Goal: Transaction & Acquisition: Purchase product/service

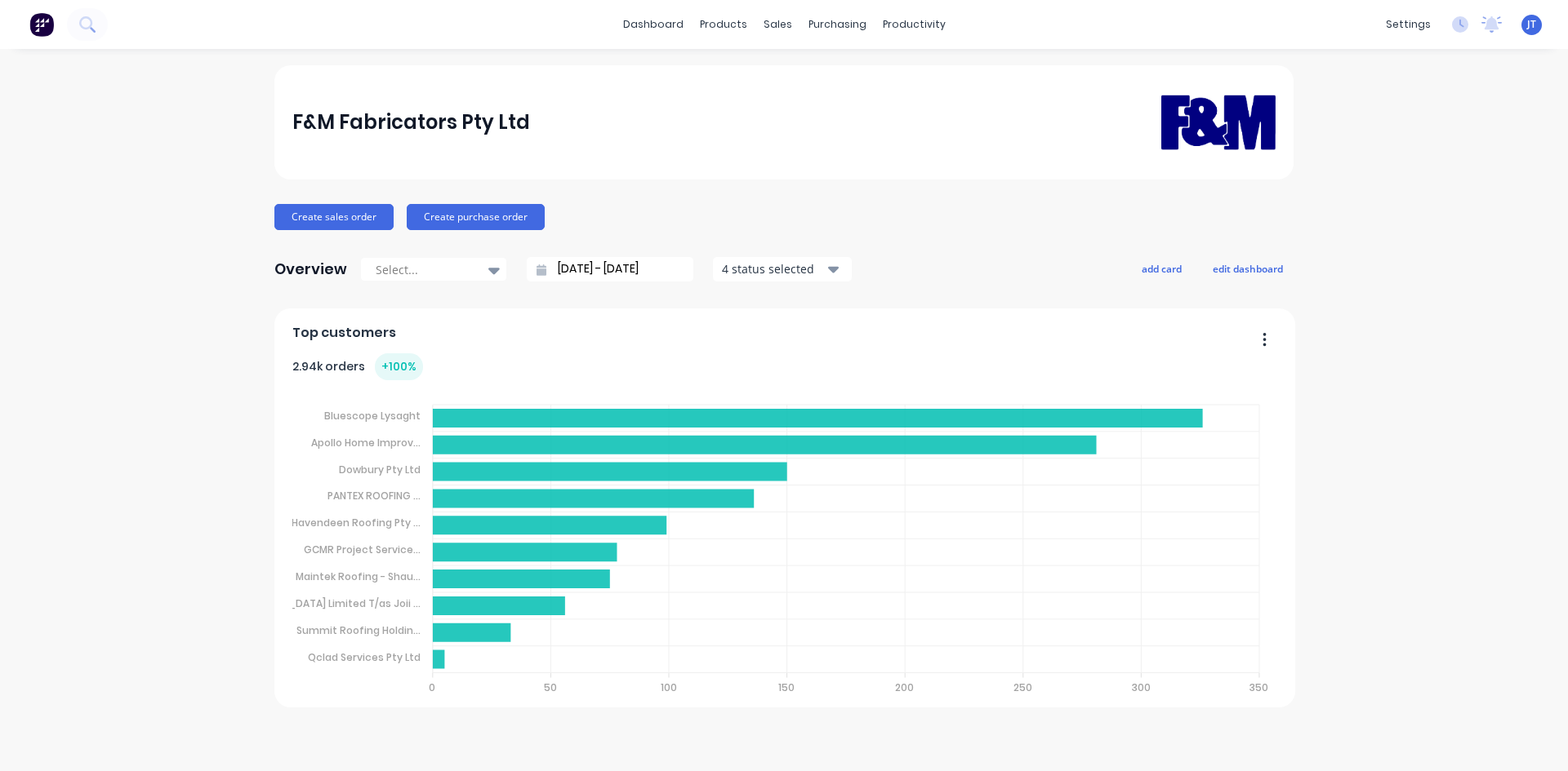
click at [1330, 491] on div "F&M Fabricators Pty Ltd Create sales order Create purchase order Overview Selec…" at bounding box center [784, 409] width 1568 height 689
click at [100, 17] on button at bounding box center [87, 24] width 41 height 33
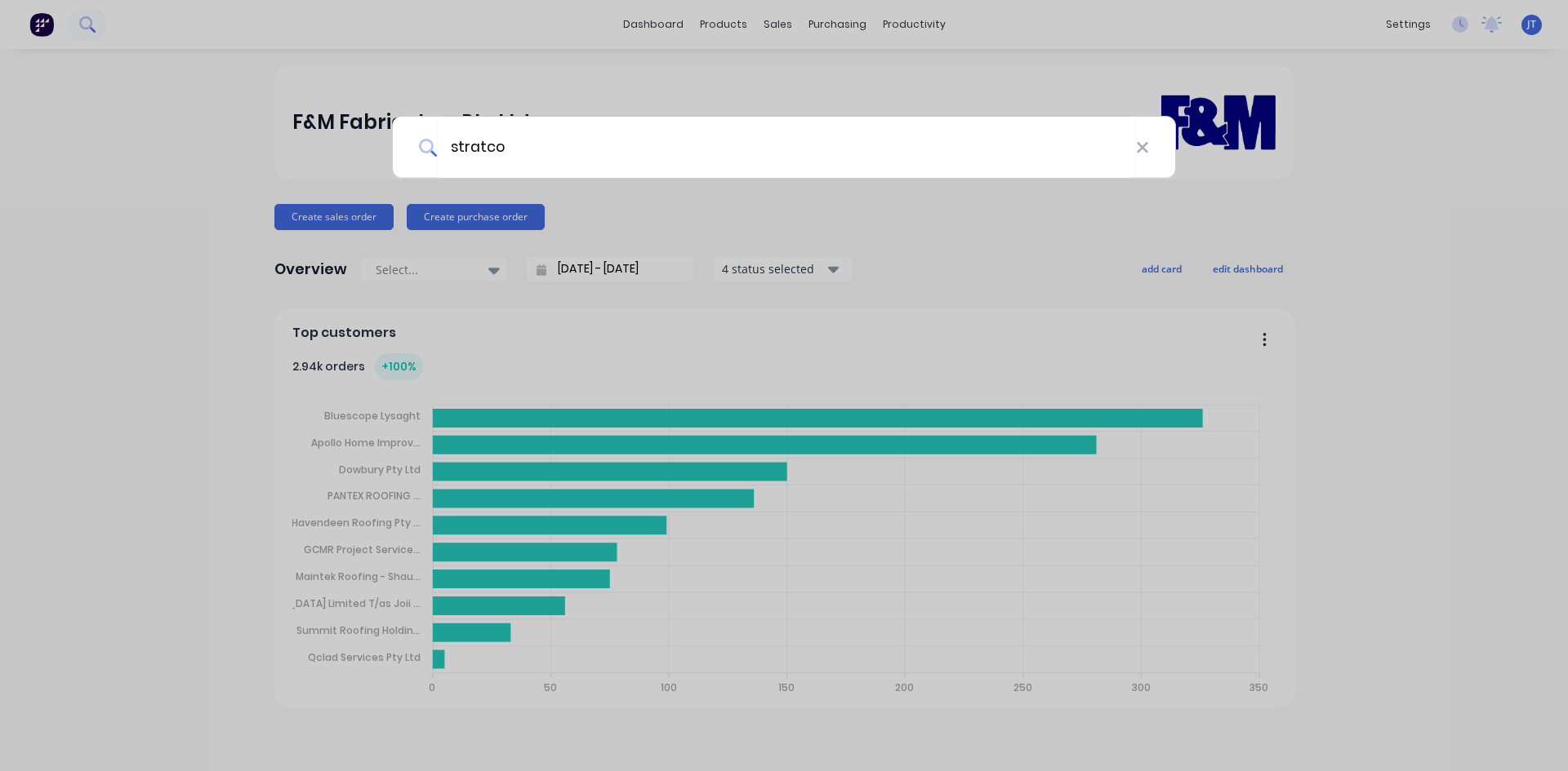
type input "stratco"
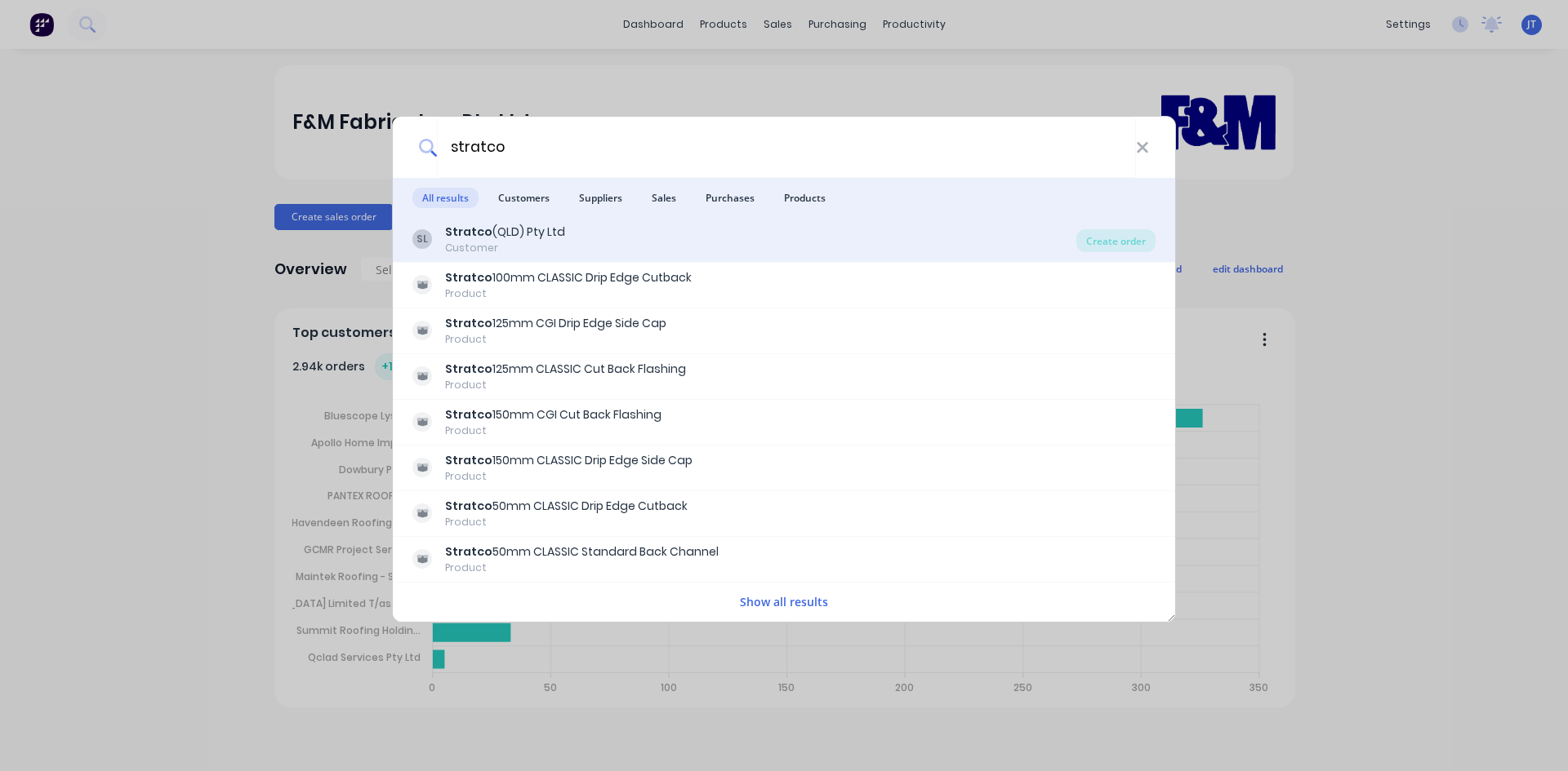
click at [803, 235] on div "SL Stratco (QLD) Pty Ltd Customer" at bounding box center [745, 239] width 664 height 32
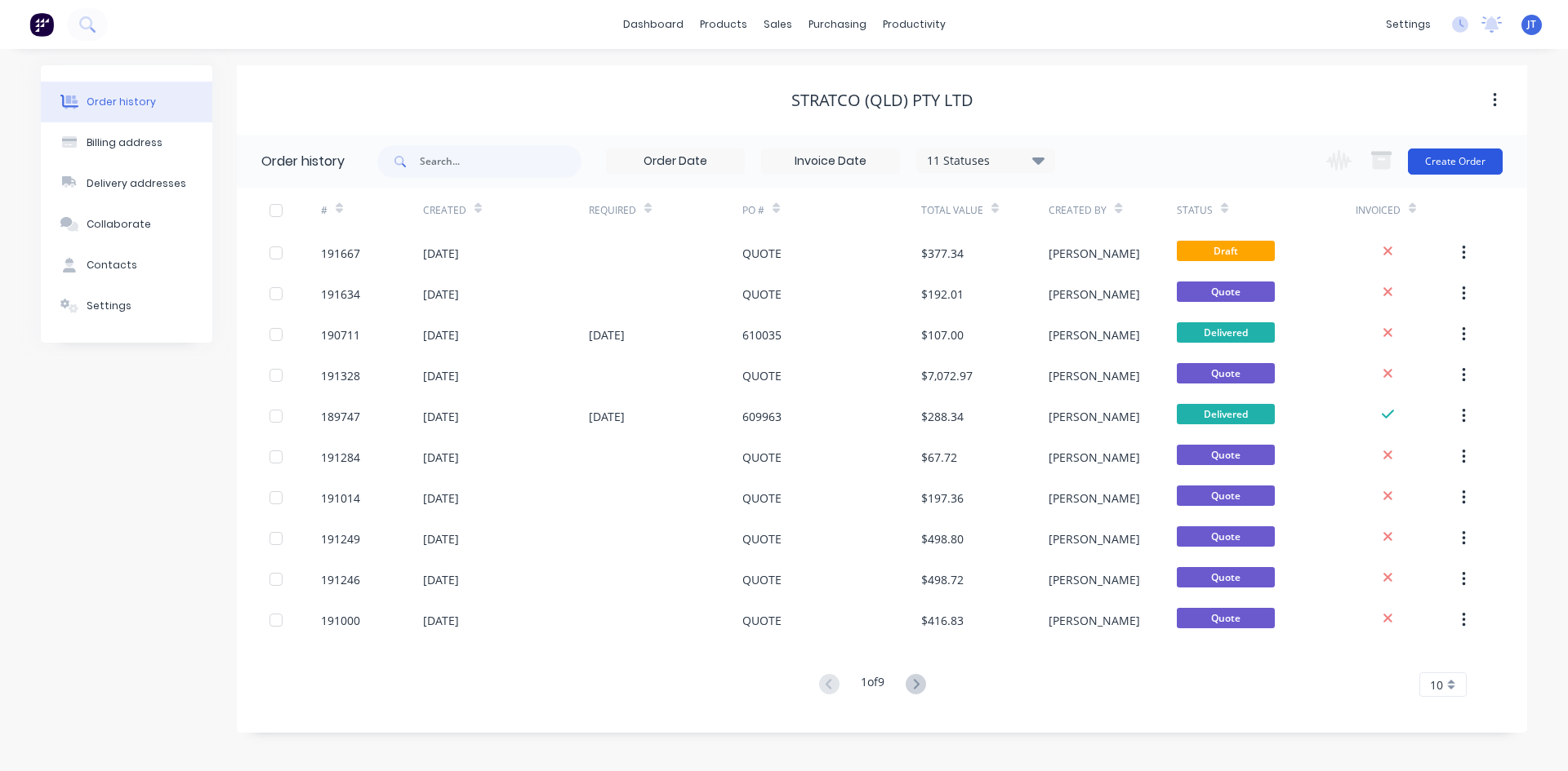
click at [1490, 167] on button "Create Order" at bounding box center [1455, 161] width 95 height 26
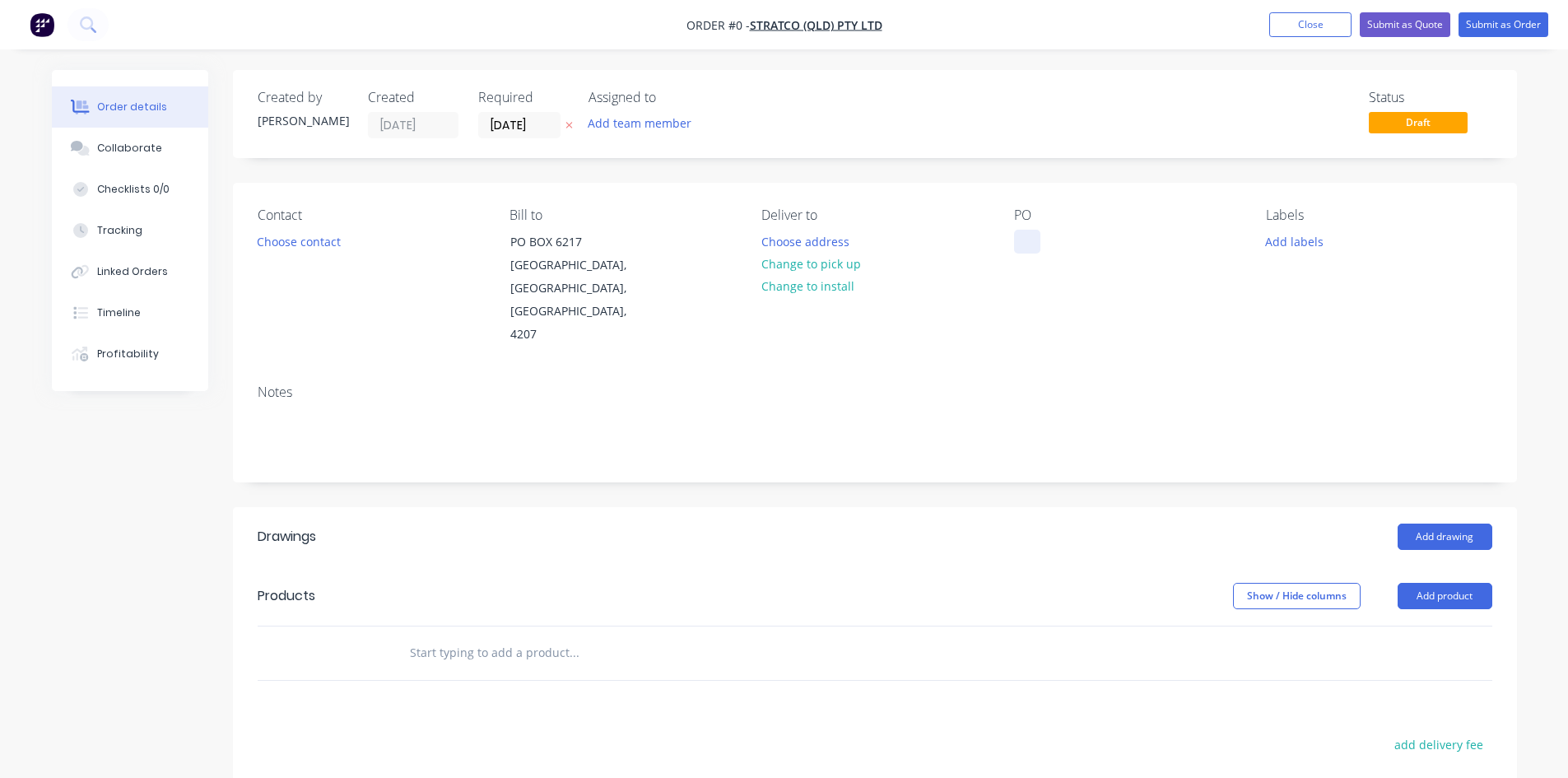
drag, startPoint x: 1011, startPoint y: 238, endPoint x: 1021, endPoint y: 244, distance: 11.7
click at [1015, 241] on div "Contact Choose contact Bill to PO BOX 6217 YATALA, Queensland, Australia, 4207 …" at bounding box center [875, 277] width 1285 height 188
drag, startPoint x: 1029, startPoint y: 244, endPoint x: 1042, endPoint y: 249, distance: 13.9
click at [1030, 245] on div at bounding box center [1027, 241] width 26 height 24
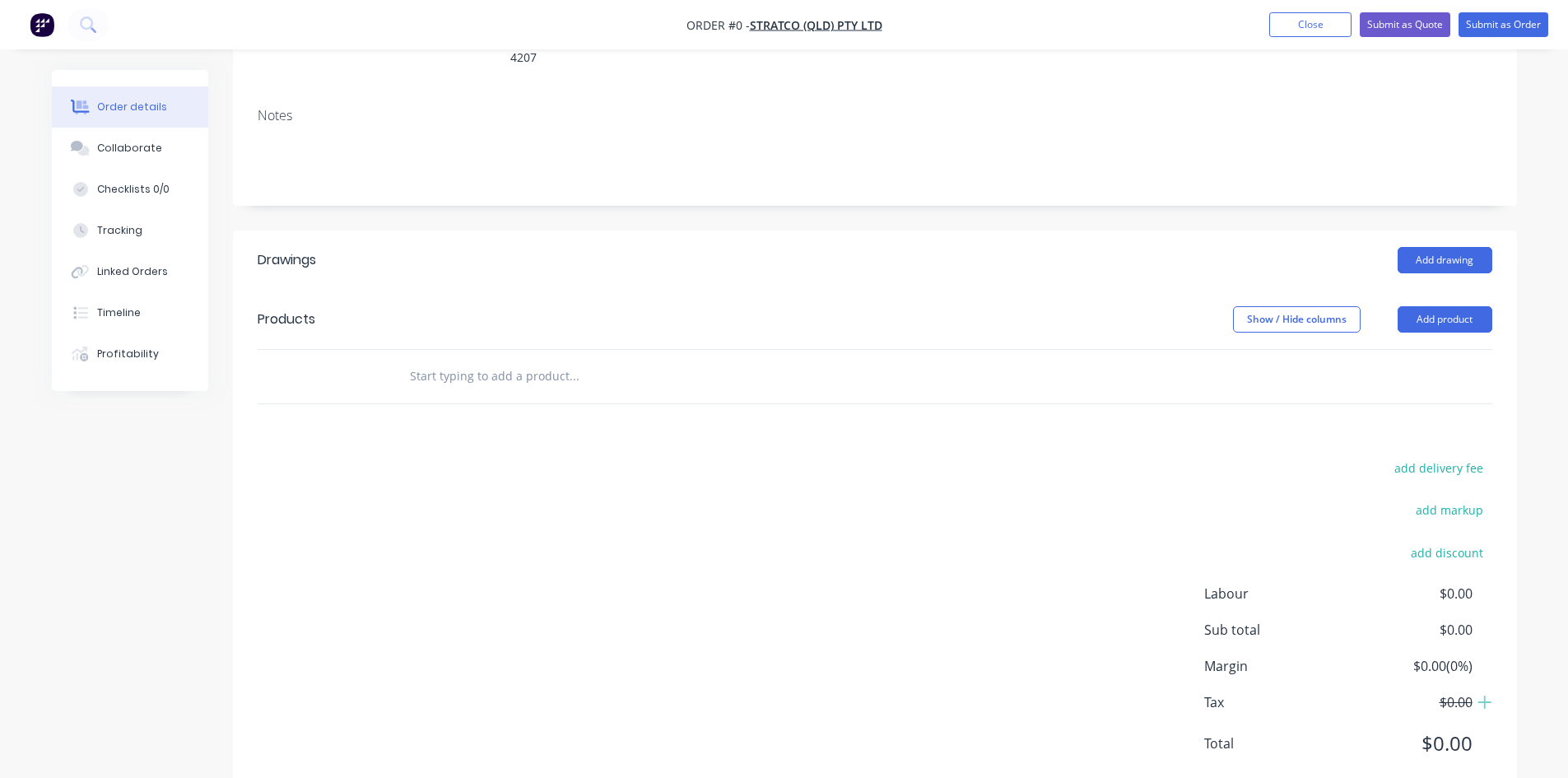
scroll to position [3, 0]
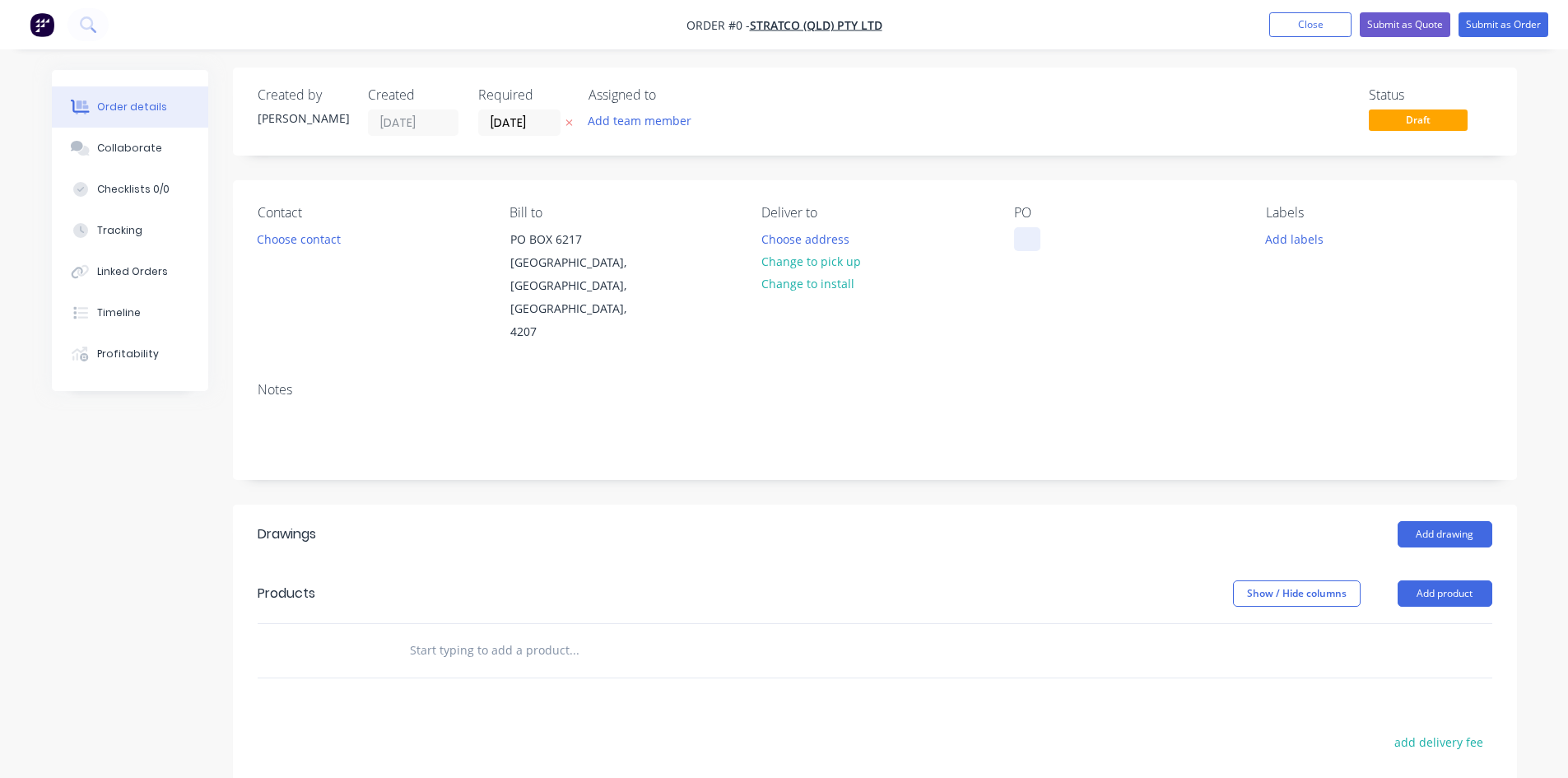
click at [1027, 240] on div at bounding box center [1027, 239] width 26 height 24
click at [1455, 540] on div "Order details Collaborate Checklists 0/0 Tracking Linked Orders Timeline Profit…" at bounding box center [784, 583] width 1498 height 1031
click at [1426, 580] on button "Add product" at bounding box center [1445, 593] width 95 height 26
click at [1410, 623] on div "Product catalogue" at bounding box center [1414, 635] width 127 height 24
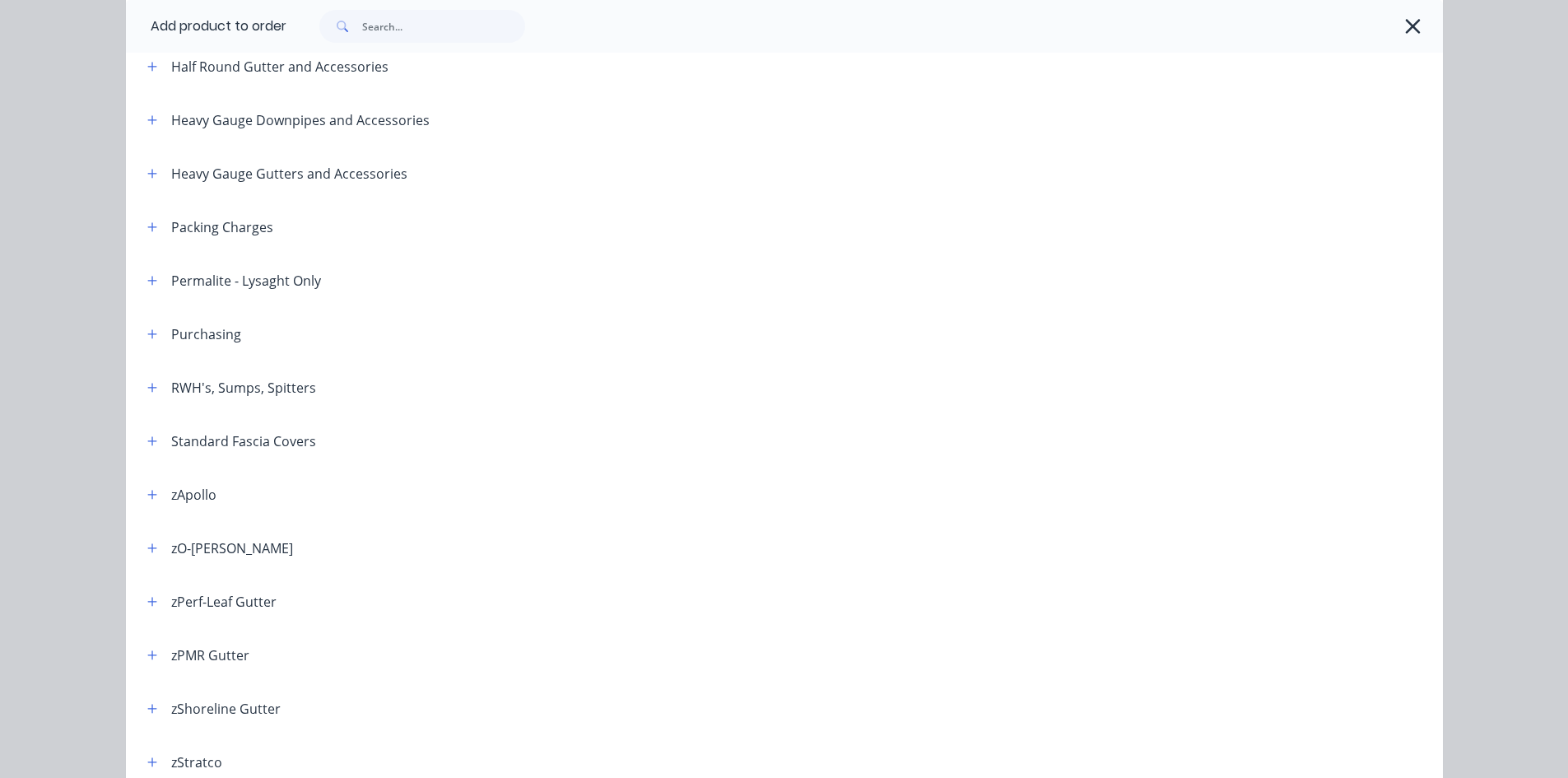
scroll to position [545, 0]
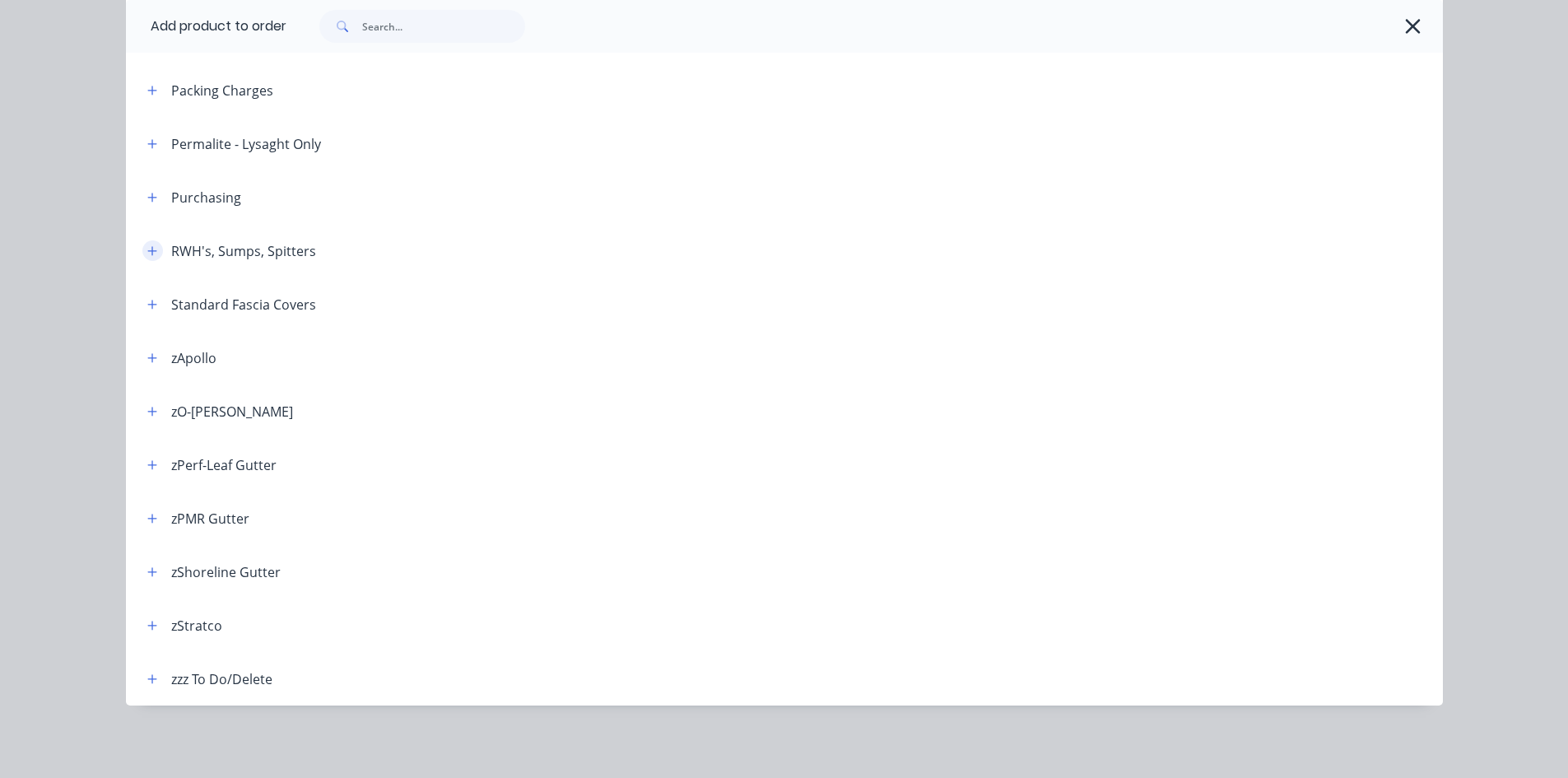
click at [147, 257] on icon "button" at bounding box center [152, 251] width 10 height 12
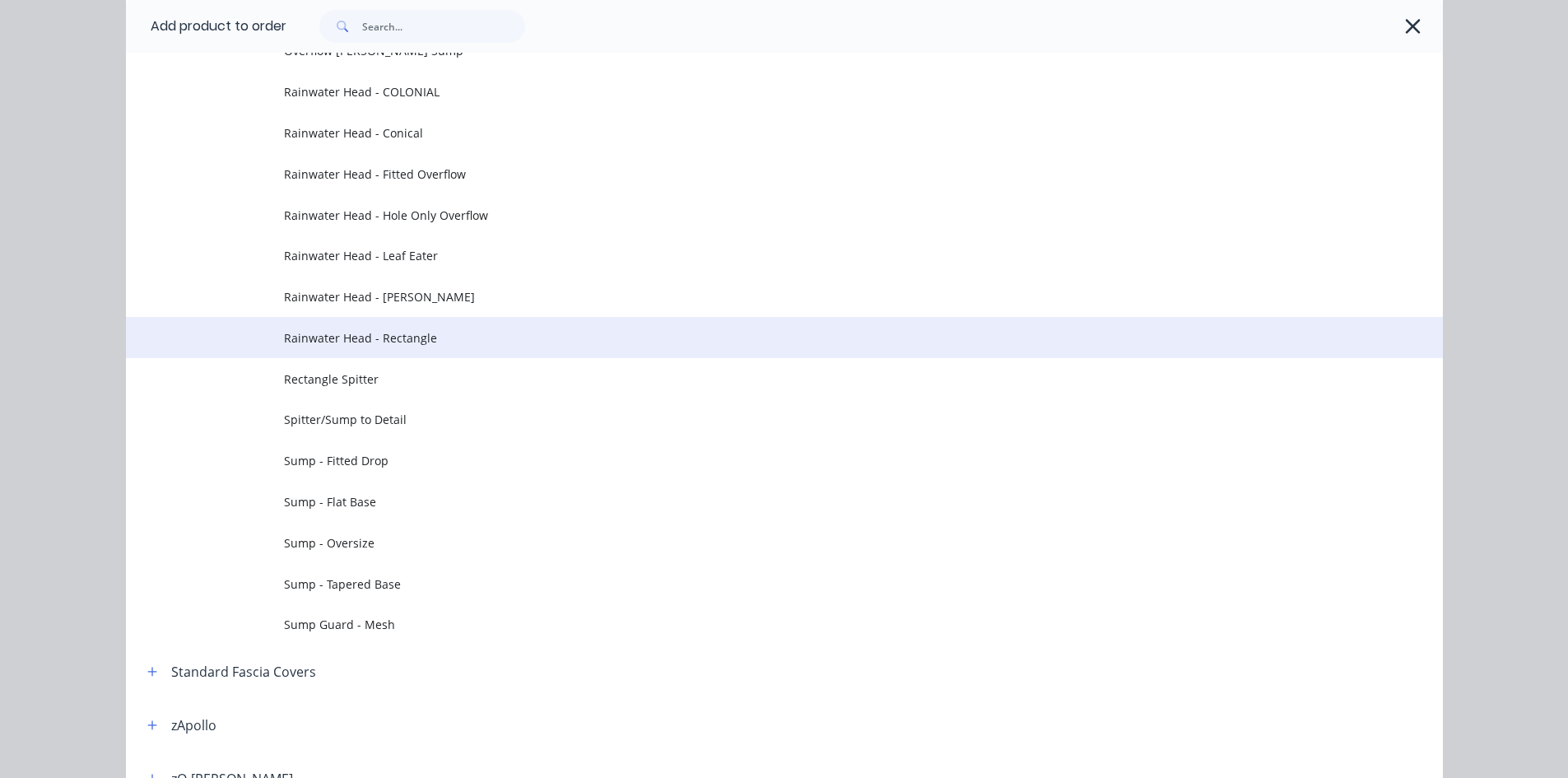
scroll to position [819, 0]
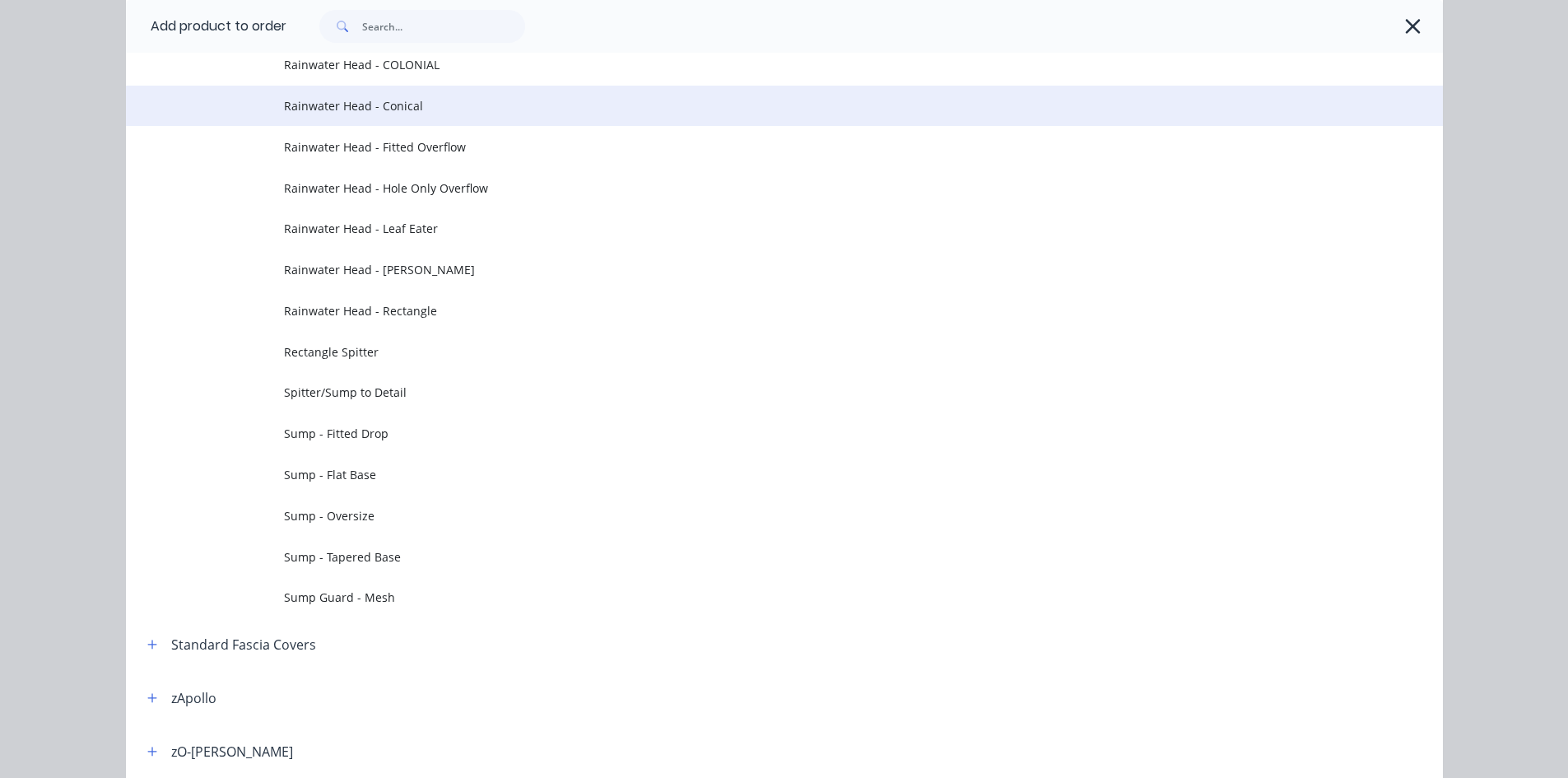
click at [430, 104] on span "Rainwater Head - Conical" at bounding box center [747, 106] width 927 height 18
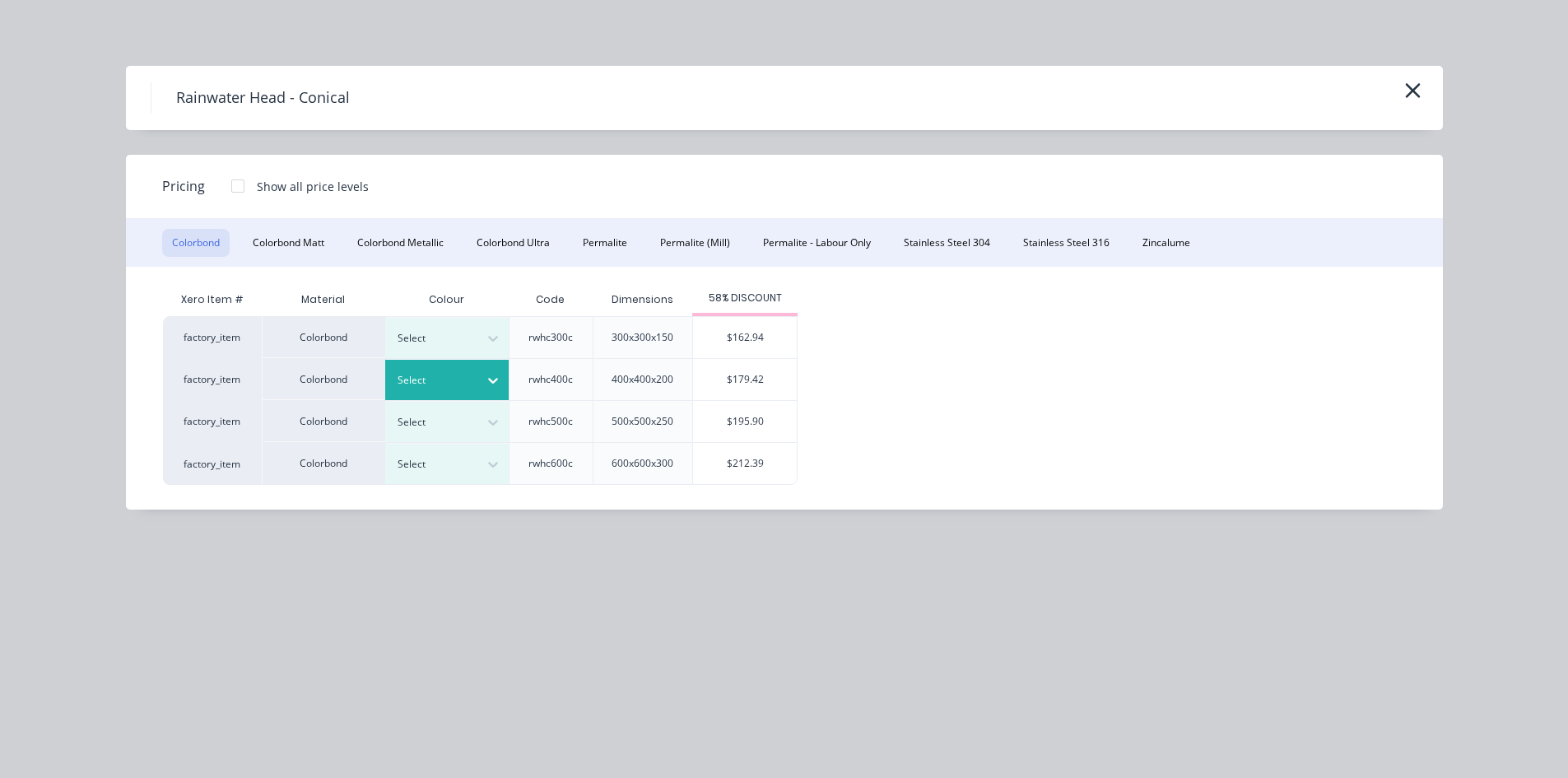
click at [472, 387] on div "Select" at bounding box center [432, 380] width 92 height 21
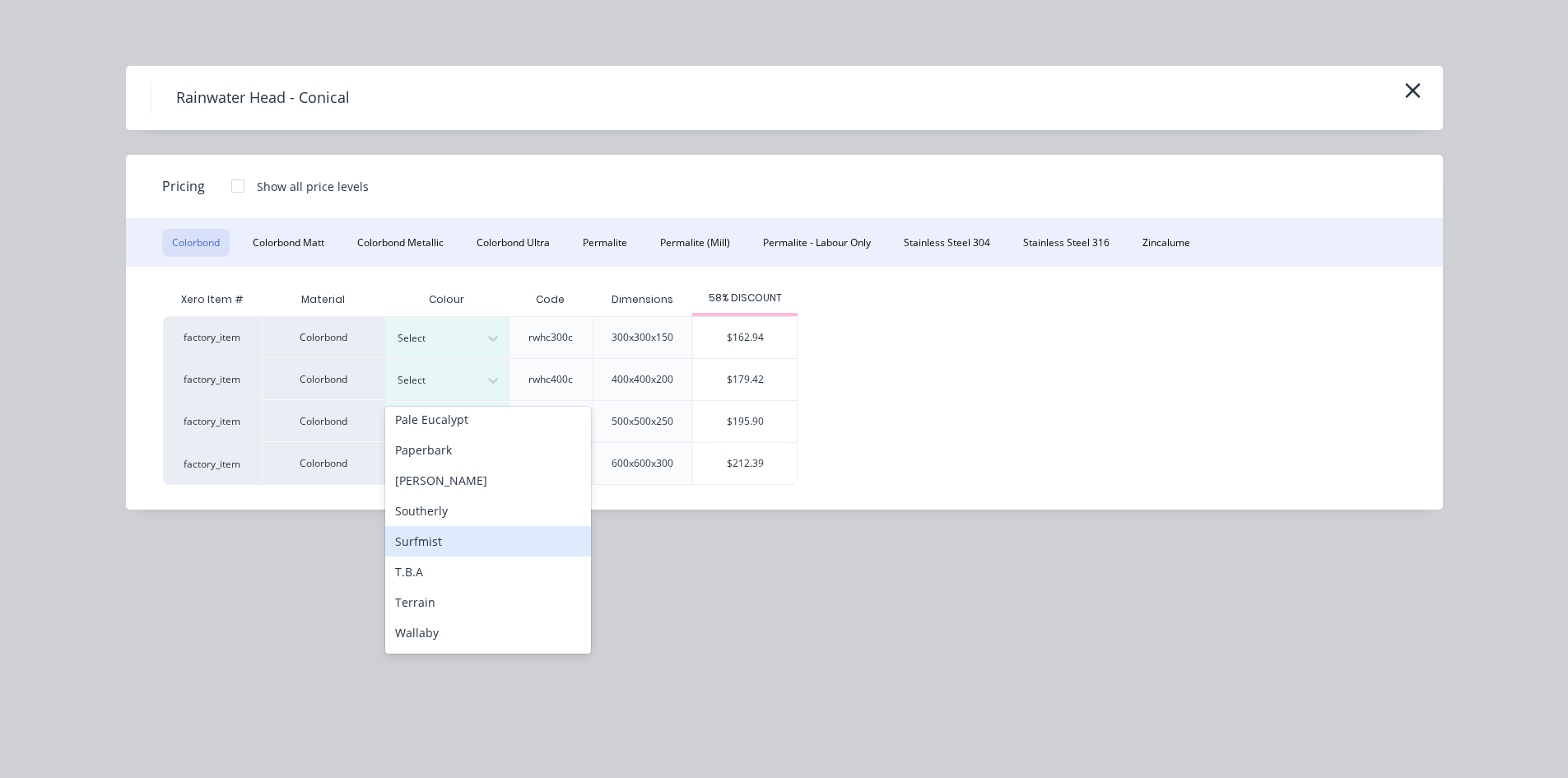
scroll to position [552, 0]
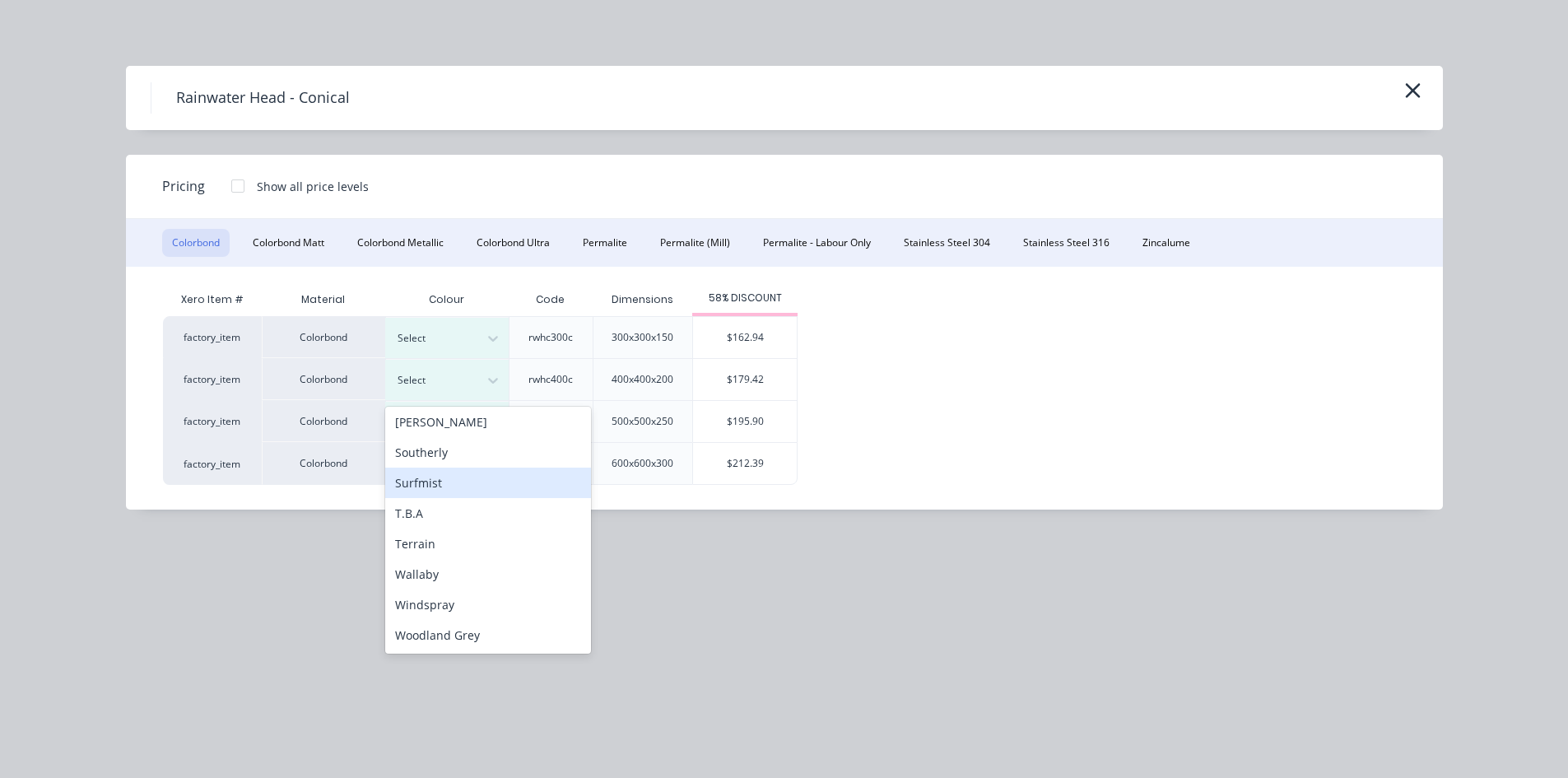
click at [442, 485] on div "Surfmist" at bounding box center [488, 483] width 206 height 30
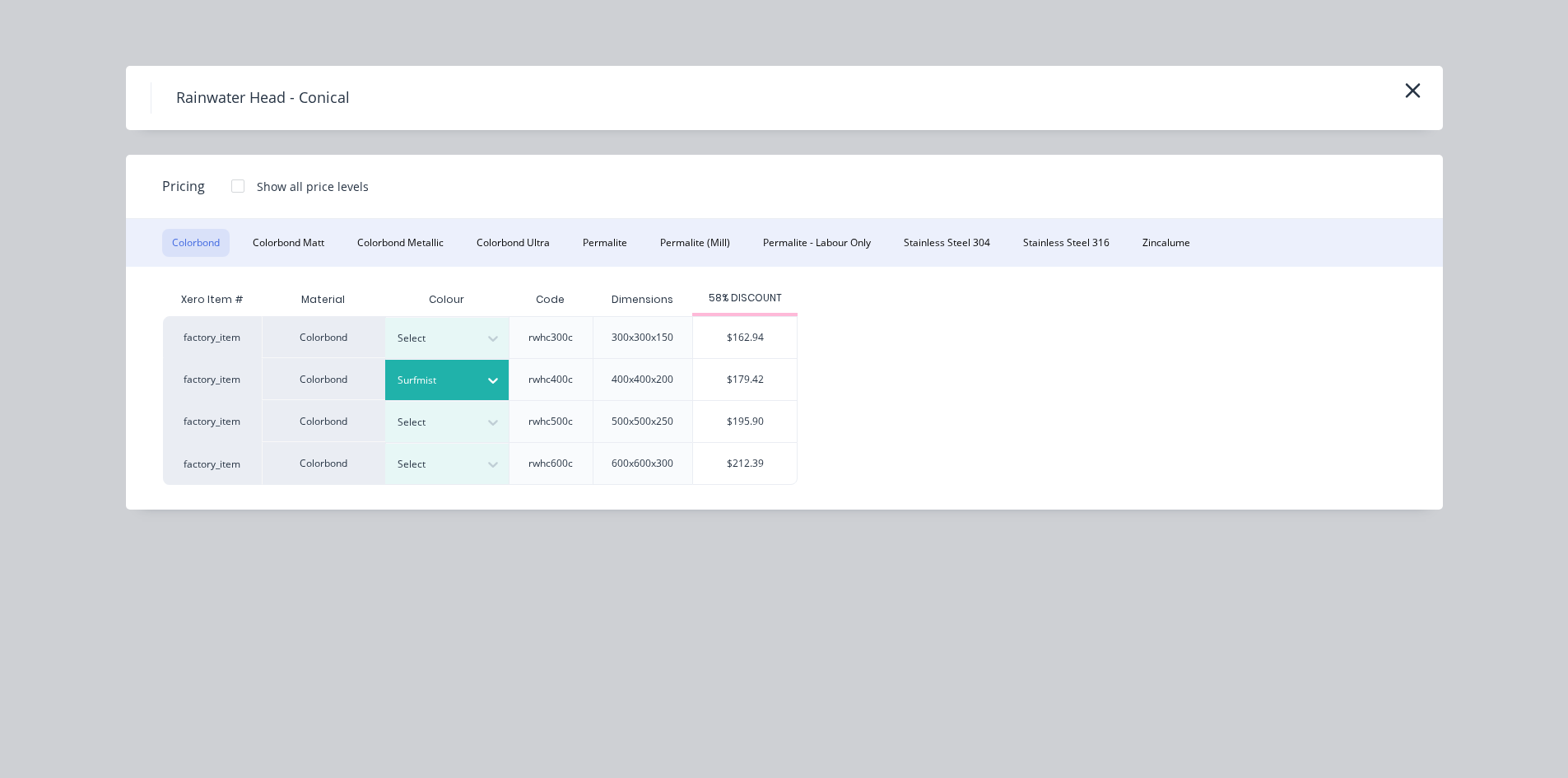
click at [725, 376] on div "$179.42" at bounding box center [745, 379] width 103 height 41
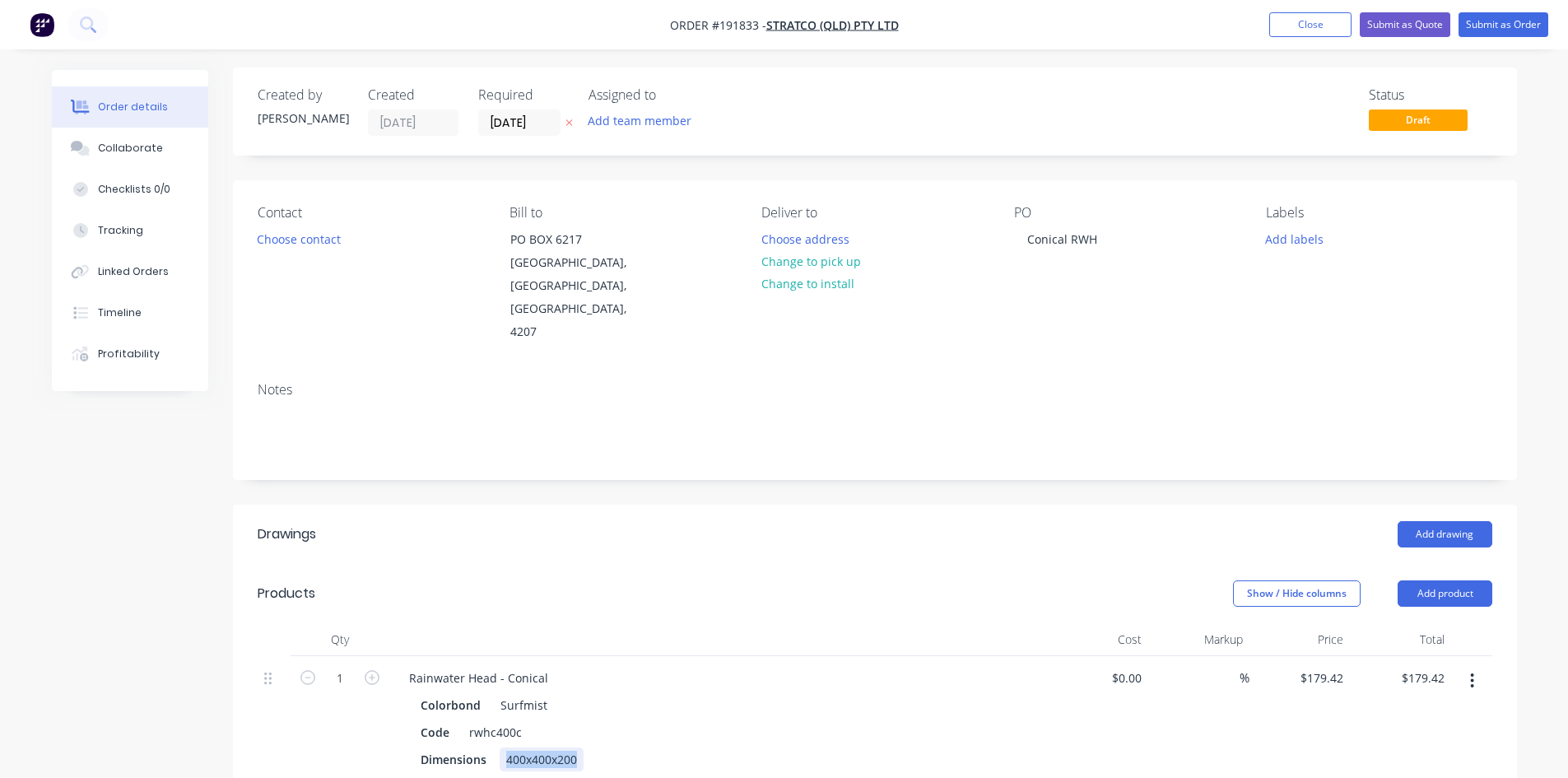
drag, startPoint x: 583, startPoint y: 715, endPoint x: 328, endPoint y: 719, distance: 255.0
click at [319, 737] on div "Qty Cost Markup Price Total 1 Rainwater Head - Conical Colorbond Surfmist Code …" at bounding box center [875, 729] width 1285 height 213
click at [917, 432] on div "Notes" at bounding box center [875, 424] width 1285 height 110
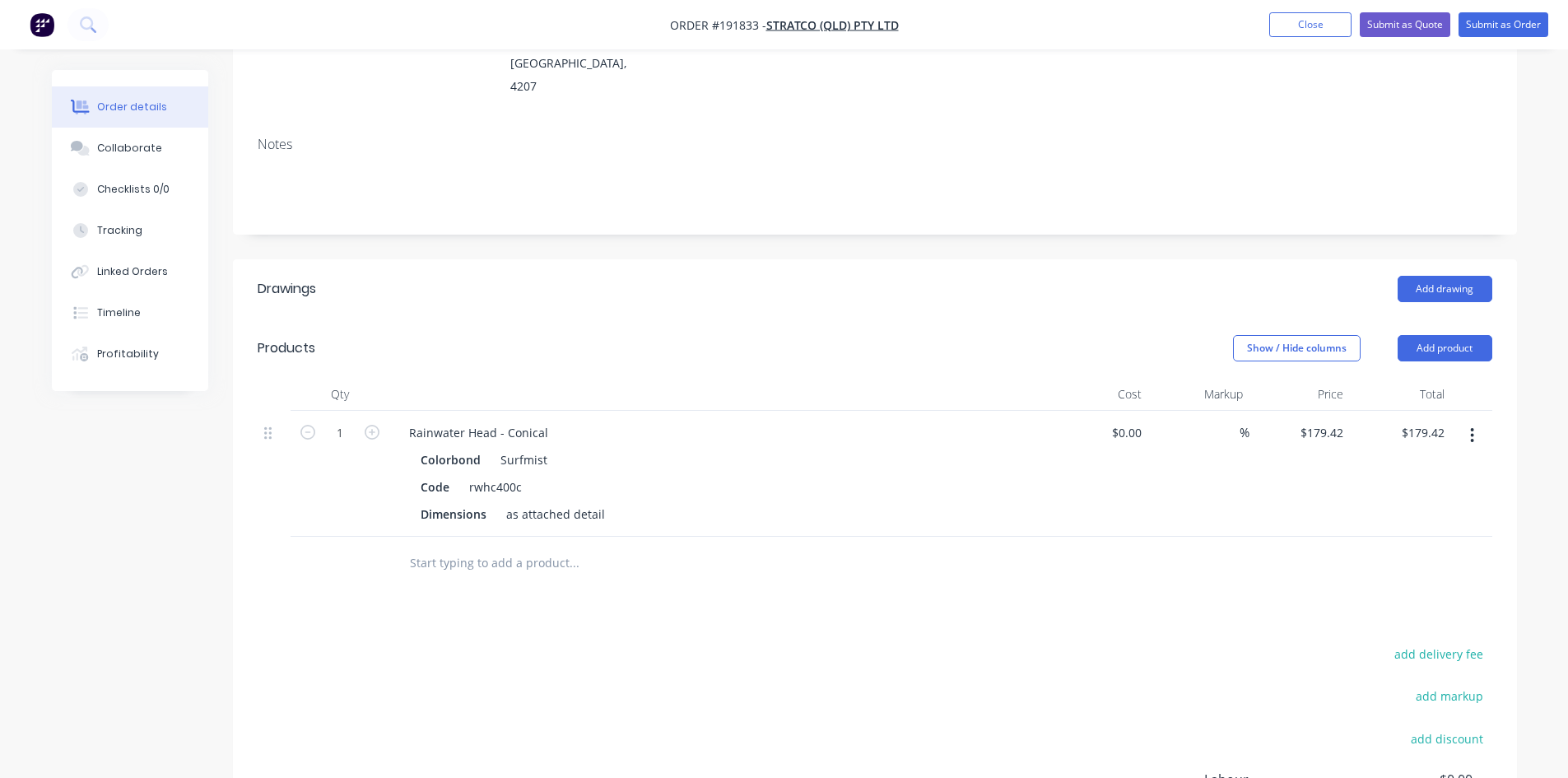
scroll to position [277, 0]
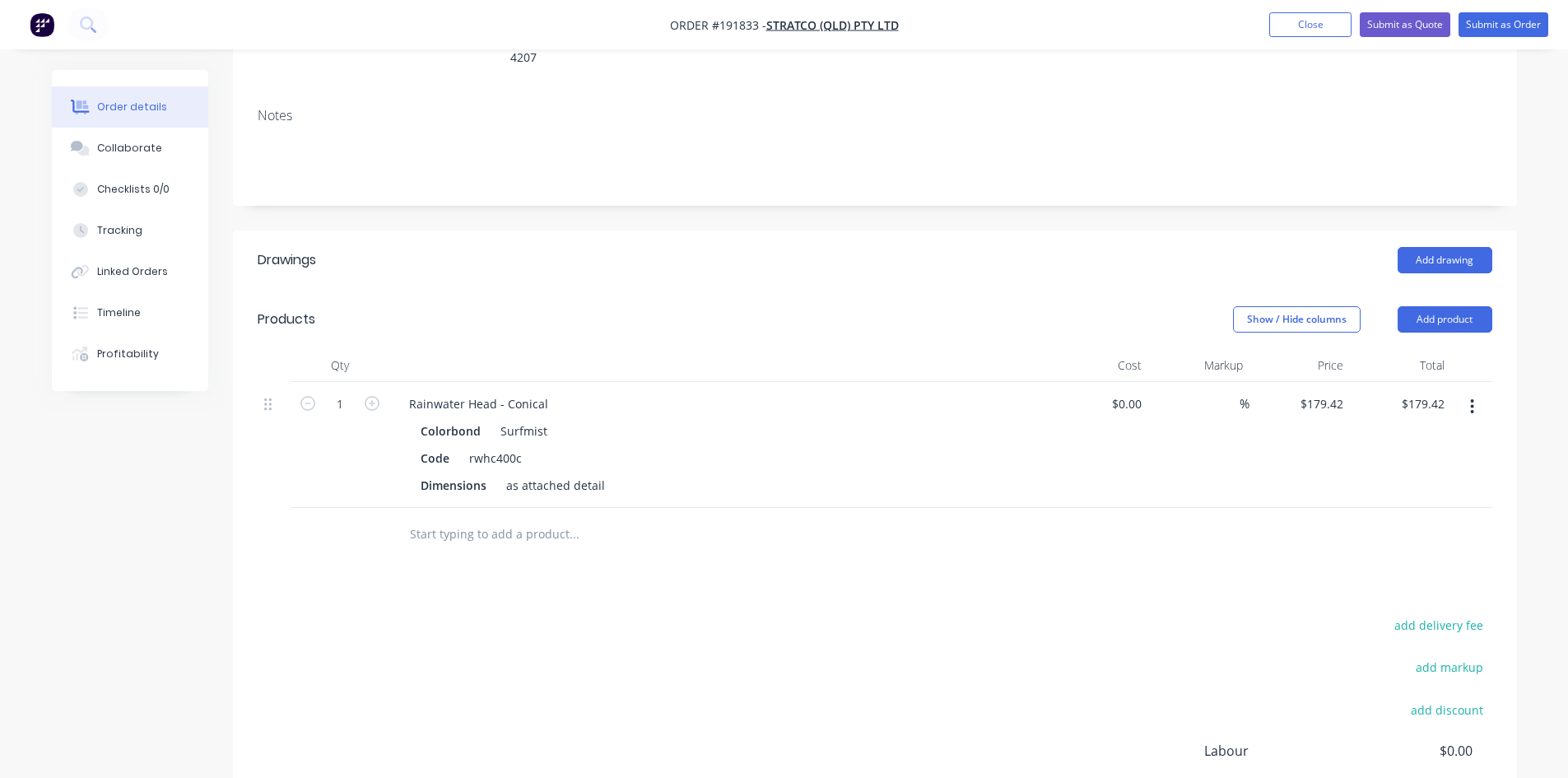
click at [1477, 392] on button "button" at bounding box center [1472, 406] width 39 height 29
click at [1433, 471] on div "Duplicate" at bounding box center [1414, 483] width 127 height 24
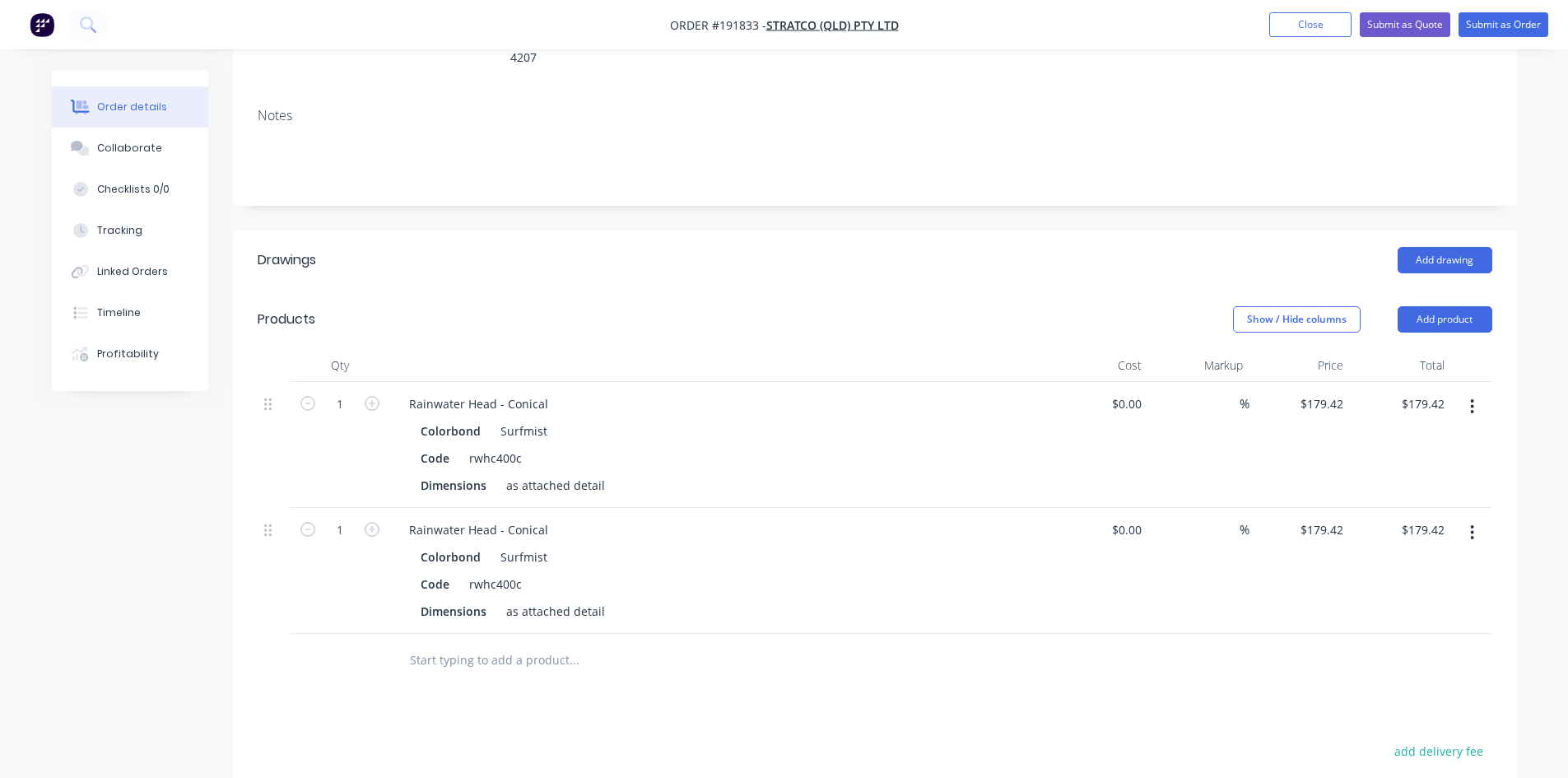
click at [1467, 518] on button "button" at bounding box center [1472, 532] width 39 height 29
click at [1432, 564] on div "Edit" at bounding box center [1414, 576] width 127 height 24
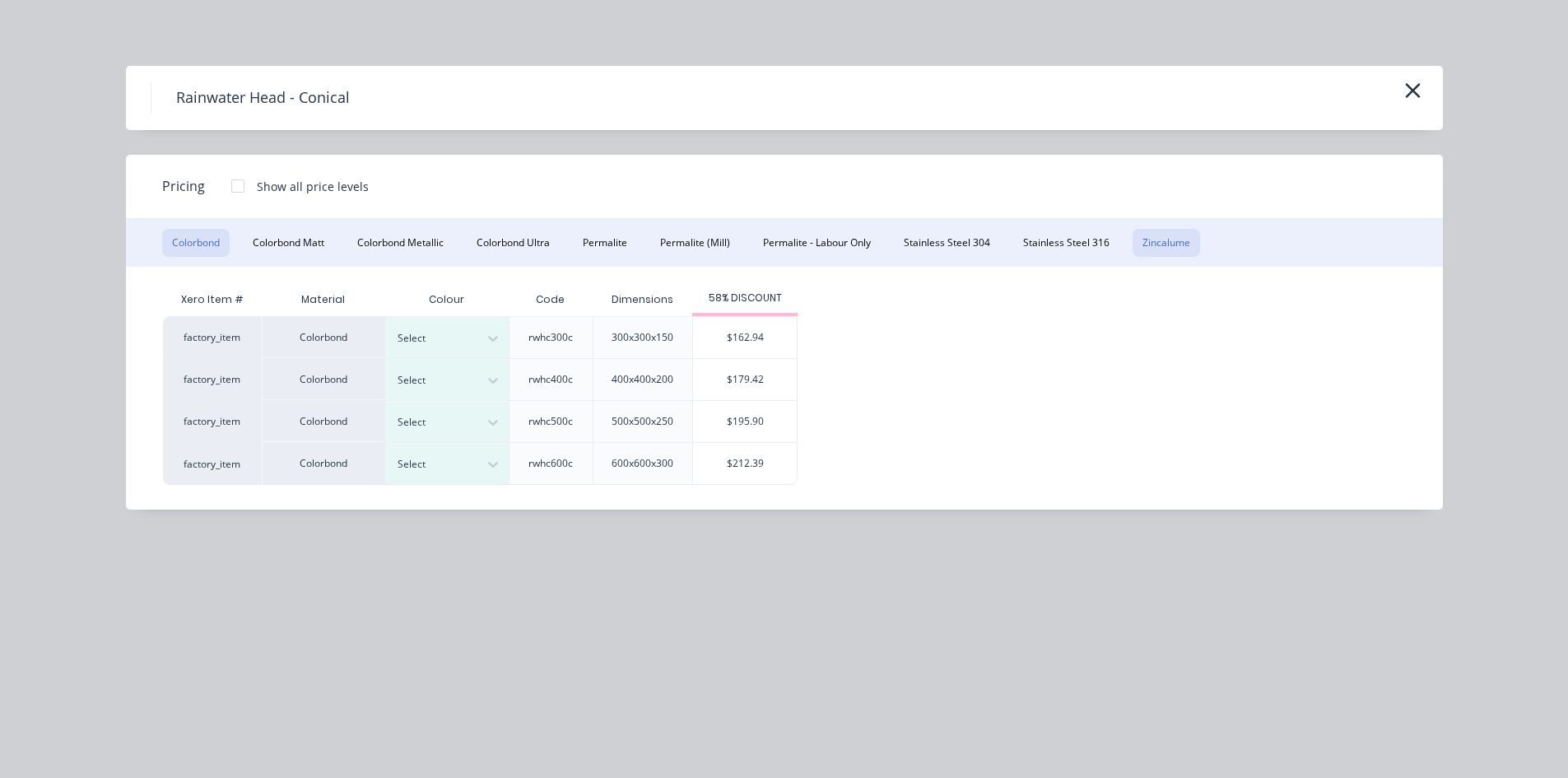
click at [1180, 234] on button "Zincalume" at bounding box center [1166, 242] width 67 height 28
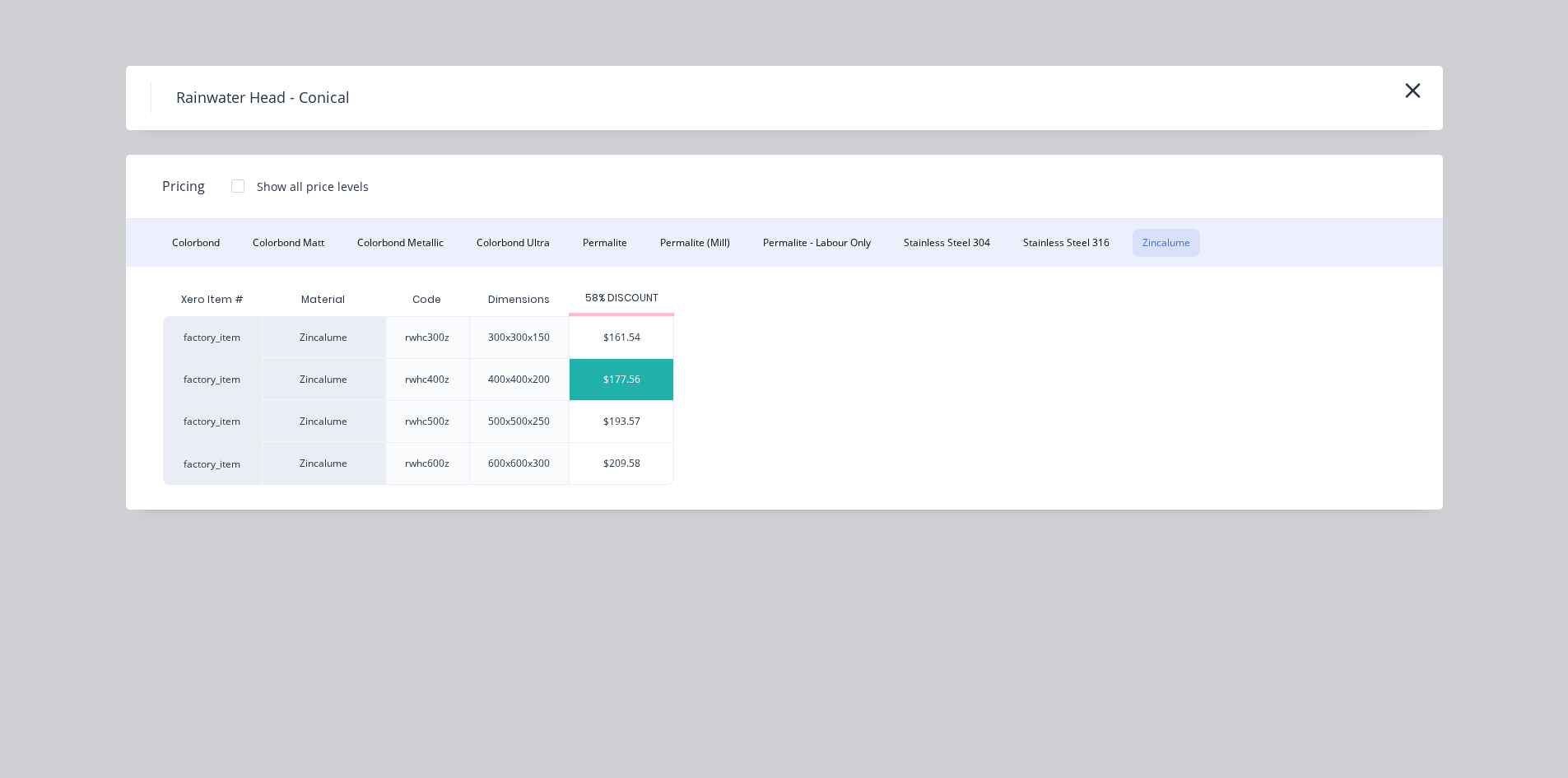
click at [633, 384] on div "$177.56" at bounding box center [621, 379] width 103 height 41
type input "$177.56"
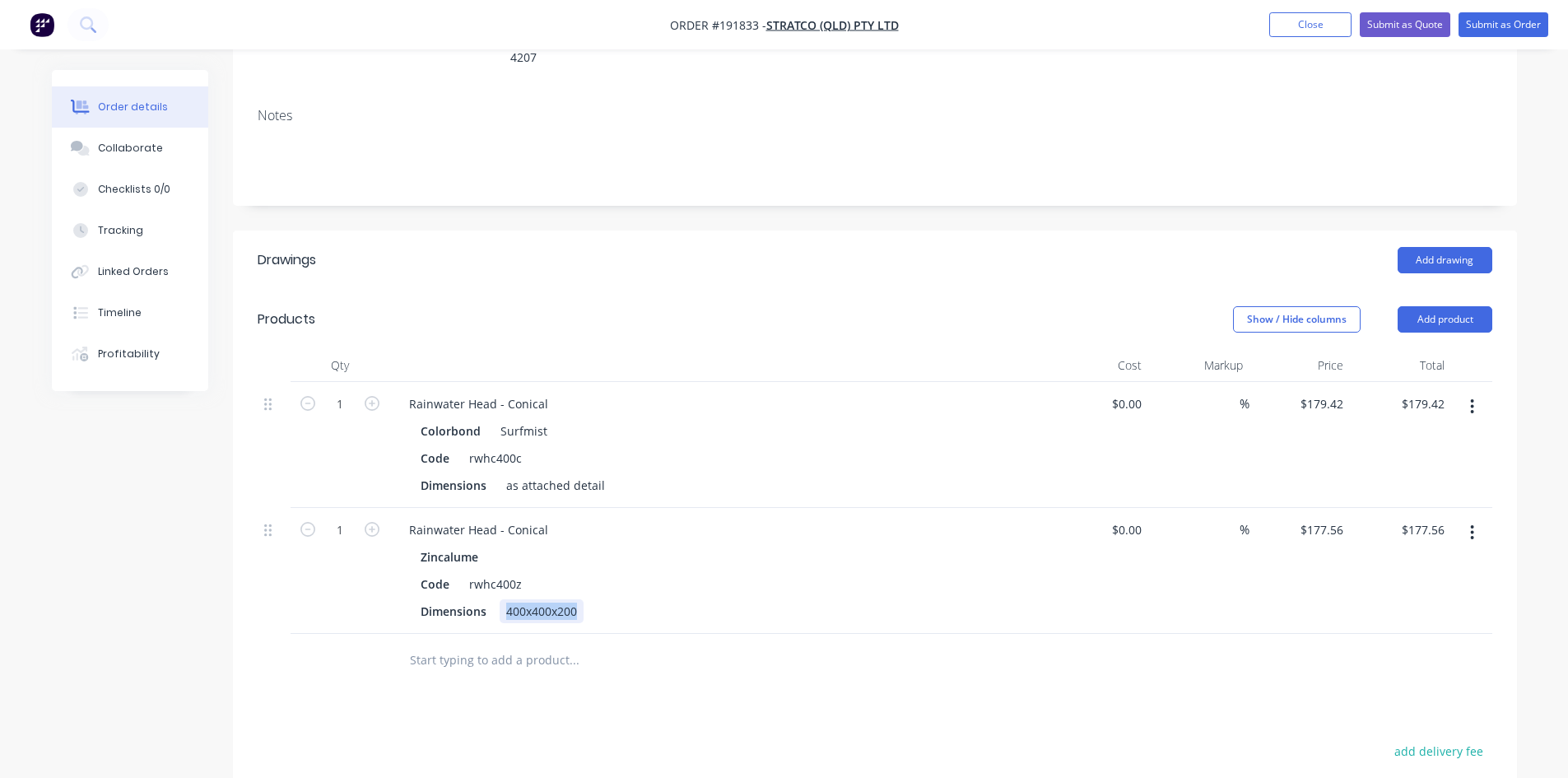
drag, startPoint x: 581, startPoint y: 558, endPoint x: 382, endPoint y: 593, distance: 202.1
click at [393, 593] on div "Qty Cost Markup Price Total 1 Rainwater Head - Conical Colorbond Surfmist Code …" at bounding box center [875, 518] width 1285 height 338
click at [954, 671] on div "Drawings Add drawing Products Show / Hide columns Add product Qty Cost Markup P…" at bounding box center [875, 657] width 1285 height 853
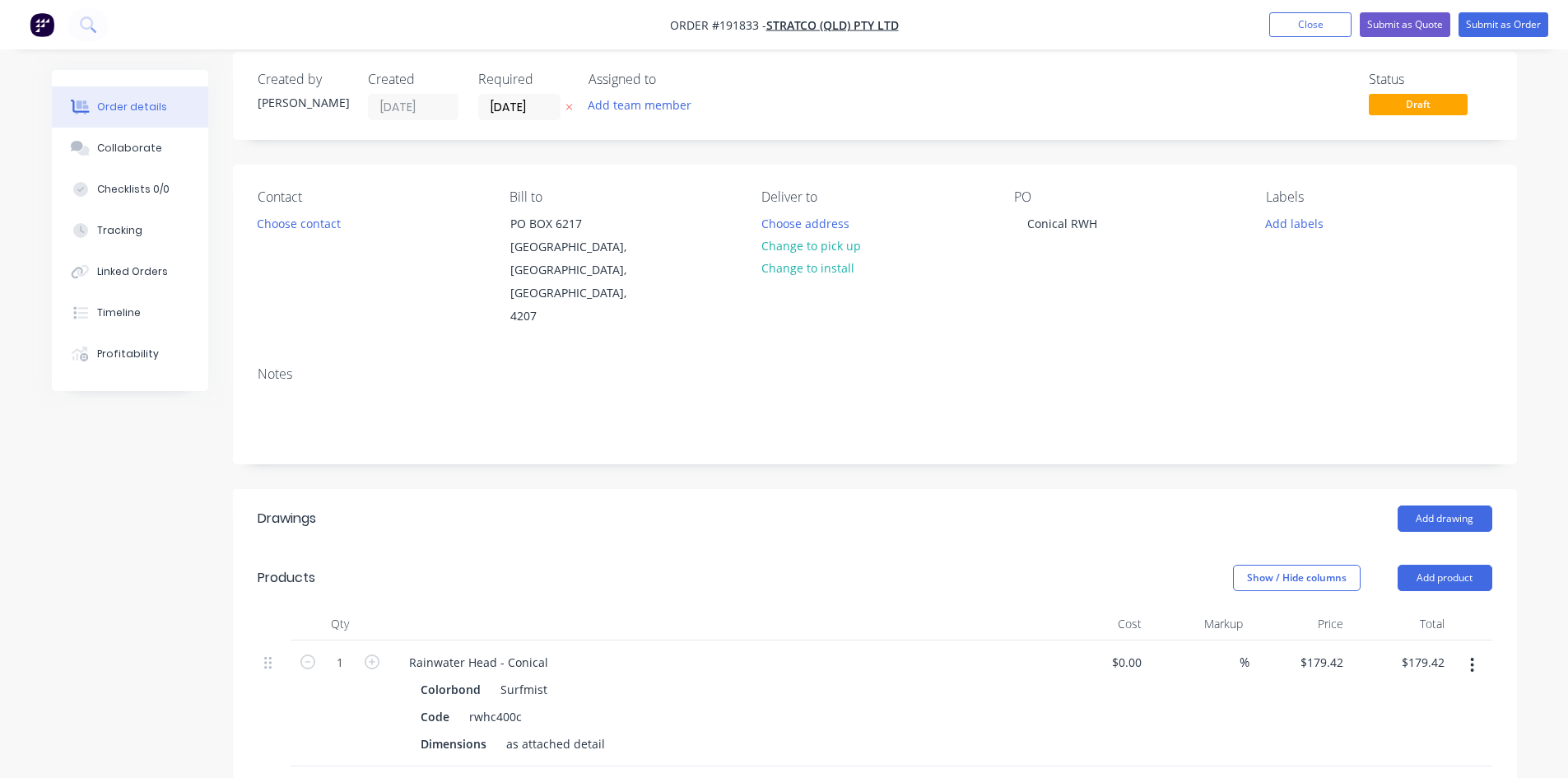
scroll to position [3, 0]
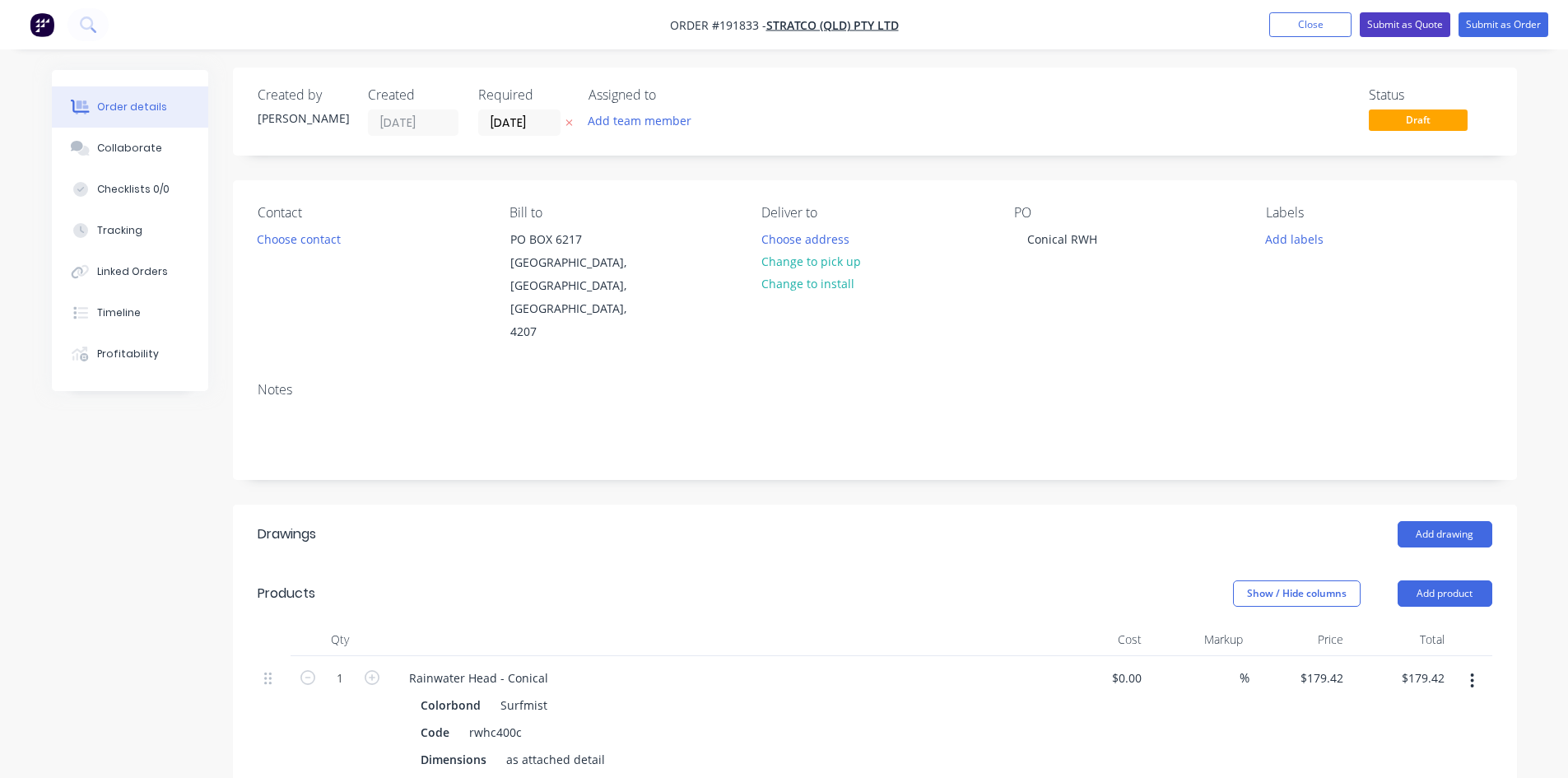
click at [1404, 21] on button "Submit as Quote" at bounding box center [1406, 24] width 91 height 24
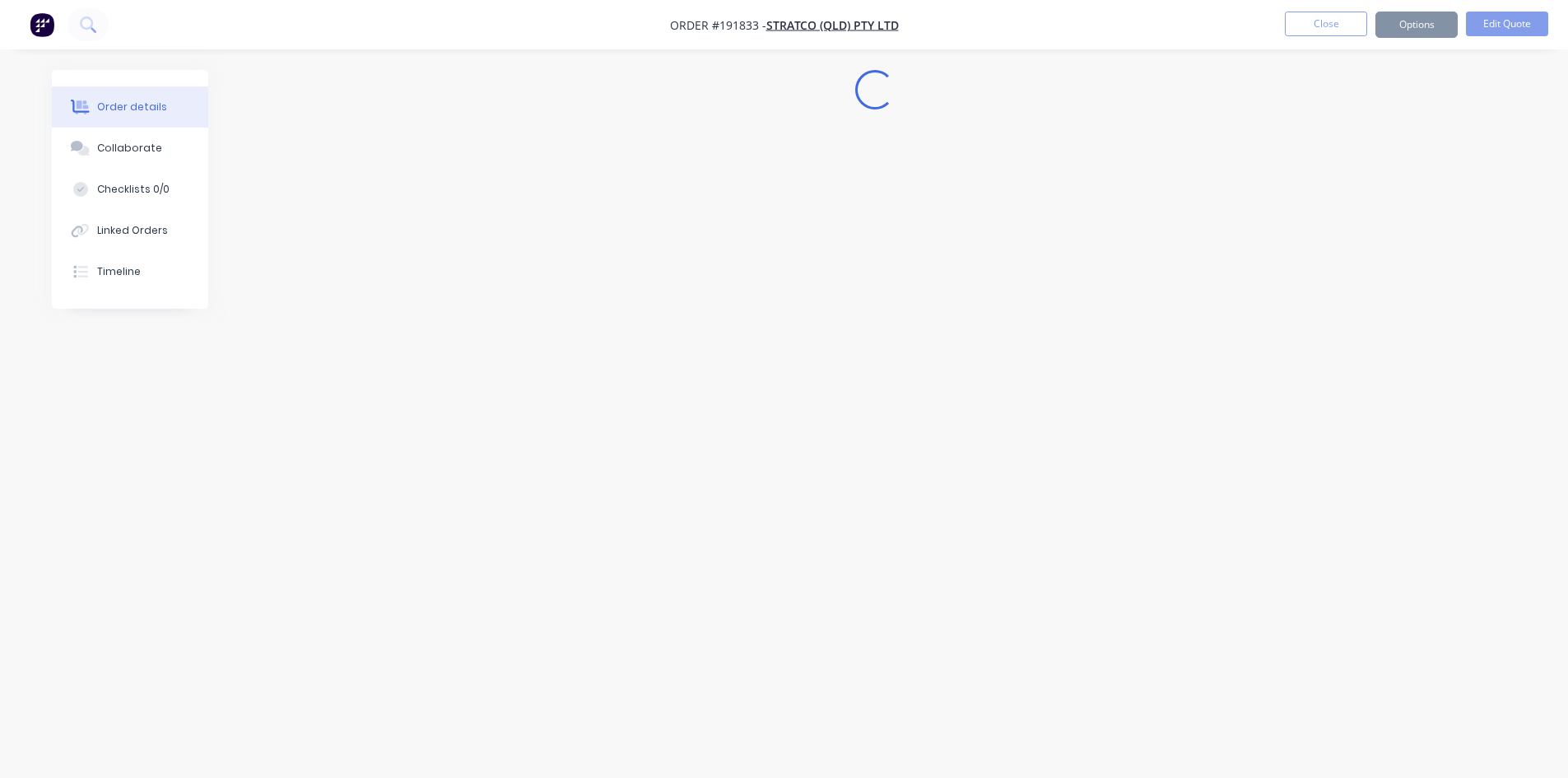
scroll to position [0, 0]
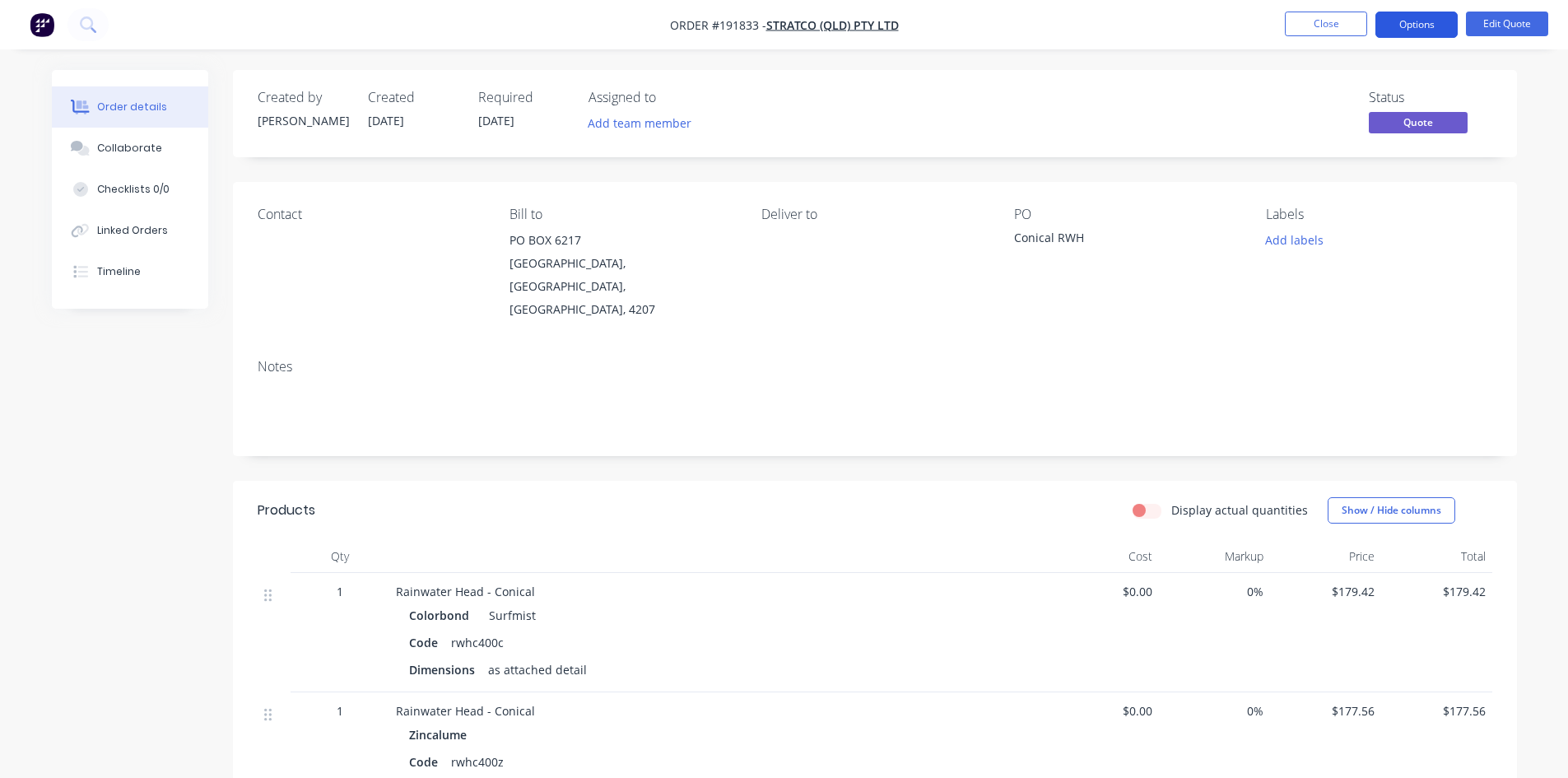
click at [1412, 24] on button "Options" at bounding box center [1417, 24] width 82 height 26
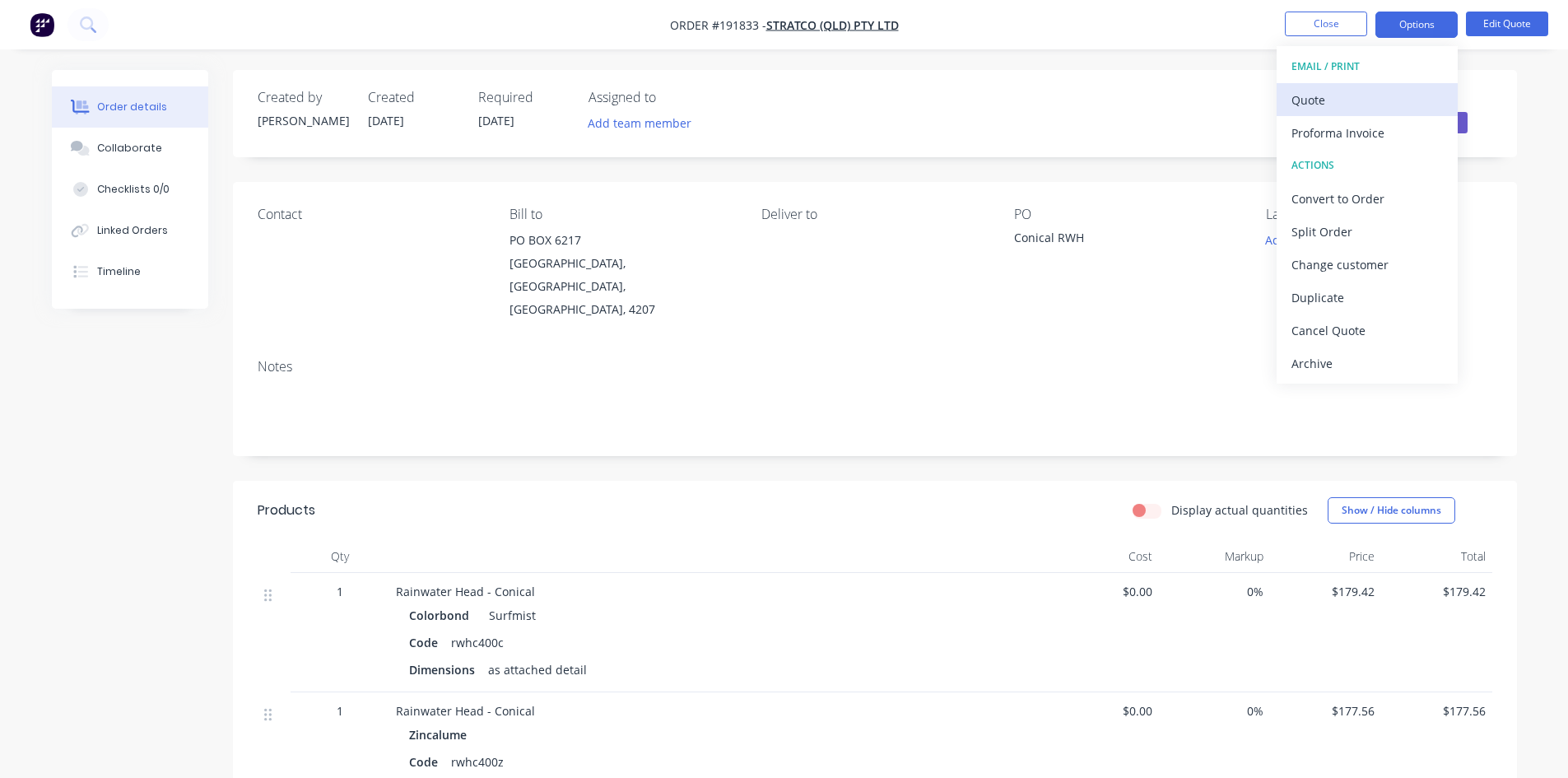
click at [1338, 99] on div "Quote" at bounding box center [1367, 100] width 151 height 24
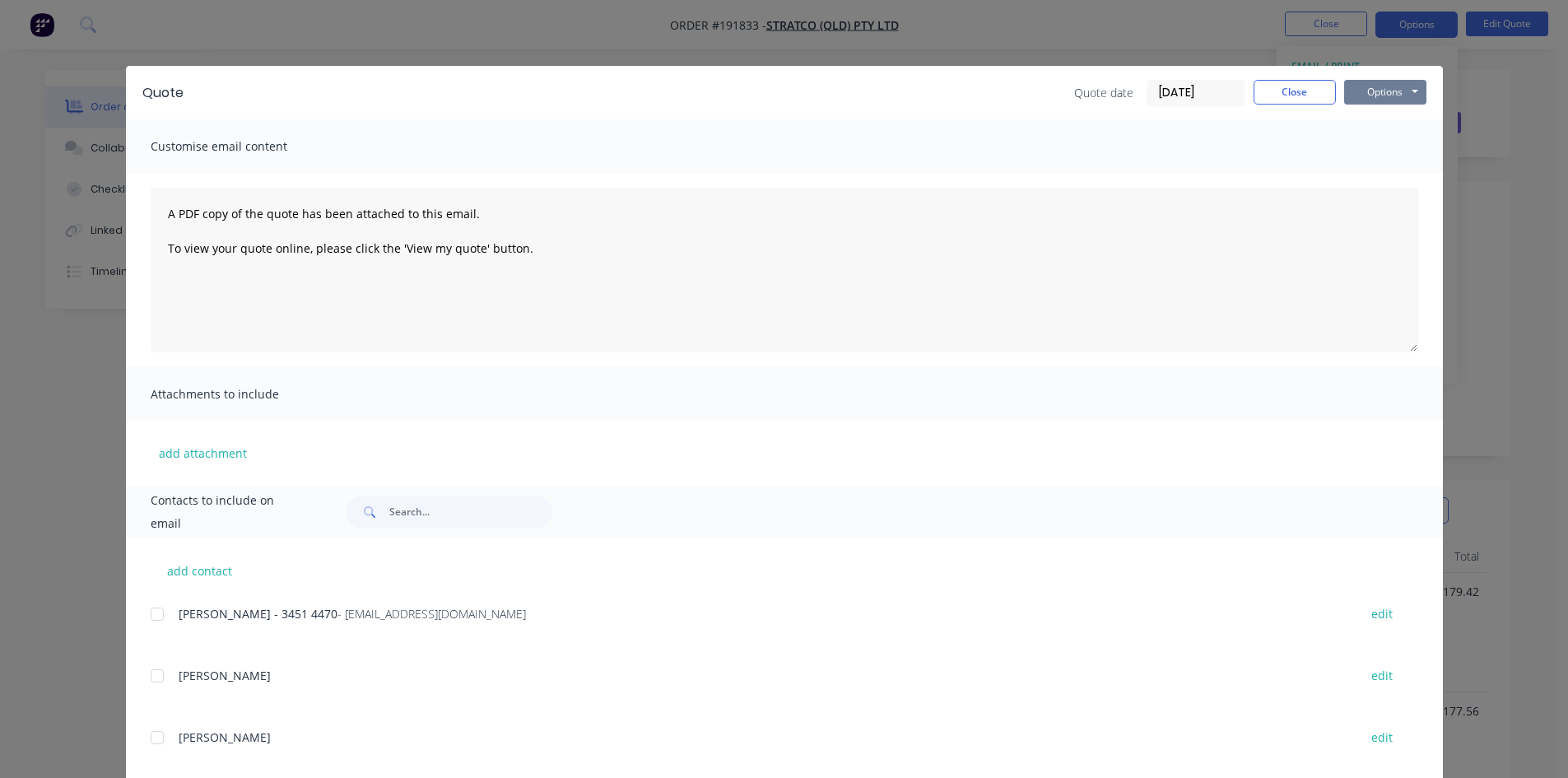
click at [1398, 98] on button "Options" at bounding box center [1386, 92] width 82 height 24
click at [1387, 119] on button "Preview" at bounding box center [1396, 121] width 105 height 27
click at [1275, 80] on button "Close" at bounding box center [1295, 92] width 82 height 24
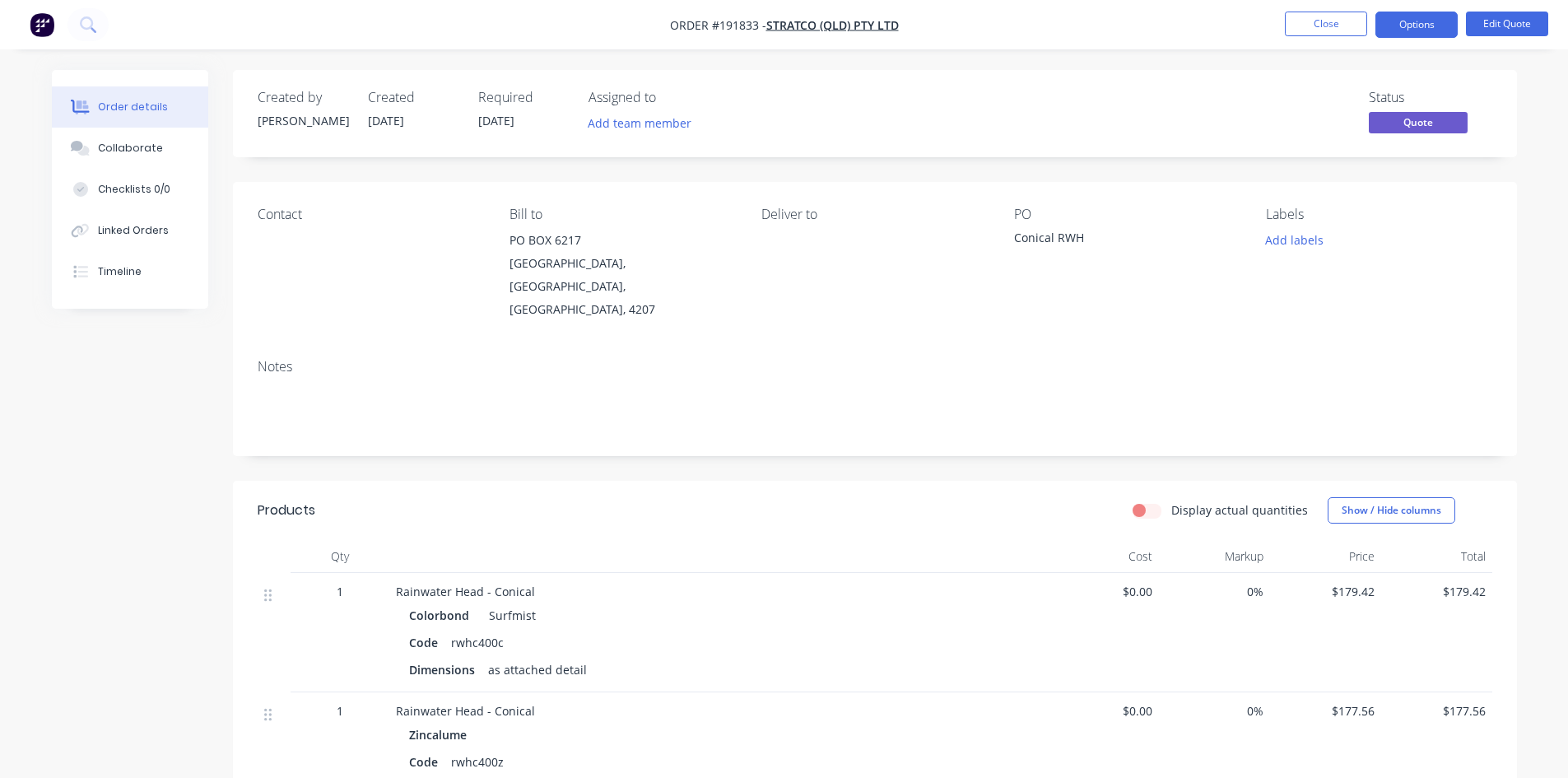
click at [1279, 84] on div "Created by John Created 04/09/25 Required 04/09/25 Assigned to Add team member …" at bounding box center [875, 114] width 1285 height 87
click at [1313, 25] on button "Close" at bounding box center [1327, 24] width 82 height 24
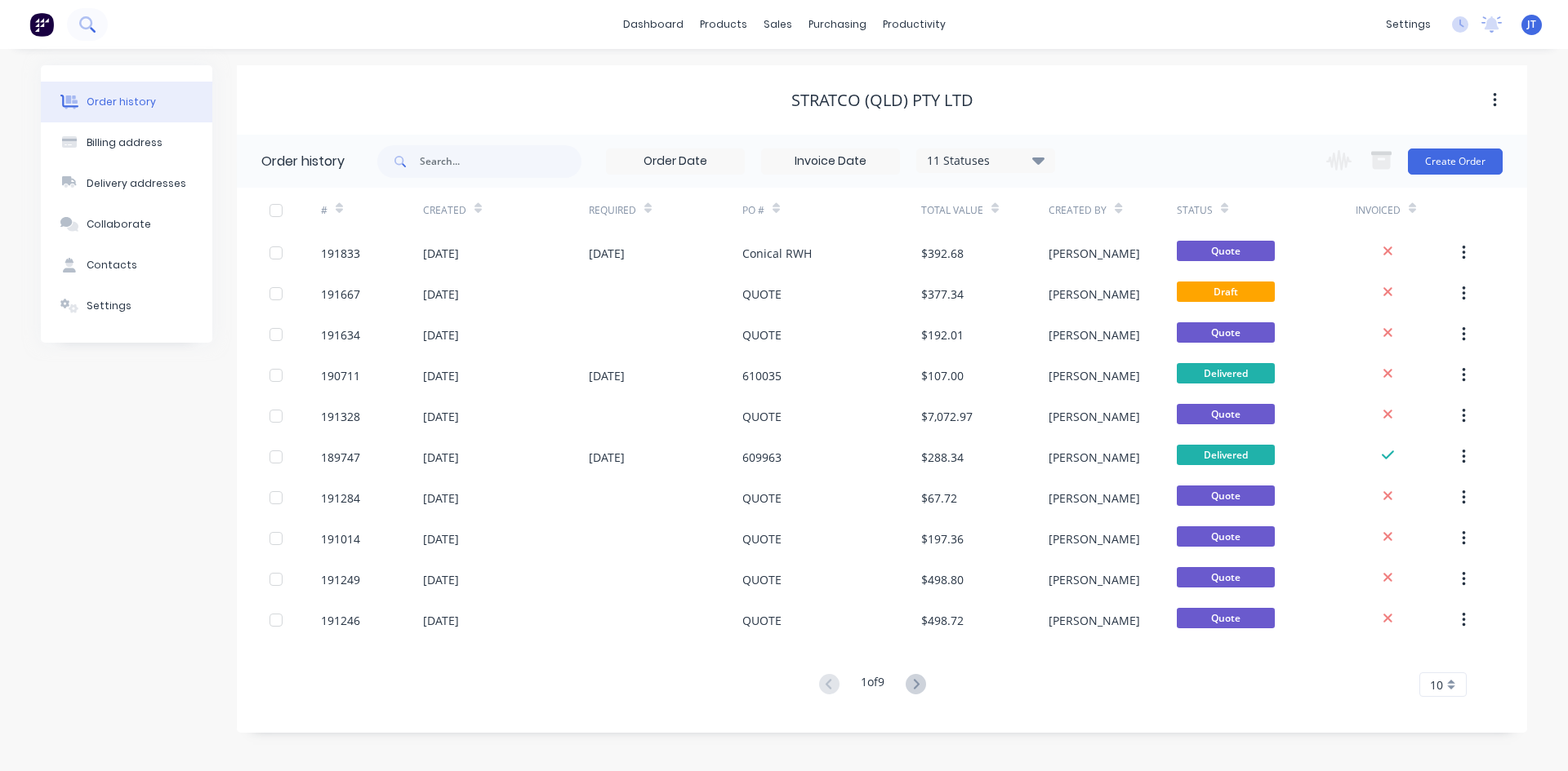
click at [93, 16] on button at bounding box center [87, 24] width 41 height 33
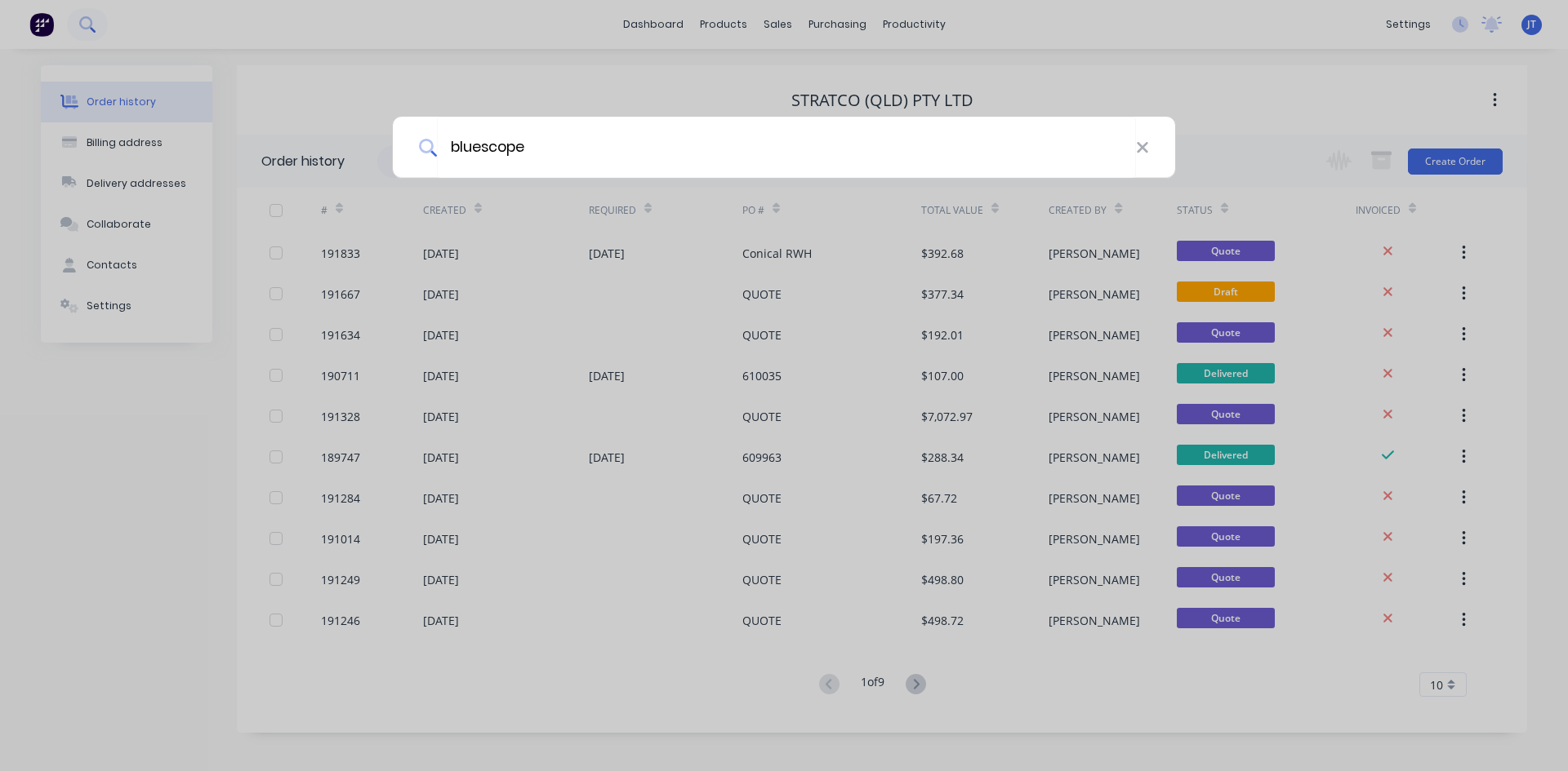
type input "bluescope"
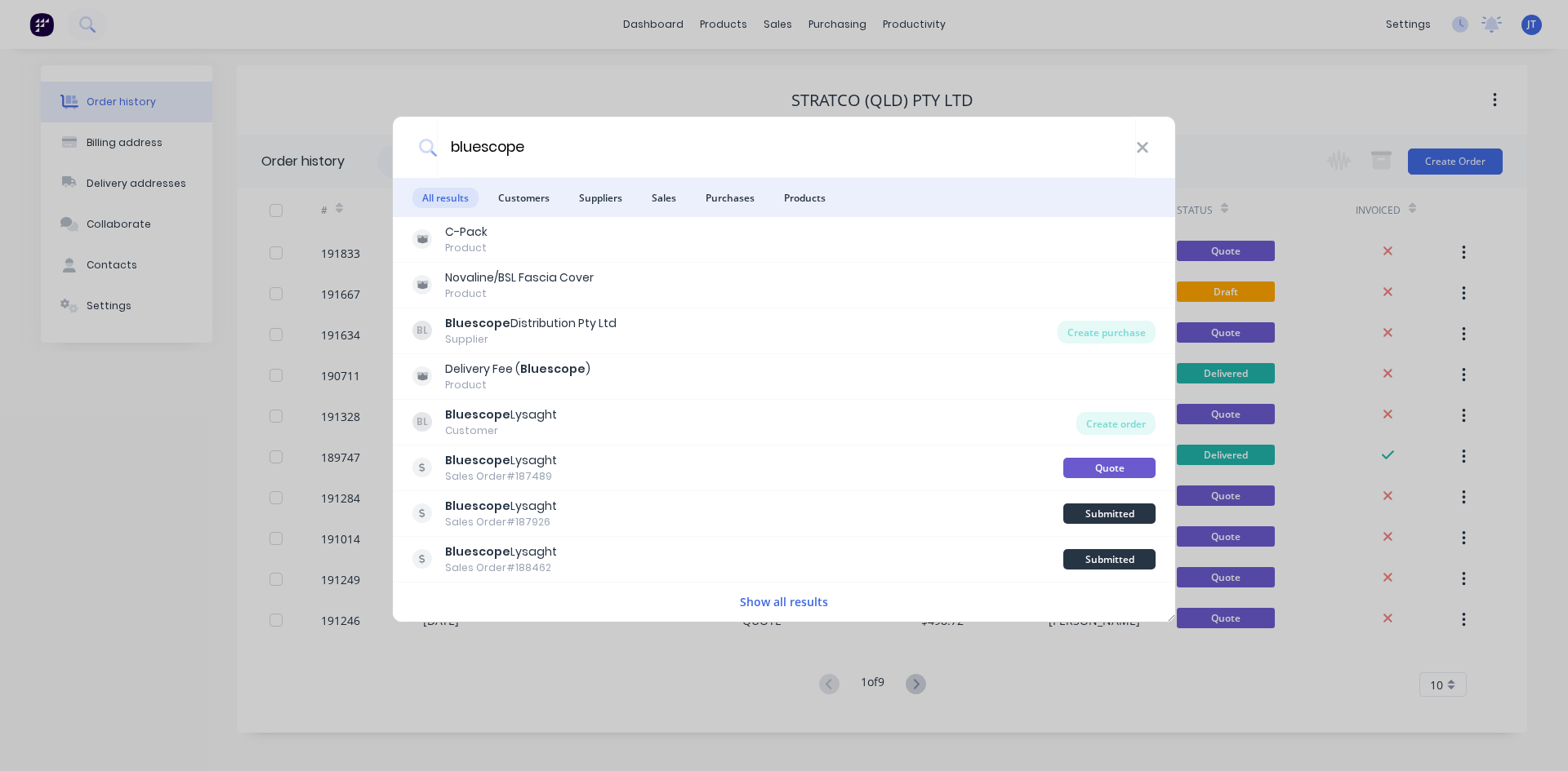
click at [967, 418] on div "BL Bluescope Lysaght Customer" at bounding box center [745, 423] width 664 height 32
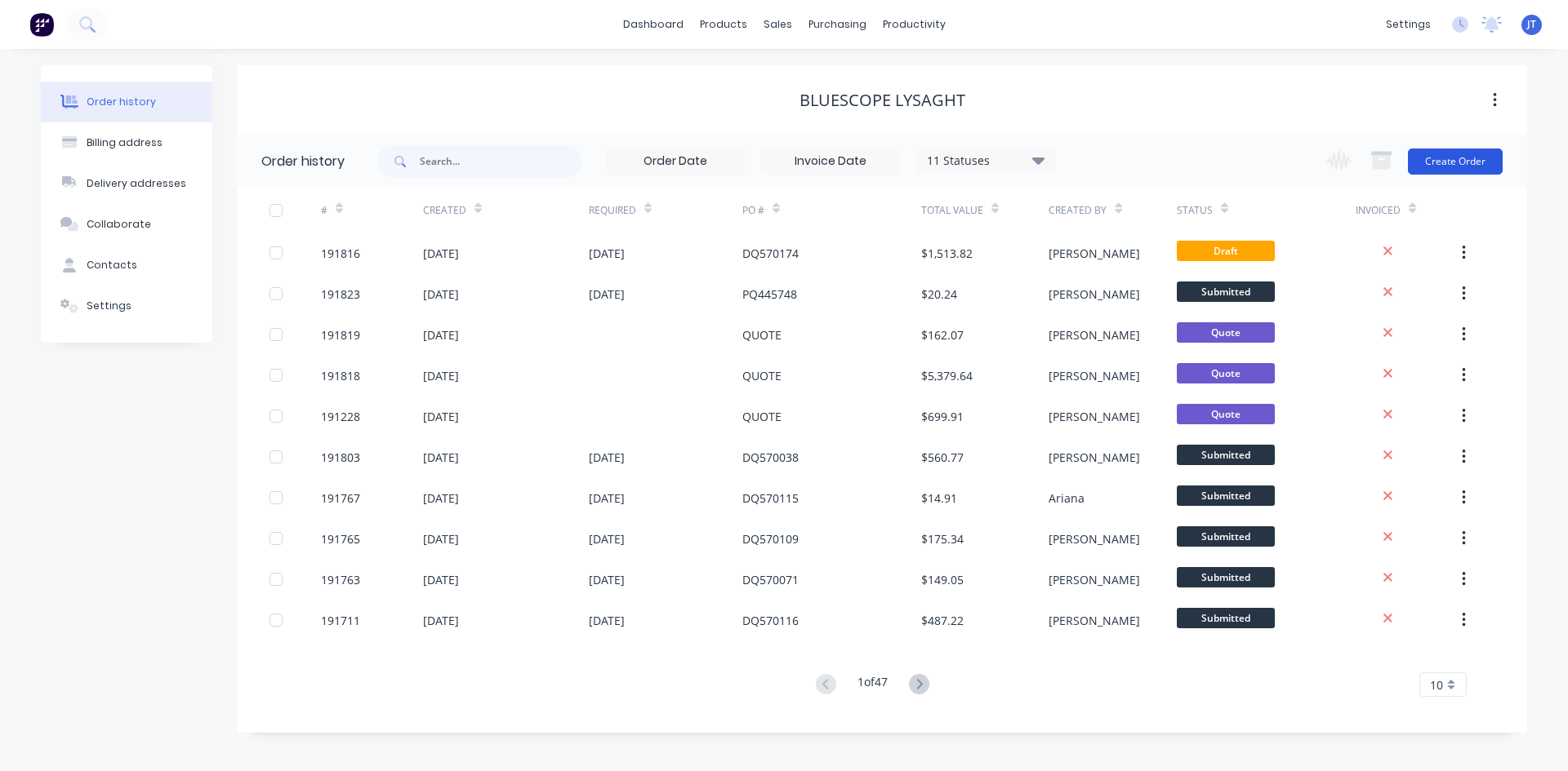
click at [1470, 168] on button "Create Order" at bounding box center [1455, 161] width 95 height 26
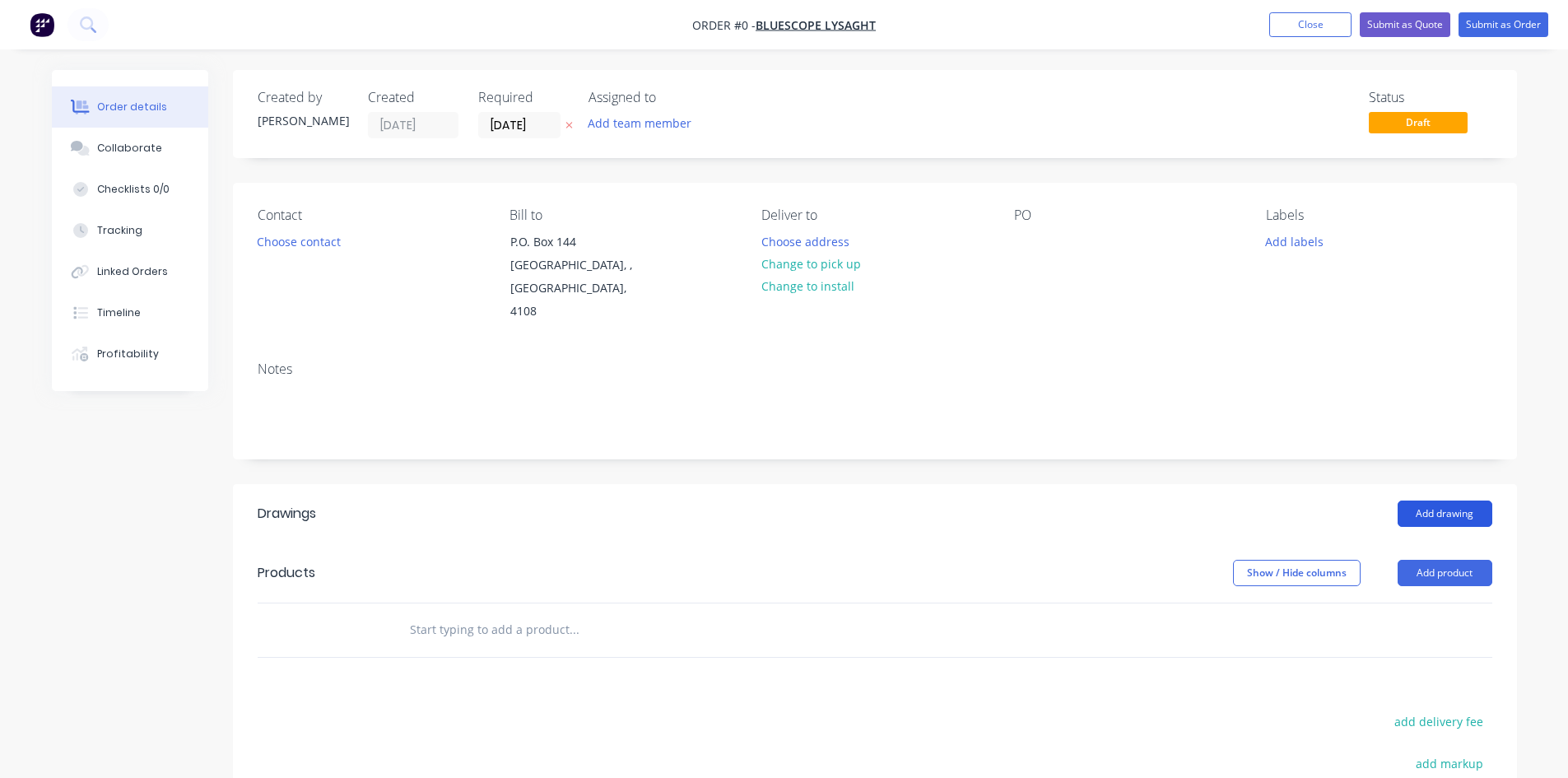
click at [1442, 500] on button "Add drawing" at bounding box center [1445, 513] width 95 height 26
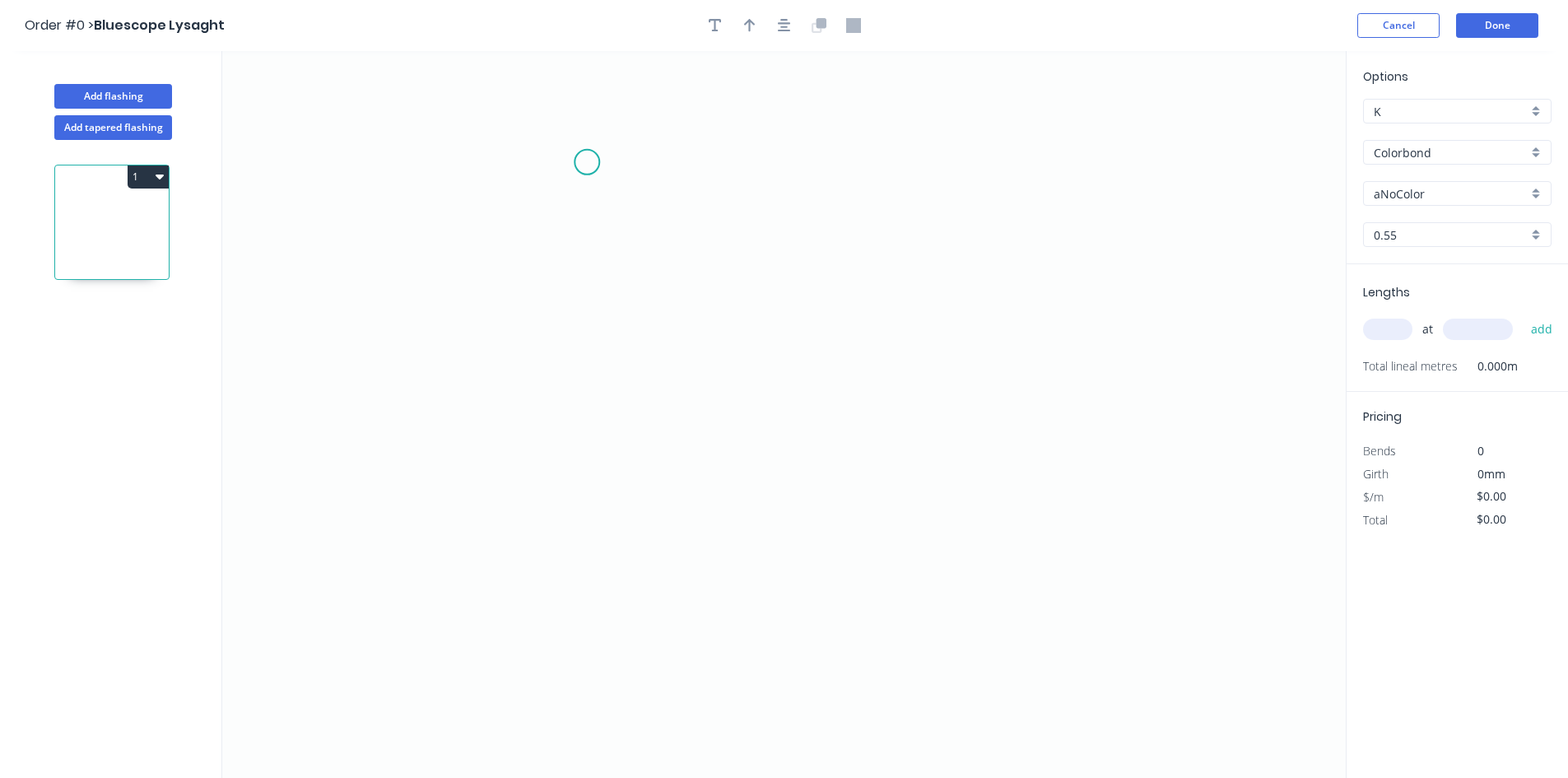
click at [581, 149] on icon "0" at bounding box center [784, 415] width 1124 height 728
click at [578, 368] on icon "0" at bounding box center [784, 415] width 1124 height 728
drag, startPoint x: 389, startPoint y: 375, endPoint x: 388, endPoint y: 506, distance: 131.0
click at [389, 381] on icon "0 ?" at bounding box center [784, 415] width 1124 height 728
click at [386, 560] on icon "0 ? ?" at bounding box center [784, 415] width 1124 height 728
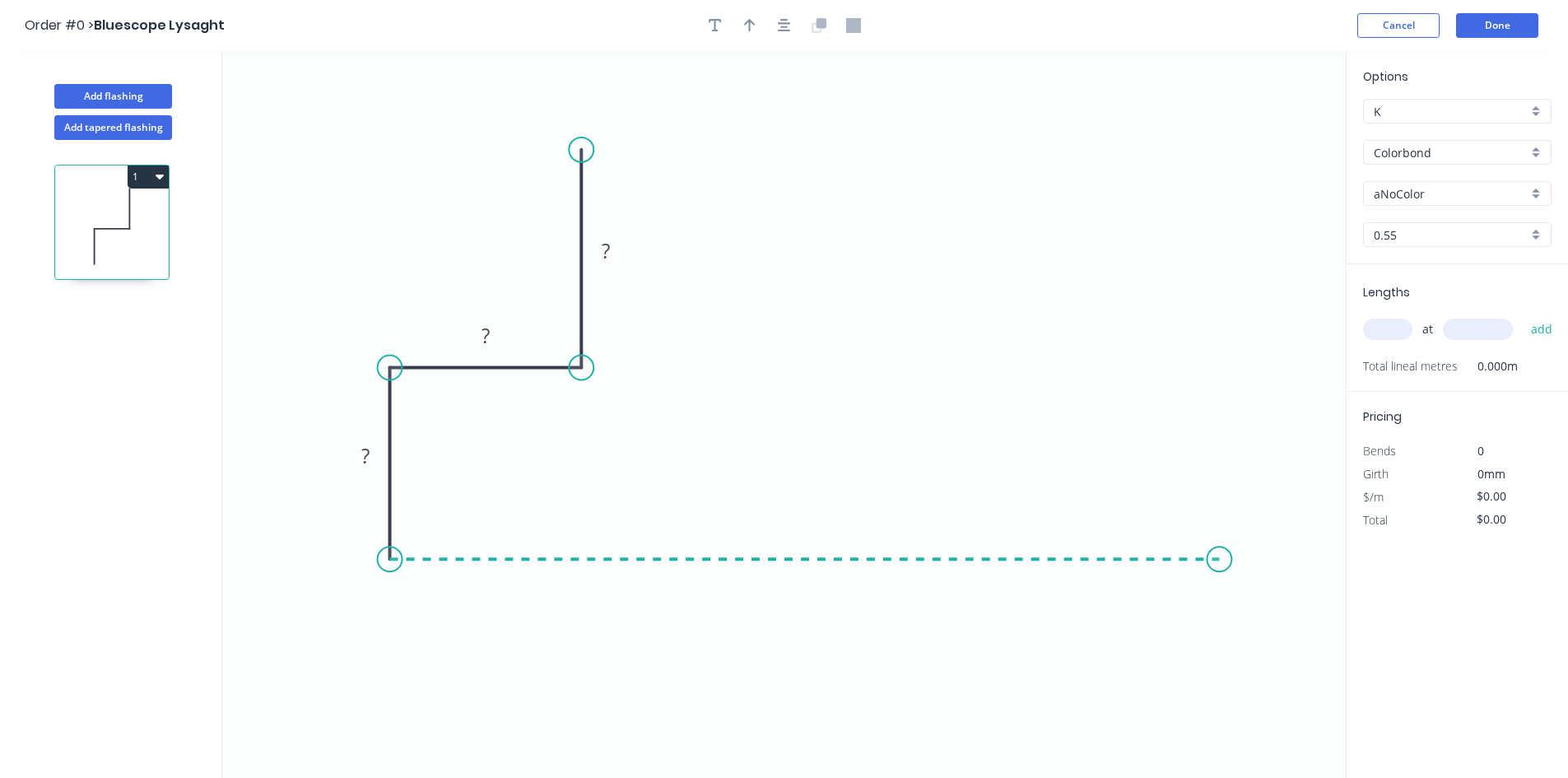
drag, startPoint x: 1220, startPoint y: 576, endPoint x: 1226, endPoint y: 409, distance: 167.1
click at [1220, 574] on icon "0 ? ? ?" at bounding box center [784, 415] width 1124 height 728
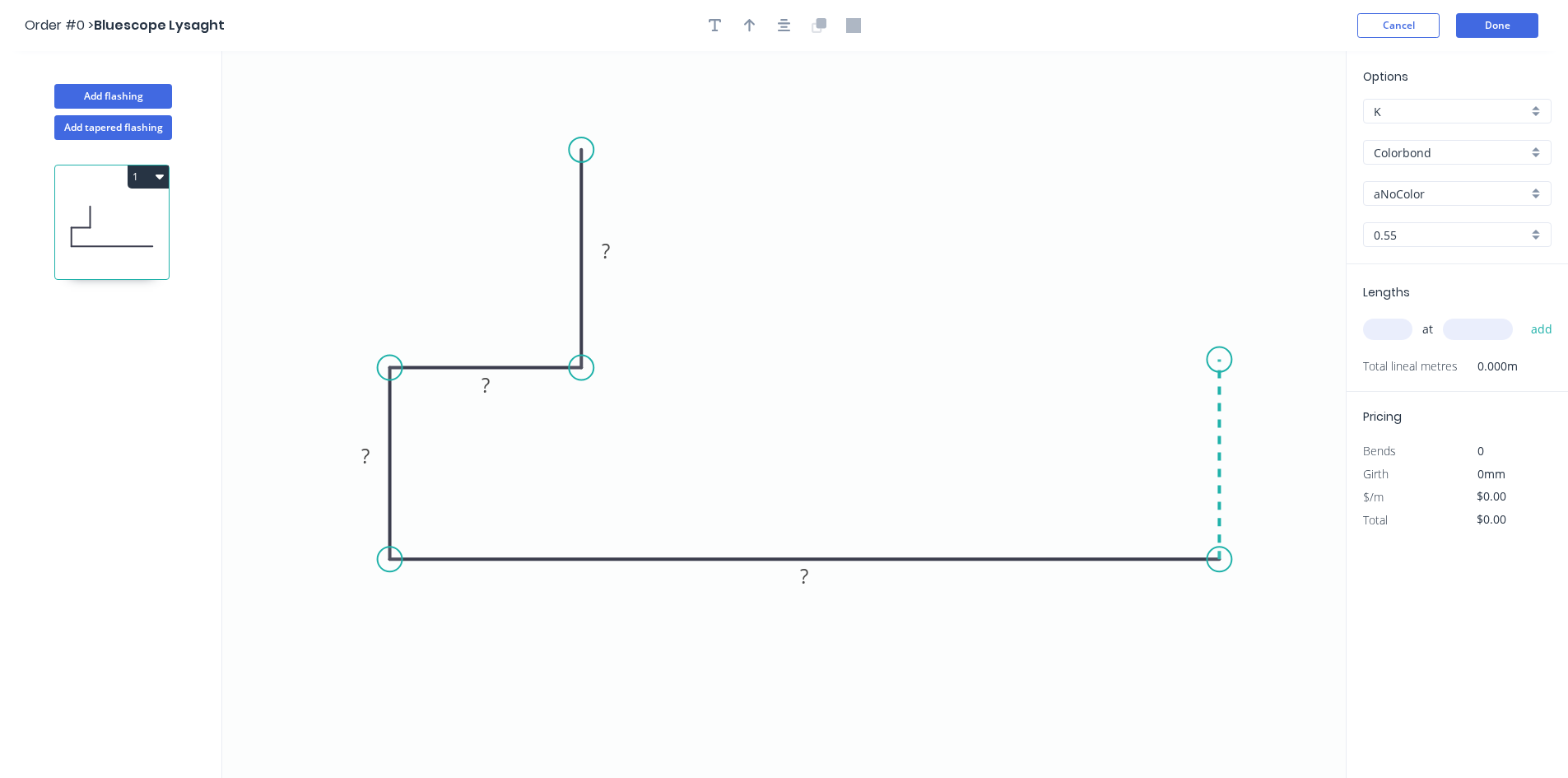
click at [1227, 360] on icon "0 ? ? ? ?" at bounding box center [784, 415] width 1124 height 728
click at [1039, 355] on icon "0 ? ? ? ? ?" at bounding box center [784, 415] width 1124 height 728
click at [1036, 145] on icon "0 ? ? ? ? ? ?" at bounding box center [784, 415] width 1124 height 728
click at [1014, 248] on tspan "?" at bounding box center [1015, 244] width 8 height 27
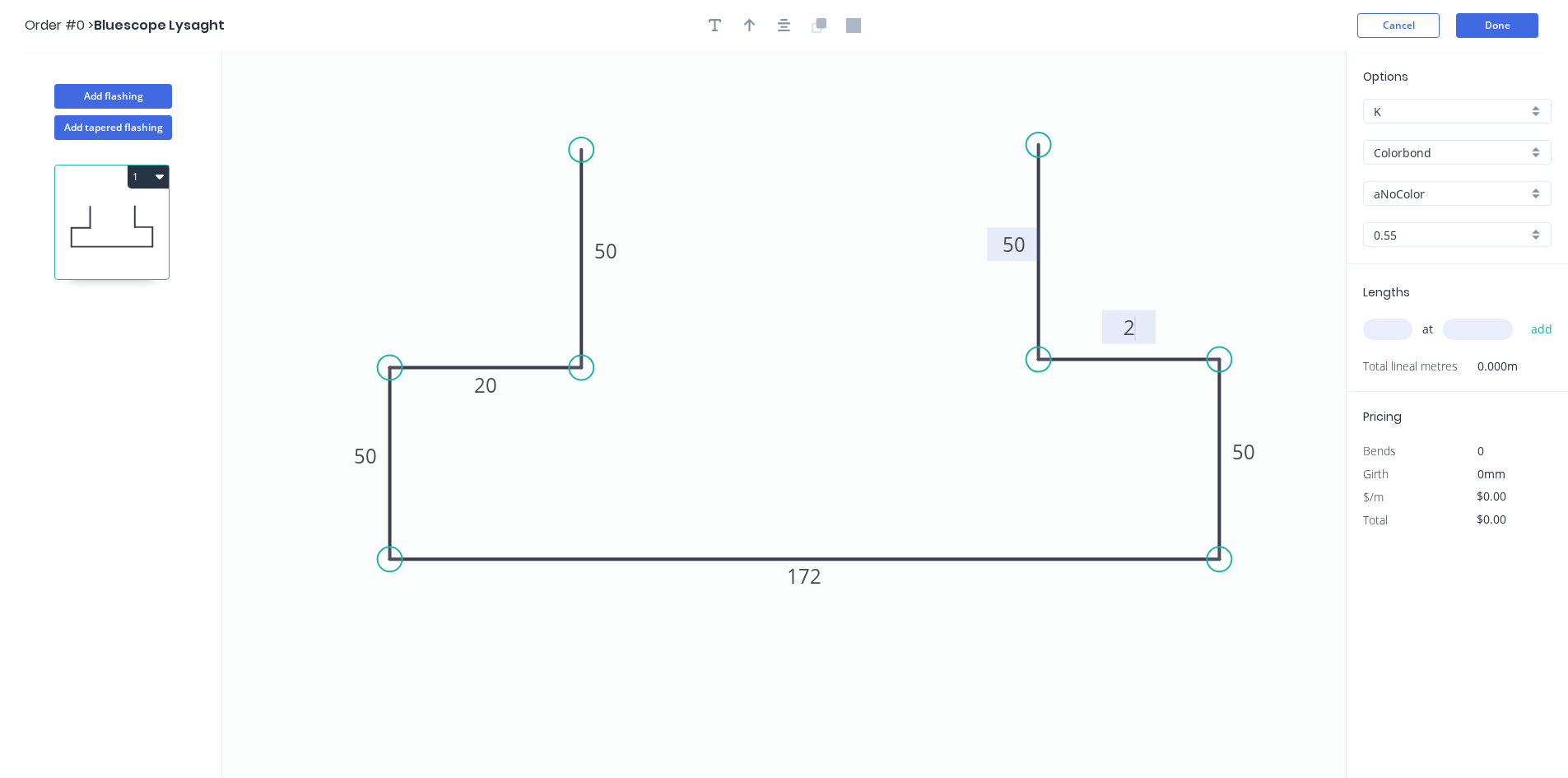
type input "$15.94"
click at [1489, 189] on input "aNoColor" at bounding box center [1450, 193] width 154 height 18
click at [1459, 273] on div "Monument" at bounding box center [1458, 266] width 187 height 29
type input "Monument"
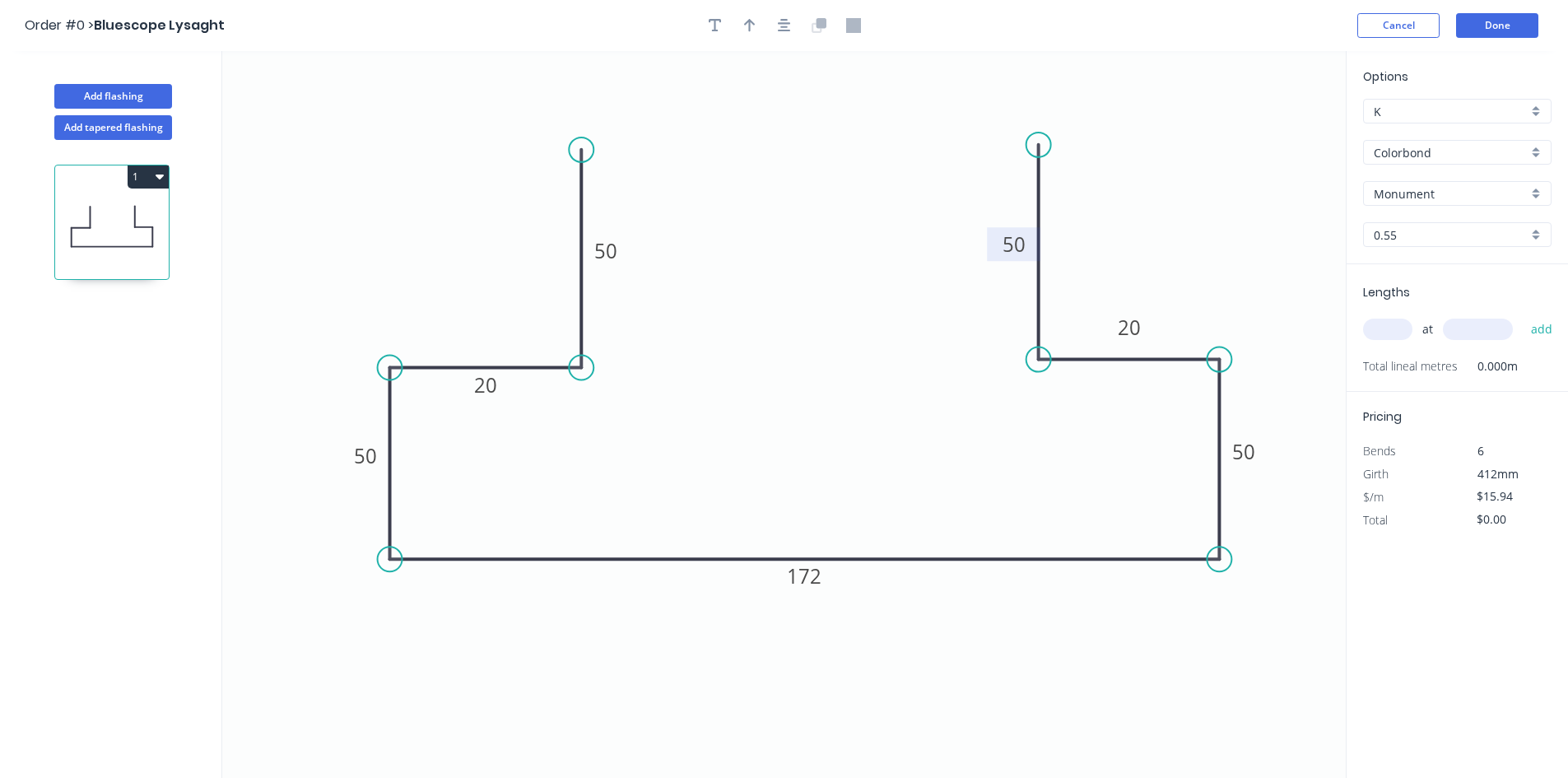
click at [1391, 321] on input "text" at bounding box center [1388, 329] width 50 height 21
type input "1"
type input "2600"
click at [1523, 315] on button "add" at bounding box center [1543, 329] width 39 height 28
type input "$41.44"
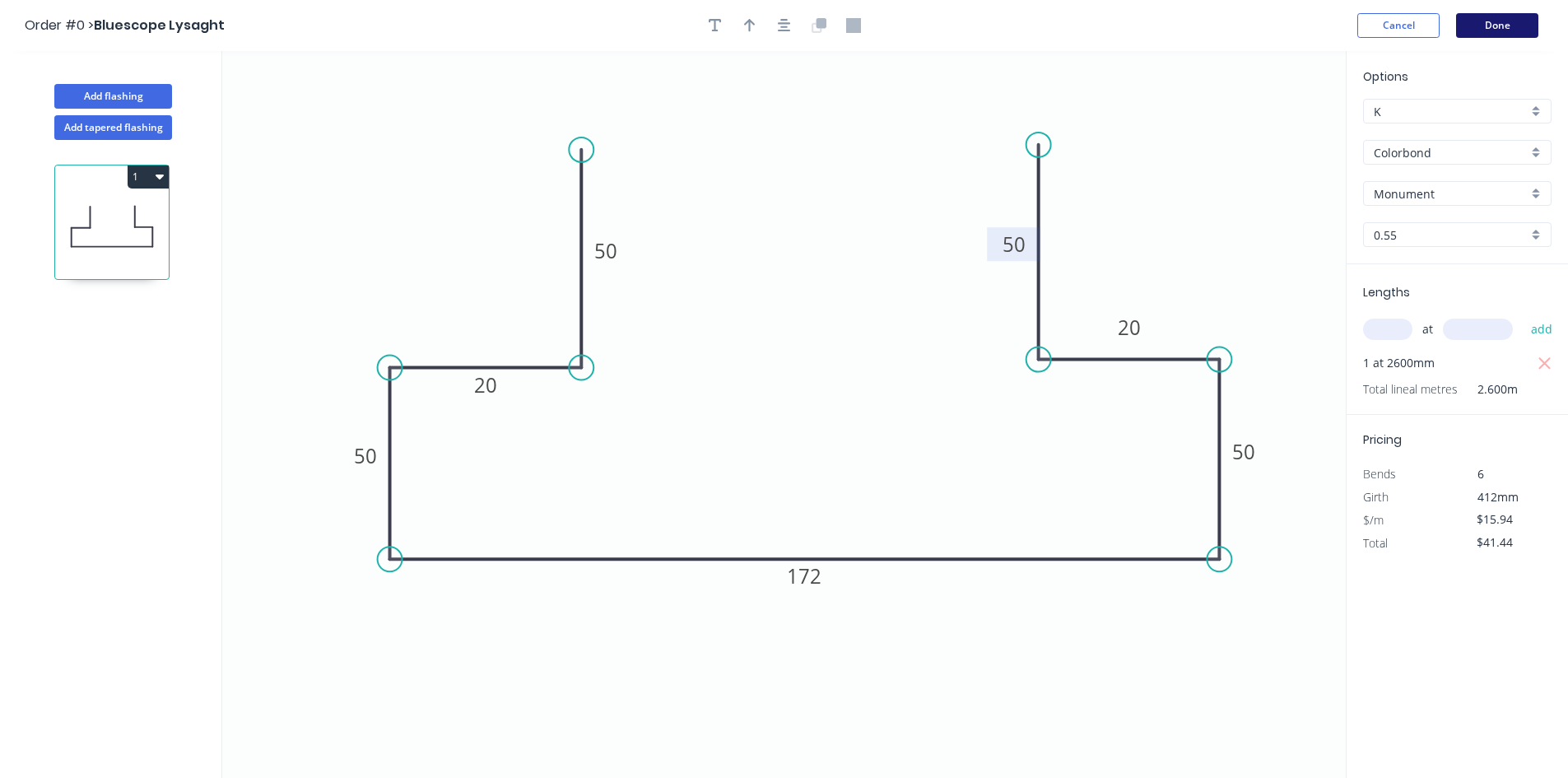
click at [1499, 23] on button "Done" at bounding box center [1497, 25] width 82 height 24
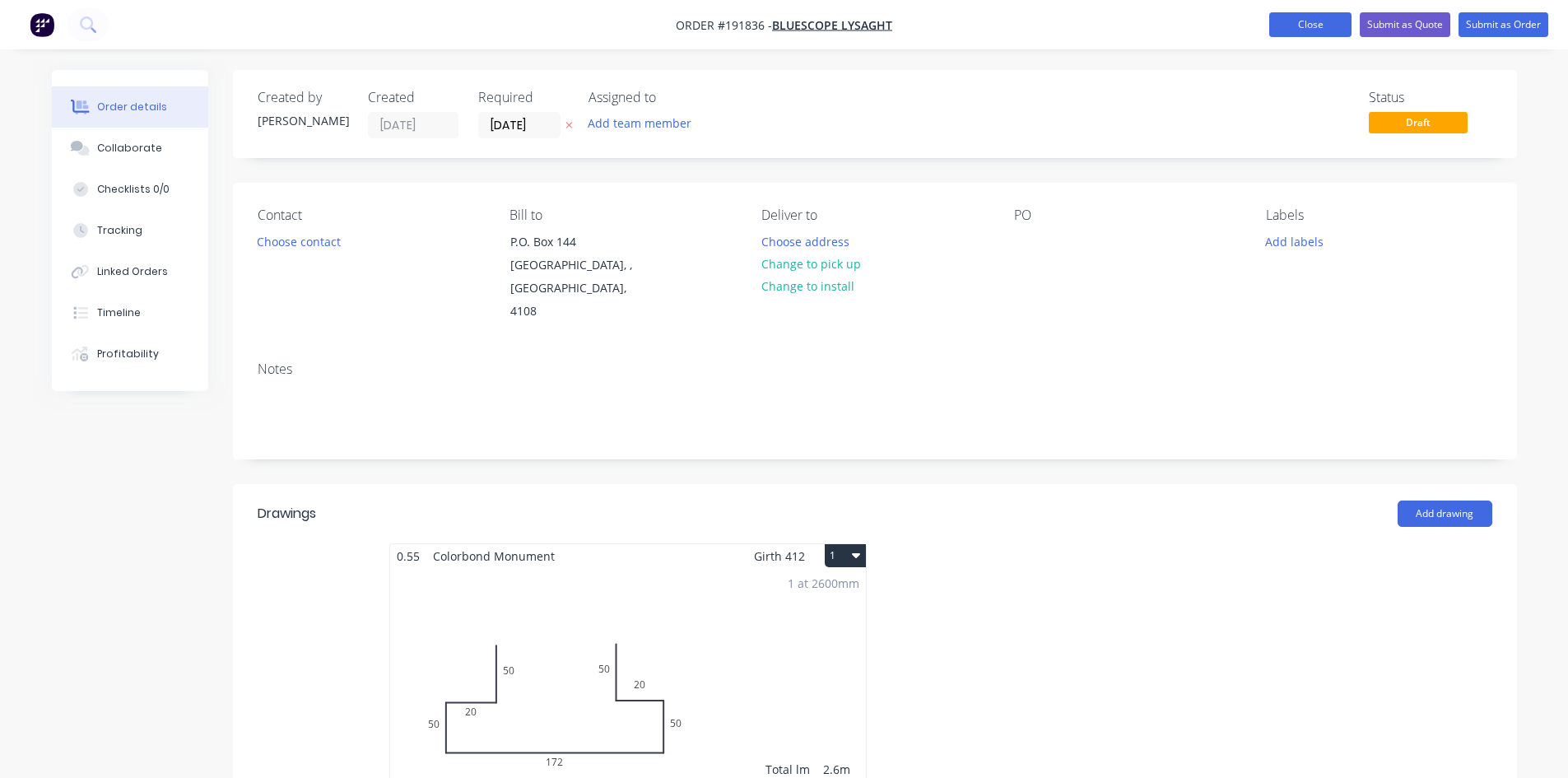
click at [1290, 27] on button "Close" at bounding box center [1311, 24] width 82 height 24
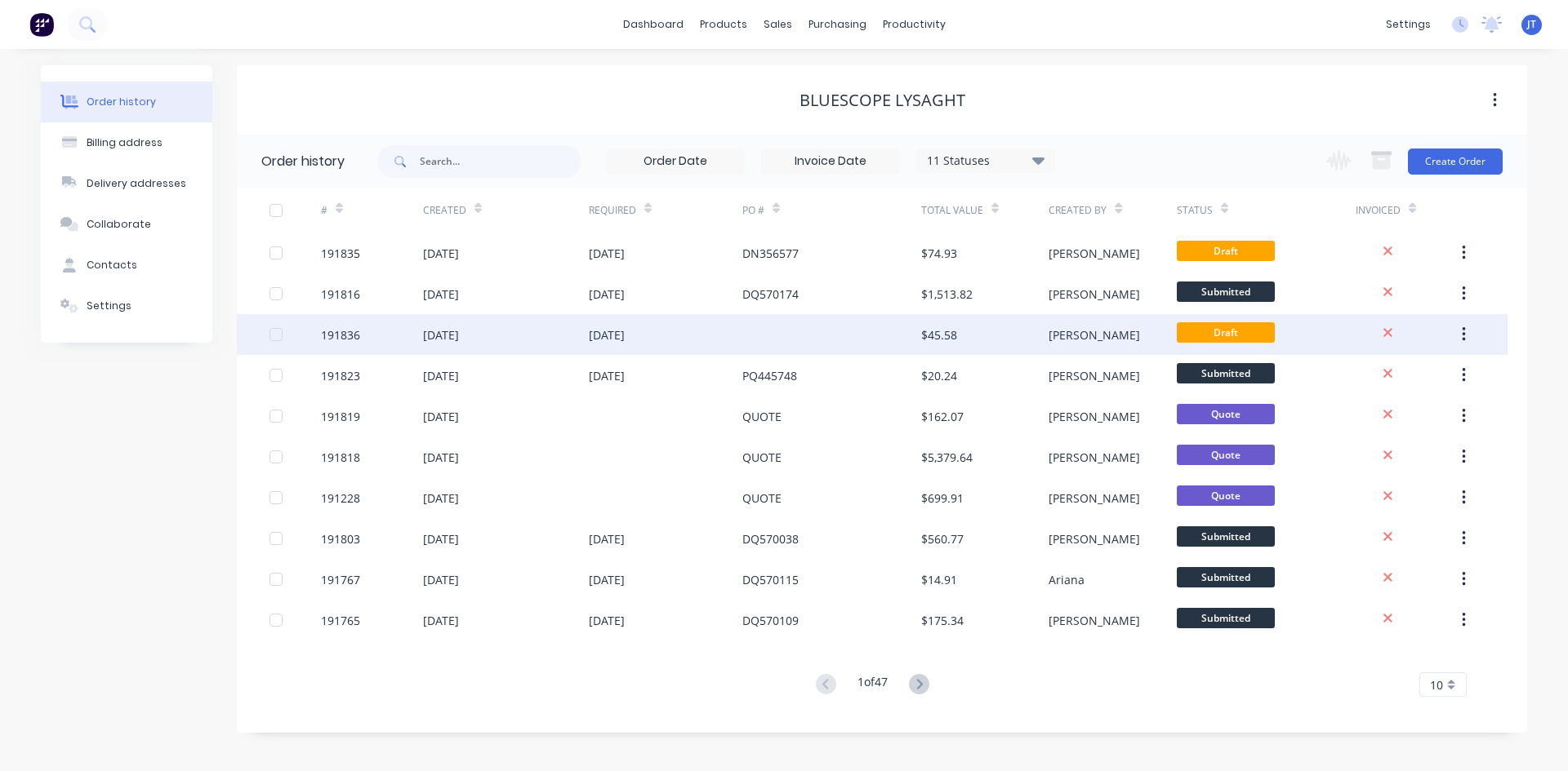
click at [840, 343] on div at bounding box center [832, 334] width 178 height 41
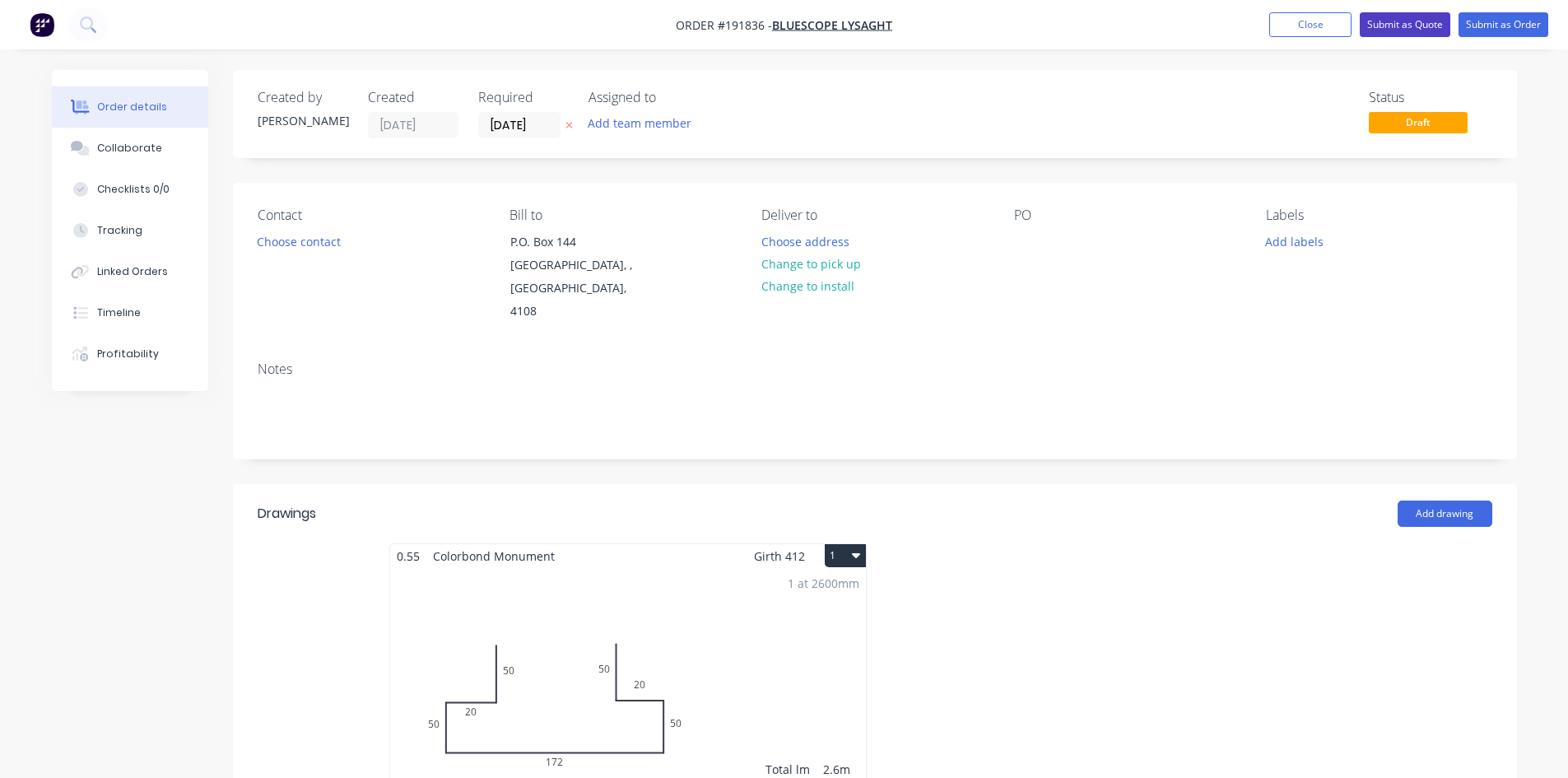
click at [1437, 26] on button "Submit as Quote" at bounding box center [1406, 24] width 91 height 24
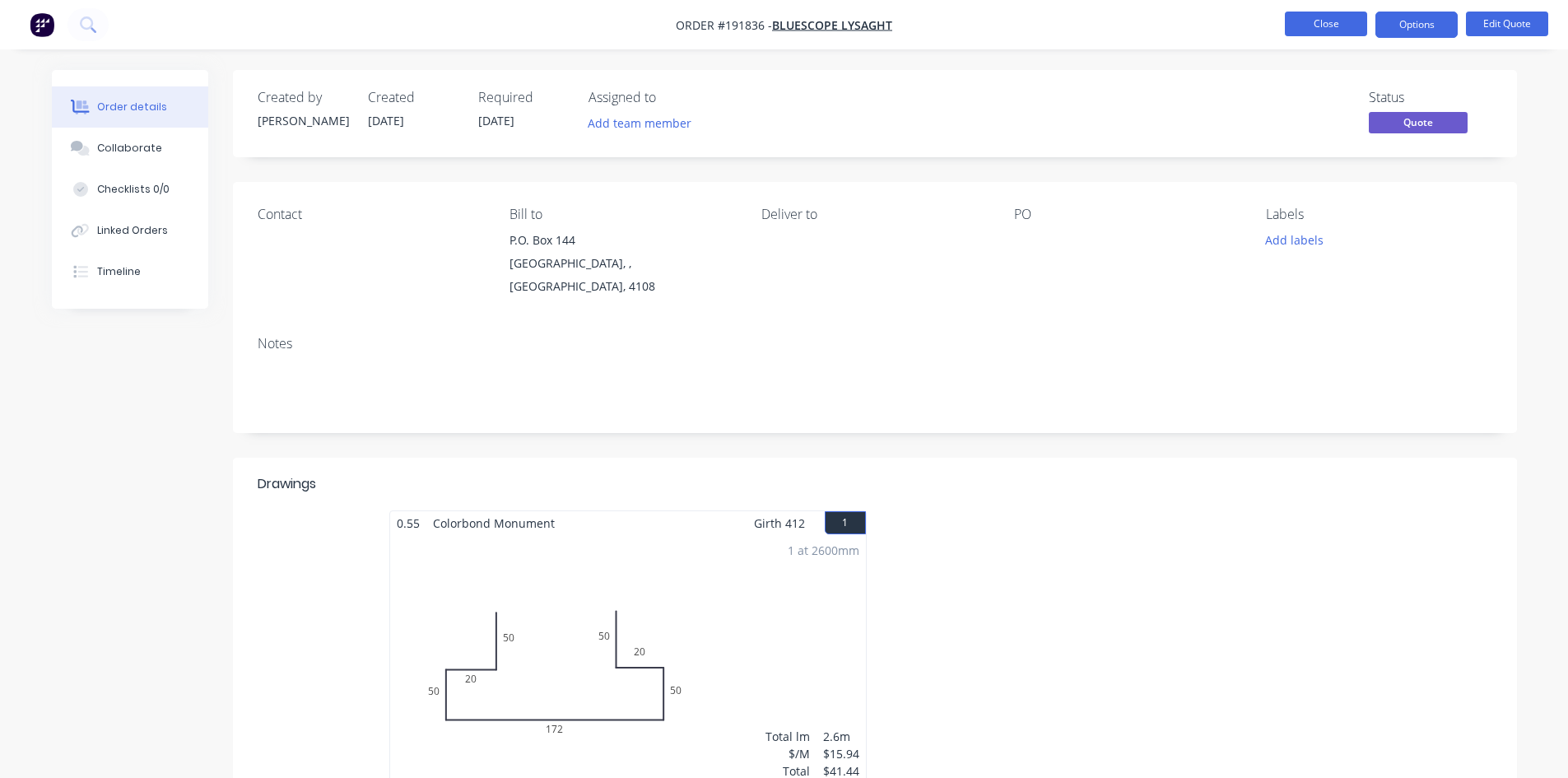
click at [1295, 13] on button "Close" at bounding box center [1327, 24] width 82 height 24
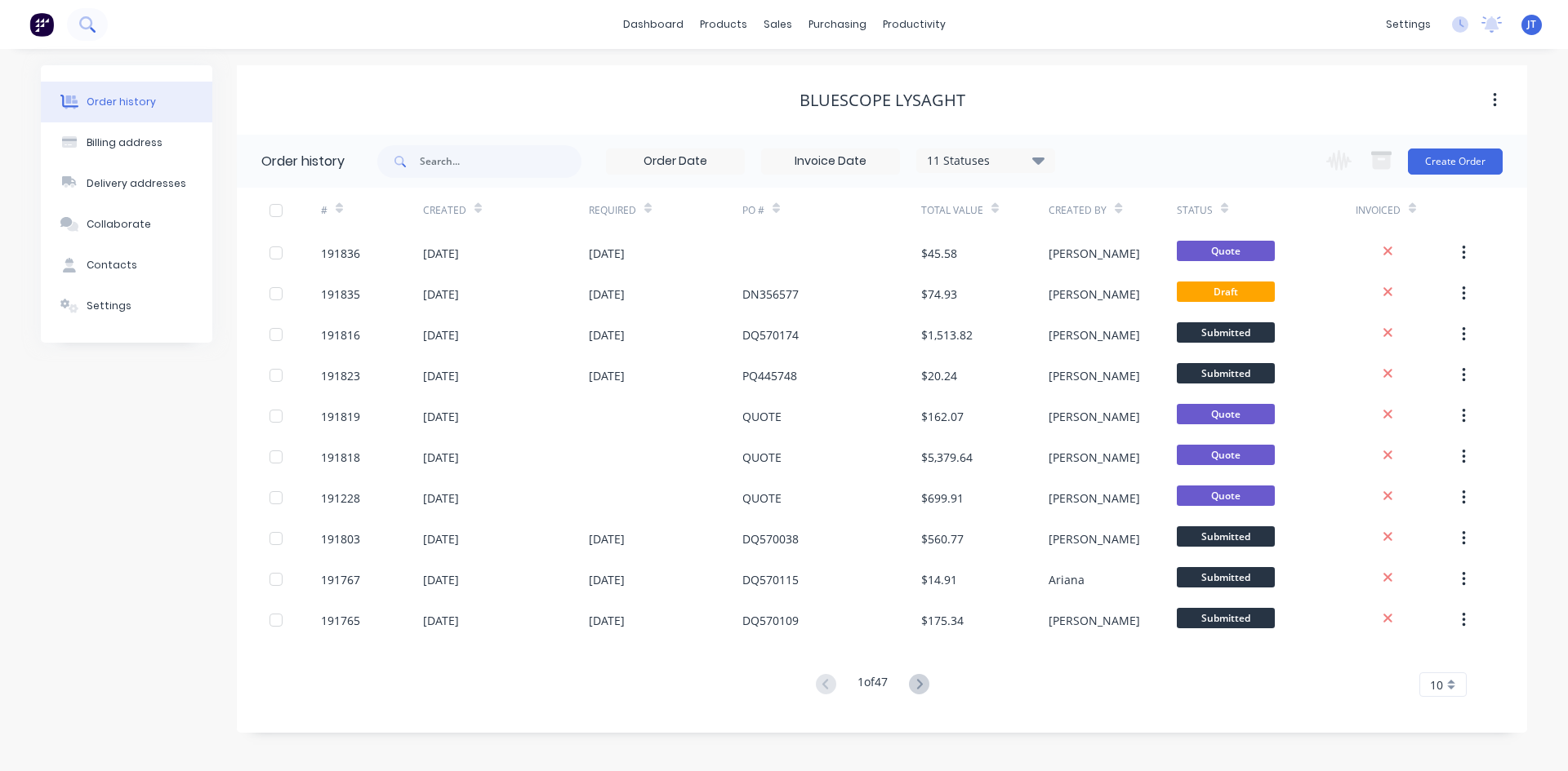
click at [103, 32] on button at bounding box center [87, 24] width 41 height 33
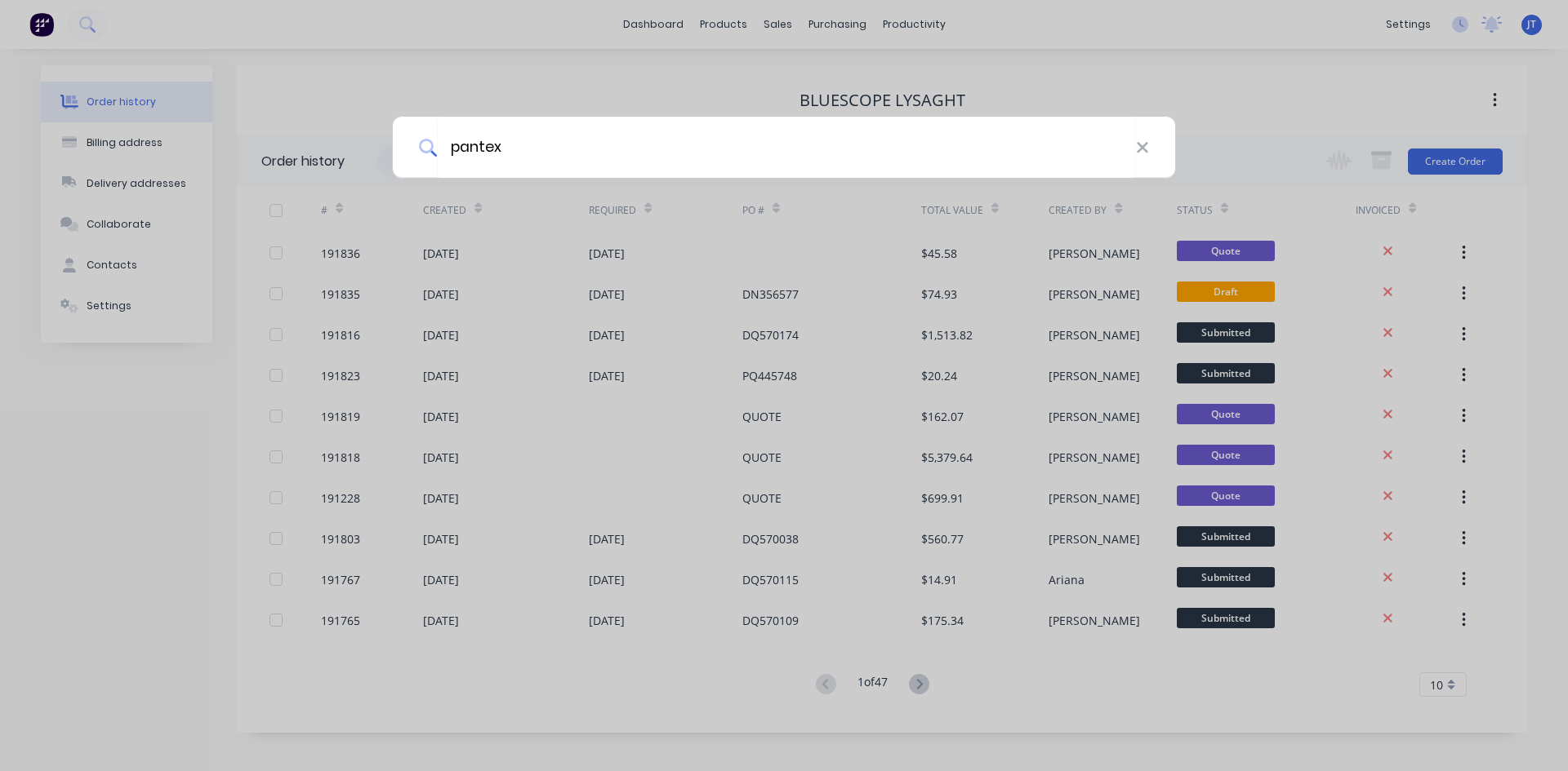
type input "pantex"
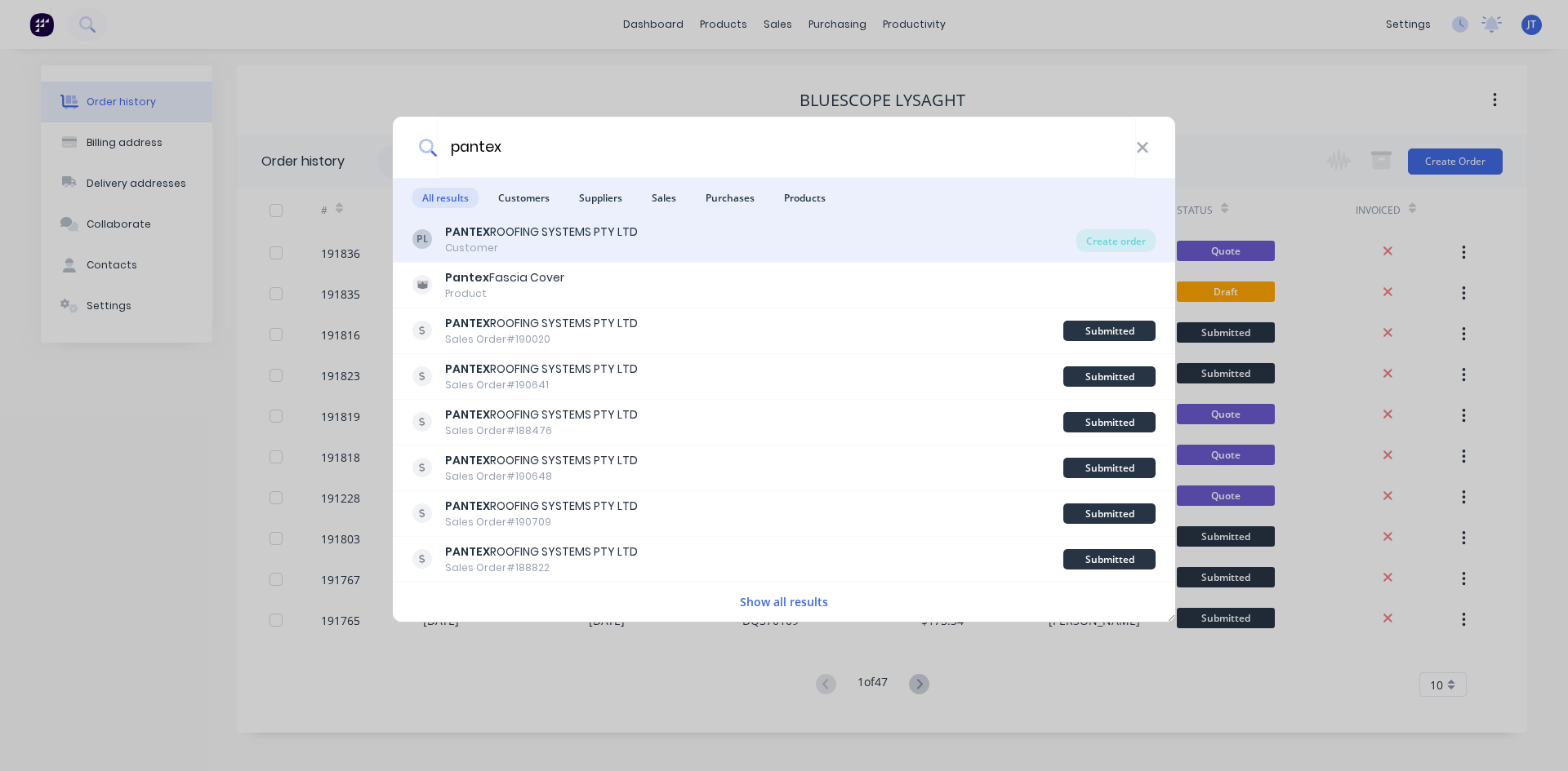
click at [625, 238] on div "PANTEX ROOFING SYSTEMS PTY LTD" at bounding box center [541, 232] width 193 height 18
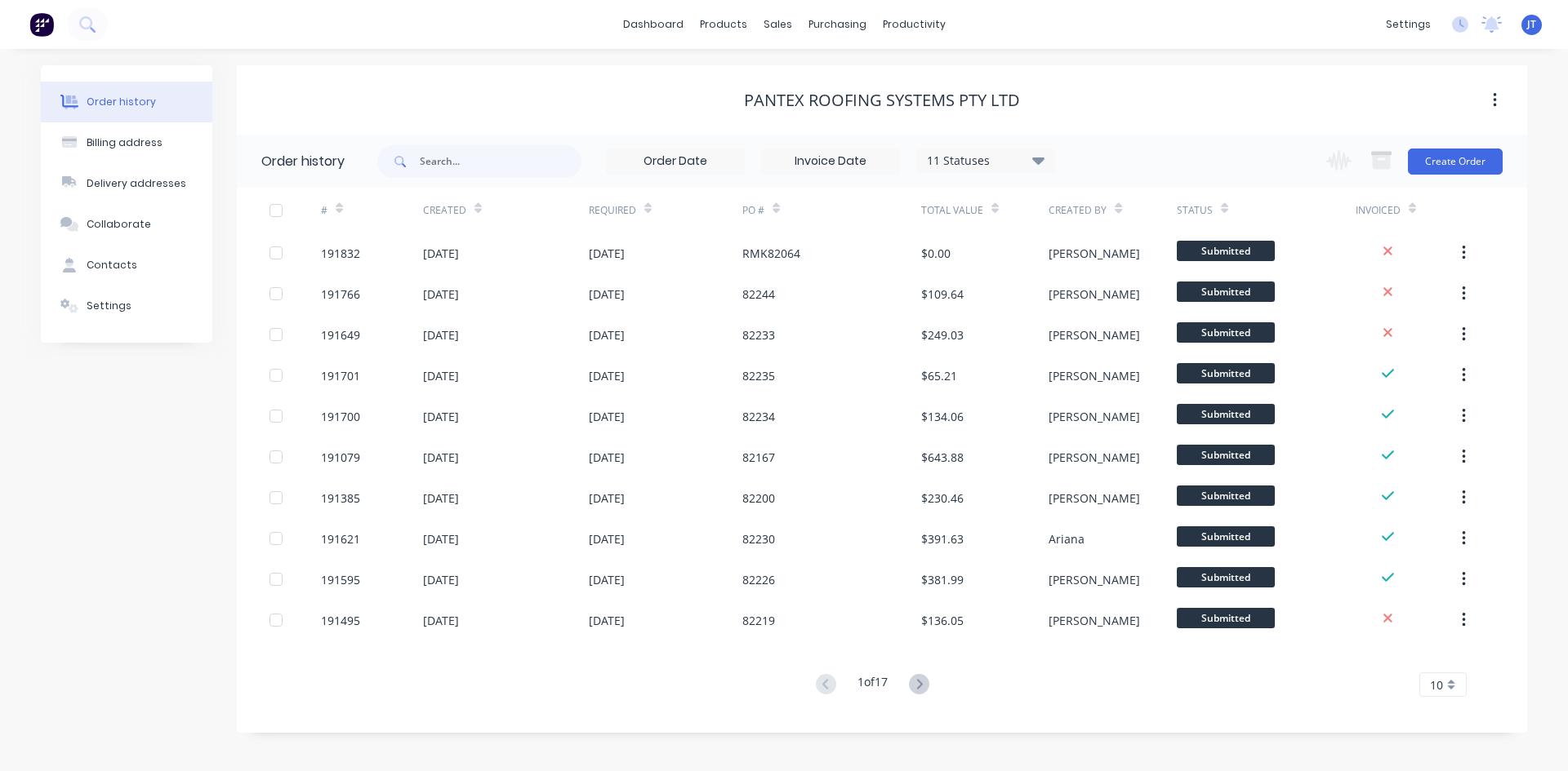
click at [484, 119] on div "PANTEX ROOFING SYSTEMS PTY LTD" at bounding box center [882, 99] width 1290 height 69
click at [1462, 162] on button "Create Order" at bounding box center [1455, 161] width 95 height 26
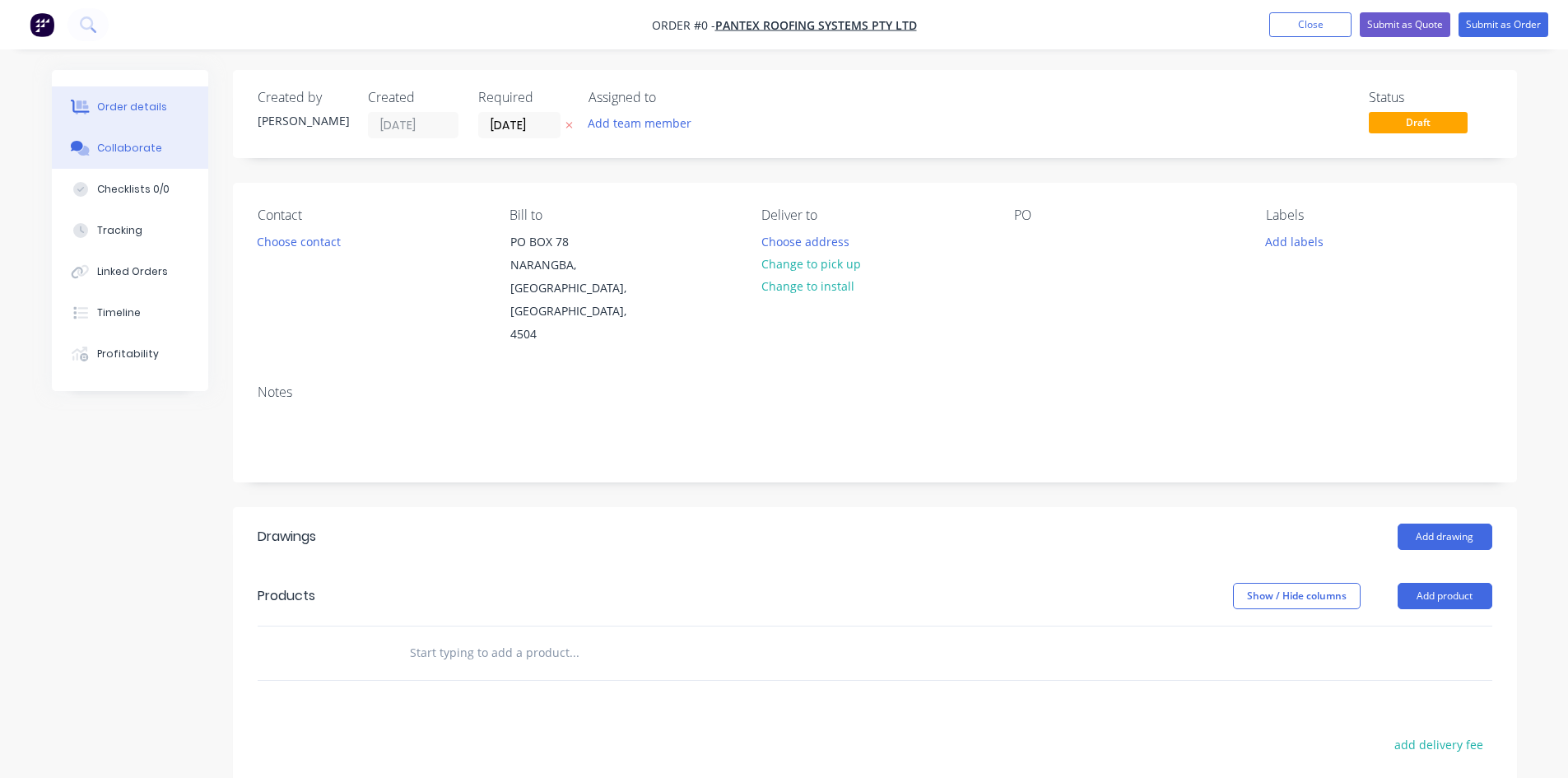
click at [122, 151] on div "Collaborate" at bounding box center [129, 148] width 65 height 15
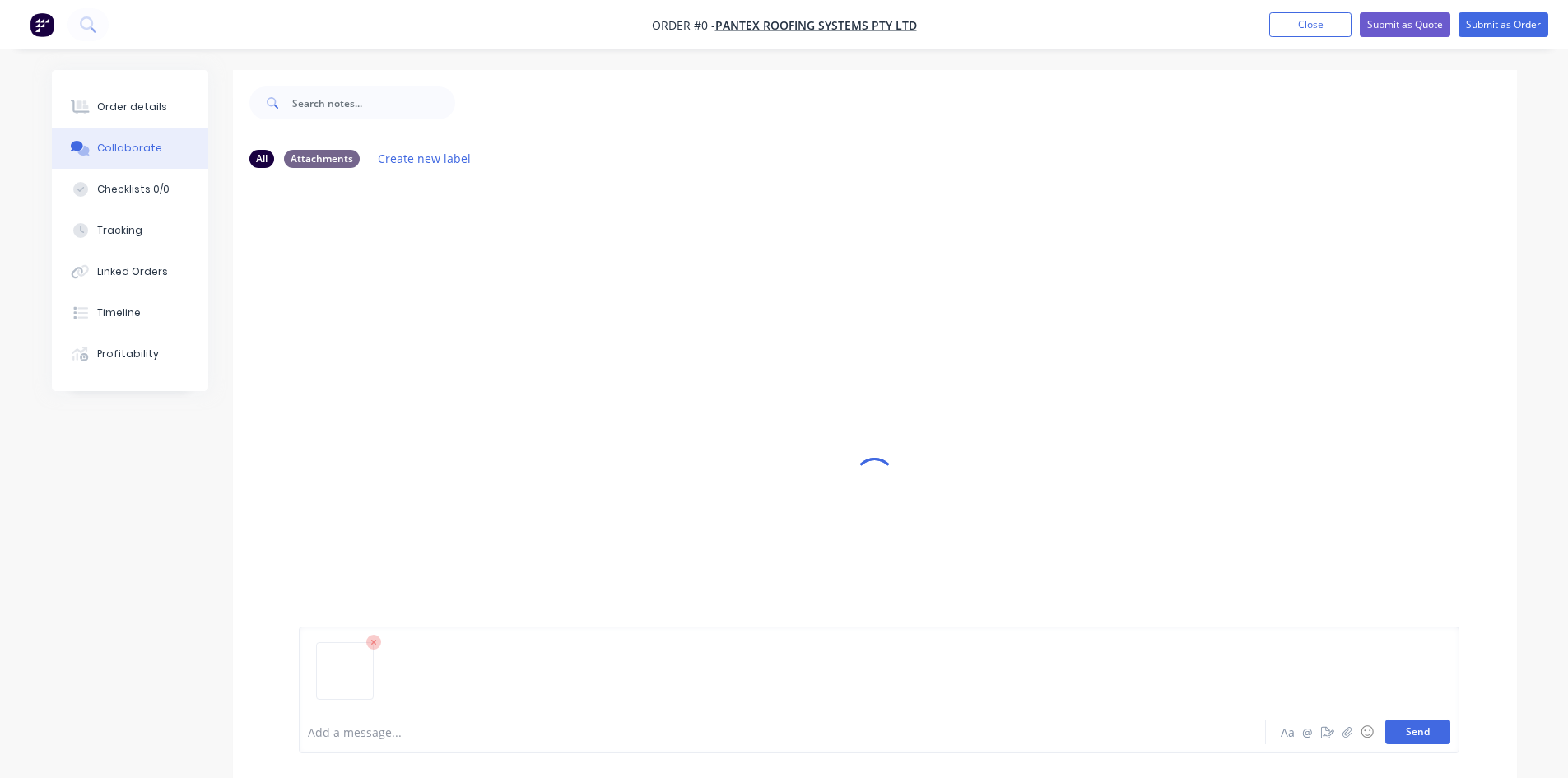
click at [1403, 728] on button "Send" at bounding box center [1418, 732] width 65 height 24
click at [475, 699] on div "Add a message... Aa @ ☺ Send" at bounding box center [875, 733] width 1285 height 93
click at [181, 98] on button "Order details" at bounding box center [130, 107] width 156 height 41
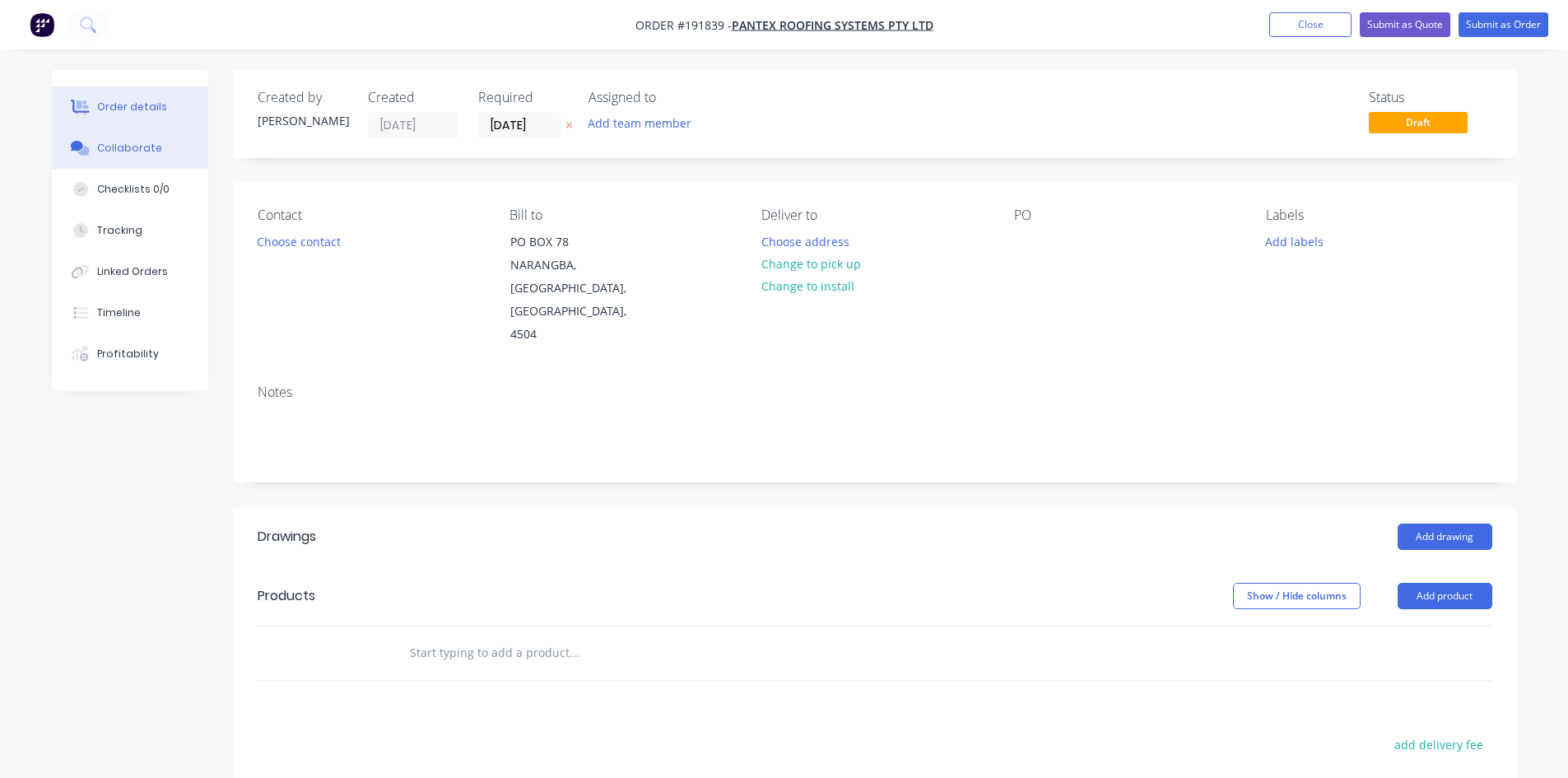
click at [144, 146] on div "Collaborate" at bounding box center [129, 148] width 65 height 15
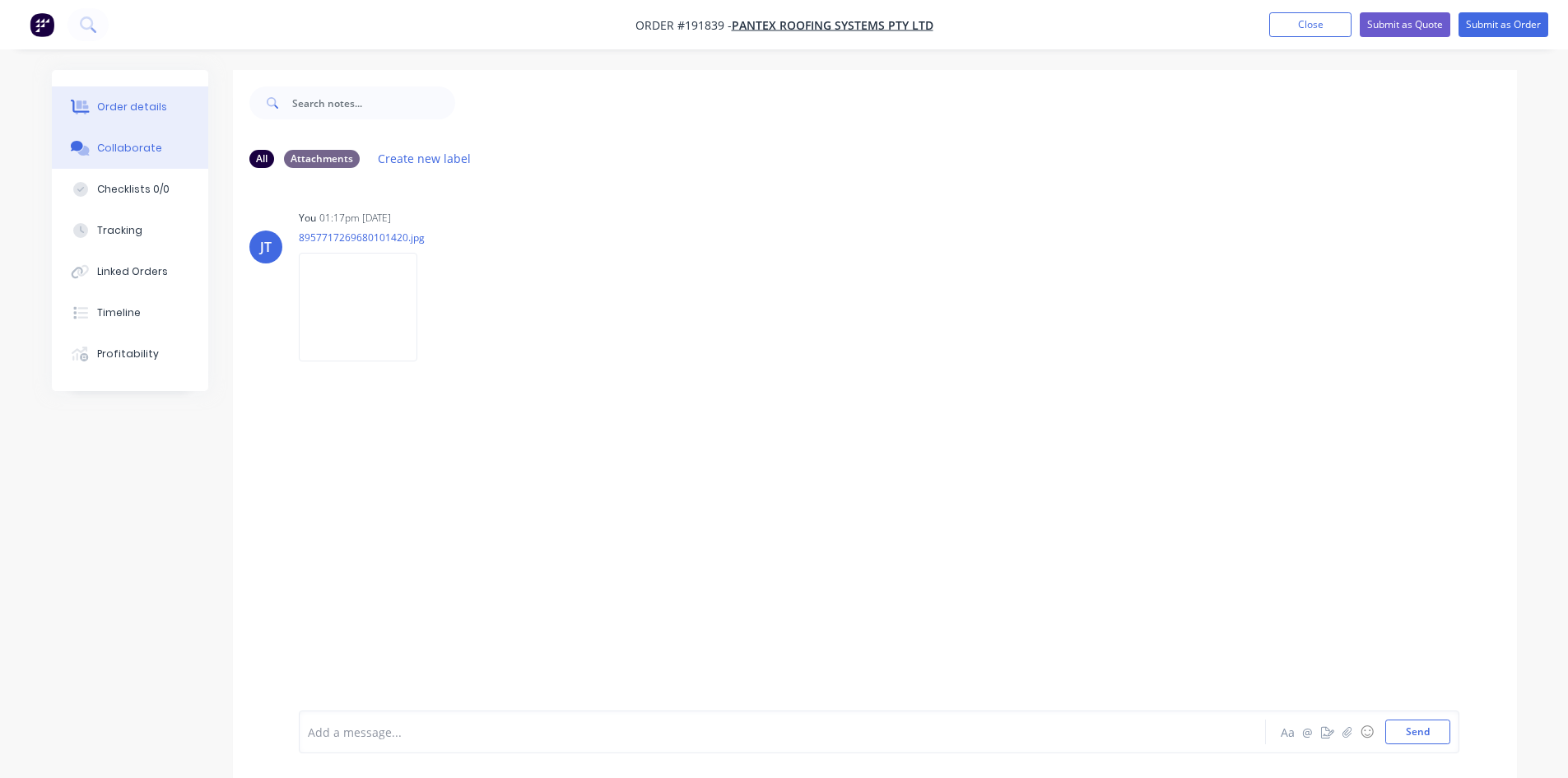
click at [161, 104] on button "Order details" at bounding box center [130, 107] width 156 height 41
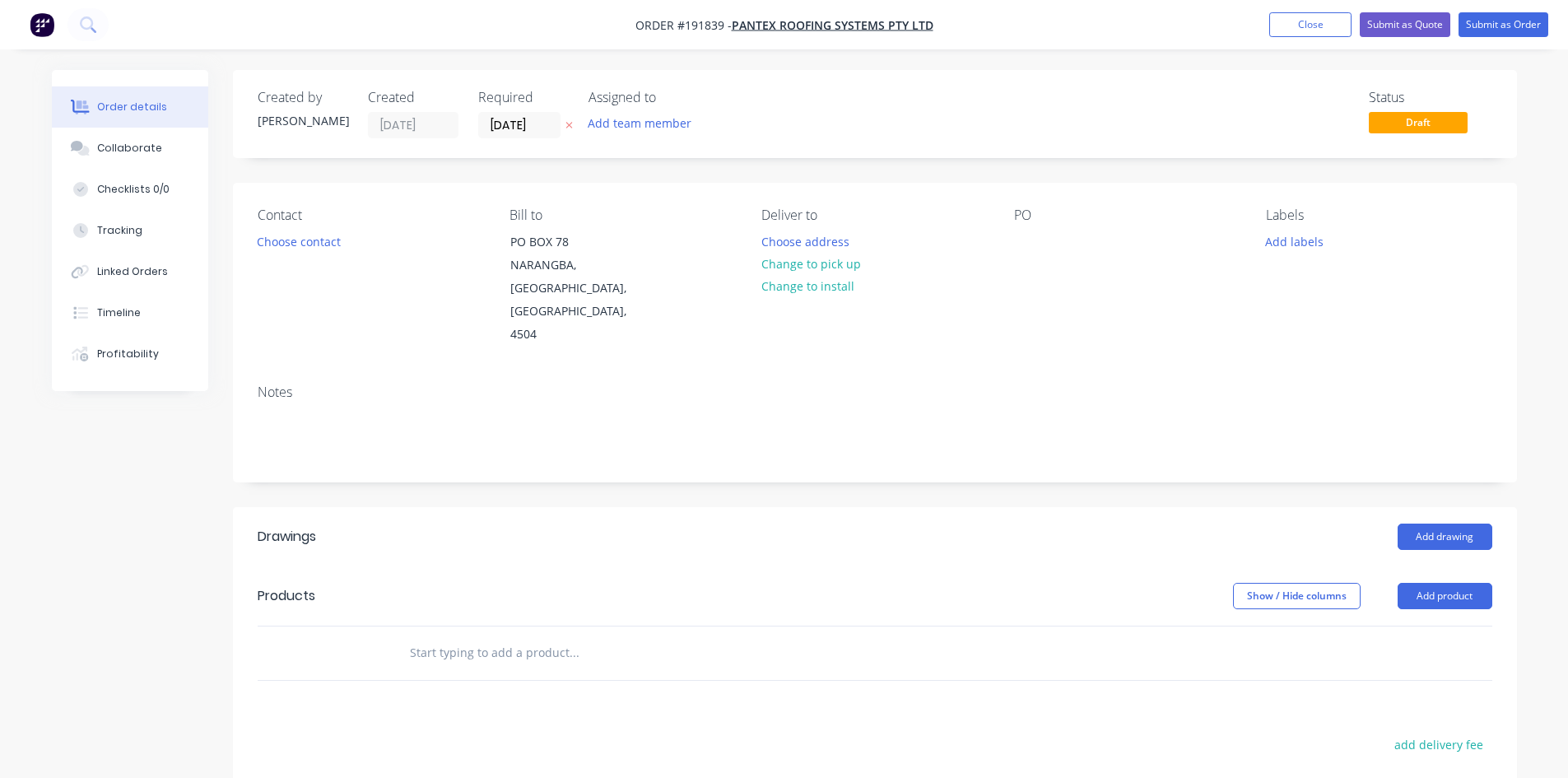
click at [1002, 247] on div "Contact Choose contact Bill to PO BOX 78 NARANGBA, Queensland, Australia, 4504 …" at bounding box center [875, 277] width 1285 height 188
click at [1024, 246] on div at bounding box center [1027, 241] width 26 height 24
click at [1032, 247] on div at bounding box center [1027, 241] width 26 height 24
click at [1030, 238] on div at bounding box center [1027, 241] width 26 height 24
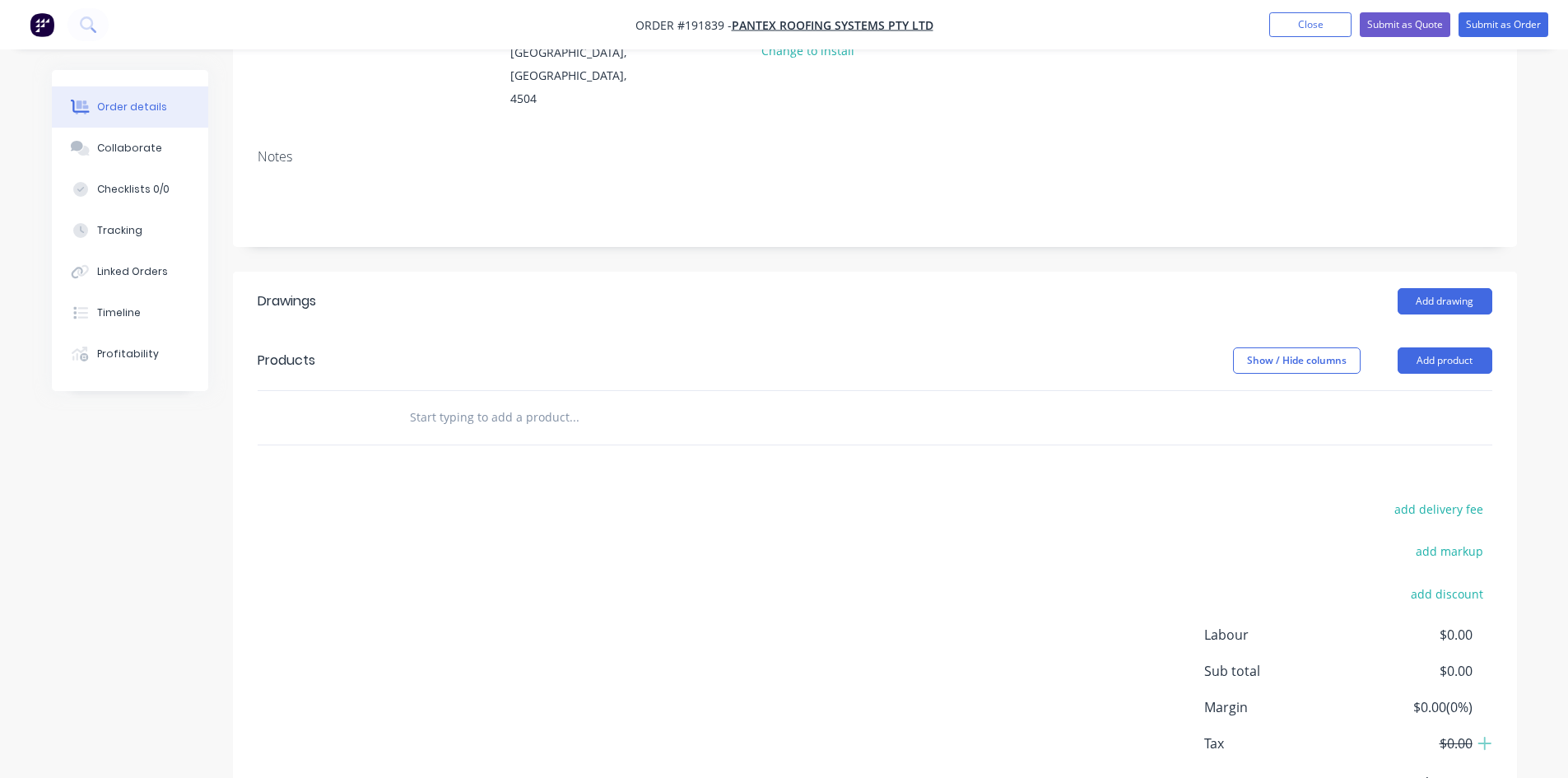
scroll to position [274, 0]
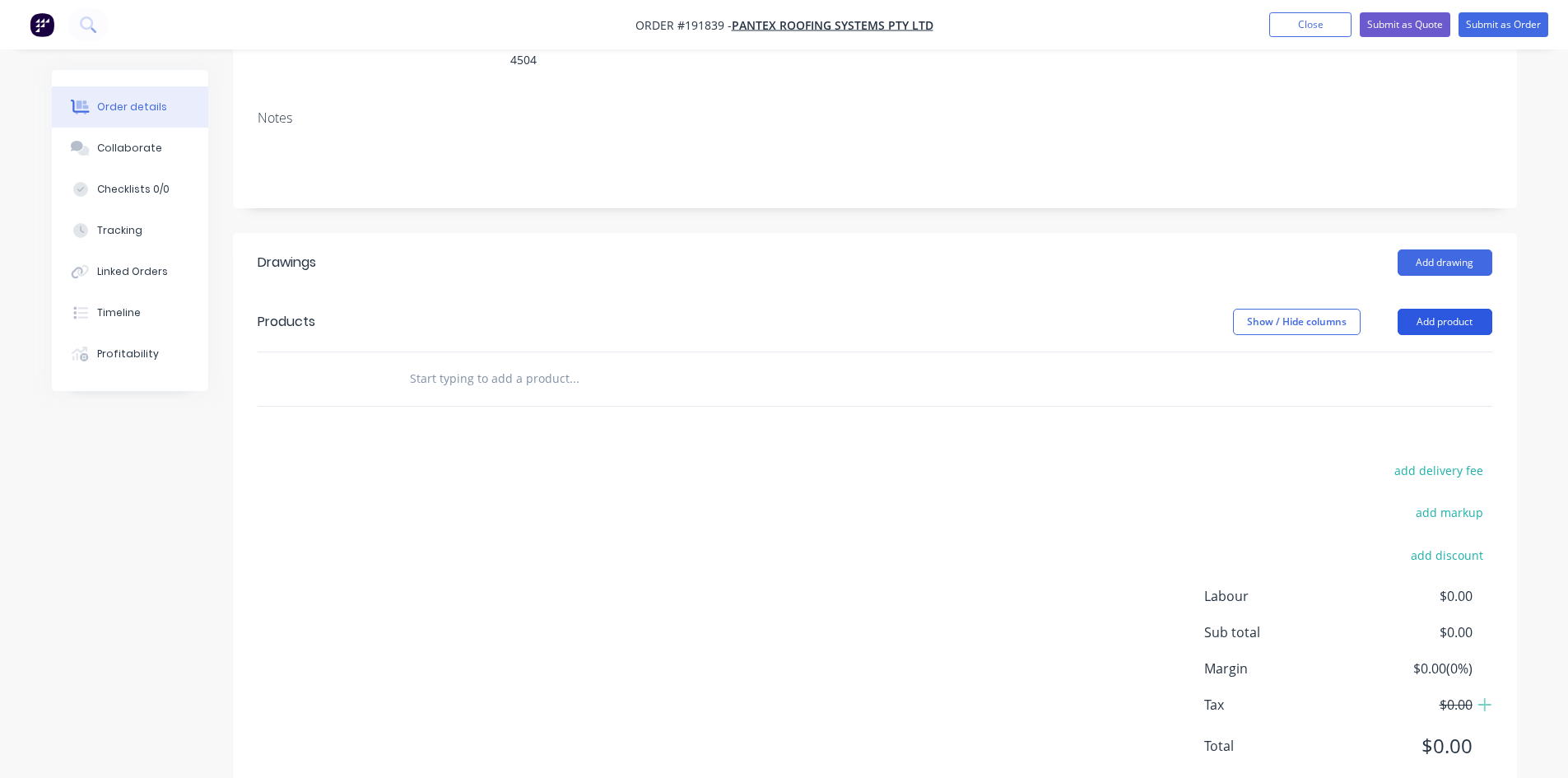
click at [1449, 309] on button "Add product" at bounding box center [1445, 321] width 95 height 26
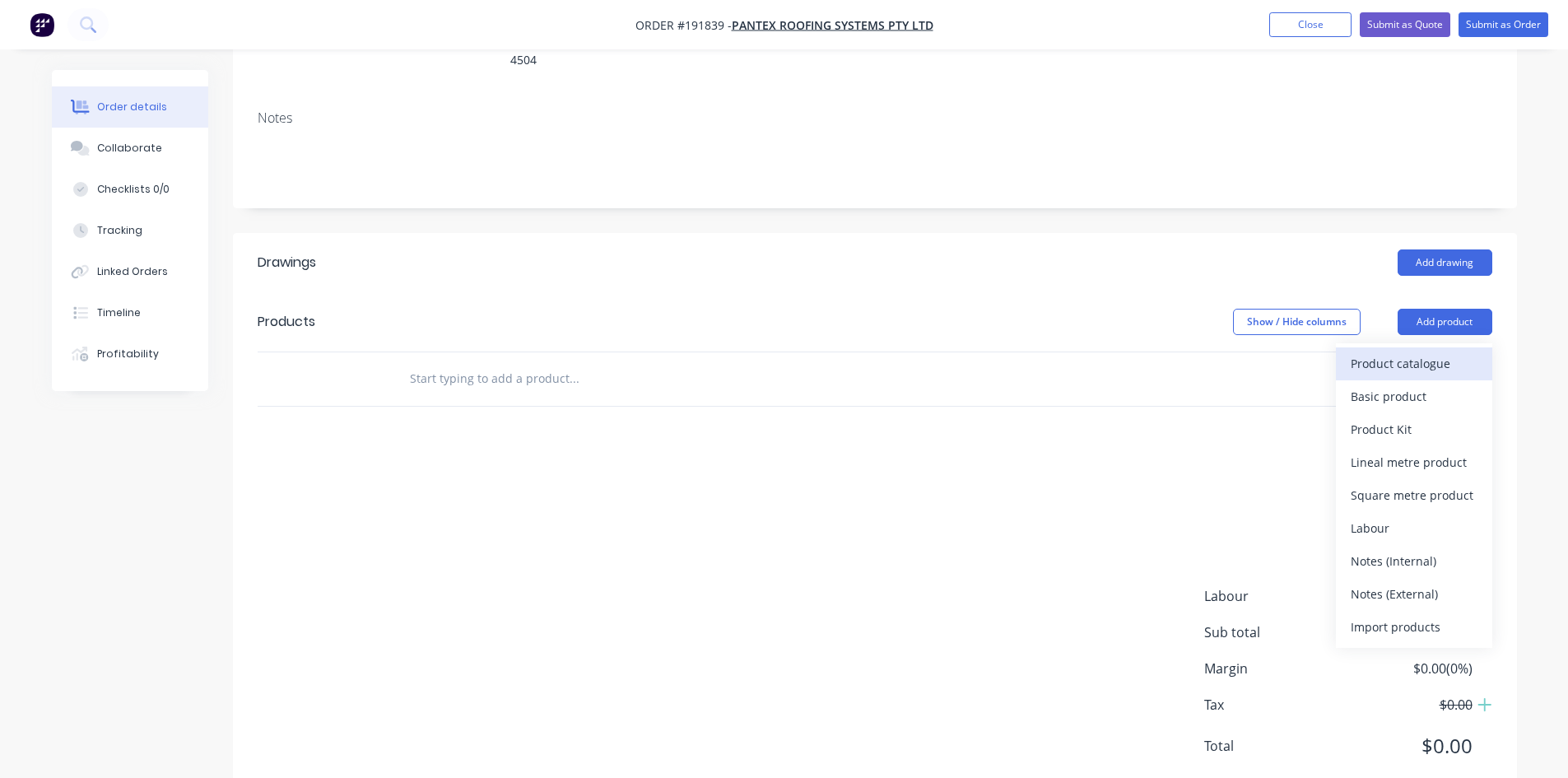
click at [1440, 352] on div "Product catalogue" at bounding box center [1414, 363] width 127 height 24
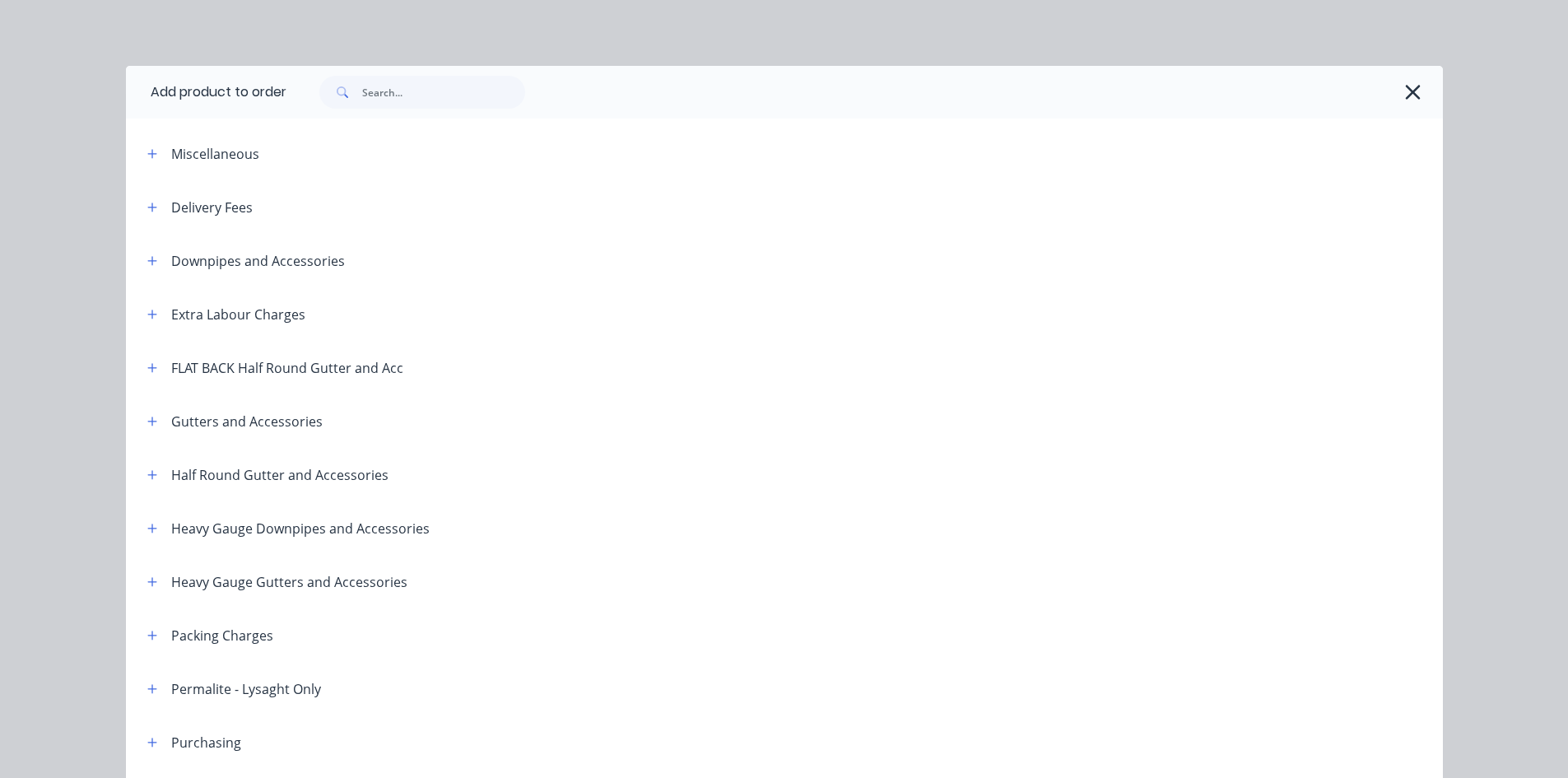
scroll to position [545, 0]
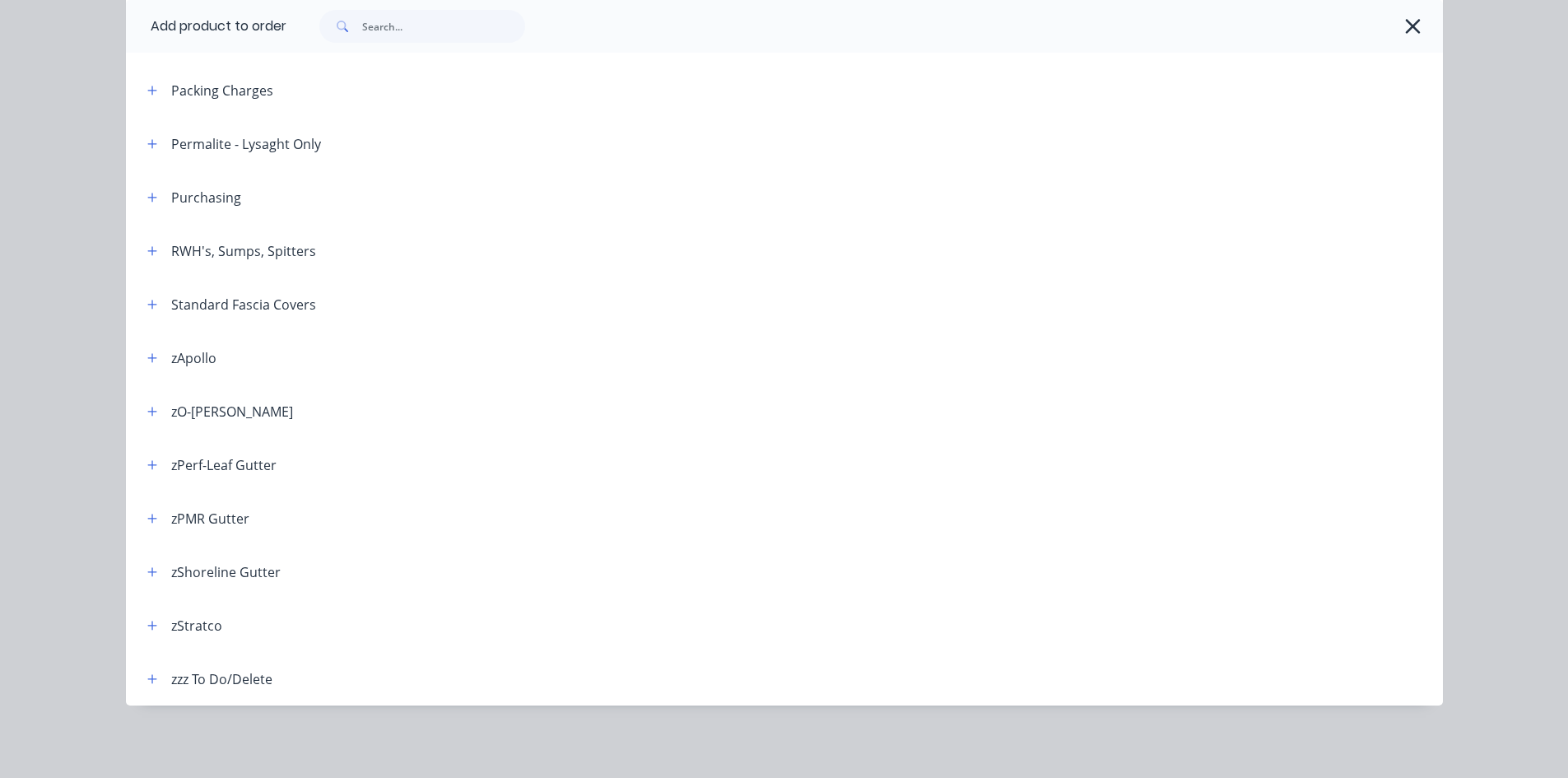
click at [142, 241] on span at bounding box center [152, 251] width 20 height 20
click at [150, 258] on button "button" at bounding box center [152, 251] width 20 height 20
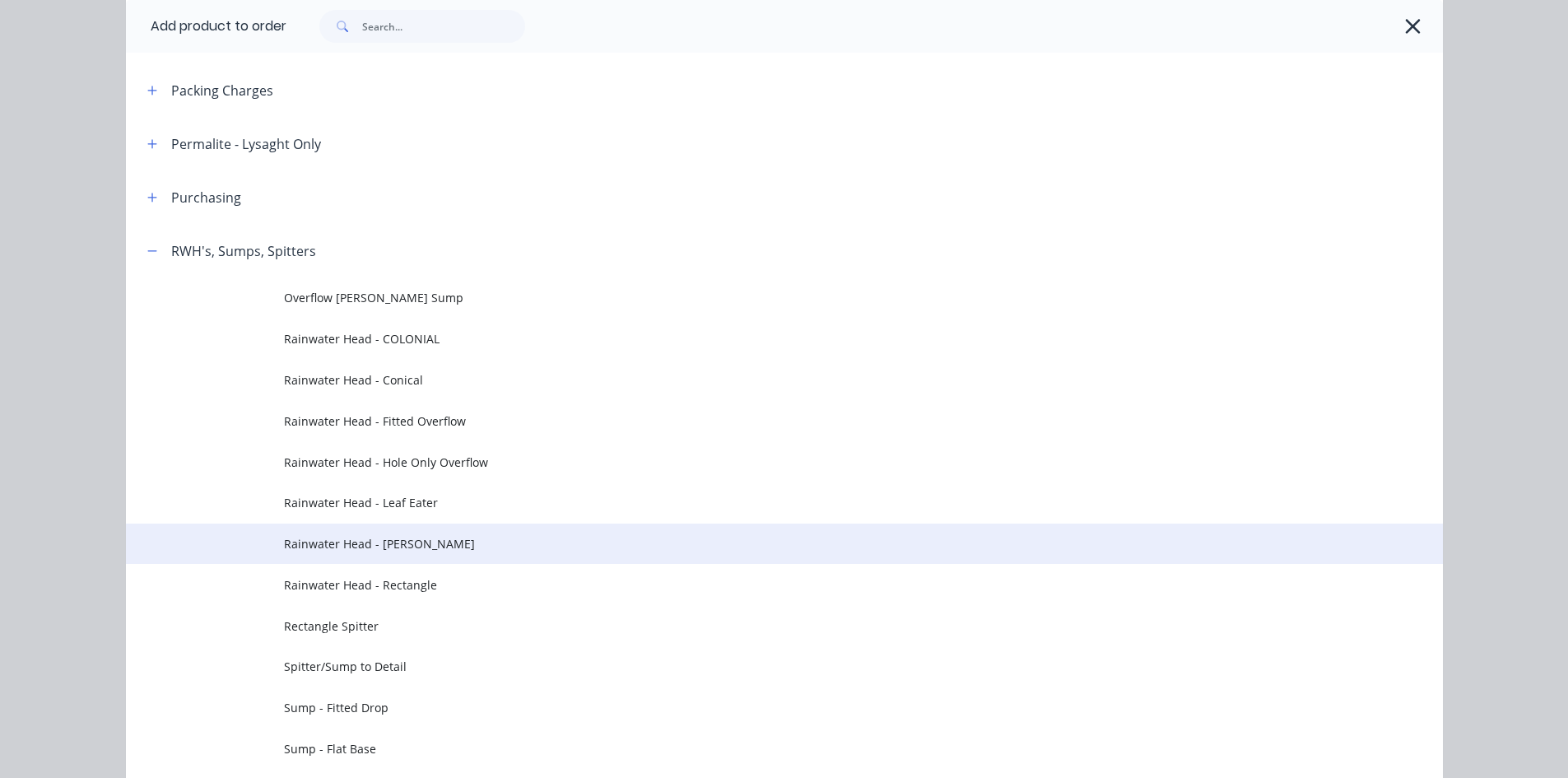
click at [417, 551] on span "Rainwater Head - Ned Kelly" at bounding box center [747, 544] width 927 height 18
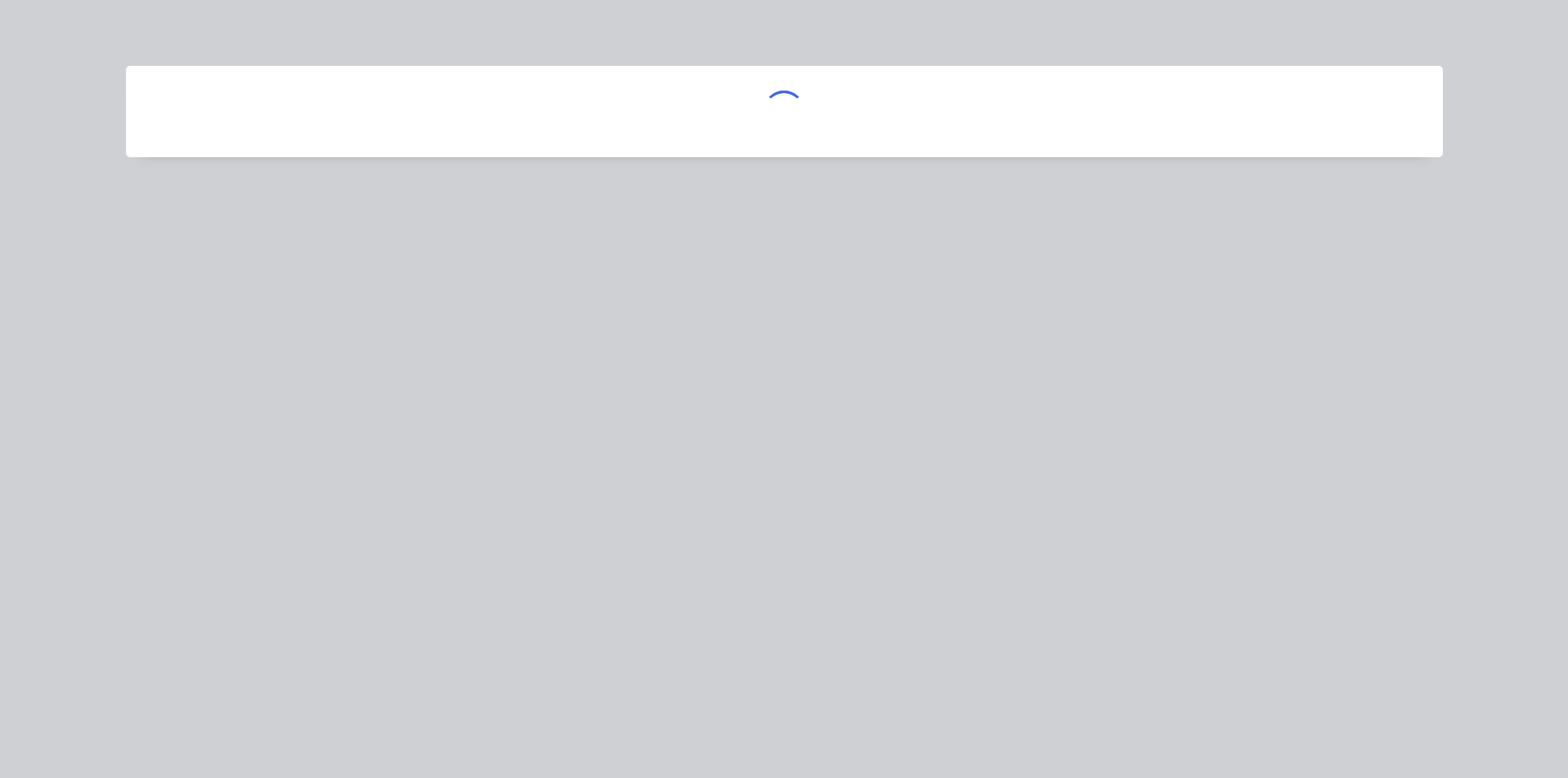
scroll to position [0, 0]
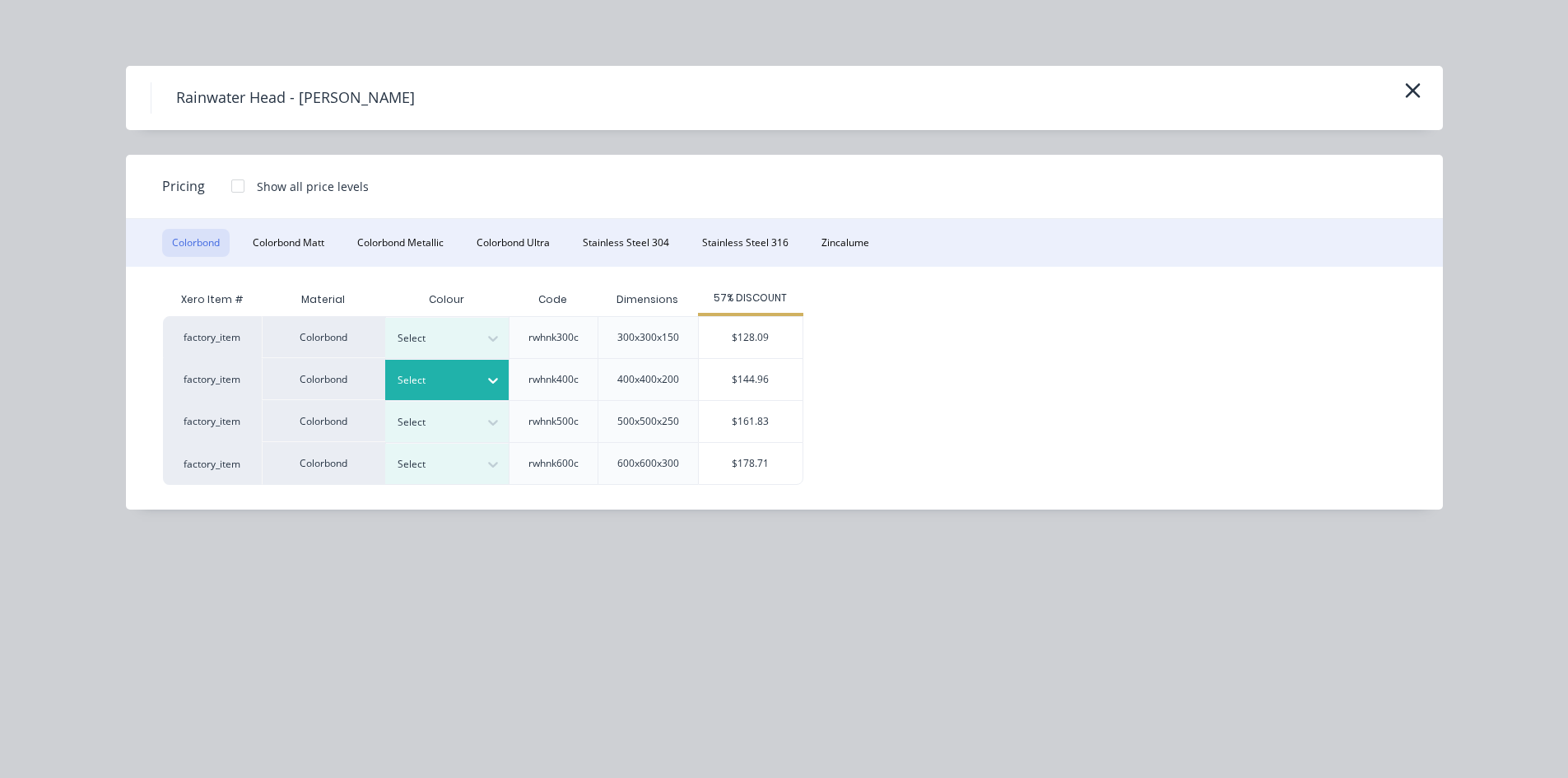
click at [482, 378] on div at bounding box center [493, 380] width 29 height 26
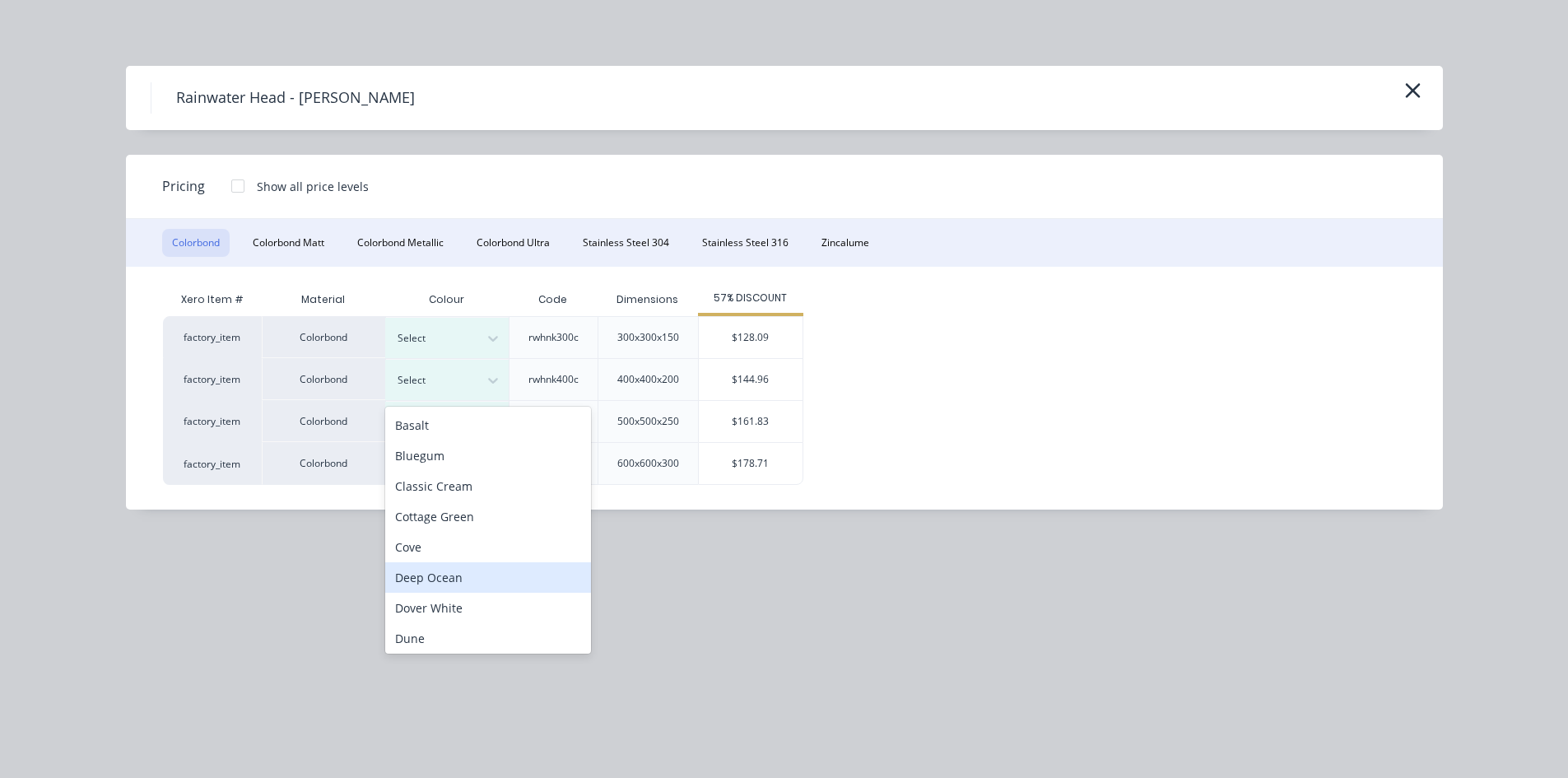
click at [472, 576] on div "Deep Ocean" at bounding box center [488, 578] width 206 height 30
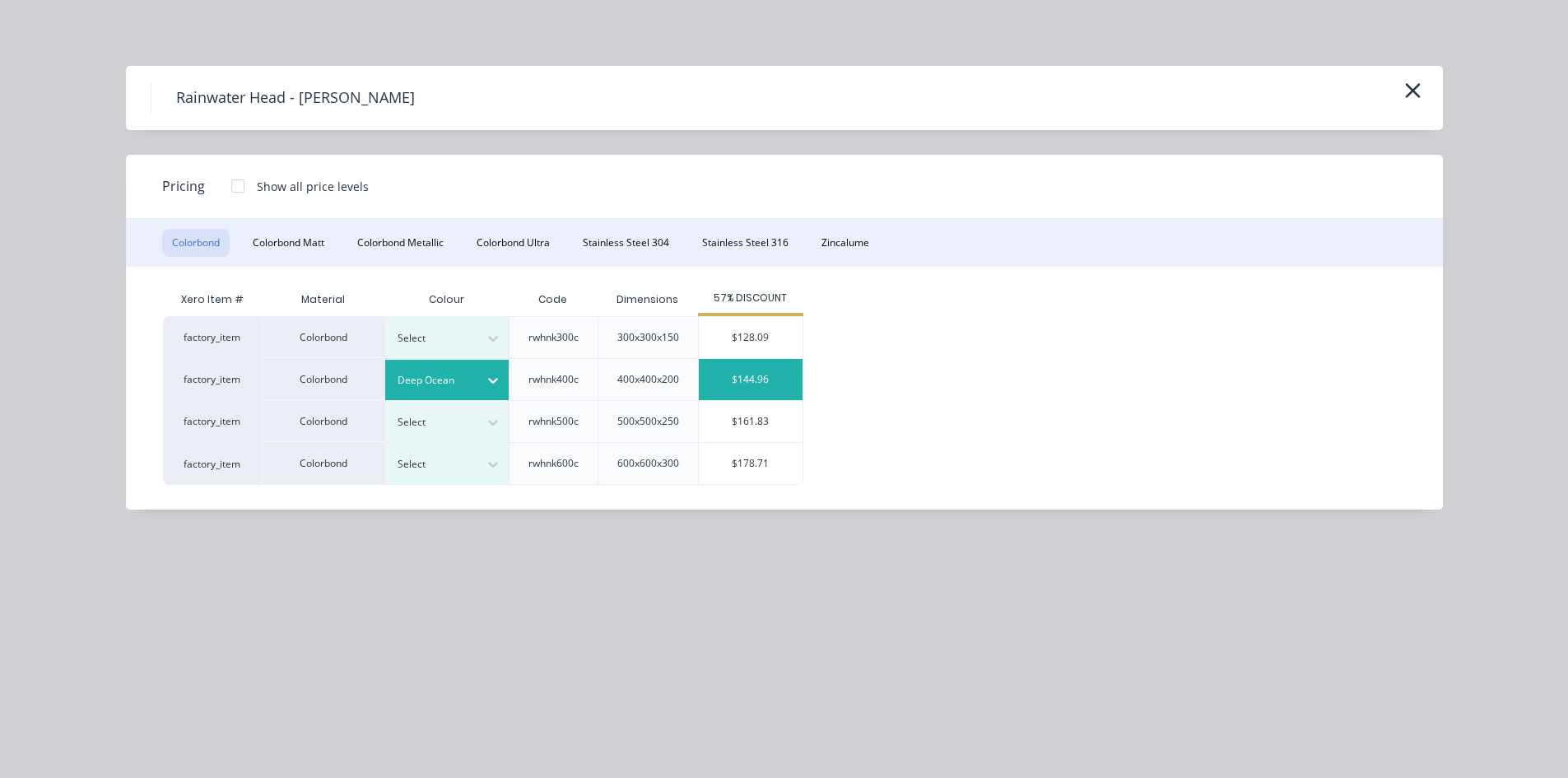
click at [730, 372] on div "$144.96" at bounding box center [750, 379] width 103 height 41
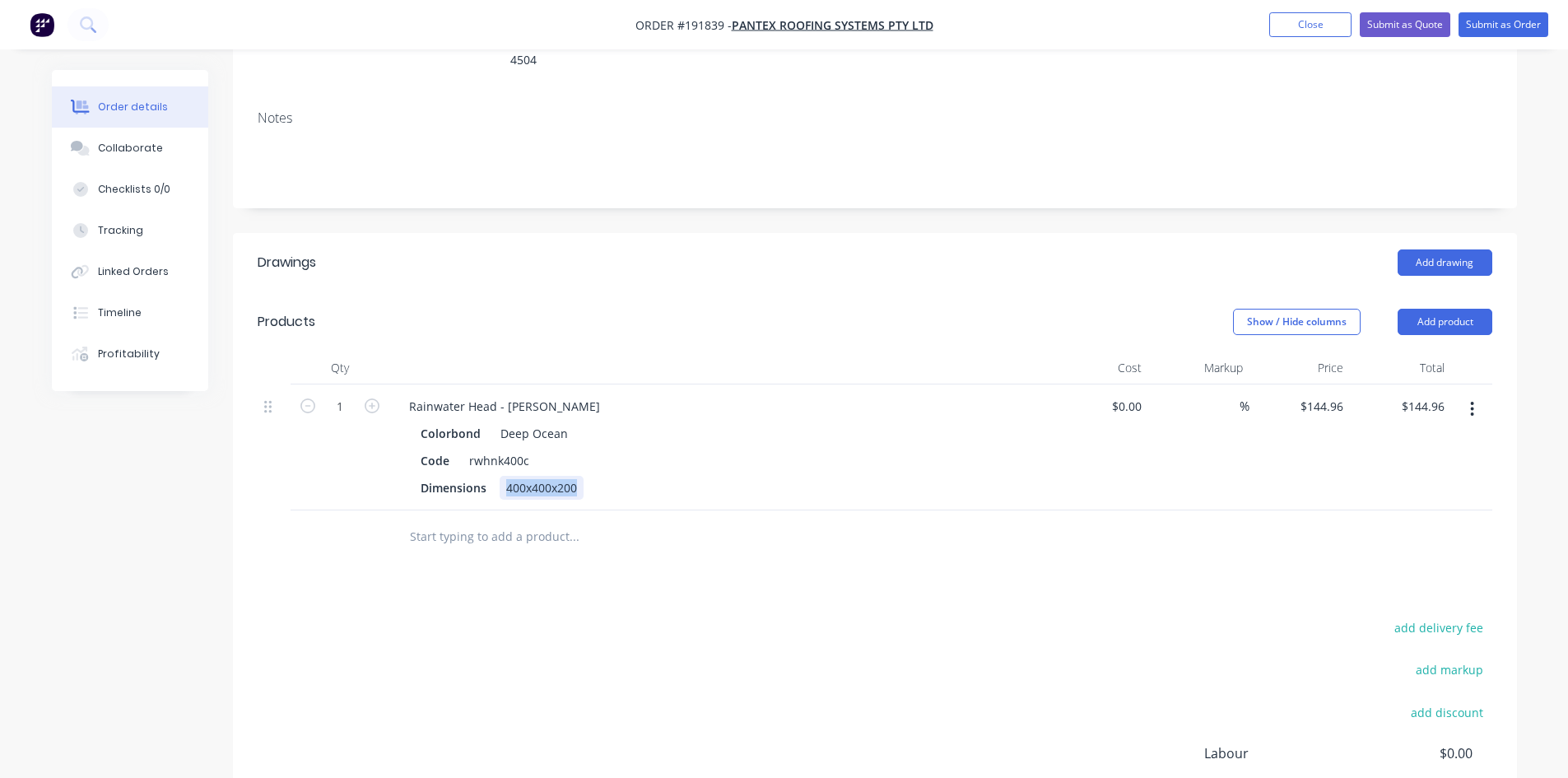
click at [404, 450] on div "Colorbond Deep Ocean Code rwhnk400c Dimensions 400x400x200" at bounding box center [719, 460] width 646 height 78
click at [1441, 309] on button "Add product" at bounding box center [1445, 321] width 95 height 26
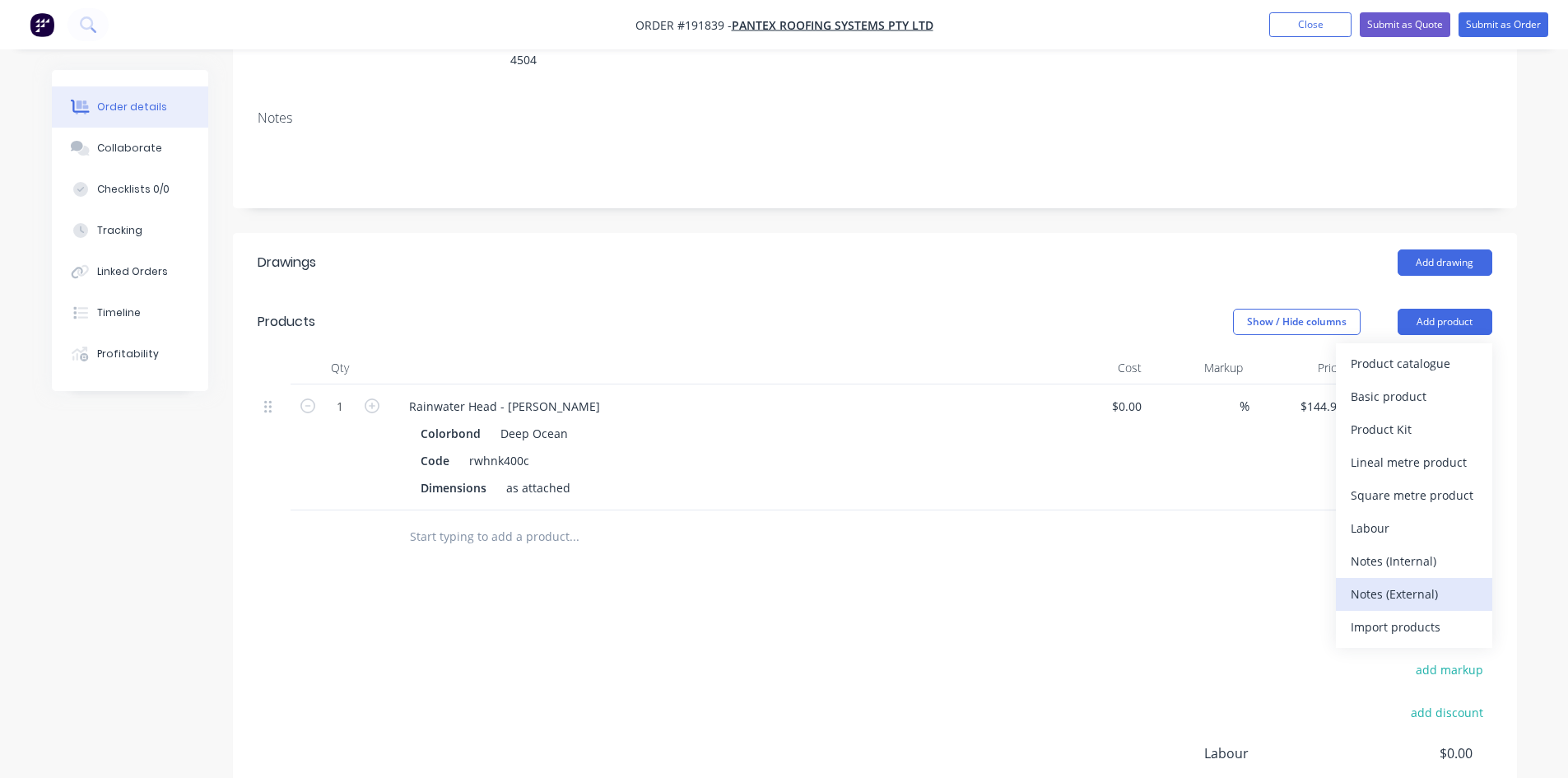
click at [1405, 582] on div "Notes (External)" at bounding box center [1414, 594] width 127 height 24
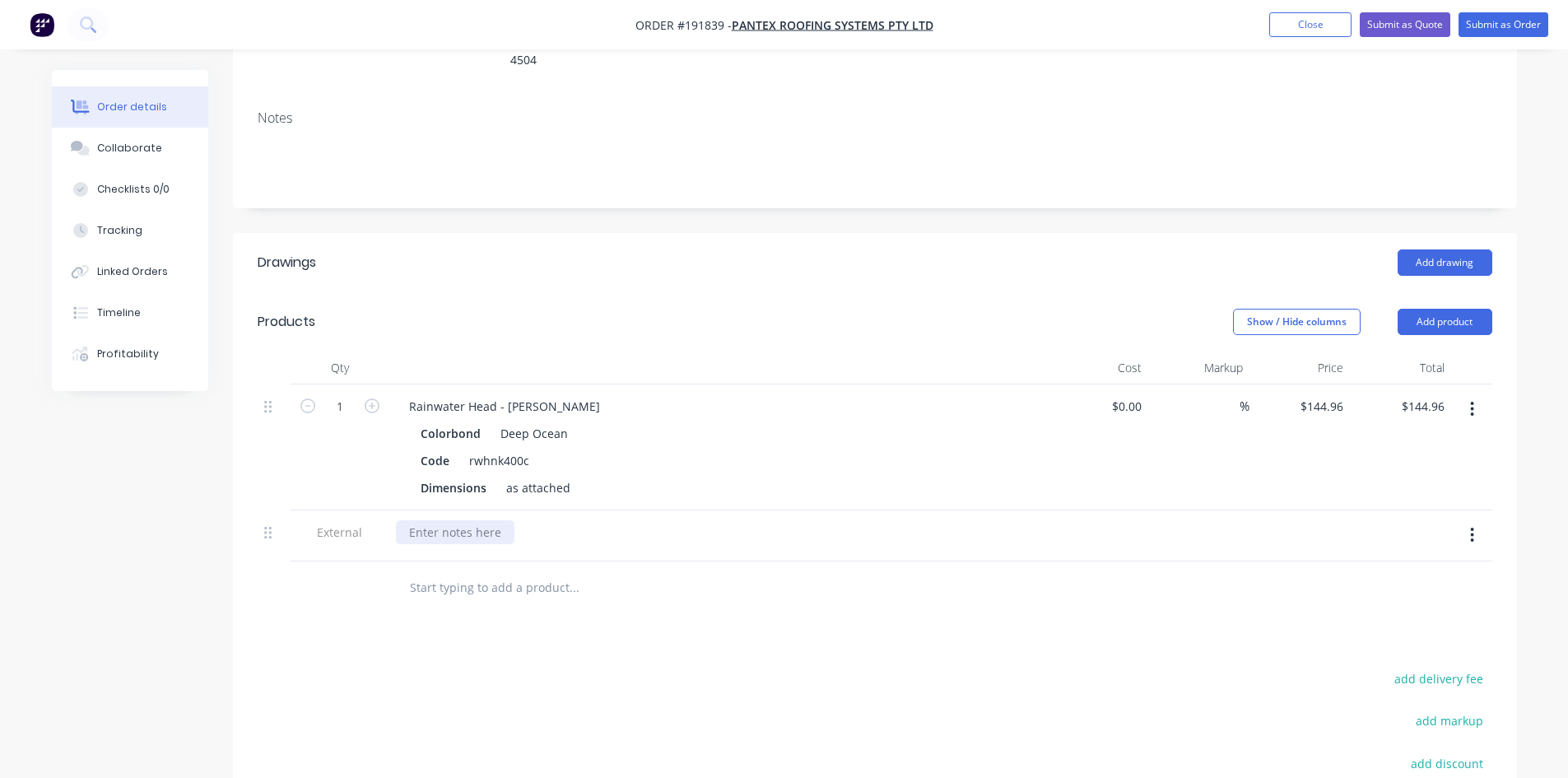
click at [466, 521] on div at bounding box center [455, 532] width 119 height 24
drag, startPoint x: 826, startPoint y: 179, endPoint x: 1282, endPoint y: 12, distance: 485.6
click at [826, 179] on div "Created by John Created 04/09/25 Required 04/09/25 Assigned to Add team member …" at bounding box center [875, 403] width 1285 height 1215
click at [1384, 28] on button "Submit as Quote" at bounding box center [1406, 24] width 91 height 24
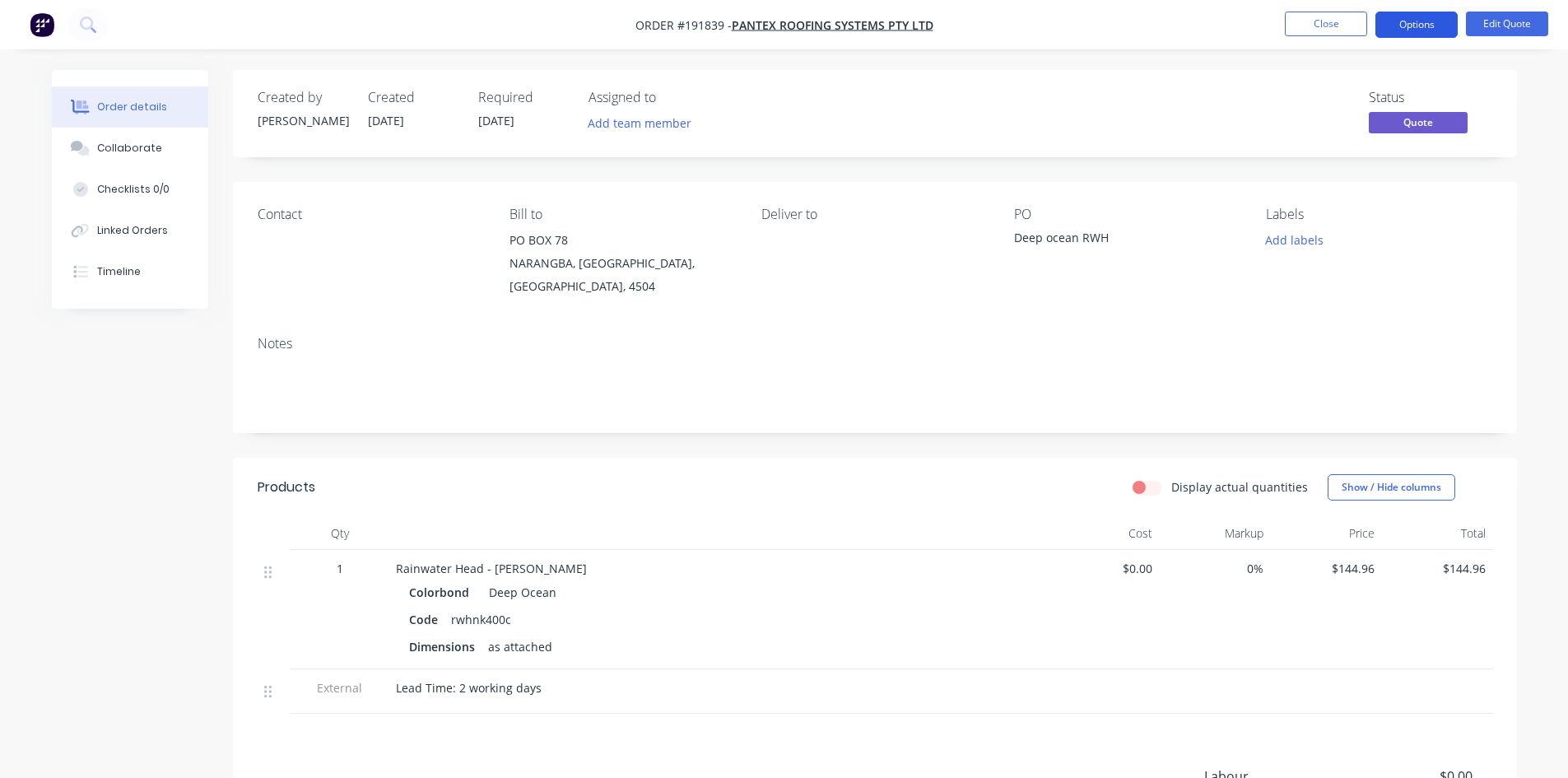
click at [1402, 29] on button "Options" at bounding box center [1417, 24] width 82 height 26
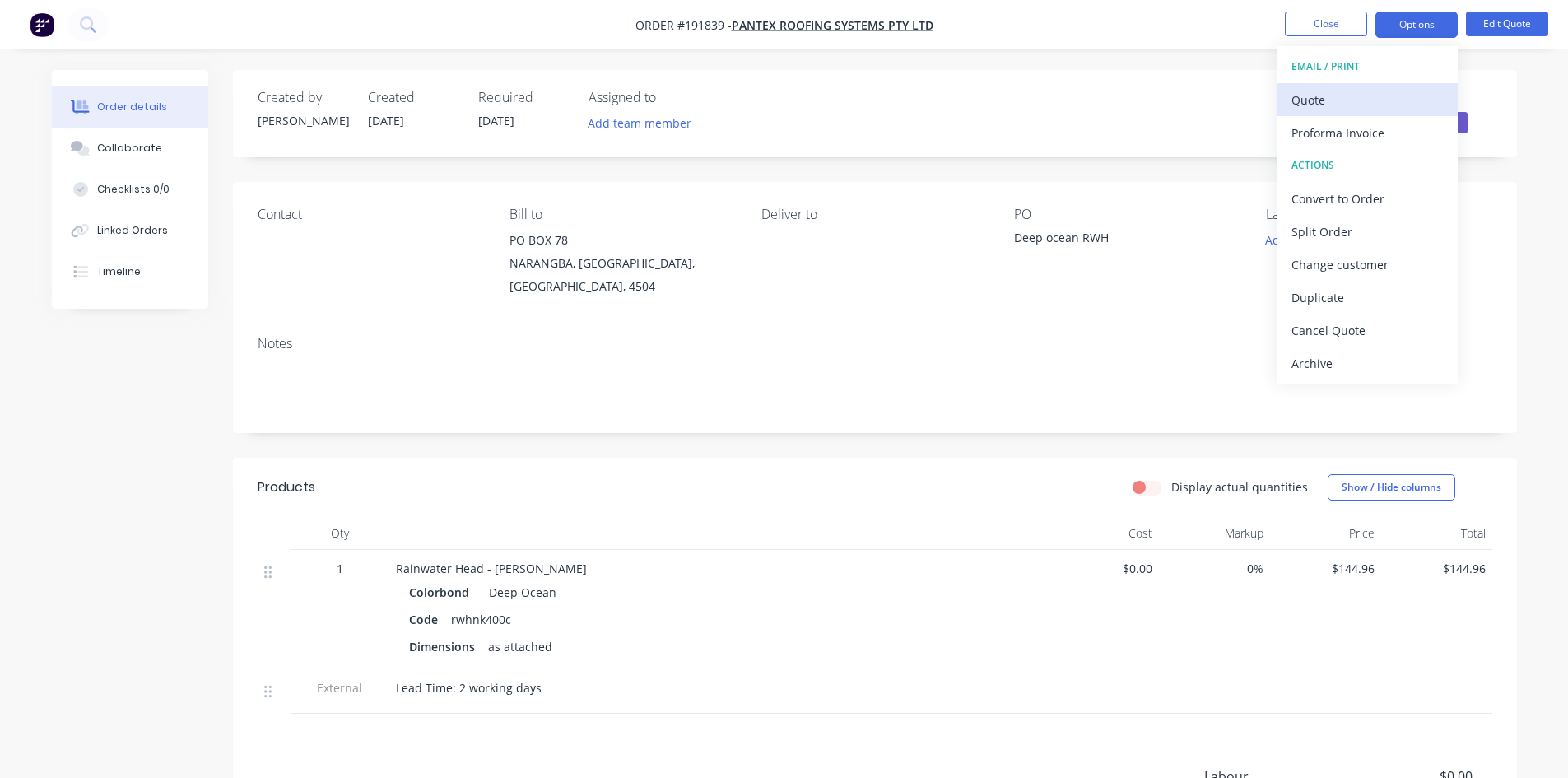
click at [1401, 95] on div "Quote" at bounding box center [1367, 100] width 151 height 24
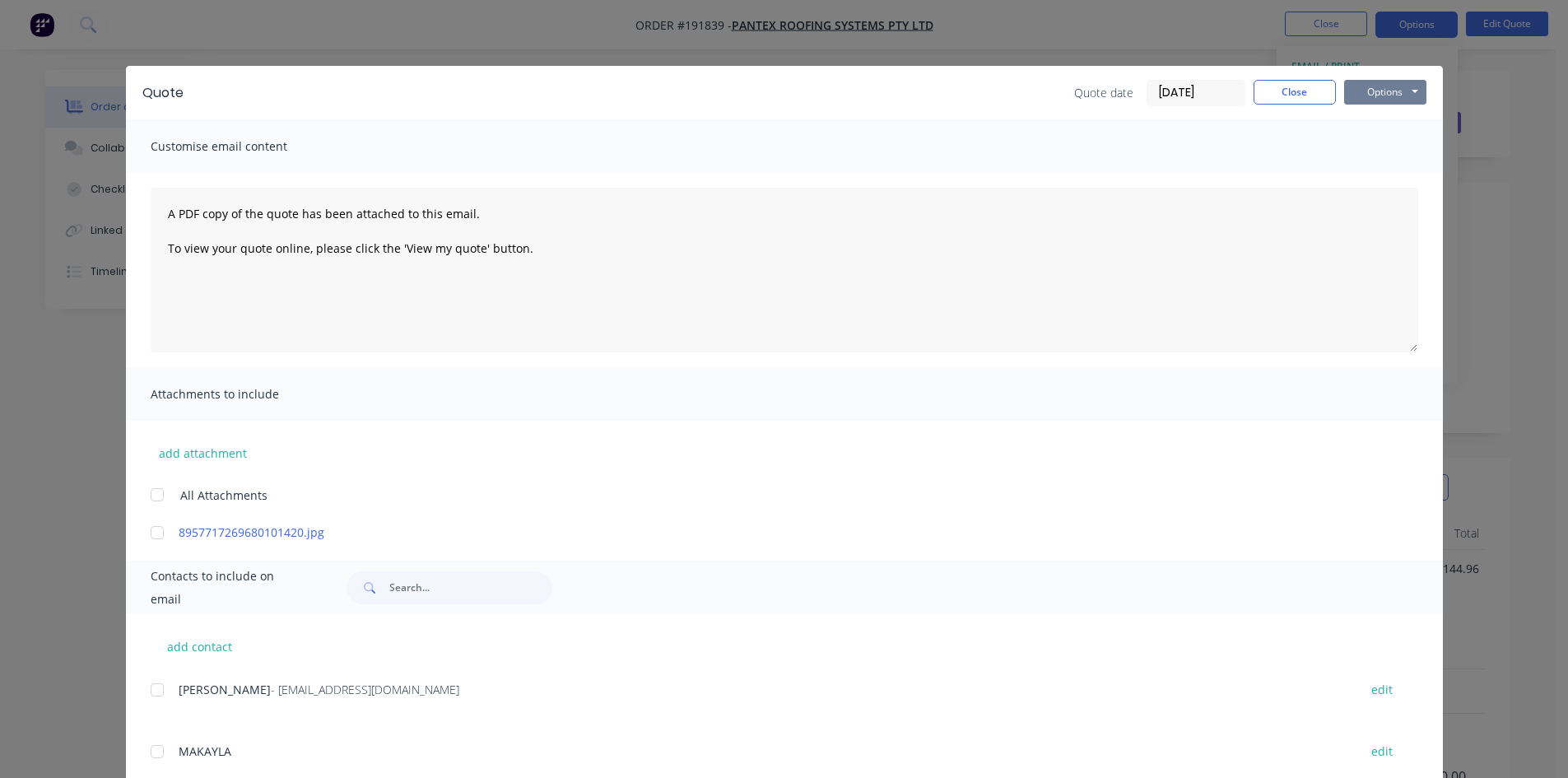
click at [1386, 90] on button "Options" at bounding box center [1386, 92] width 82 height 24
click at [1406, 119] on button "Preview" at bounding box center [1396, 121] width 105 height 27
click at [194, 29] on div "Quote Quote date 04/09/25 Close Options Preview Print Email Customise email con…" at bounding box center [784, 389] width 1568 height 778
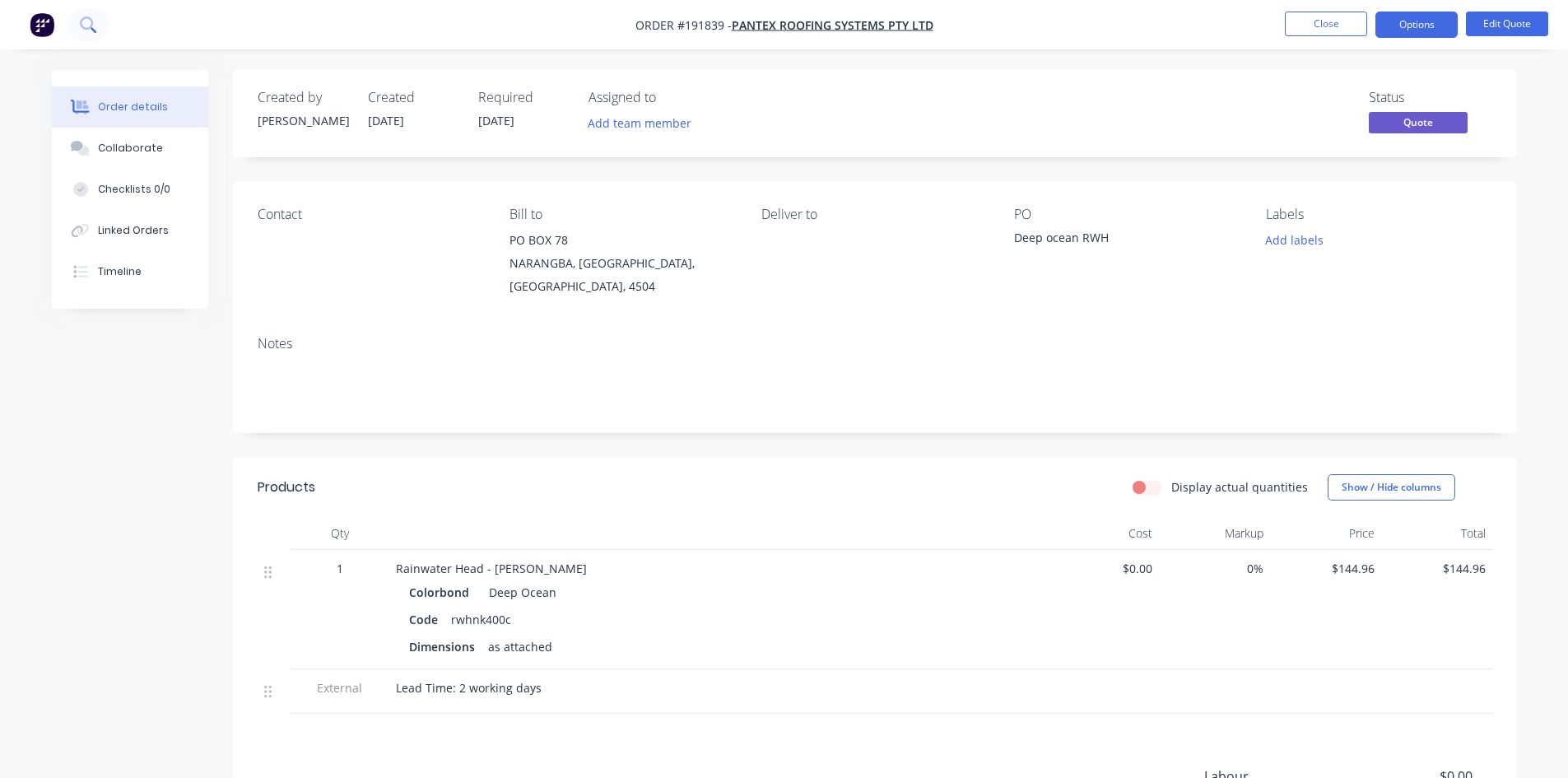
click at [98, 29] on button at bounding box center [87, 24] width 41 height 33
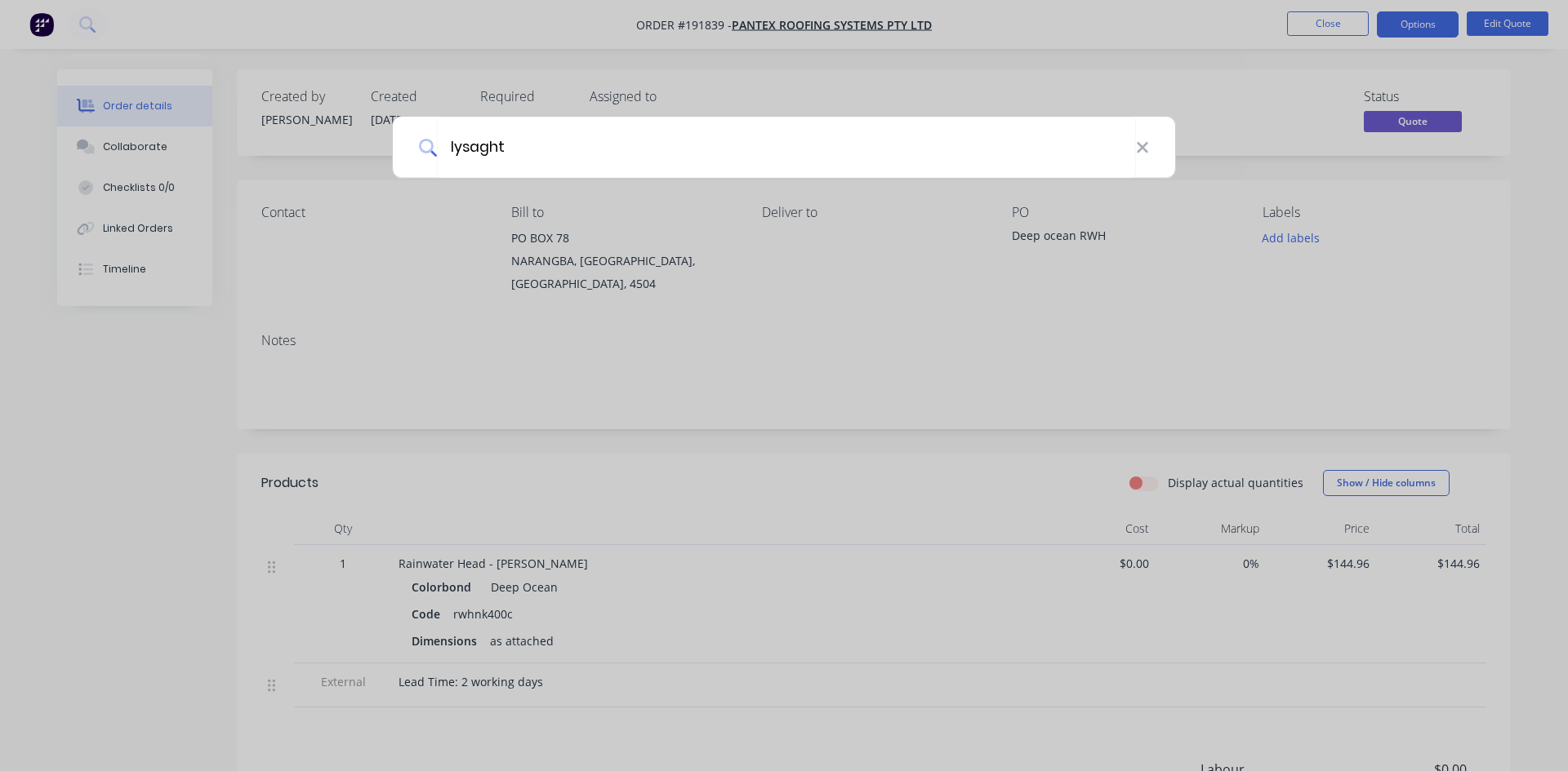
type input "lysaght"
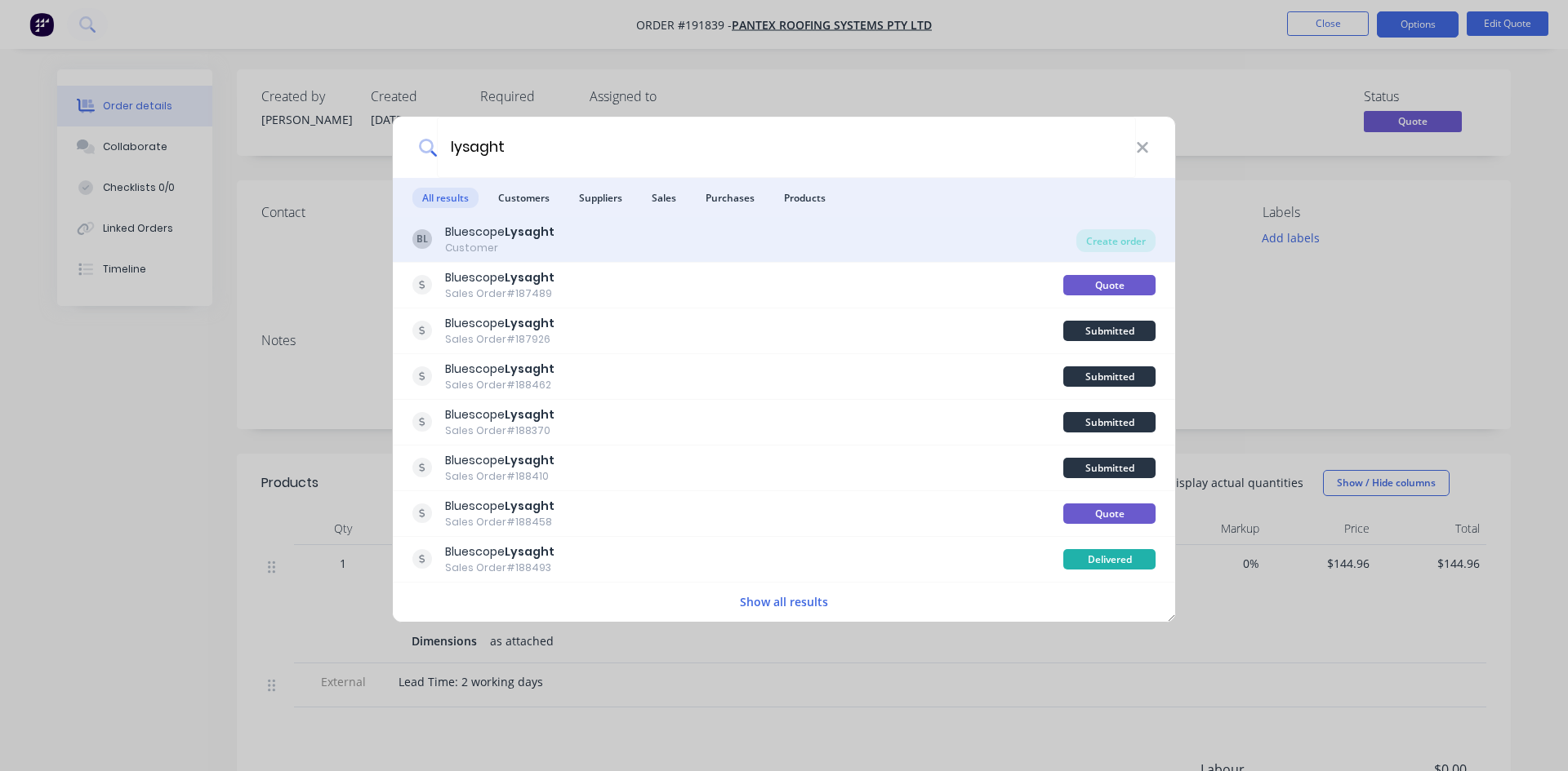
click at [821, 245] on div "BL Bluescope Lysaght Customer" at bounding box center [745, 239] width 664 height 32
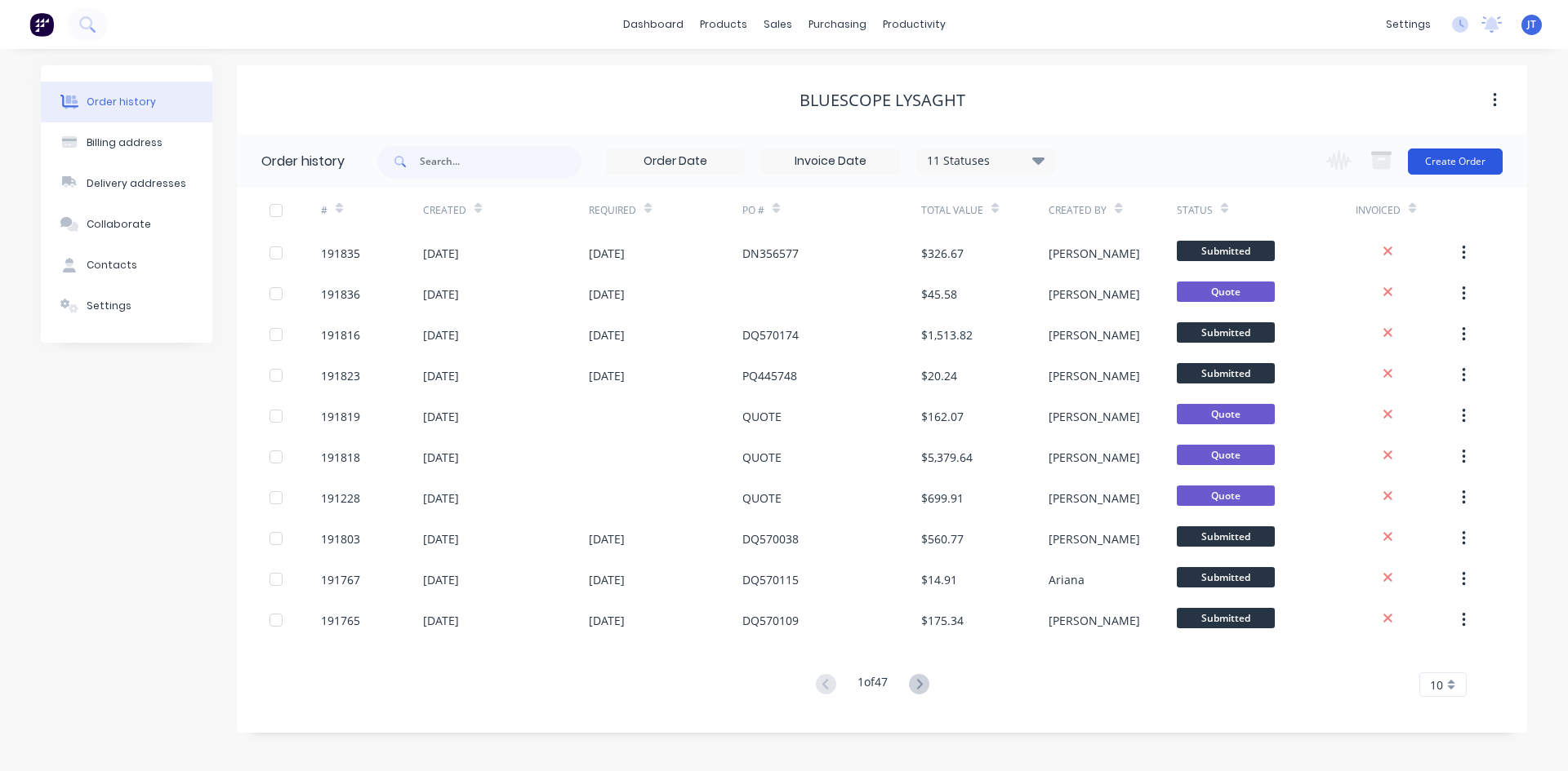
click at [1453, 148] on button "Create Order" at bounding box center [1455, 161] width 95 height 26
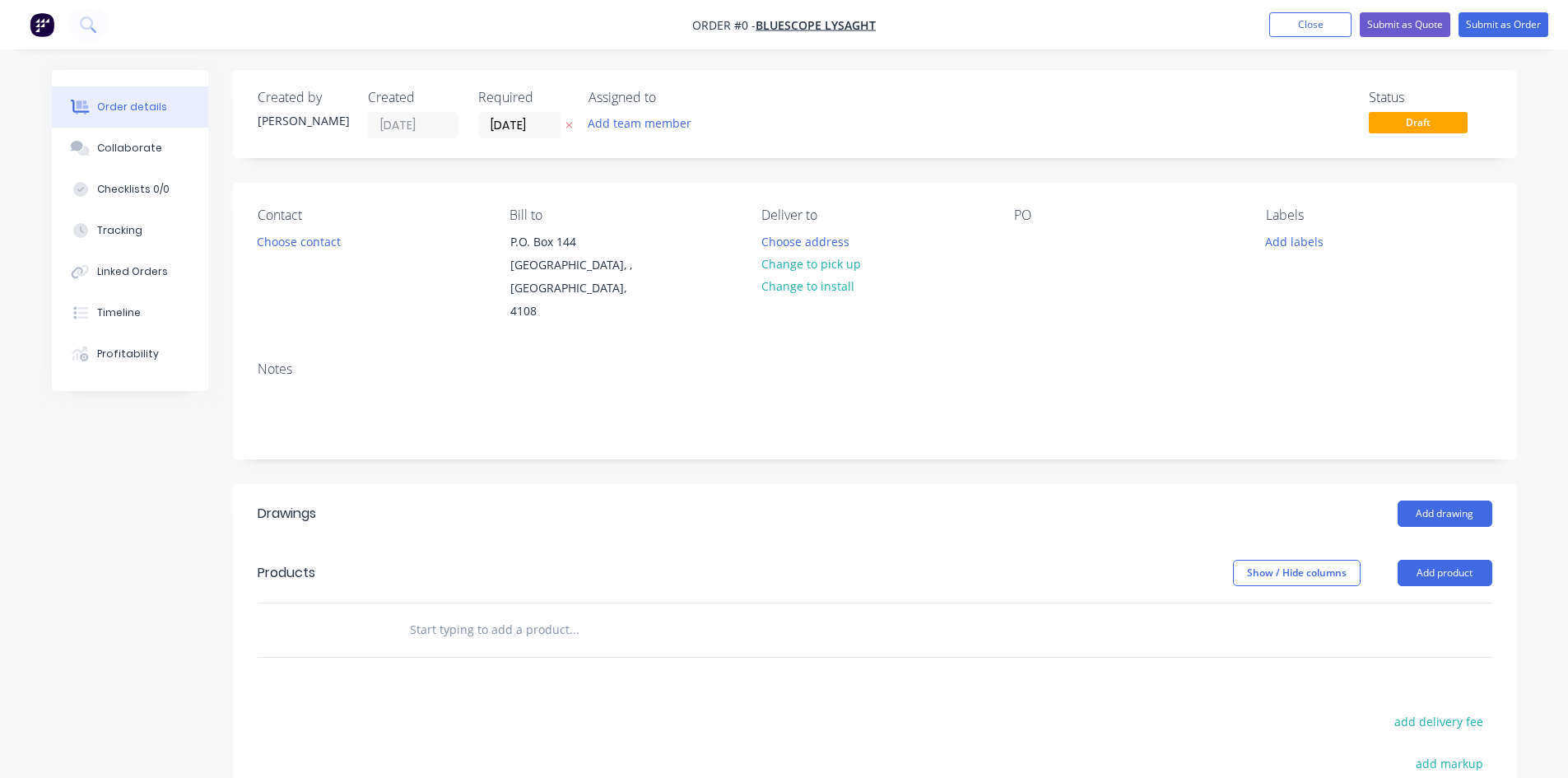
click at [1006, 241] on div "Contact Choose contact Bill to P.O. Box 144 Archerfield, , Australia, 4108 Deli…" at bounding box center [875, 265] width 1285 height 166
click at [1036, 234] on div at bounding box center [1027, 241] width 26 height 24
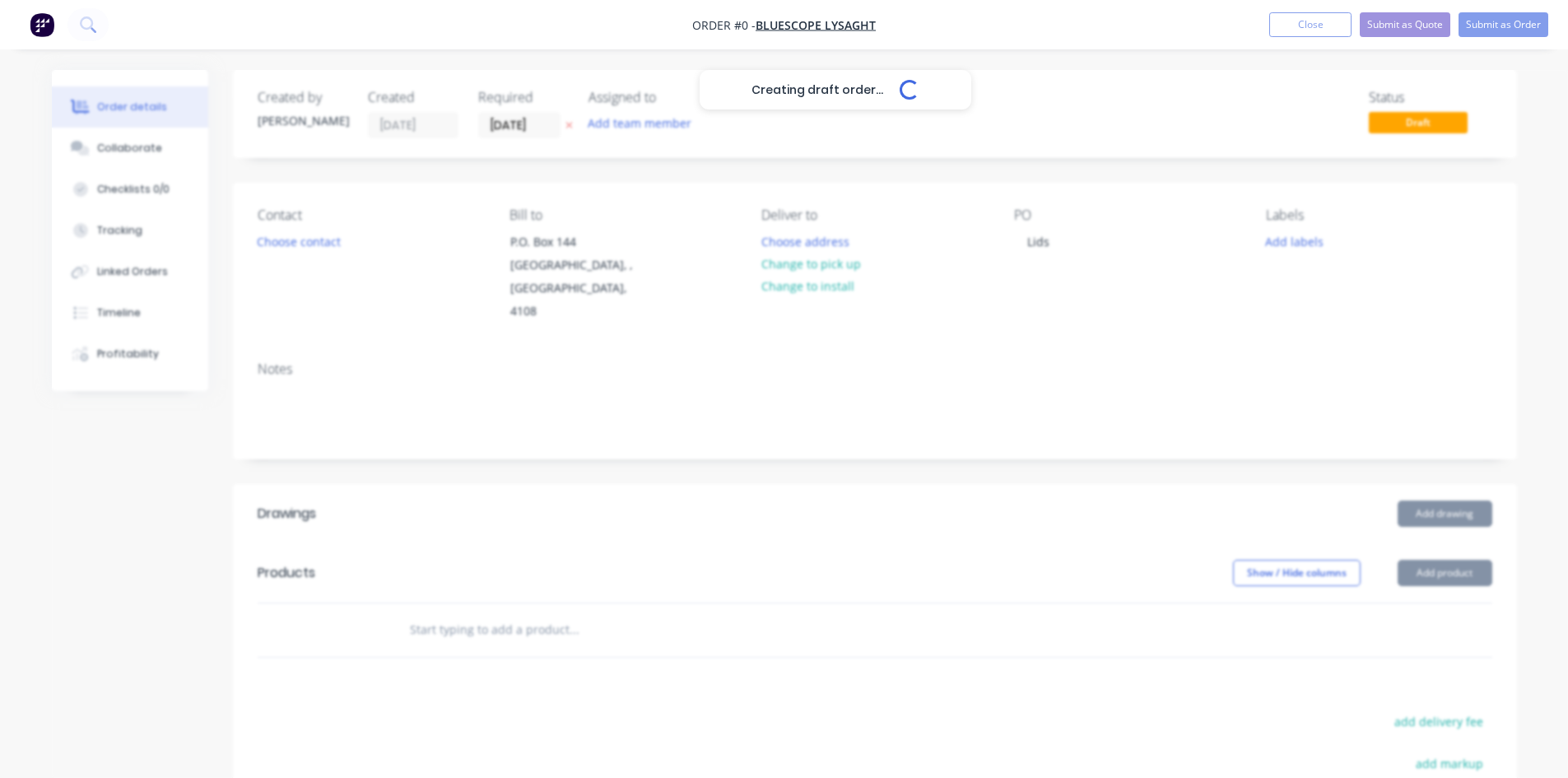
click at [1477, 347] on div "Creating draft order... Loading... Order details Collaborate Checklists 0/0 Tra…" at bounding box center [784, 574] width 1498 height 1008
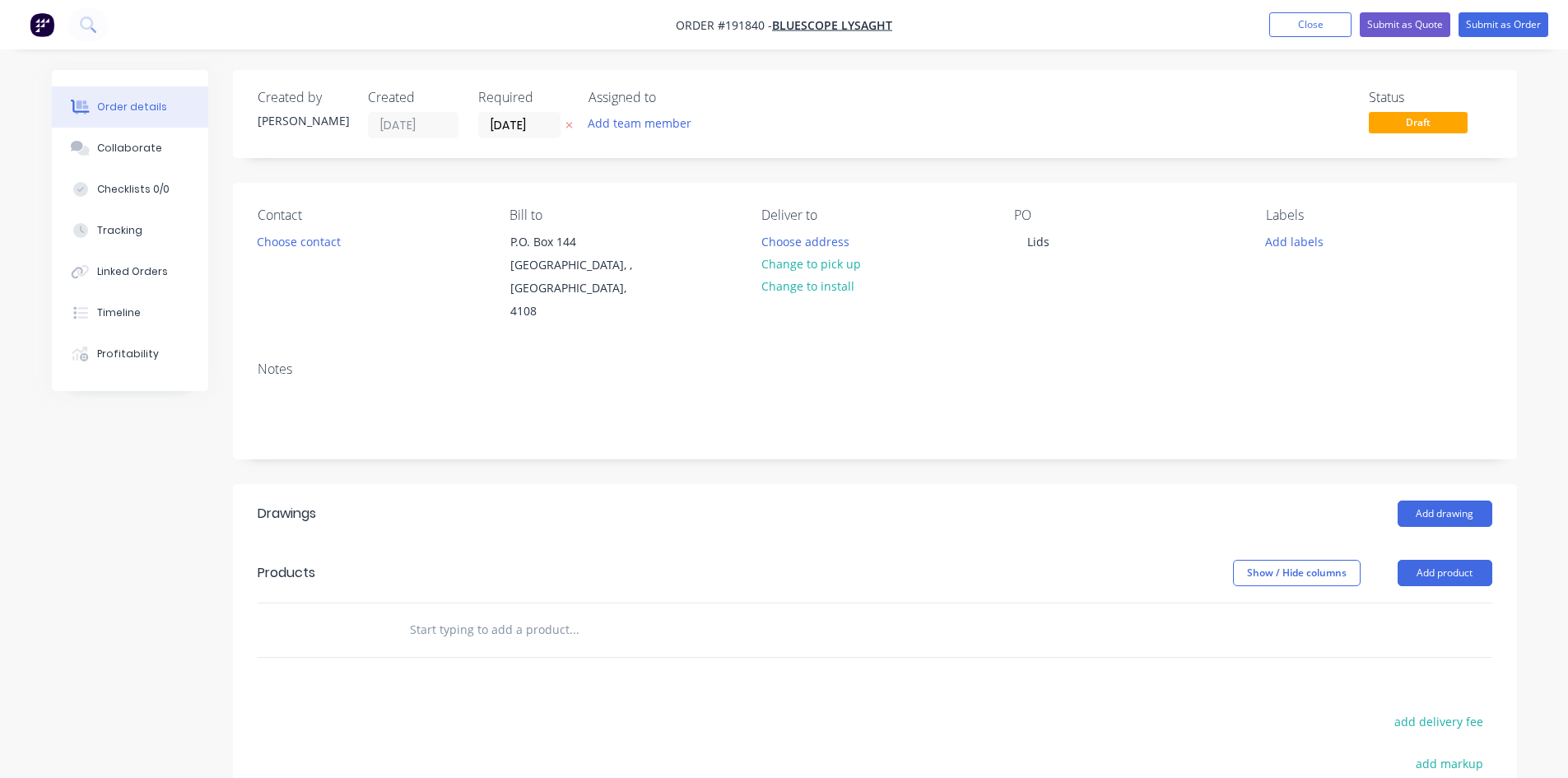
drag, startPoint x: 1078, startPoint y: 463, endPoint x: 1162, endPoint y: 465, distance: 84.0
click at [1078, 484] on header "Drawings Add drawing" at bounding box center [875, 514] width 1285 height 60
click at [1460, 560] on button "Add product" at bounding box center [1445, 573] width 95 height 26
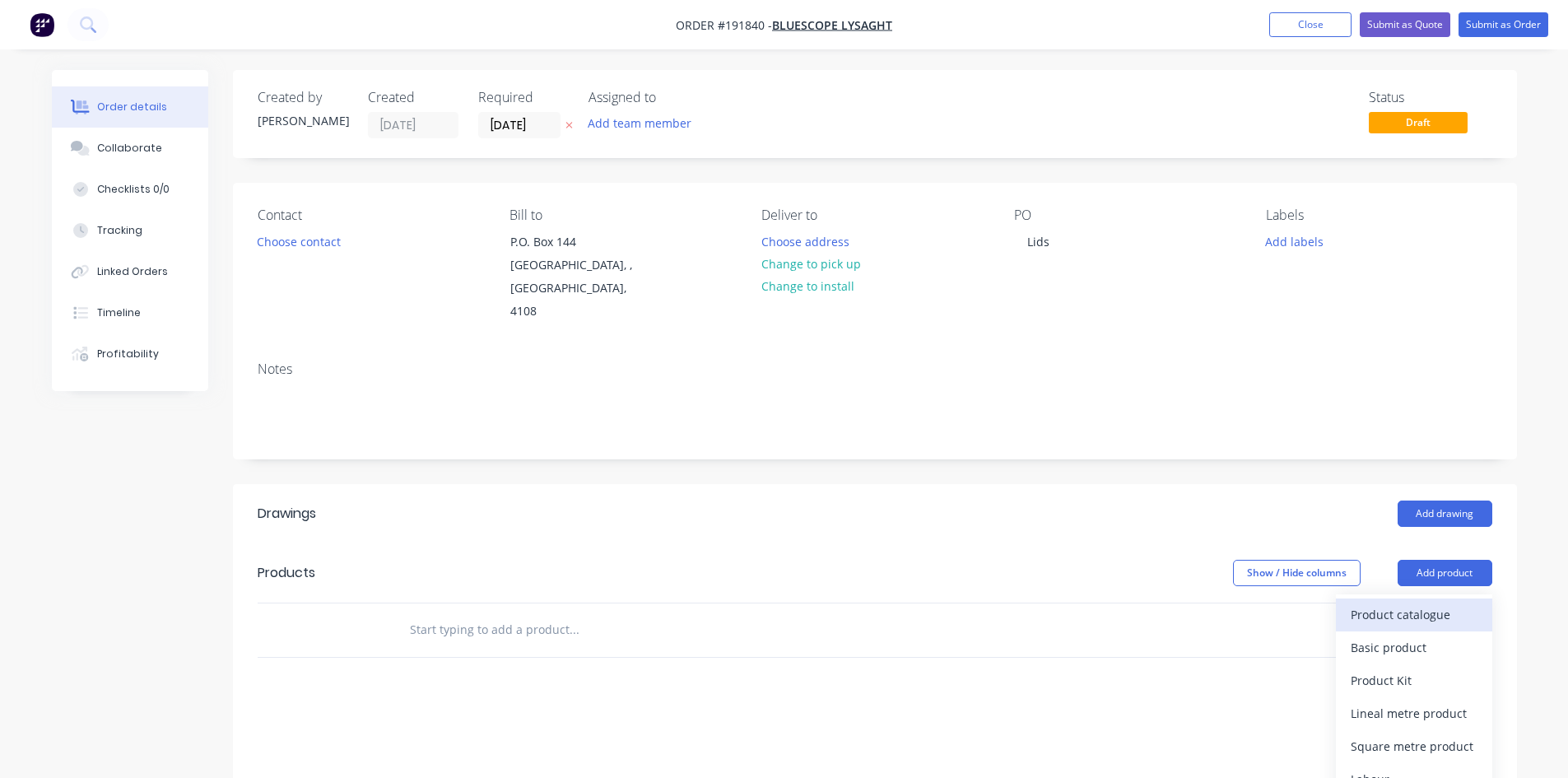
click at [1449, 603] on div "Product catalogue" at bounding box center [1414, 615] width 127 height 24
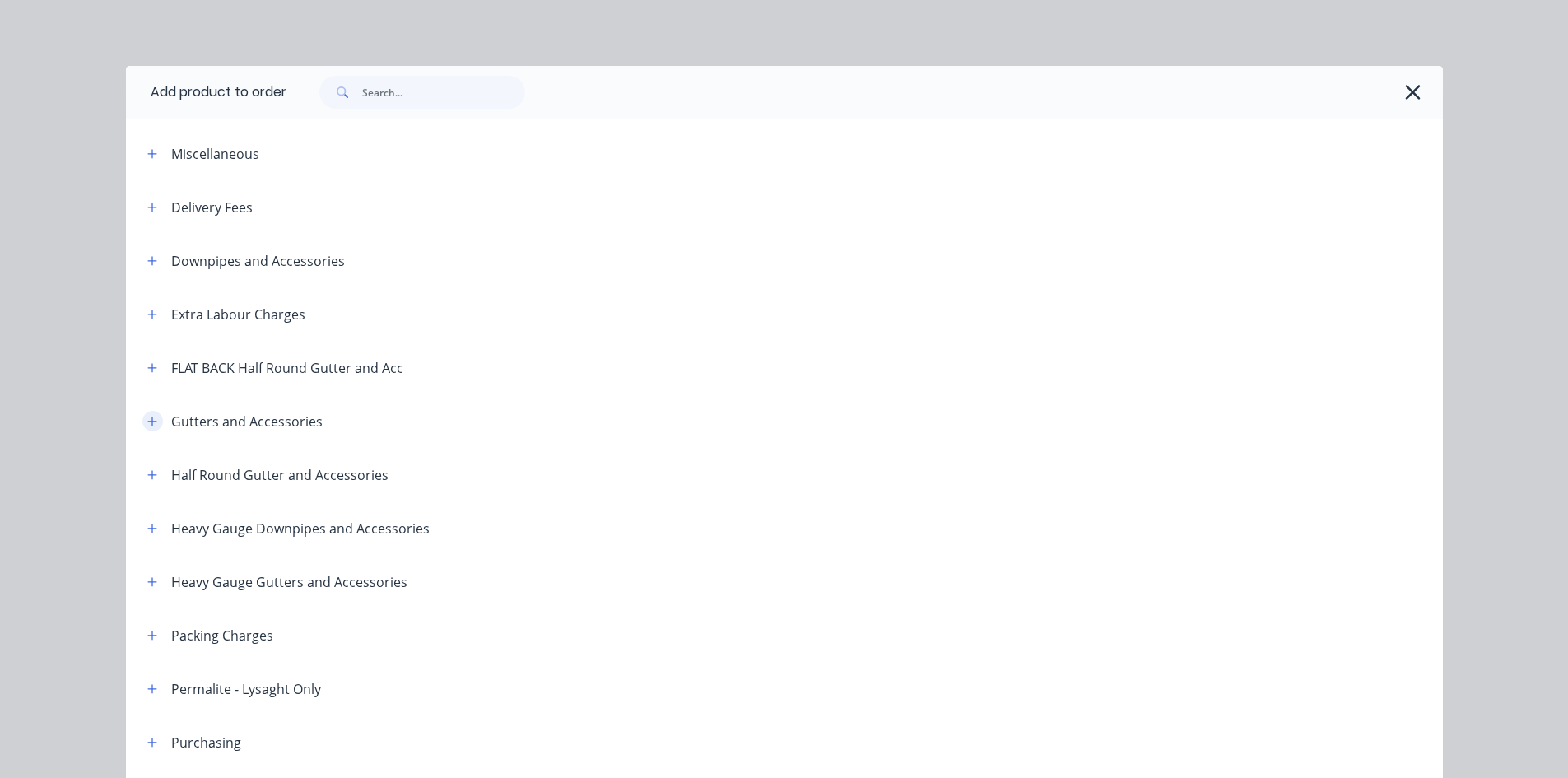
click at [148, 418] on icon "button" at bounding box center [152, 422] width 10 height 12
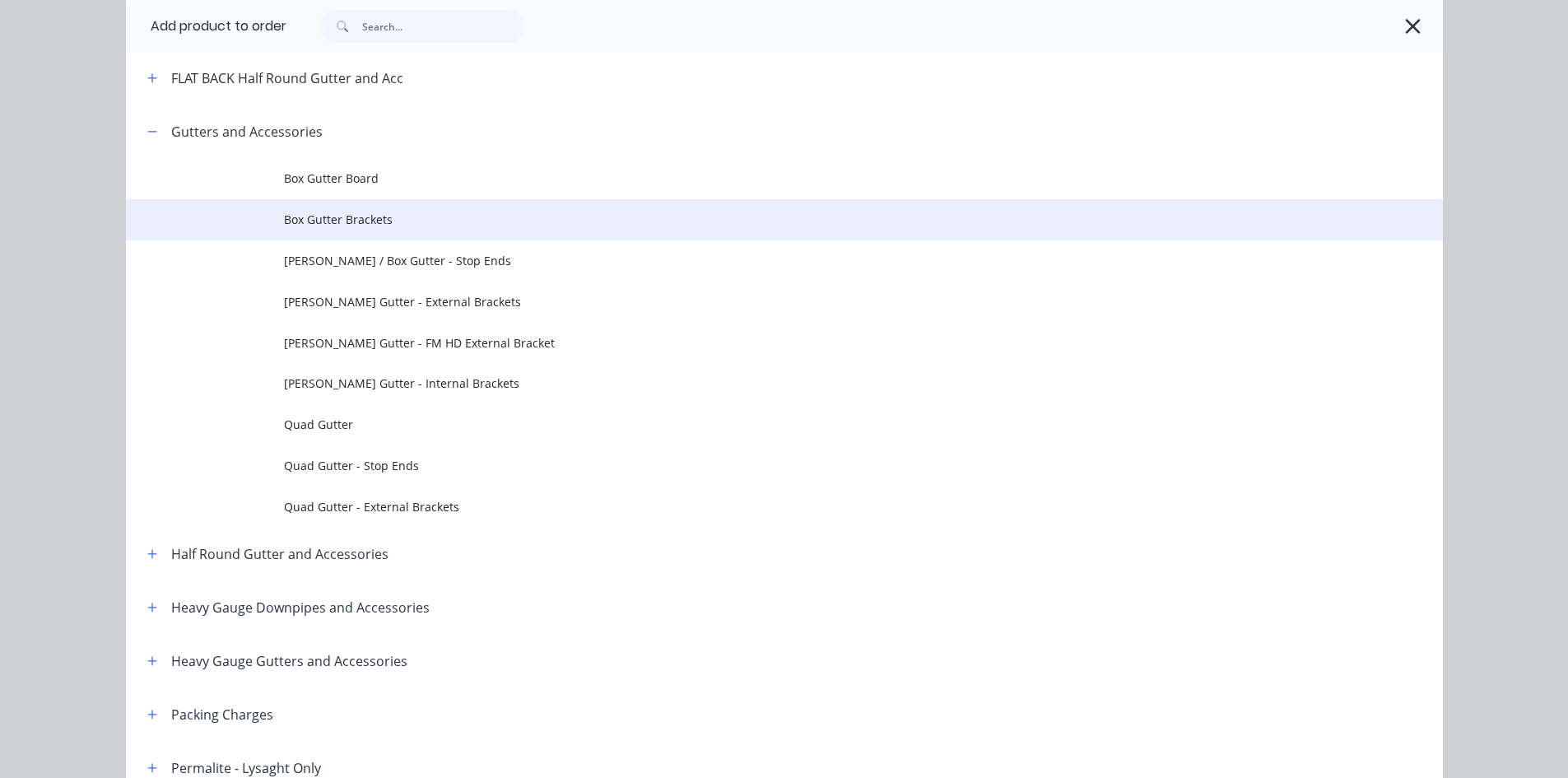
scroll to position [274, 0]
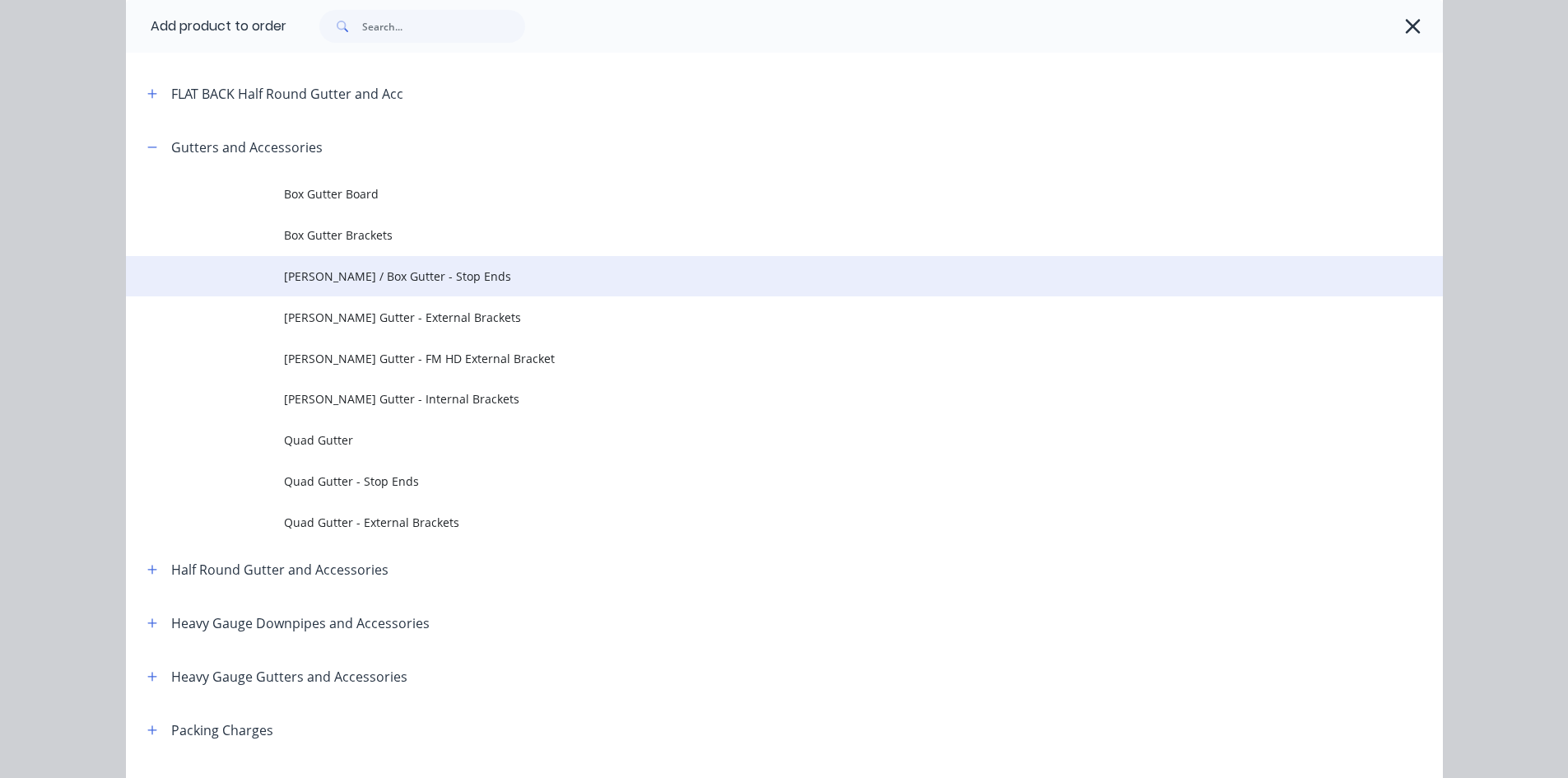
click at [367, 274] on span "Eaves / Box Gutter - Stop Ends" at bounding box center [747, 276] width 927 height 18
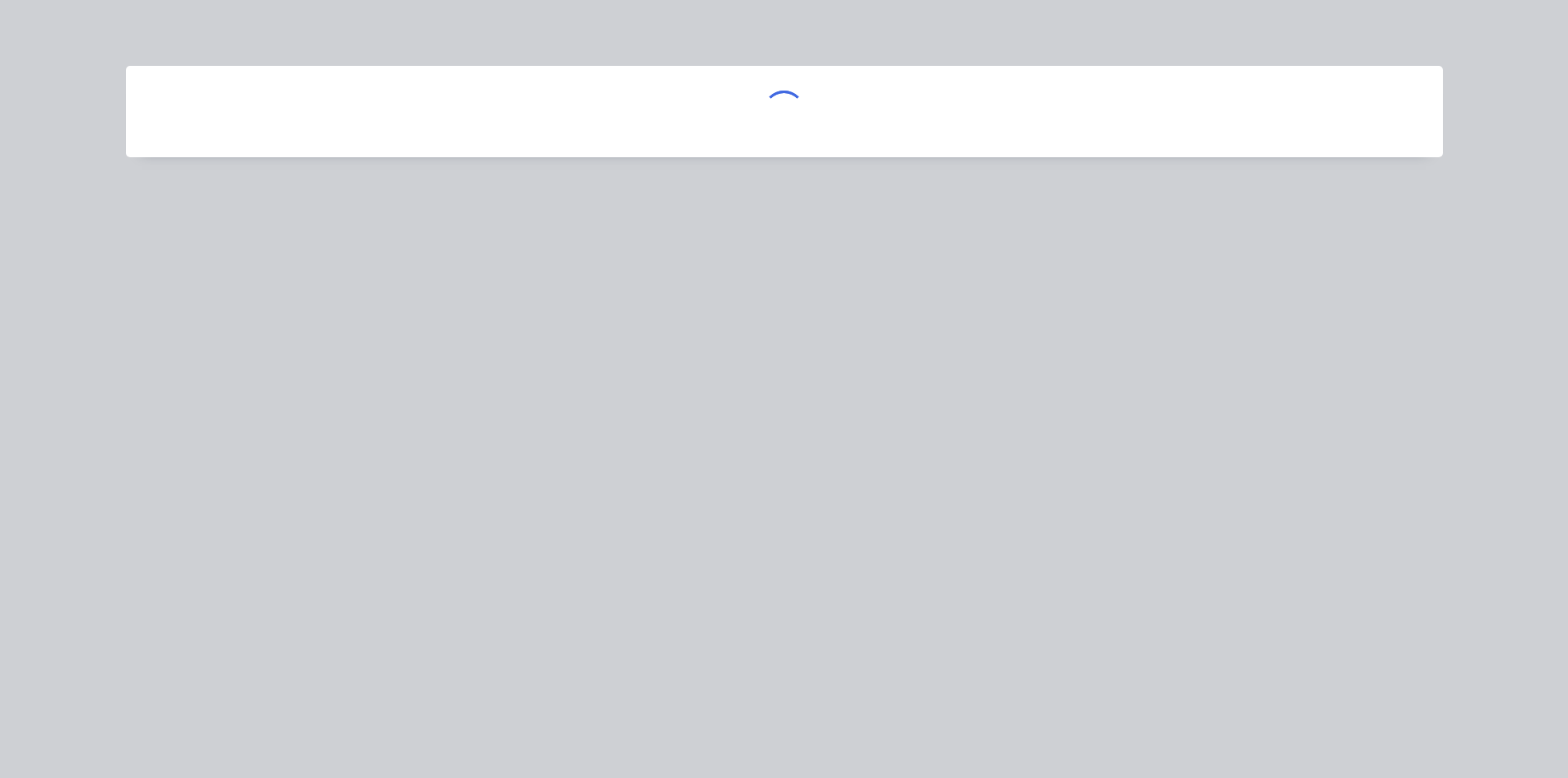
scroll to position [0, 0]
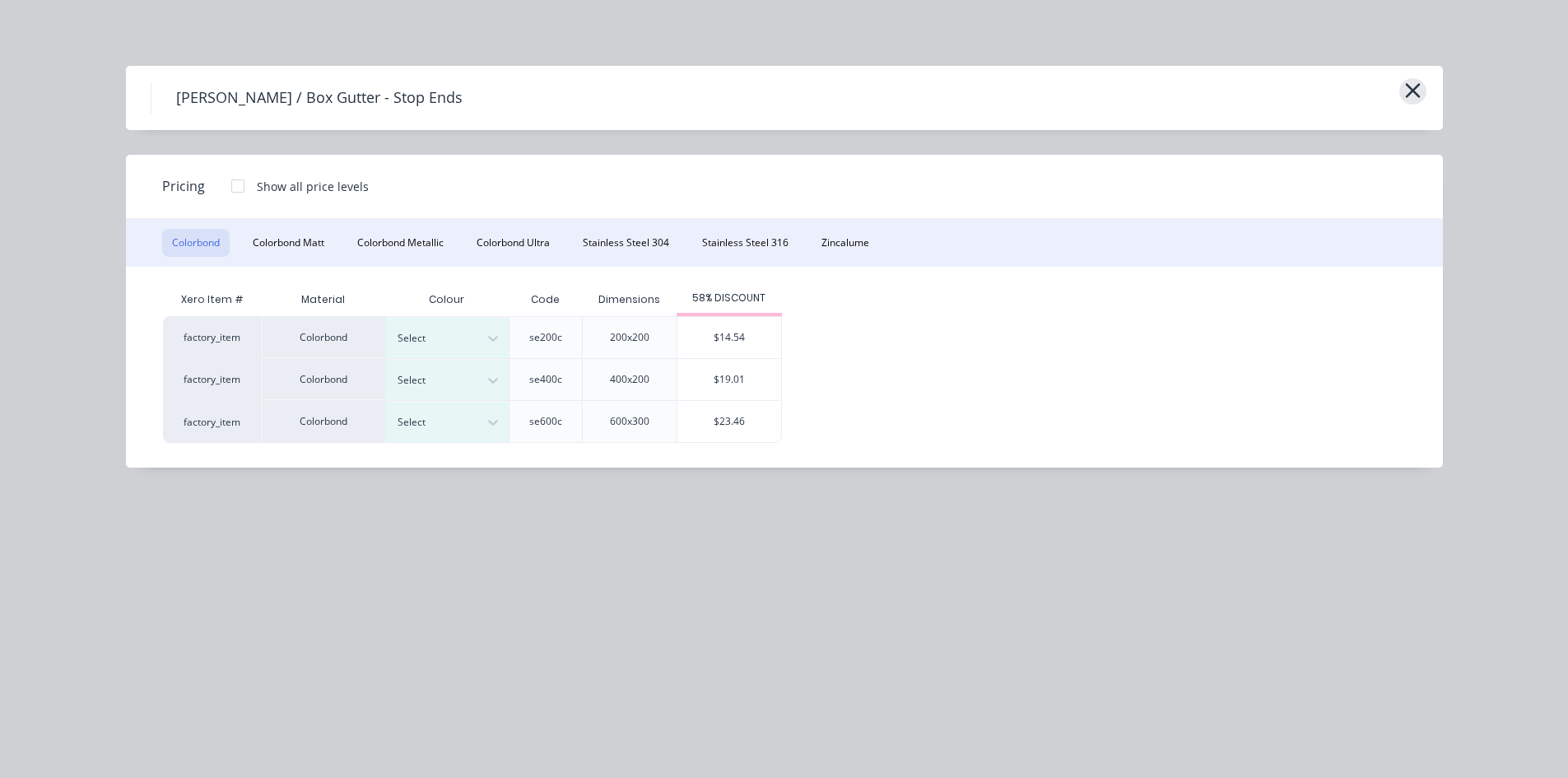
click at [1417, 87] on icon "button" at bounding box center [1413, 91] width 15 height 15
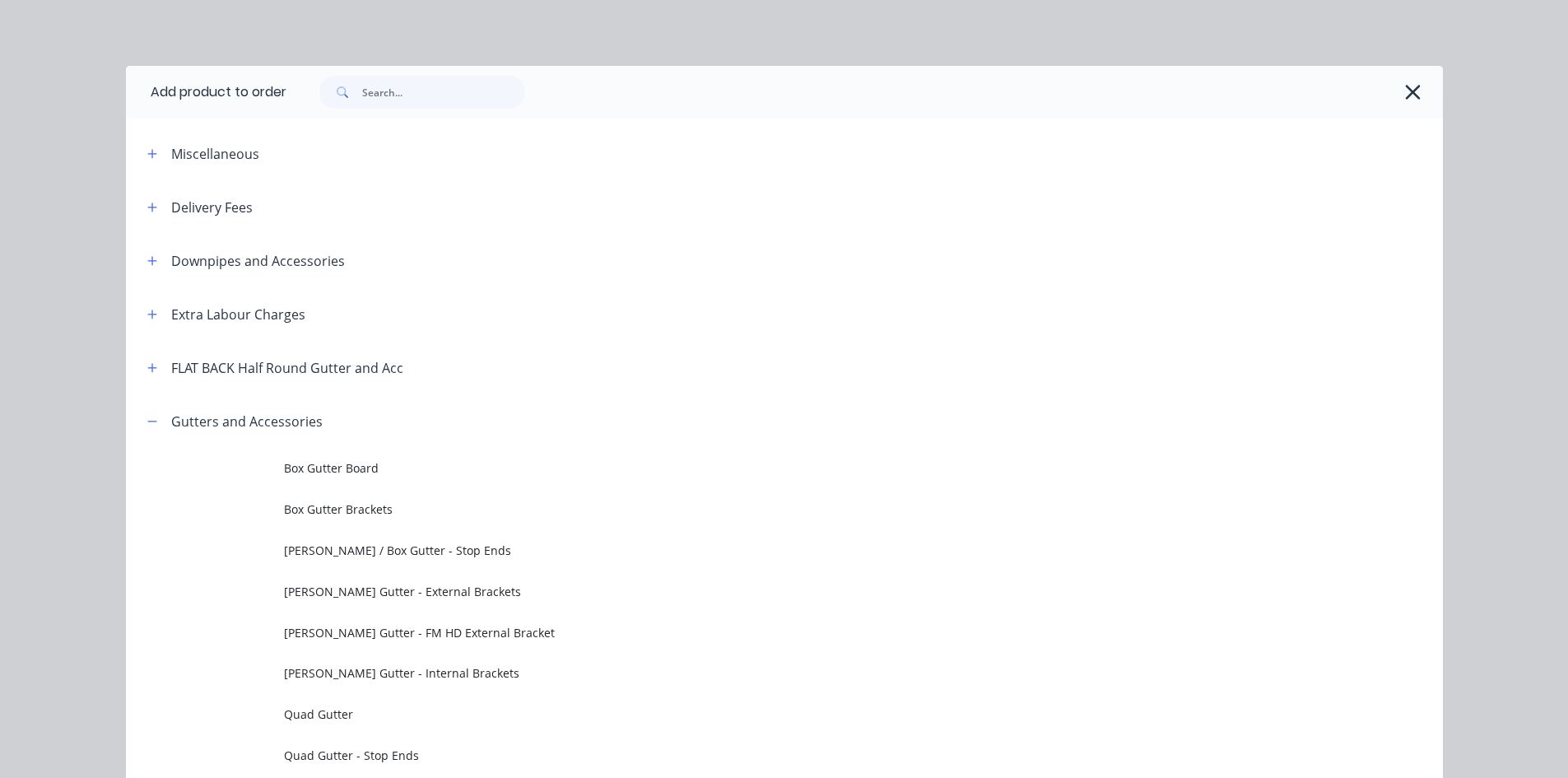
scroll to position [394, 0]
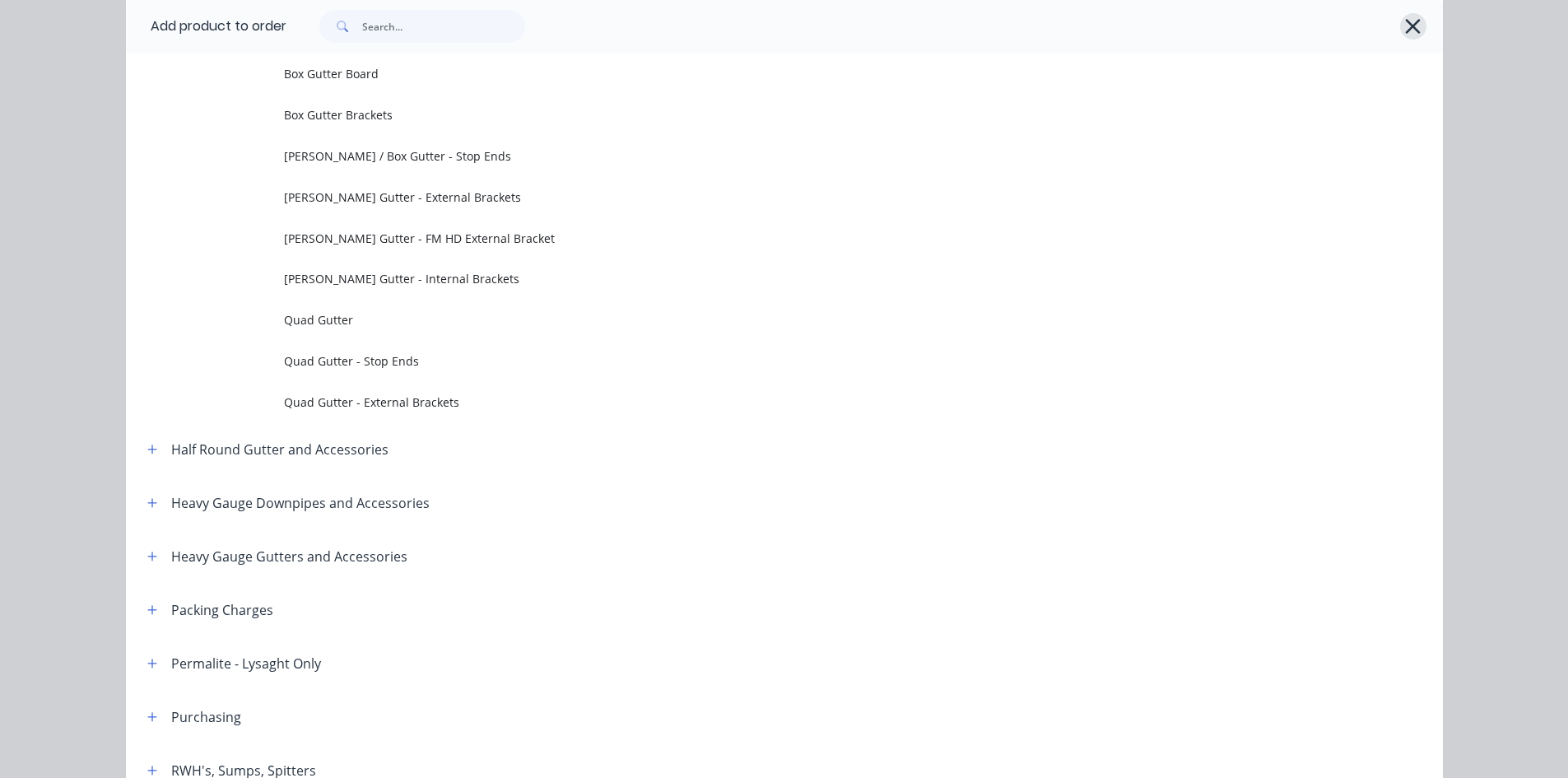
click at [1405, 20] on icon "button" at bounding box center [1413, 26] width 18 height 23
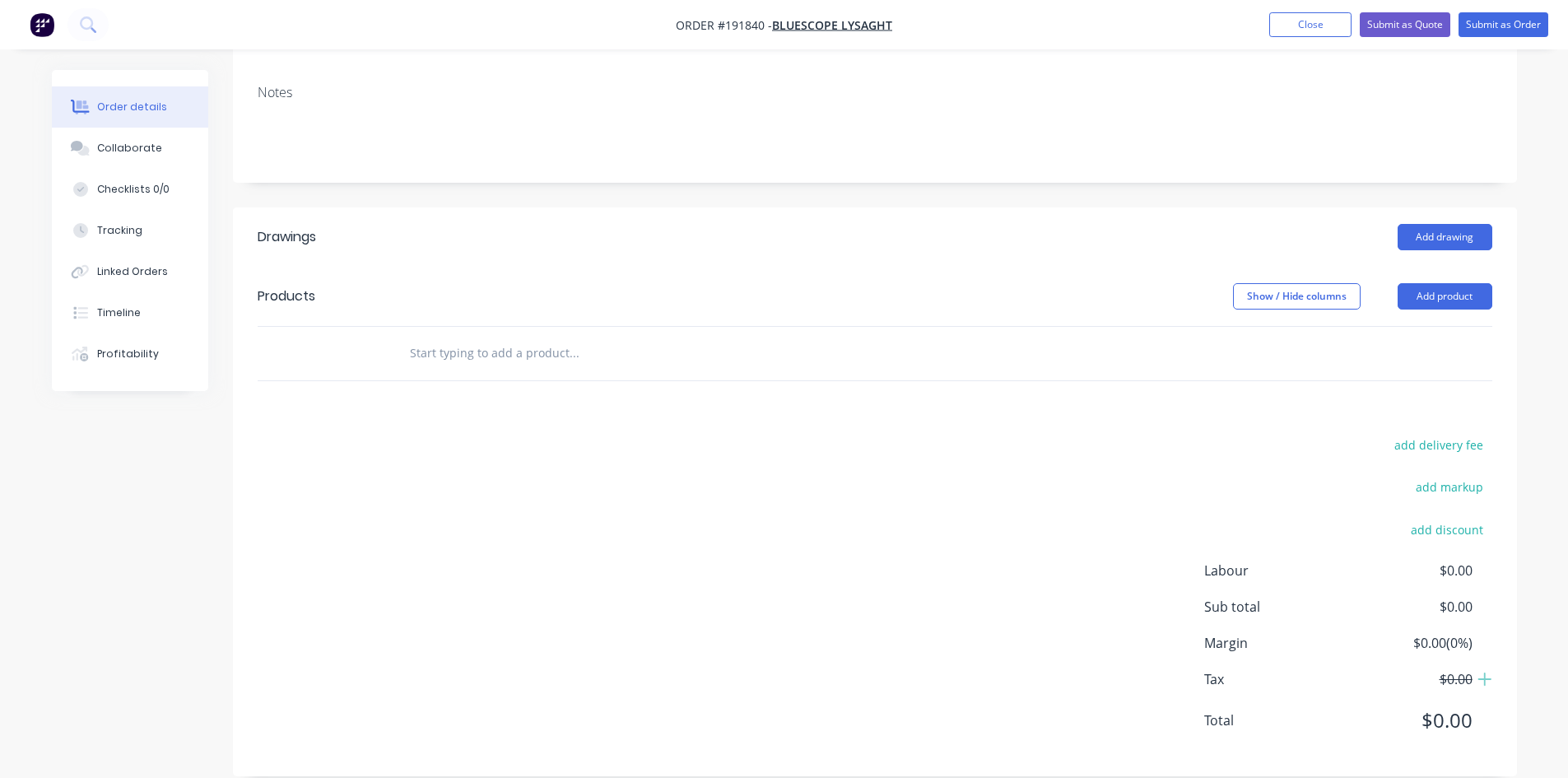
click at [552, 327] on div at bounding box center [685, 354] width 593 height 54
click at [557, 327] on div at bounding box center [685, 354] width 593 height 54
click at [557, 337] on input "text" at bounding box center [574, 353] width 330 height 33
click at [452, 337] on input "text" at bounding box center [574, 353] width 330 height 33
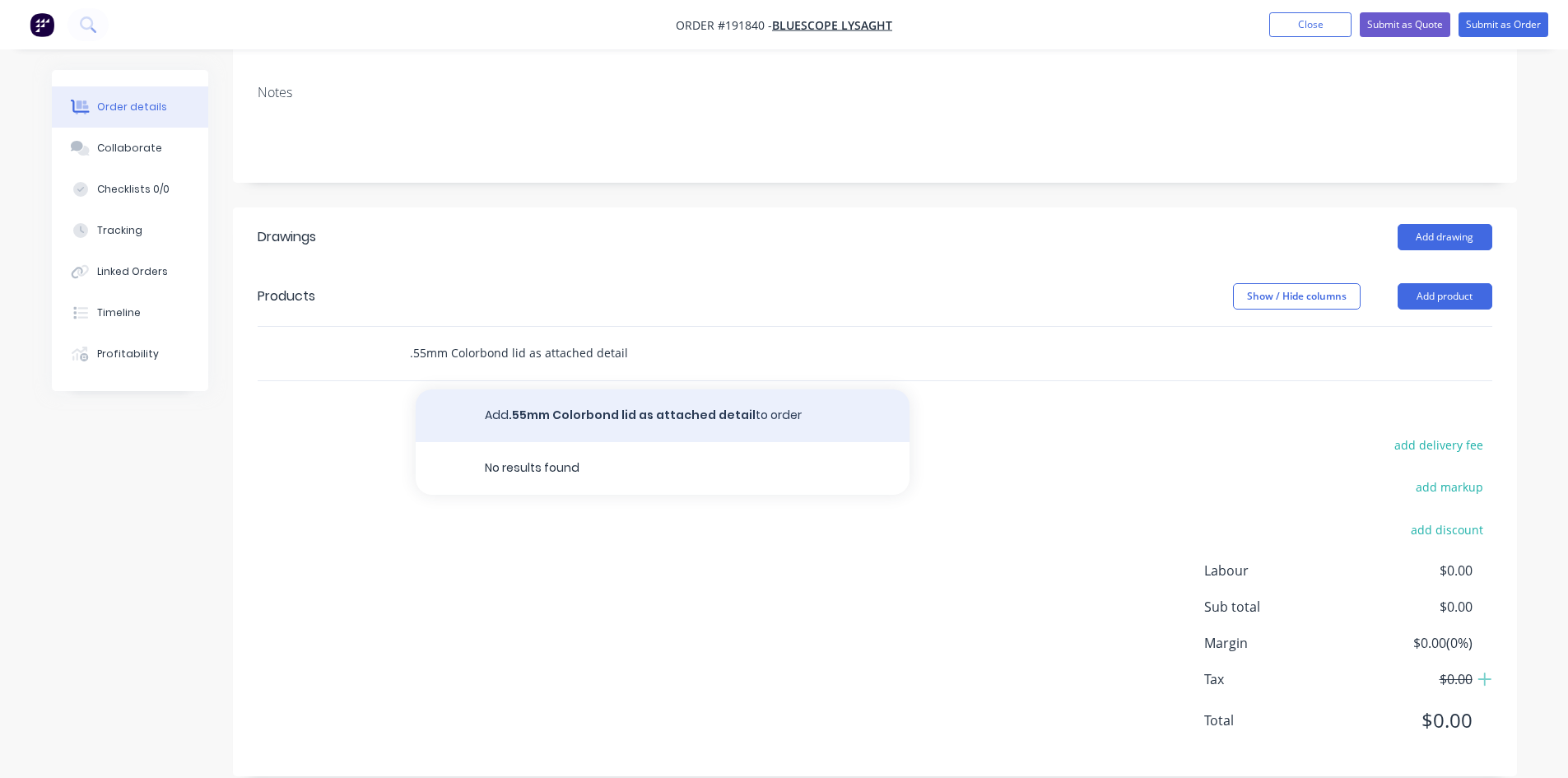
type input ".55mm Colorbond lid as attached detail"
click at [619, 389] on button "Add .55mm Colorbond lid as attached detail to order" at bounding box center [663, 415] width 494 height 53
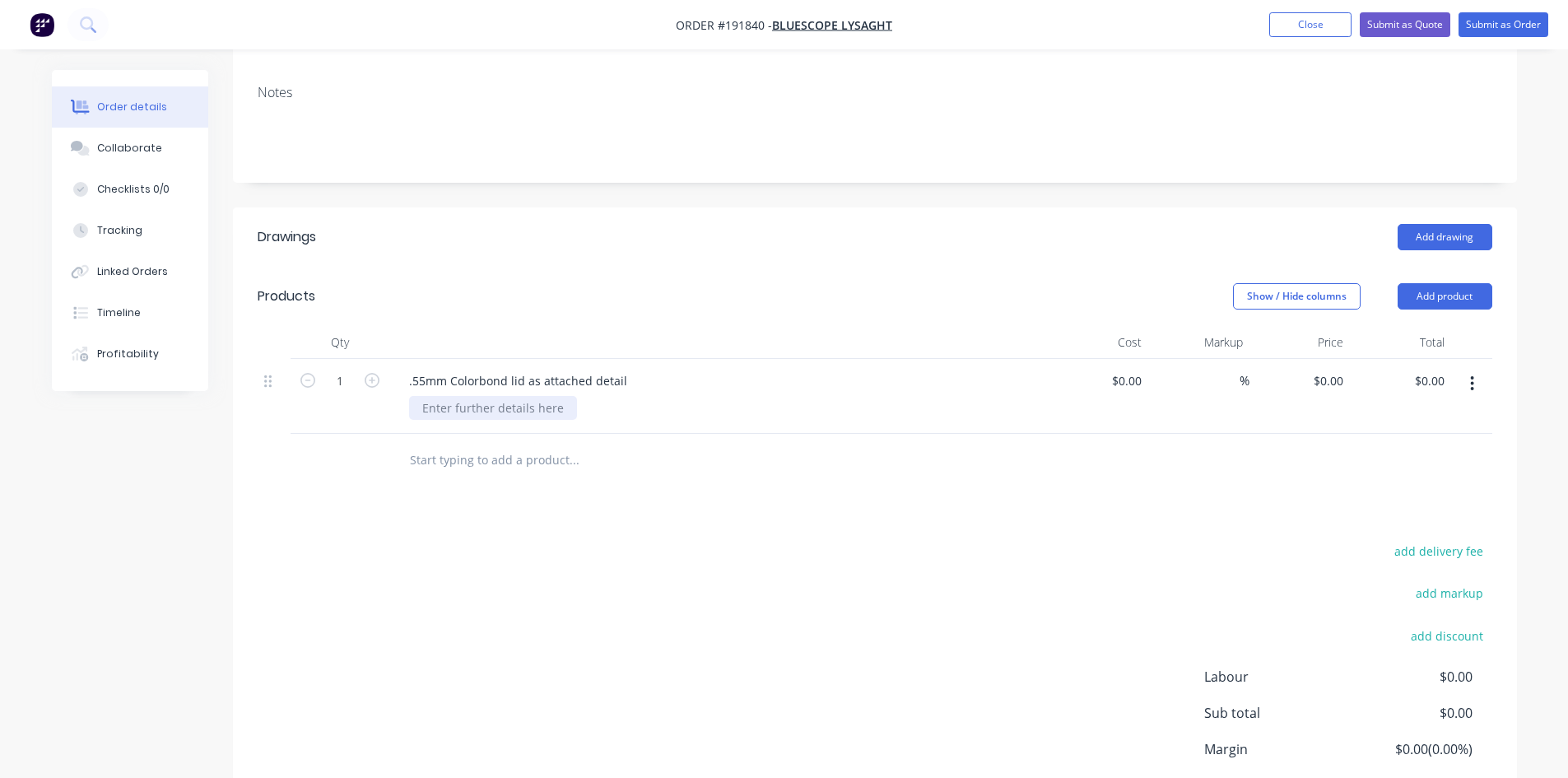
click at [532, 396] on div at bounding box center [494, 408] width 168 height 24
click at [377, 373] on icon "button" at bounding box center [372, 381] width 15 height 15
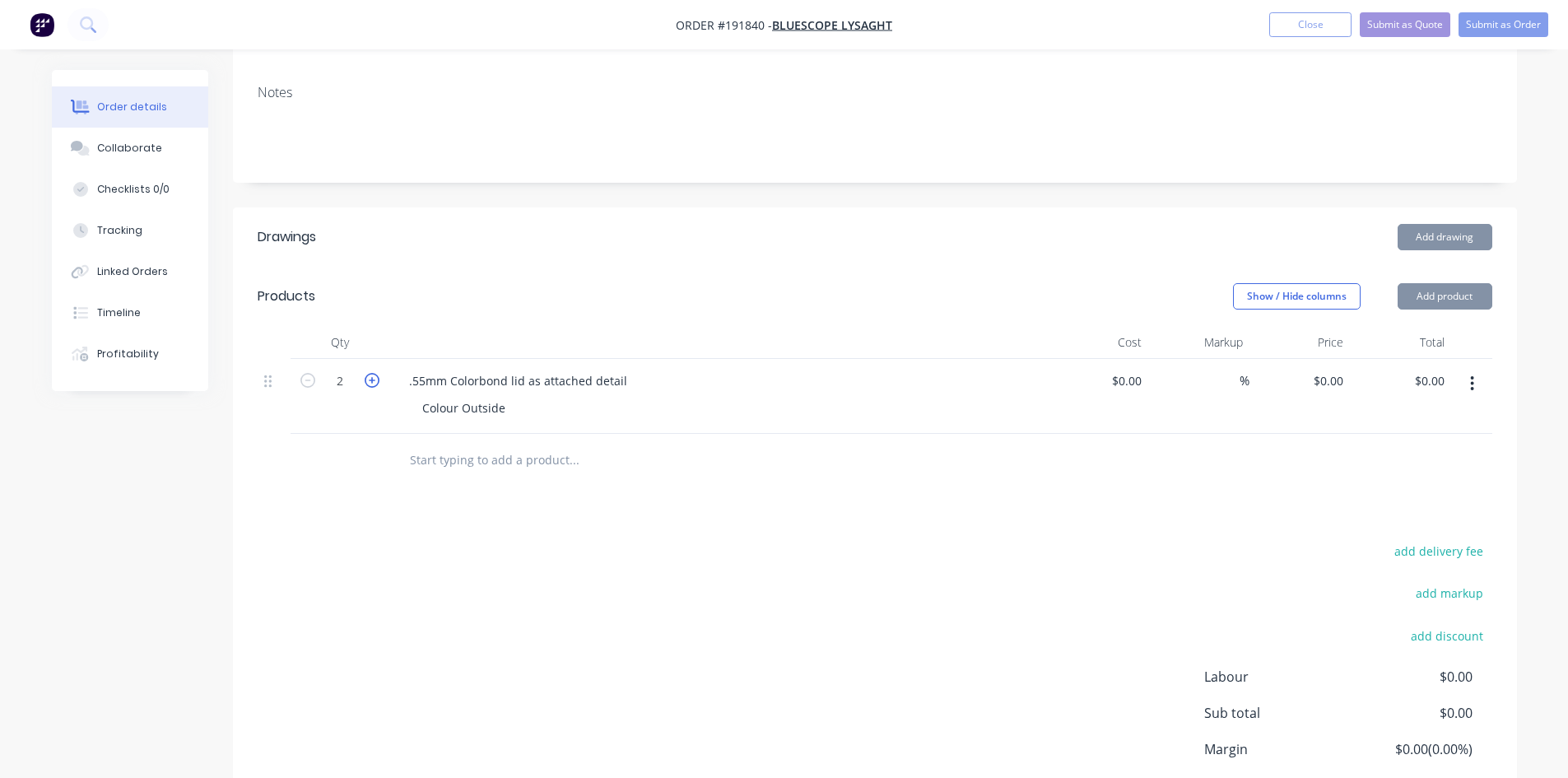
click at [377, 373] on icon "button" at bounding box center [372, 381] width 15 height 15
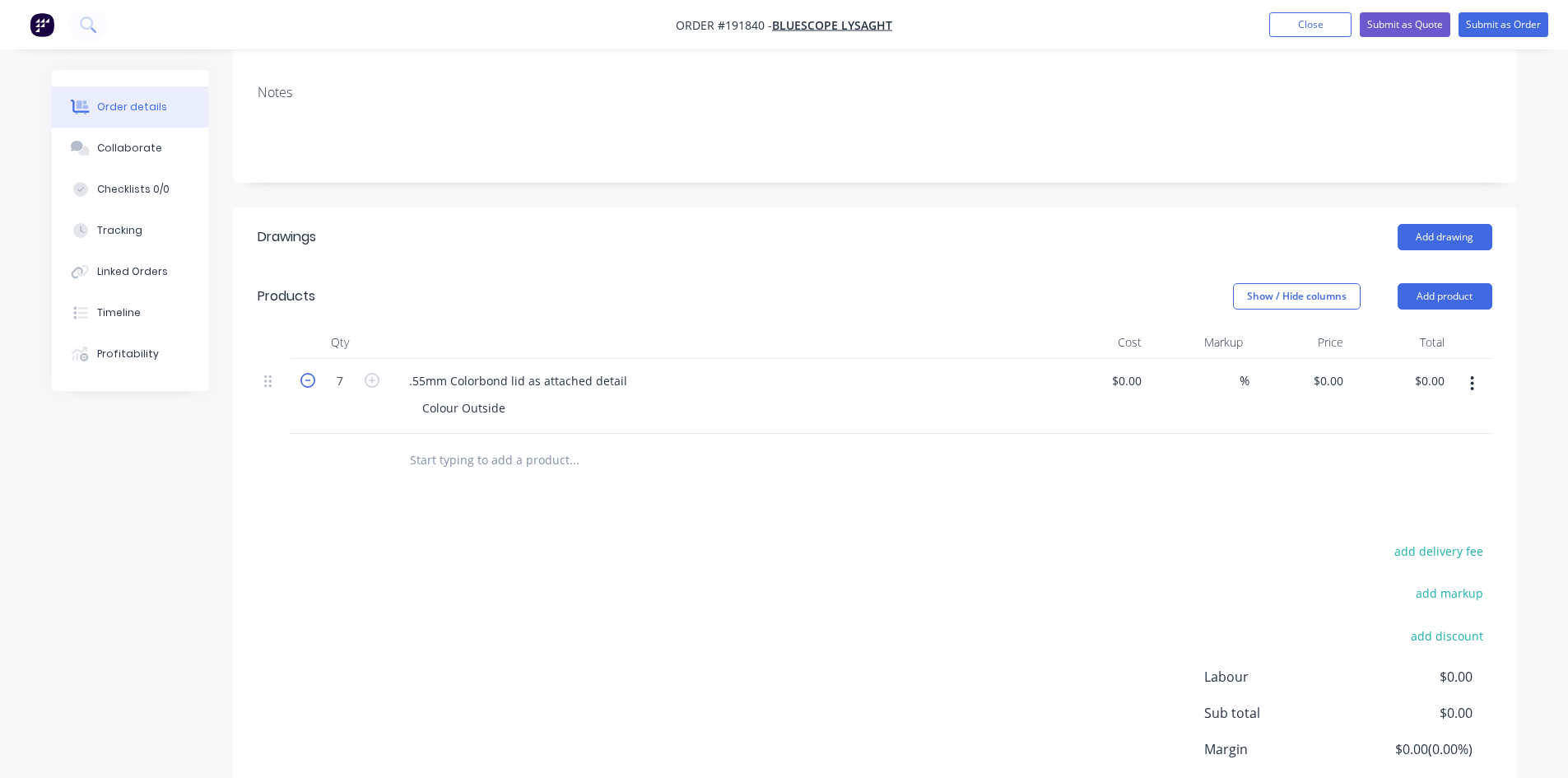
click at [307, 373] on icon "button" at bounding box center [308, 381] width 15 height 15
type input "6"
click at [1325, 364] on div "0 $0.00" at bounding box center [1301, 396] width 101 height 75
type input "$23.46"
type input "$140.76"
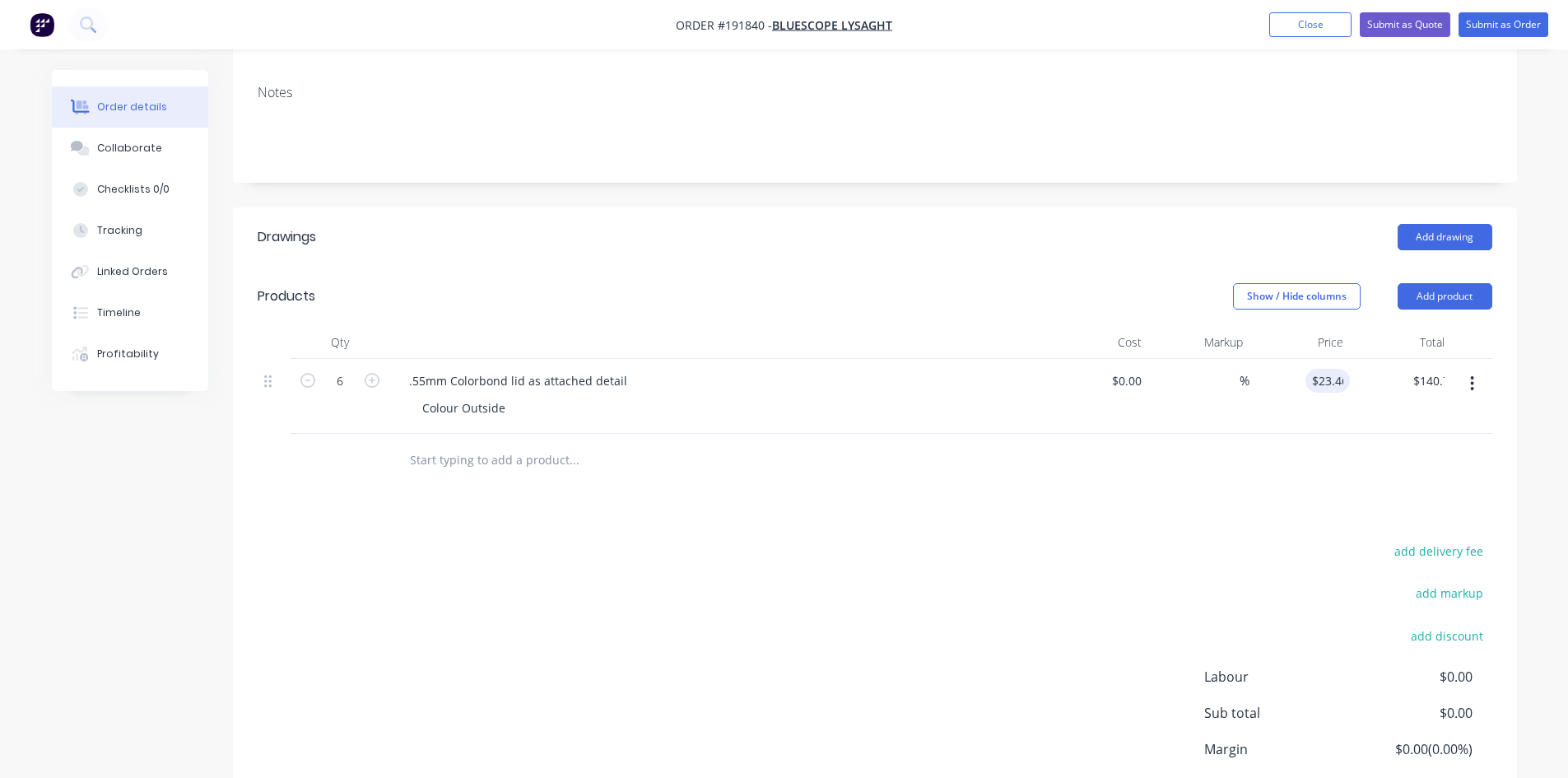
click at [1300, 458] on div at bounding box center [875, 461] width 1235 height 54
click at [1458, 283] on button "Add product" at bounding box center [1445, 296] width 95 height 26
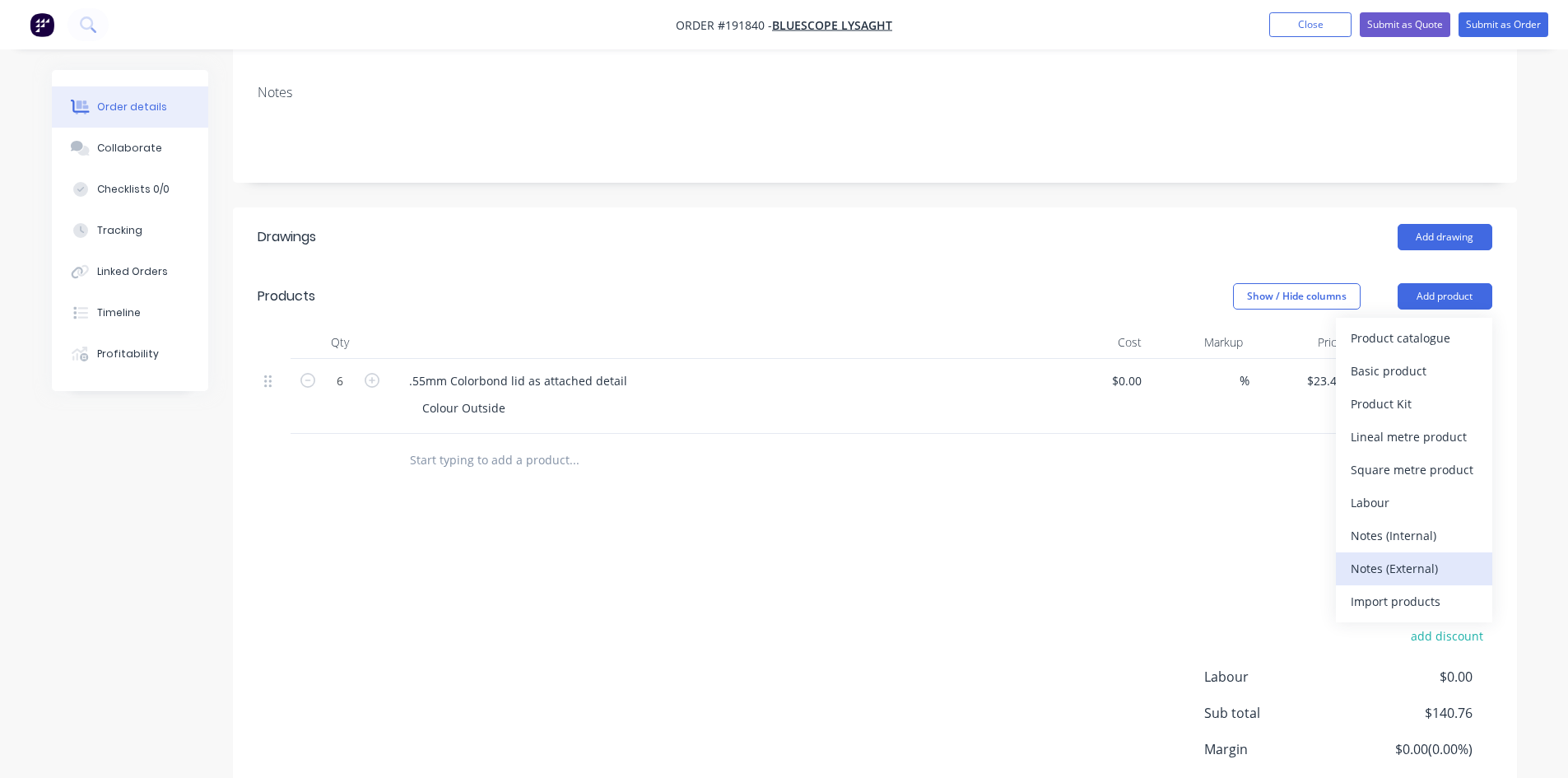
click at [1421, 557] on div "Notes (External)" at bounding box center [1414, 569] width 127 height 24
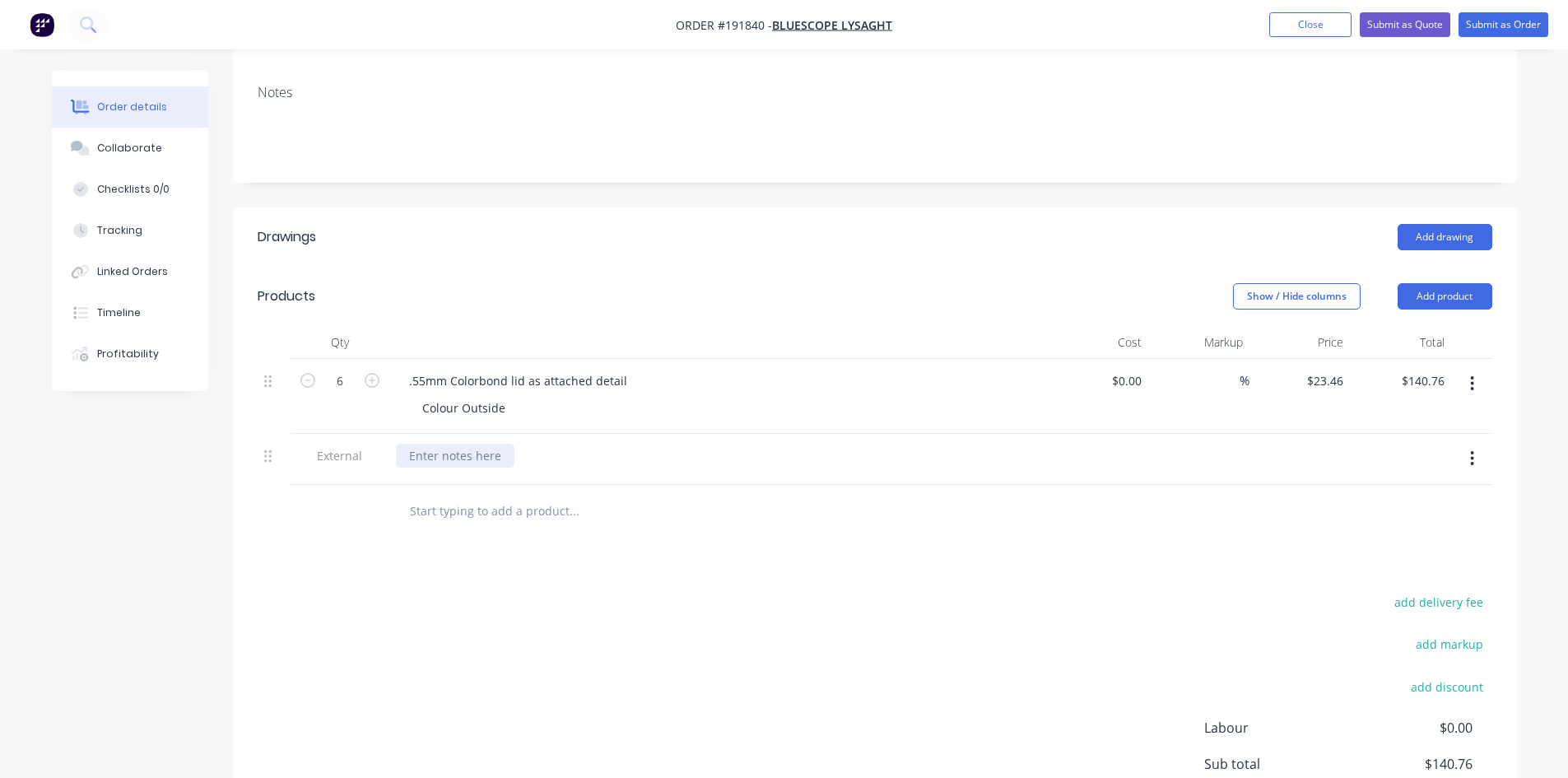
click at [448, 444] on div at bounding box center [455, 456] width 119 height 24
click at [873, 495] on div at bounding box center [643, 511] width 494 height 33
drag, startPoint x: 632, startPoint y: 433, endPoint x: 478, endPoint y: 447, distance: 154.6
click at [478, 447] on div "Please note: Corners have been allowed" at bounding box center [718, 459] width 658 height 51
click at [718, 496] on input "text" at bounding box center [574, 511] width 330 height 33
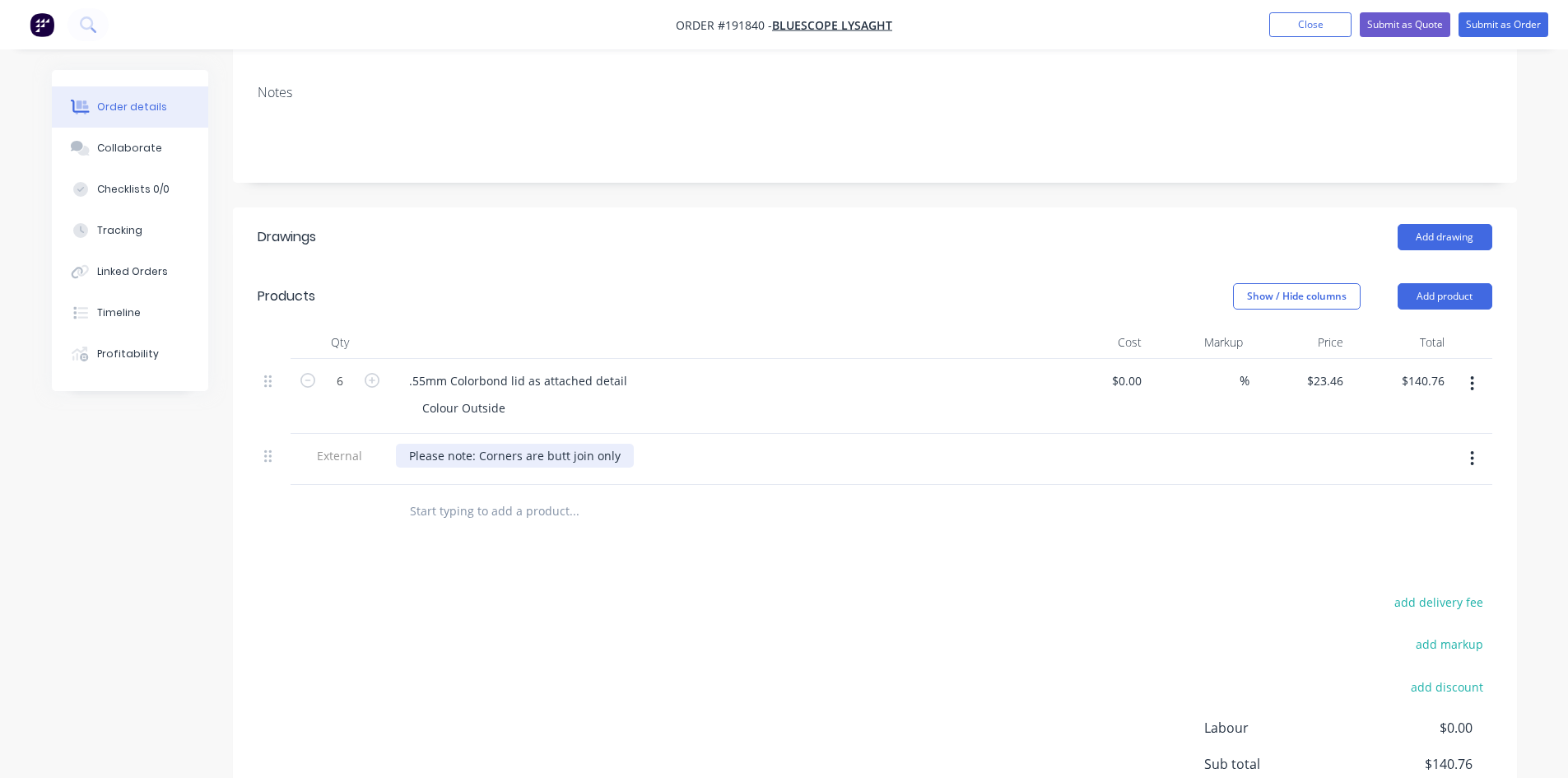
drag, startPoint x: 541, startPoint y: 433, endPoint x: 628, endPoint y: 426, distance: 87.3
click at [543, 444] on div "Please note: Corners are butt join only" at bounding box center [515, 456] width 238 height 24
click at [843, 485] on div at bounding box center [685, 512] width 593 height 54
click at [1426, 29] on button "Submit as Quote" at bounding box center [1406, 24] width 91 height 24
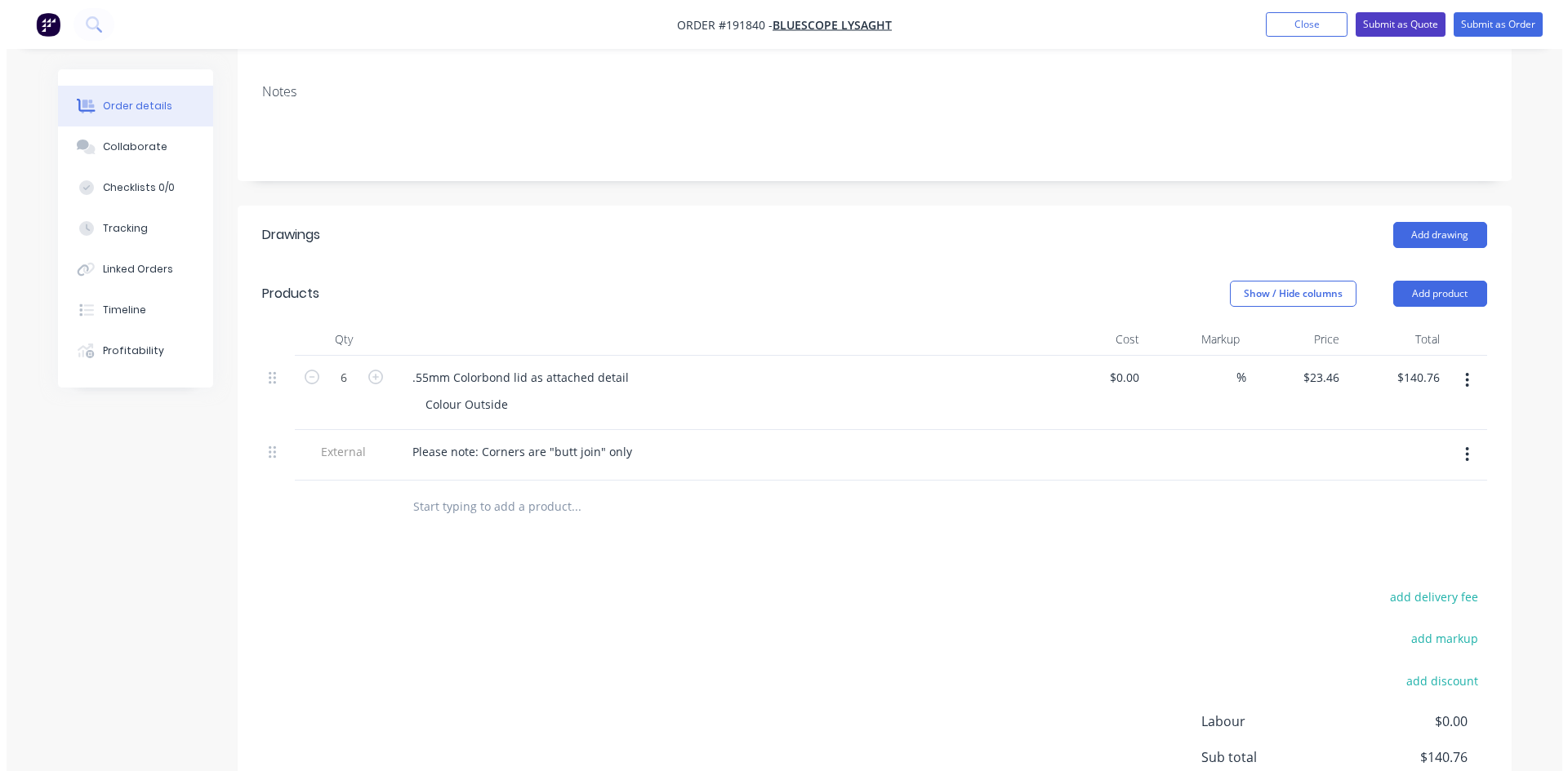
scroll to position [0, 0]
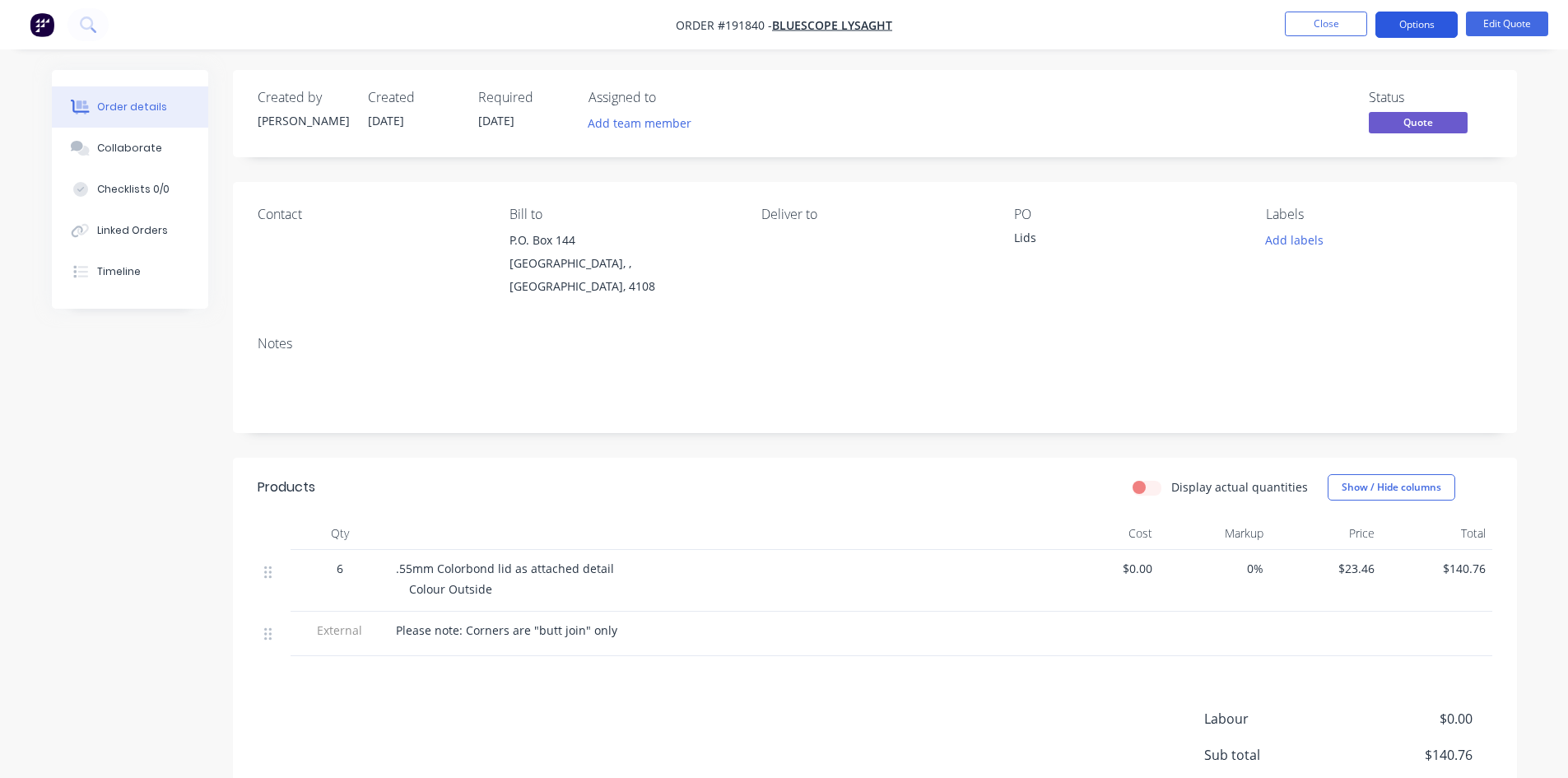
click at [1436, 14] on button "Options" at bounding box center [1417, 24] width 82 height 26
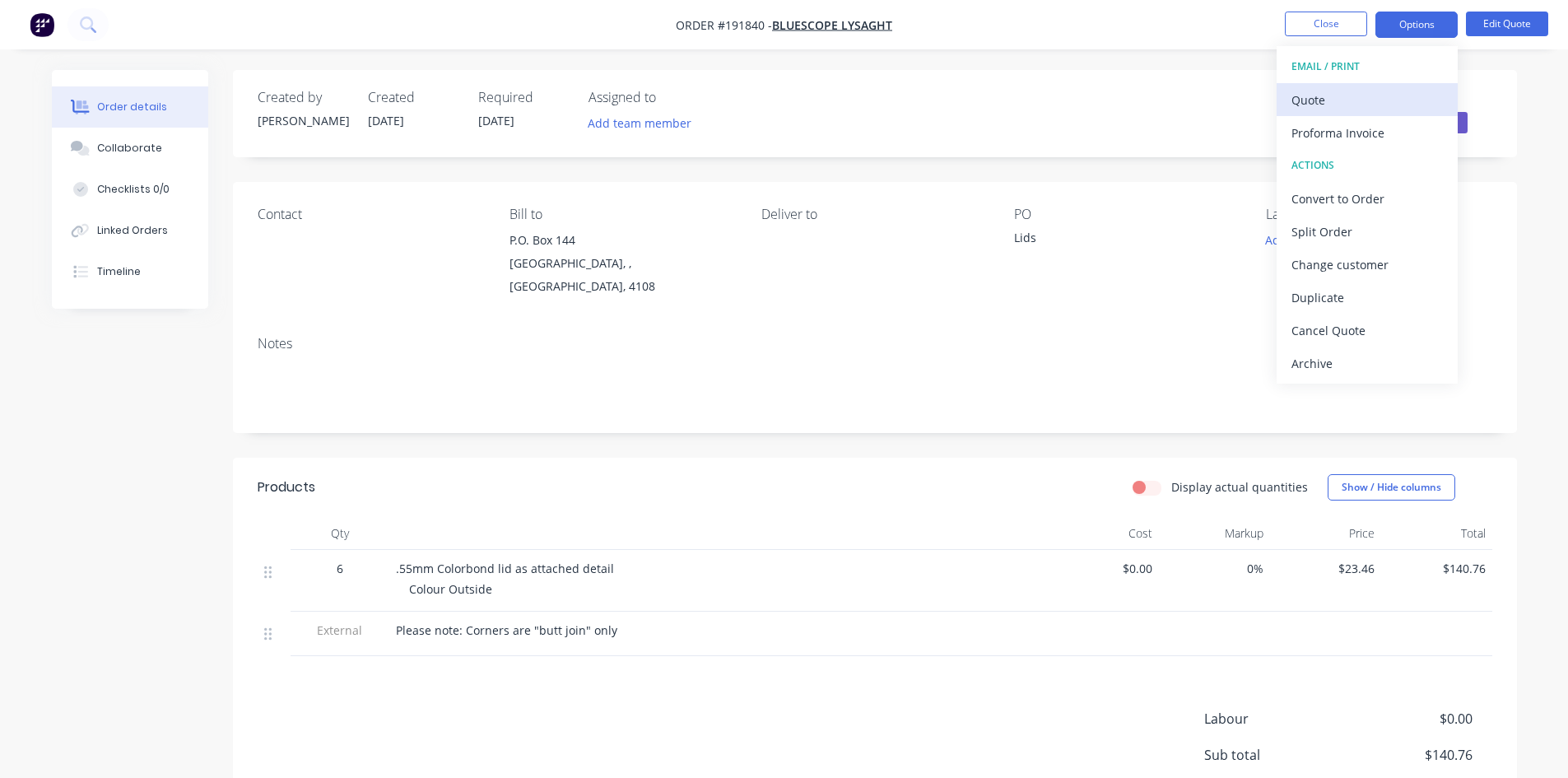
click at [1391, 99] on div "Quote" at bounding box center [1367, 100] width 151 height 24
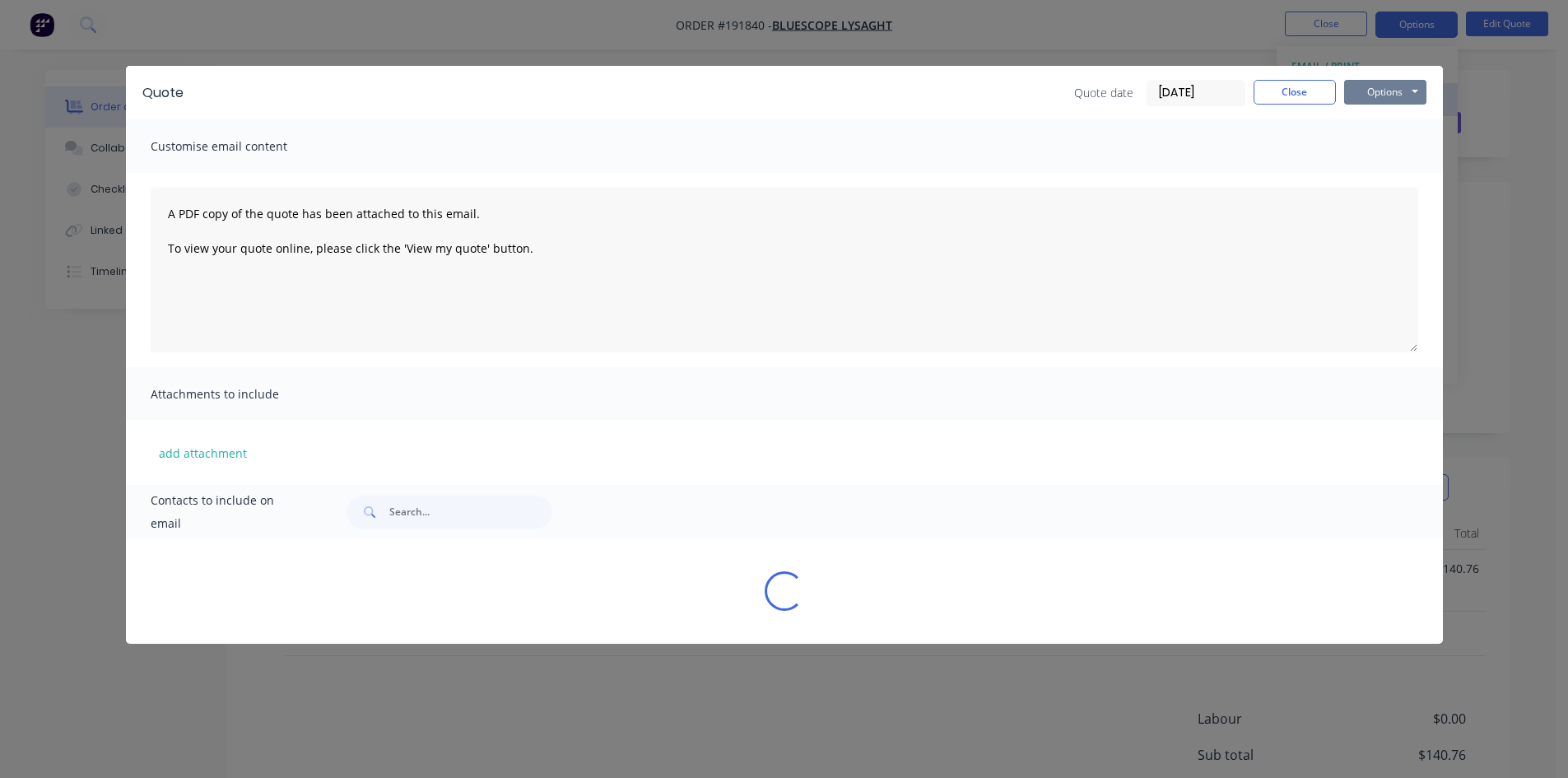
click at [1409, 89] on button "Options" at bounding box center [1386, 92] width 82 height 24
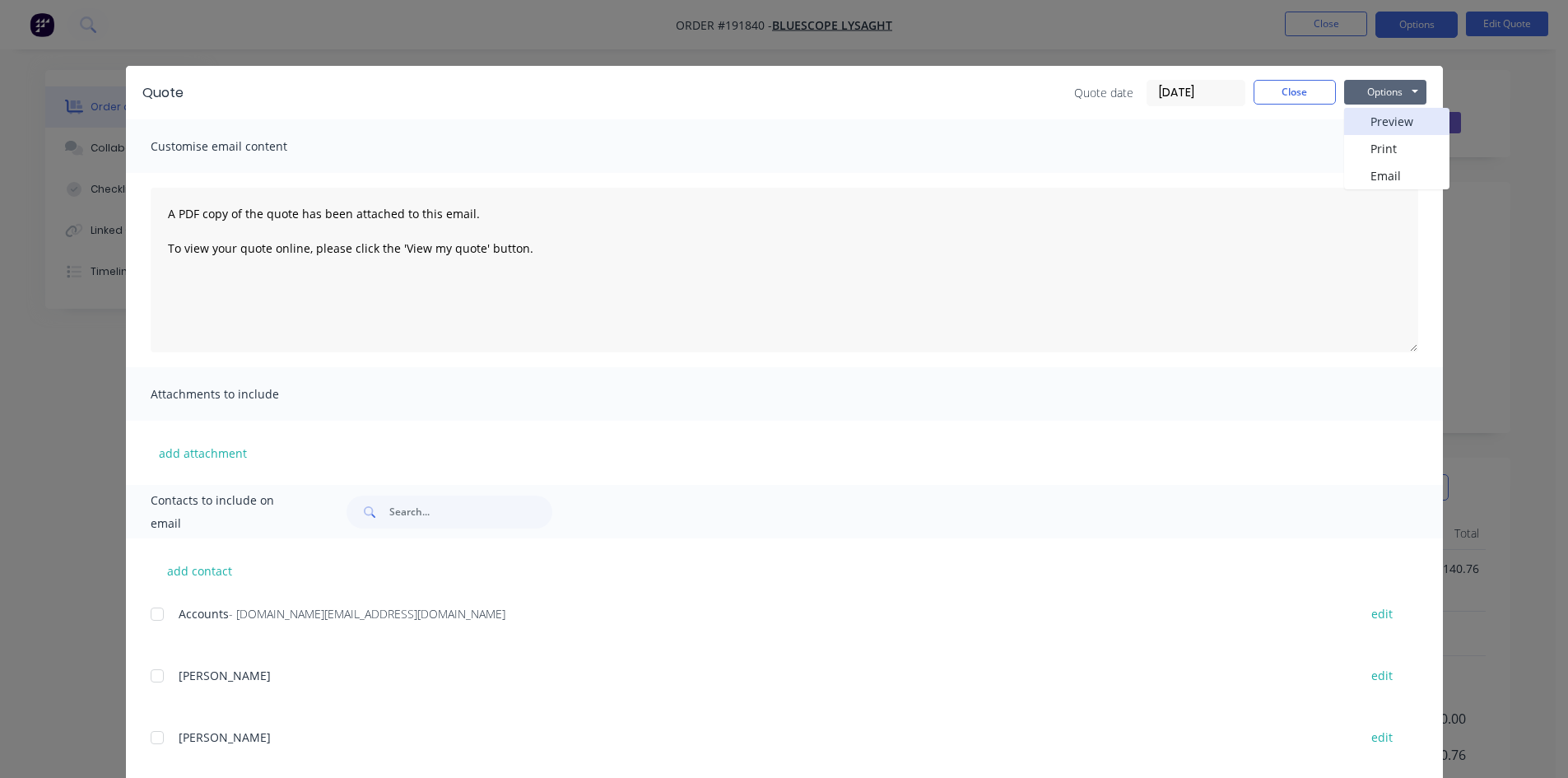
click at [1412, 111] on button "Preview" at bounding box center [1396, 121] width 105 height 27
click at [821, 21] on div "Quote Quote date 04/09/25 Close Options Preview Print Email Customise email con…" at bounding box center [784, 389] width 1568 height 778
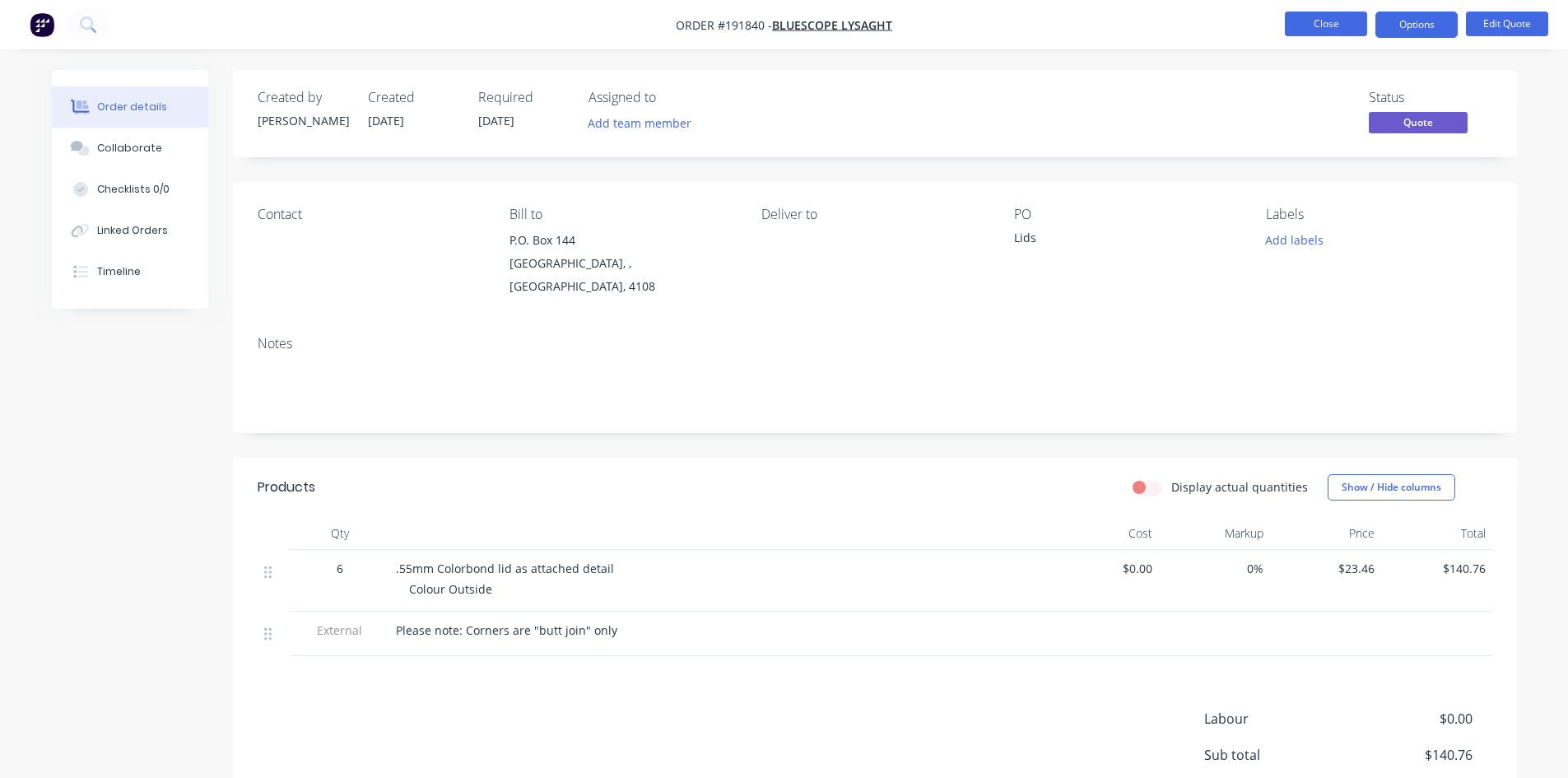
click at [1295, 33] on button "Close" at bounding box center [1327, 24] width 82 height 24
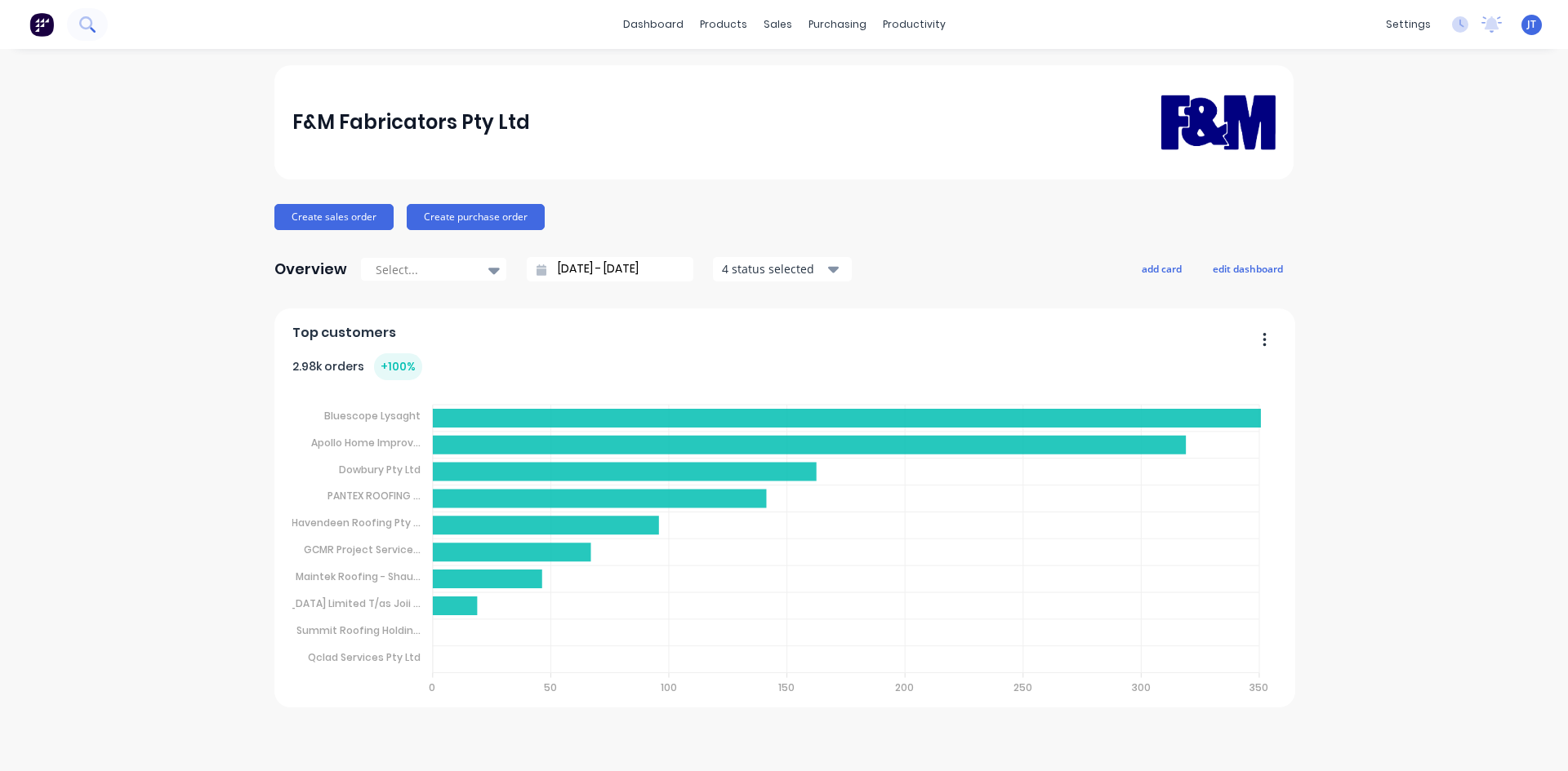
click at [97, 28] on button at bounding box center [87, 24] width 41 height 33
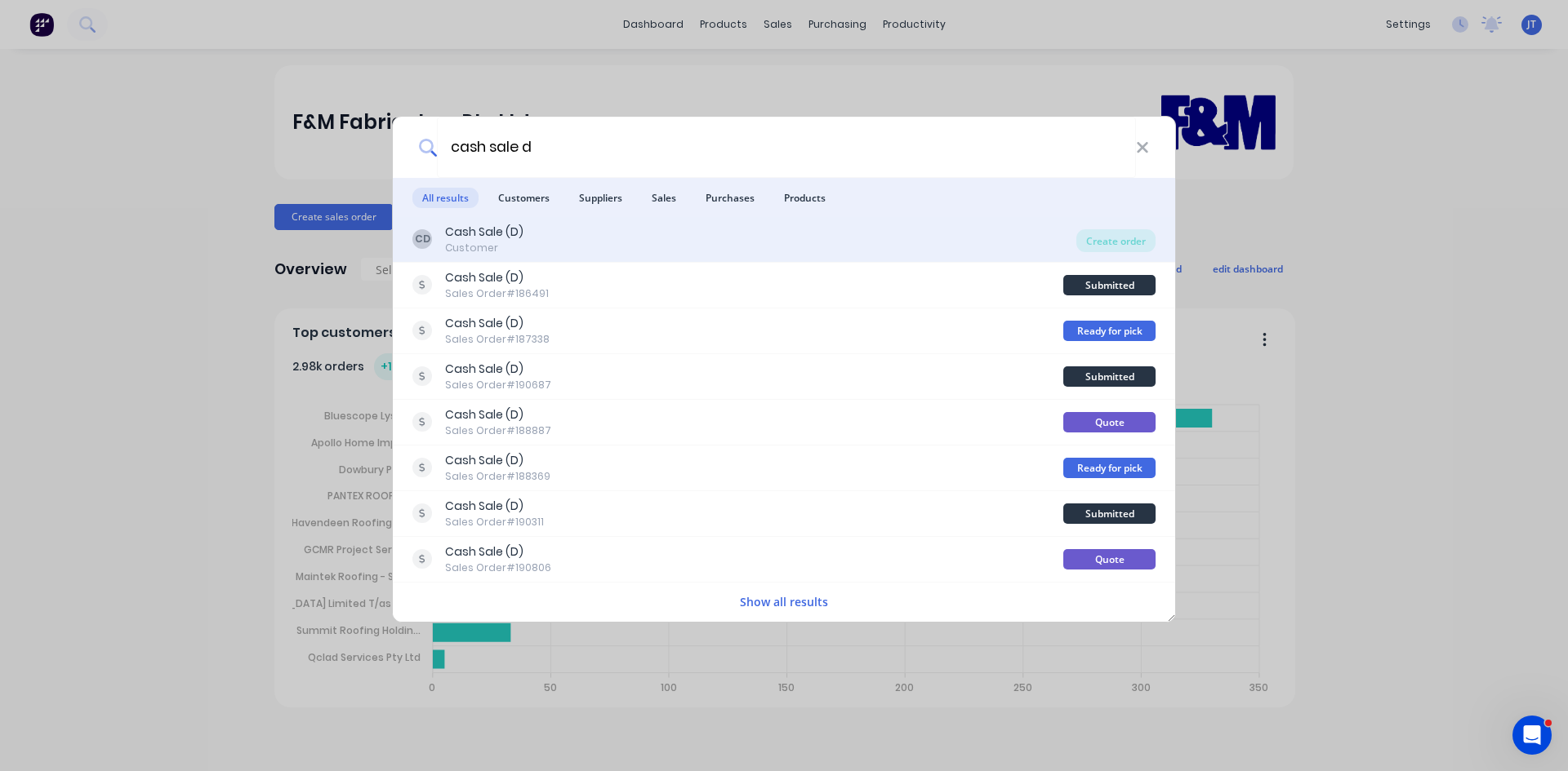
type input "cash sale d"
click at [590, 224] on div "CD Cash Sale (D) Customer" at bounding box center [745, 239] width 664 height 32
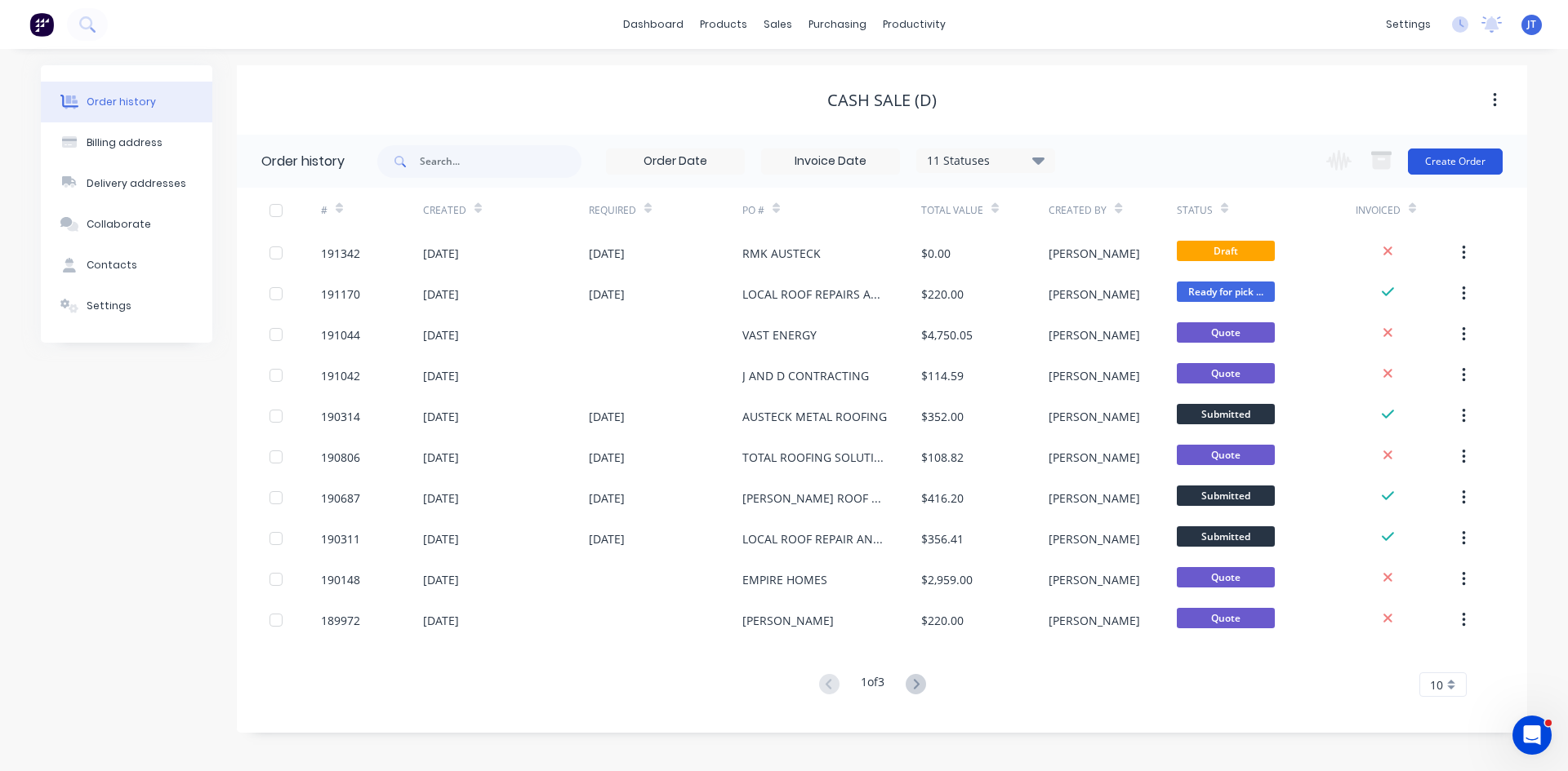
click at [1450, 149] on button "Create Order" at bounding box center [1455, 161] width 95 height 26
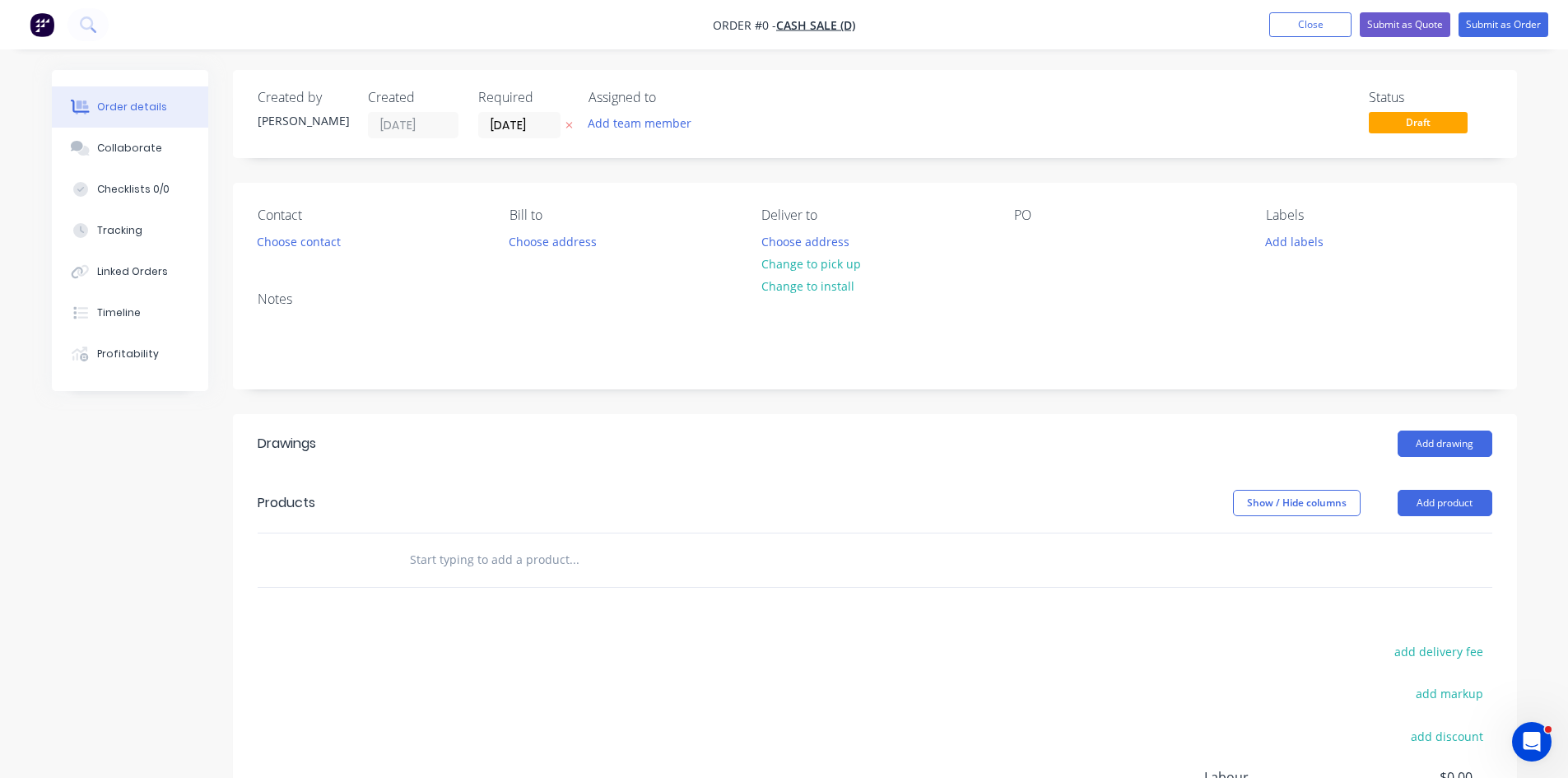
drag, startPoint x: 1129, startPoint y: 405, endPoint x: 1108, endPoint y: 388, distance: 27.0
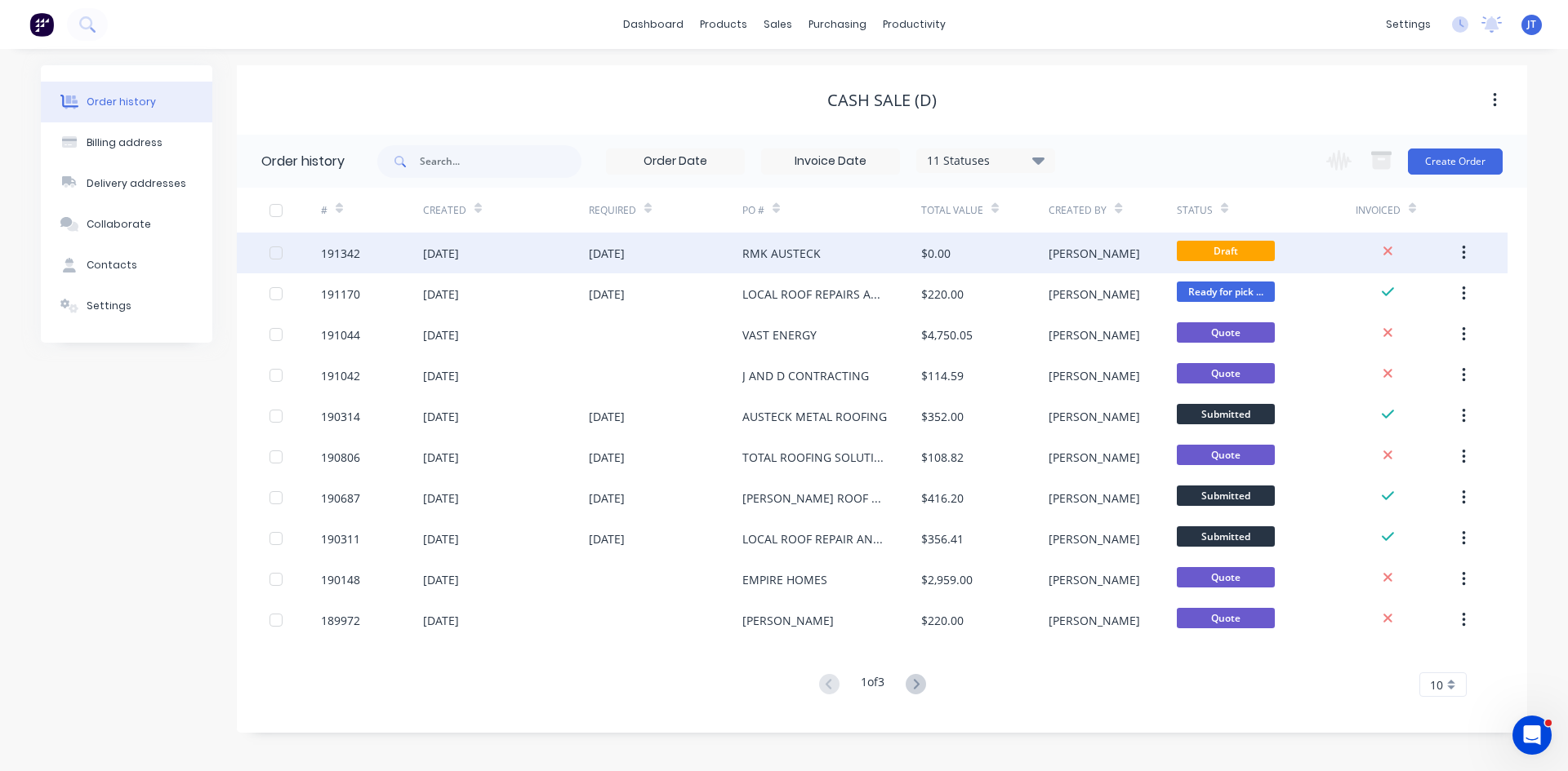
click at [1038, 253] on div "$0.00" at bounding box center [985, 253] width 128 height 41
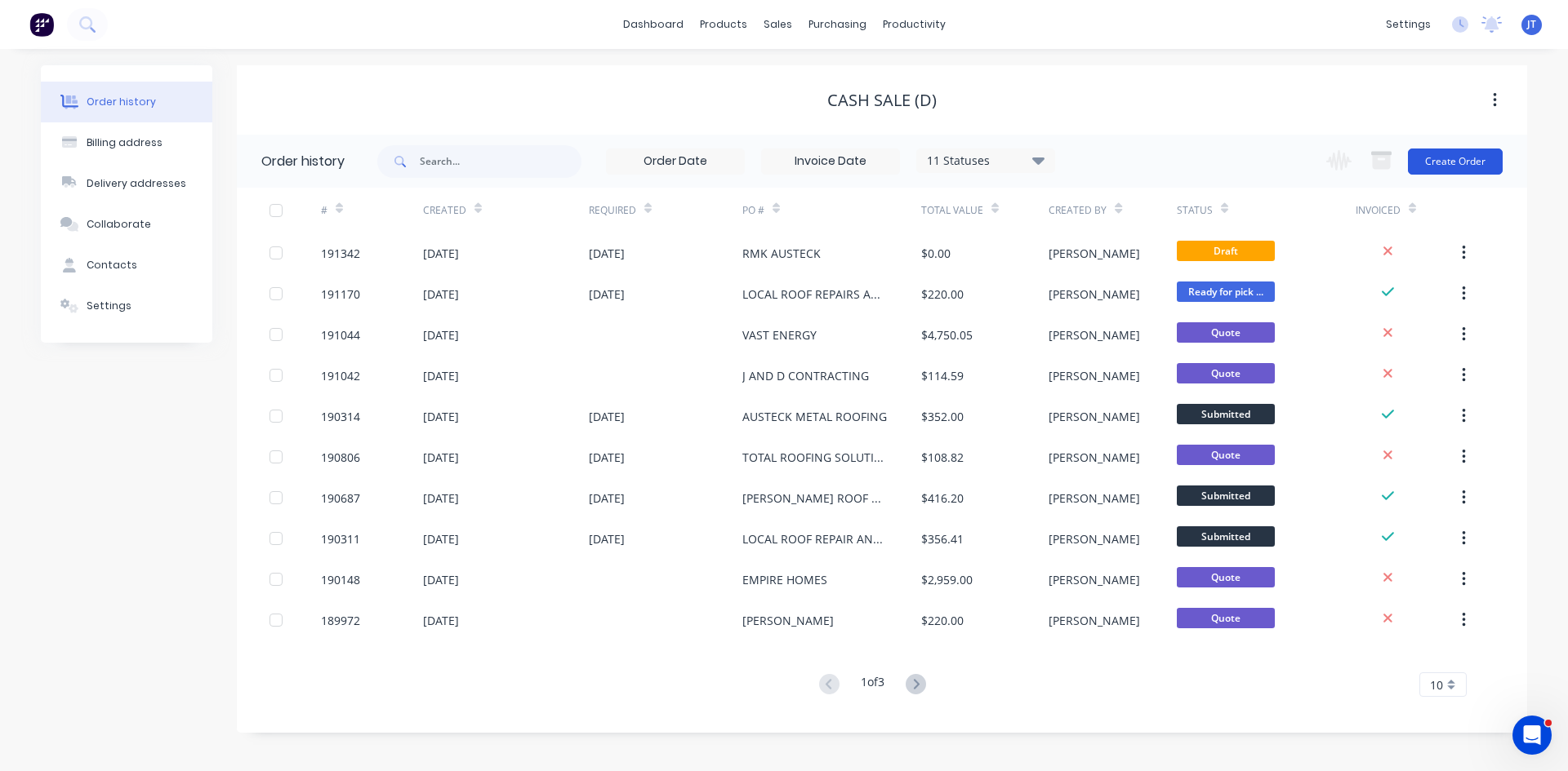
click at [1457, 160] on button "Create Order" at bounding box center [1455, 161] width 95 height 26
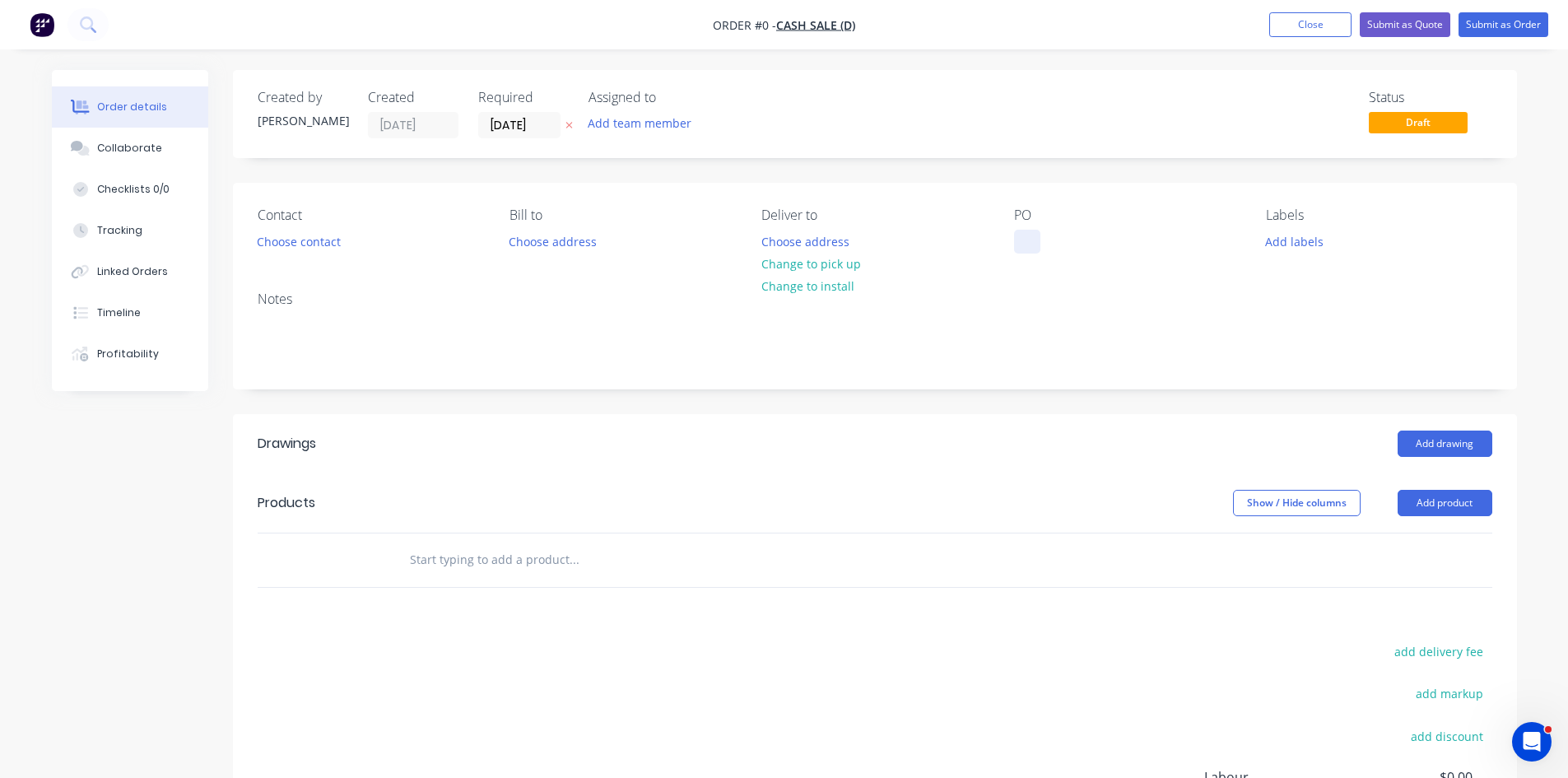
click at [1024, 238] on div at bounding box center [1027, 241] width 26 height 24
click at [1033, 246] on div at bounding box center [1027, 241] width 26 height 24
click at [841, 246] on button "Choose address" at bounding box center [805, 241] width 105 height 22
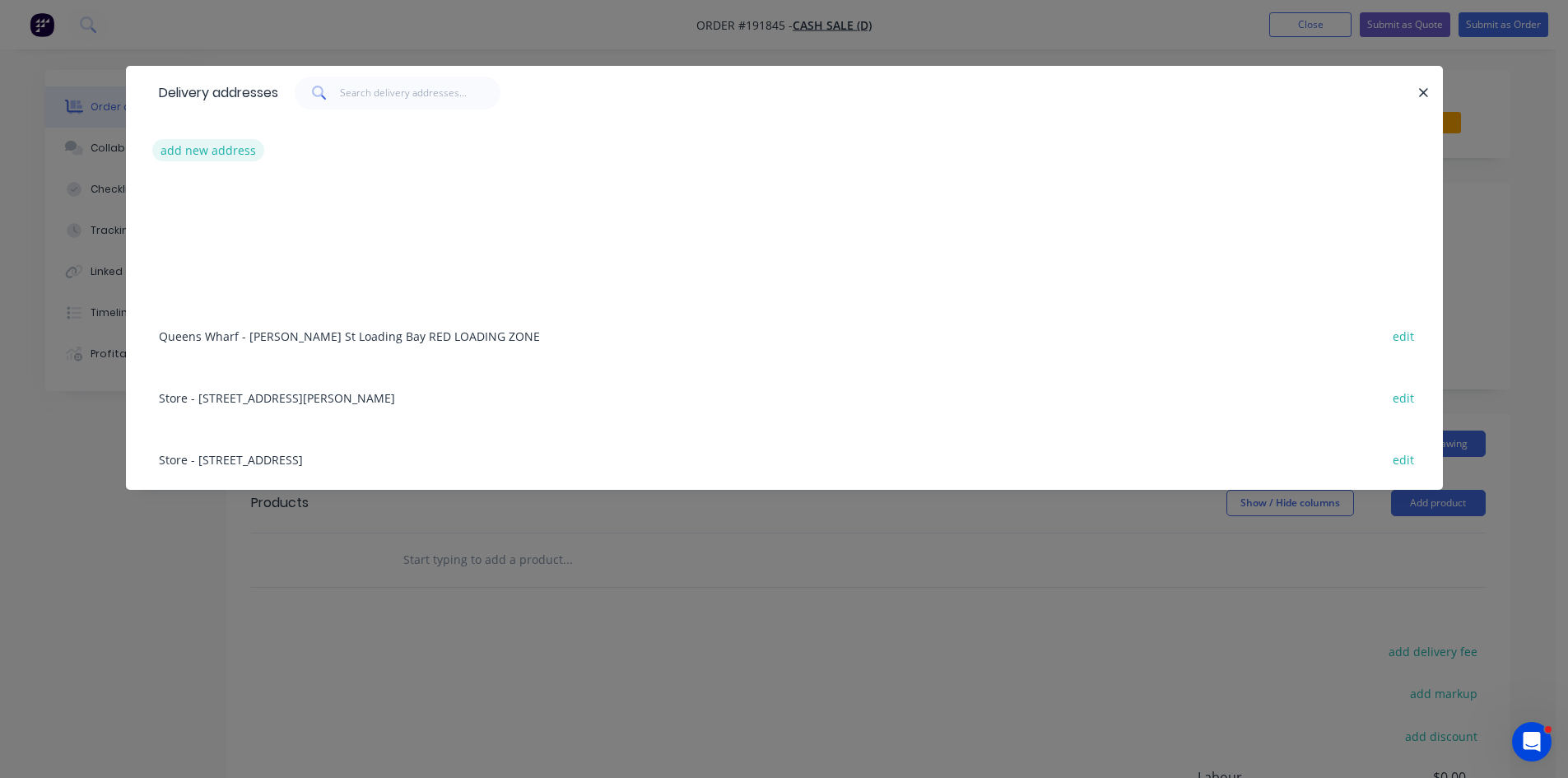
click at [193, 146] on button "add new address" at bounding box center [209, 150] width 113 height 22
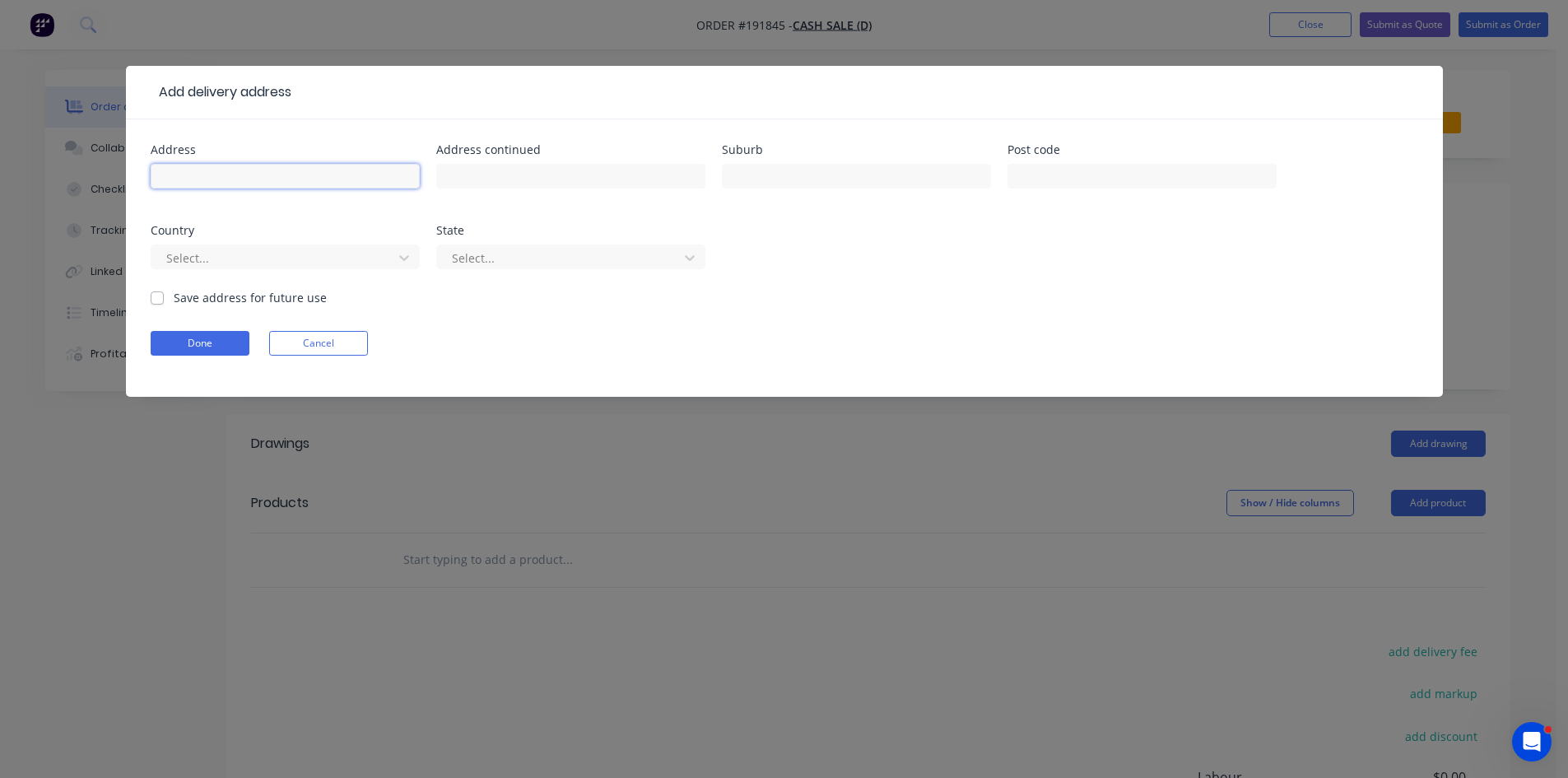
drag, startPoint x: 193, startPoint y: 146, endPoint x: 358, endPoint y: 142, distance: 165.0
click at [284, 177] on input "text" at bounding box center [285, 176] width 269 height 24
type input "TBA"
click at [217, 343] on button "Done" at bounding box center [200, 343] width 99 height 24
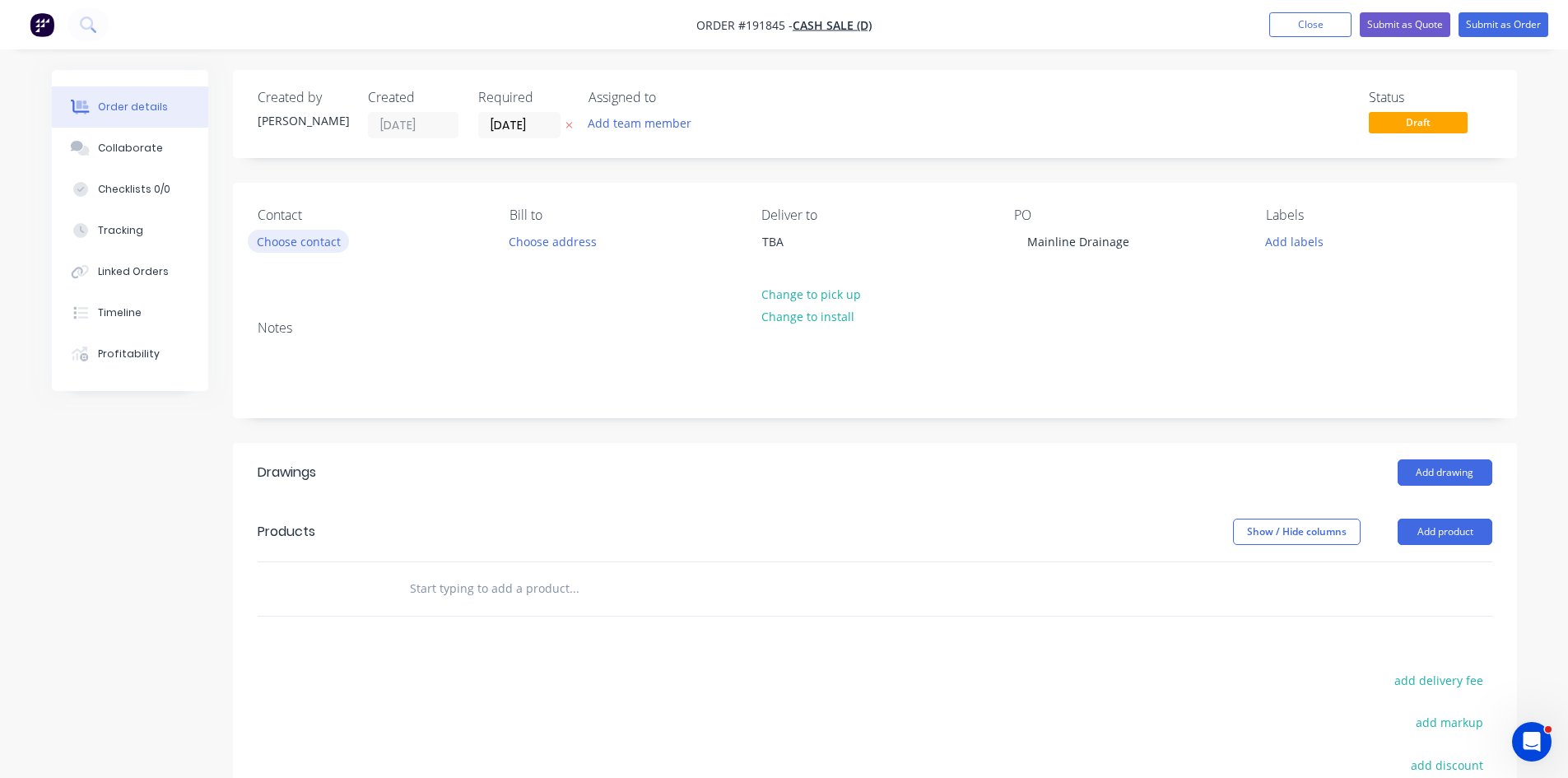
click at [304, 248] on button "Choose contact" at bounding box center [298, 241] width 101 height 22
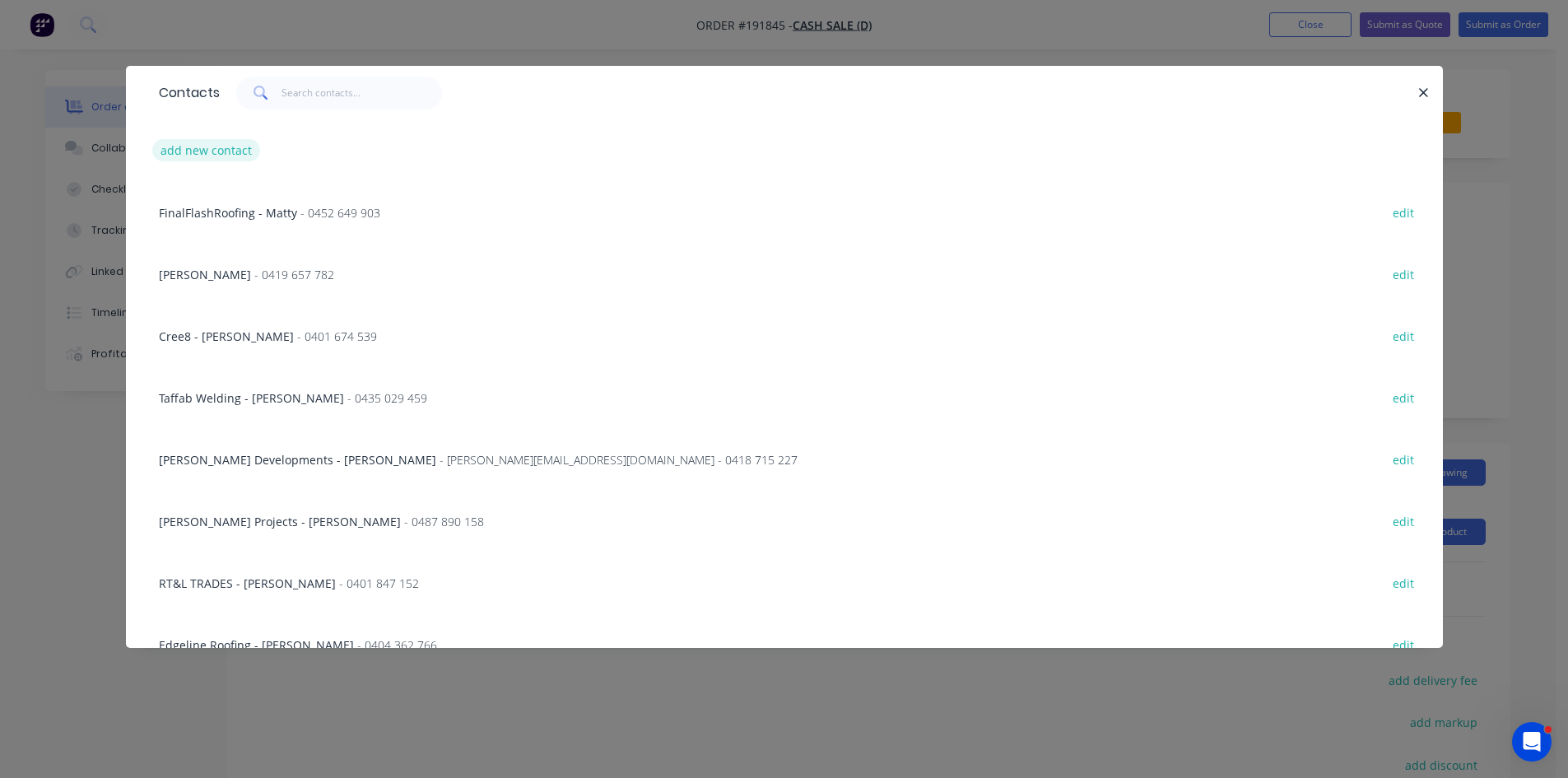
click at [229, 155] on button "add new contact" at bounding box center [206, 150] width 108 height 22
select select "AU"
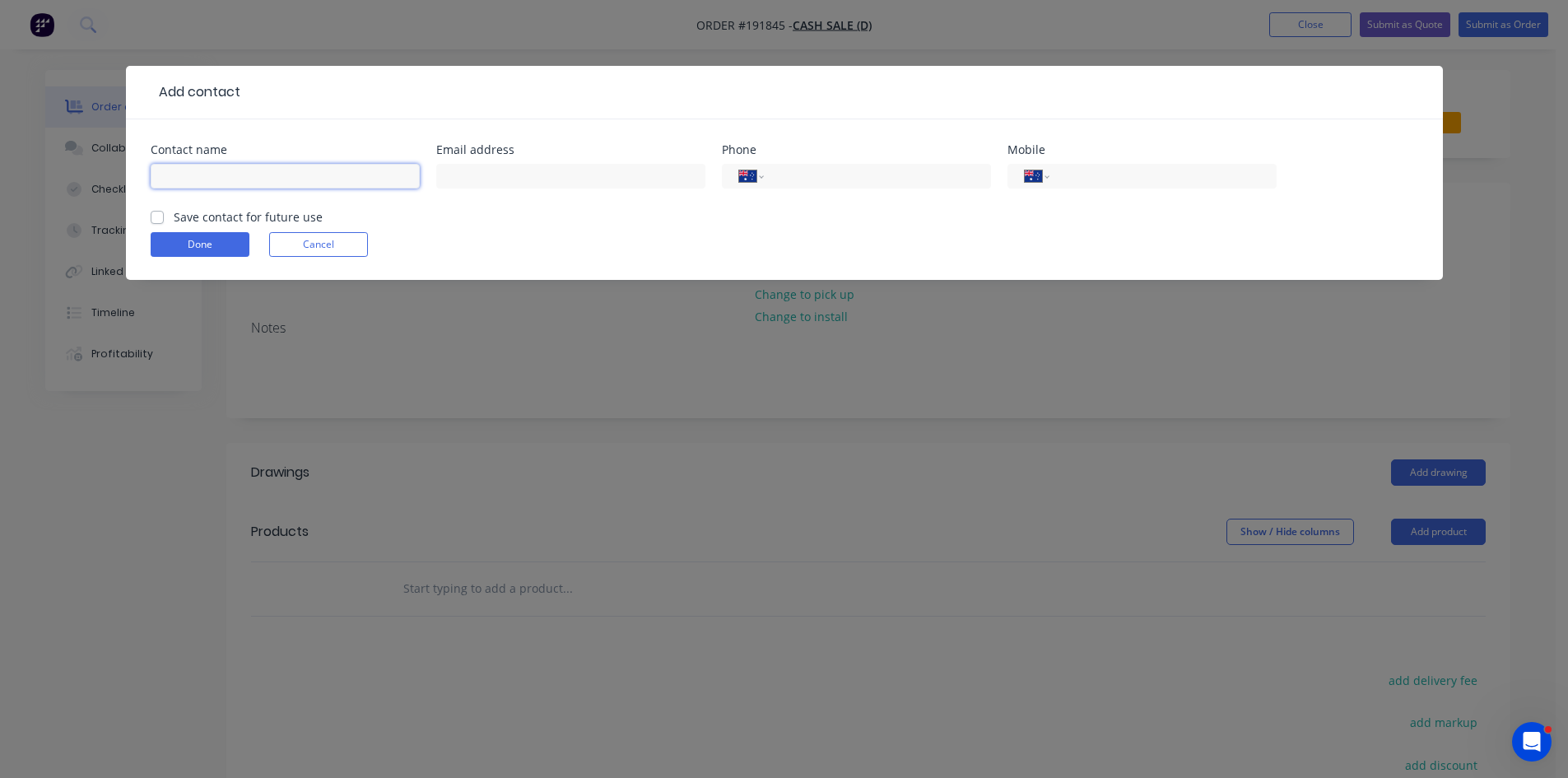
click at [253, 183] on input "text" at bounding box center [285, 176] width 269 height 24
type input "[PERSON_NAME]"
type input "0411 669 619"
click button "Done" at bounding box center [200, 244] width 99 height 24
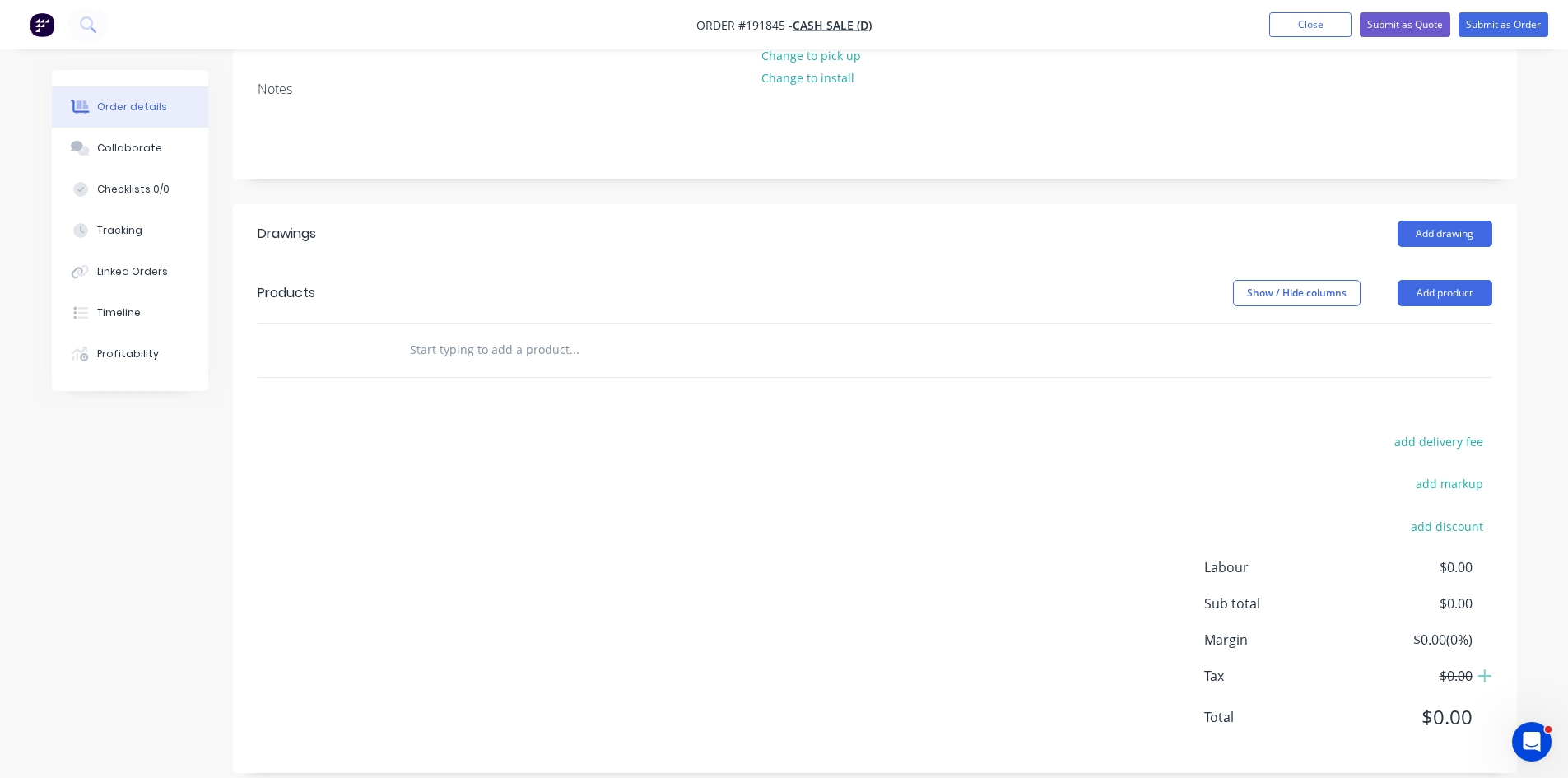
scroll to position [258, 0]
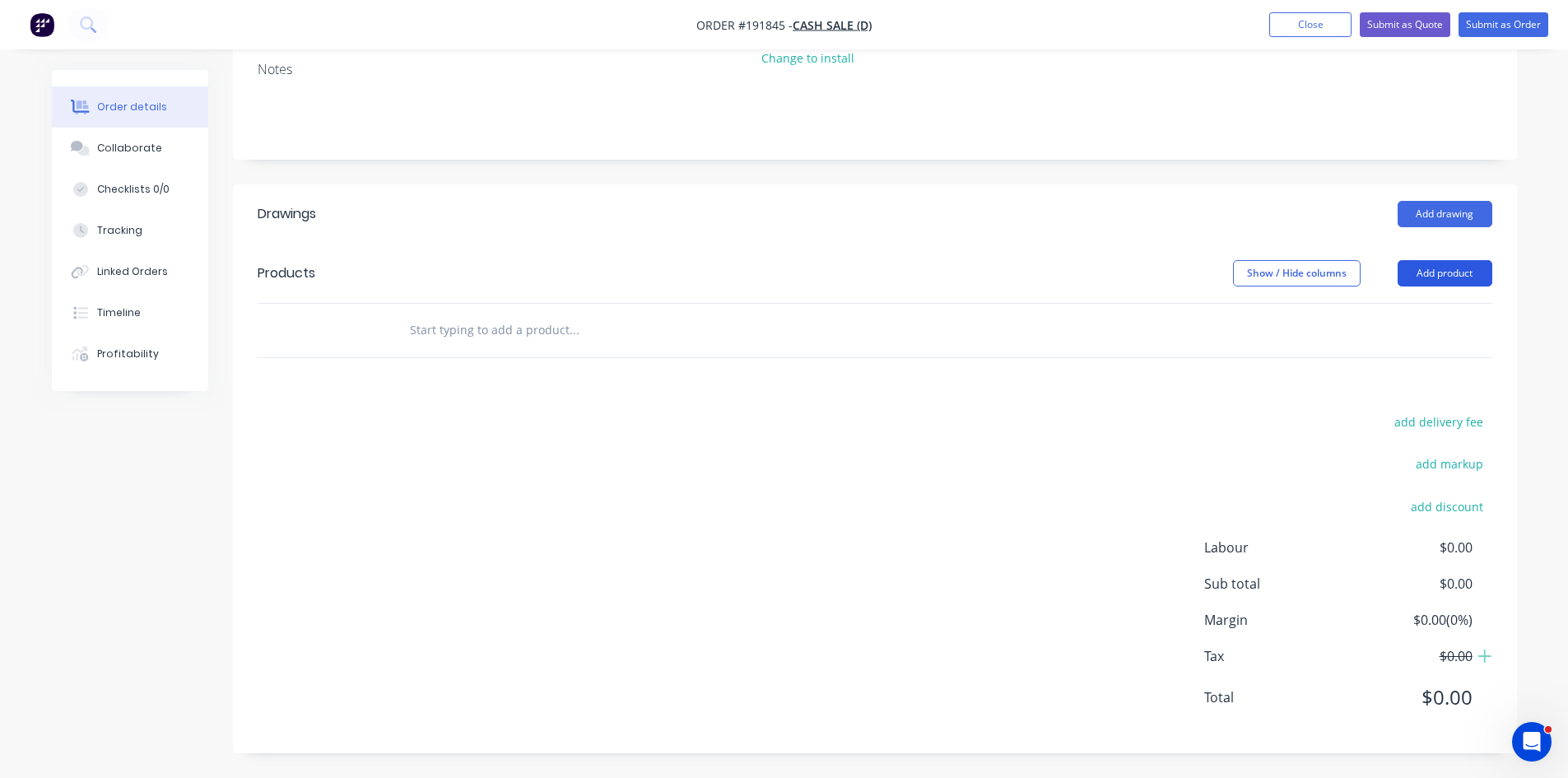
click at [1449, 273] on button "Add product" at bounding box center [1445, 273] width 95 height 26
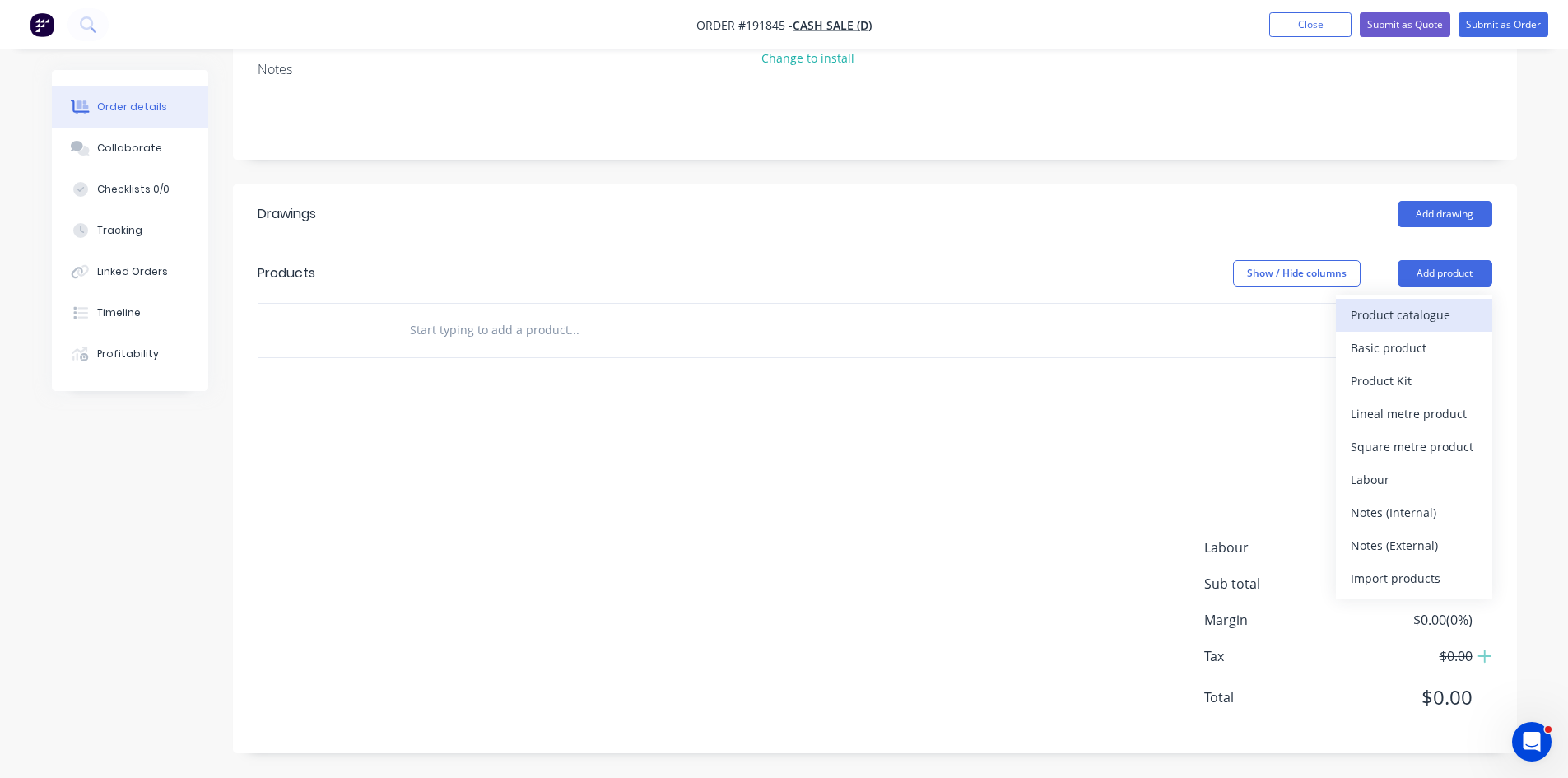
click at [1454, 324] on div "Product catalogue" at bounding box center [1414, 315] width 127 height 24
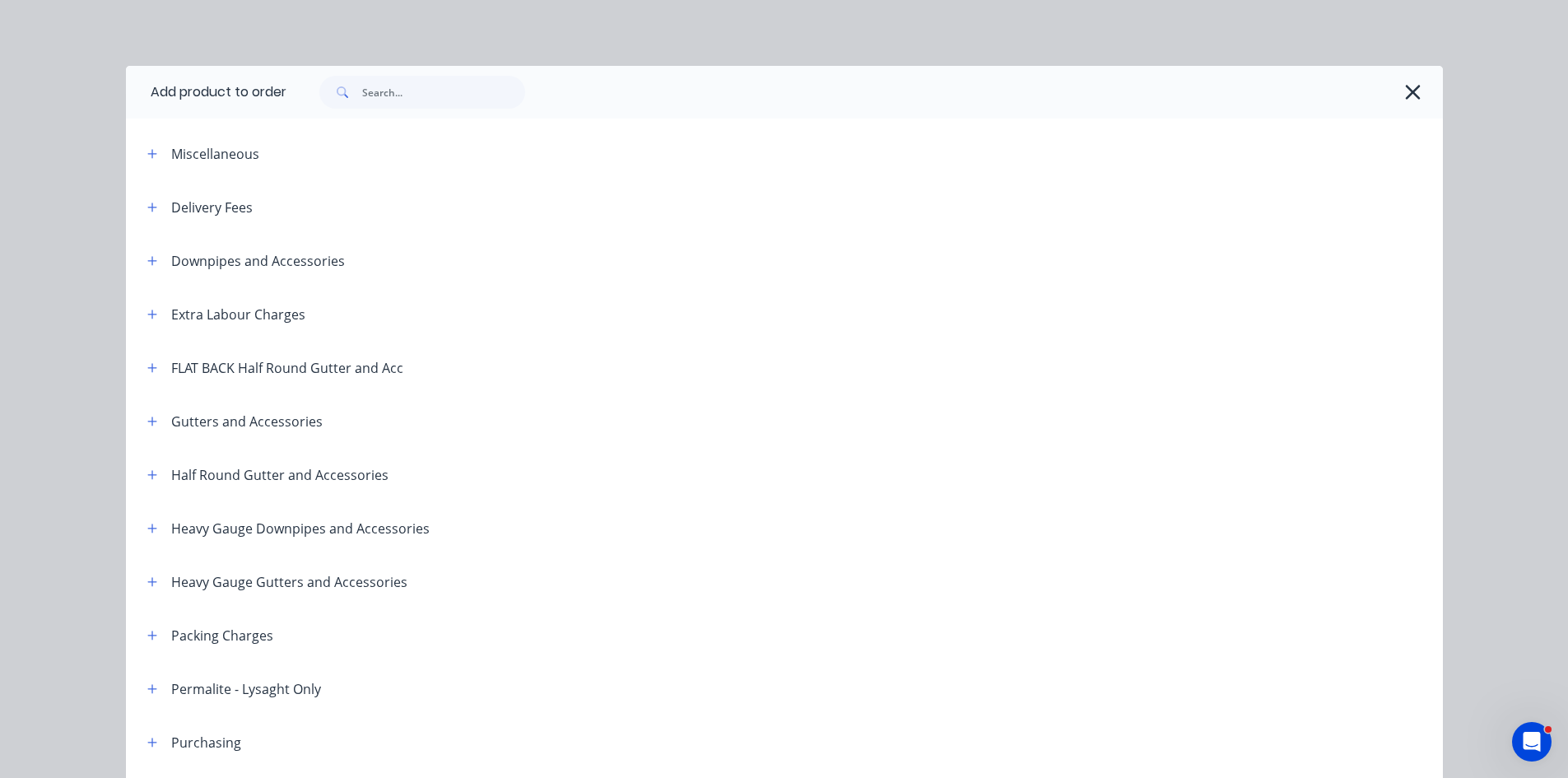
drag, startPoint x: 156, startPoint y: 260, endPoint x: 216, endPoint y: 254, distance: 60.3
click at [155, 260] on div "Downpipes and Accessories" at bounding box center [240, 261] width 211 height 20
click at [142, 258] on button "button" at bounding box center [152, 261] width 20 height 20
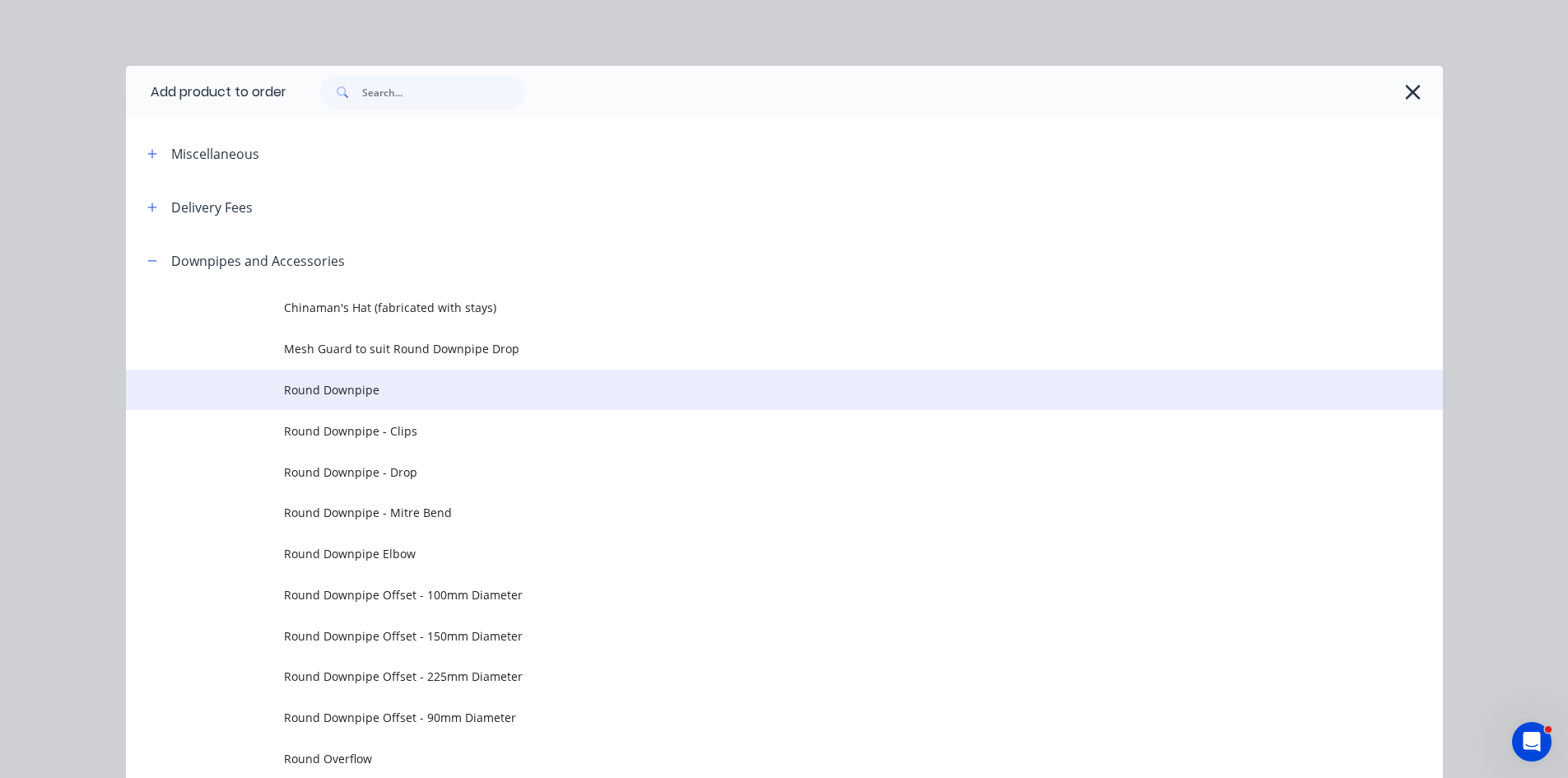
click at [460, 394] on span "Round Downpipe" at bounding box center [747, 389] width 927 height 18
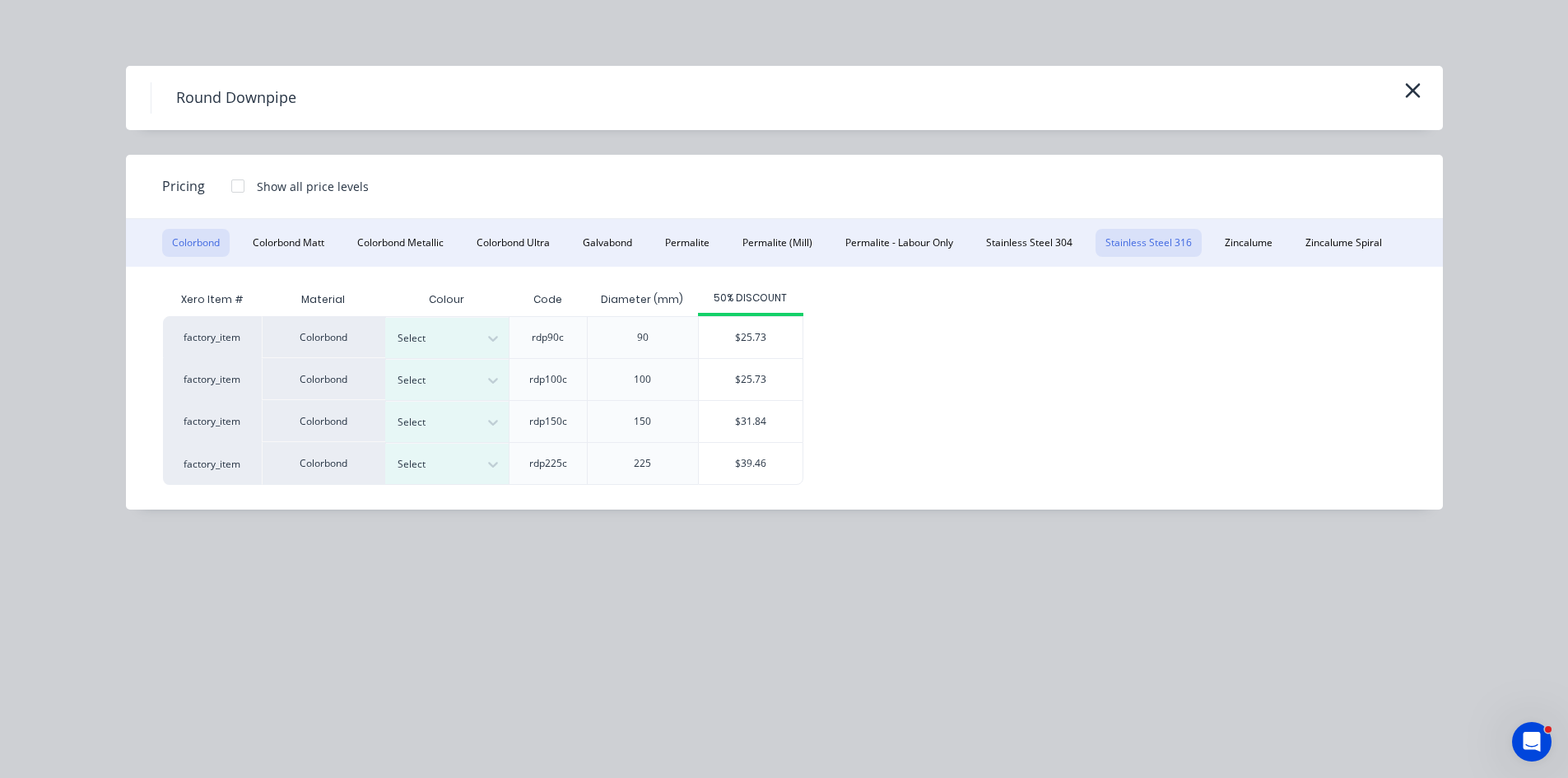
click at [1171, 251] on button "Stainless Steel 316" at bounding box center [1148, 242] width 106 height 28
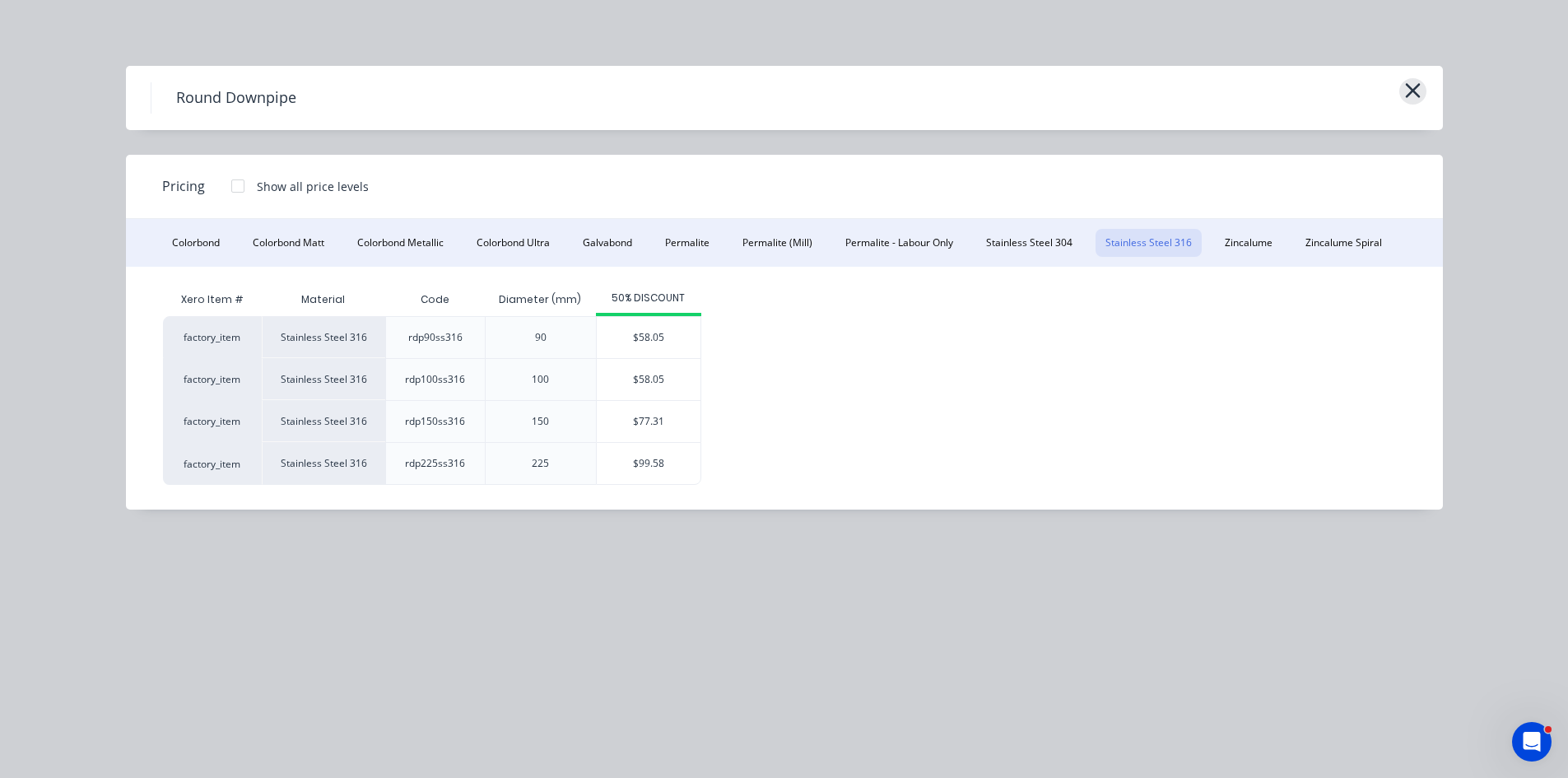
click at [1422, 91] on button "button" at bounding box center [1413, 91] width 27 height 26
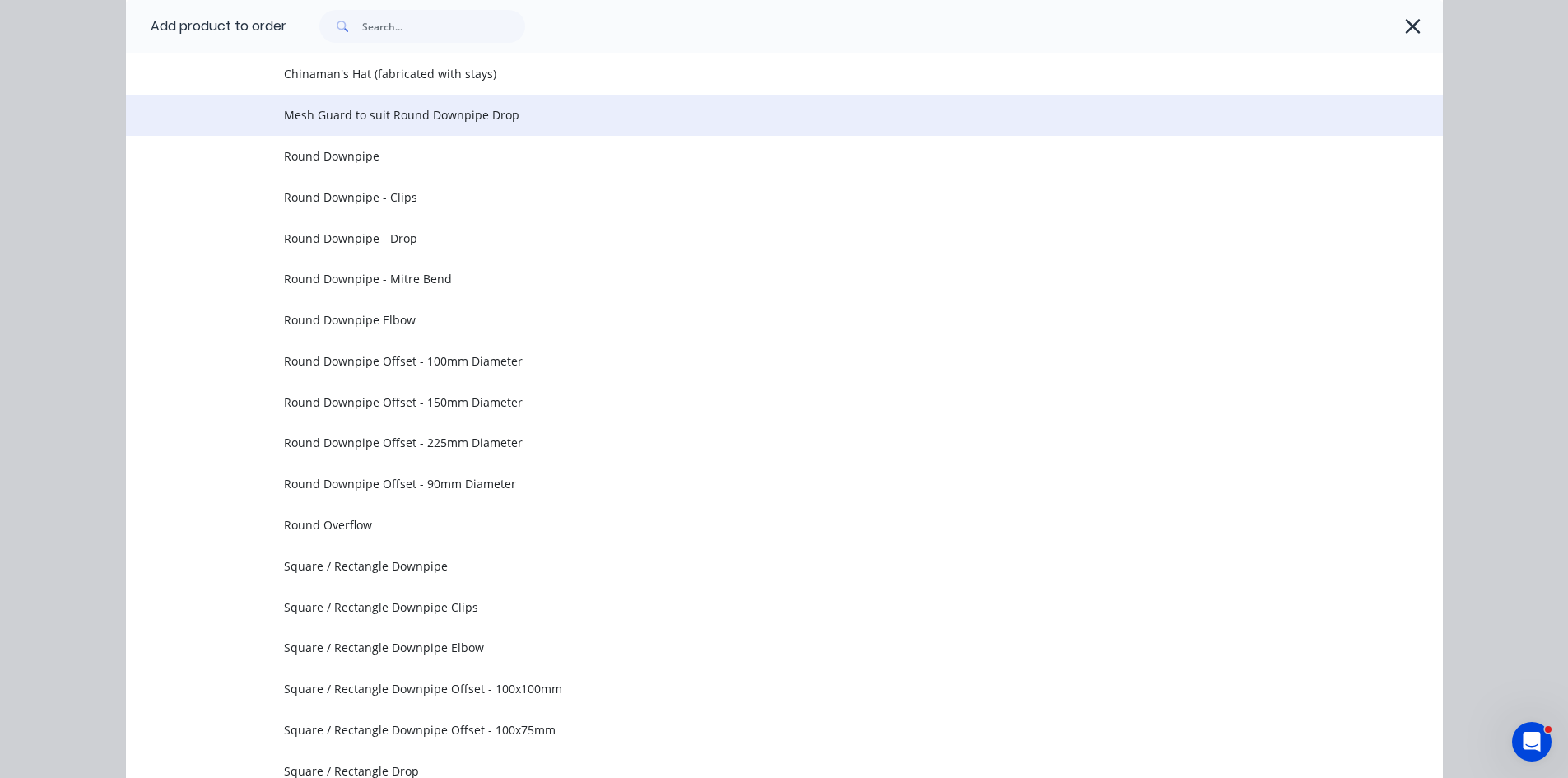
scroll to position [0, 0]
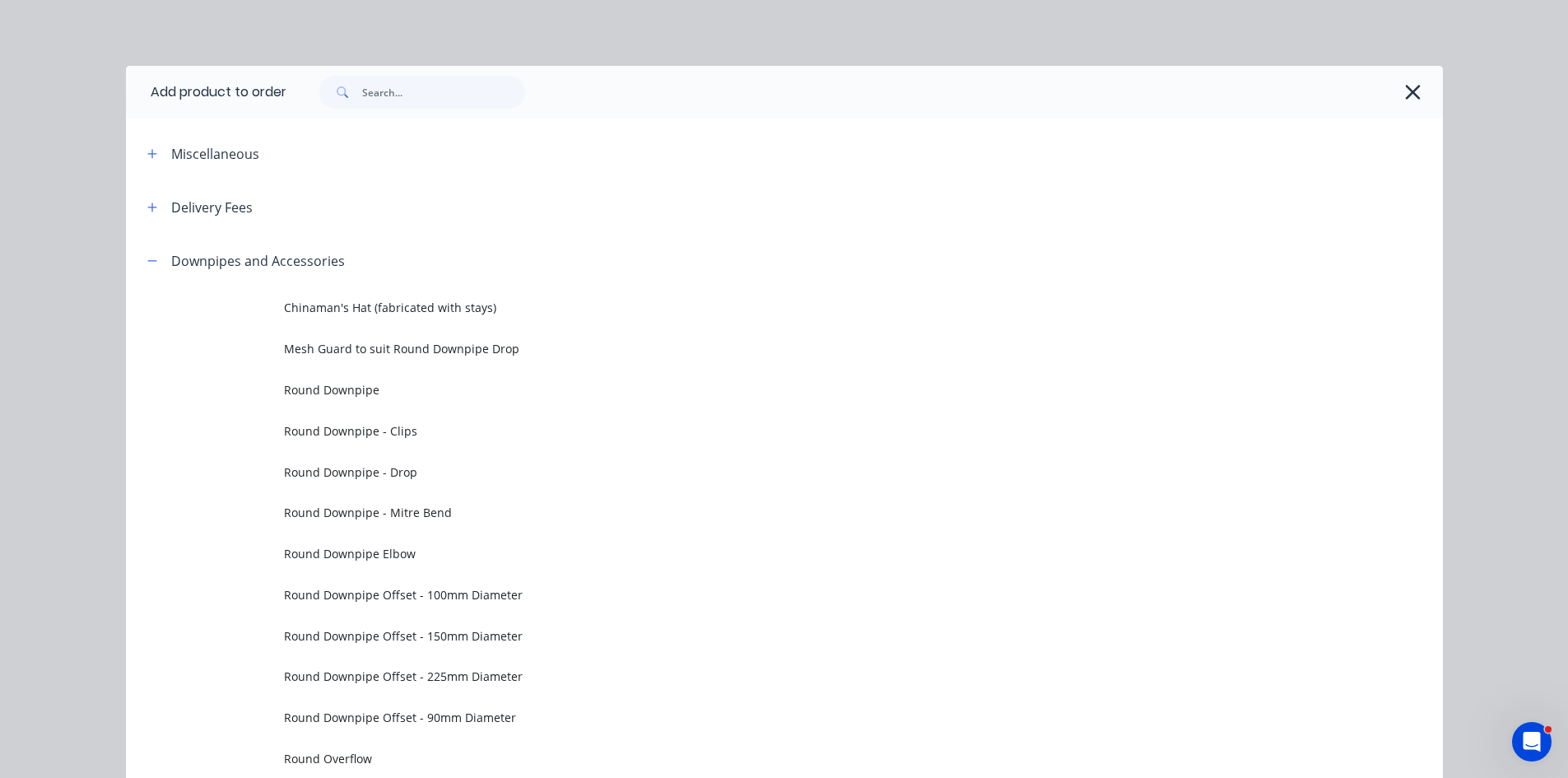
click at [1425, 89] on div at bounding box center [865, 92] width 1157 height 53
click at [1413, 91] on icon "button" at bounding box center [1413, 92] width 18 height 23
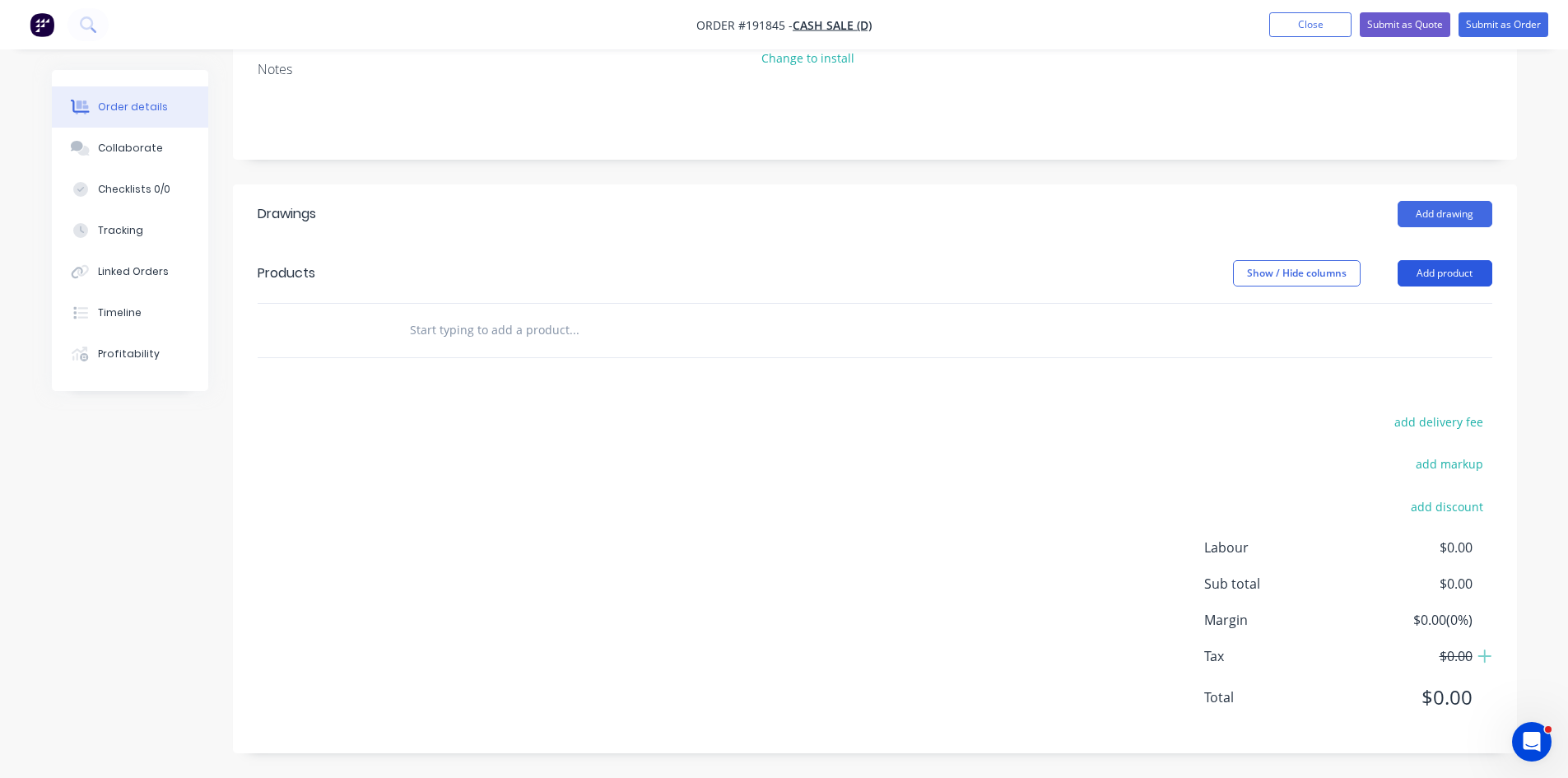
click at [1441, 262] on button "Add product" at bounding box center [1445, 273] width 95 height 26
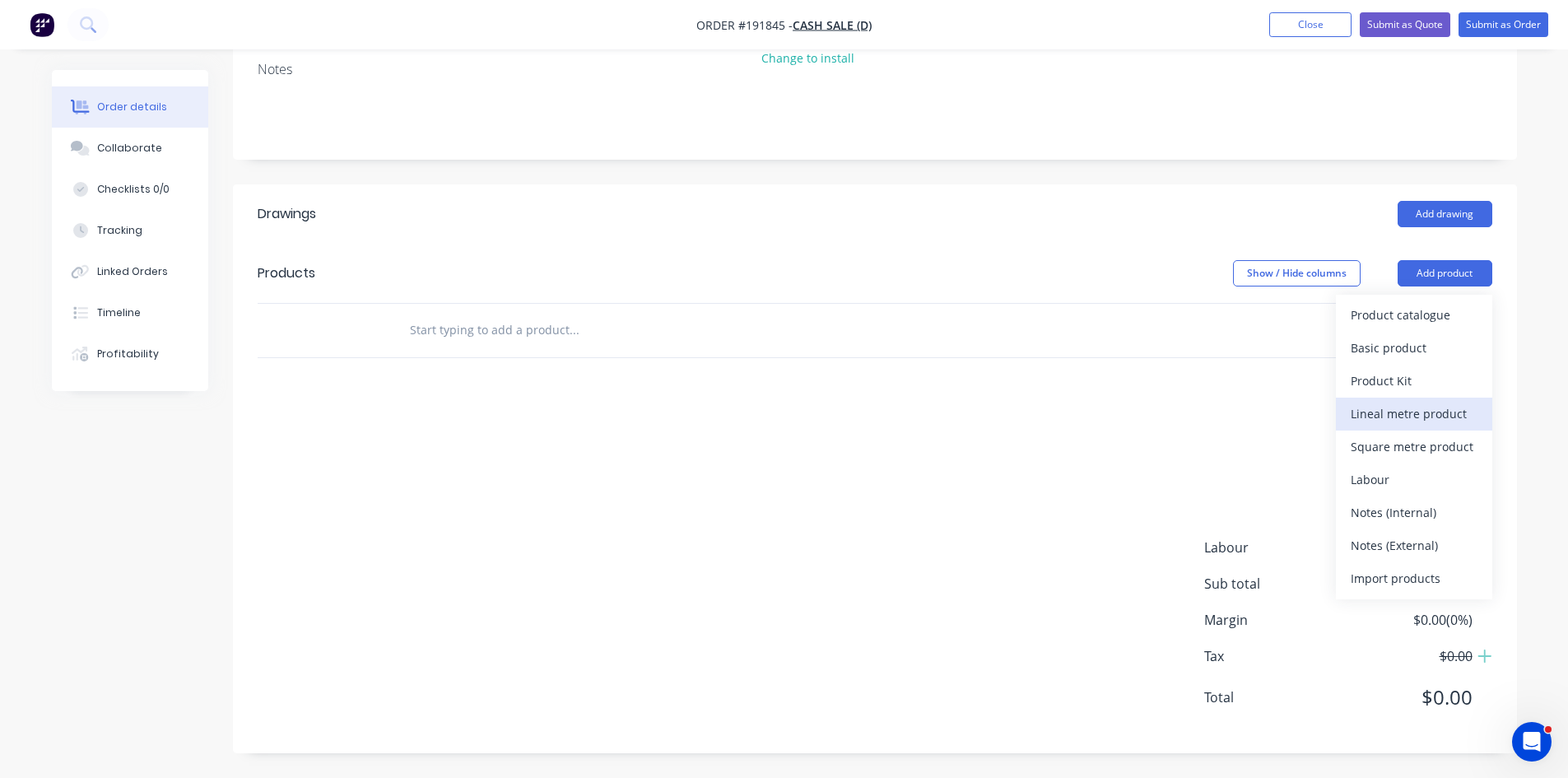
click at [1417, 426] on button "Lineal metre product" at bounding box center [1414, 414] width 156 height 33
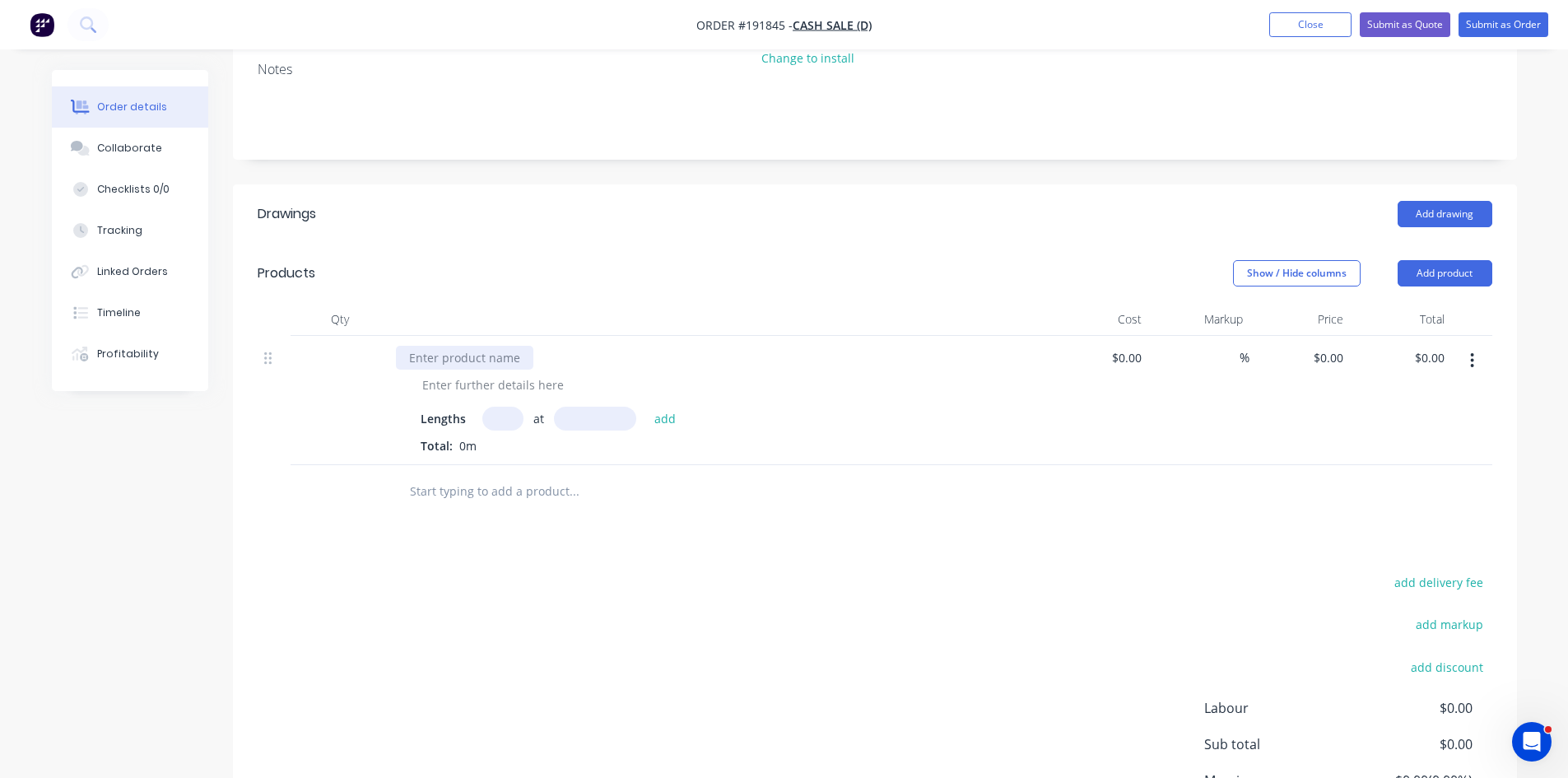
click at [434, 362] on div at bounding box center [465, 357] width 138 height 24
click at [448, 386] on div at bounding box center [494, 385] width 168 height 24
type input "1"
type input "1000"
click at [647, 407] on button "add" at bounding box center [666, 418] width 39 height 22
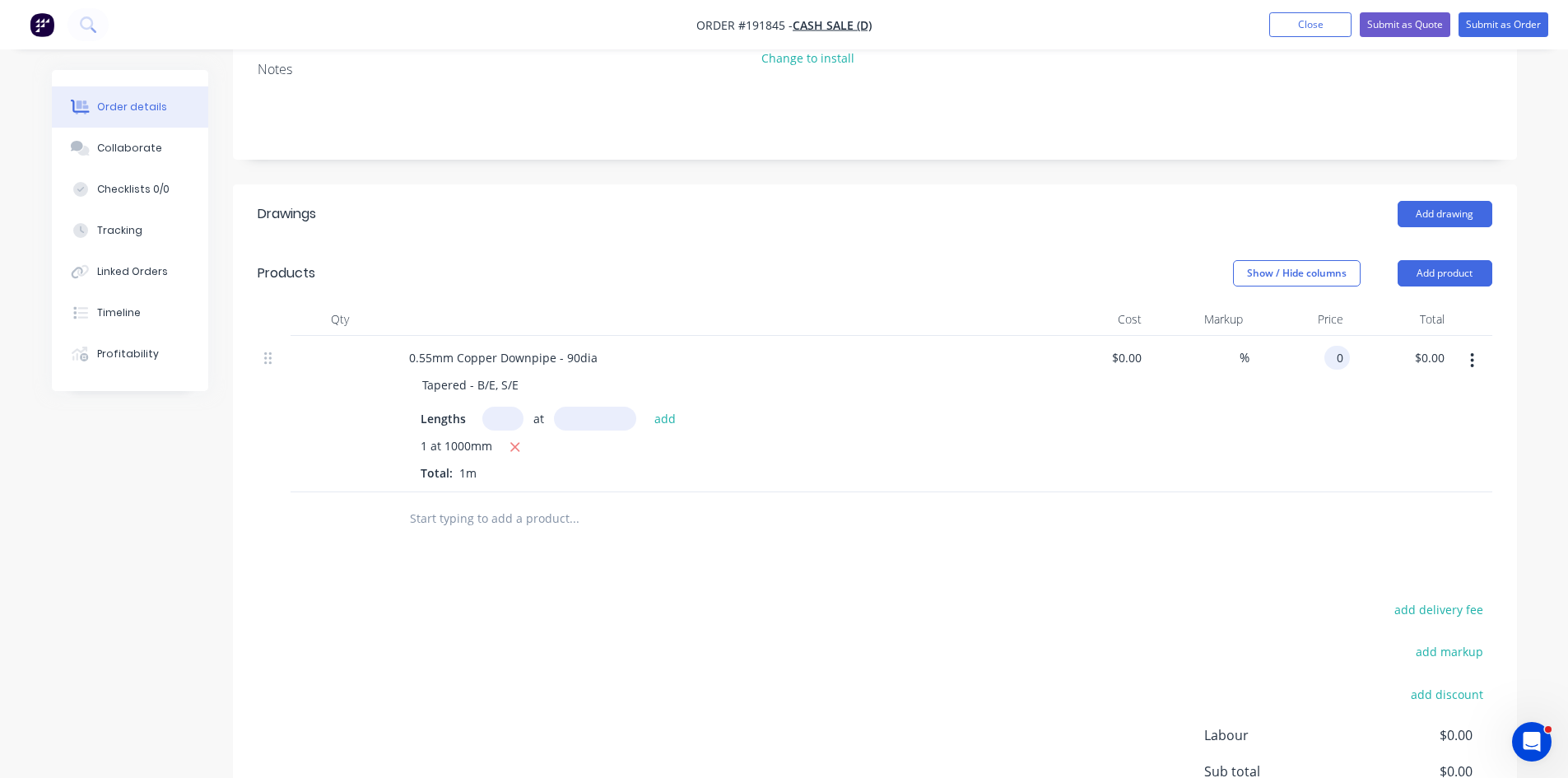
click at [1329, 347] on div "0 0" at bounding box center [1301, 415] width 101 height 156
type input "$116.10"
click at [1403, 432] on div "$116.10 $116.10" at bounding box center [1401, 415] width 101 height 156
click at [1470, 284] on button "Add product" at bounding box center [1445, 273] width 95 height 26
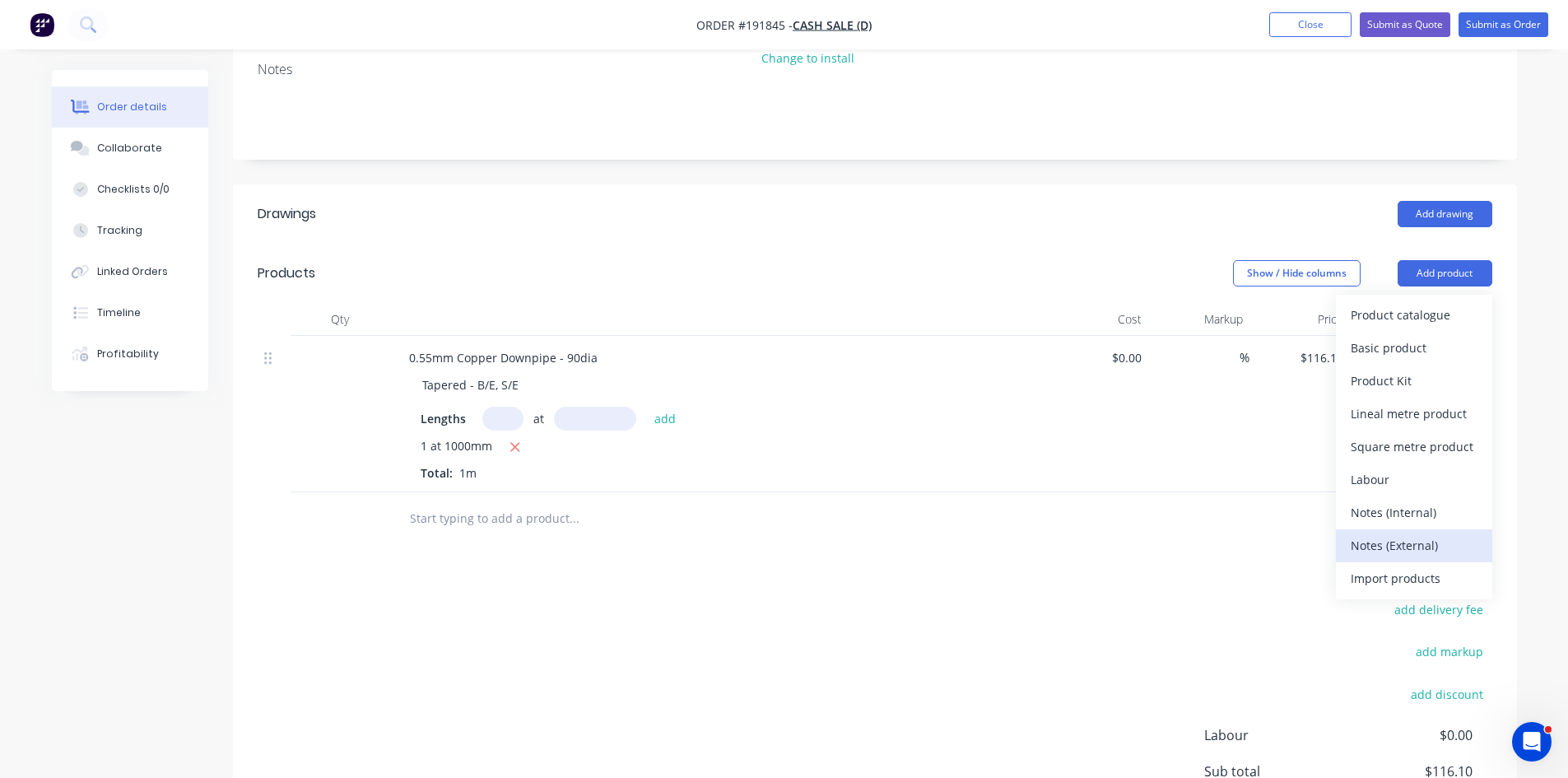
click at [1438, 543] on div "Notes (External)" at bounding box center [1414, 546] width 127 height 24
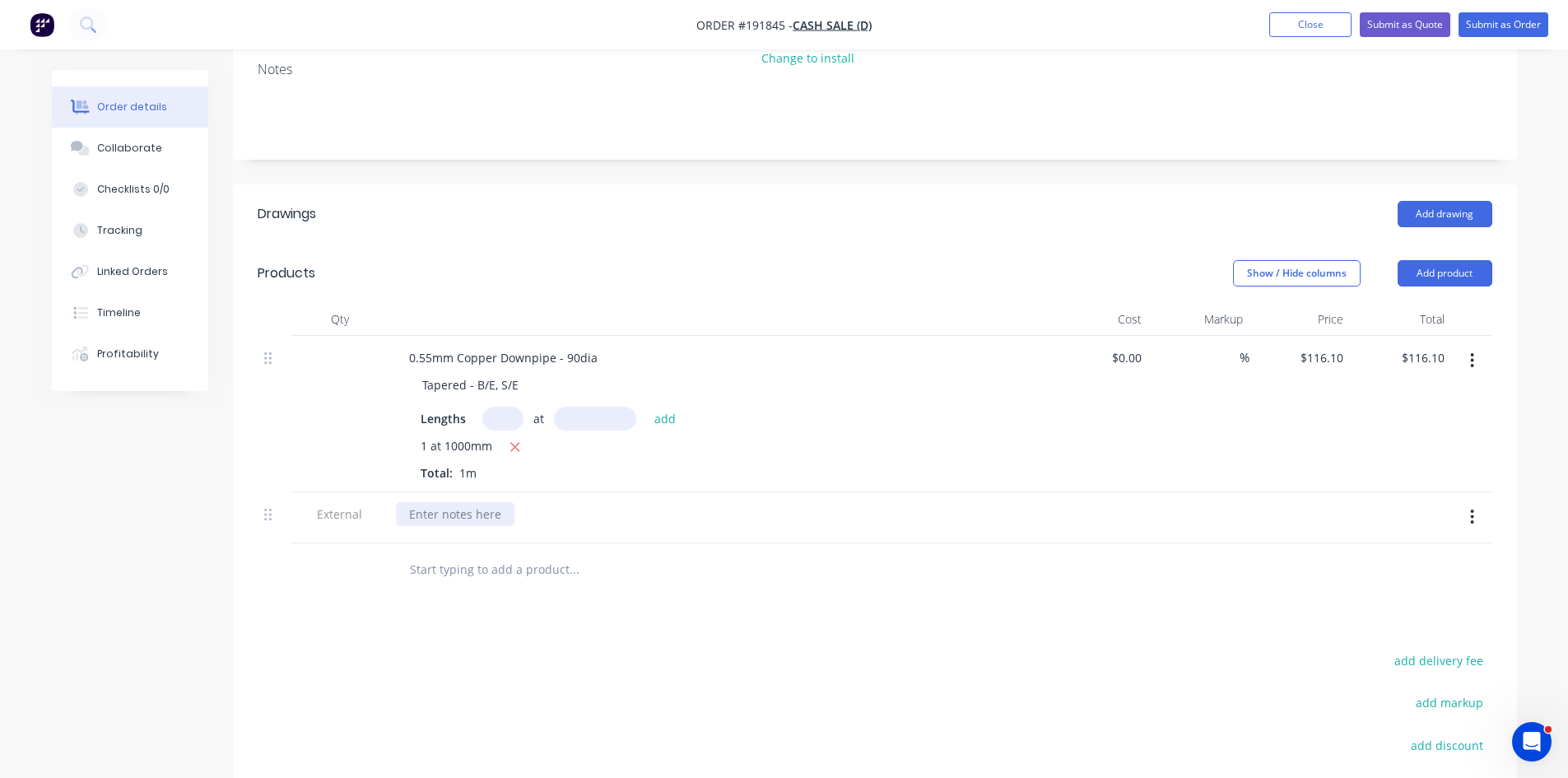
click at [482, 519] on div at bounding box center [455, 514] width 119 height 24
drag, startPoint x: 484, startPoint y: 516, endPoint x: 503, endPoint y: 528, distance: 22.5
click at [483, 516] on div "Please note:" at bounding box center [442, 514] width 93 height 24
click at [743, 446] on div "1 at 1000mm" at bounding box center [718, 447] width 596 height 20
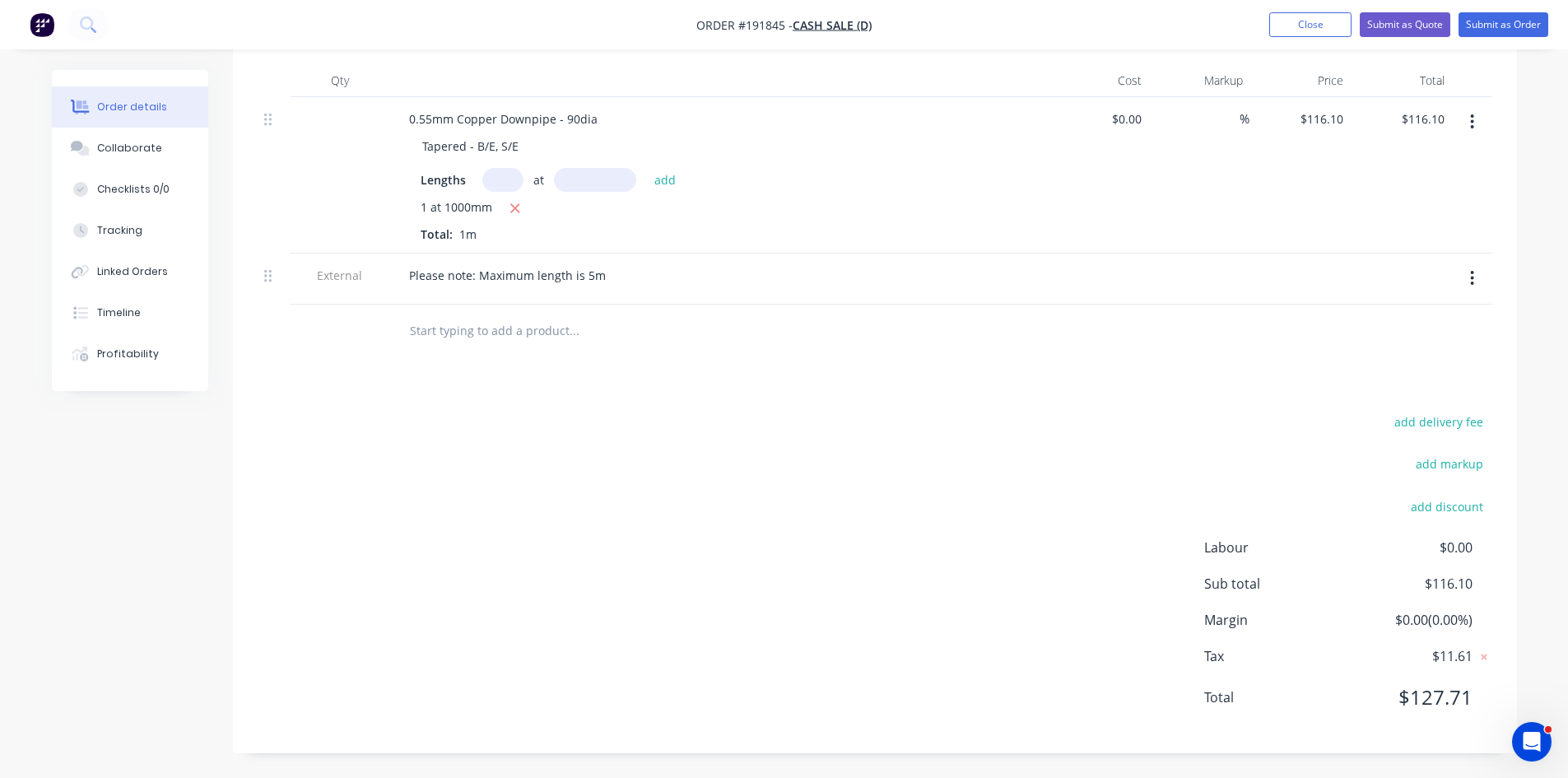
scroll to position [223, 0]
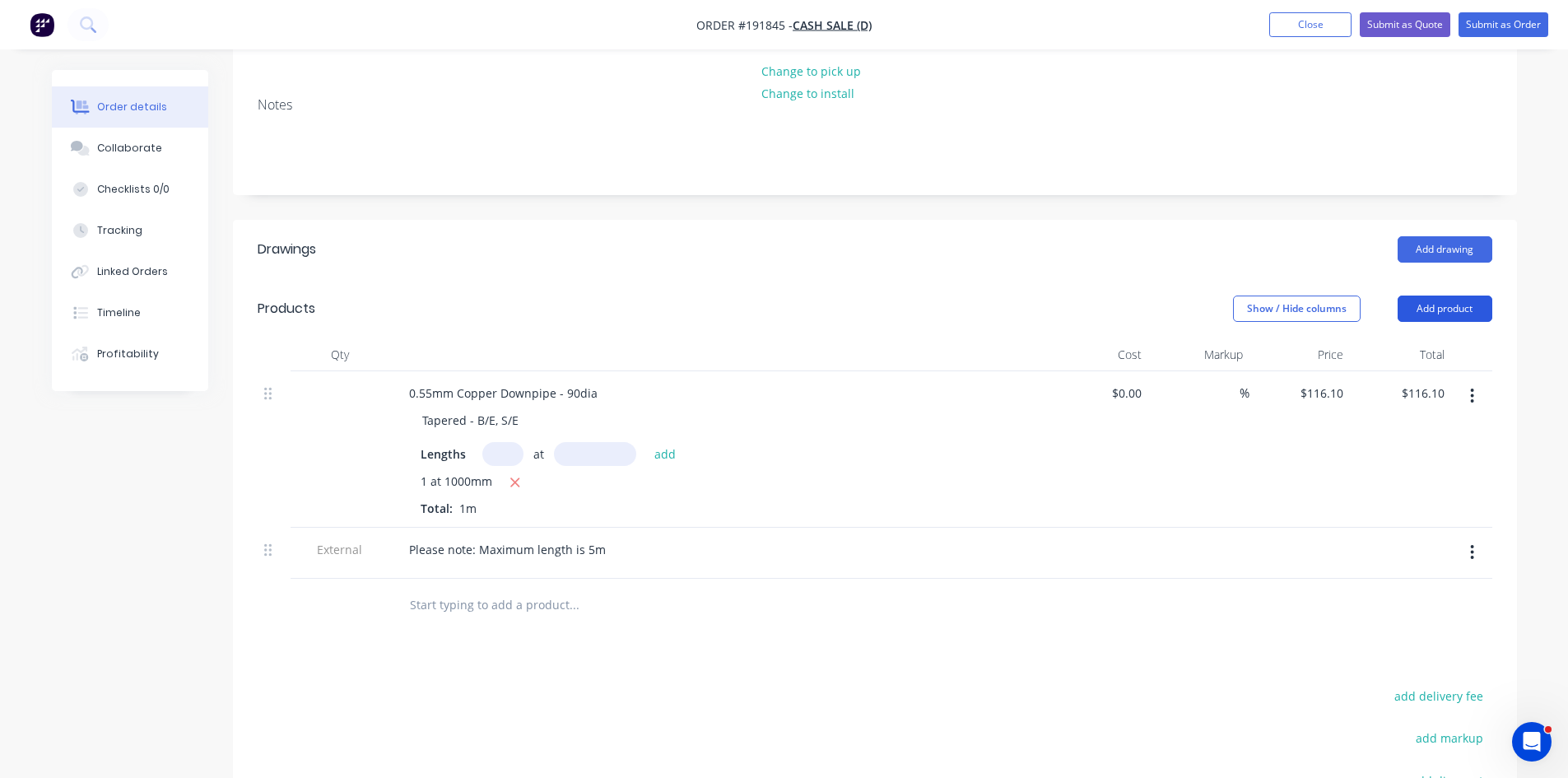
click at [1470, 313] on button "Add product" at bounding box center [1445, 309] width 95 height 26
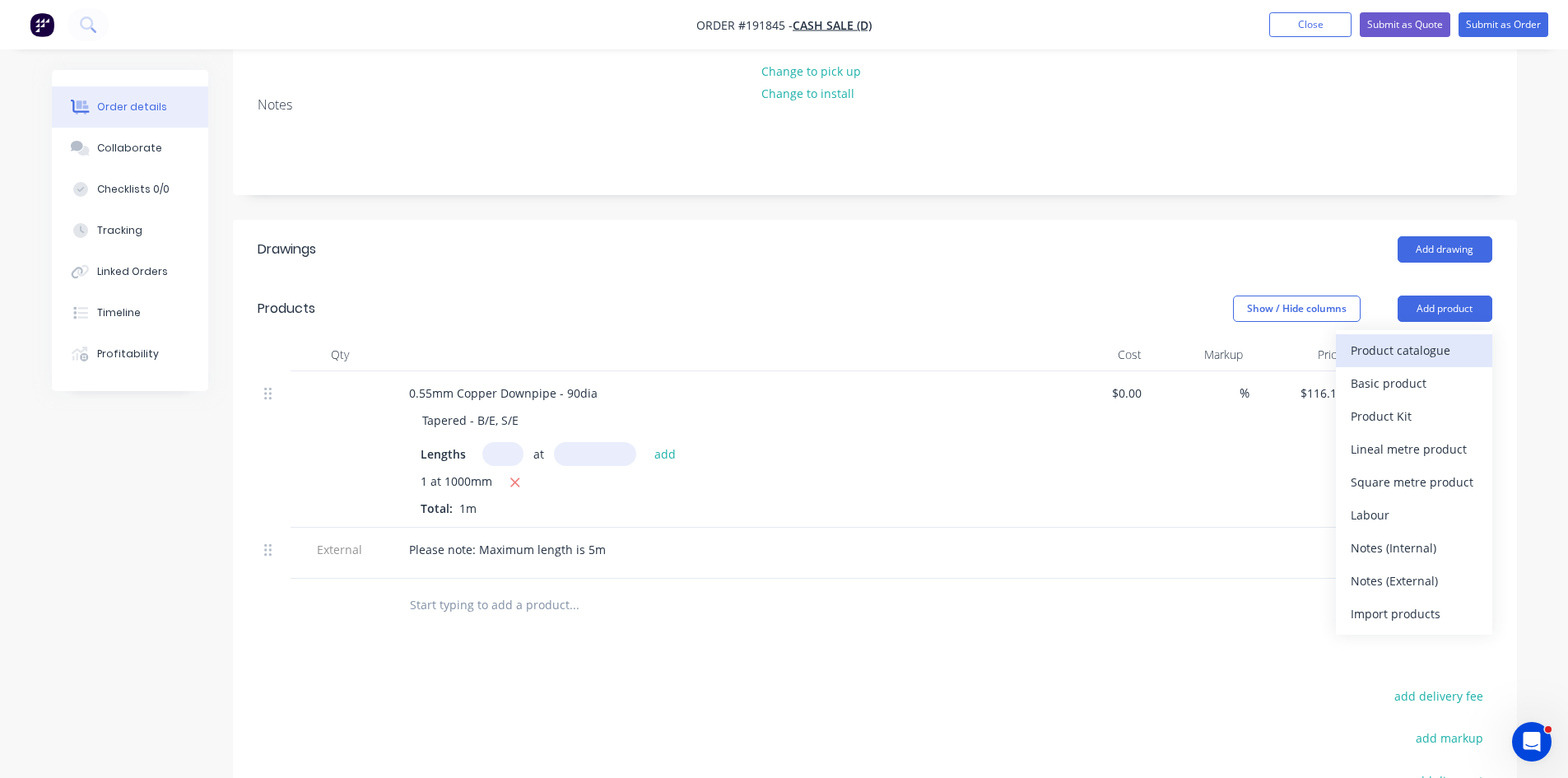
click at [1421, 351] on div "Product catalogue" at bounding box center [1414, 350] width 127 height 24
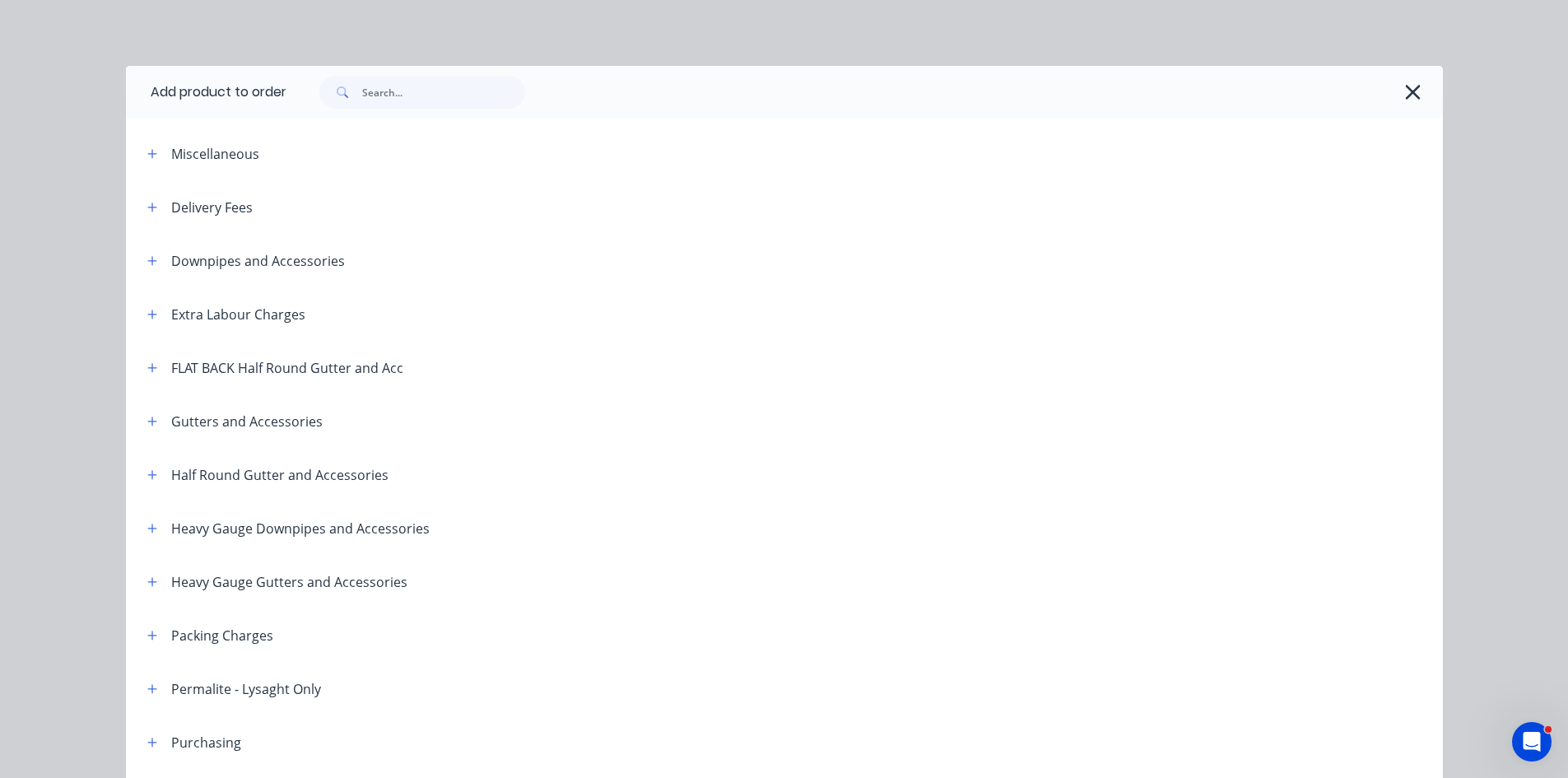
click at [1405, 93] on icon "button" at bounding box center [1413, 92] width 18 height 23
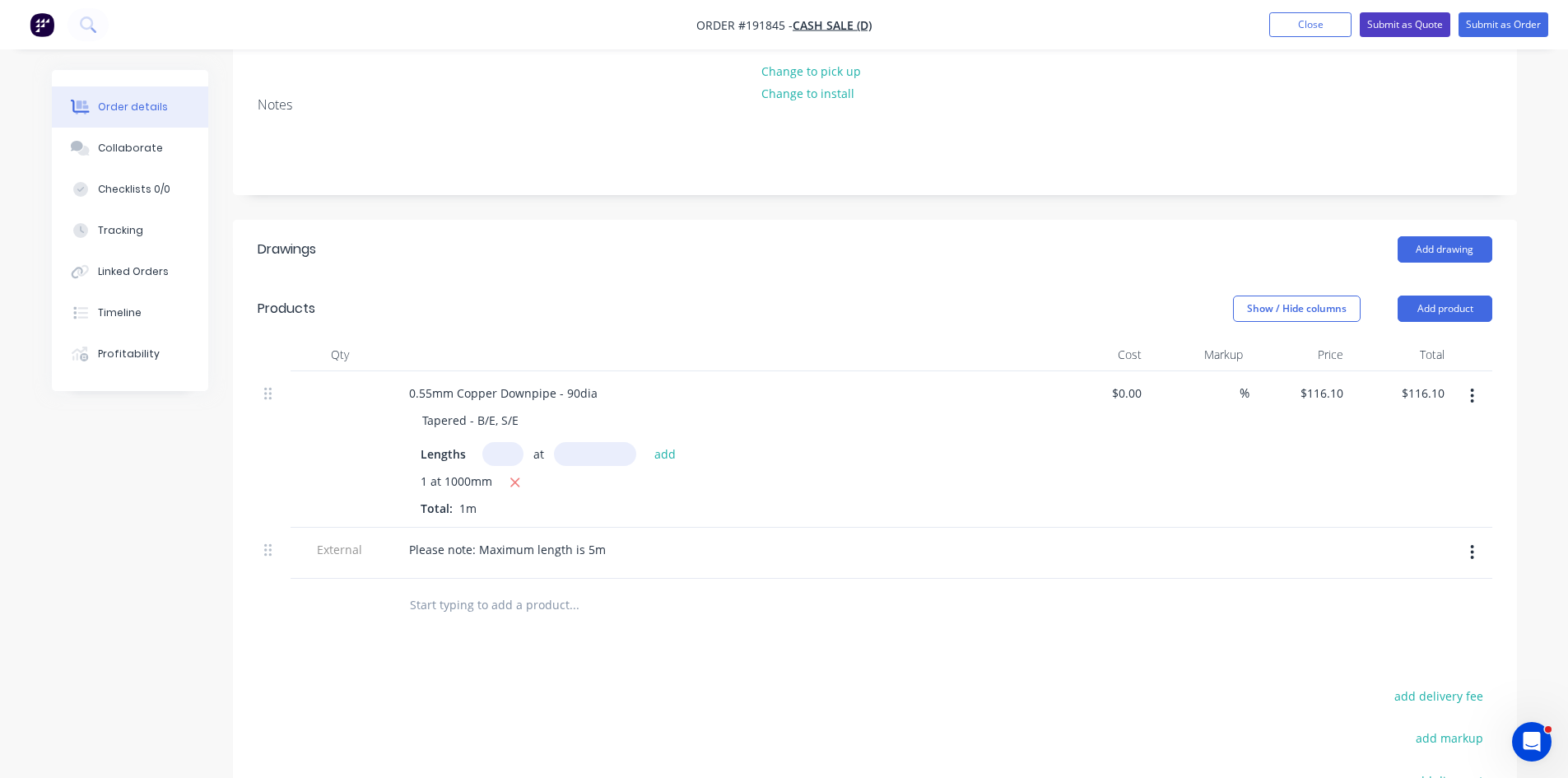
click at [1412, 26] on button "Submit as Quote" at bounding box center [1406, 24] width 91 height 24
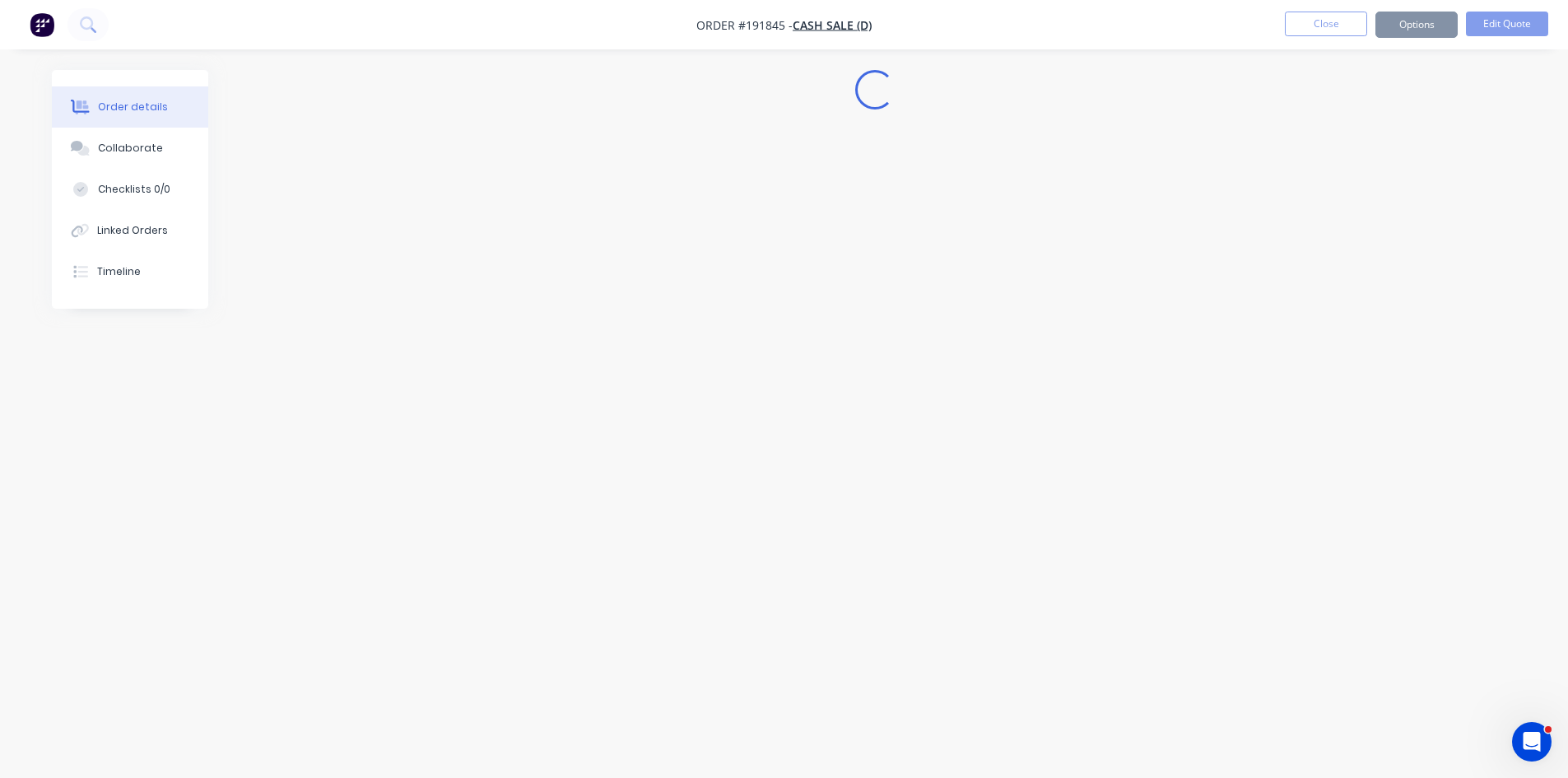
scroll to position [0, 0]
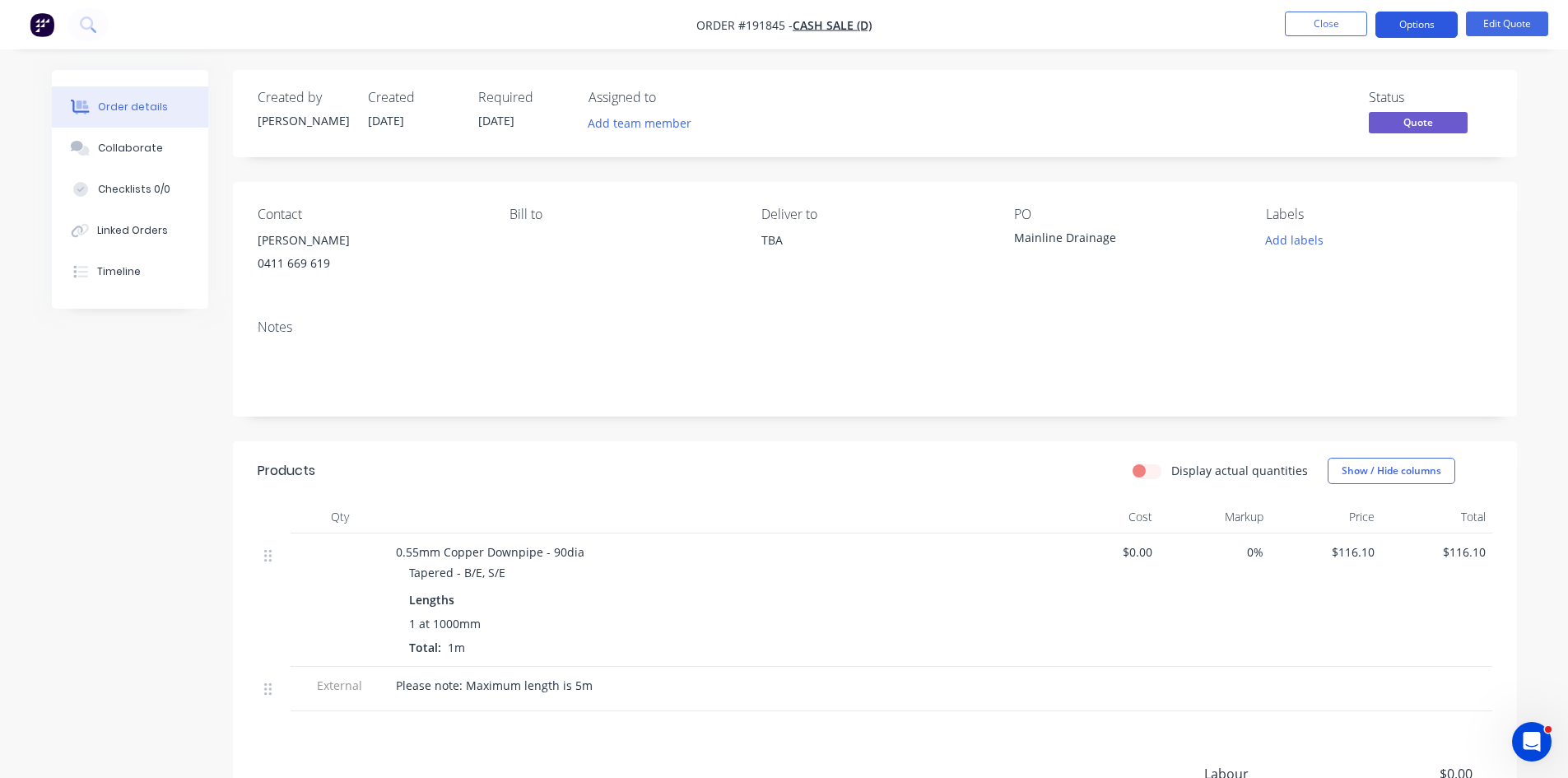
click at [1410, 19] on button "Options" at bounding box center [1417, 24] width 82 height 26
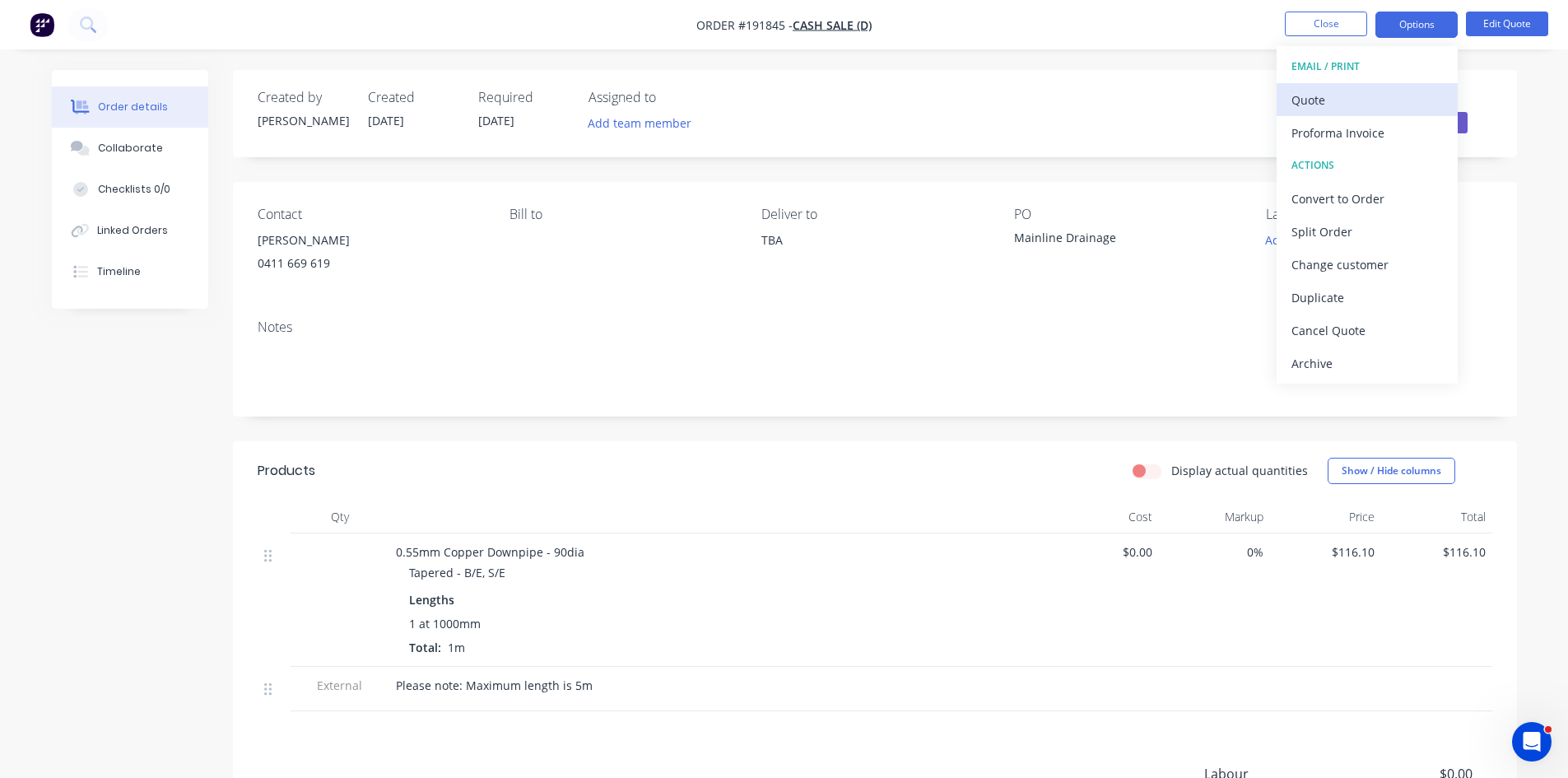
click at [1387, 95] on div "Quote" at bounding box center [1367, 100] width 151 height 24
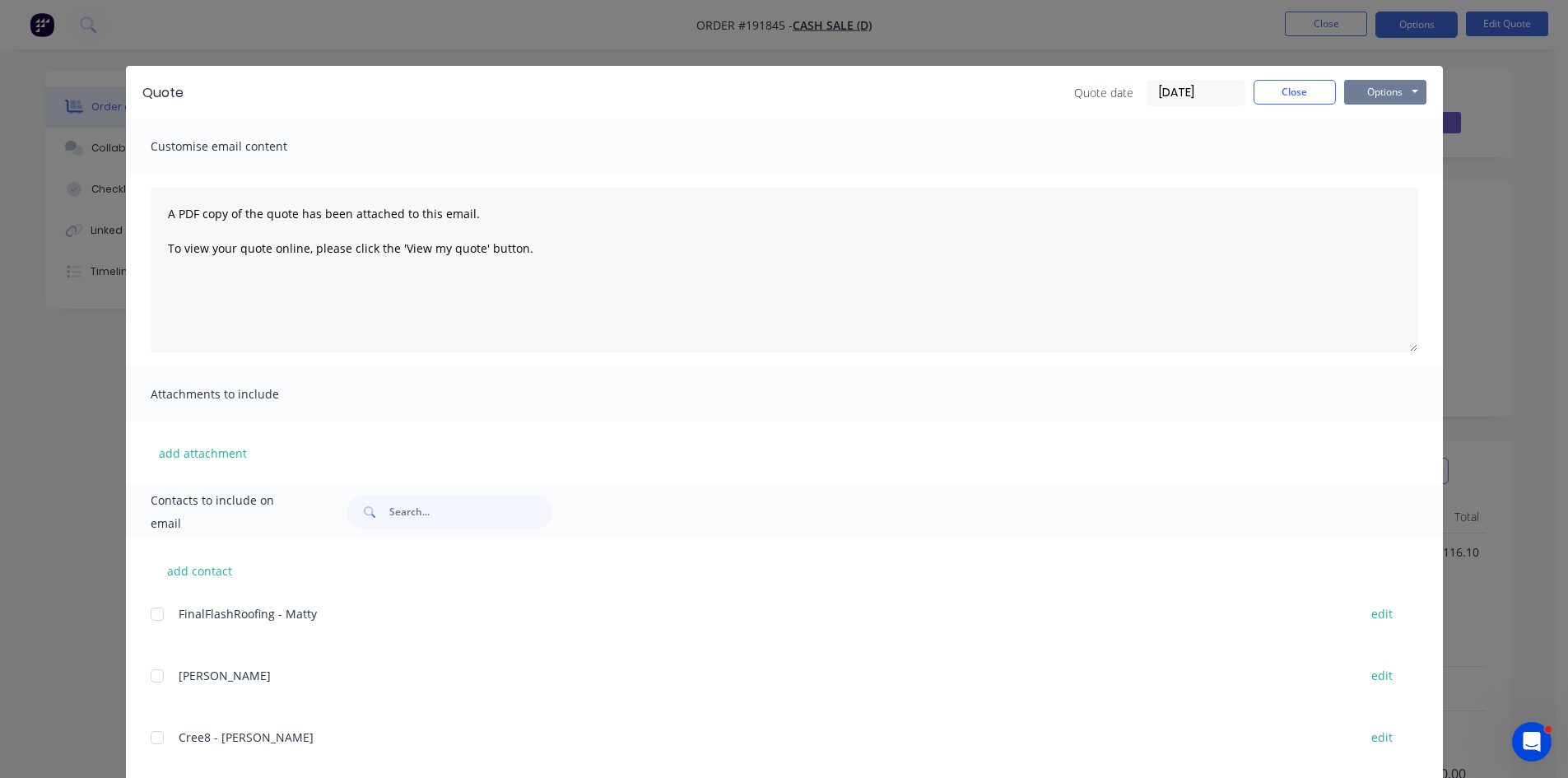
click at [1389, 87] on button "Options" at bounding box center [1386, 92] width 82 height 24
click at [1401, 124] on button "Preview" at bounding box center [1396, 121] width 105 height 27
click at [1271, 85] on button "Close" at bounding box center [1295, 92] width 82 height 24
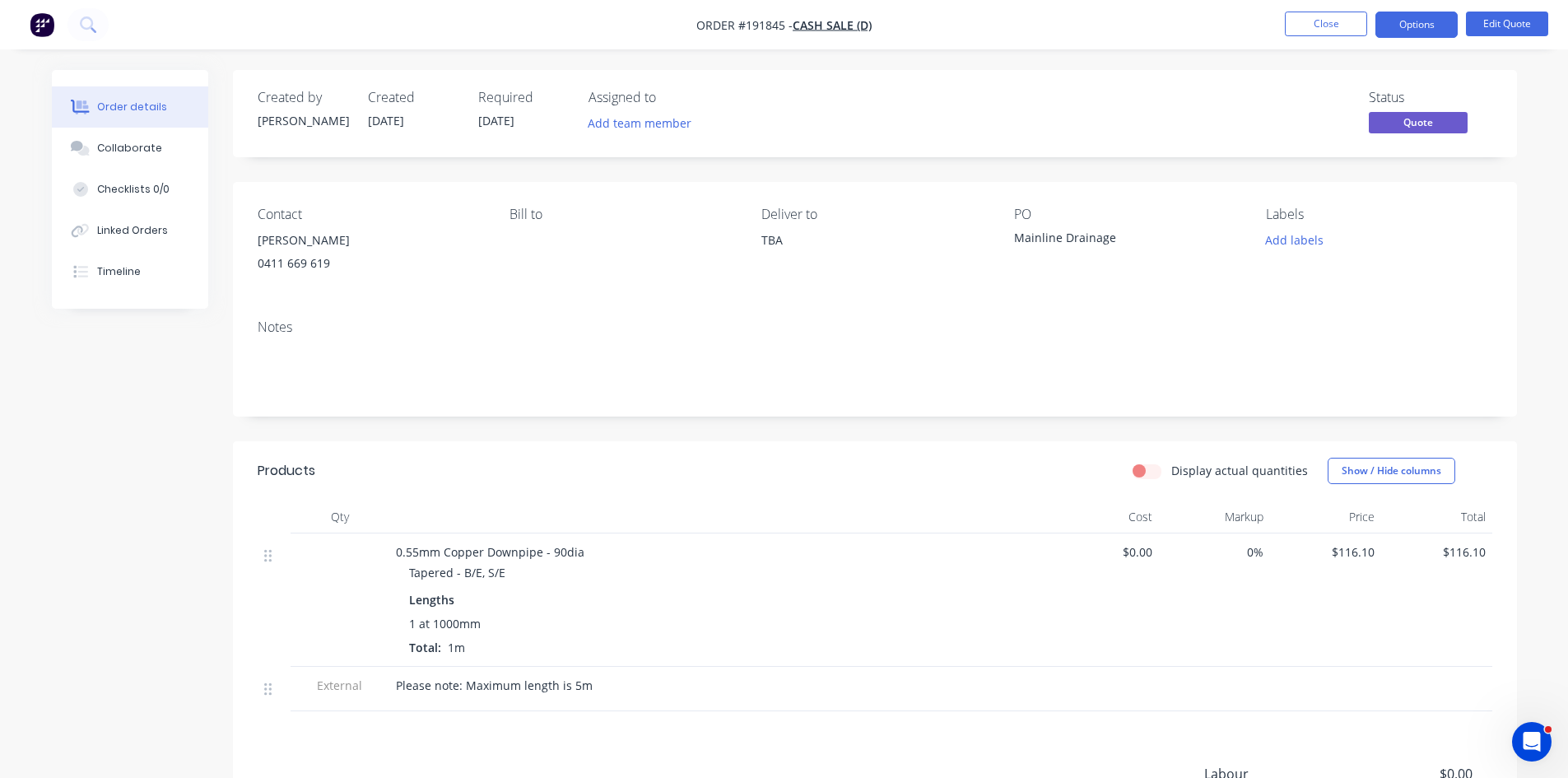
click at [87, 5] on nav "Order #191845 - Cash Sale (D) Close Options Edit Quote" at bounding box center [784, 24] width 1568 height 50
click at [87, 17] on icon at bounding box center [87, 24] width 16 height 16
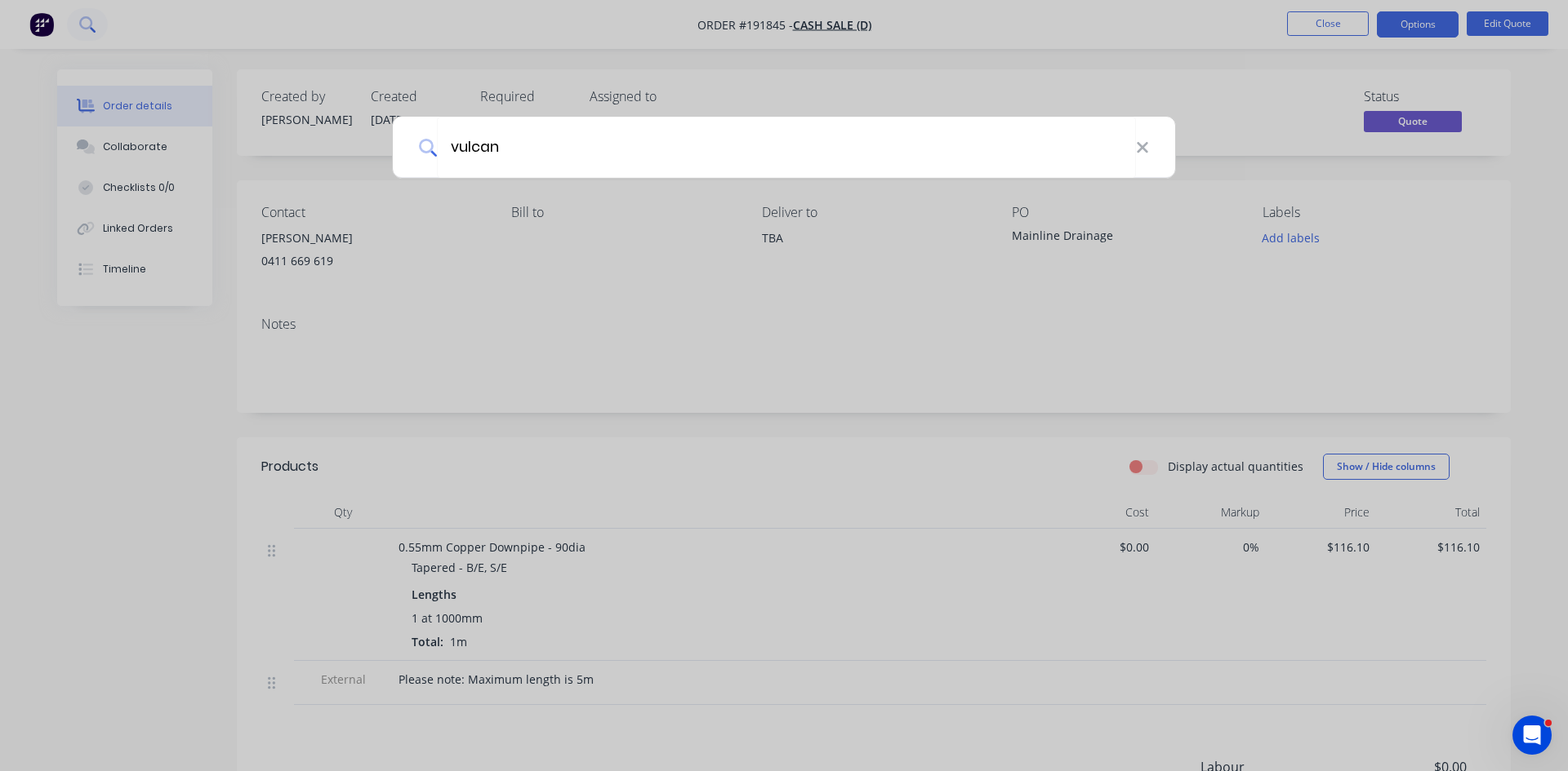
type input "vulcan"
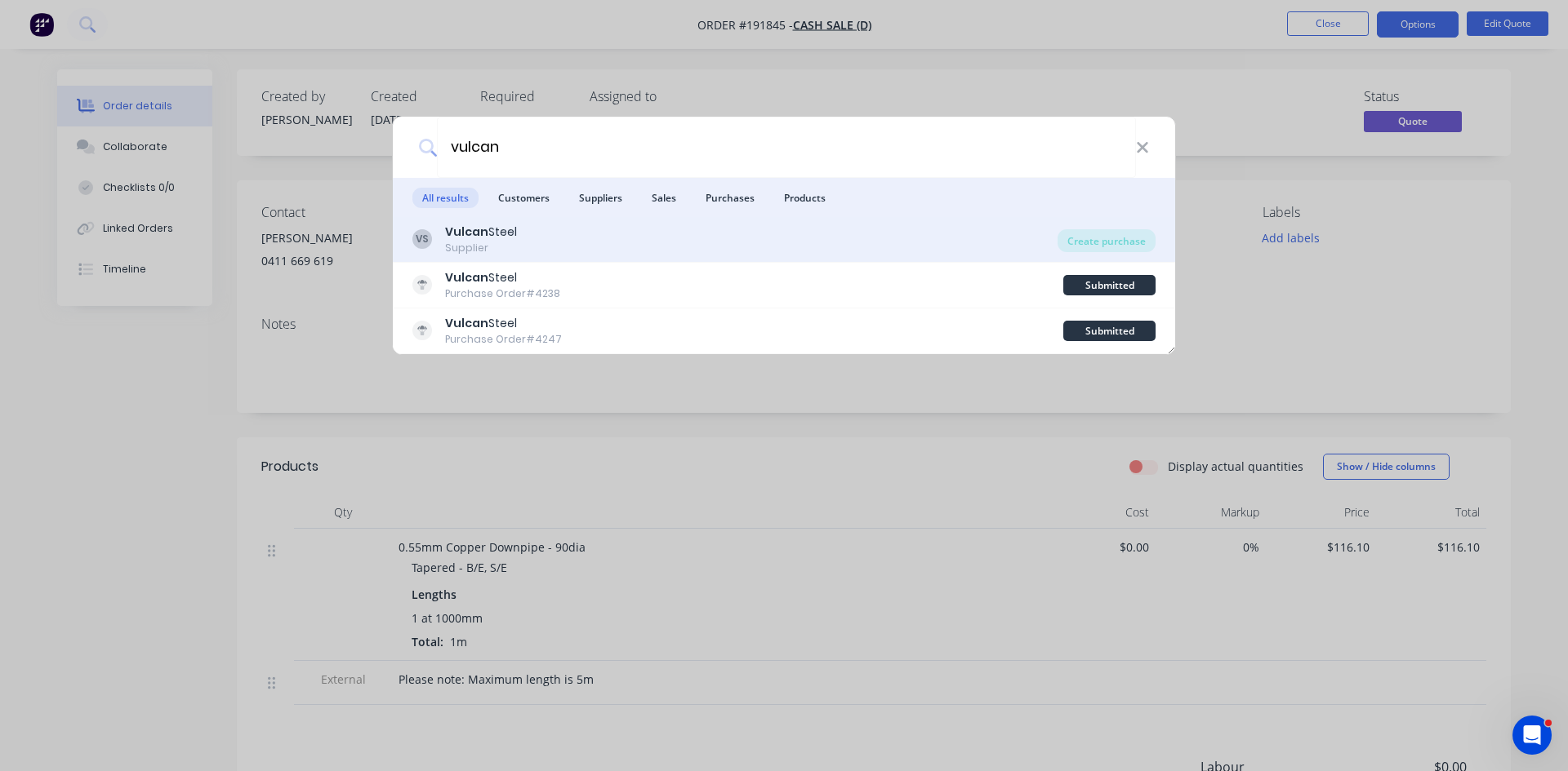
click at [708, 243] on div "VS Vulcan Steel Supplier" at bounding box center [736, 239] width 646 height 32
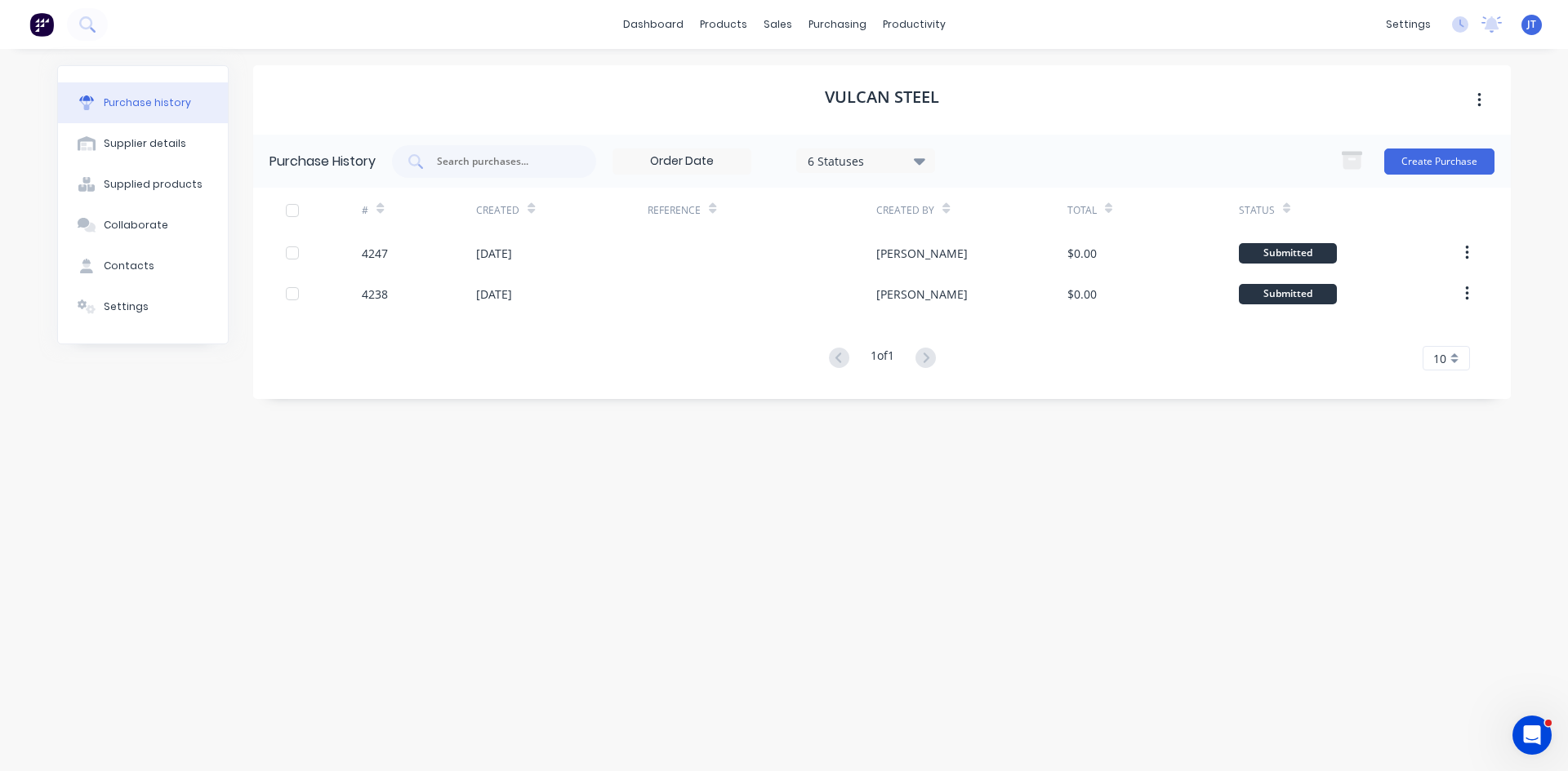
click at [927, 217] on div "Created By" at bounding box center [906, 211] width 58 height 15
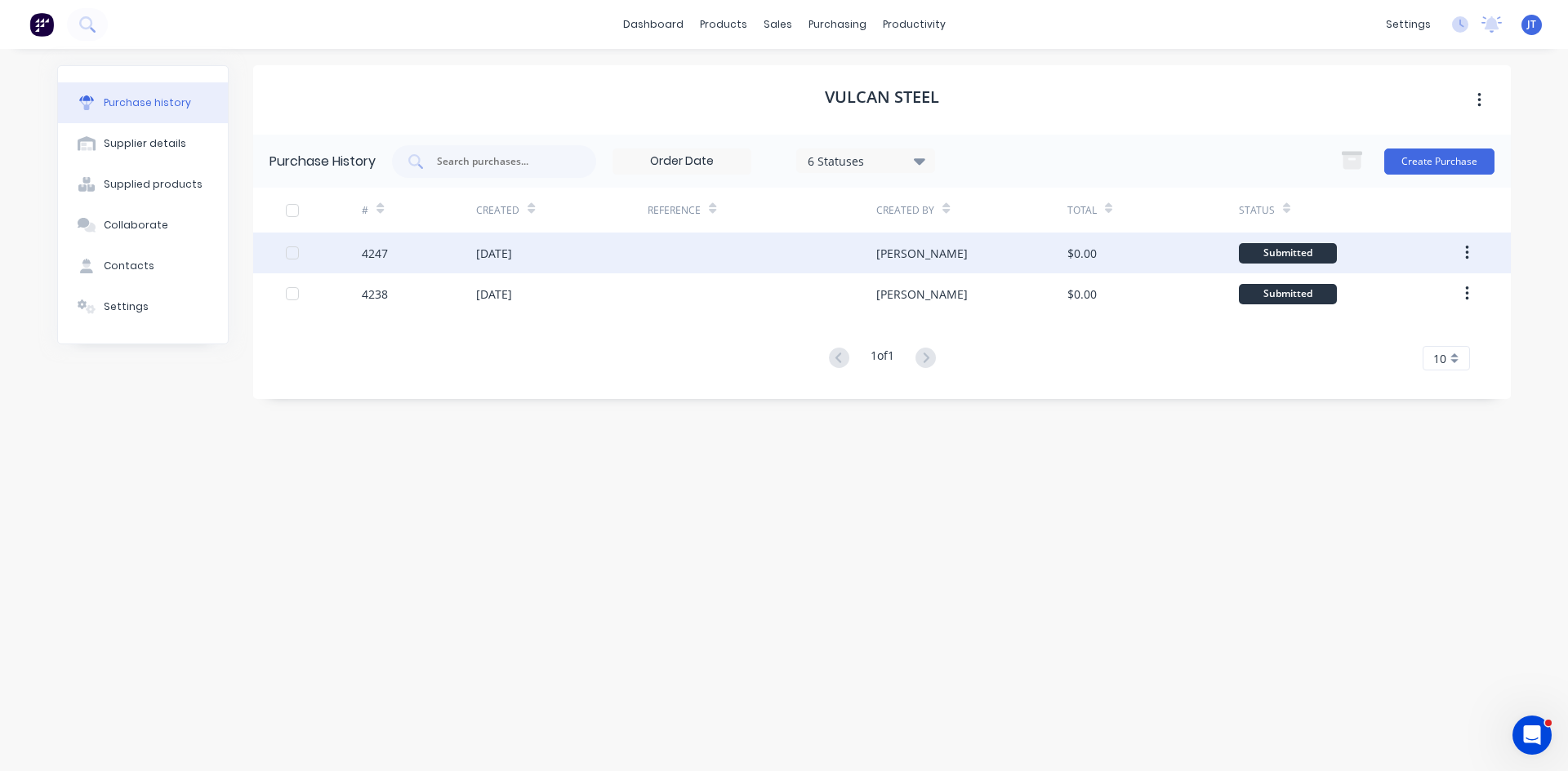
click at [927, 238] on div "[PERSON_NAME]" at bounding box center [972, 253] width 190 height 41
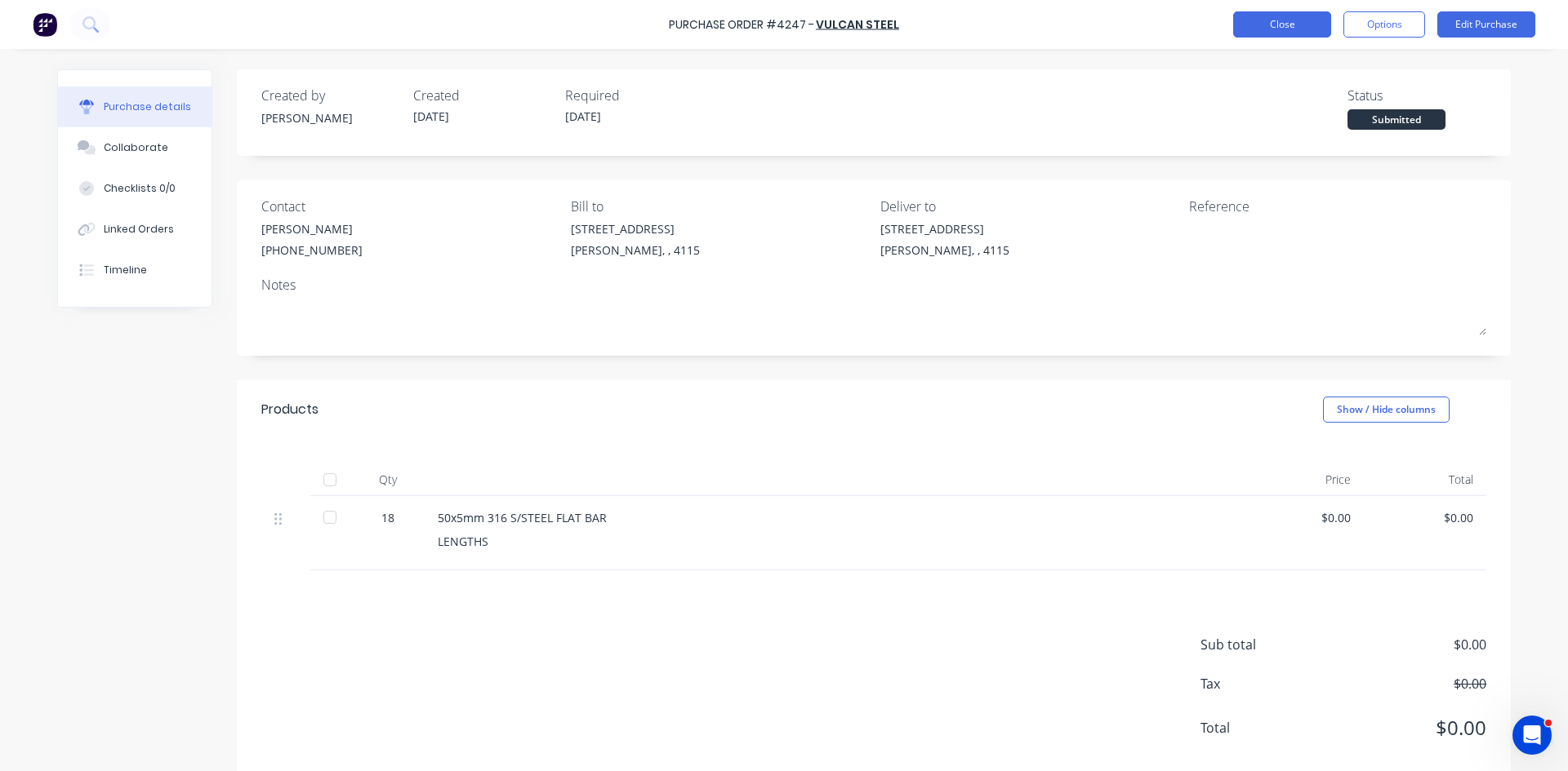
click at [1292, 33] on button "Close" at bounding box center [1283, 24] width 98 height 26
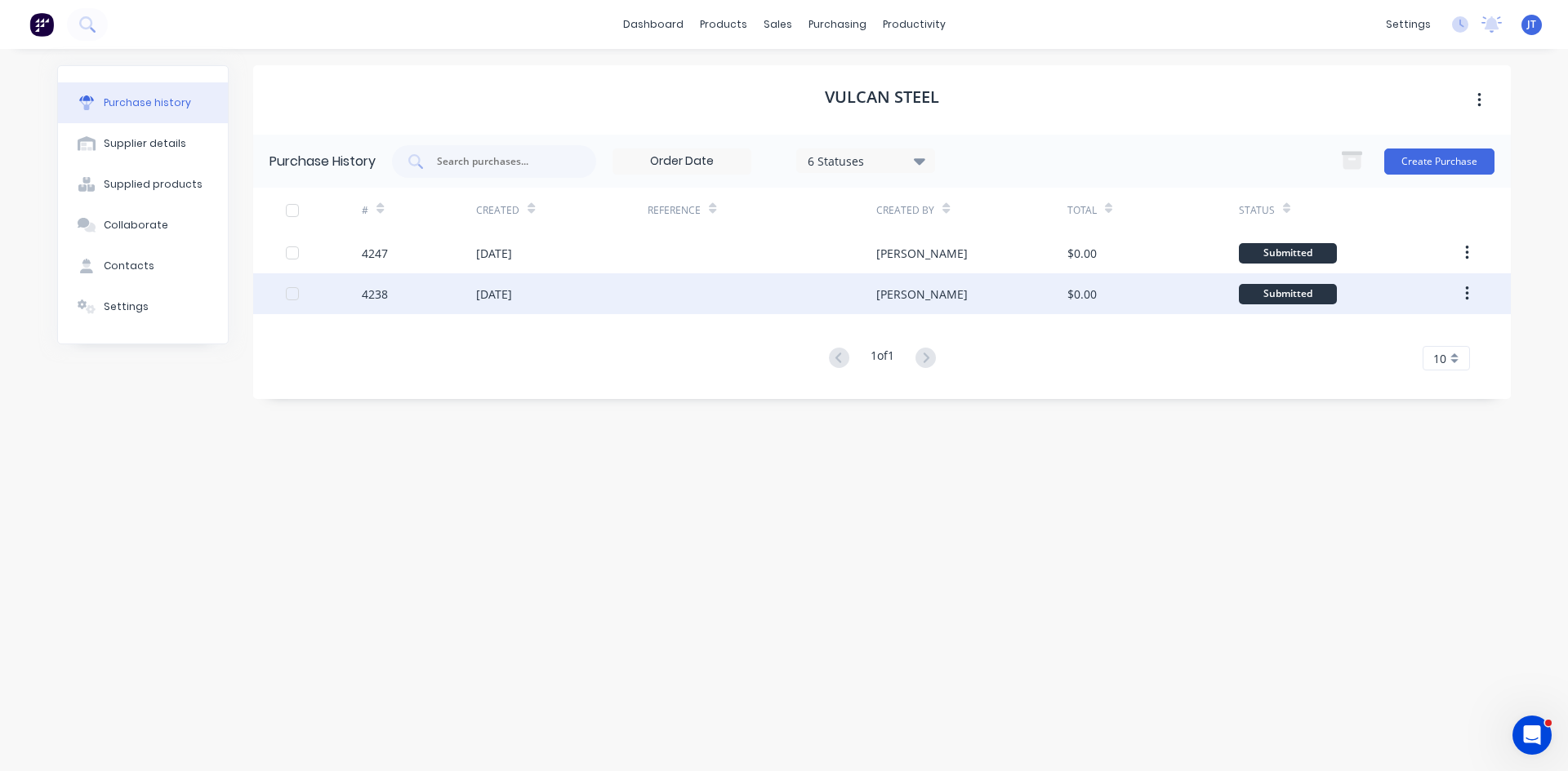
click at [714, 311] on div at bounding box center [762, 293] width 229 height 41
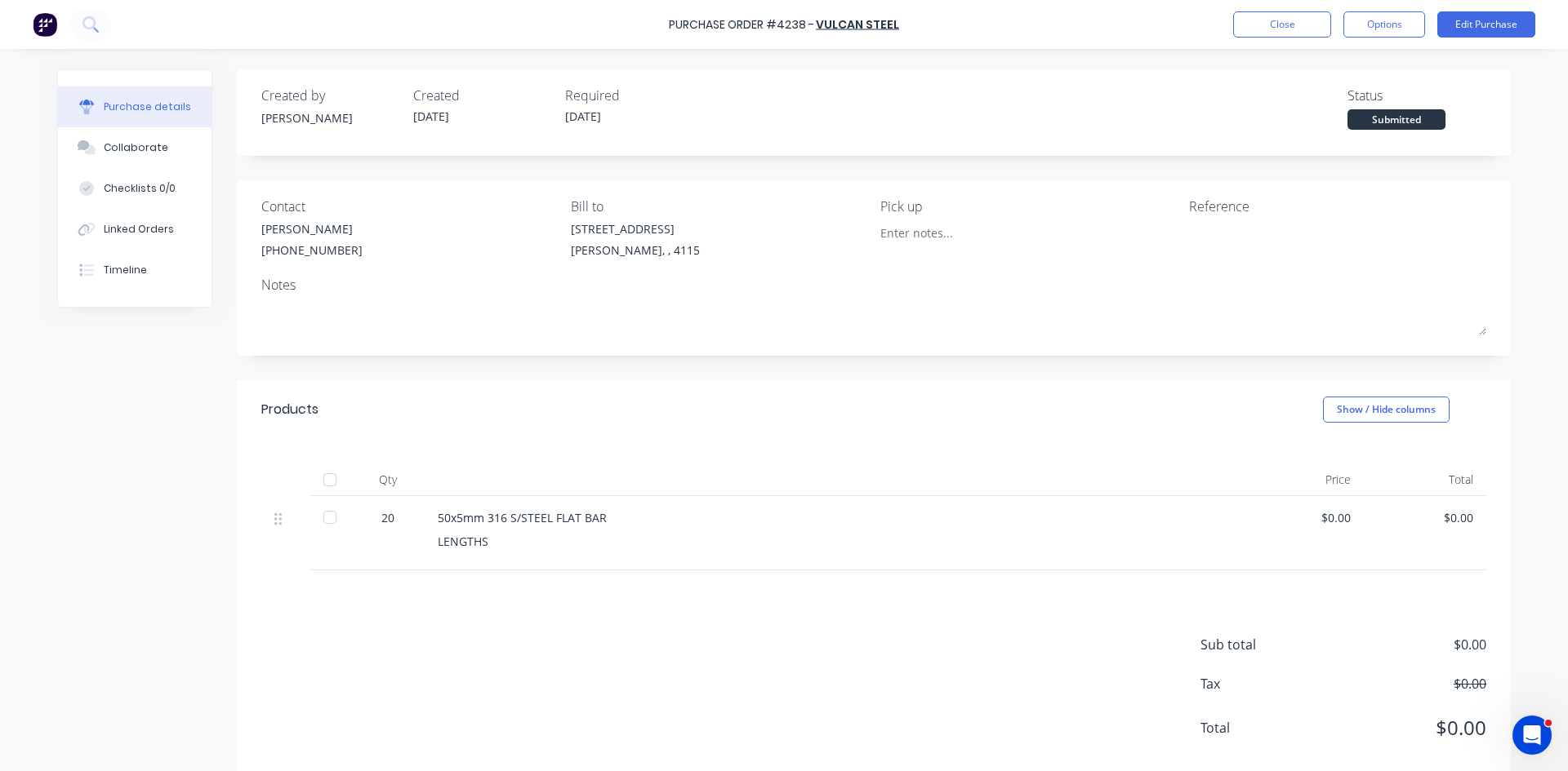
drag, startPoint x: 932, startPoint y: 397, endPoint x: 929, endPoint y: 374, distance: 23.2
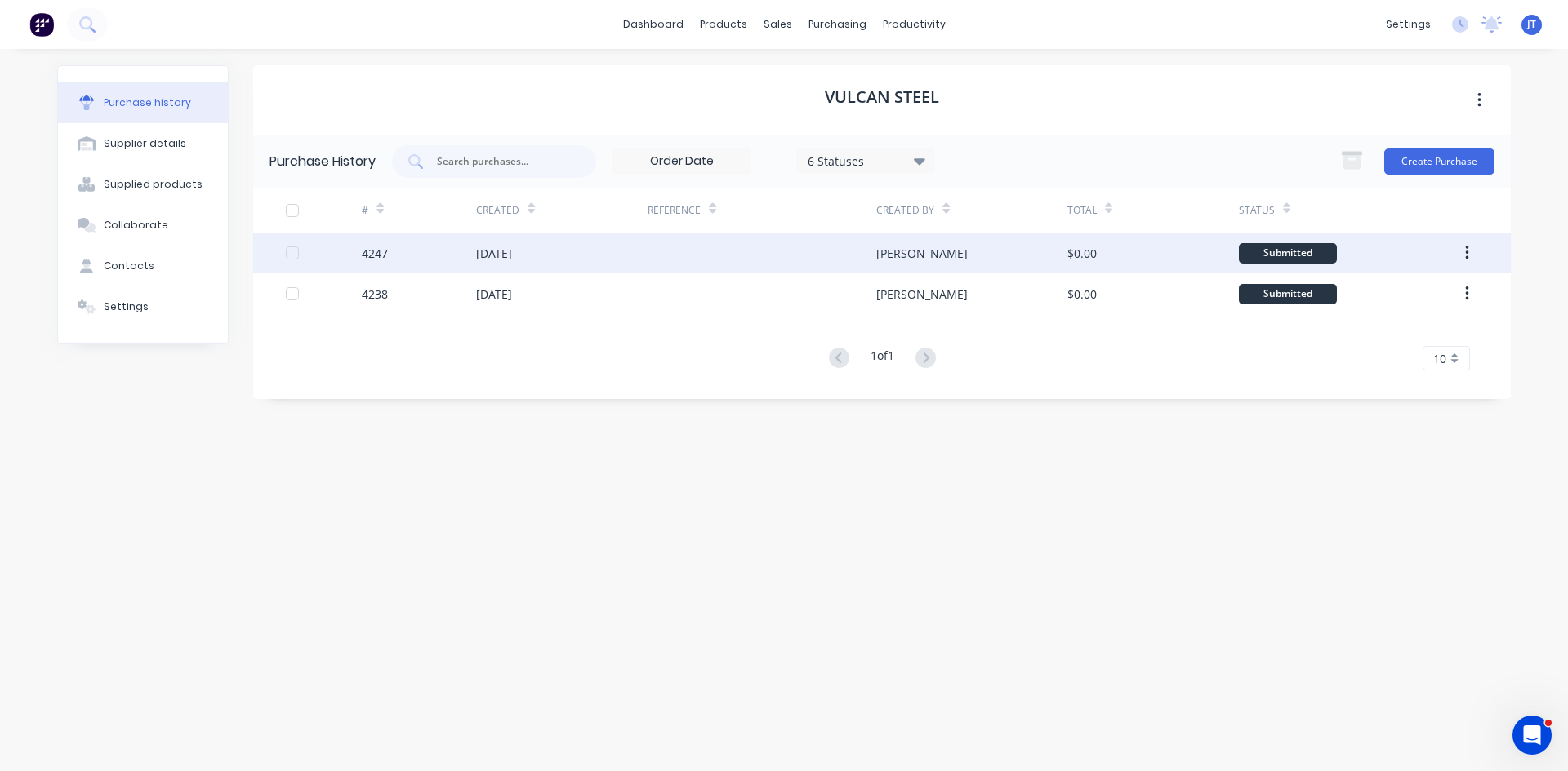
click at [833, 268] on div at bounding box center [762, 253] width 229 height 41
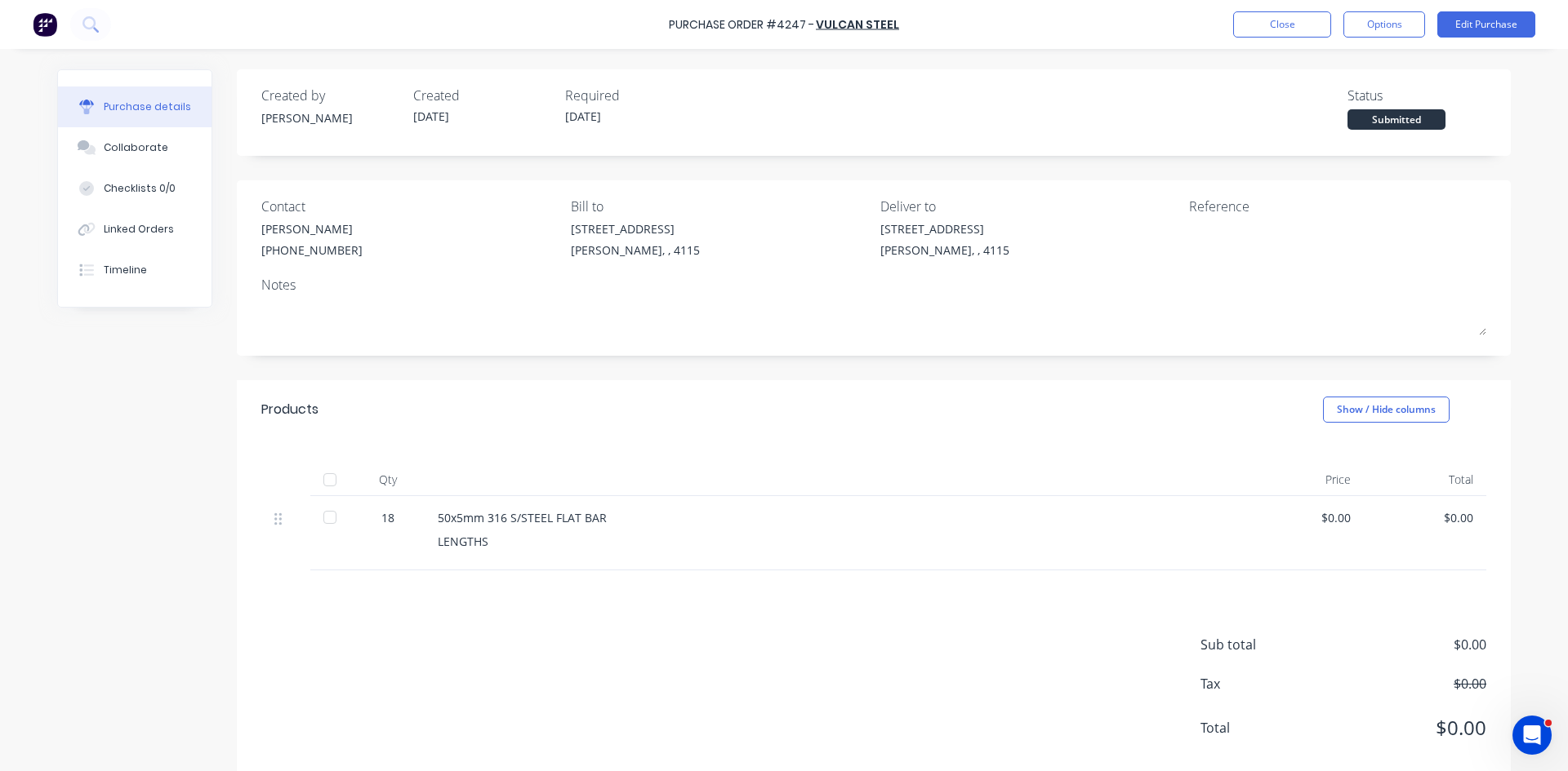
click at [812, 383] on div "Products Show / Hide columns" at bounding box center [874, 409] width 1274 height 59
click at [96, 34] on button at bounding box center [90, 24] width 41 height 33
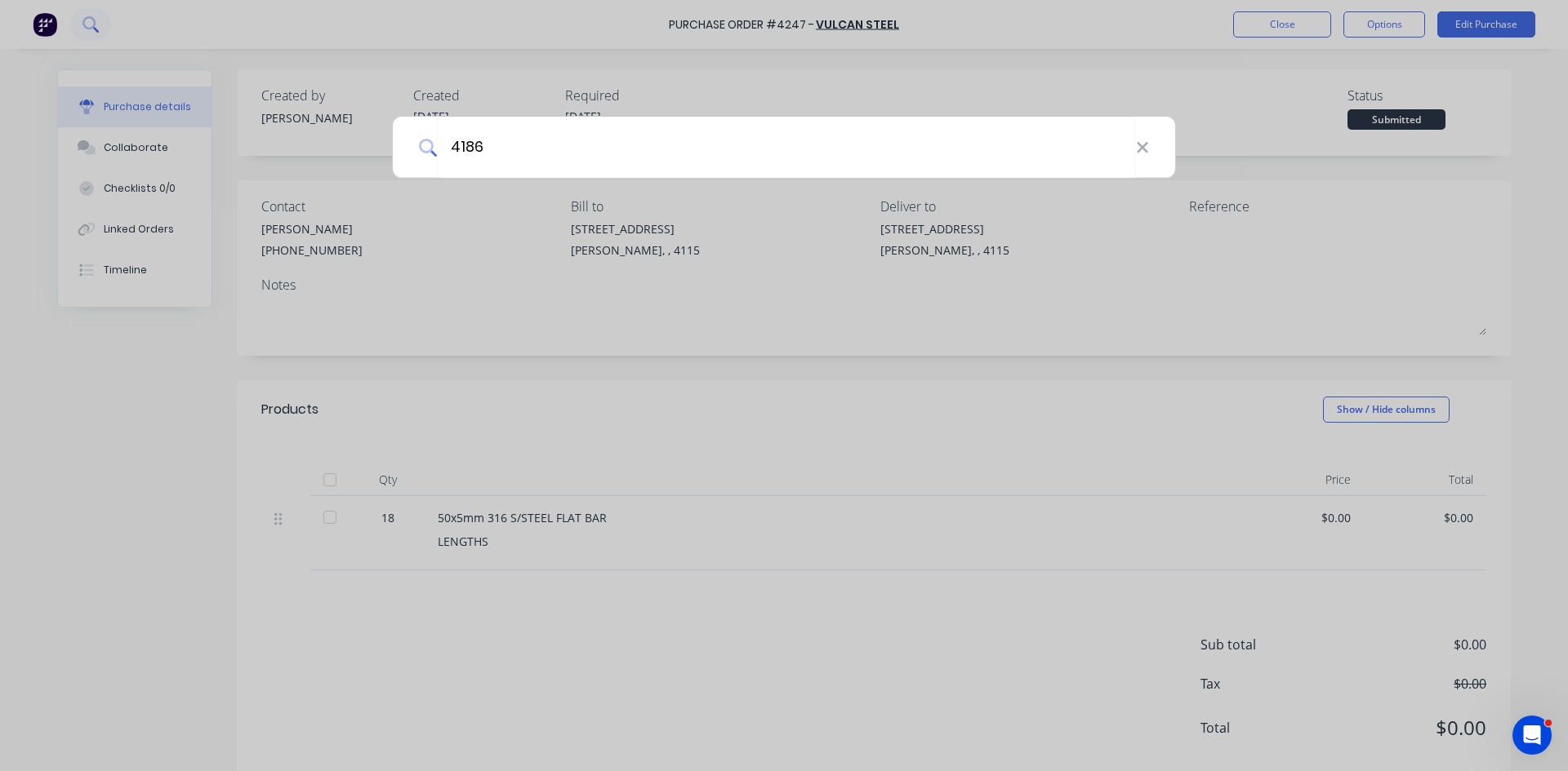
type input "4186"
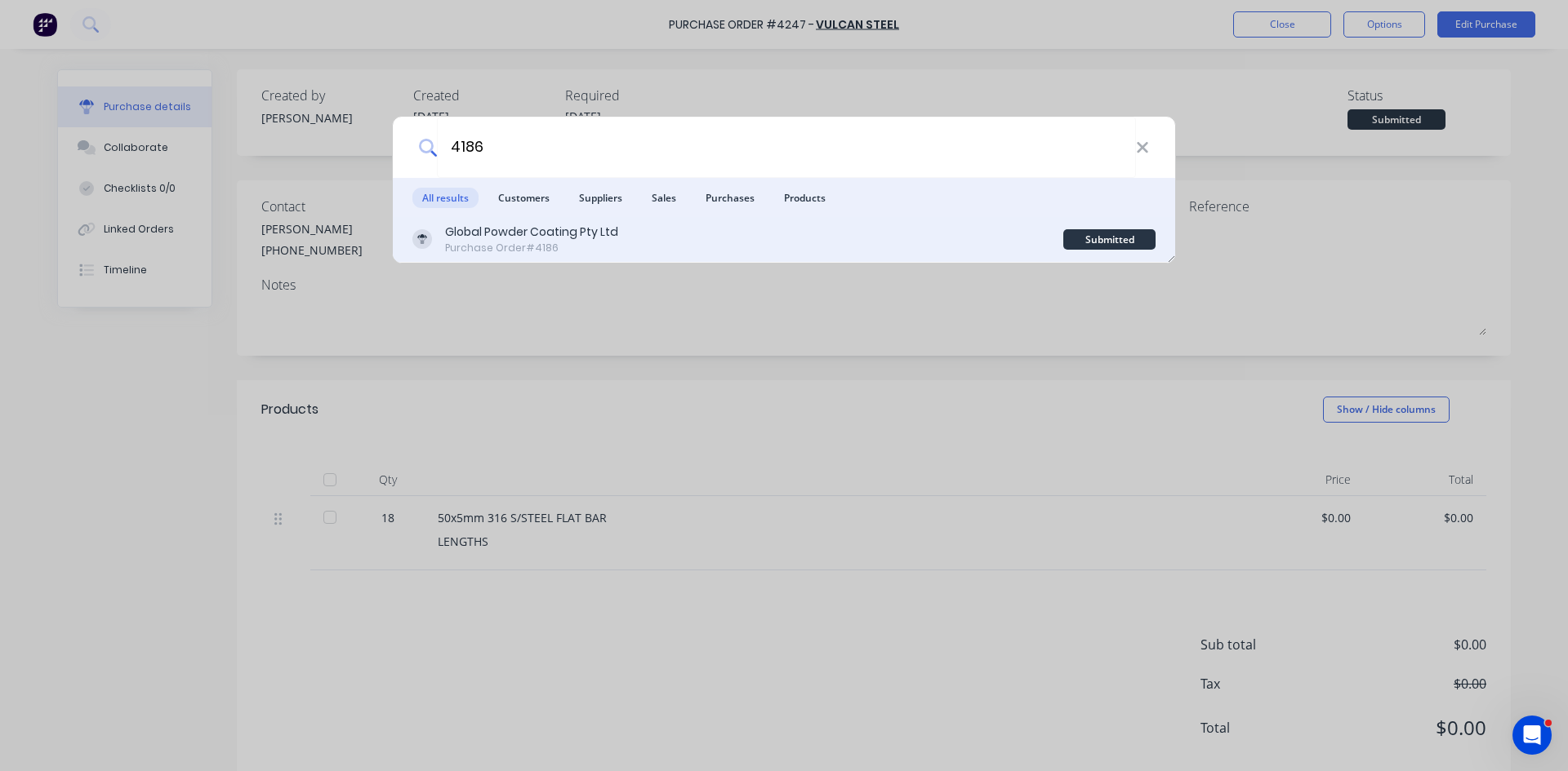
click at [545, 233] on div "Global Powder Coating Pty Ltd" at bounding box center [532, 232] width 173 height 18
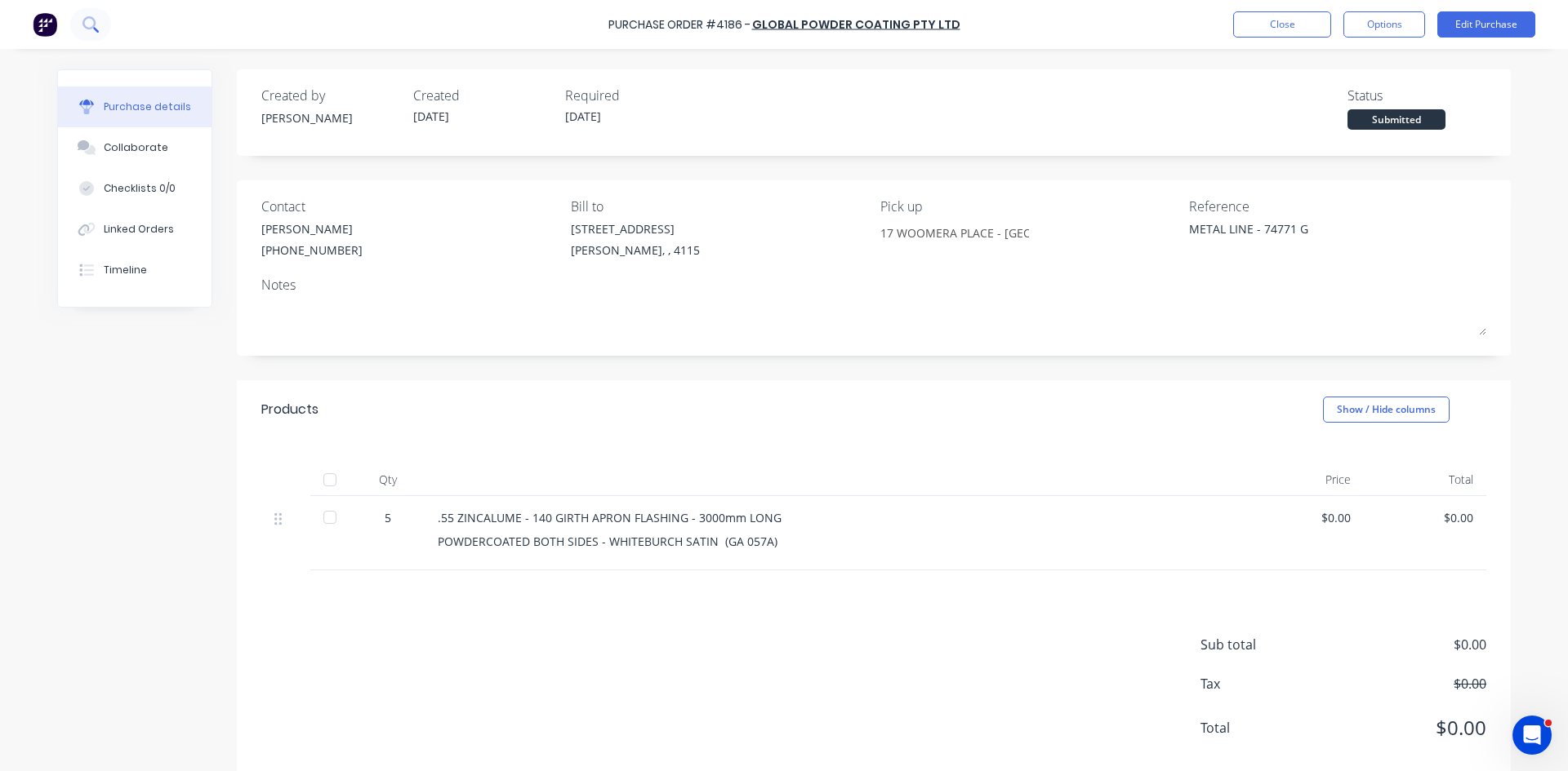
drag, startPoint x: 1280, startPoint y: 231, endPoint x: 79, endPoint y: 26, distance: 1218.4
click at [79, 26] on button at bounding box center [90, 24] width 41 height 33
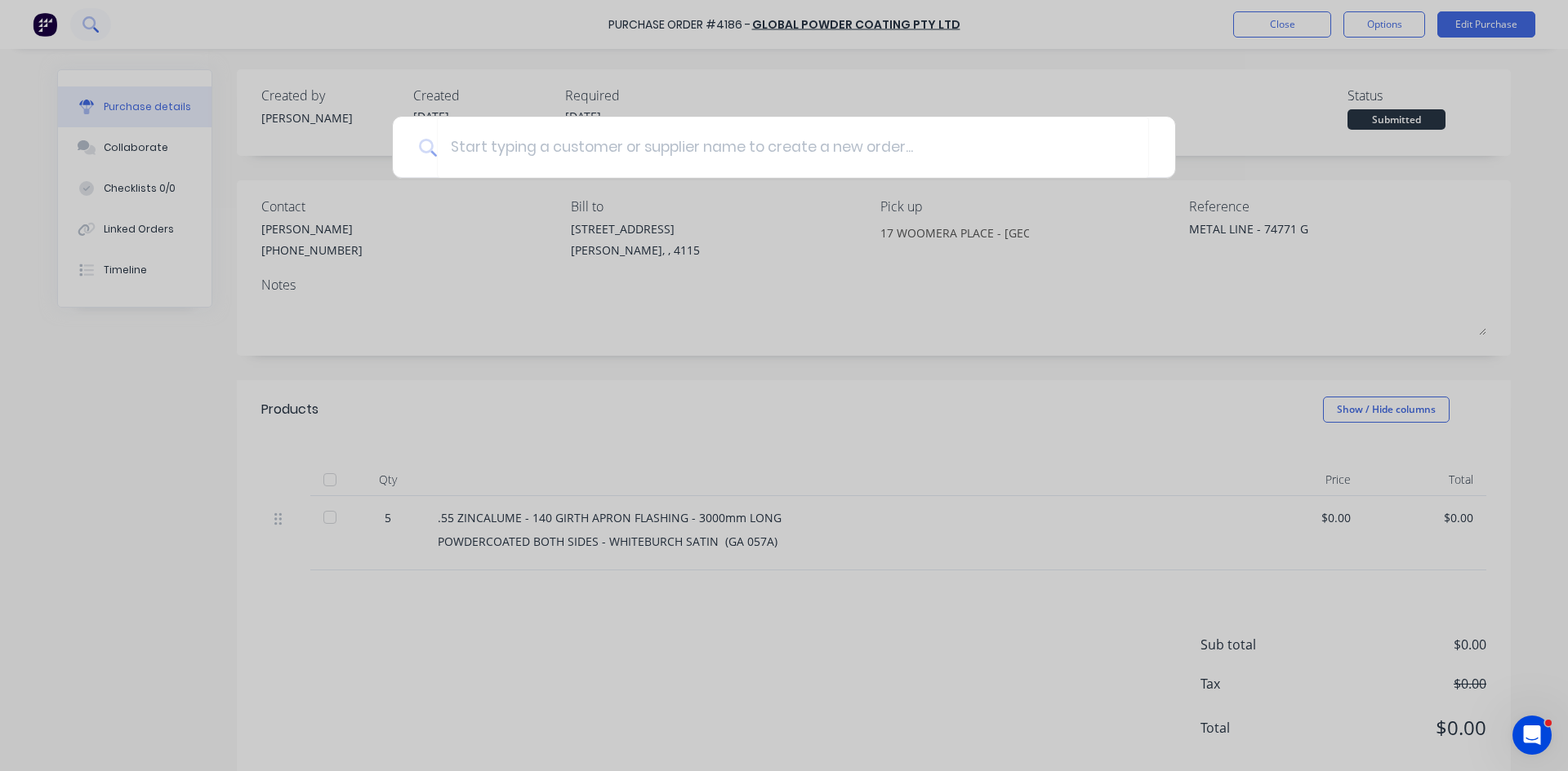
type textarea "x"
type input "7"
type textarea "x"
type input "74"
type textarea "x"
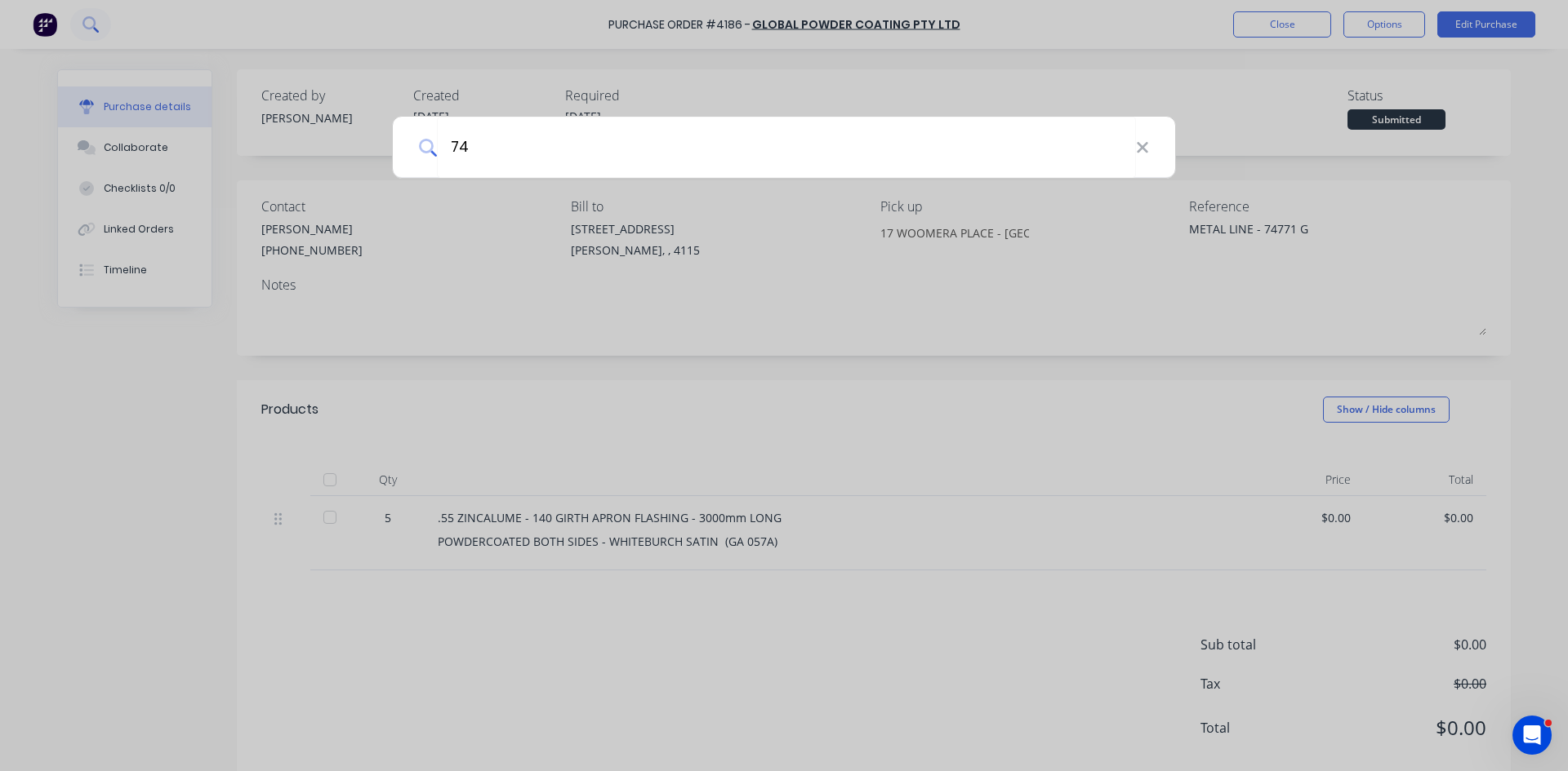
type input "747"
type textarea "x"
type input "7477"
type textarea "x"
type input "74771"
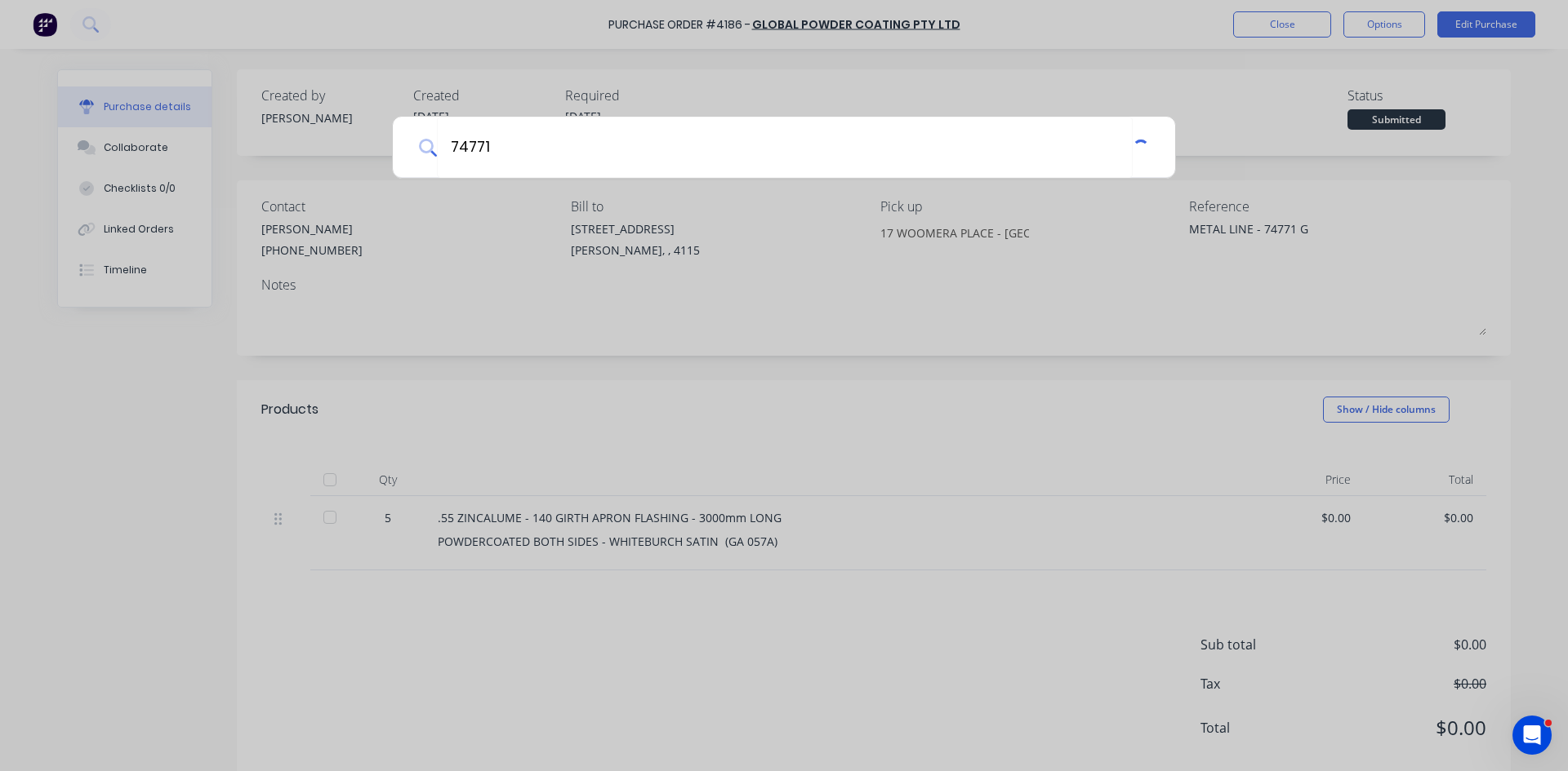
type textarea "x"
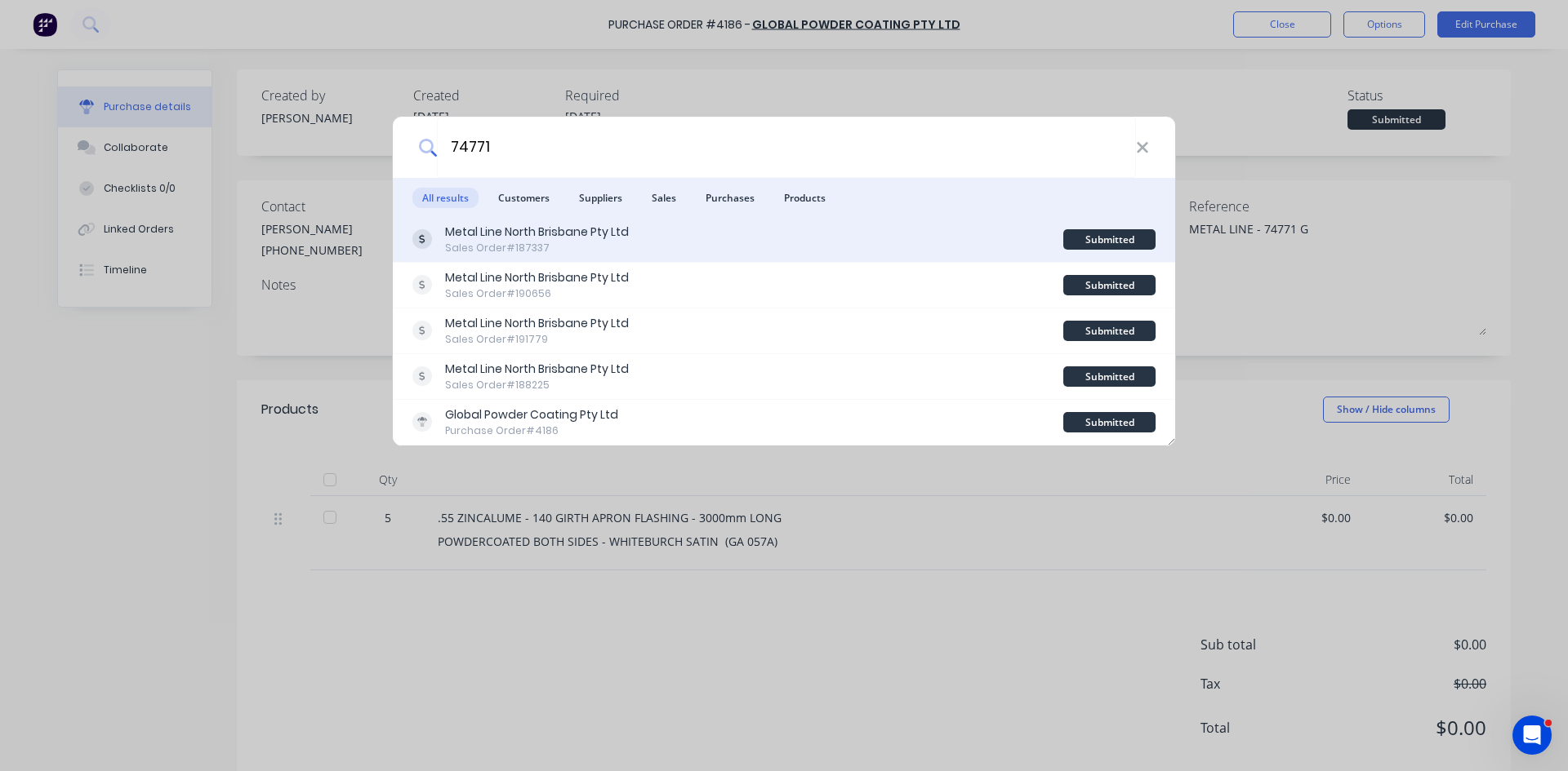
click at [660, 243] on div "Metal Line North Brisbane Pty Ltd Sales Order #187337" at bounding box center [738, 239] width 651 height 32
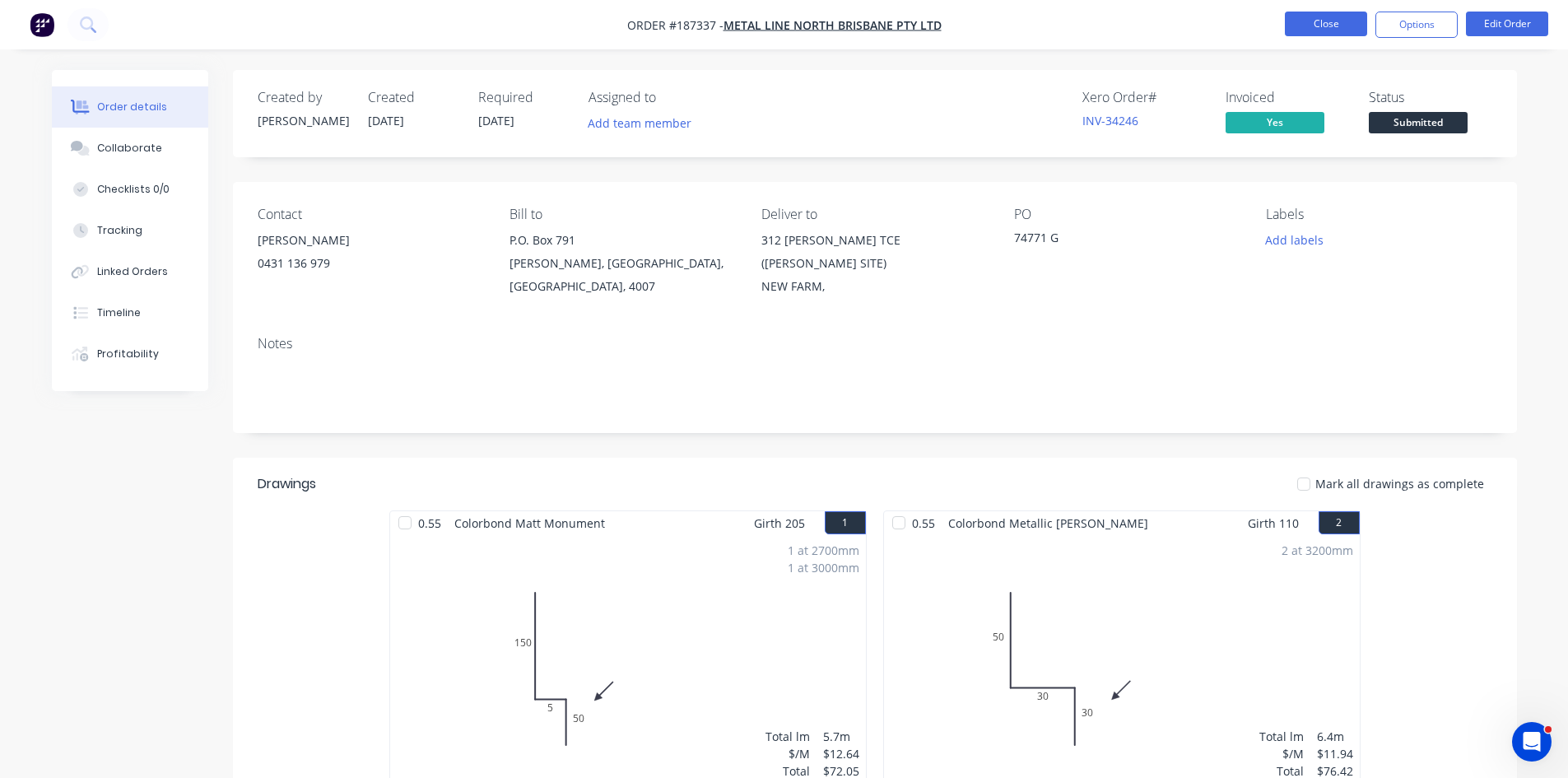
click at [1294, 24] on button "Close" at bounding box center [1327, 24] width 82 height 24
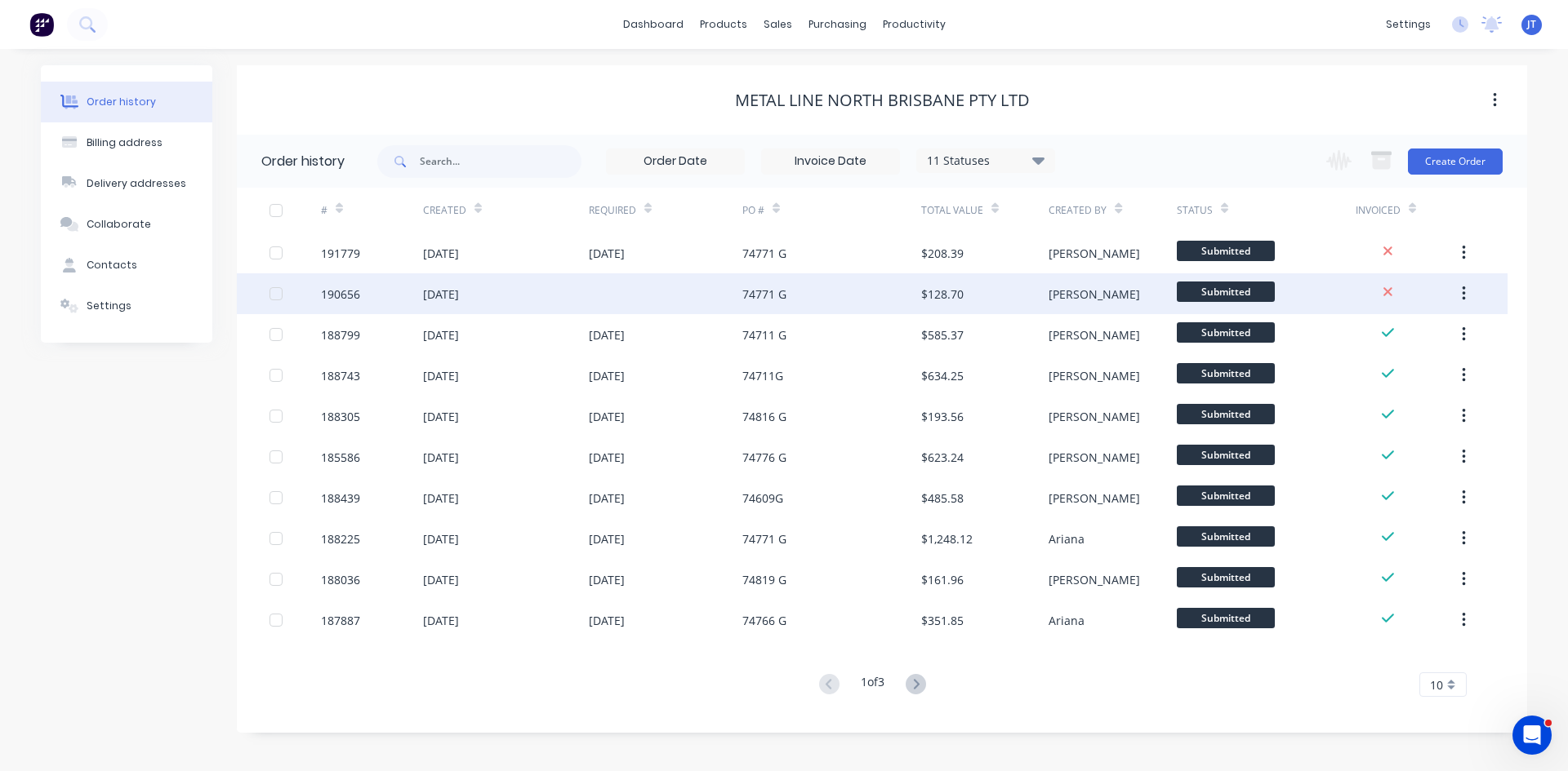
click at [1016, 282] on div "$128.70" at bounding box center [985, 293] width 128 height 41
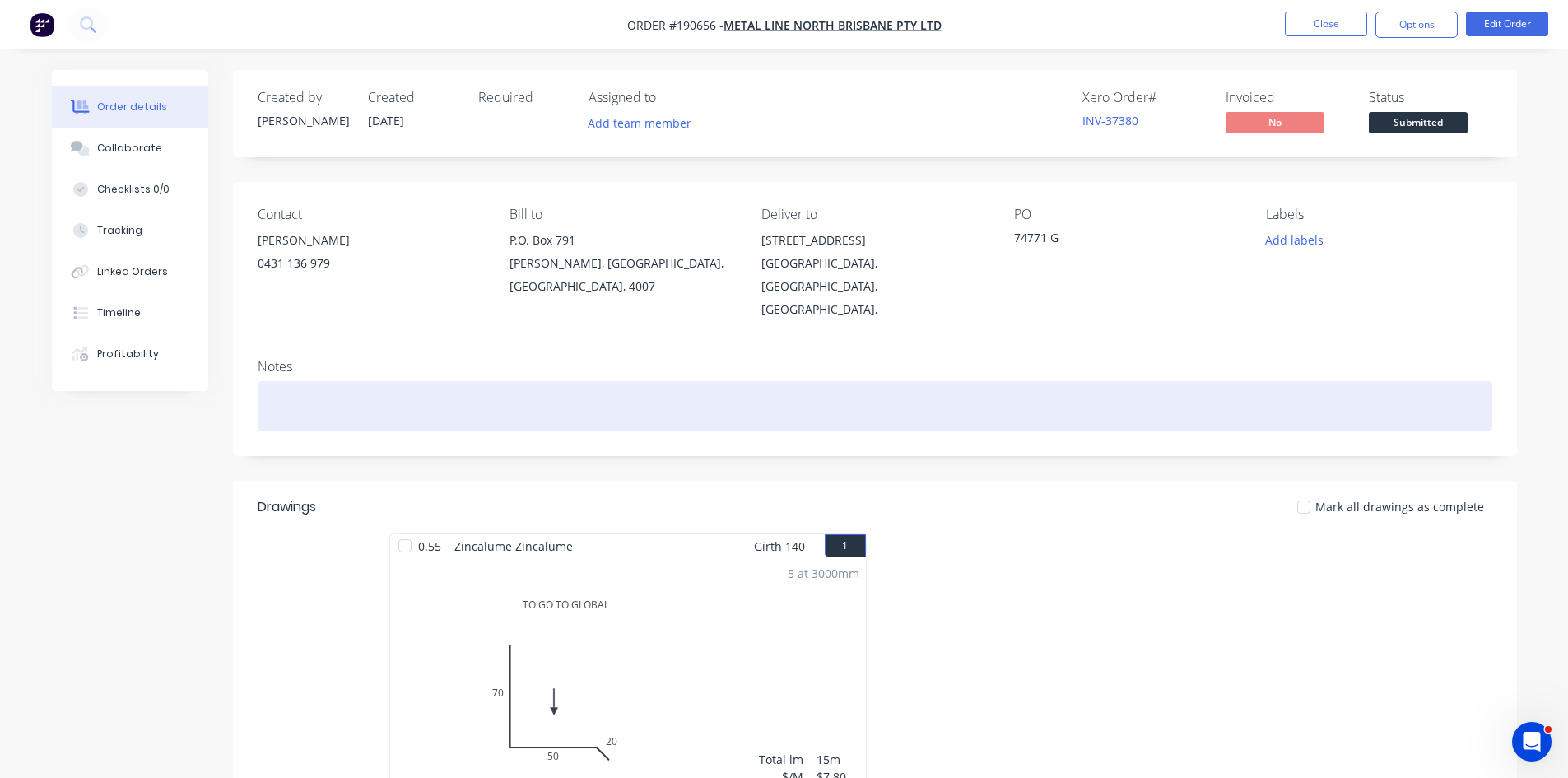
click at [875, 381] on div at bounding box center [875, 406] width 1235 height 50
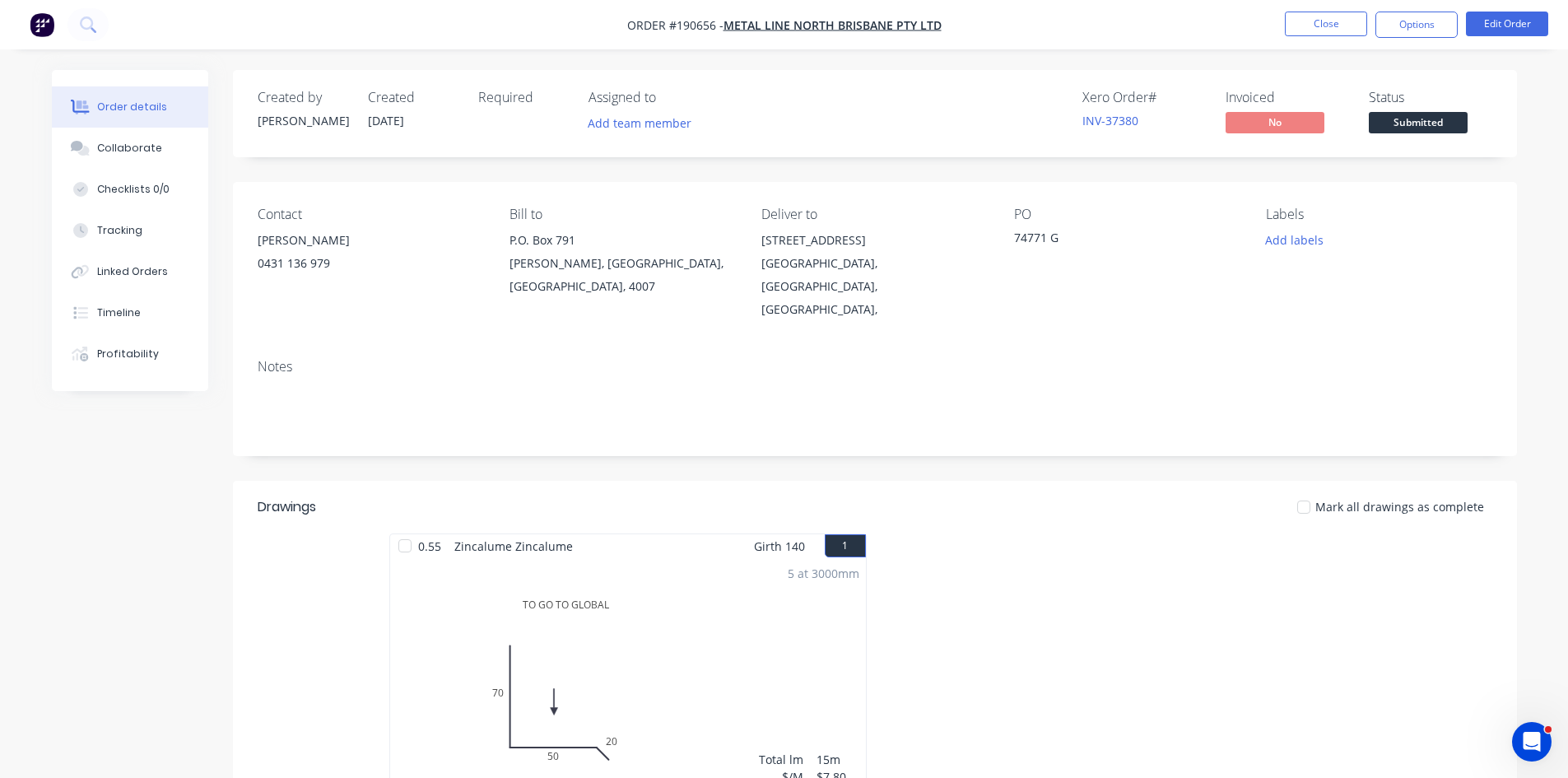
click at [929, 481] on header "Drawings Mark all drawings as complete" at bounding box center [875, 507] width 1285 height 53
click at [966, 409] on div "Notes" at bounding box center [875, 400] width 1285 height 110
click at [54, 29] on img "button" at bounding box center [41, 24] width 24 height 24
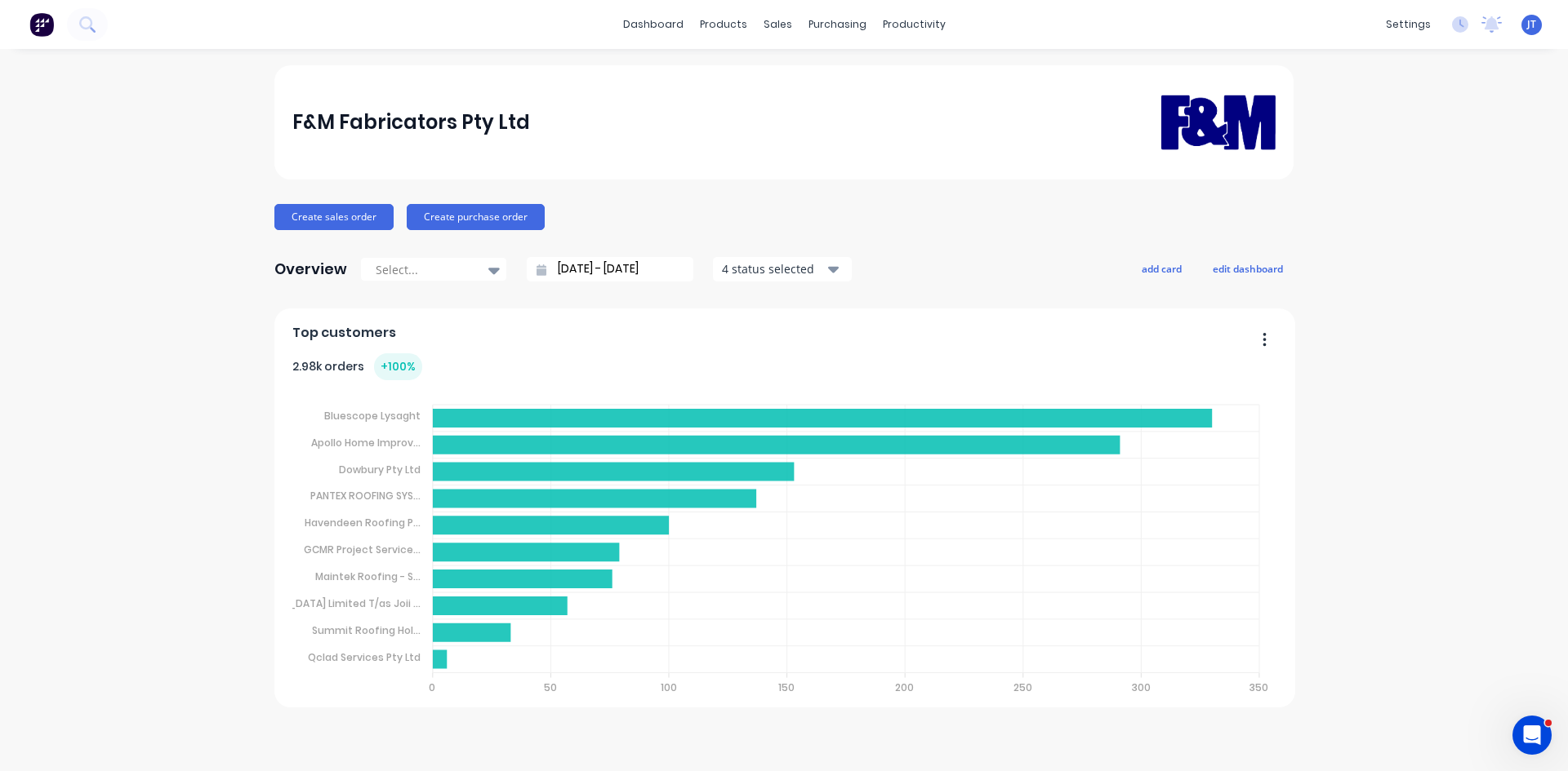
click at [24, 192] on div "F&M Fabricators Pty Ltd Create sales order Create purchase order Overview Selec…" at bounding box center [784, 409] width 1568 height 689
click at [98, 20] on button at bounding box center [87, 24] width 41 height 33
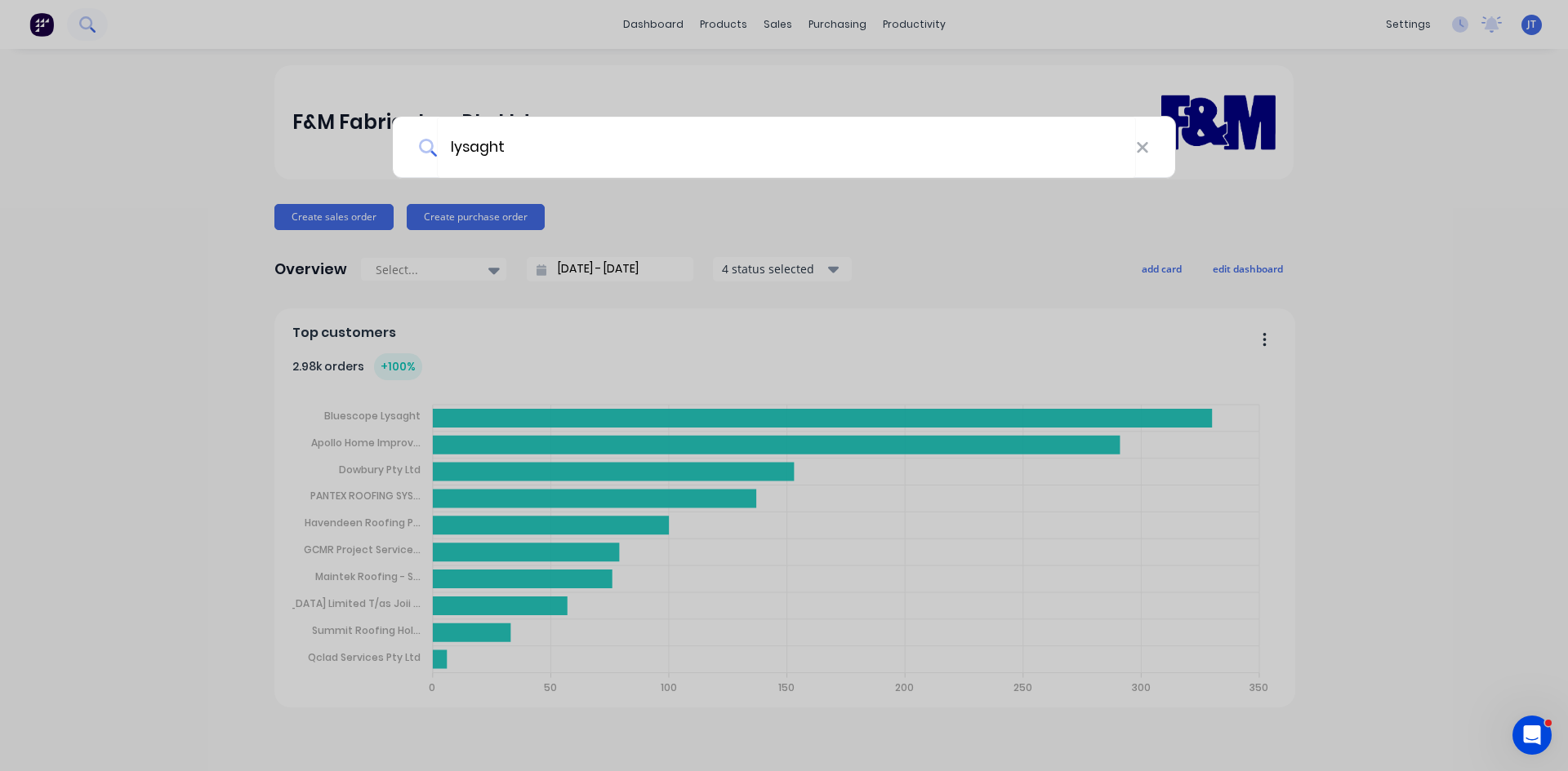
type input "lysaght"
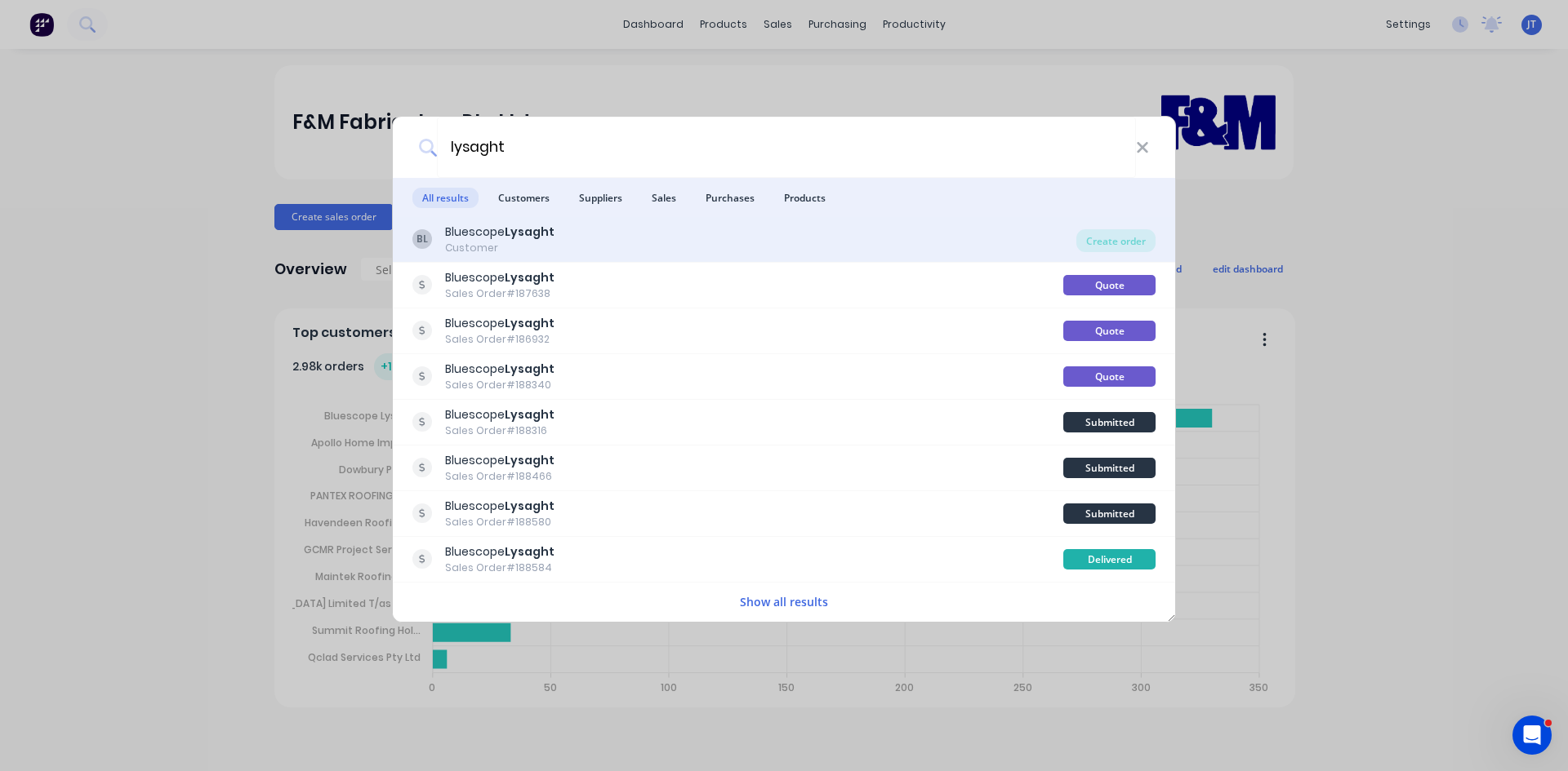
click at [711, 232] on div "BL Bluescope Lysaght Customer" at bounding box center [745, 239] width 664 height 32
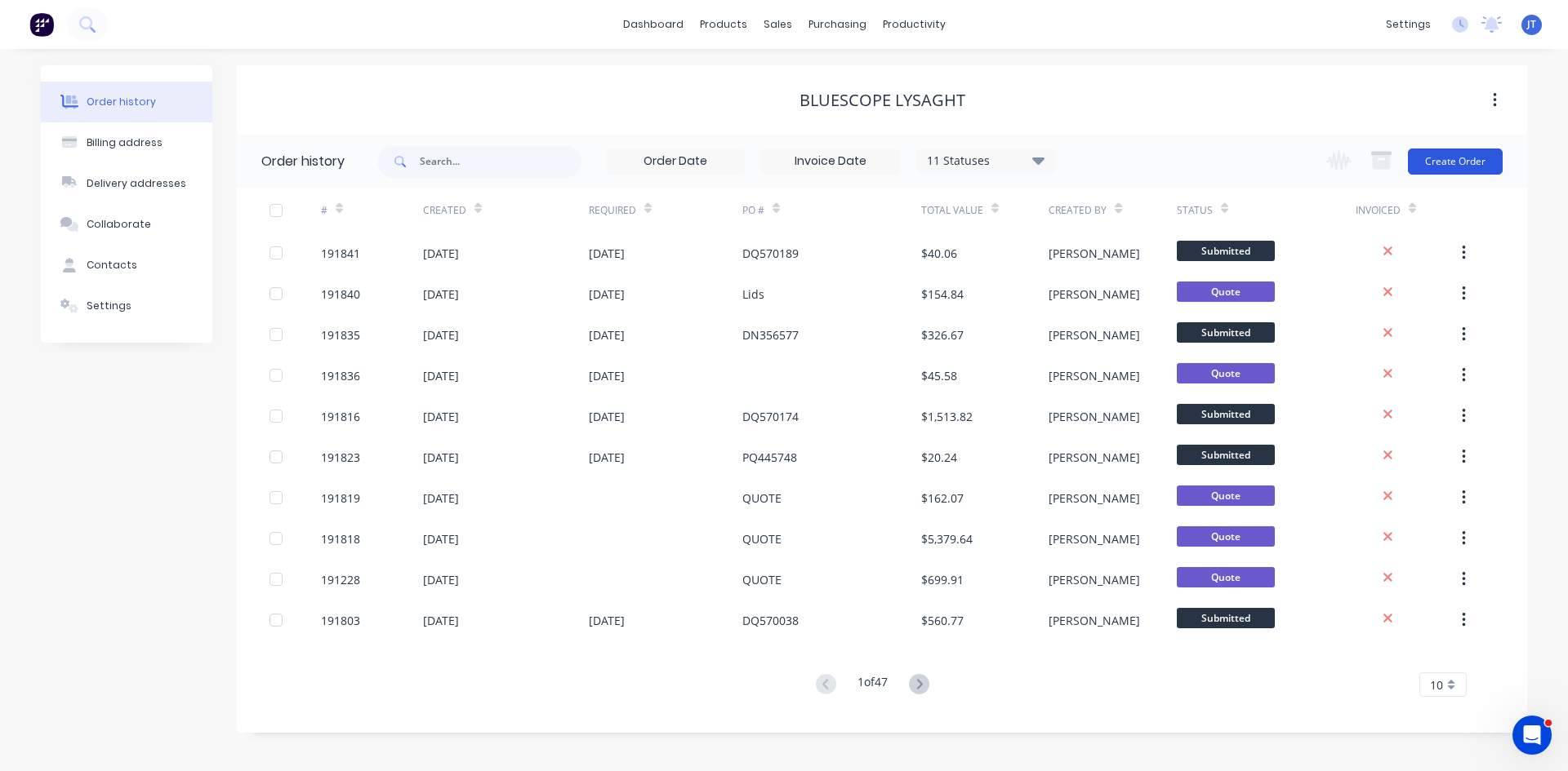
click at [1419, 163] on button "Create Order" at bounding box center [1455, 161] width 95 height 26
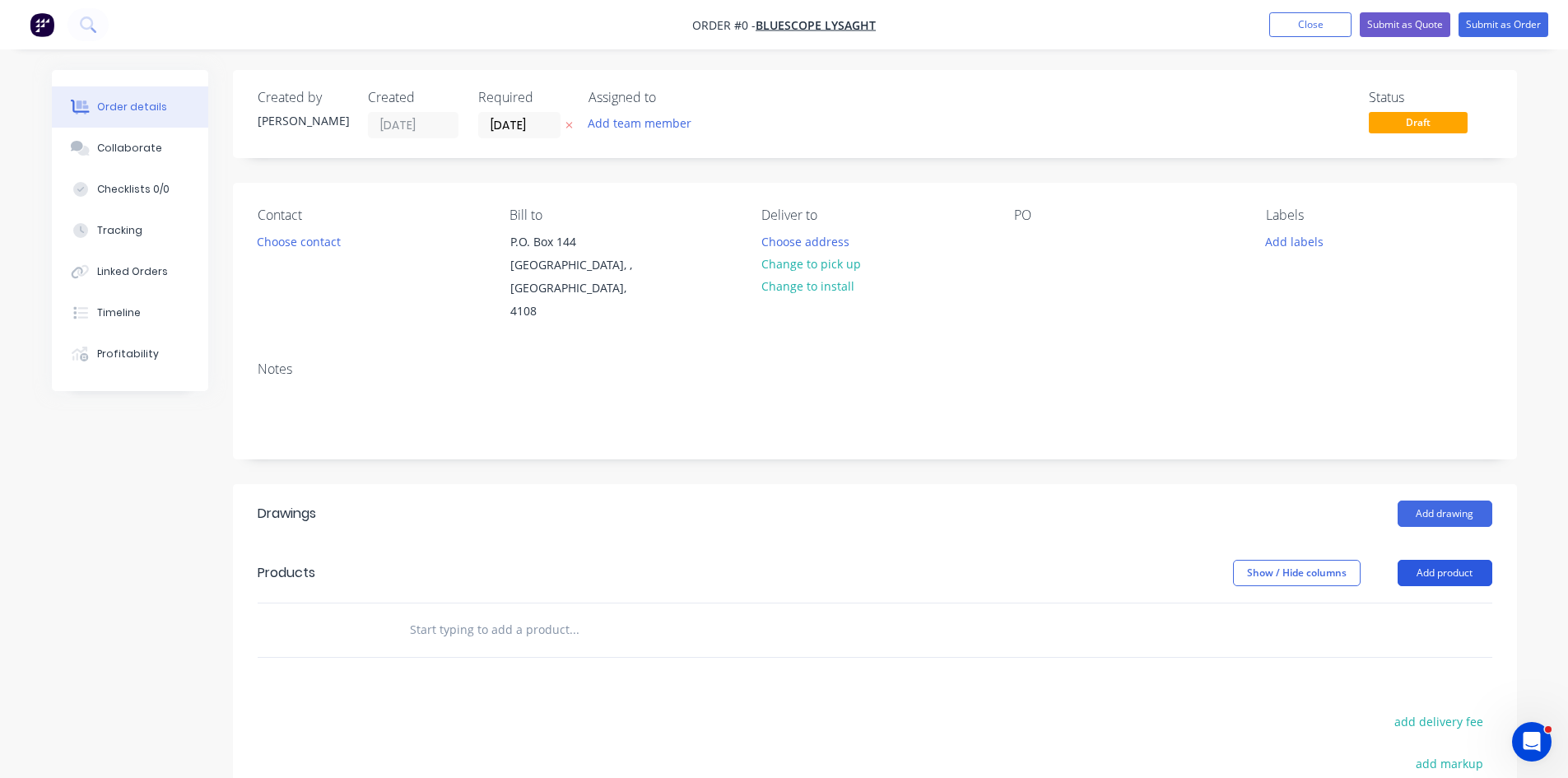
click at [1431, 560] on button "Add product" at bounding box center [1445, 573] width 95 height 26
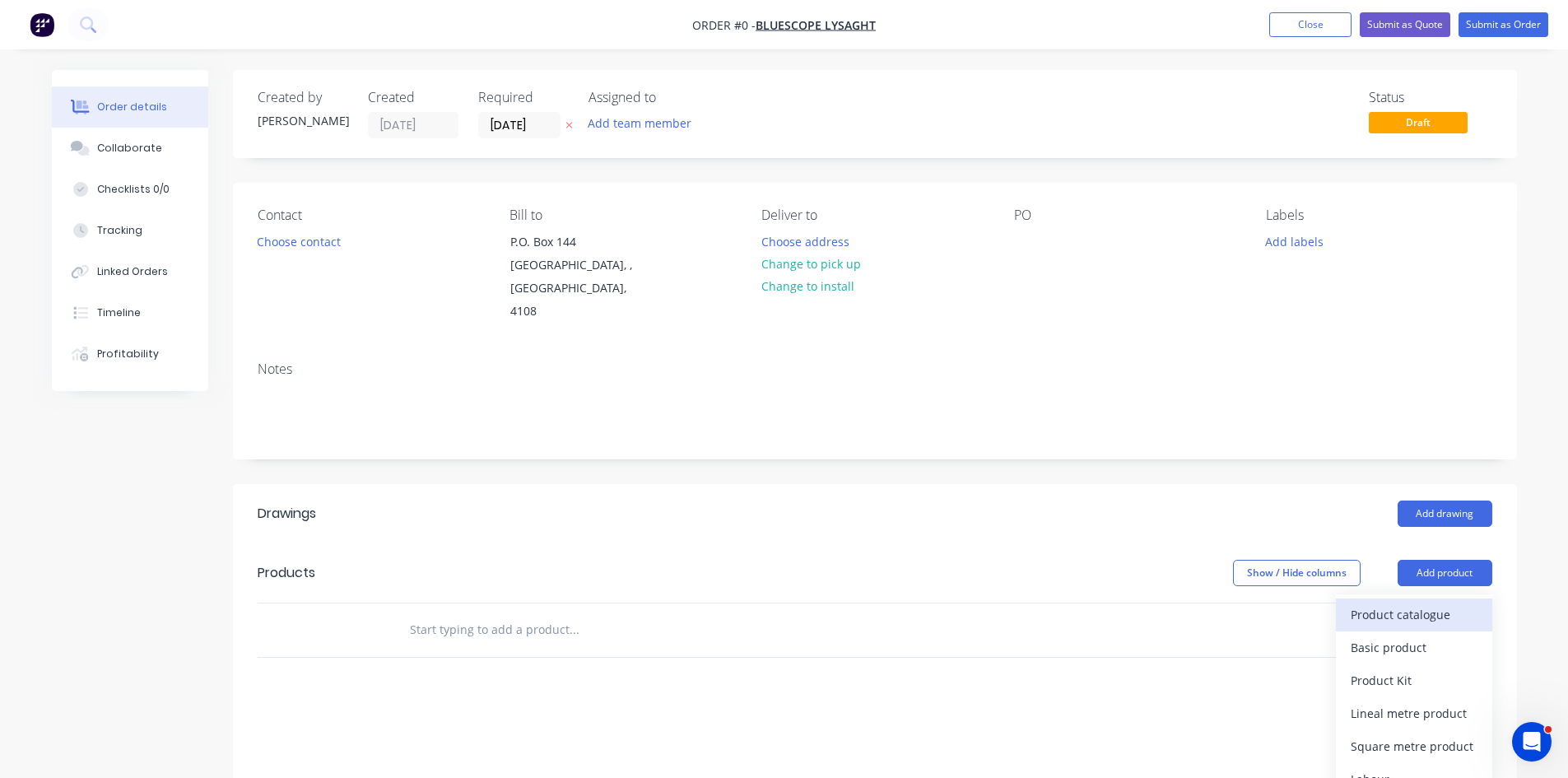
click at [1408, 603] on div "Product catalogue" at bounding box center [1414, 615] width 127 height 24
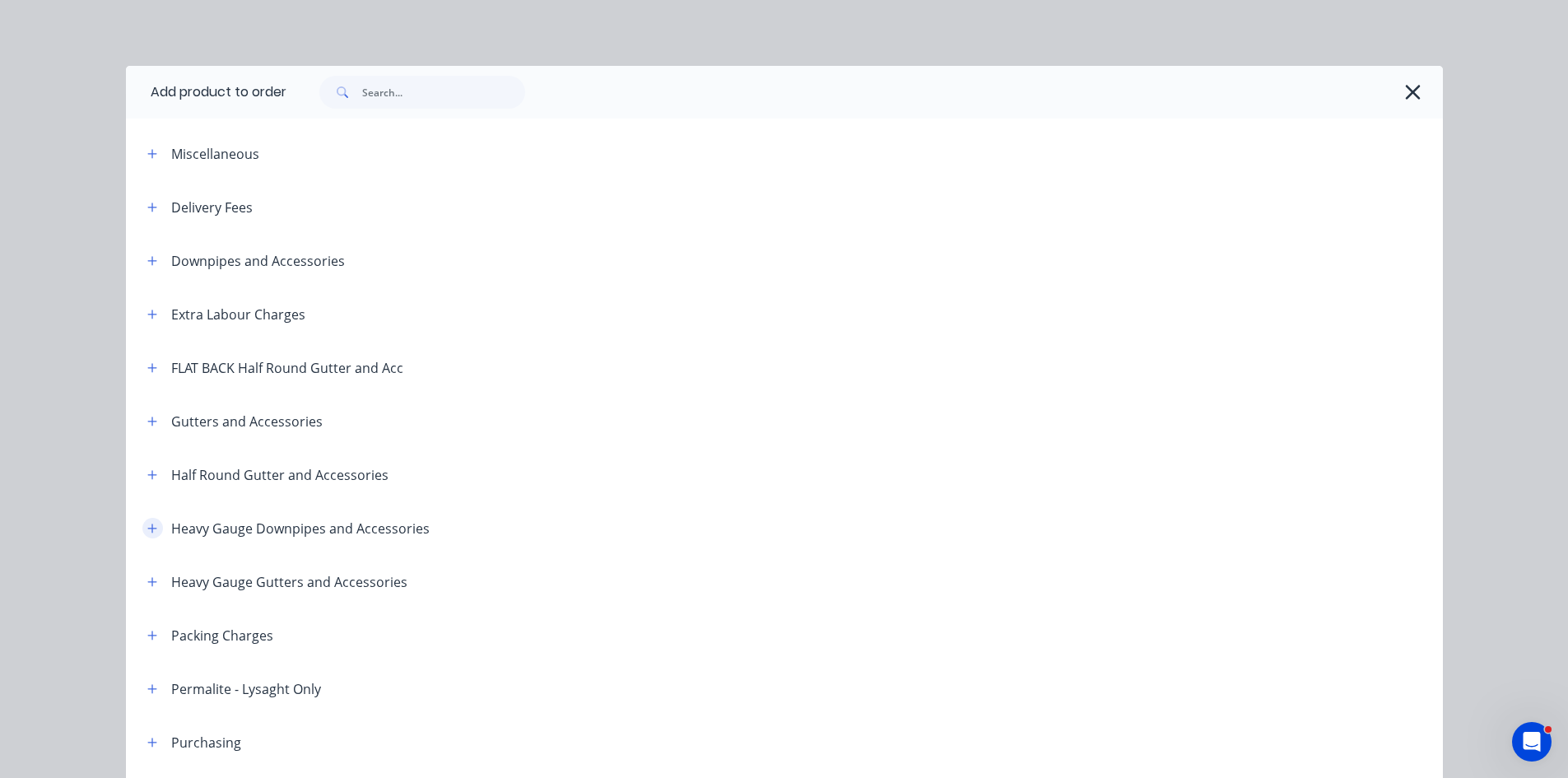
click at [147, 526] on icon "button" at bounding box center [152, 529] width 10 height 12
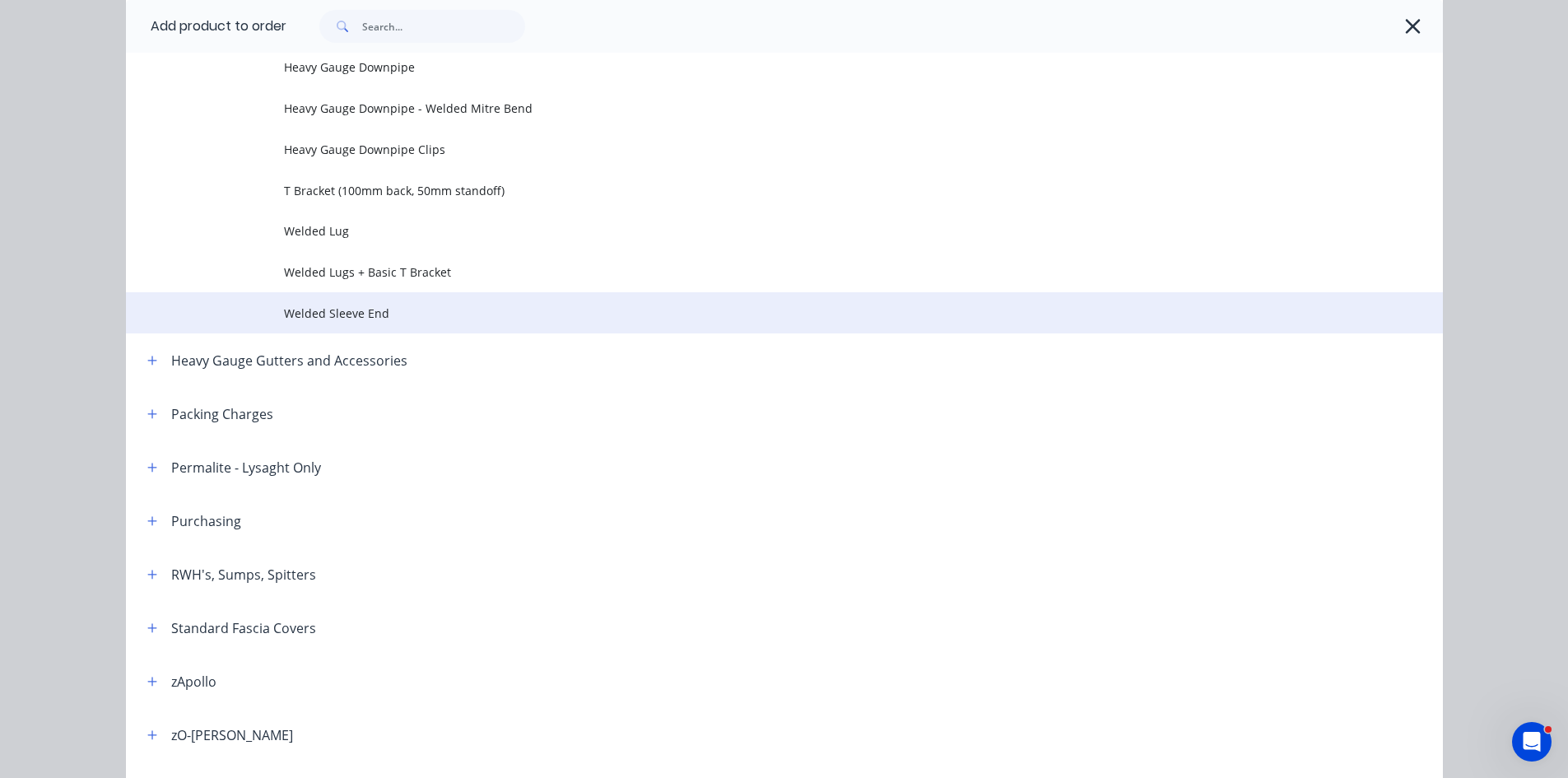
scroll to position [274, 0]
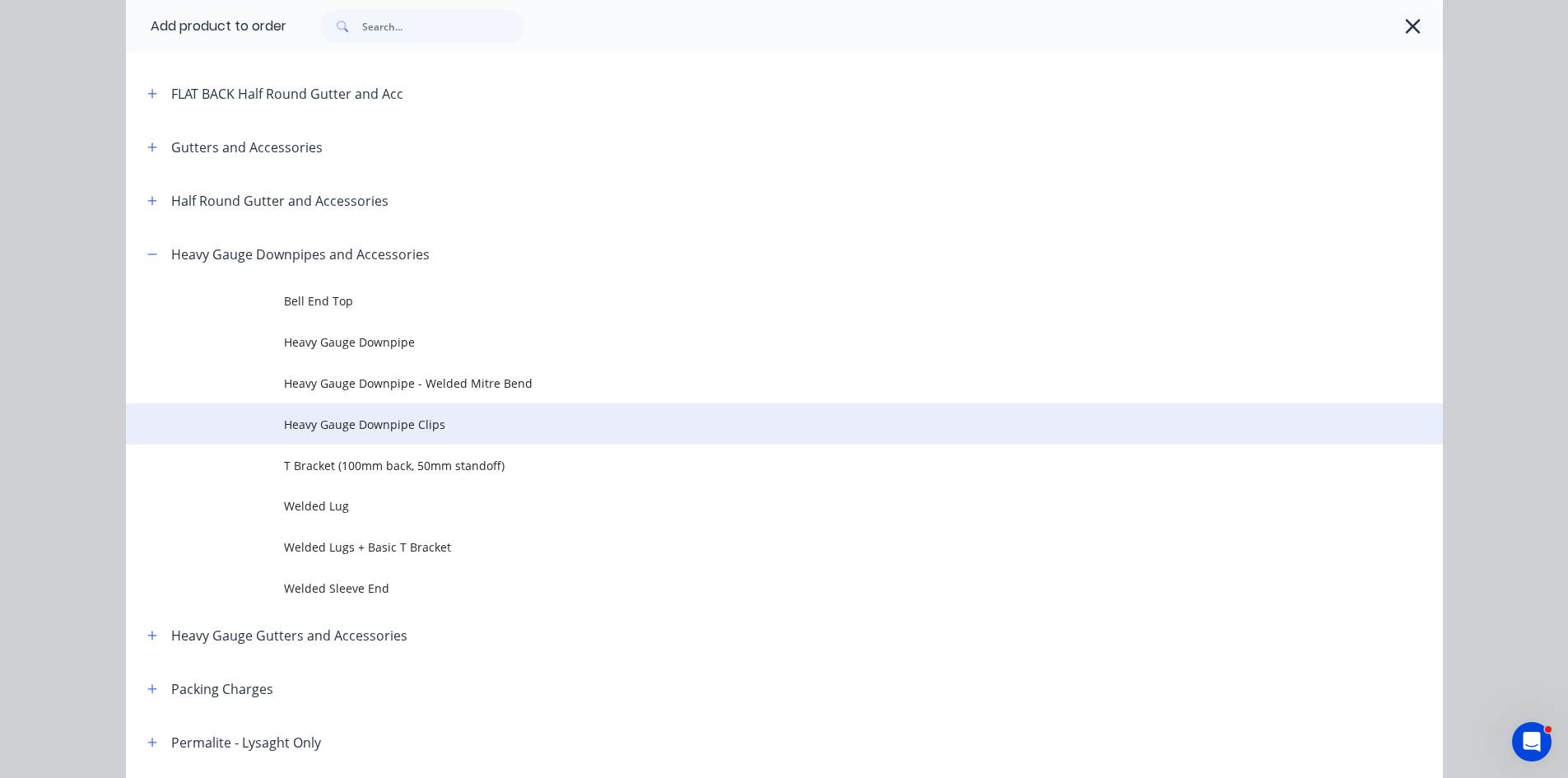
click at [700, 423] on span "Heavy Gauge Downpipe Clips" at bounding box center [747, 425] width 927 height 18
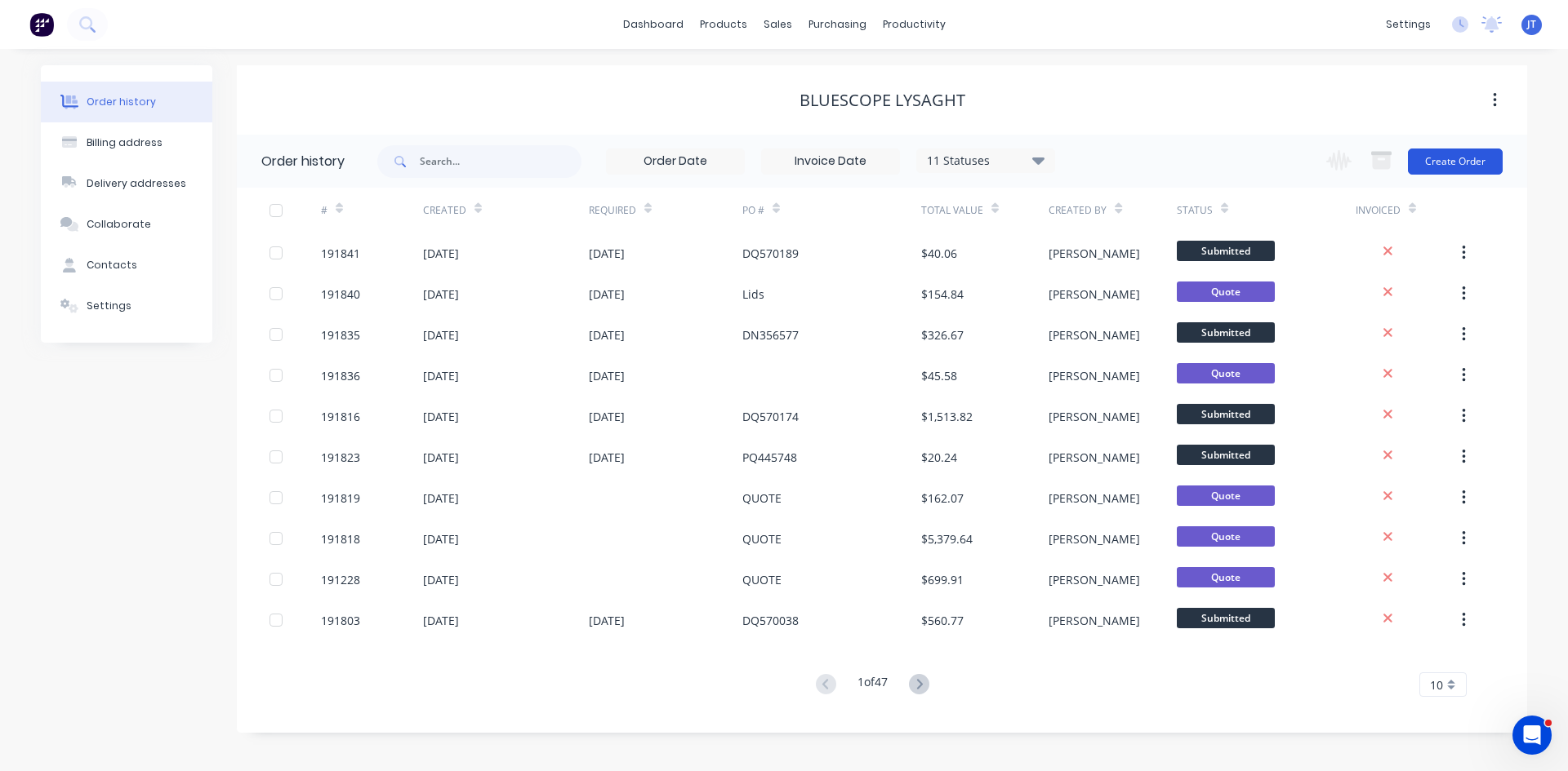
click at [1484, 162] on button "Create Order" at bounding box center [1455, 161] width 95 height 26
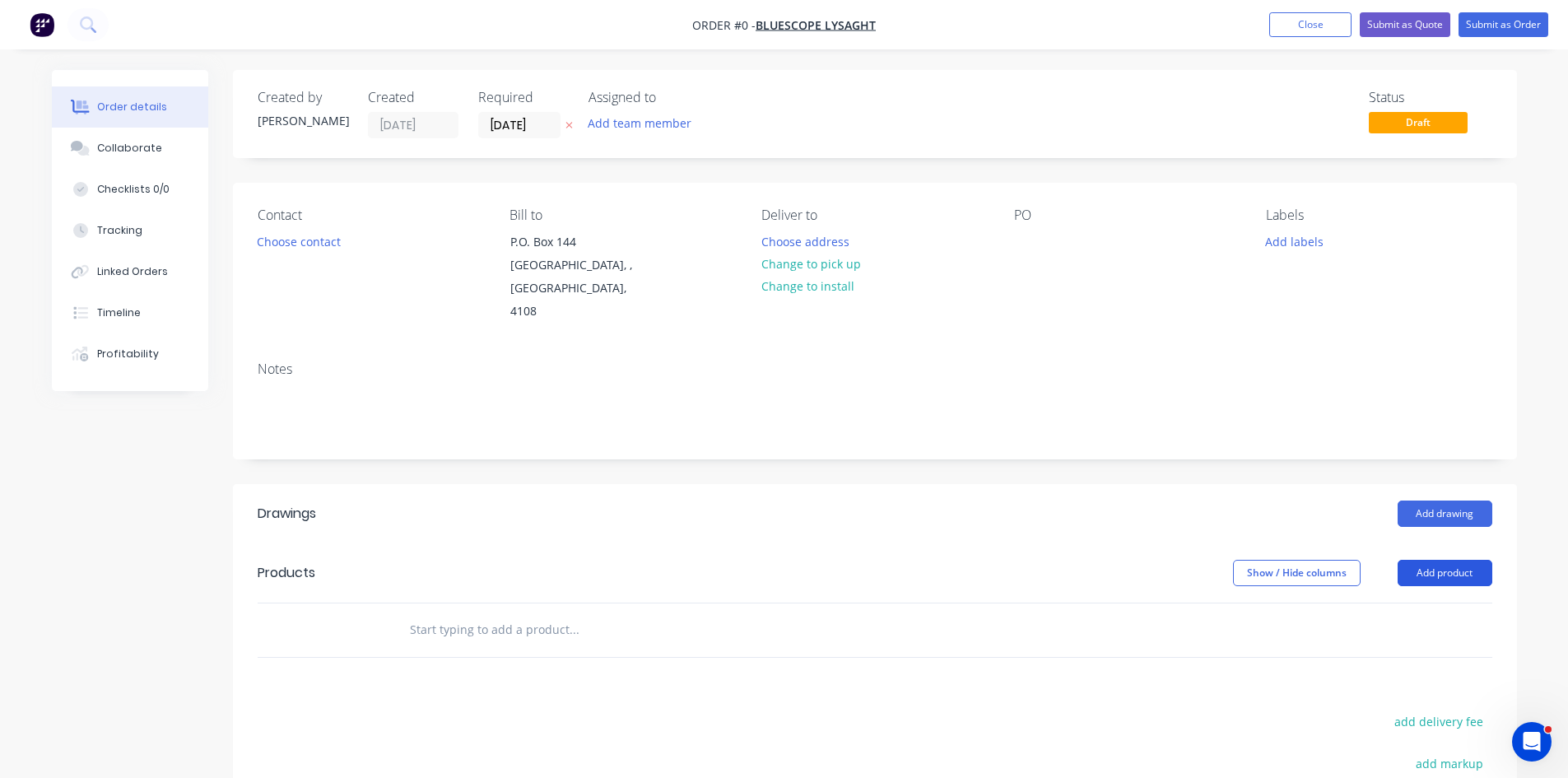
click at [1434, 560] on button "Add product" at bounding box center [1445, 573] width 95 height 26
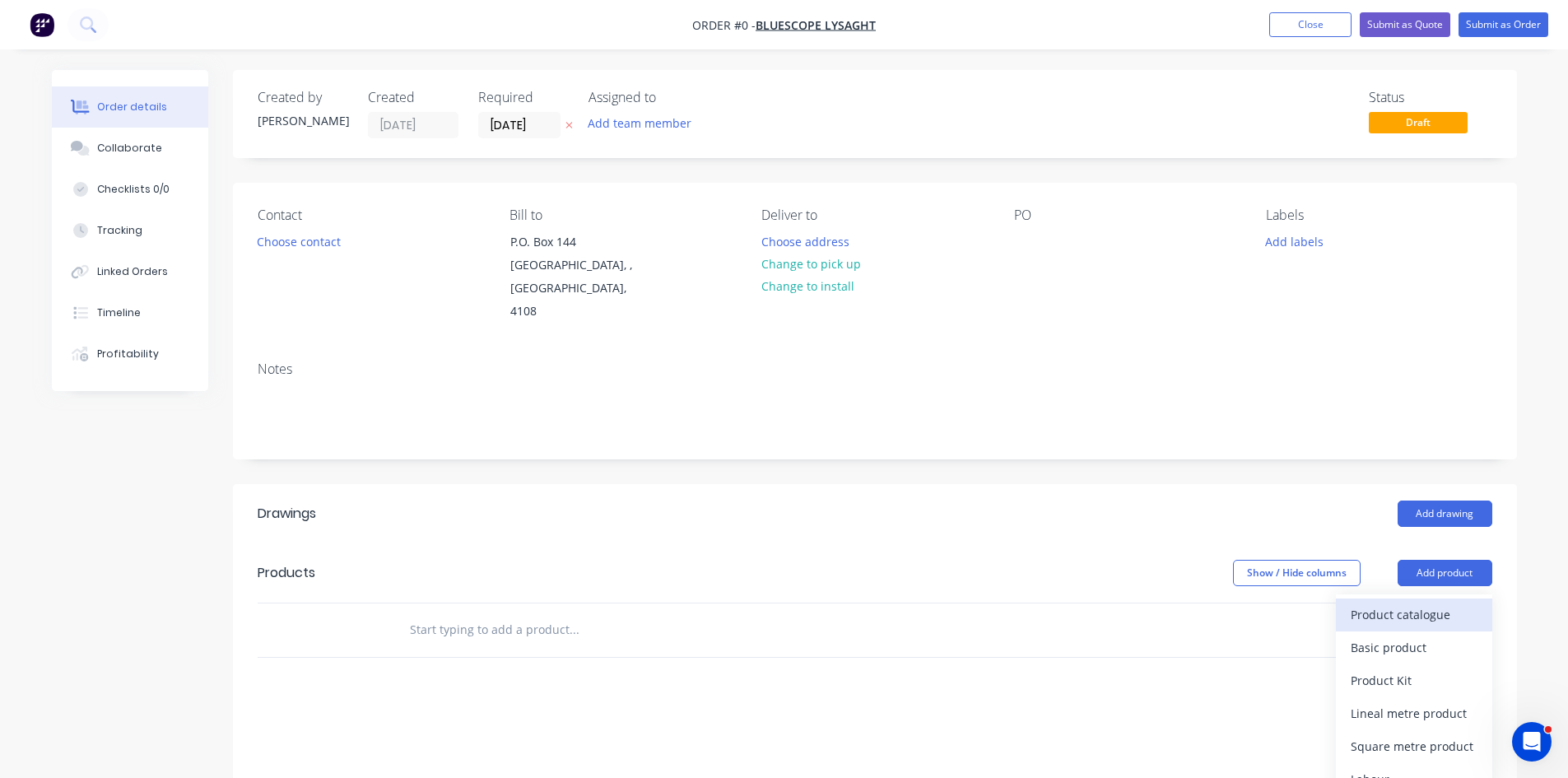
click at [1421, 599] on button "Product catalogue" at bounding box center [1414, 615] width 156 height 33
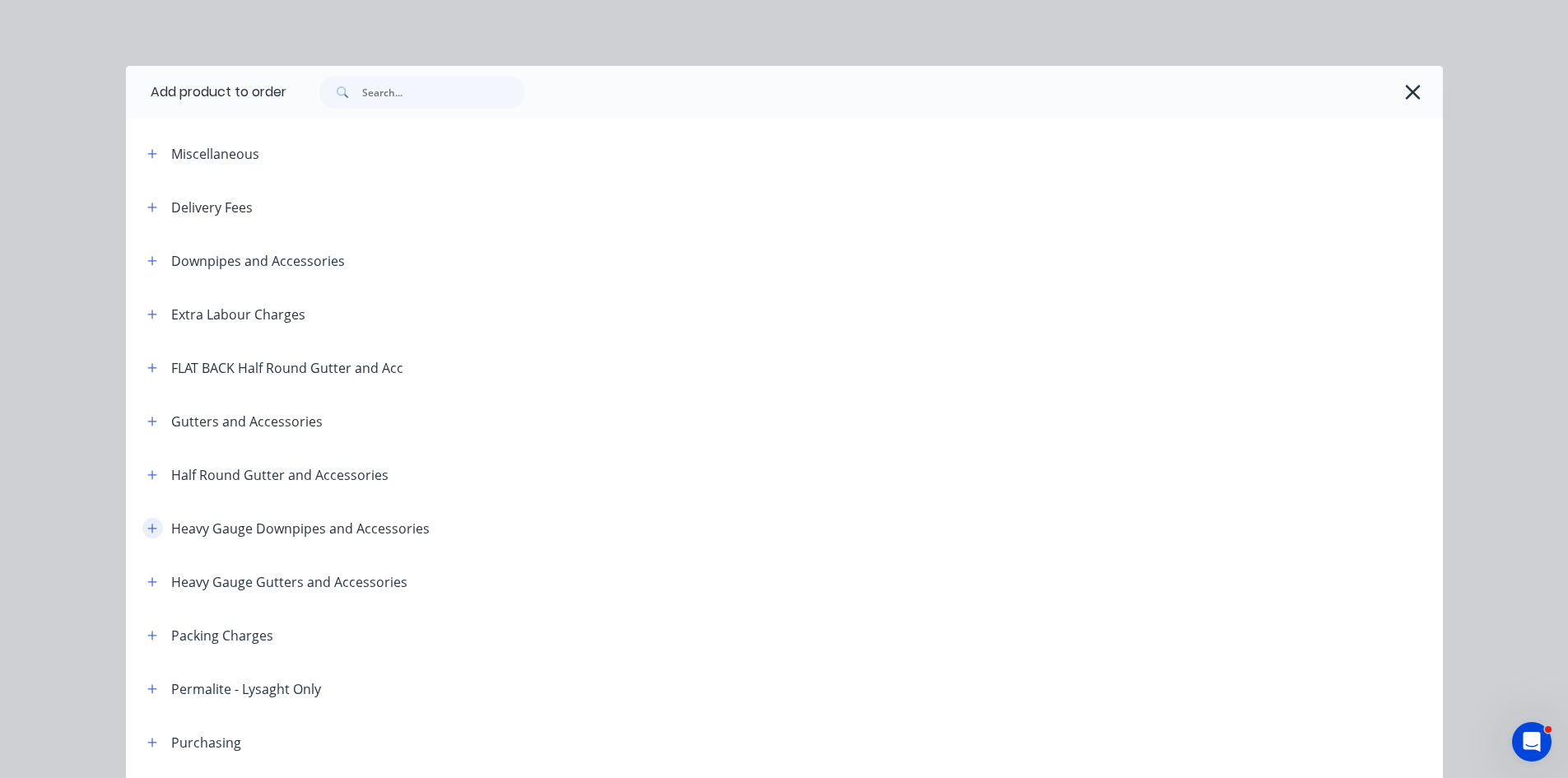
click at [150, 524] on icon "button" at bounding box center [152, 529] width 10 height 12
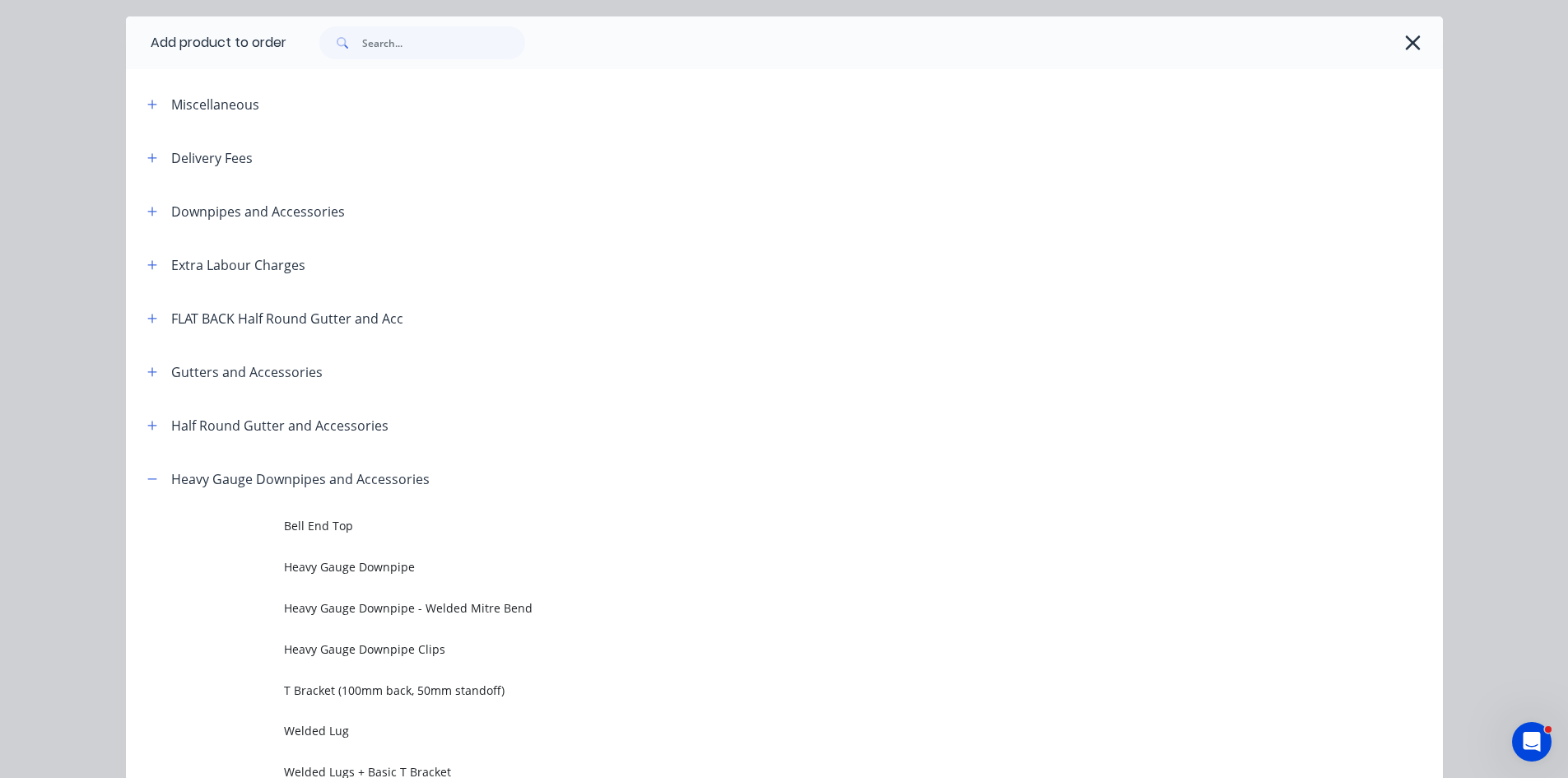
scroll to position [324, 0]
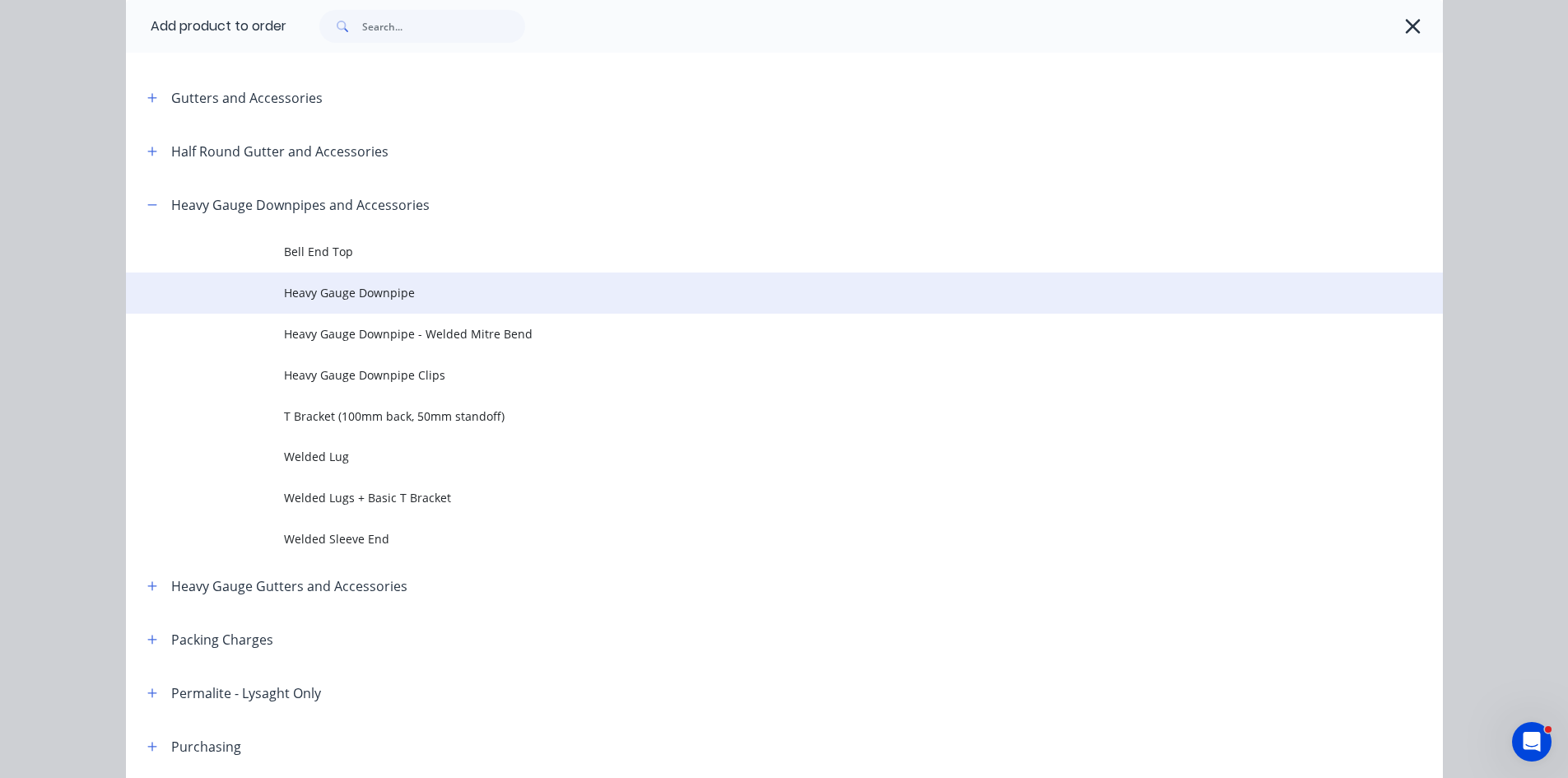
click at [477, 289] on span "Heavy Gauge Downpipe" at bounding box center [747, 293] width 927 height 18
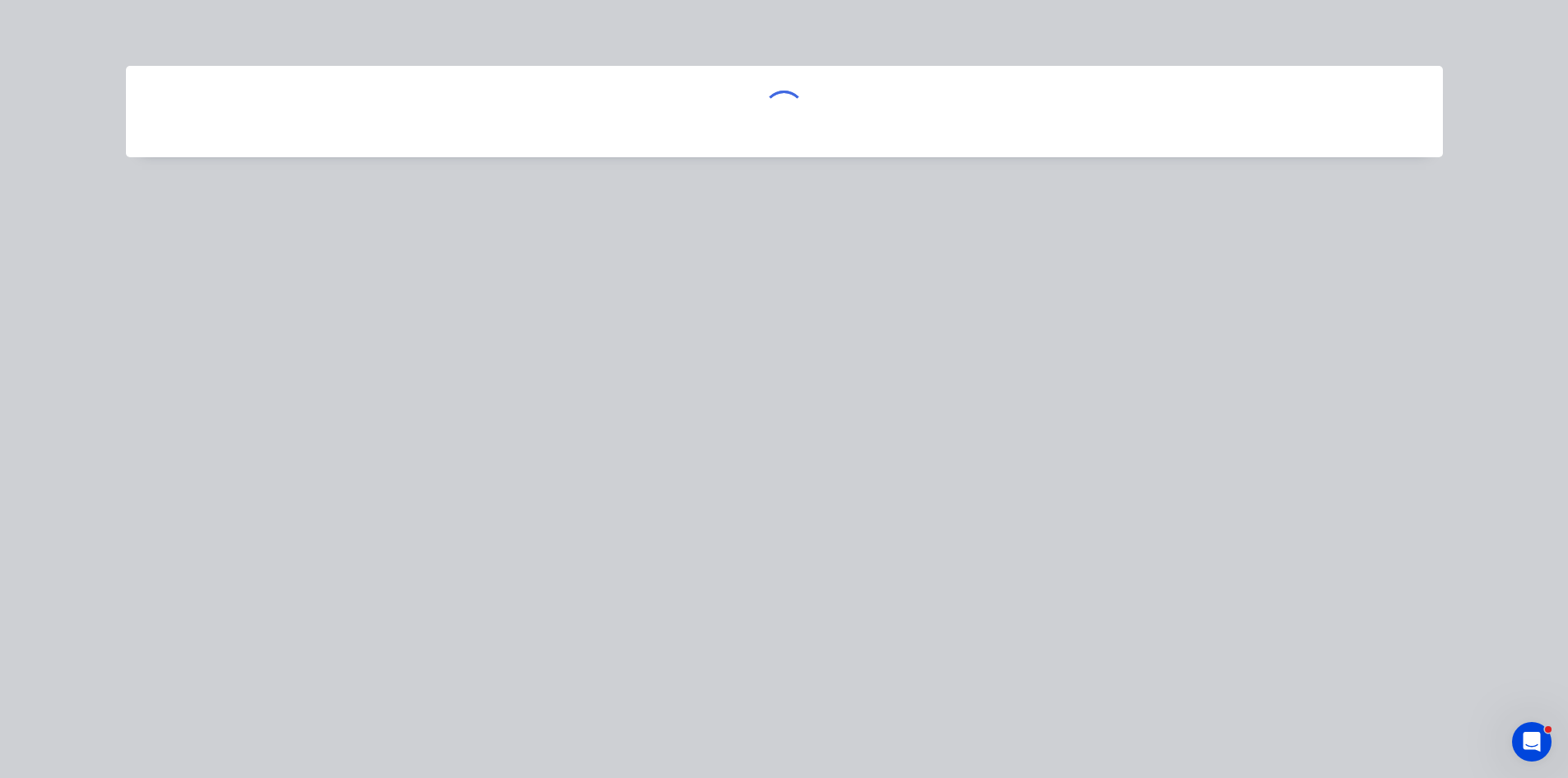
scroll to position [0, 0]
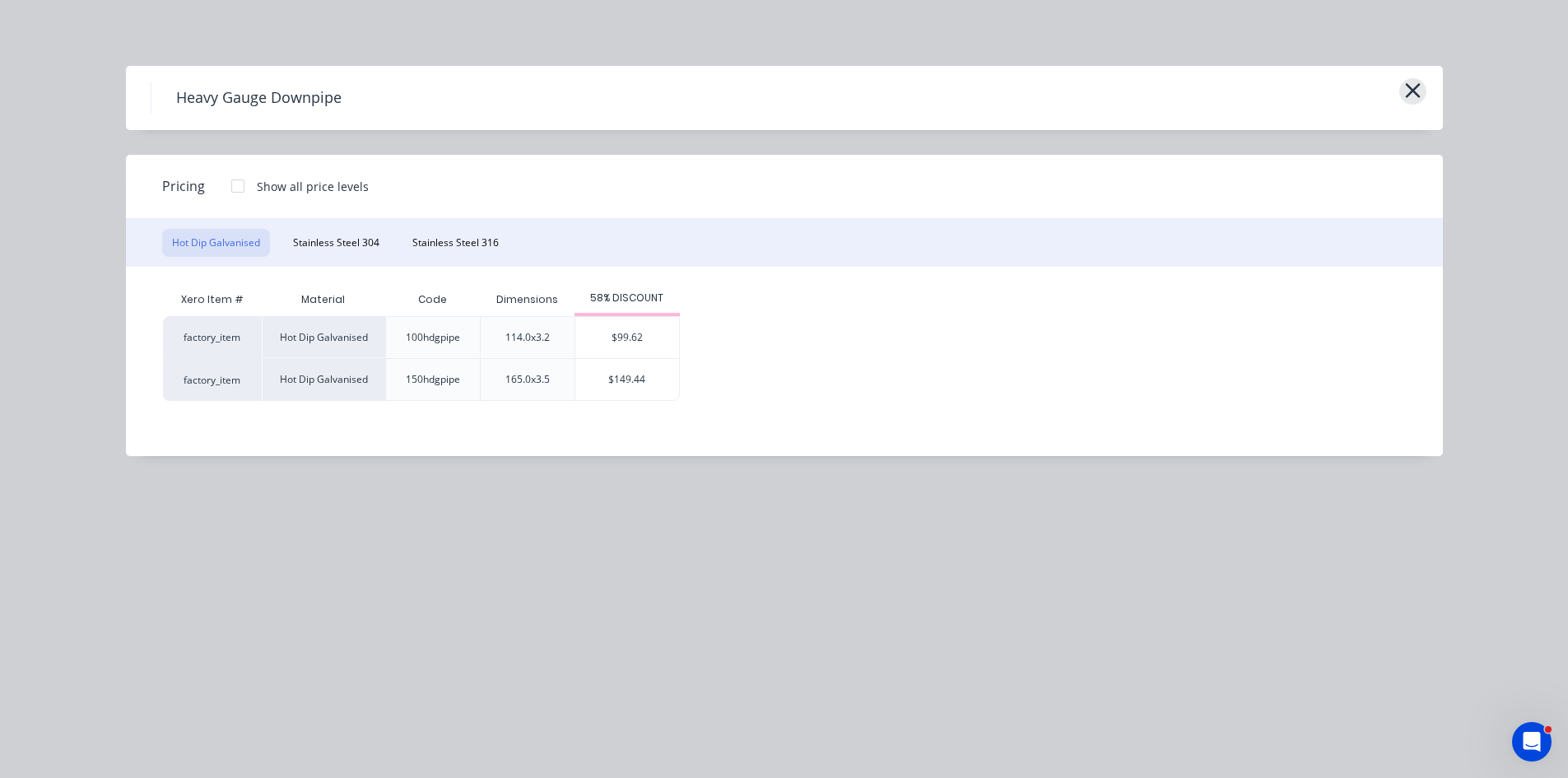
click at [1418, 98] on icon "button" at bounding box center [1413, 90] width 18 height 23
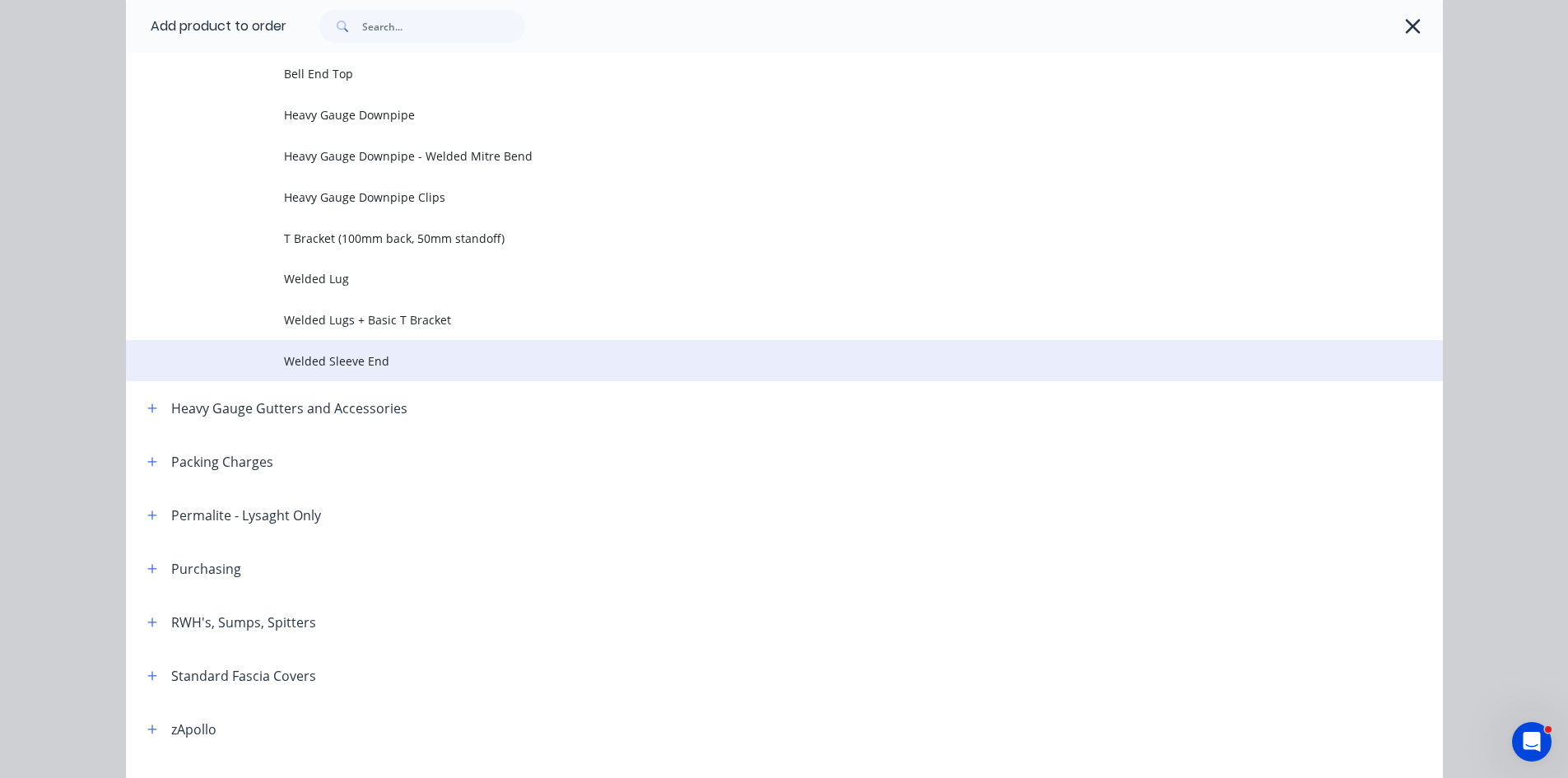
scroll to position [227, 0]
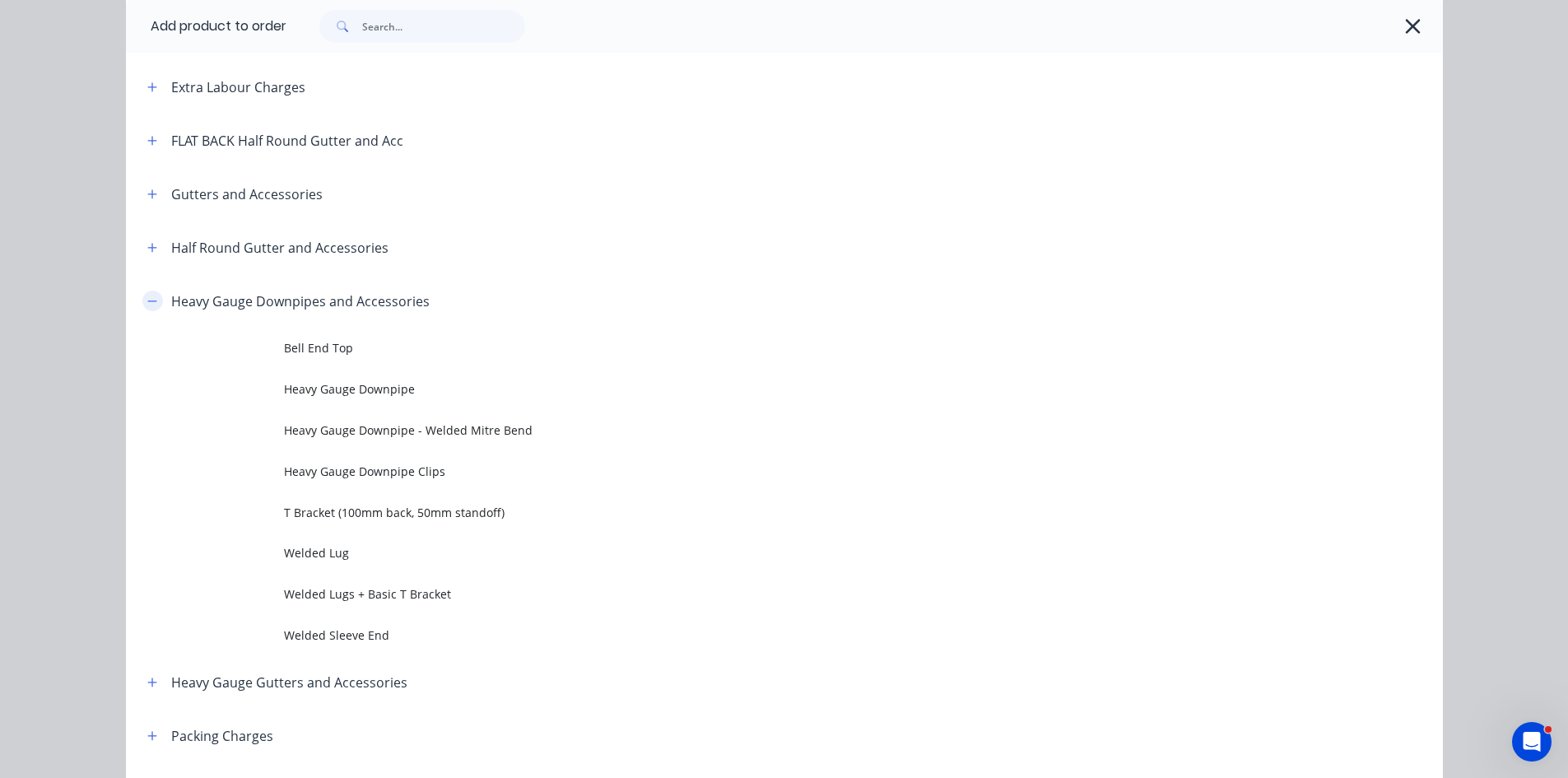
click at [151, 299] on button "button" at bounding box center [152, 301] width 20 height 20
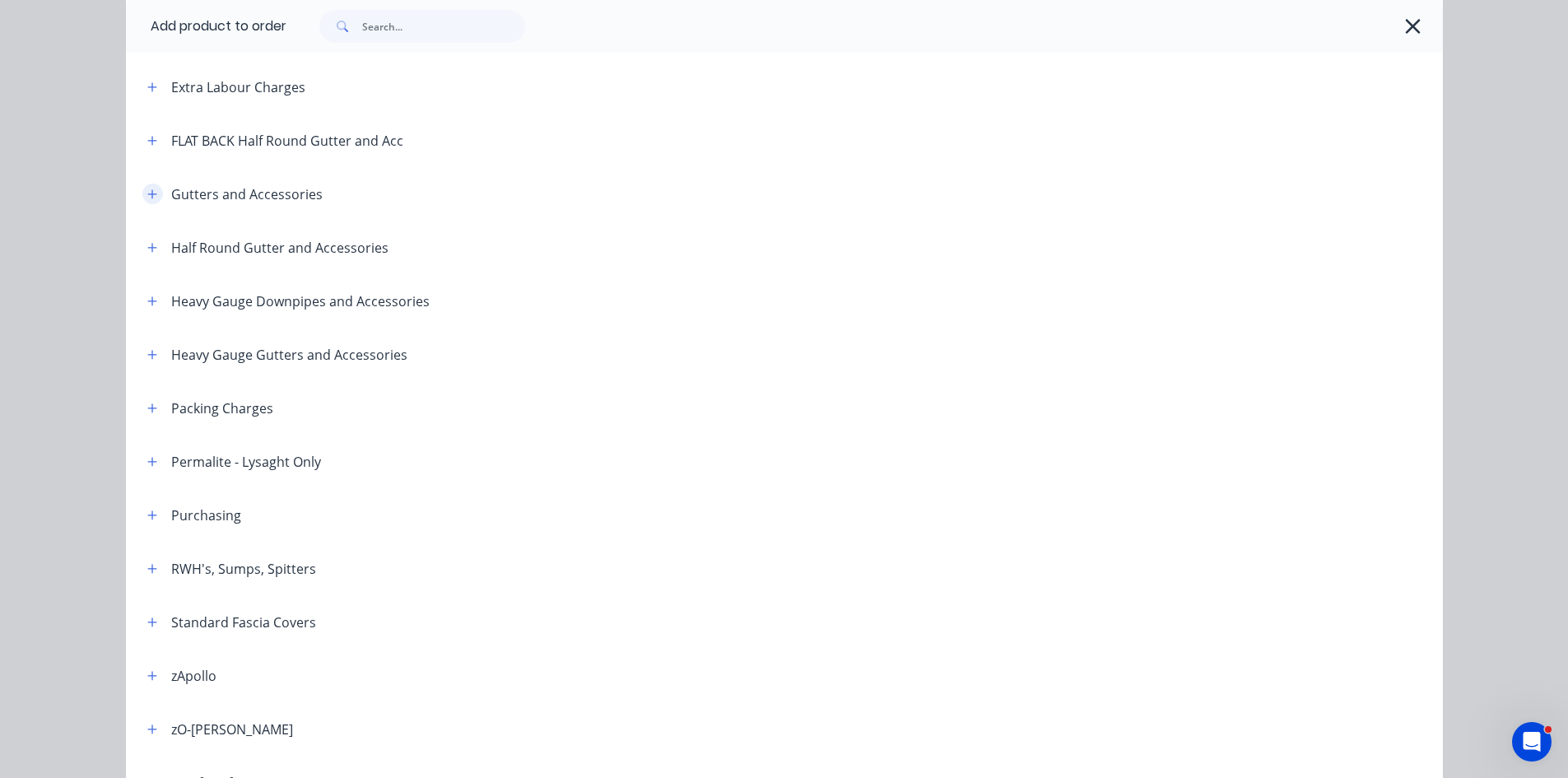
scroll to position [0, 0]
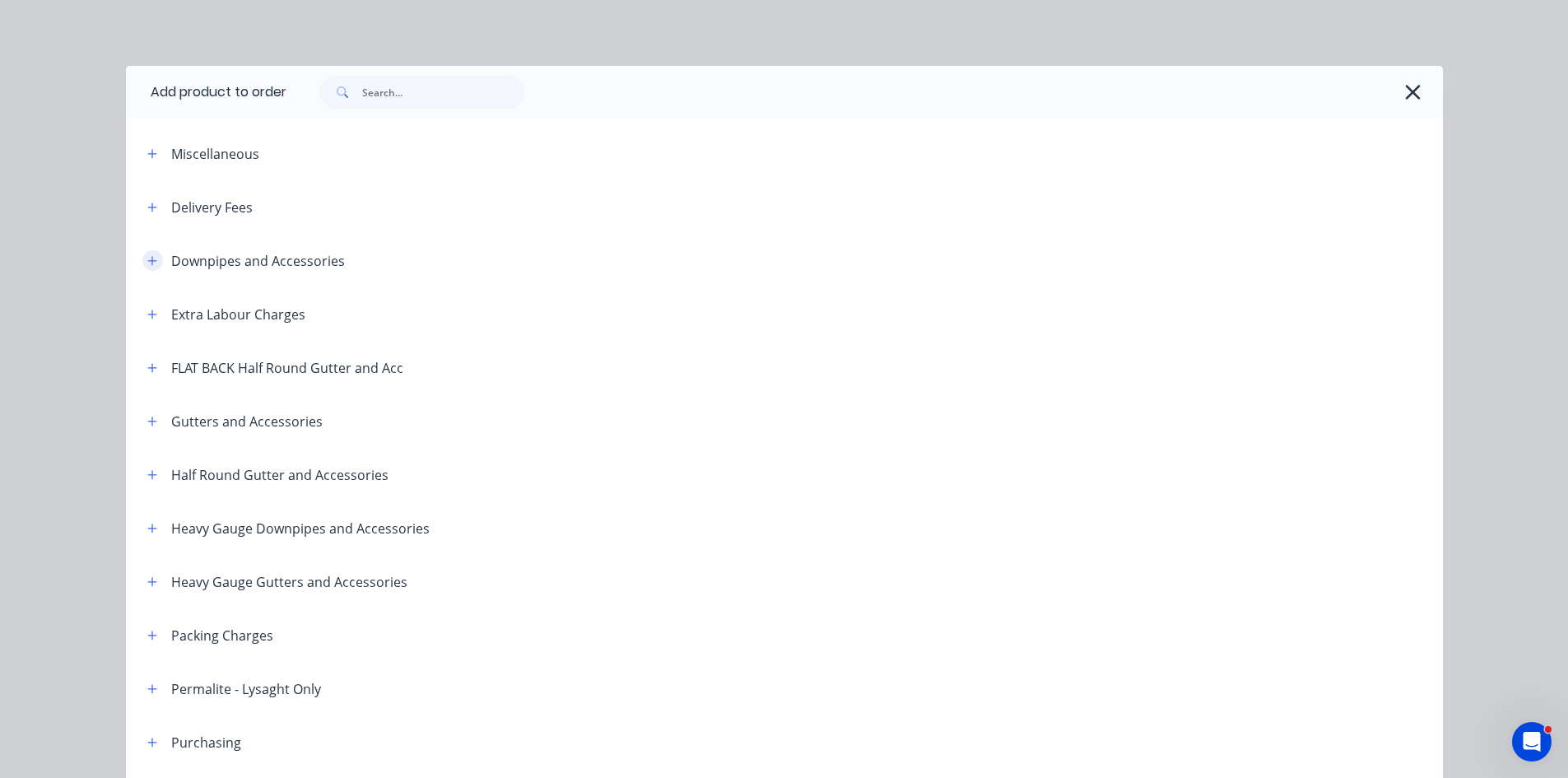
click at [149, 264] on icon "button" at bounding box center [152, 262] width 10 height 12
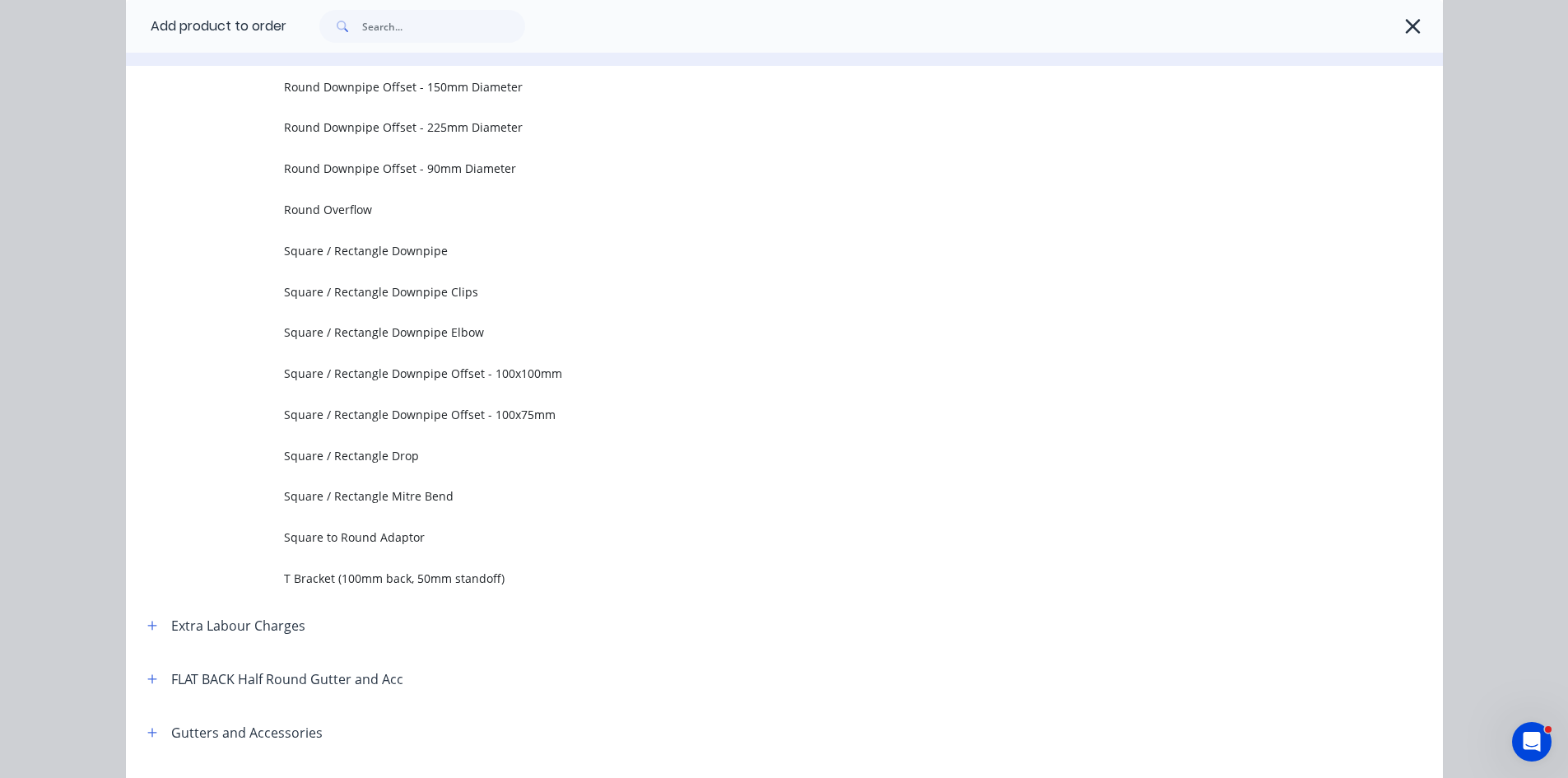
scroll to position [274, 0]
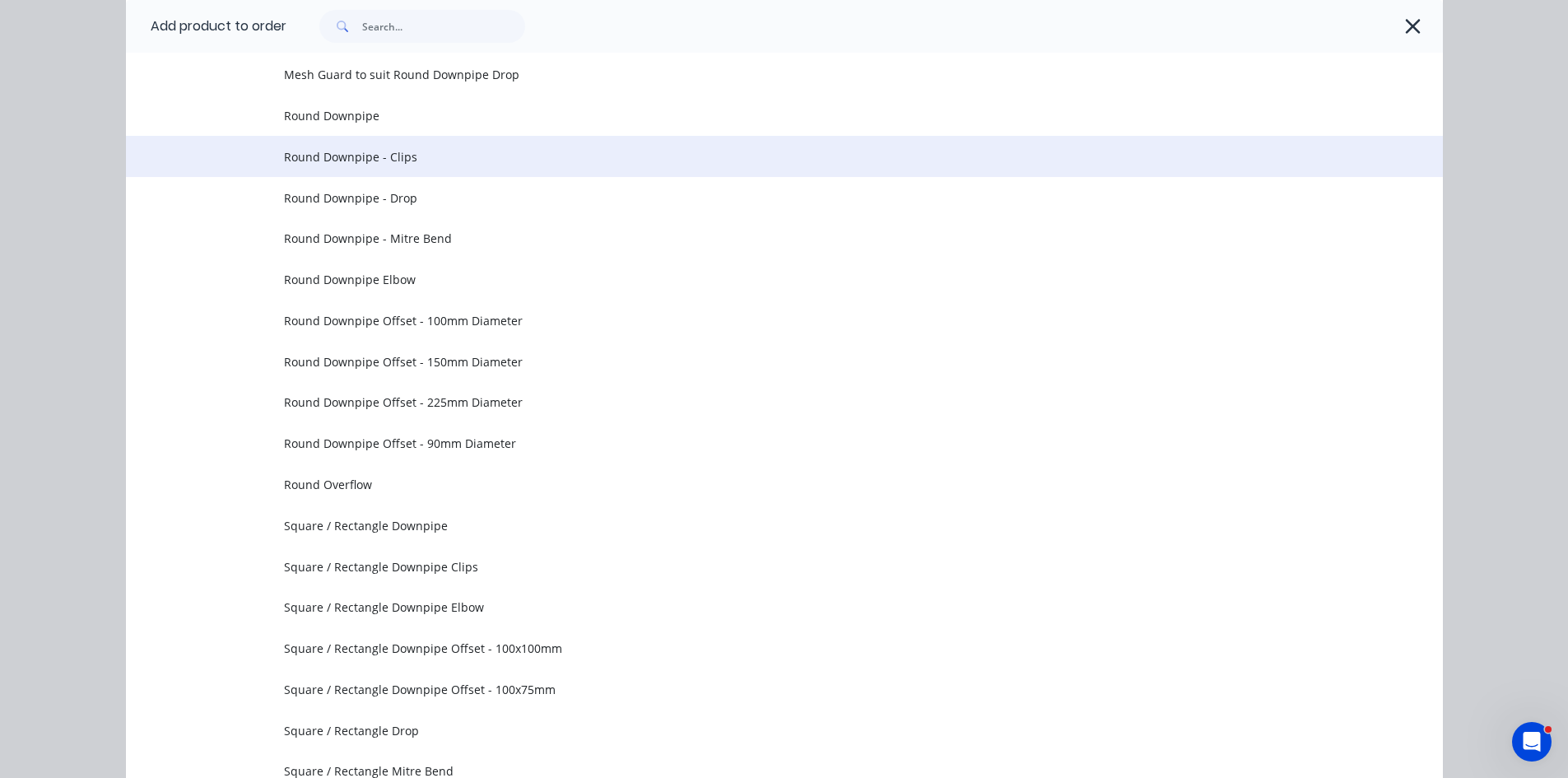
click at [585, 161] on span "Round Downpipe - Clips" at bounding box center [747, 156] width 927 height 18
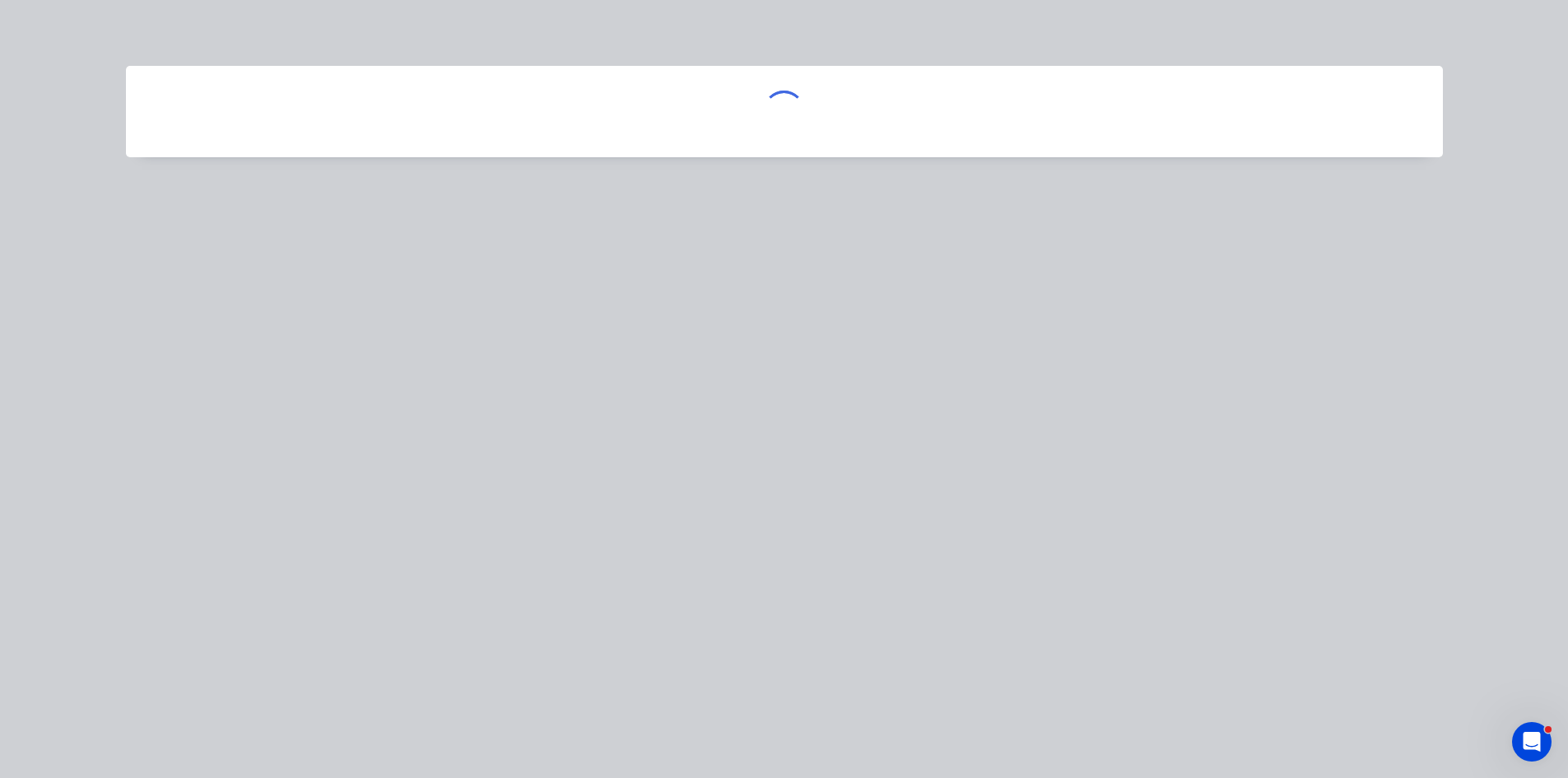
scroll to position [0, 0]
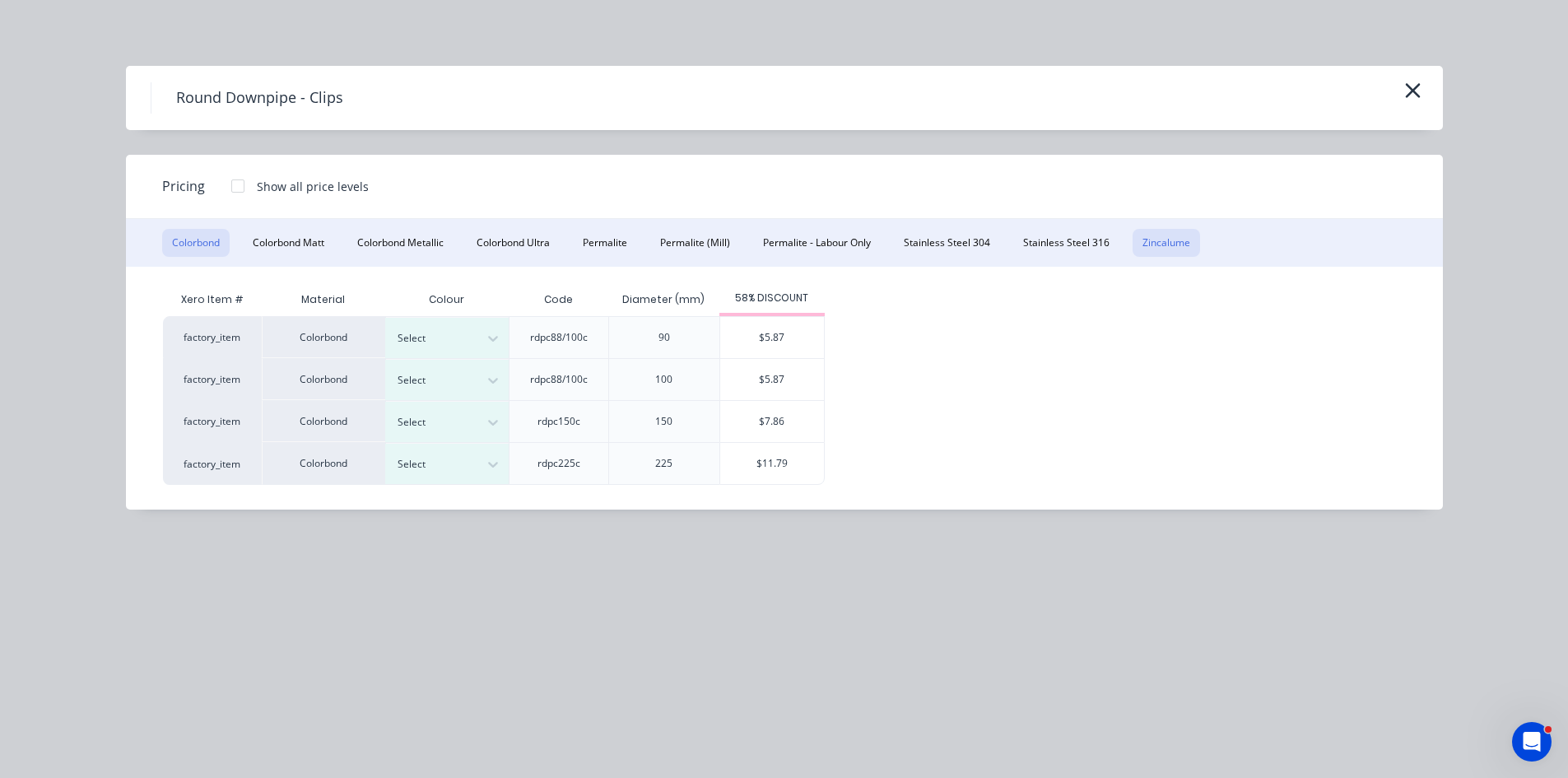
click at [1156, 251] on button "Zincalume" at bounding box center [1166, 242] width 67 height 28
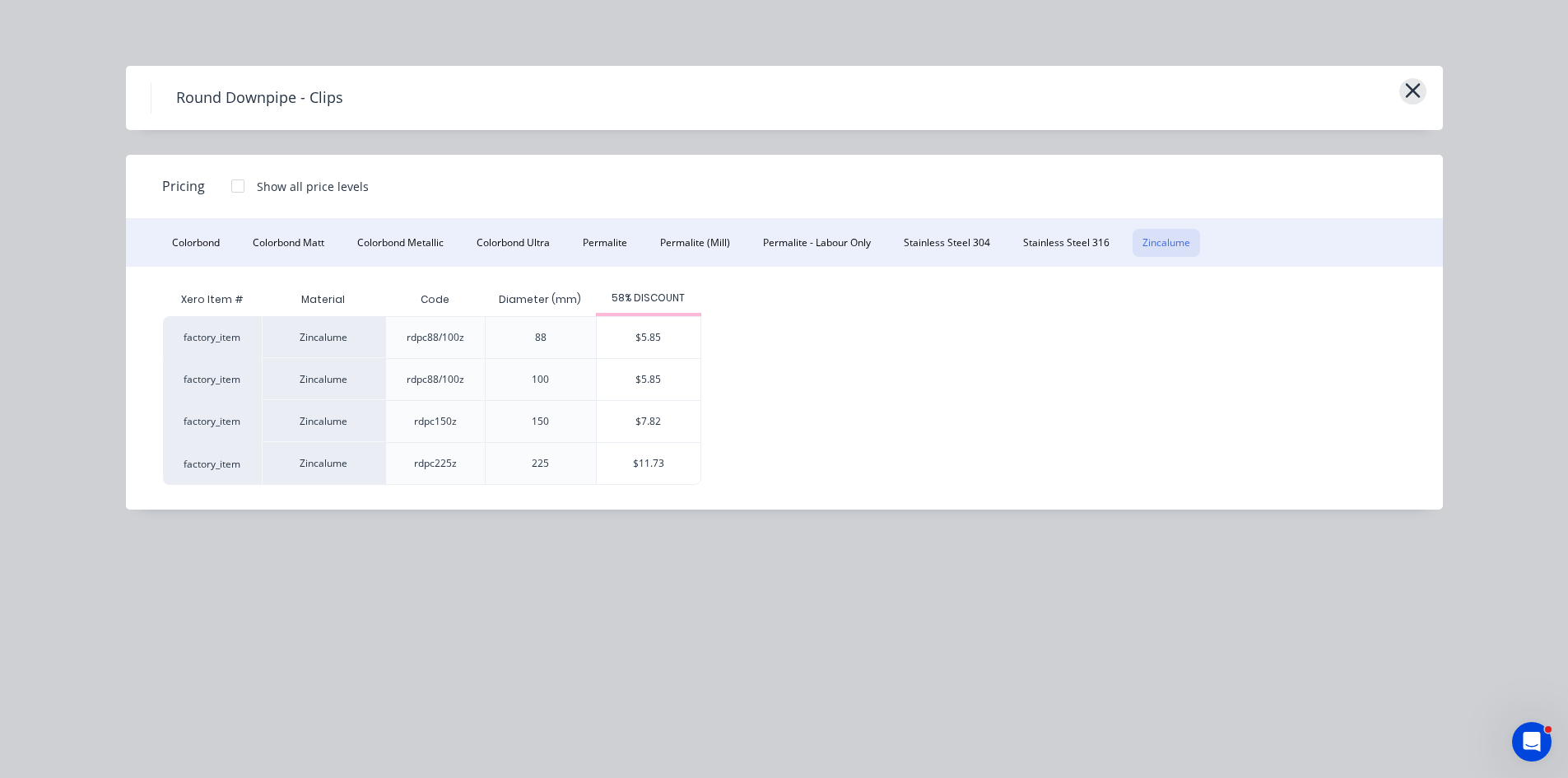
click at [1411, 96] on icon "button" at bounding box center [1413, 90] width 18 height 23
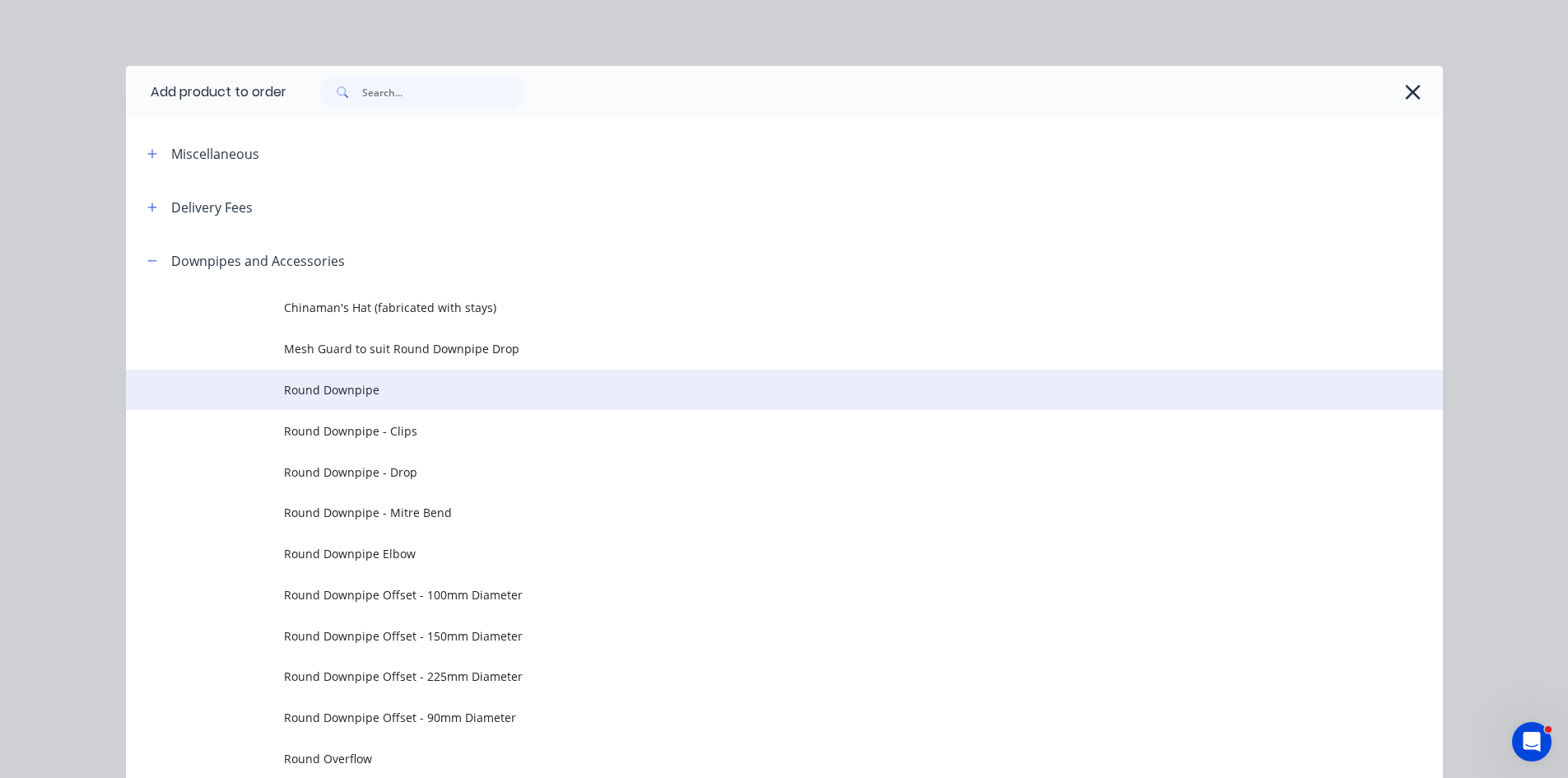
click at [462, 395] on span "Round Downpipe" at bounding box center [747, 389] width 927 height 18
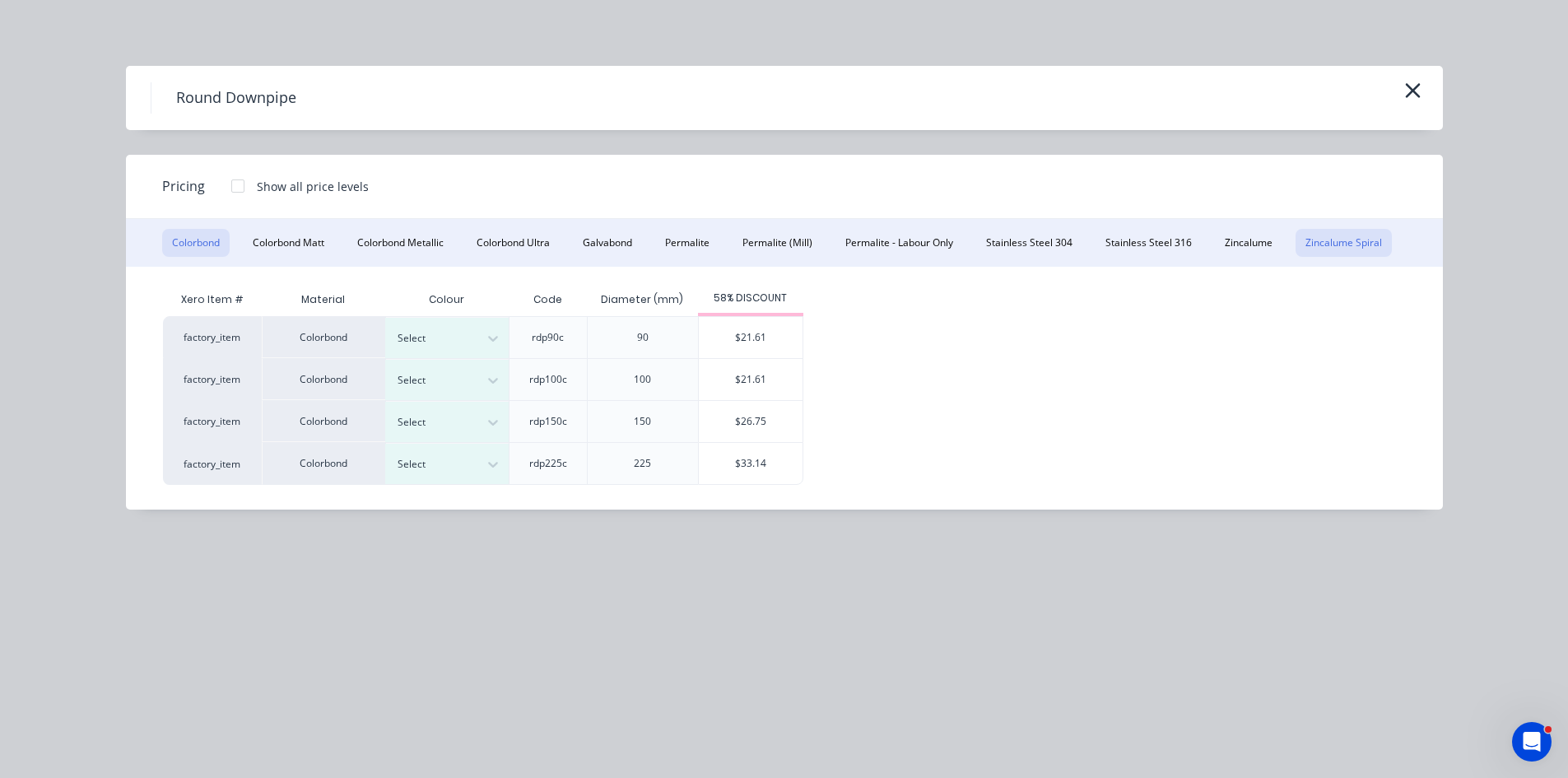
click at [1358, 237] on button "Zincalume Spiral" at bounding box center [1344, 242] width 97 height 28
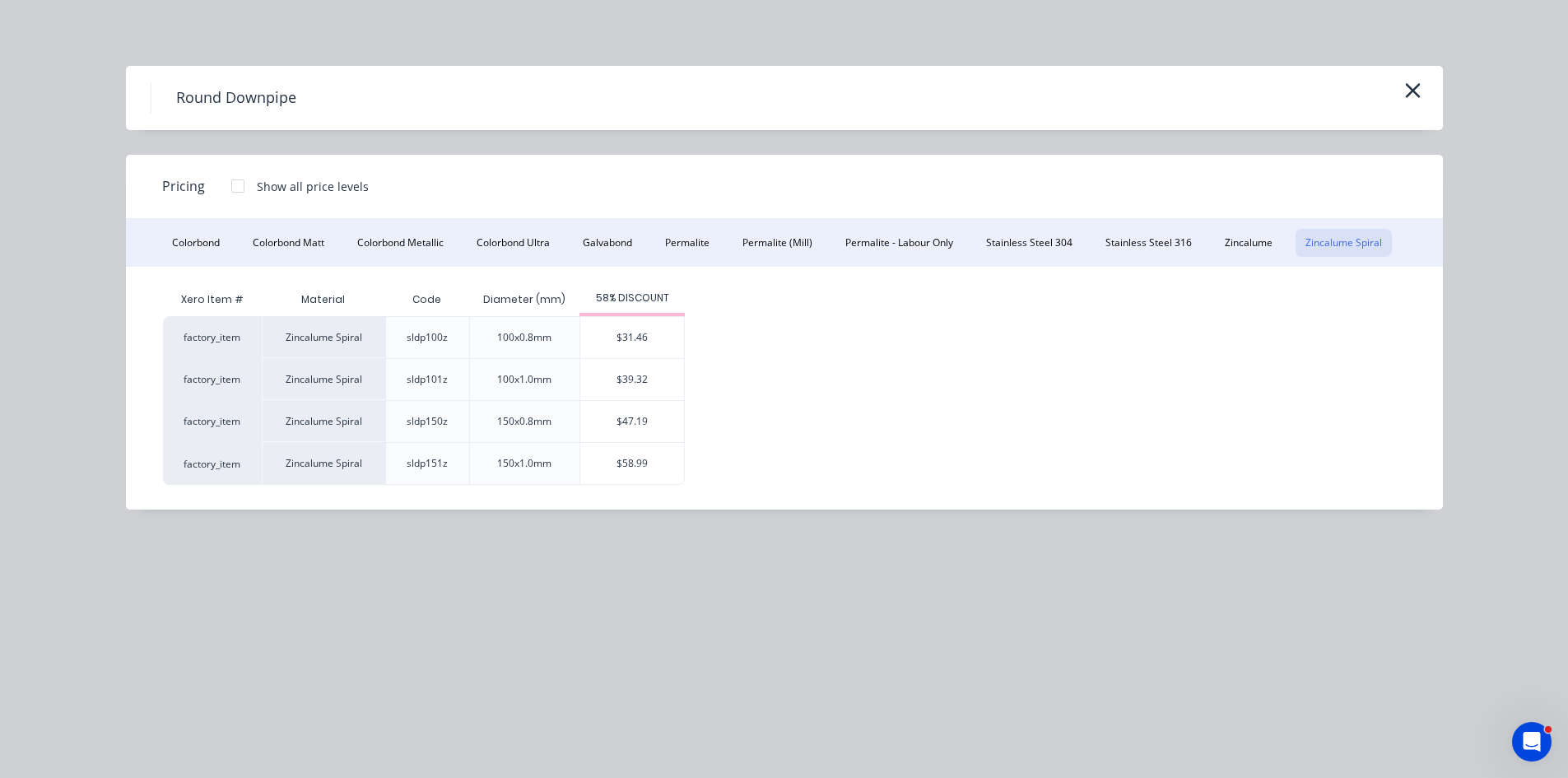
click at [898, 408] on div "factory_item Zincalume Spiral sldp100z 100x0.8mm $31.46 factory_item Zincalume …" at bounding box center [772, 400] width 1218 height 169
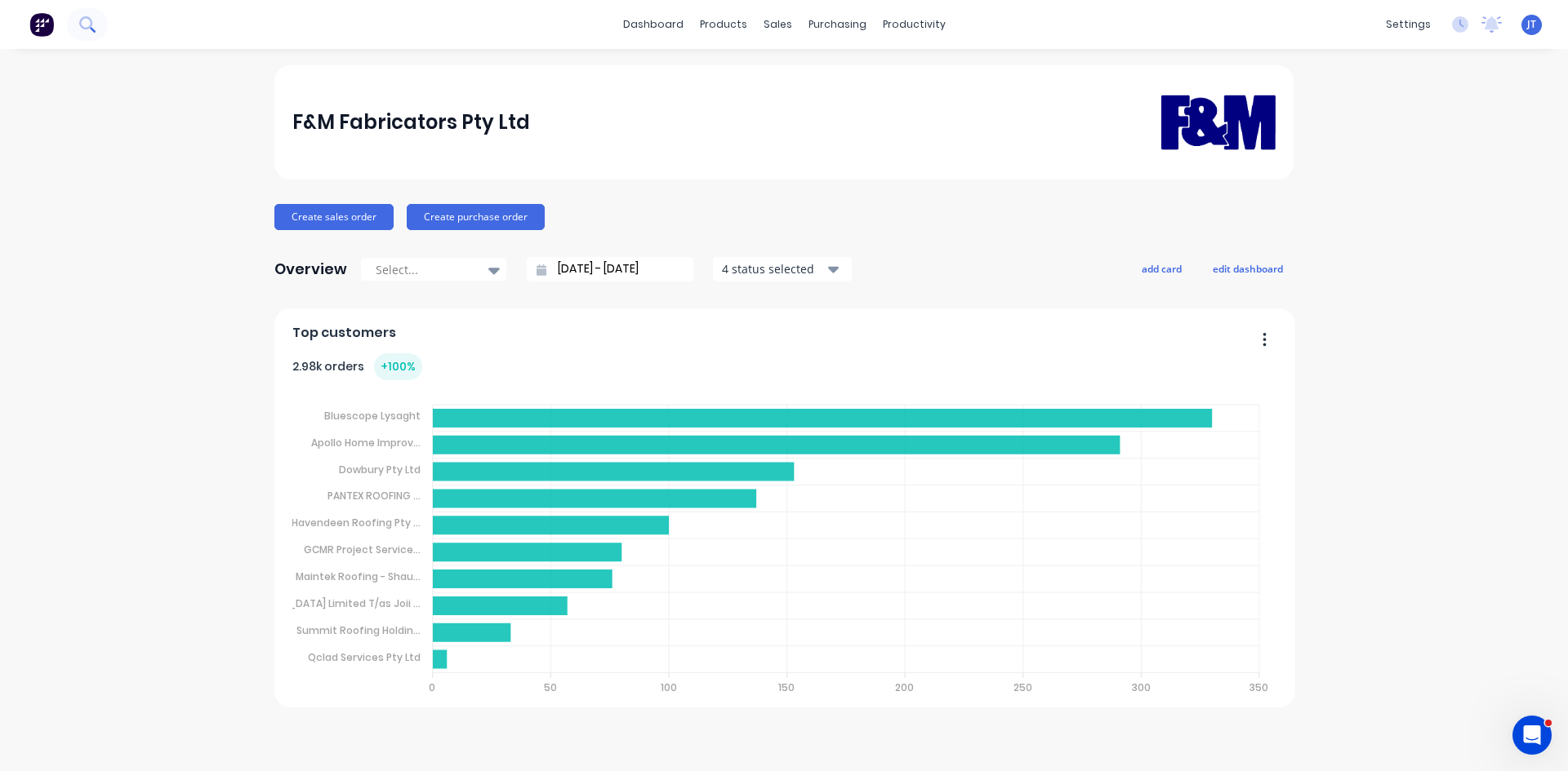
click at [83, 28] on icon at bounding box center [87, 24] width 16 height 16
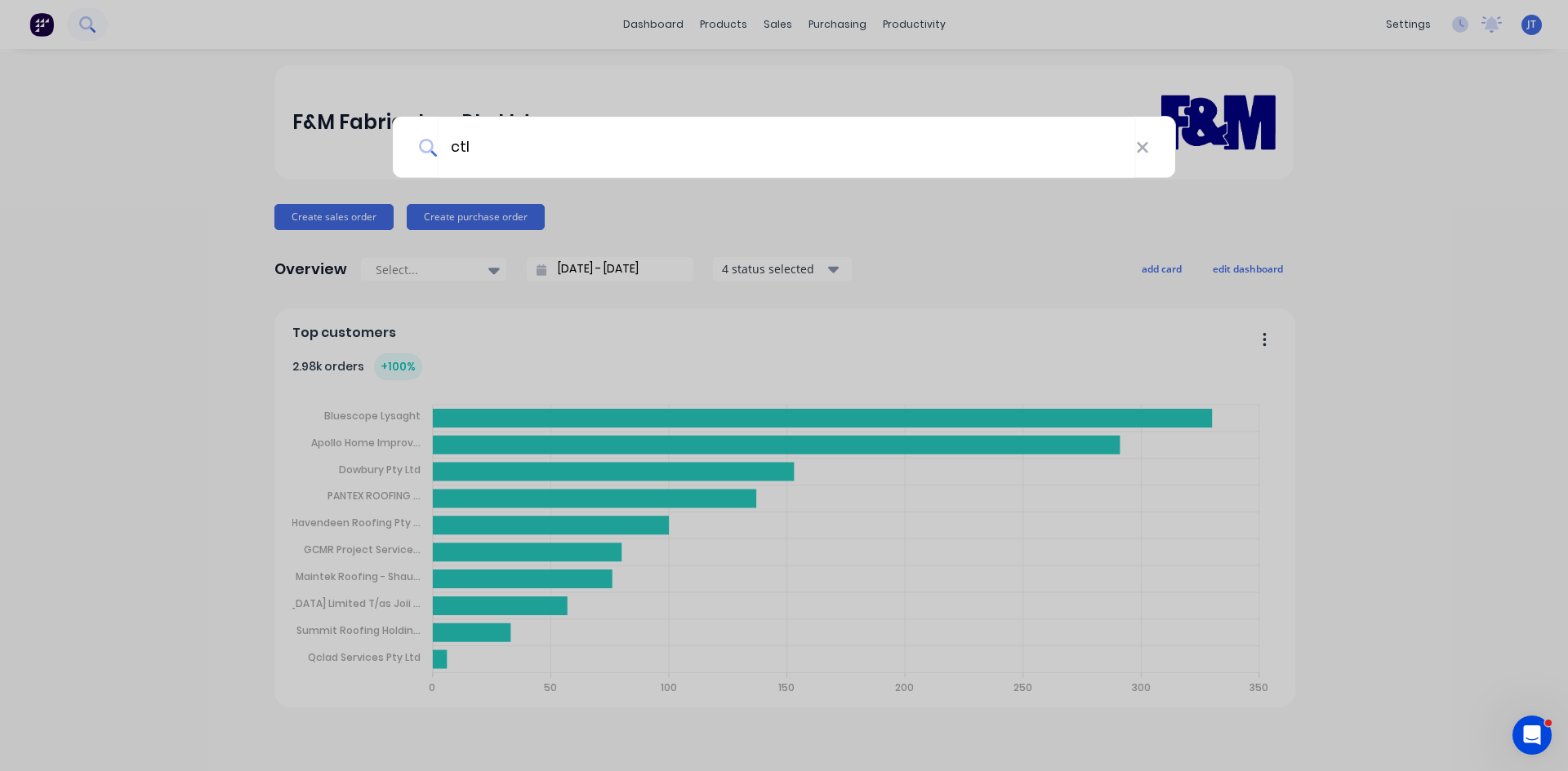
type input "ctl"
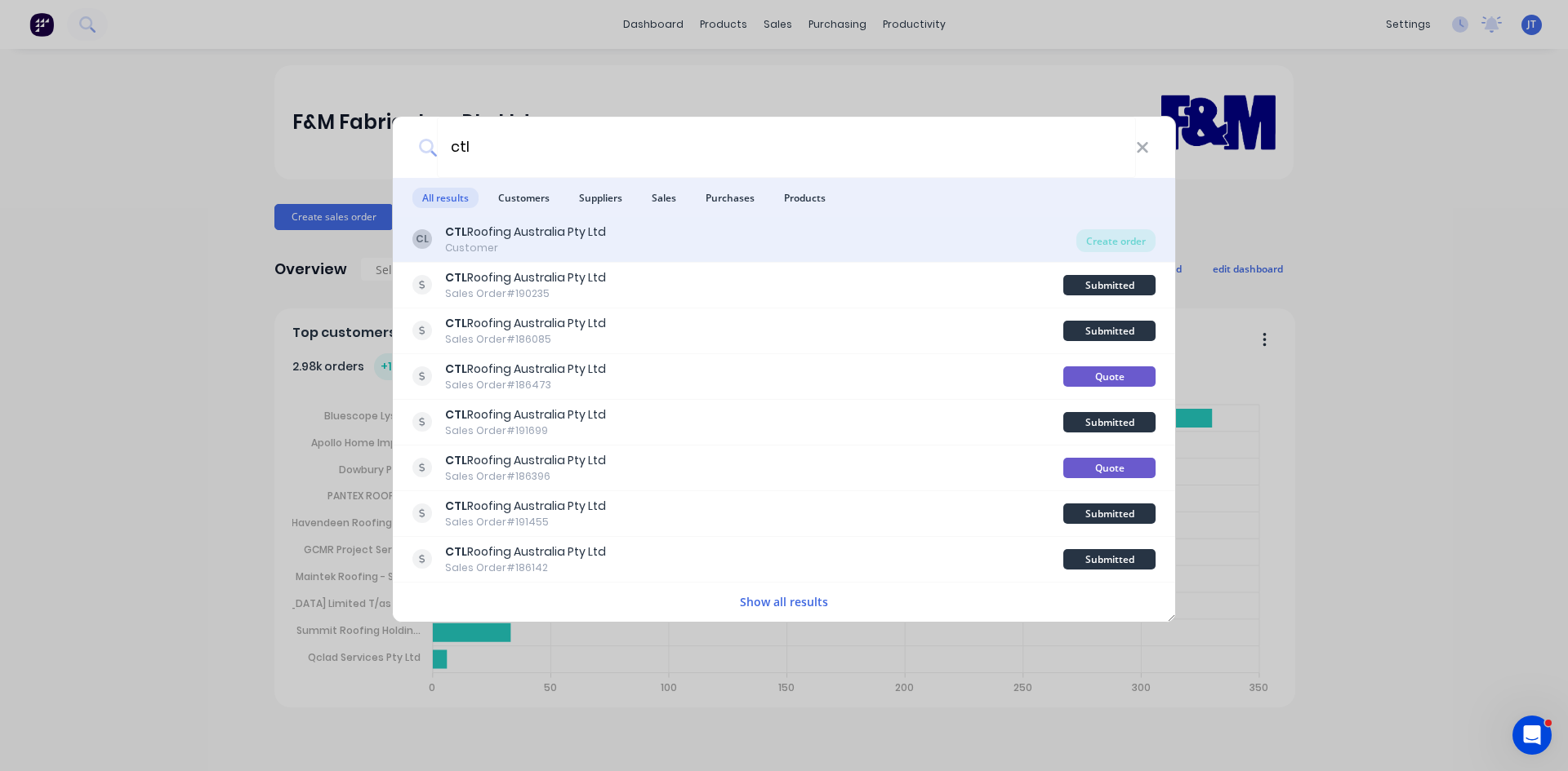
click at [917, 238] on div "CL CTL Roofing Australia Pty Ltd Customer" at bounding box center [745, 239] width 664 height 32
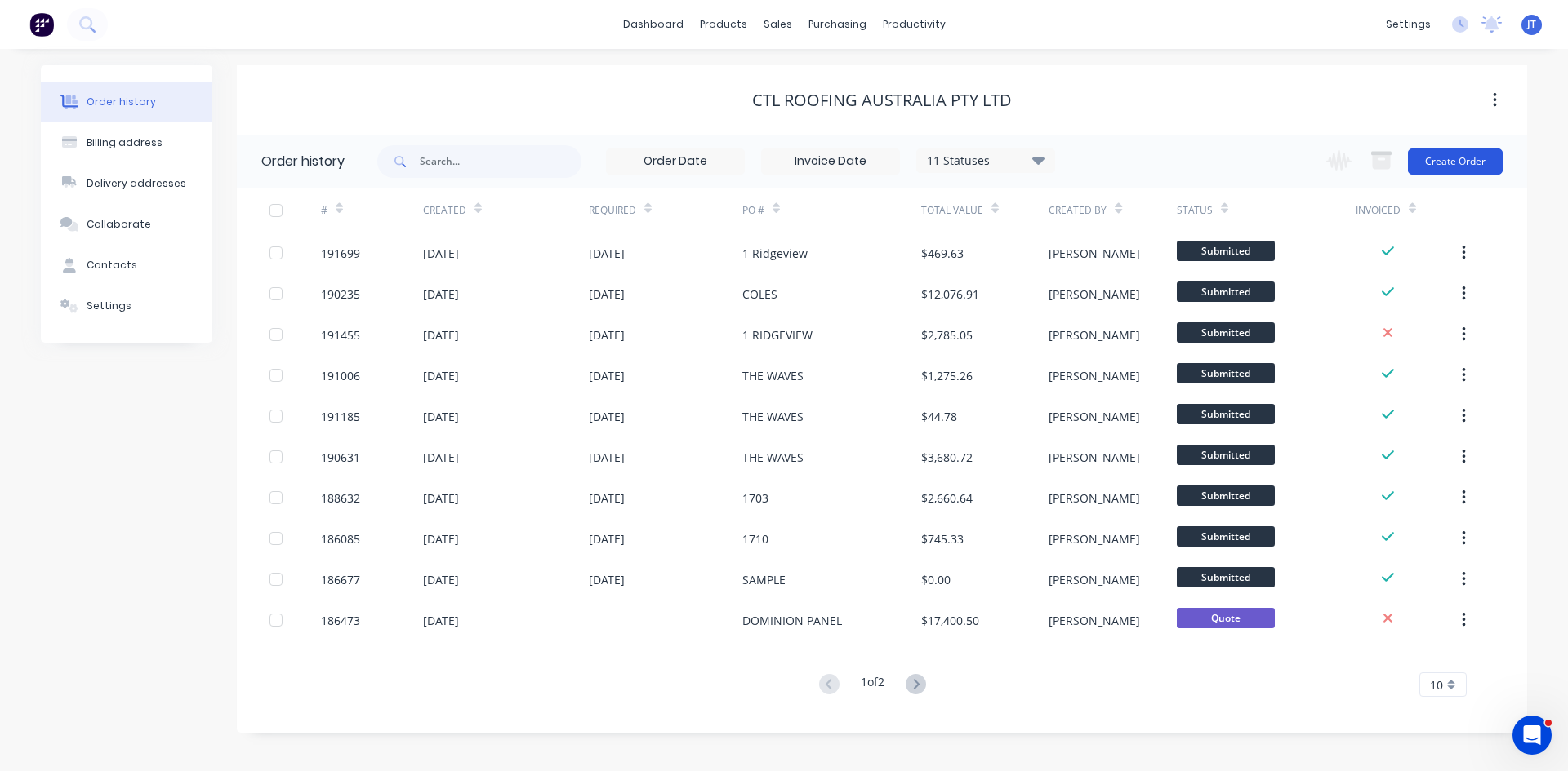
click at [1473, 166] on button "Create Order" at bounding box center [1455, 161] width 95 height 26
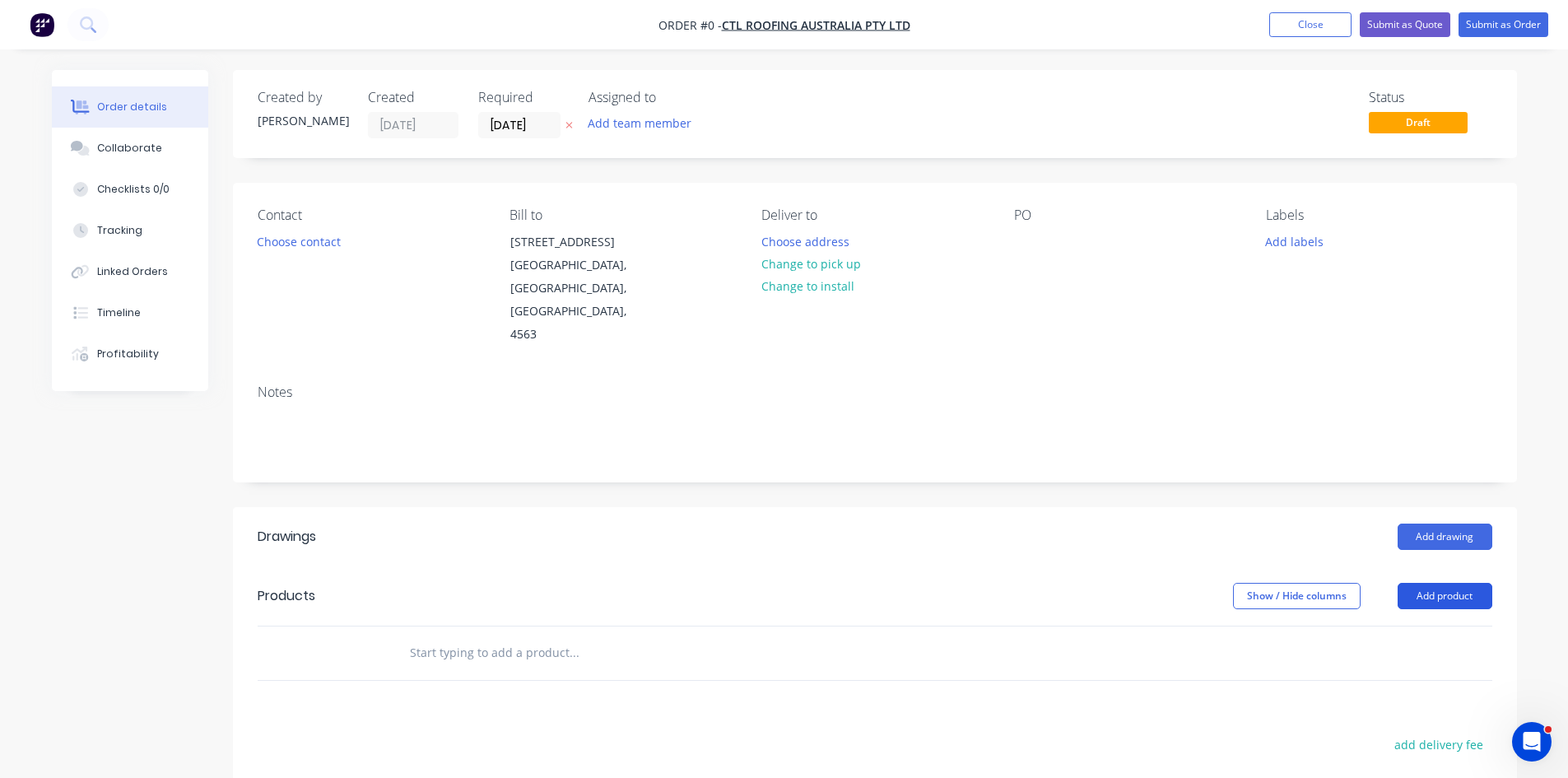
click at [1461, 583] on button "Add product" at bounding box center [1445, 595] width 95 height 26
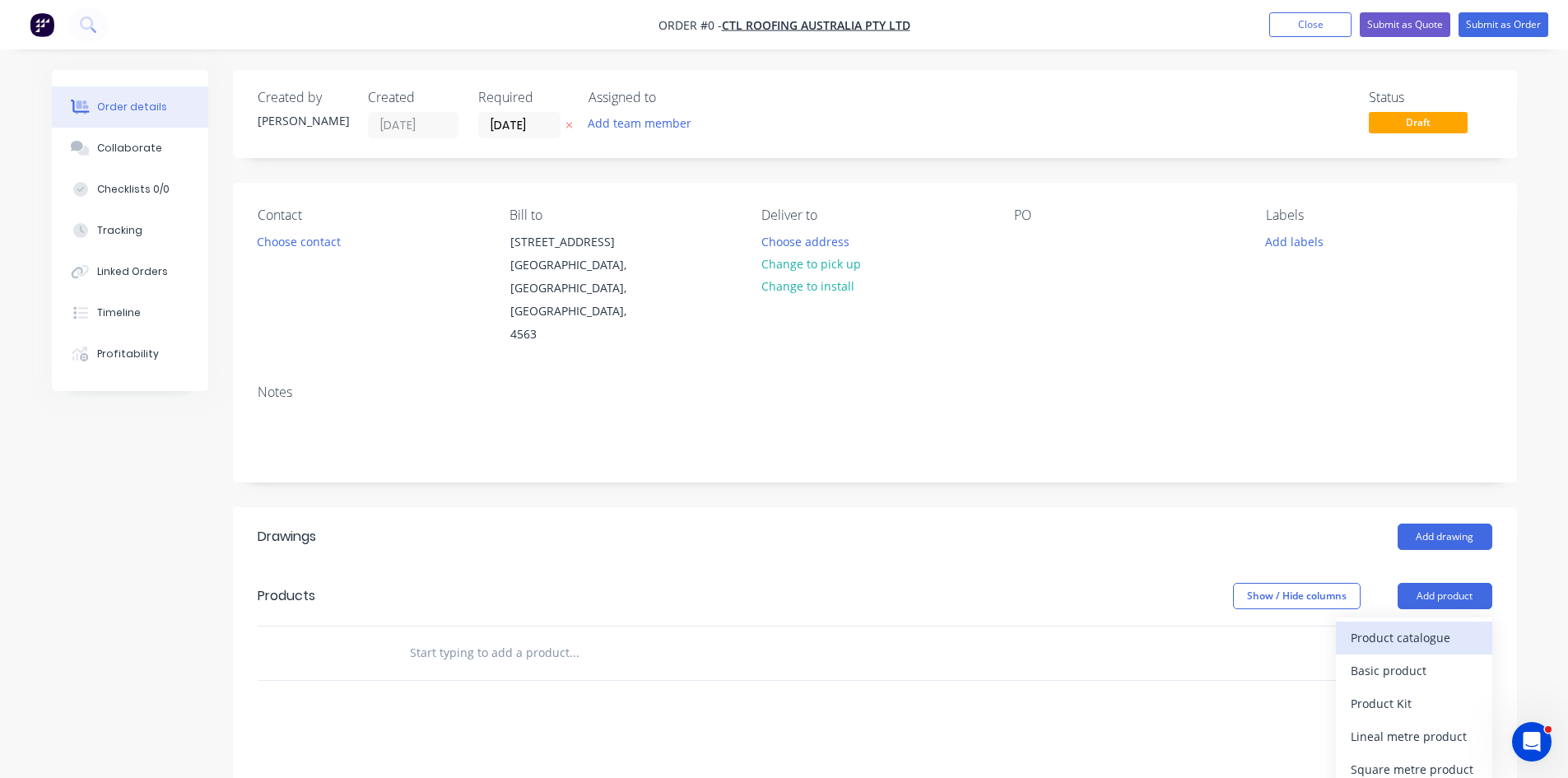
click at [1445, 626] on div "Product catalogue" at bounding box center [1414, 638] width 127 height 24
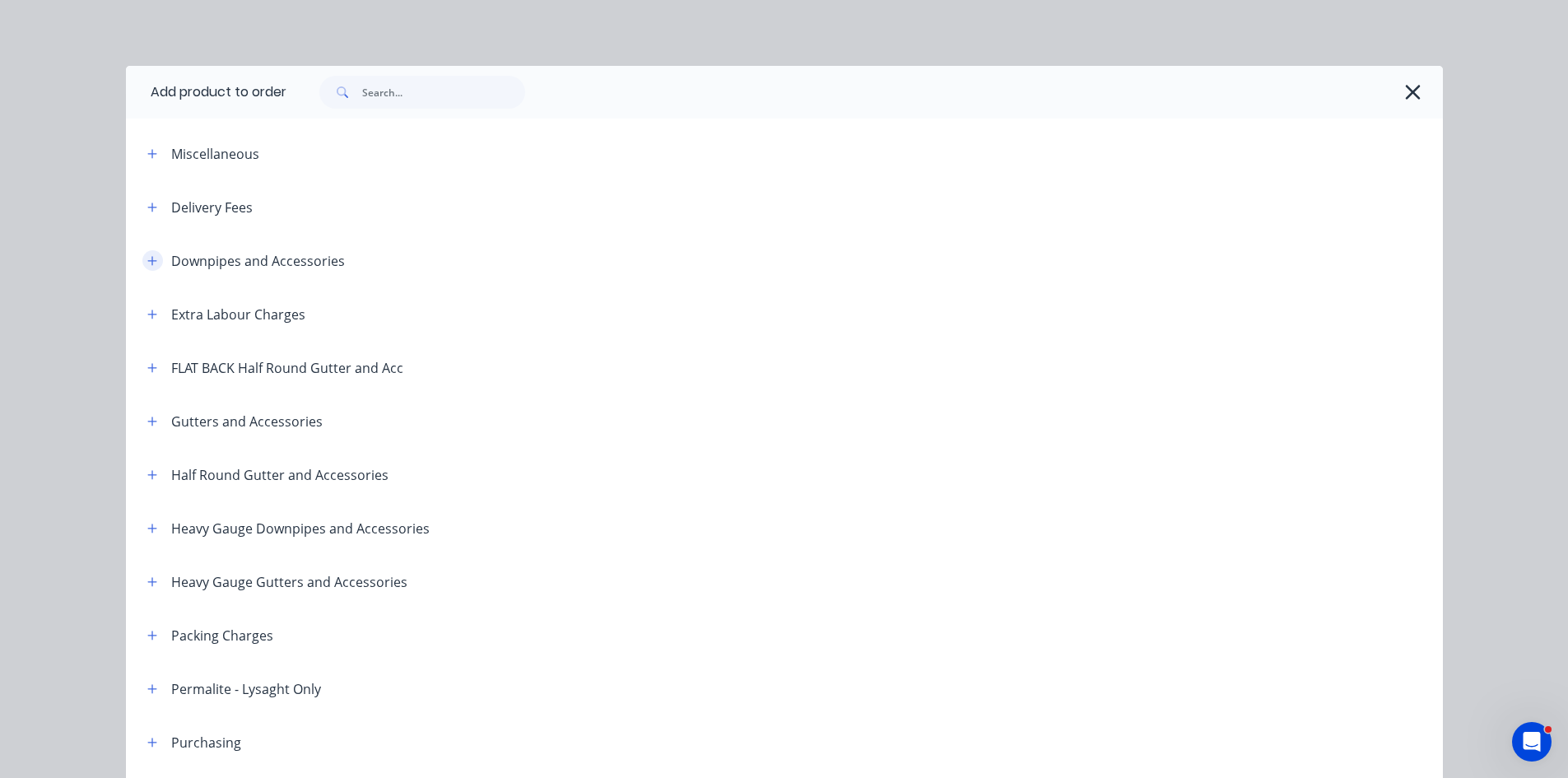
click at [147, 256] on icon "button" at bounding box center [152, 262] width 10 height 12
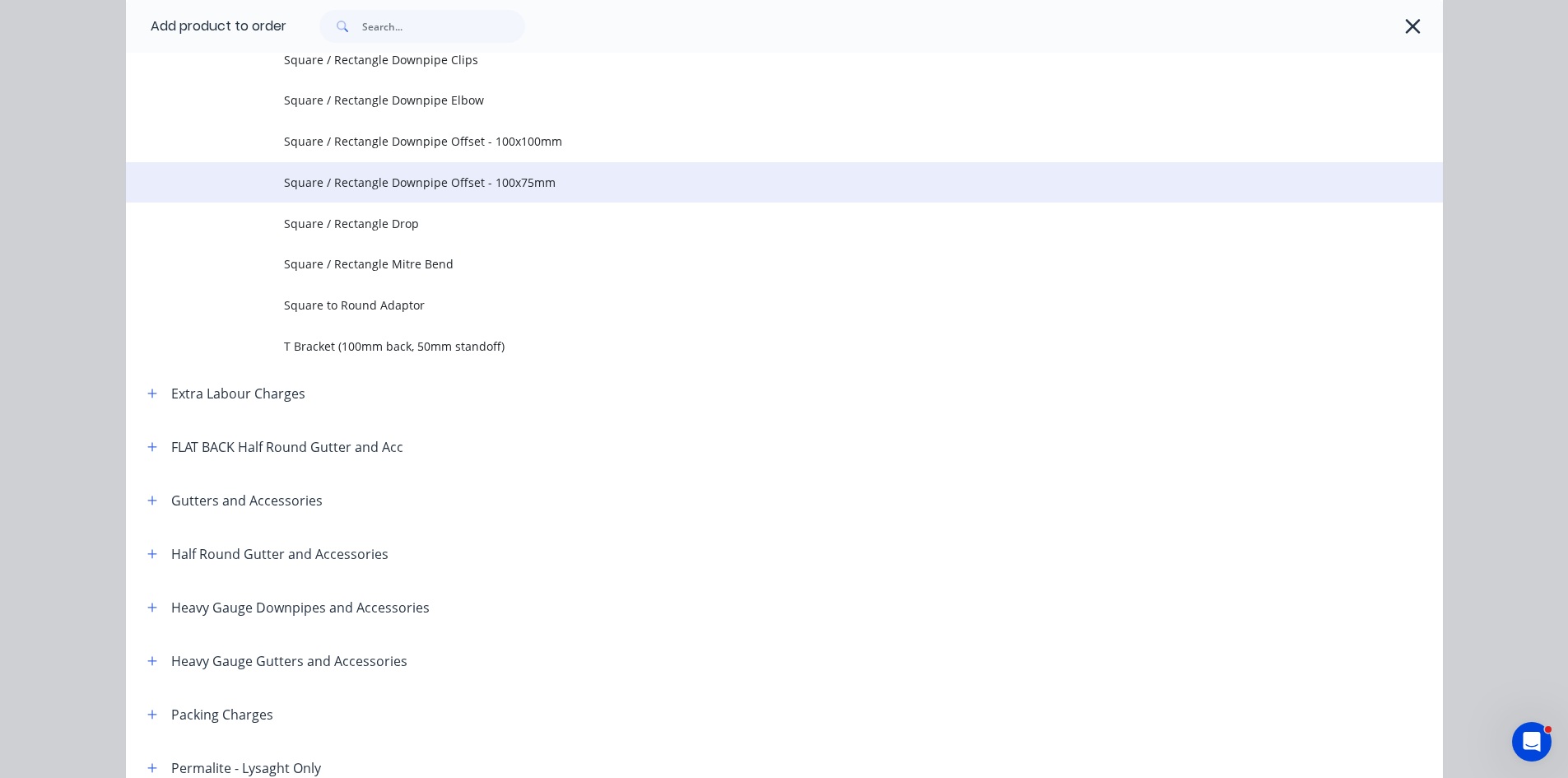
scroll to position [823, 0]
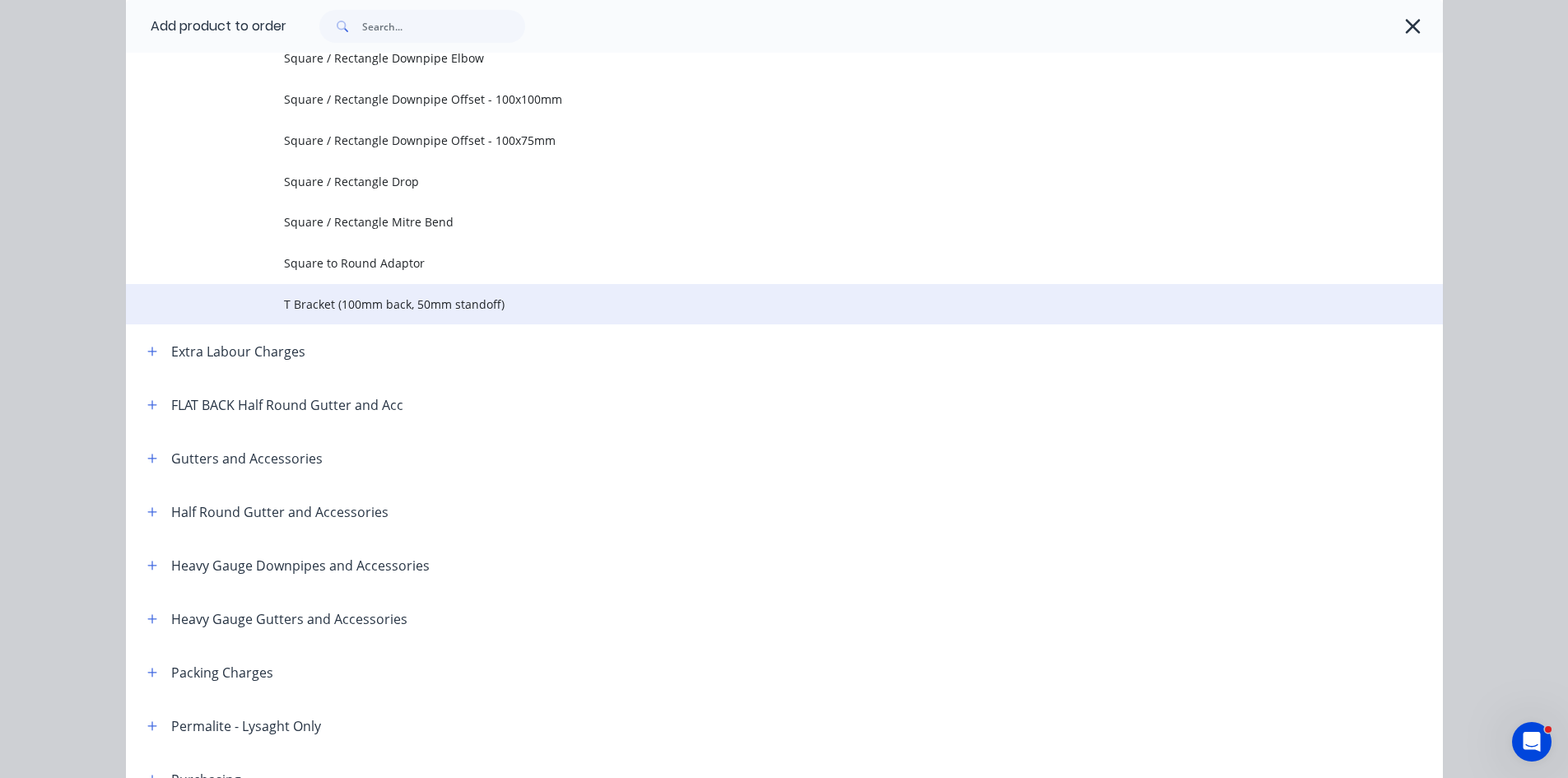
click at [461, 296] on span "T Bracket (100mm back, 50mm standoff)" at bounding box center [747, 304] width 927 height 18
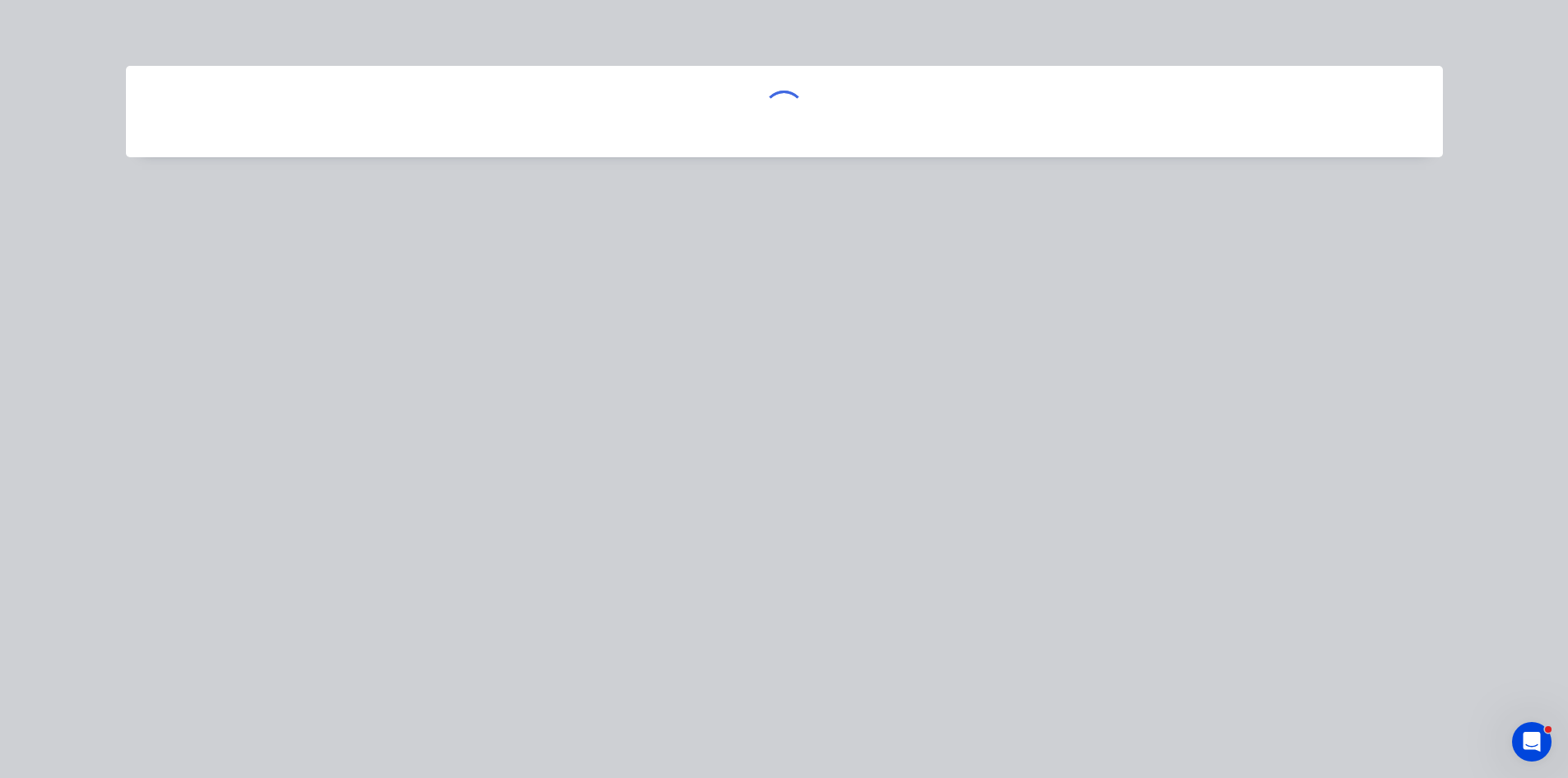
scroll to position [0, 0]
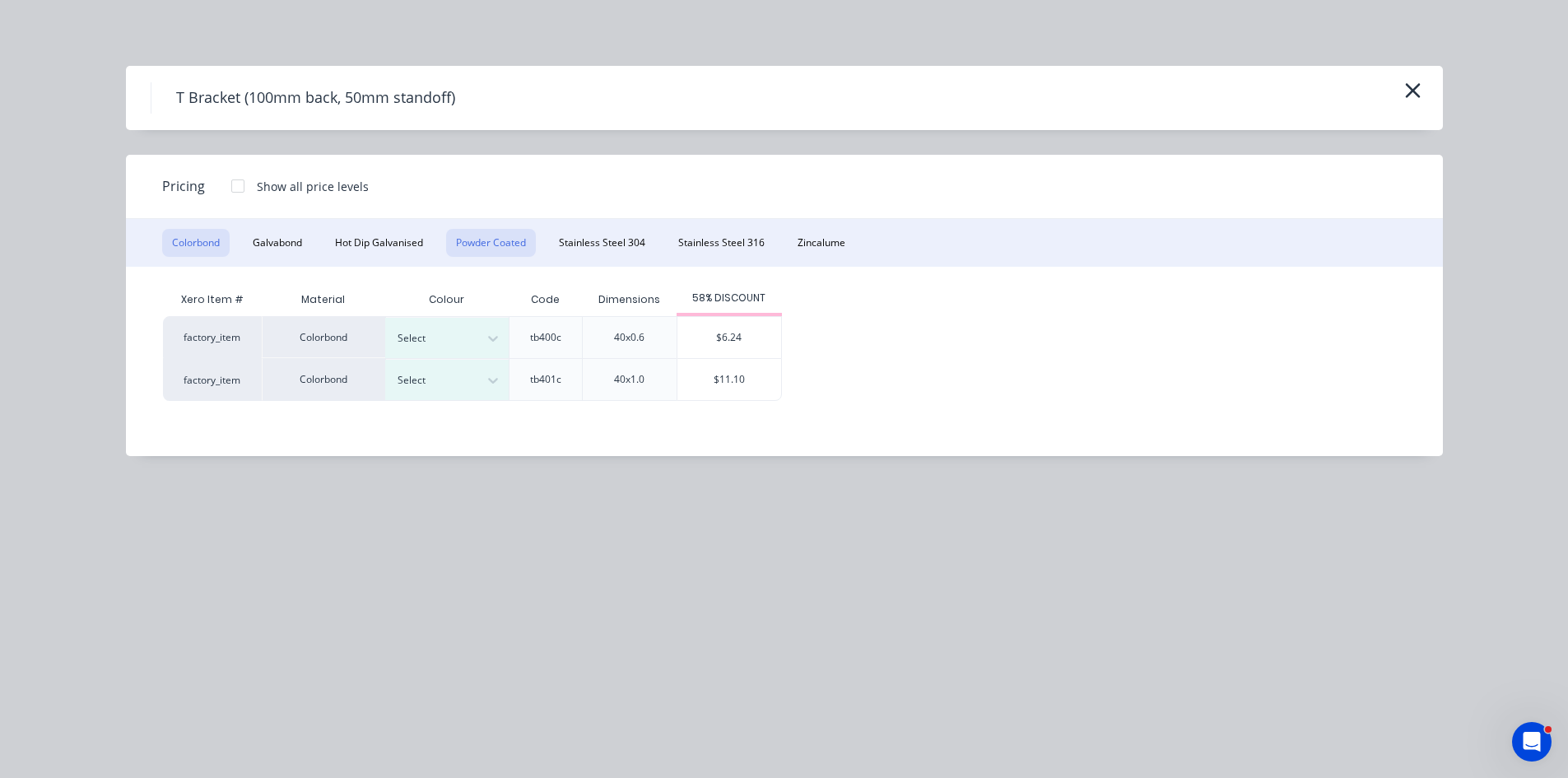
click at [472, 239] on button "Powder Coated" at bounding box center [491, 242] width 90 height 28
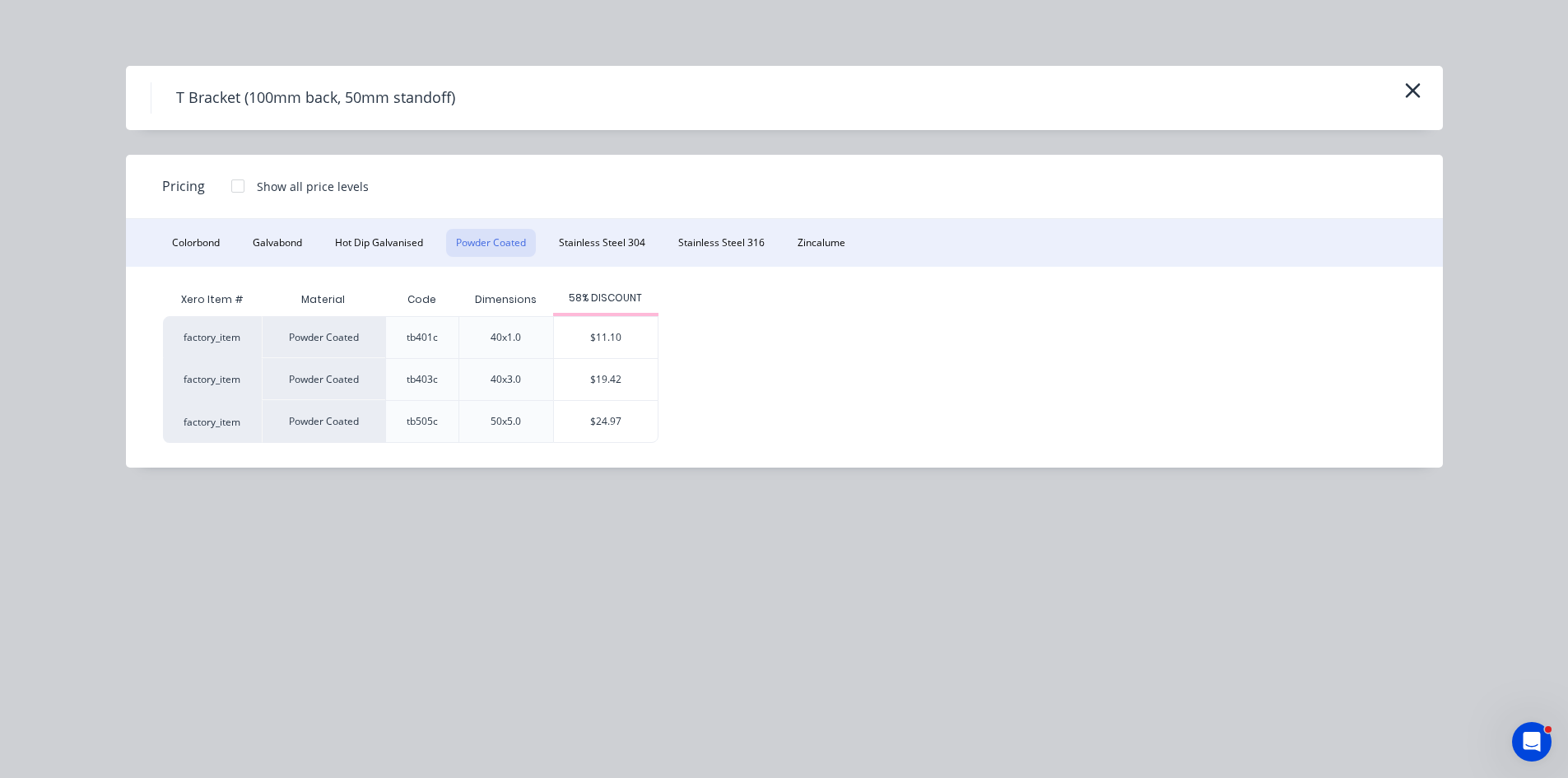
click at [922, 553] on div "T Bracket (100mm back, 50mm standoff) Pricing Show all price levels Colorbond G…" at bounding box center [784, 389] width 1568 height 778
click at [856, 511] on div "T Bracket (100mm back, 50mm standoff) Pricing Show all price levels Colorbond G…" at bounding box center [784, 389] width 1568 height 778
click at [846, 585] on div "T Bracket (100mm back, 50mm standoff) Pricing Show all price levels Colorbond G…" at bounding box center [784, 389] width 1568 height 778
click at [995, 495] on div "T Bracket (100mm back, 50mm standoff) Pricing Show all price levels Colorbond G…" at bounding box center [784, 389] width 1568 height 778
click at [978, 604] on div "T Bracket (100mm back, 50mm standoff) Pricing Show all price levels Colorbond G…" at bounding box center [784, 389] width 1568 height 778
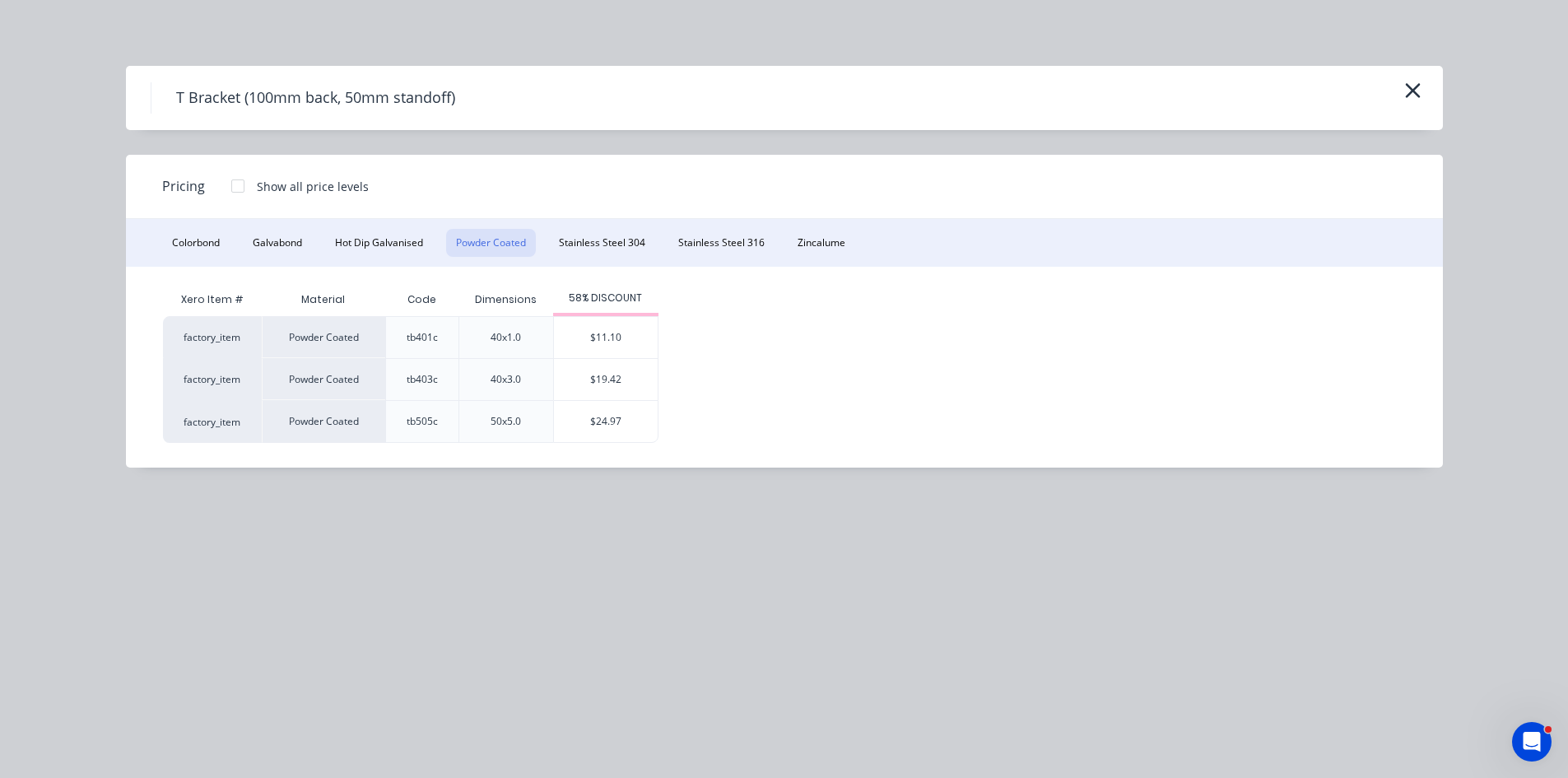
click at [940, 569] on div "T Bracket (100mm back, 50mm standoff) Pricing Show all price levels Colorbond G…" at bounding box center [784, 389] width 1568 height 778
click at [1278, 611] on div "T Bracket (100mm back, 50mm standoff) Pricing Show all price levels Colorbond G…" at bounding box center [784, 389] width 1568 height 778
click at [803, 518] on div "T Bracket (100mm back, 50mm standoff) Pricing Show all price levels Colorbond G…" at bounding box center [784, 389] width 1568 height 778
click at [1411, 79] on icon "button" at bounding box center [1413, 90] width 18 height 23
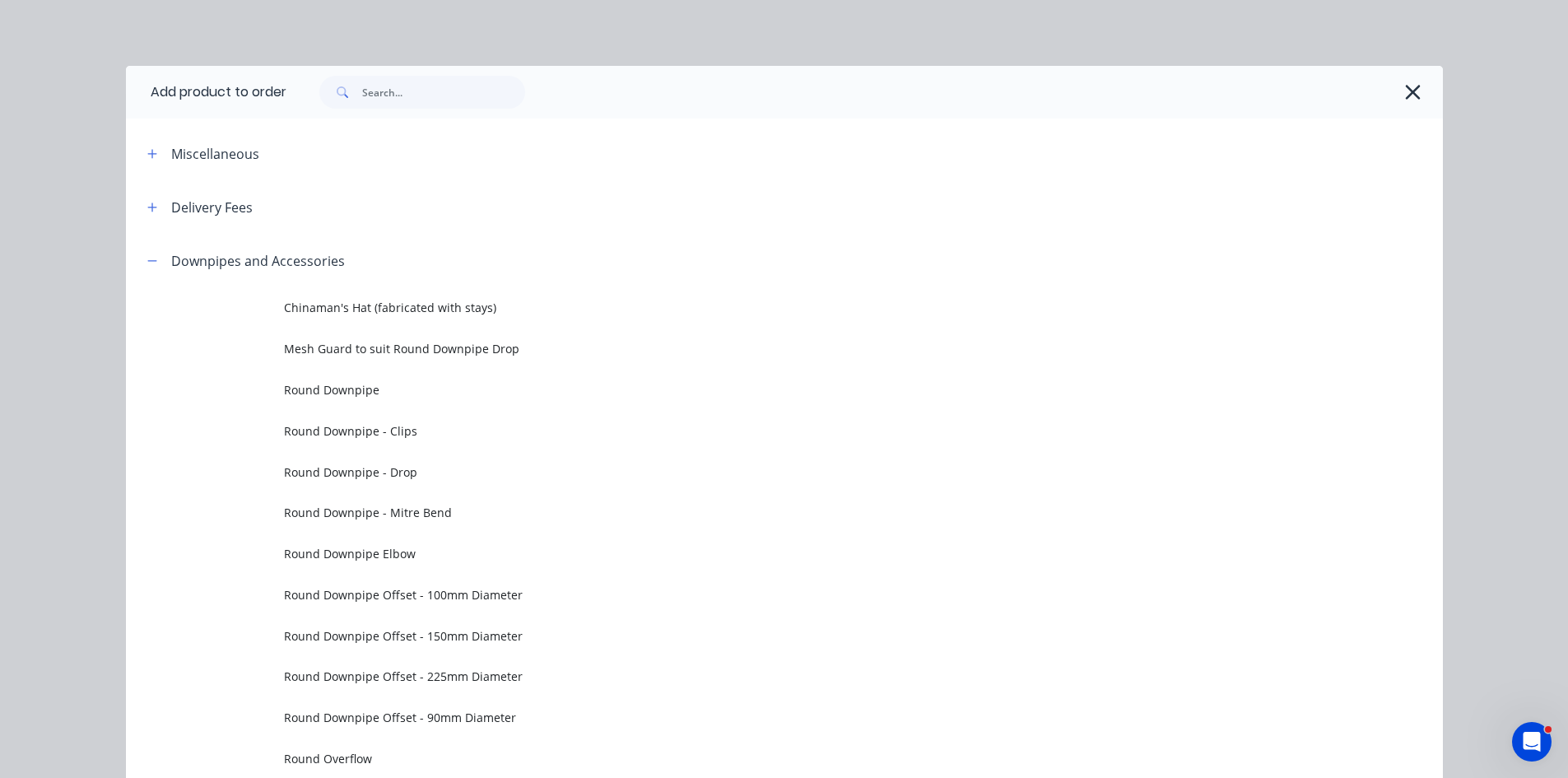
click at [1417, 82] on div at bounding box center [857, 92] width 1140 height 33
drag, startPoint x: 1410, startPoint y: 82, endPoint x: 1070, endPoint y: 70, distance: 340.2
click at [1407, 82] on icon "button" at bounding box center [1413, 92] width 18 height 23
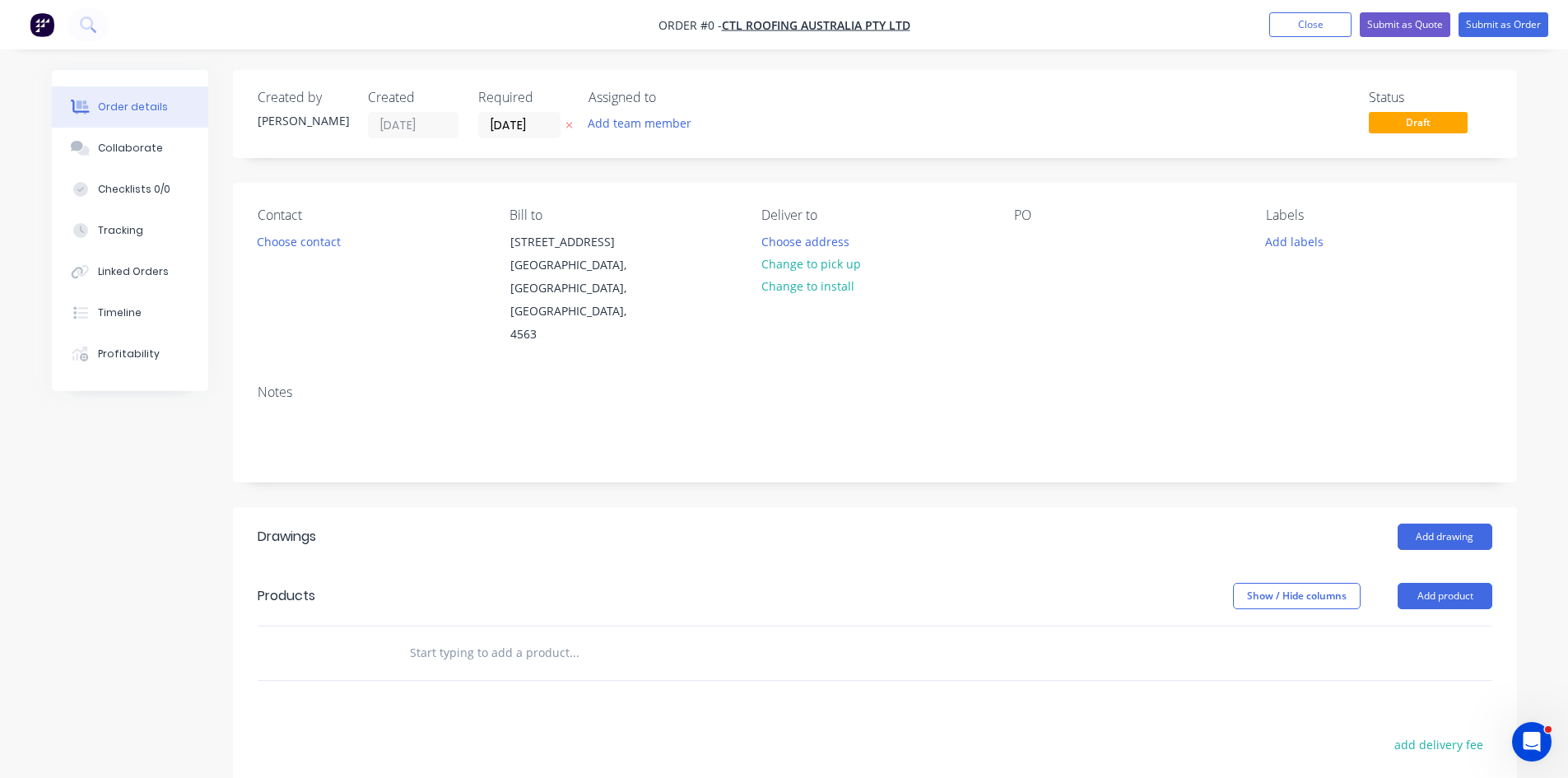
click at [119, 17] on nav "Order #0 - CTL Roofing Australia Pty Ltd Add product Close Submit as Quote Subm…" at bounding box center [784, 24] width 1568 height 50
click at [102, 23] on button at bounding box center [87, 24] width 41 height 33
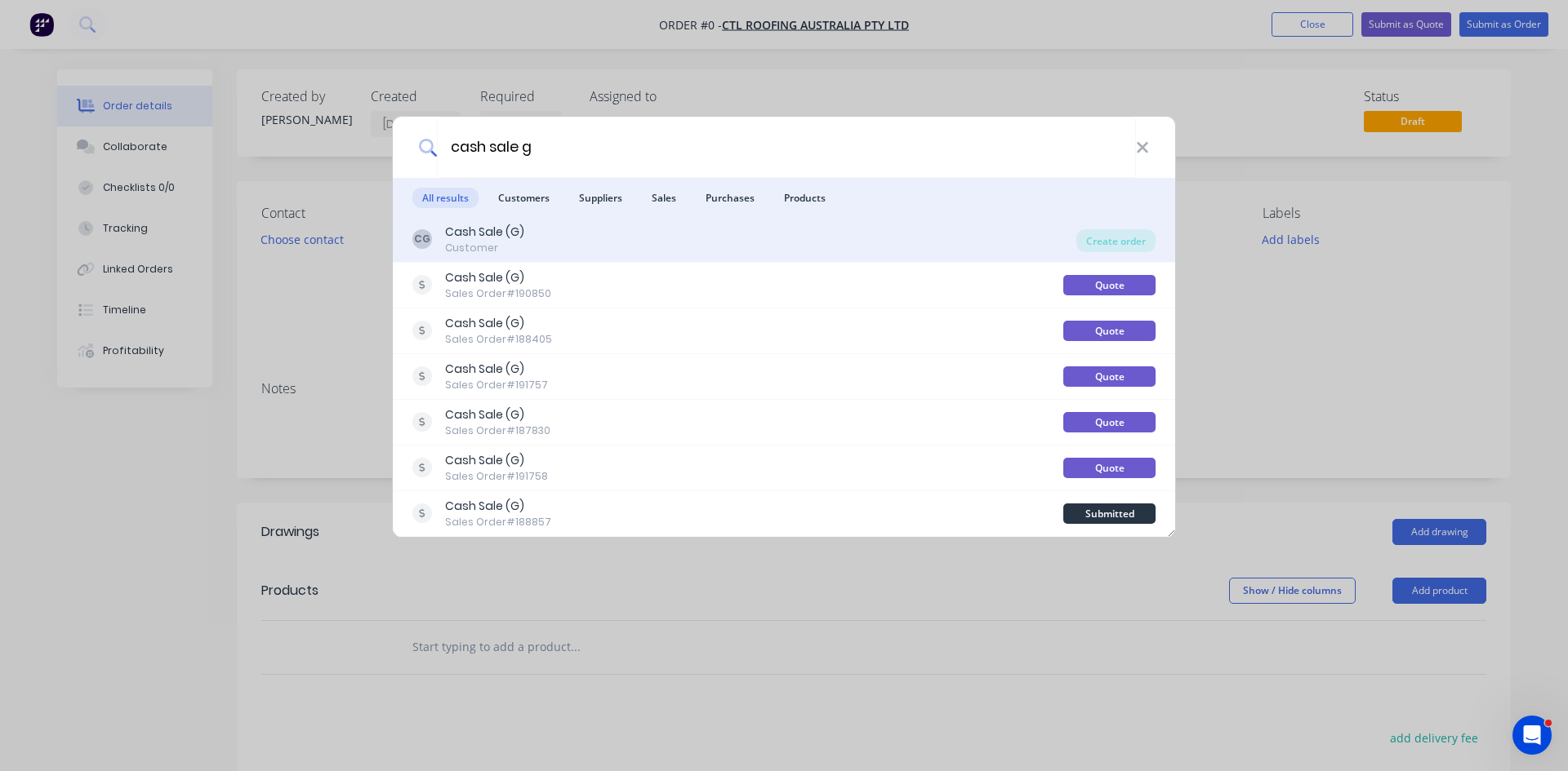
type input "cash sale g"
click at [548, 229] on div "CG Cash Sale (G) Customer" at bounding box center [745, 239] width 664 height 32
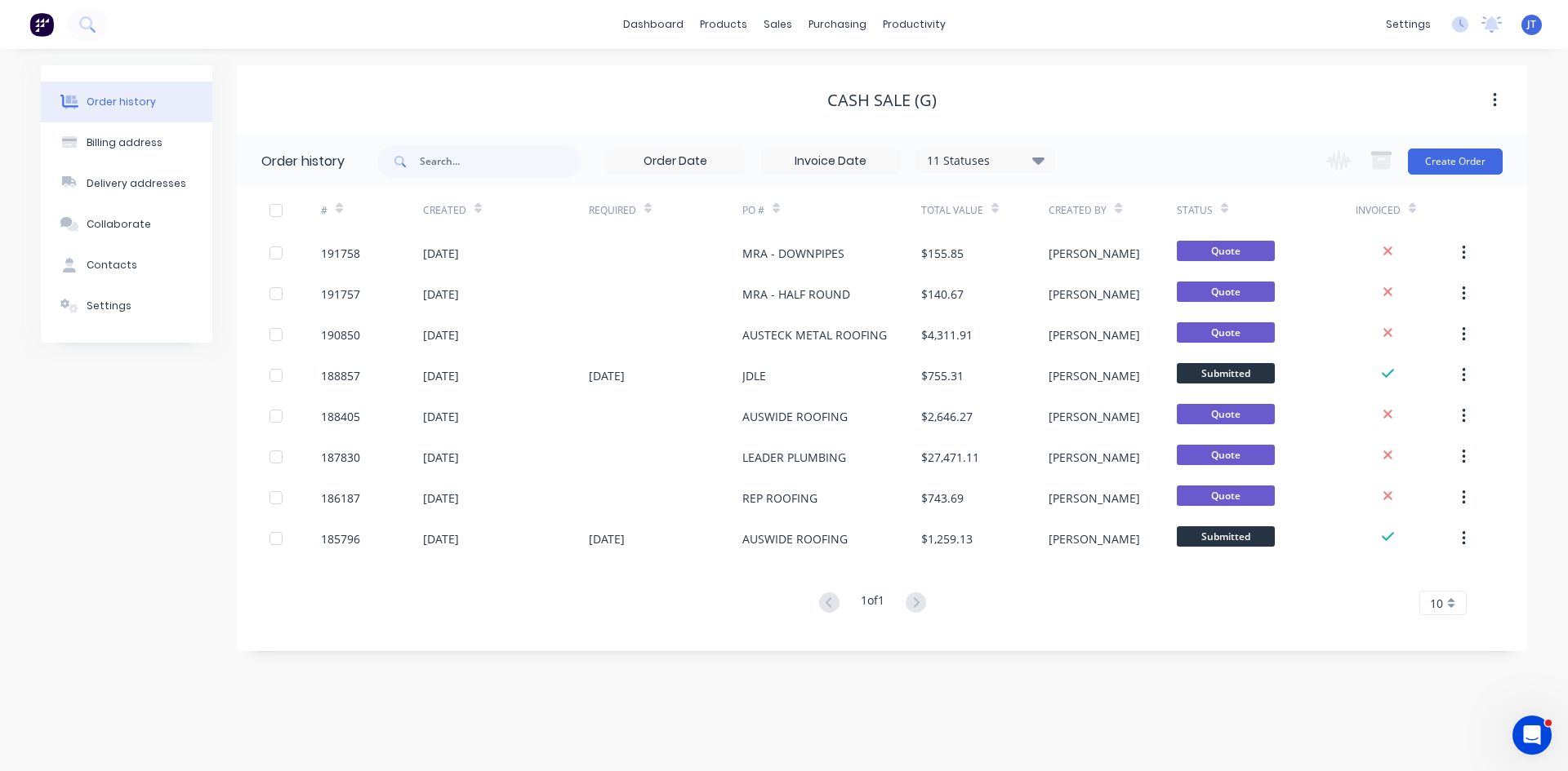
drag, startPoint x: 891, startPoint y: 698, endPoint x: 832, endPoint y: 664, distance: 68.1
click at [891, 698] on div "Order history Billing address Delivery addresses Collaborate Contacts Settings …" at bounding box center [784, 410] width 1568 height 723
click at [891, 695] on div "Order history Billing address Delivery addresses Collaborate Contacts Settings …" at bounding box center [784, 410] width 1568 height 723
click at [1455, 170] on button "Create Order" at bounding box center [1455, 161] width 95 height 26
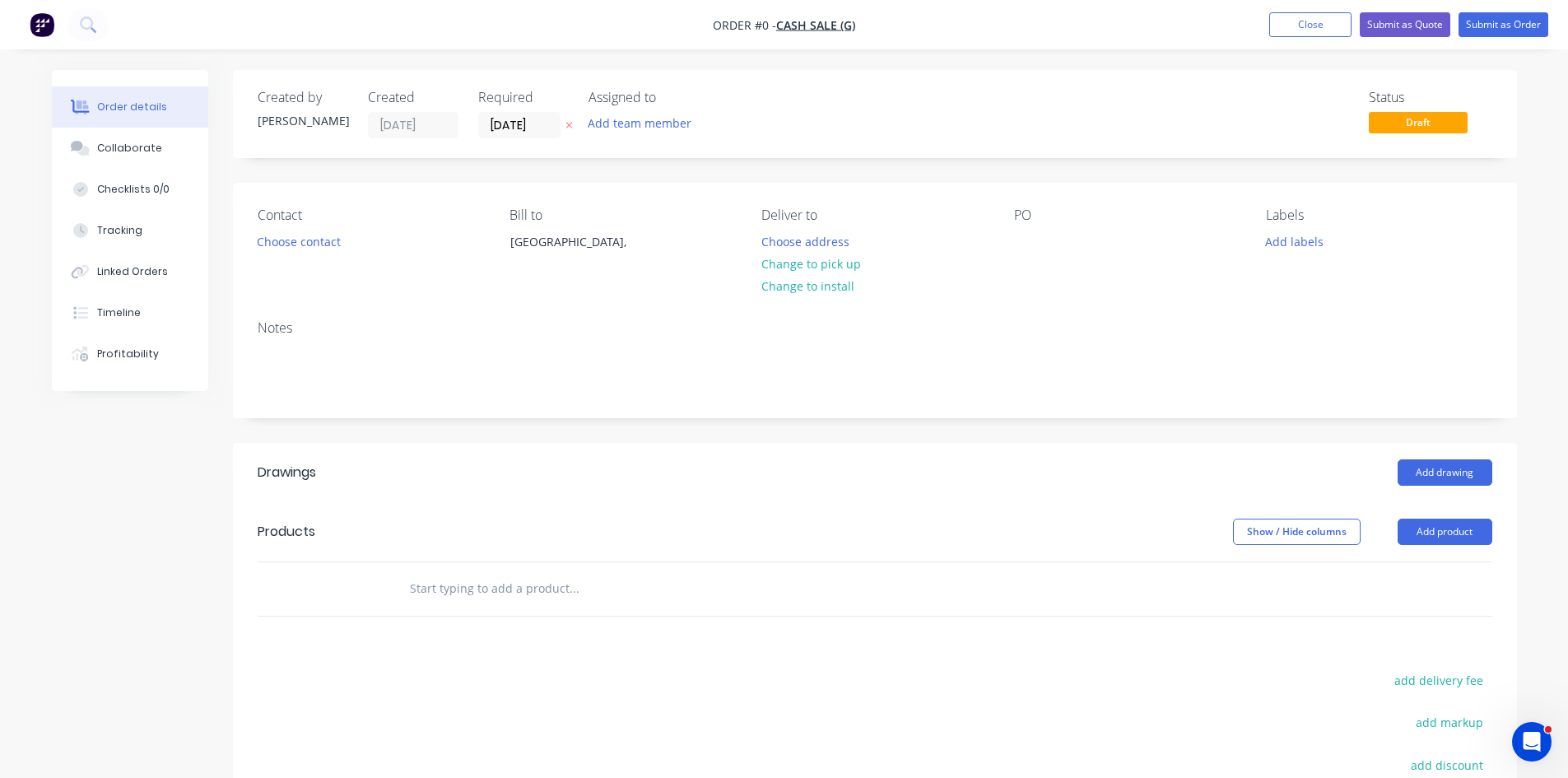
click at [1043, 439] on div "Created by John Created 04/09/25 Required 04/09/25 Assigned to Add team member …" at bounding box center [875, 541] width 1285 height 942
click at [1017, 245] on div at bounding box center [1027, 241] width 26 height 24
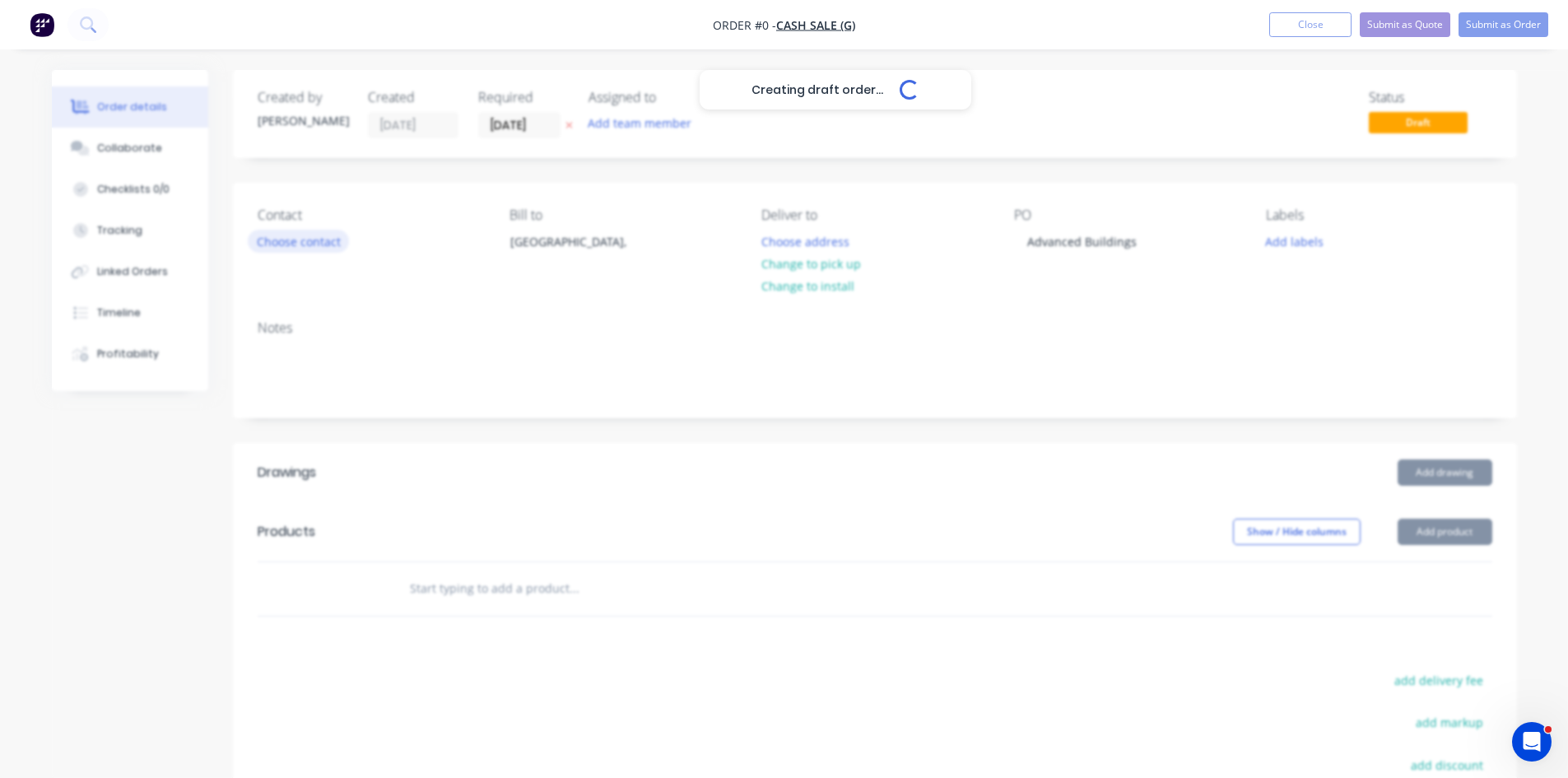
click at [329, 236] on div "Creating draft order... Loading... Order details Collaborate Checklists 0/0 Tra…" at bounding box center [784, 553] width 1498 height 967
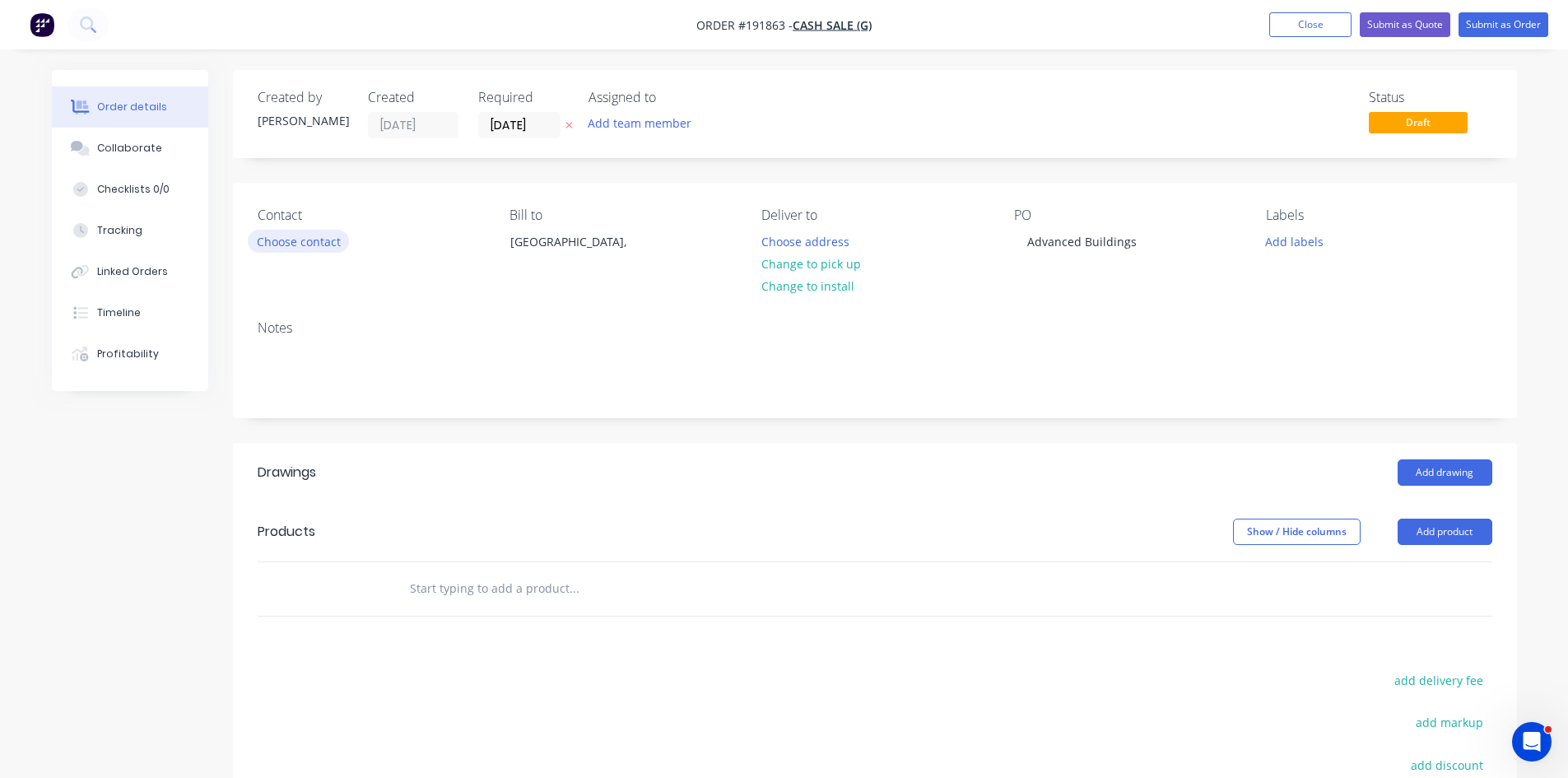
click at [321, 234] on button "Choose contact" at bounding box center [298, 241] width 101 height 22
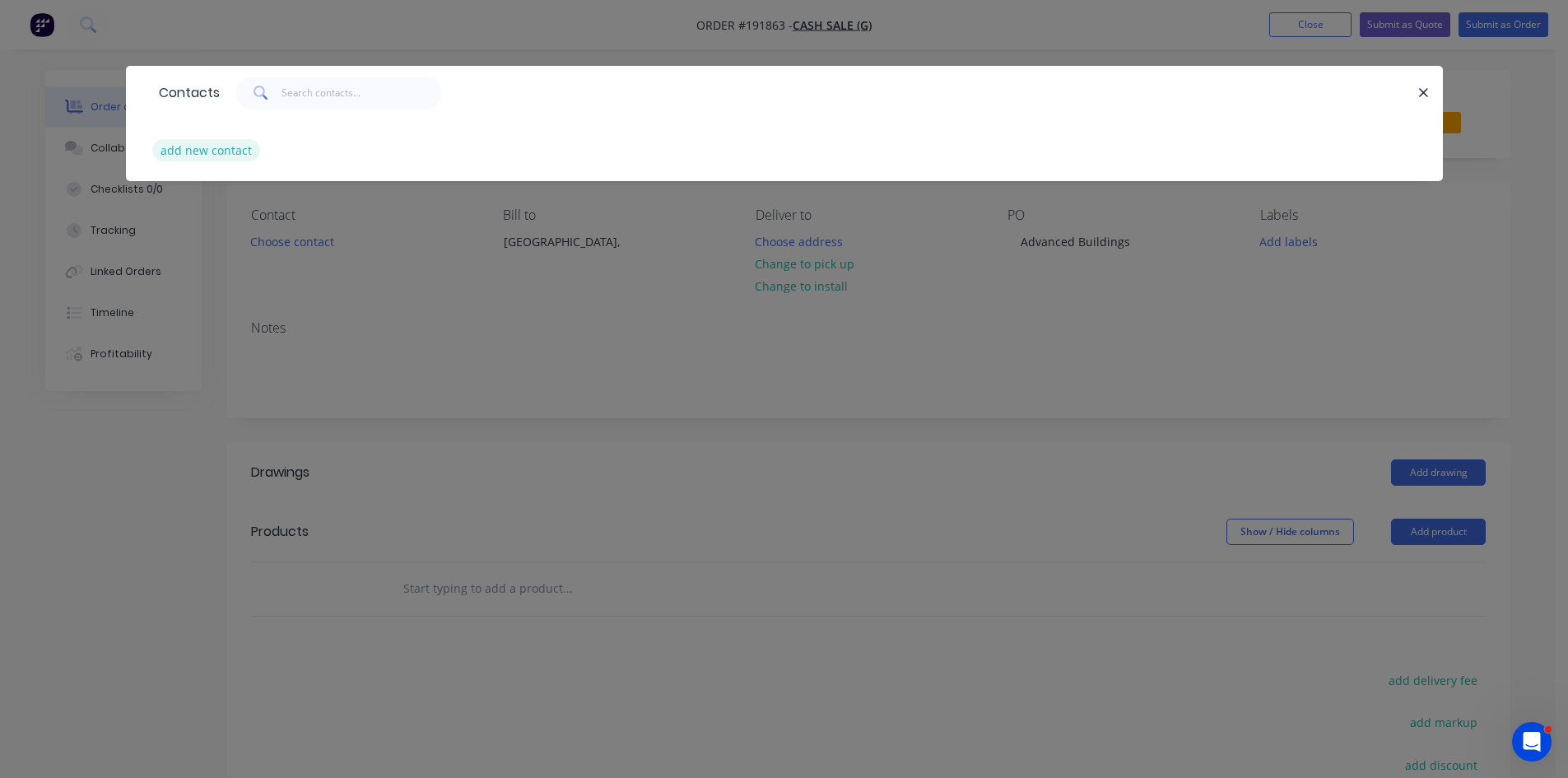
click at [203, 153] on button "add new contact" at bounding box center [206, 150] width 108 height 22
select select "AU"
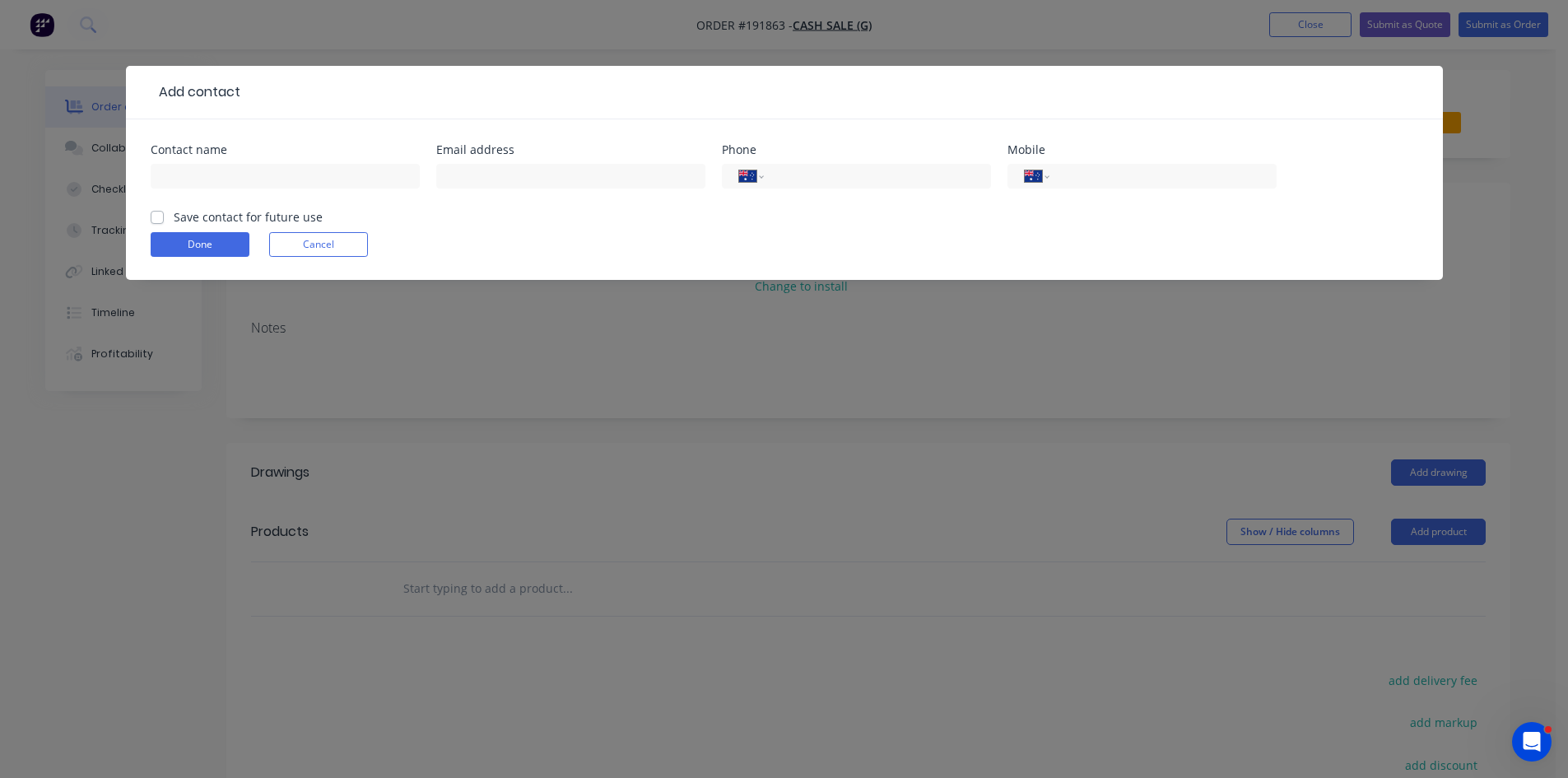
click at [915, 564] on div "Add contact Contact name Email address Phone International Afghanistan Åland Is…" at bounding box center [784, 389] width 1568 height 778
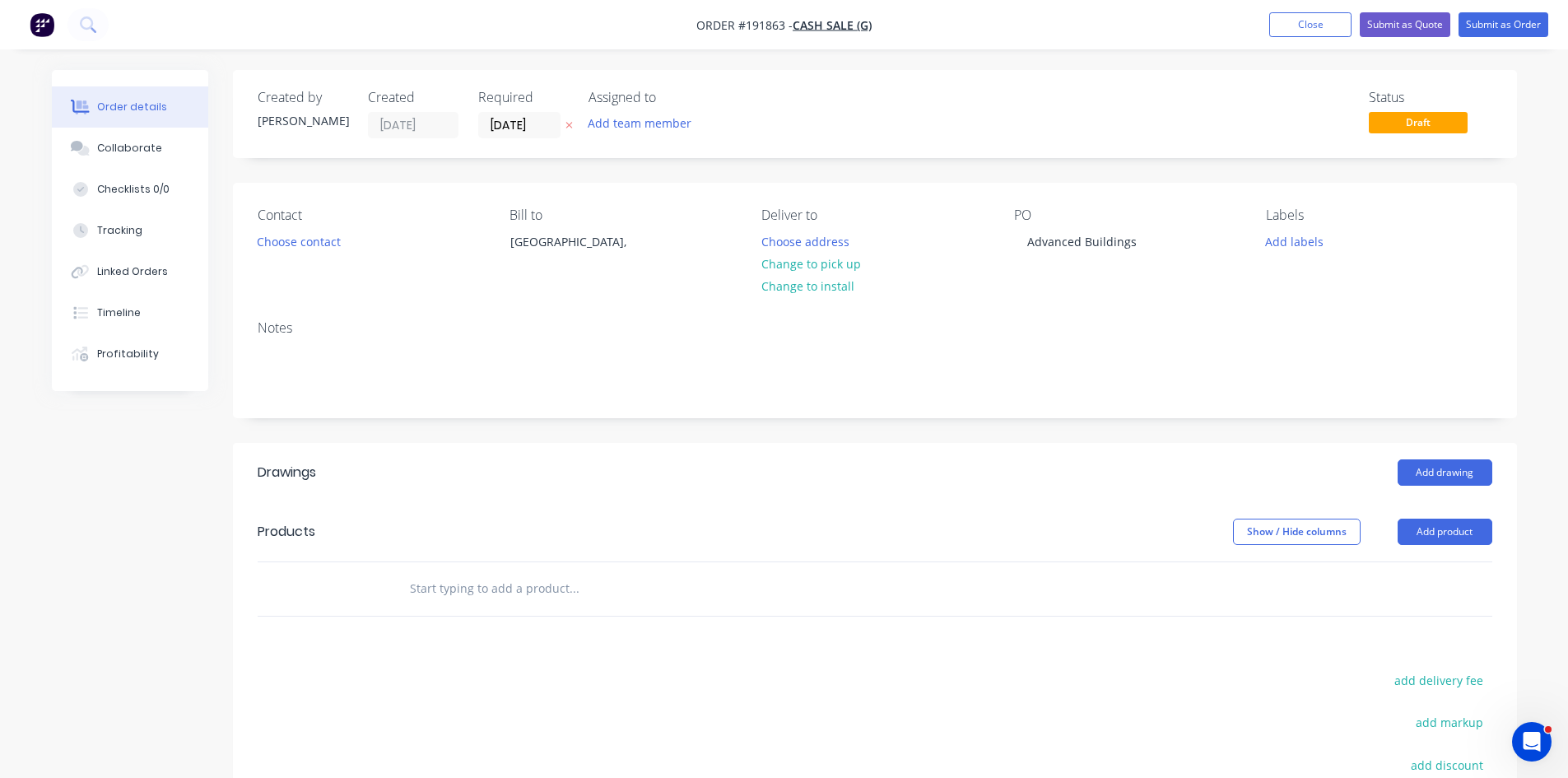
click at [823, 474] on div "Add drawing" at bounding box center [1006, 472] width 973 height 26
click at [1040, 574] on div at bounding box center [875, 590] width 1235 height 54
click at [816, 468] on div "Add drawing" at bounding box center [1006, 472] width 973 height 26
click at [1423, 468] on button "Add drawing" at bounding box center [1445, 472] width 95 height 26
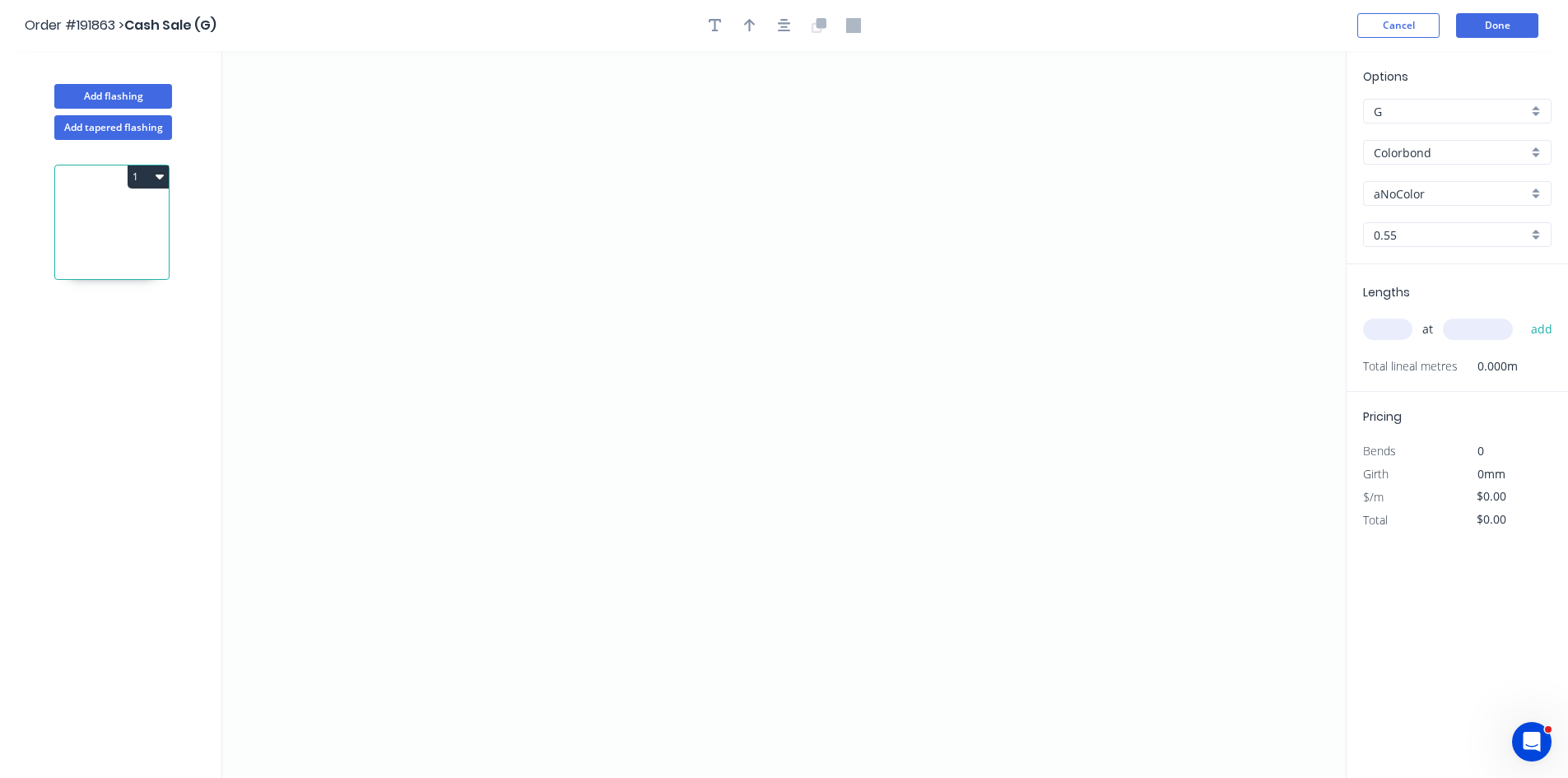
click at [1444, 160] on input "Colorbond" at bounding box center [1450, 152] width 154 height 18
click at [1456, 179] on div "Galvabond" at bounding box center [1458, 184] width 187 height 29
type input "Galvabond"
click at [1460, 230] on input "0.55" at bounding box center [1450, 235] width 154 height 18
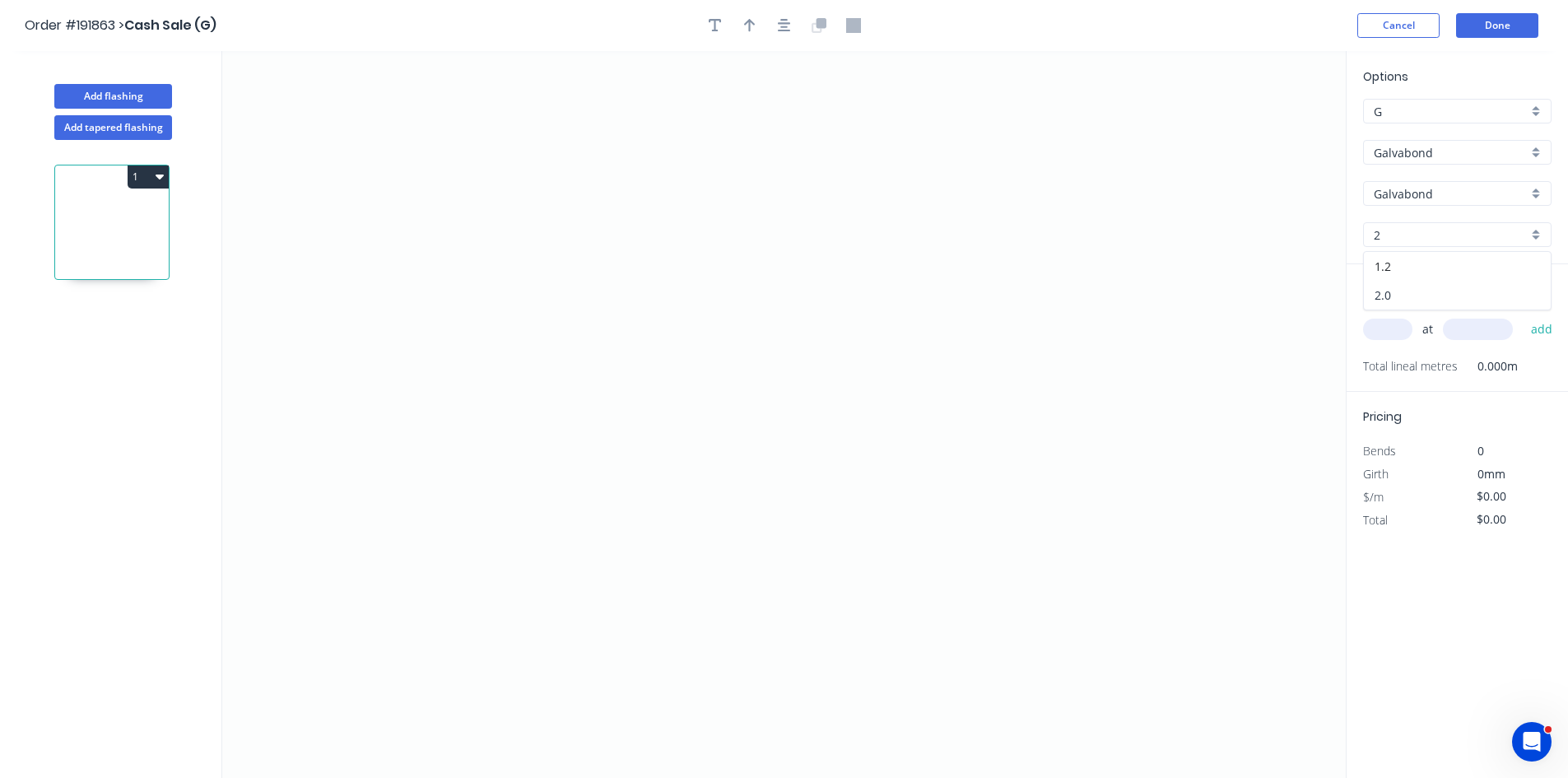
click at [1407, 291] on div "2.0" at bounding box center [1458, 295] width 187 height 29
type input "2.0"
click at [536, 402] on icon "0" at bounding box center [784, 415] width 1124 height 728
drag, startPoint x: 1114, startPoint y: 409, endPoint x: 1111, endPoint y: 351, distance: 58.1
click at [1115, 406] on icon "0" at bounding box center [784, 415] width 1124 height 728
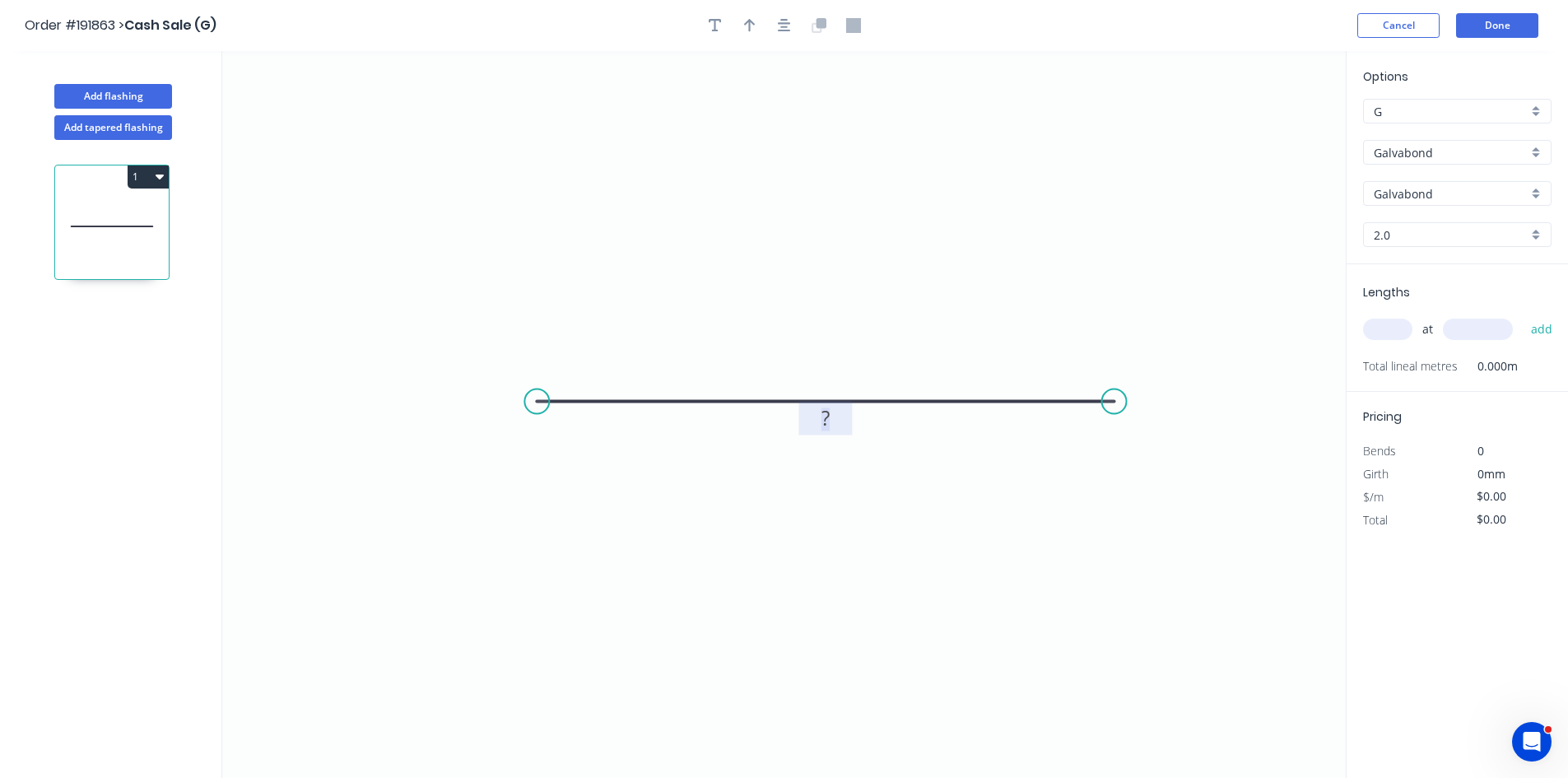
click at [814, 425] on rect at bounding box center [826, 420] width 33 height 23
click at [838, 340] on icon "0 600" at bounding box center [784, 415] width 1124 height 728
click at [1172, 114] on icon "0 600" at bounding box center [784, 415] width 1124 height 728
click at [104, 90] on button "Add flashing" at bounding box center [114, 96] width 118 height 24
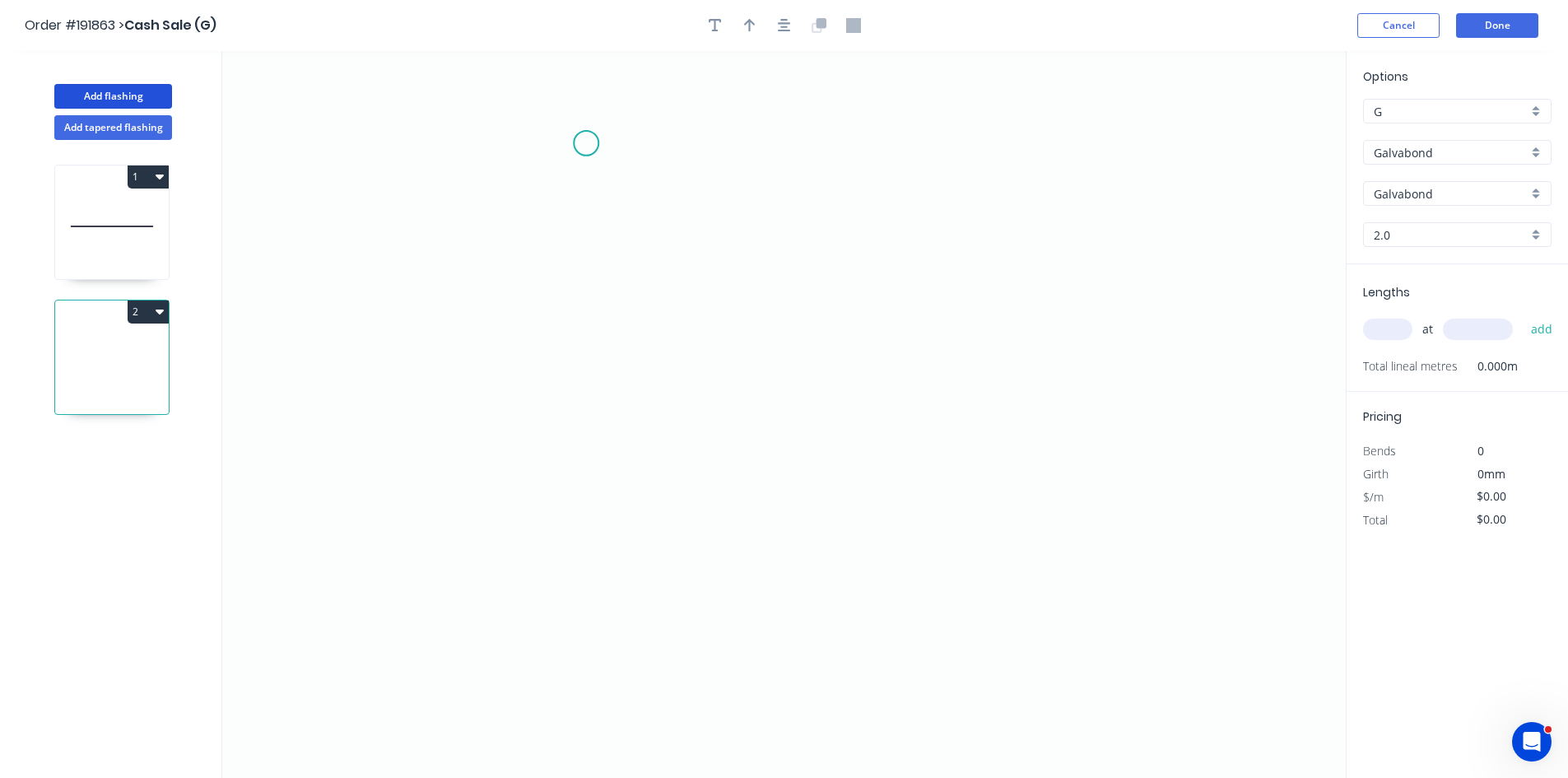
click at [585, 142] on icon "0" at bounding box center [784, 415] width 1124 height 728
click at [576, 304] on icon "0" at bounding box center [784, 415] width 1124 height 728
click at [1155, 314] on icon "0 ?" at bounding box center [784, 415] width 1124 height 728
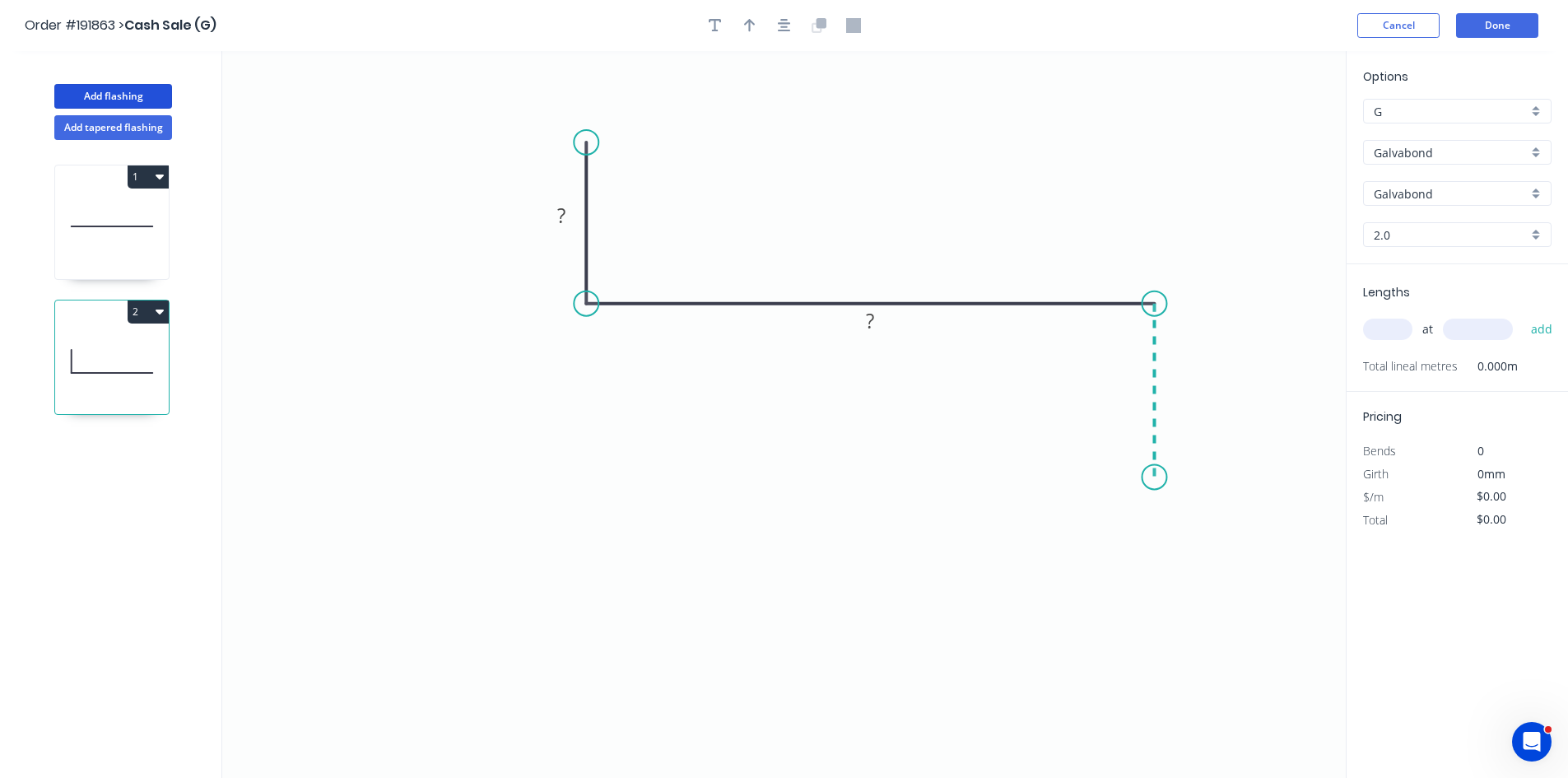
click at [1167, 478] on icon "0 ? ?" at bounding box center [784, 415] width 1124 height 728
click at [578, 202] on rect at bounding box center [562, 215] width 54 height 34
click at [574, 215] on rect at bounding box center [561, 216] width 33 height 23
click at [875, 330] on tspan "50" at bounding box center [869, 320] width 23 height 27
click at [447, 222] on icon "0 30 40 30" at bounding box center [784, 415] width 1124 height 728
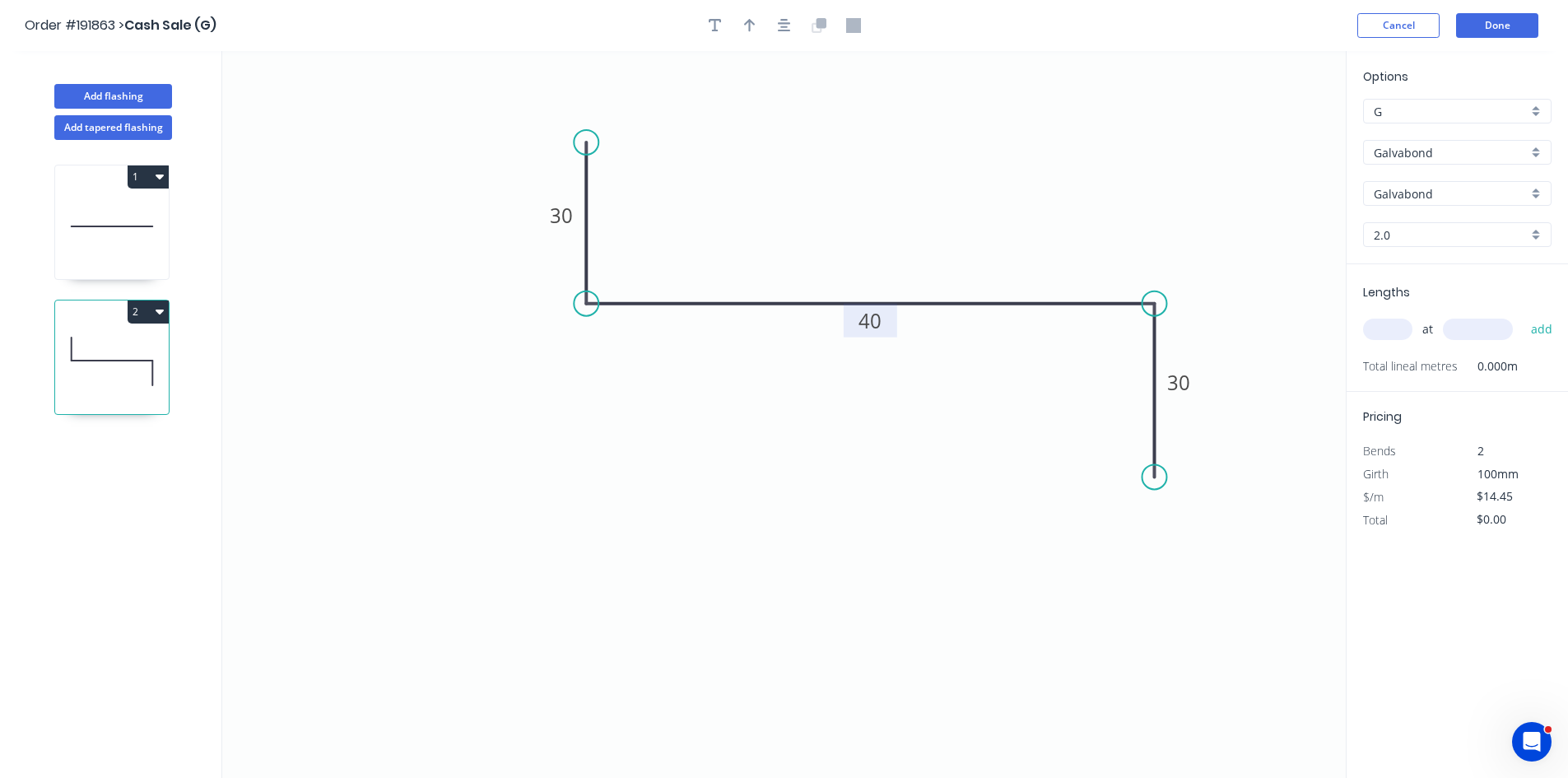
click at [84, 208] on icon at bounding box center [112, 226] width 114 height 105
type input "$48.04"
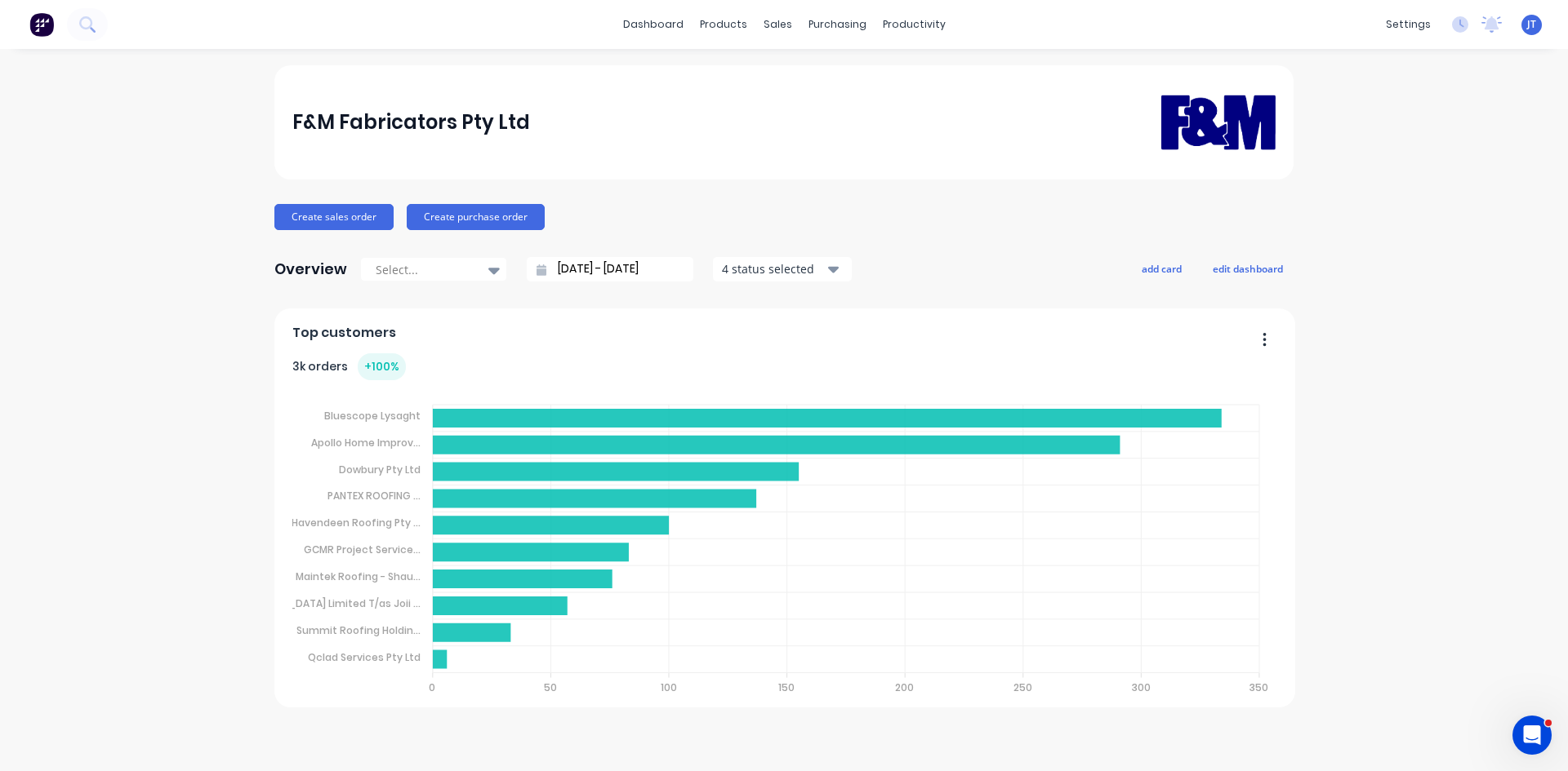
click at [1404, 436] on div "F&M Fabricators Pty Ltd Create sales order Create purchase order Overview Selec…" at bounding box center [784, 409] width 1568 height 689
click at [76, 17] on button at bounding box center [87, 24] width 41 height 33
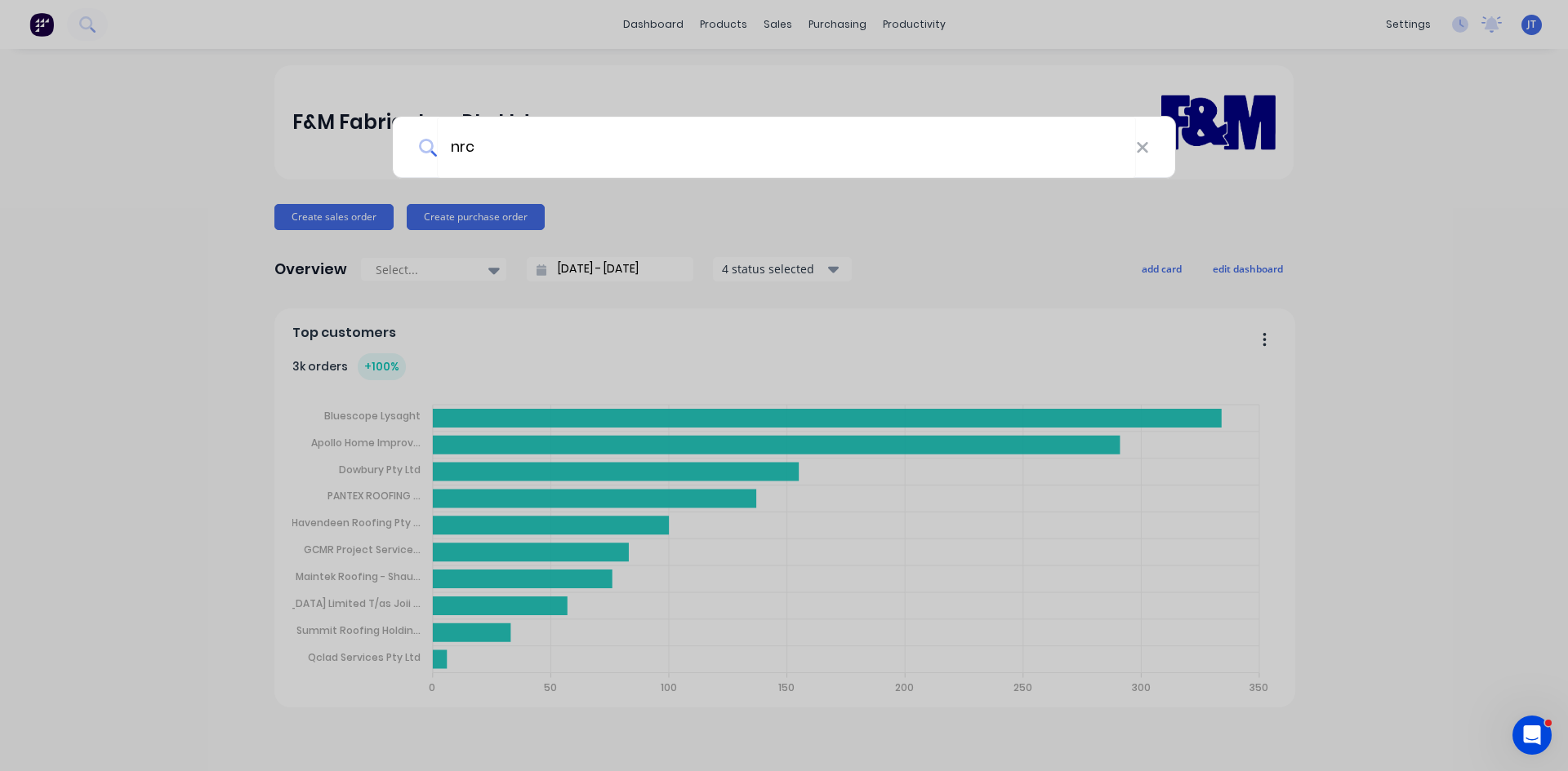
type input "nrc"
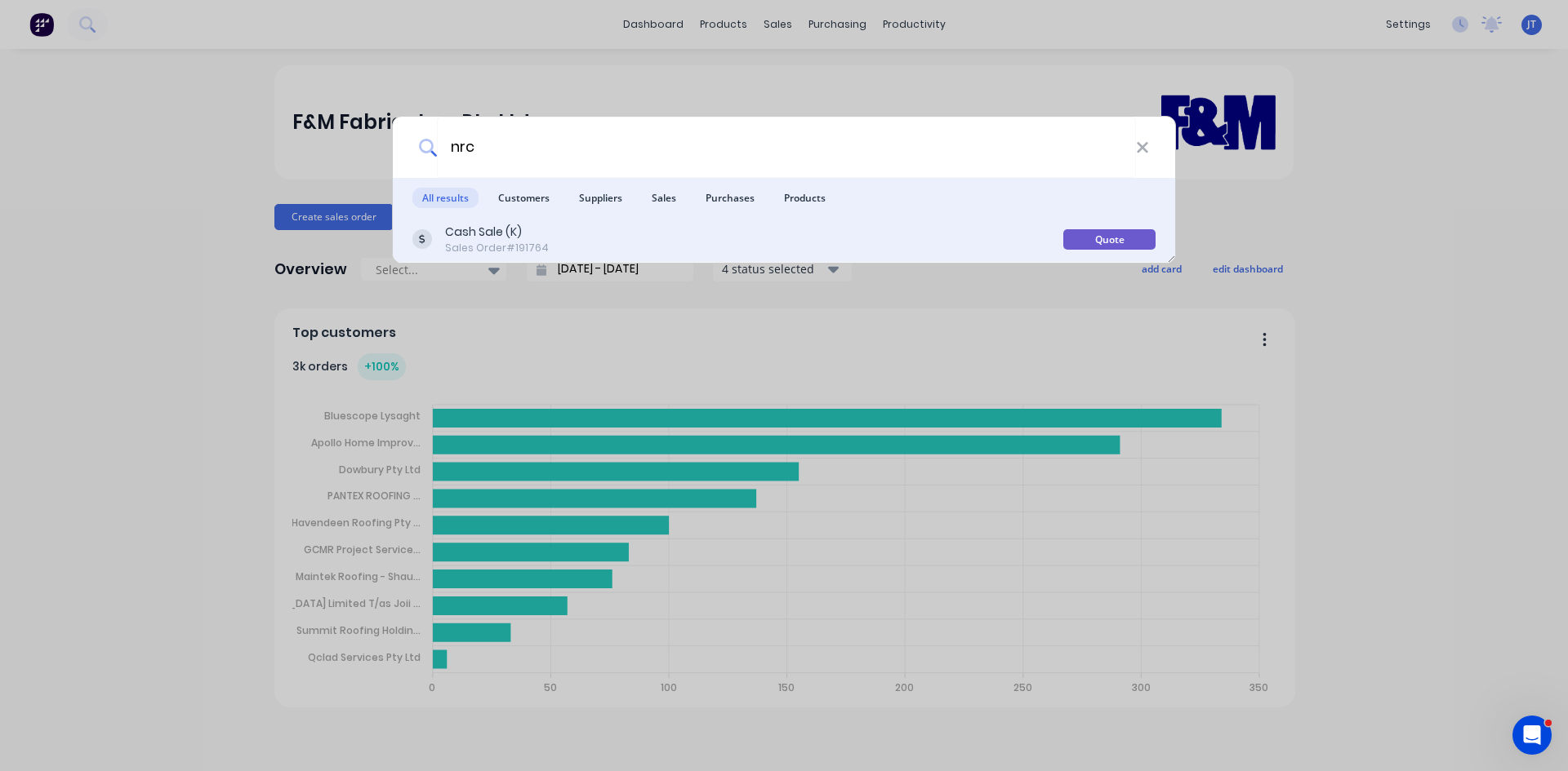
click at [589, 220] on div "Cash Sale (K) Sales Order #191764 Quote" at bounding box center [784, 239] width 782 height 46
click at [760, 243] on div "Cash Sale (K) Sales Order #191764" at bounding box center [738, 239] width 651 height 32
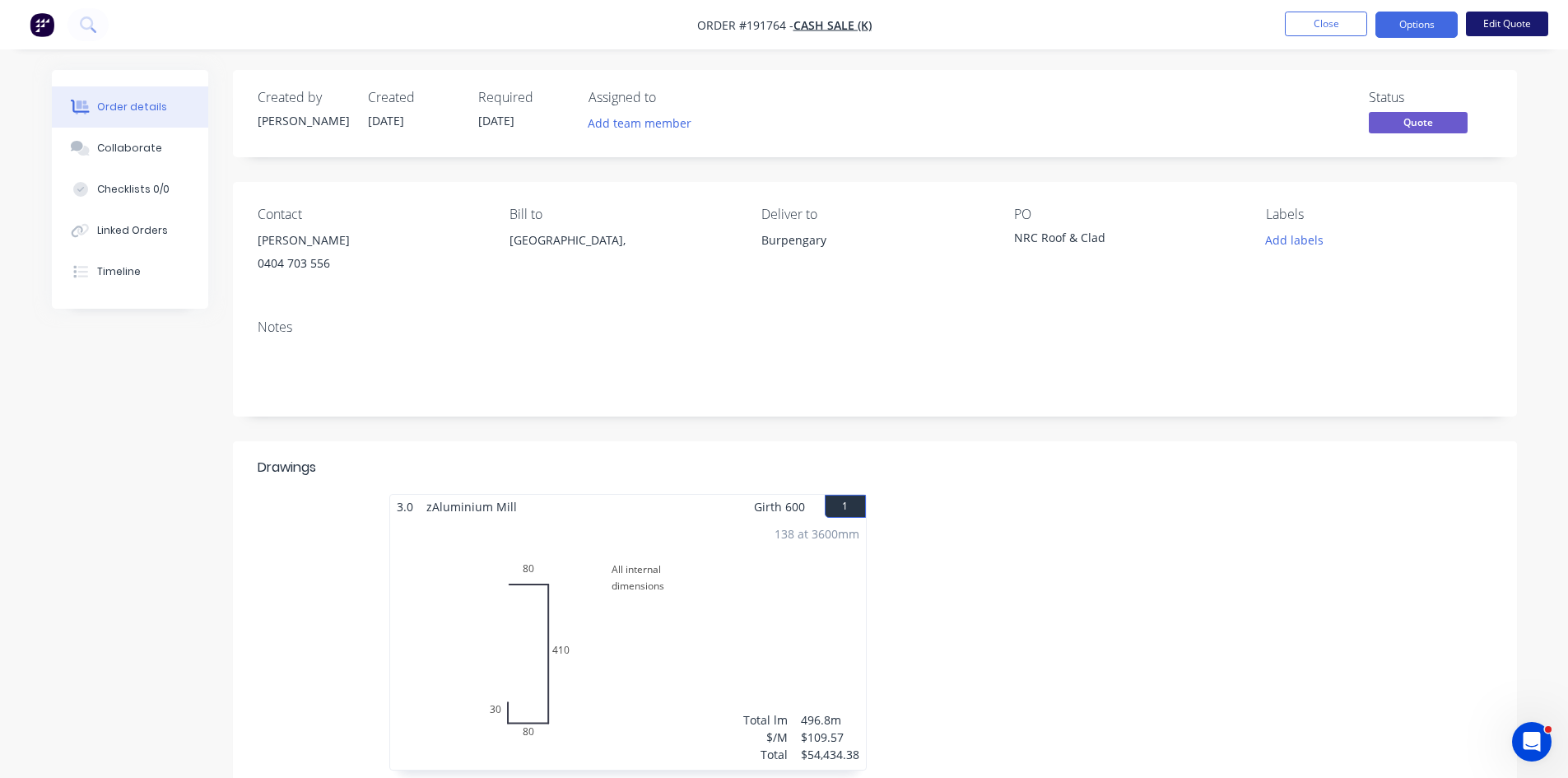
click at [1523, 20] on button "Edit Quote" at bounding box center [1507, 24] width 82 height 24
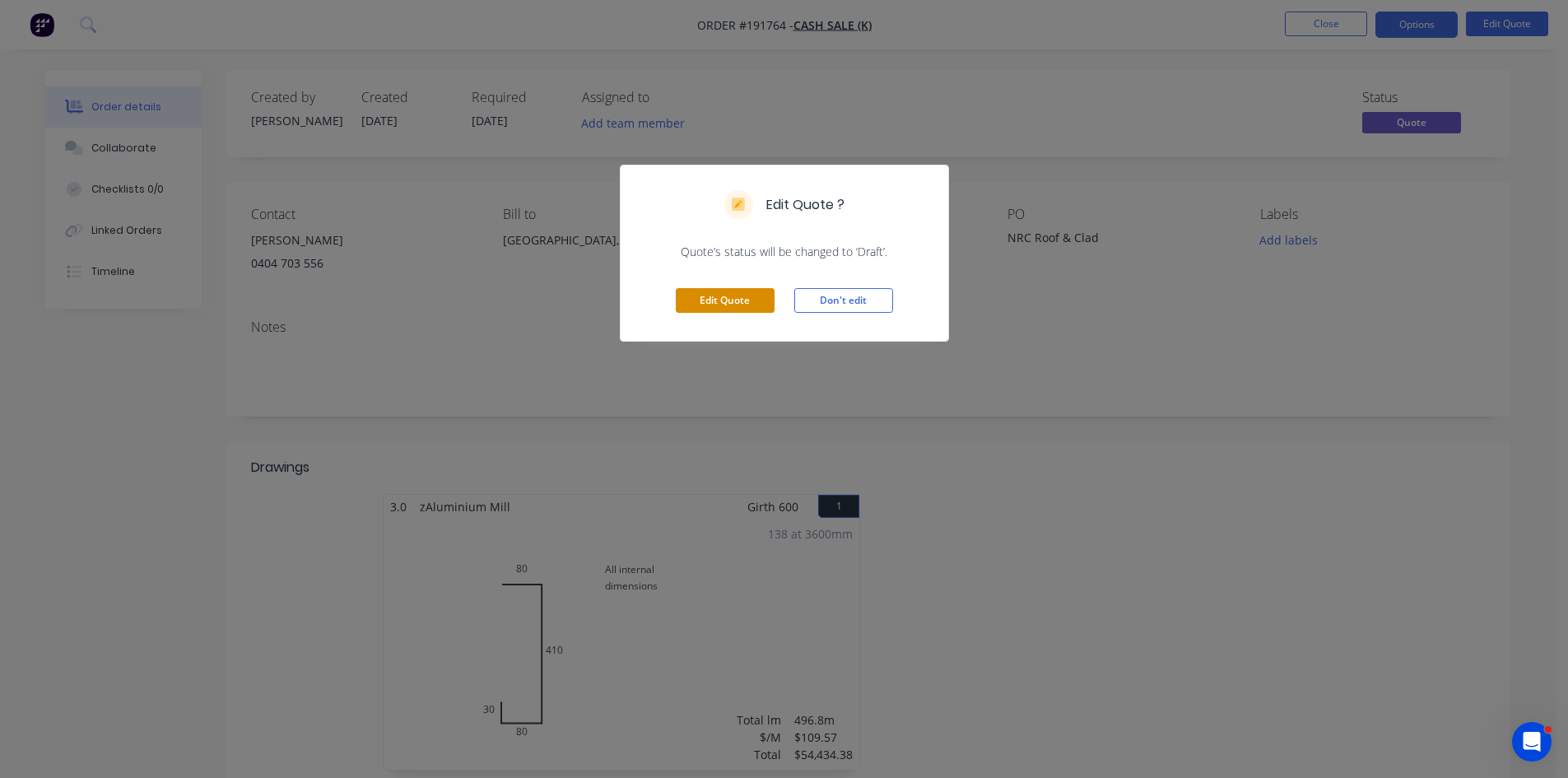
click at [725, 300] on button "Edit Quote" at bounding box center [726, 300] width 99 height 24
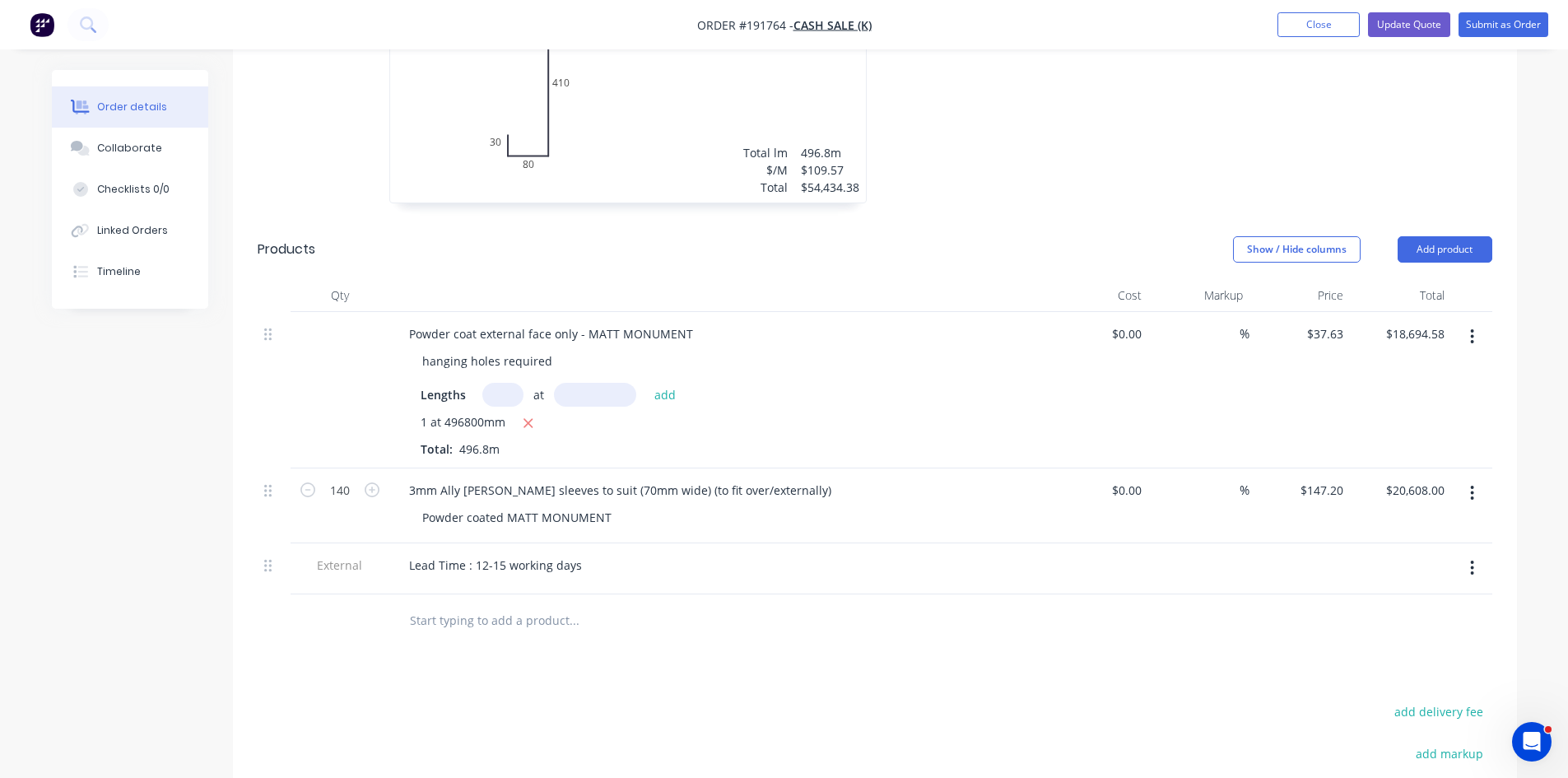
scroll to position [591, 0]
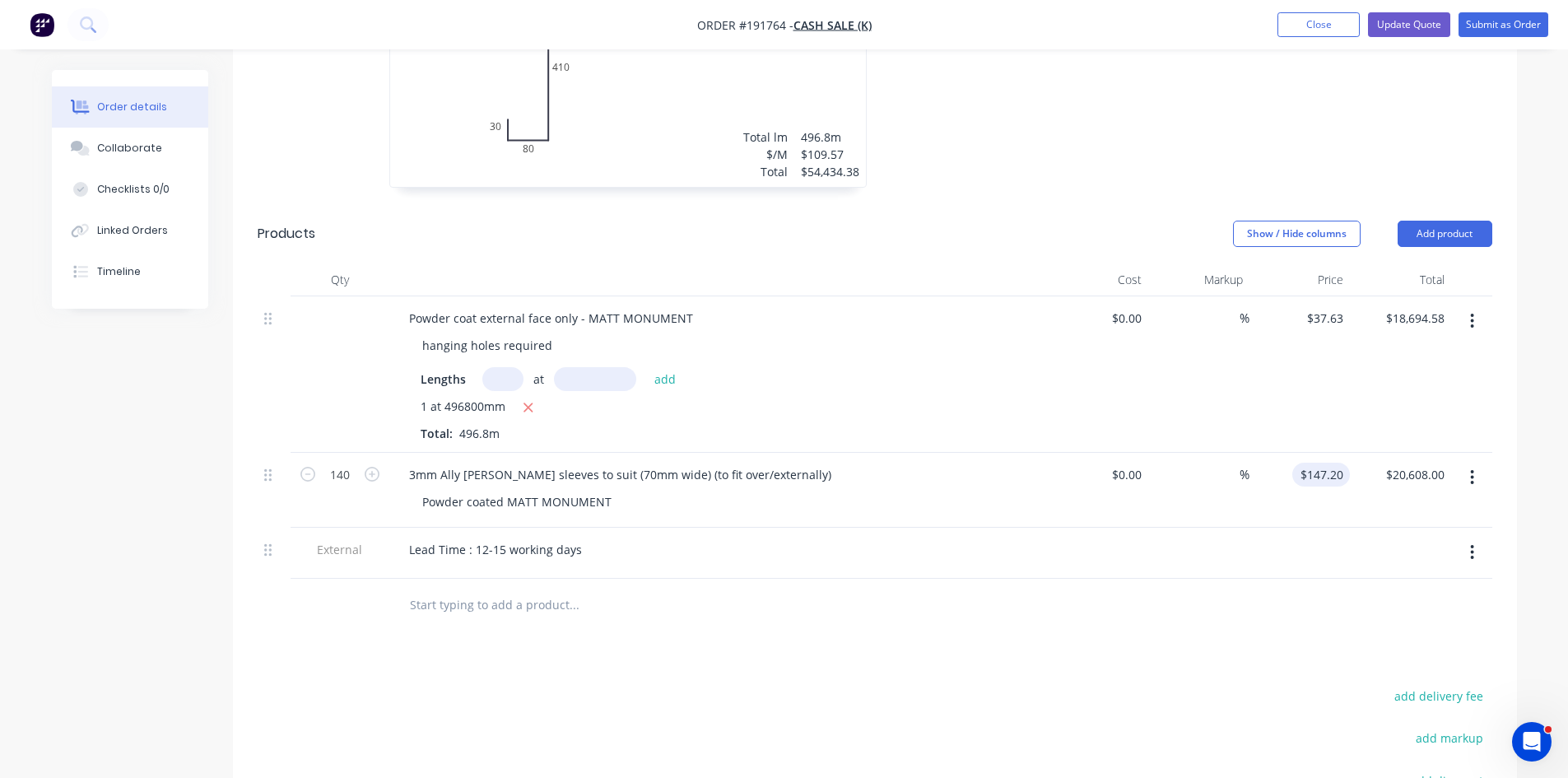
type input "147.2"
click at [1320, 472] on input "147.2" at bounding box center [1331, 474] width 38 height 24
type input "$17.20"
type input "$2,408.00"
click at [1364, 573] on div at bounding box center [1401, 553] width 101 height 51
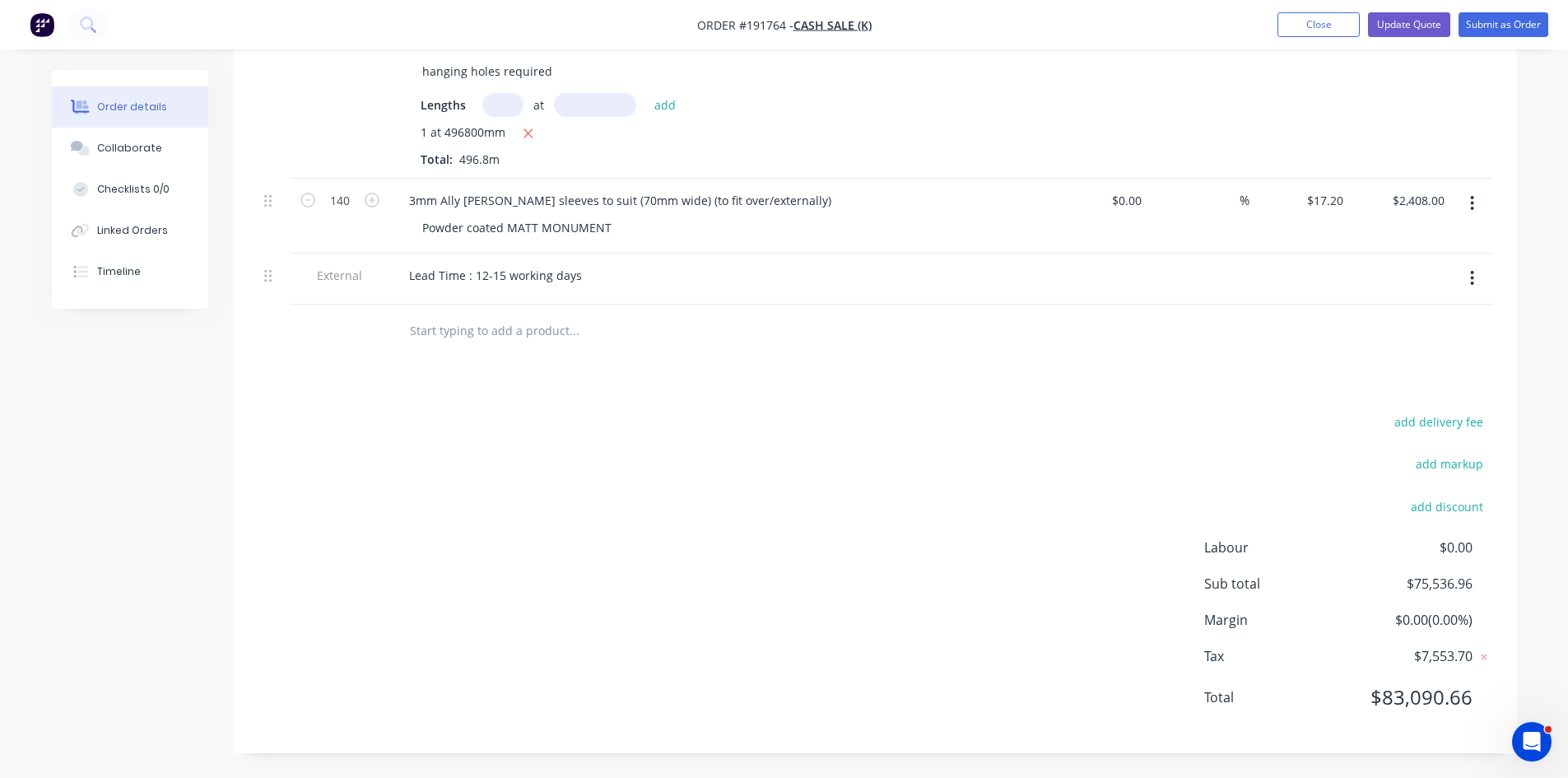
scroll to position [0, 0]
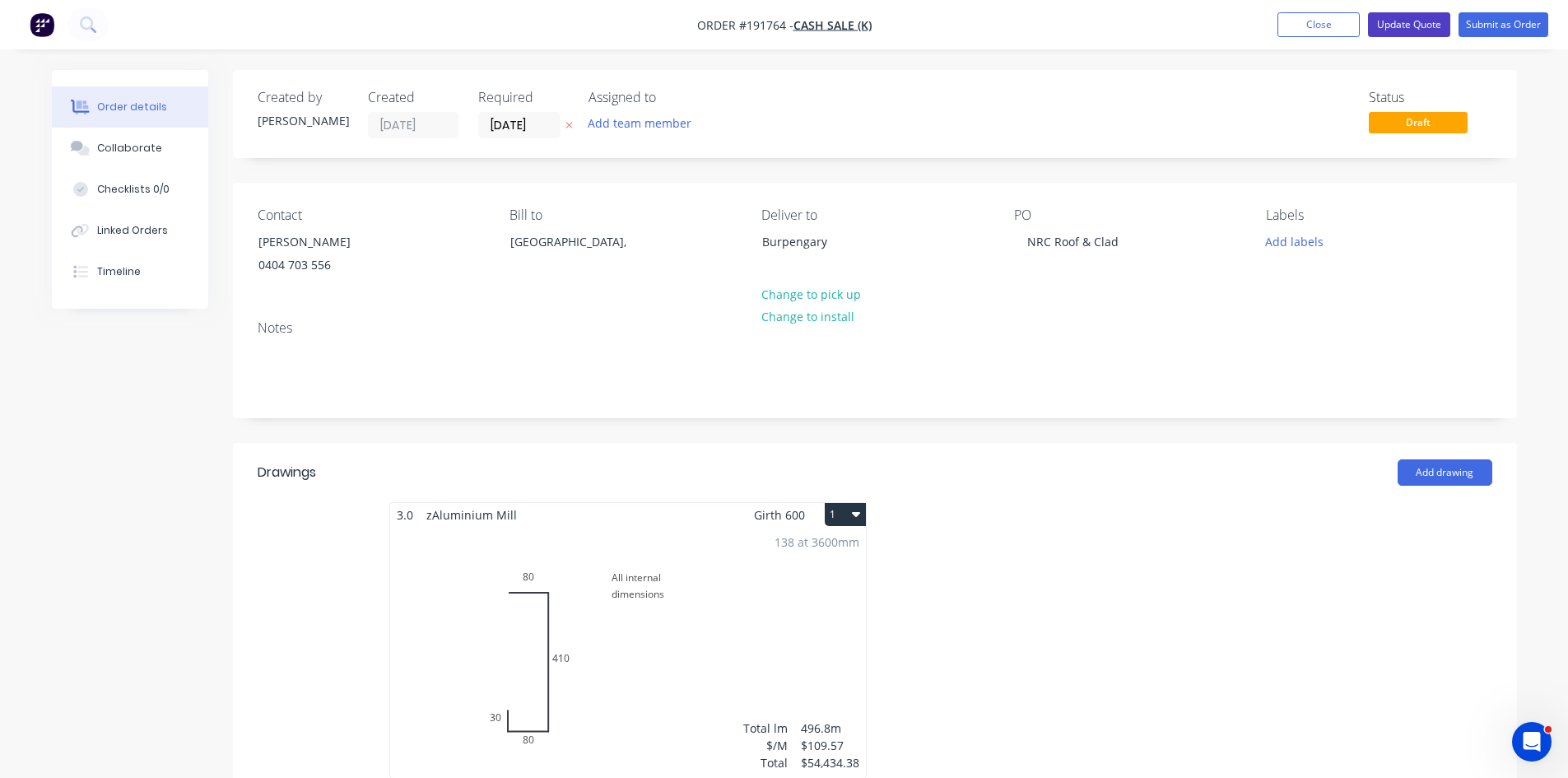
click at [1411, 23] on button "Update Quote" at bounding box center [1410, 24] width 82 height 24
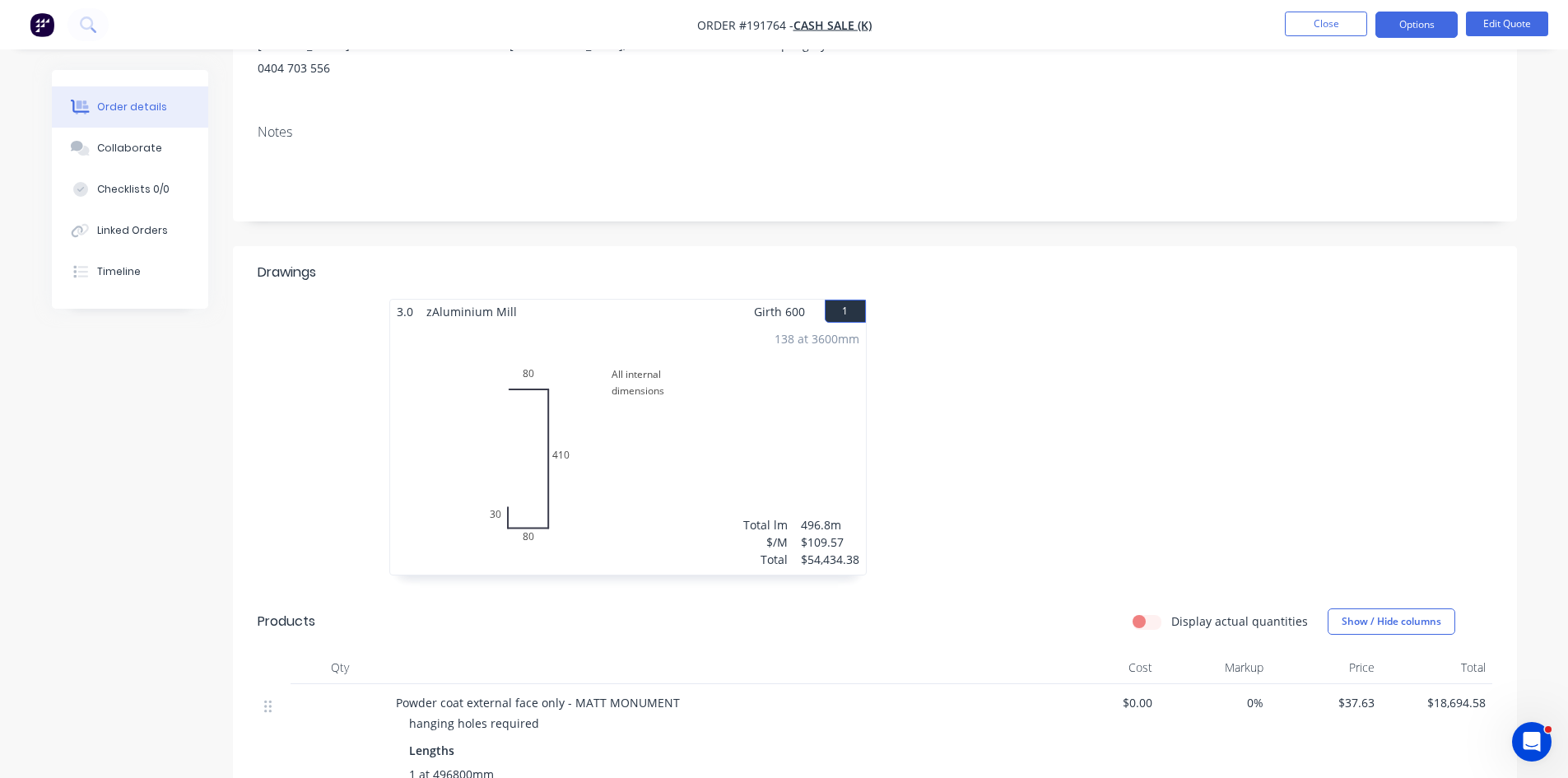
scroll to position [634, 0]
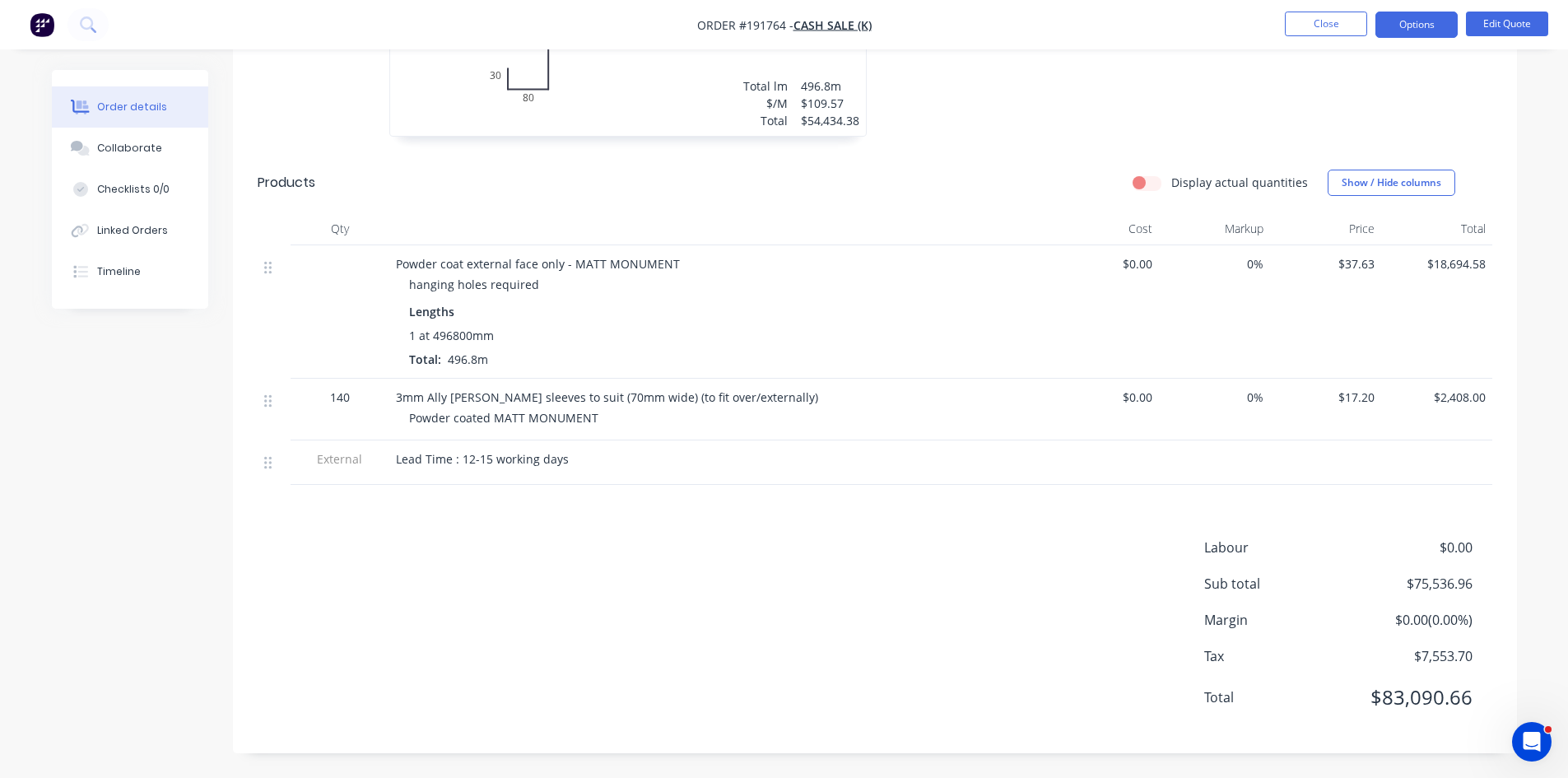
click at [1496, 41] on nav "Order #191764 - Cash Sale (K) Close Options Edit Quote" at bounding box center [784, 24] width 1568 height 50
click at [1502, 19] on button "Edit Quote" at bounding box center [1507, 24] width 82 height 24
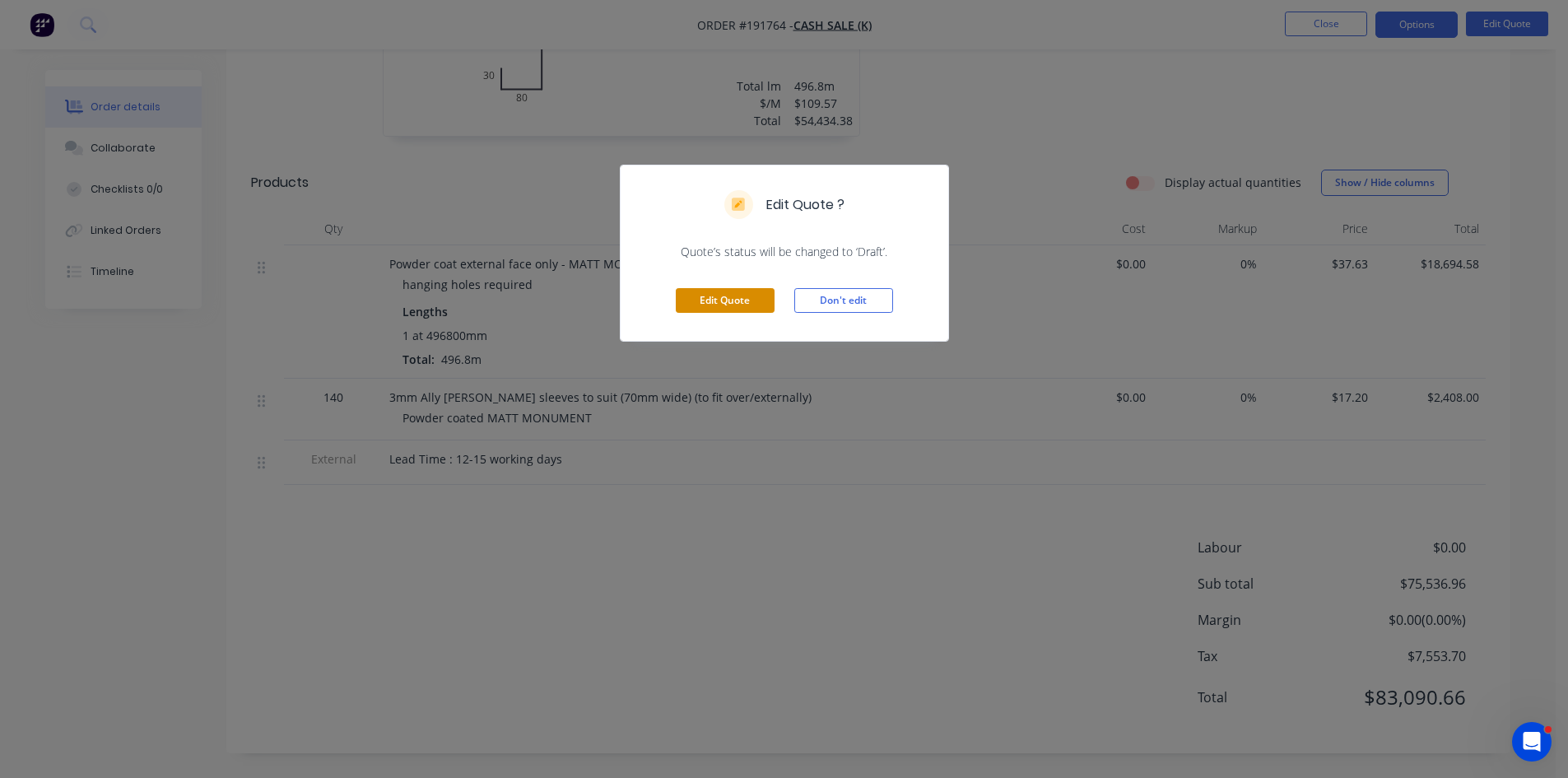
click at [758, 304] on button "Edit Quote" at bounding box center [726, 300] width 99 height 24
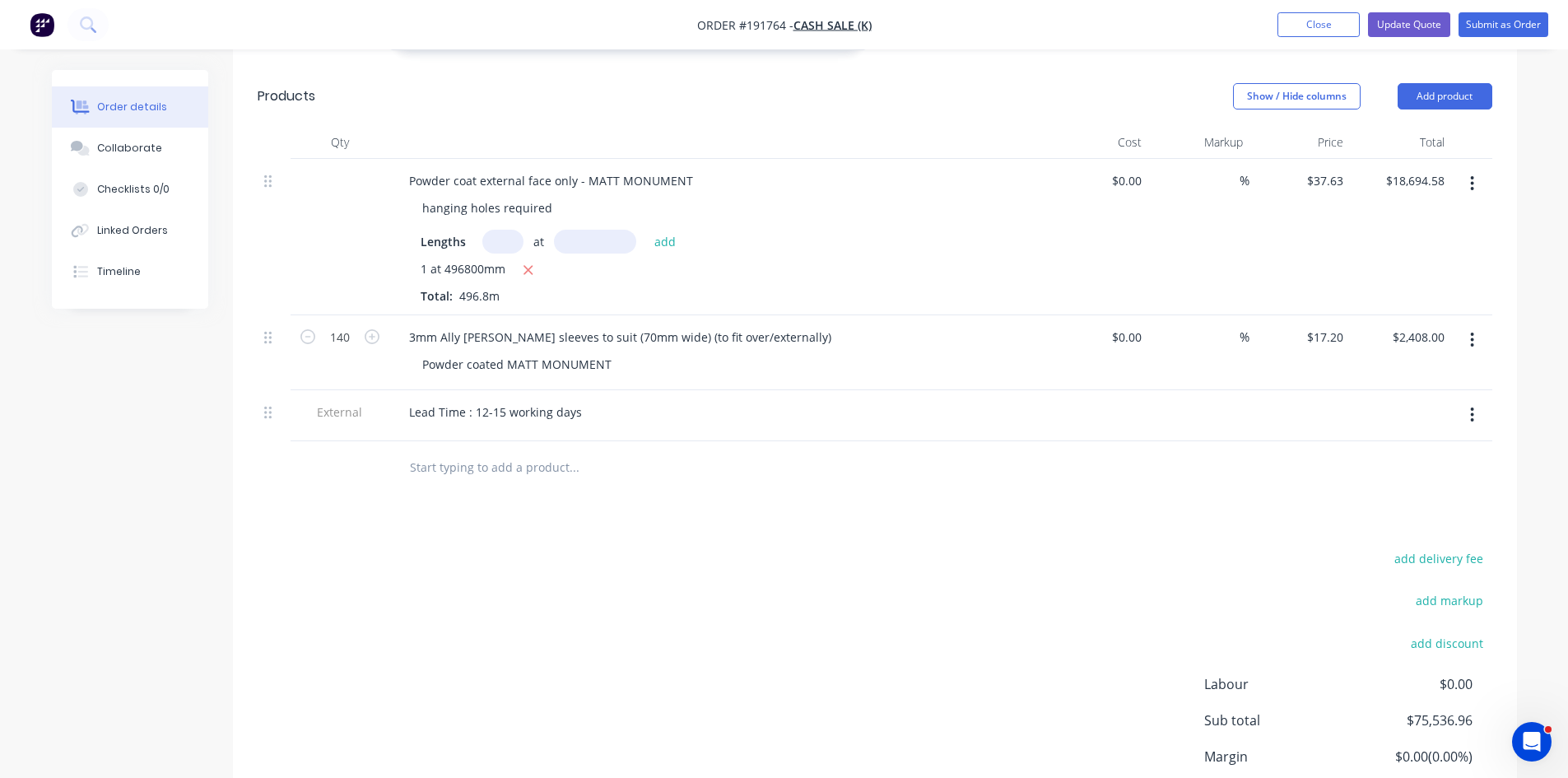
scroll to position [865, 0]
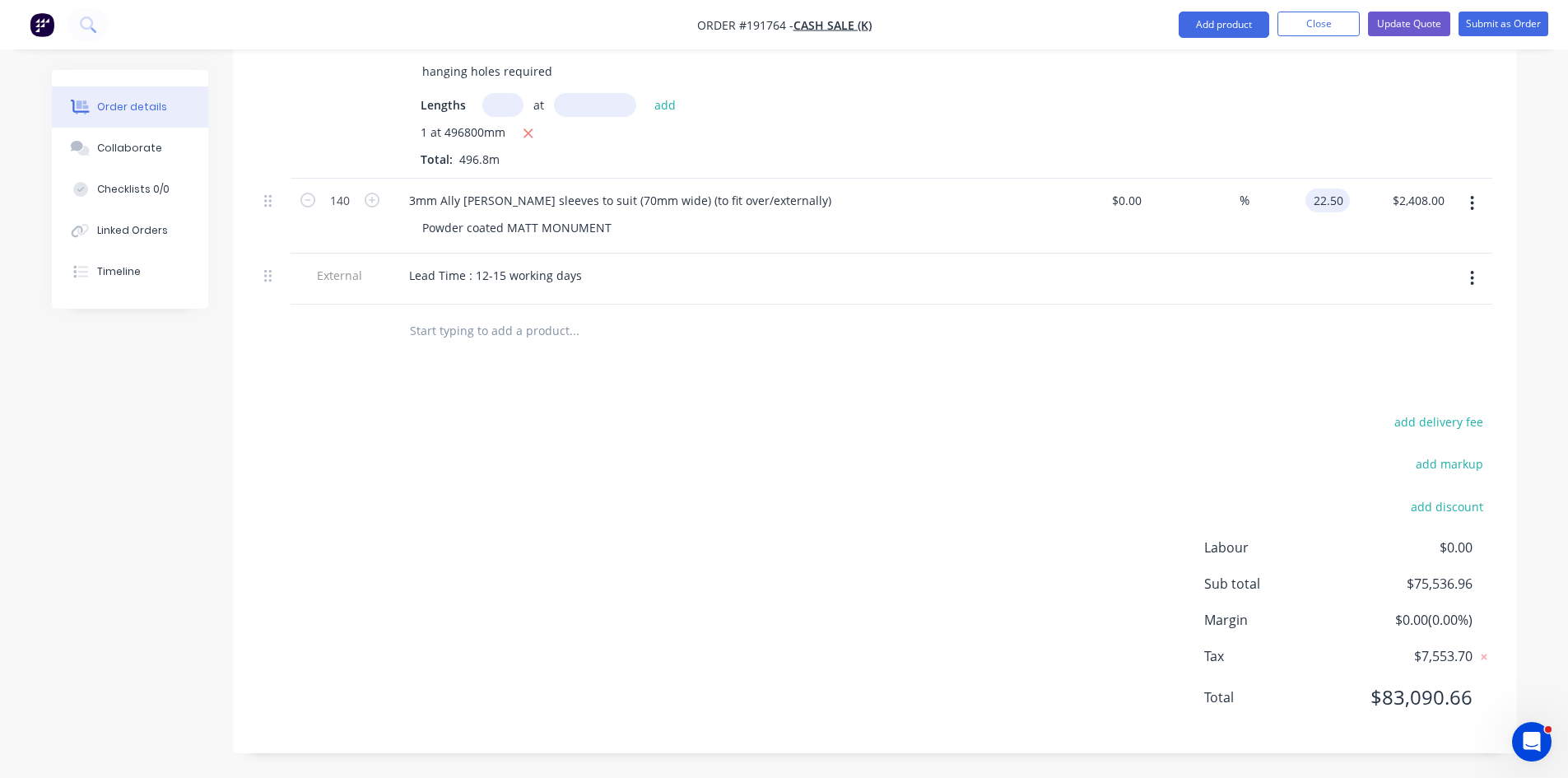
type input "$22.50"
type input "$3,150.00"
click at [1354, 337] on div at bounding box center [875, 331] width 1235 height 54
click at [1408, 23] on button "Update Quote" at bounding box center [1410, 24] width 82 height 24
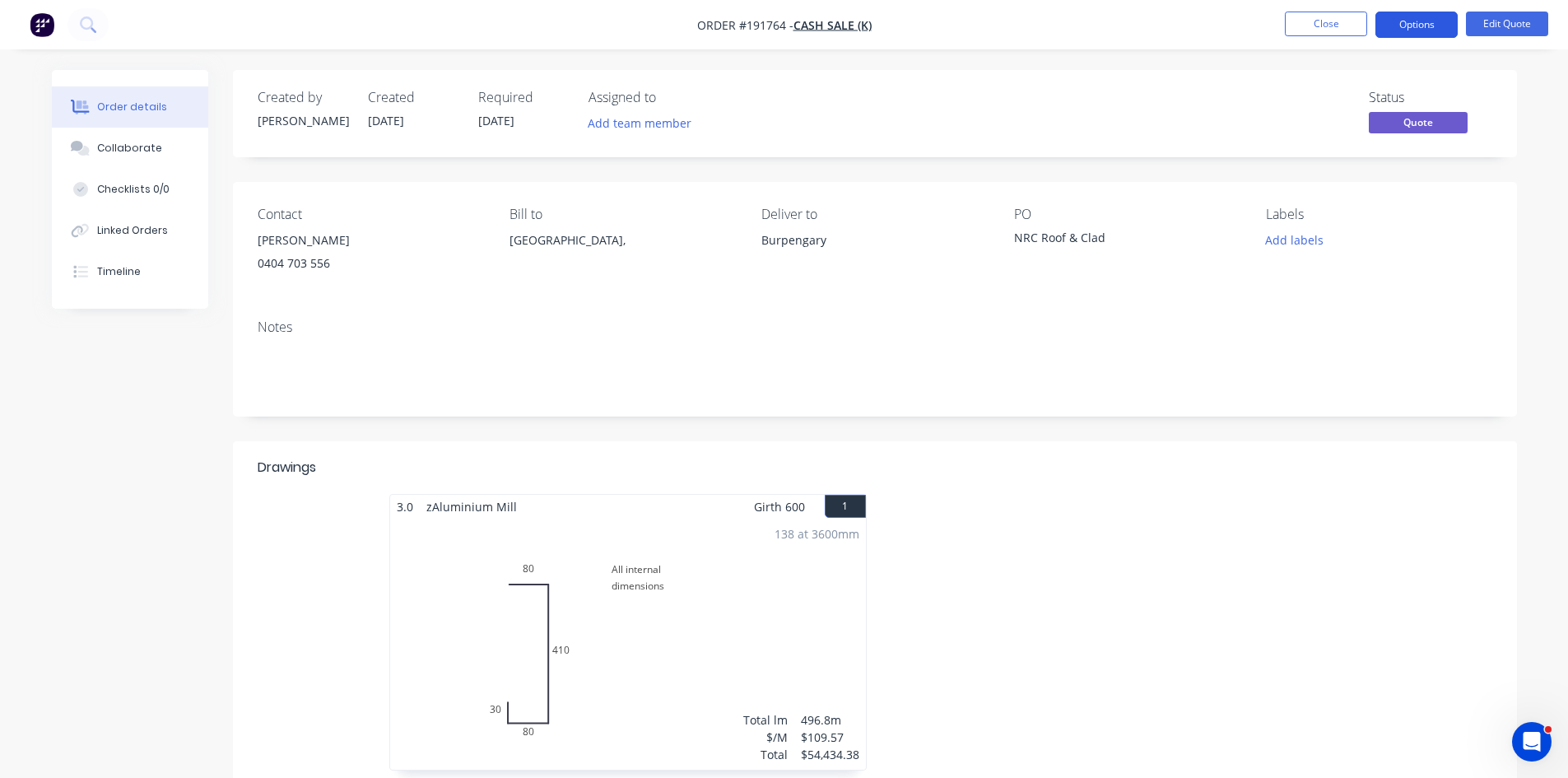
click at [1403, 29] on button "Options" at bounding box center [1417, 24] width 82 height 26
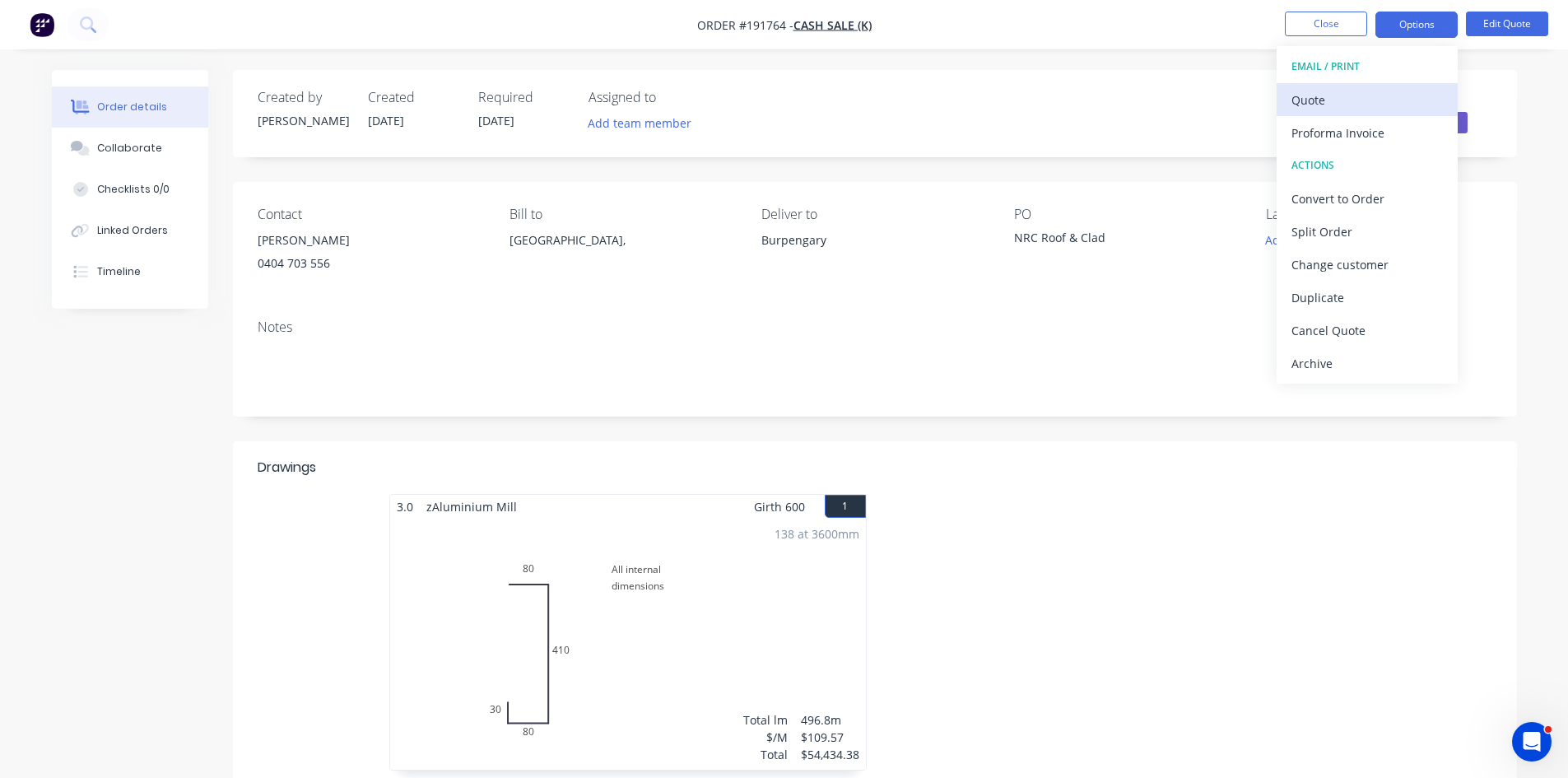
click at [1379, 99] on div "Quote" at bounding box center [1367, 100] width 151 height 24
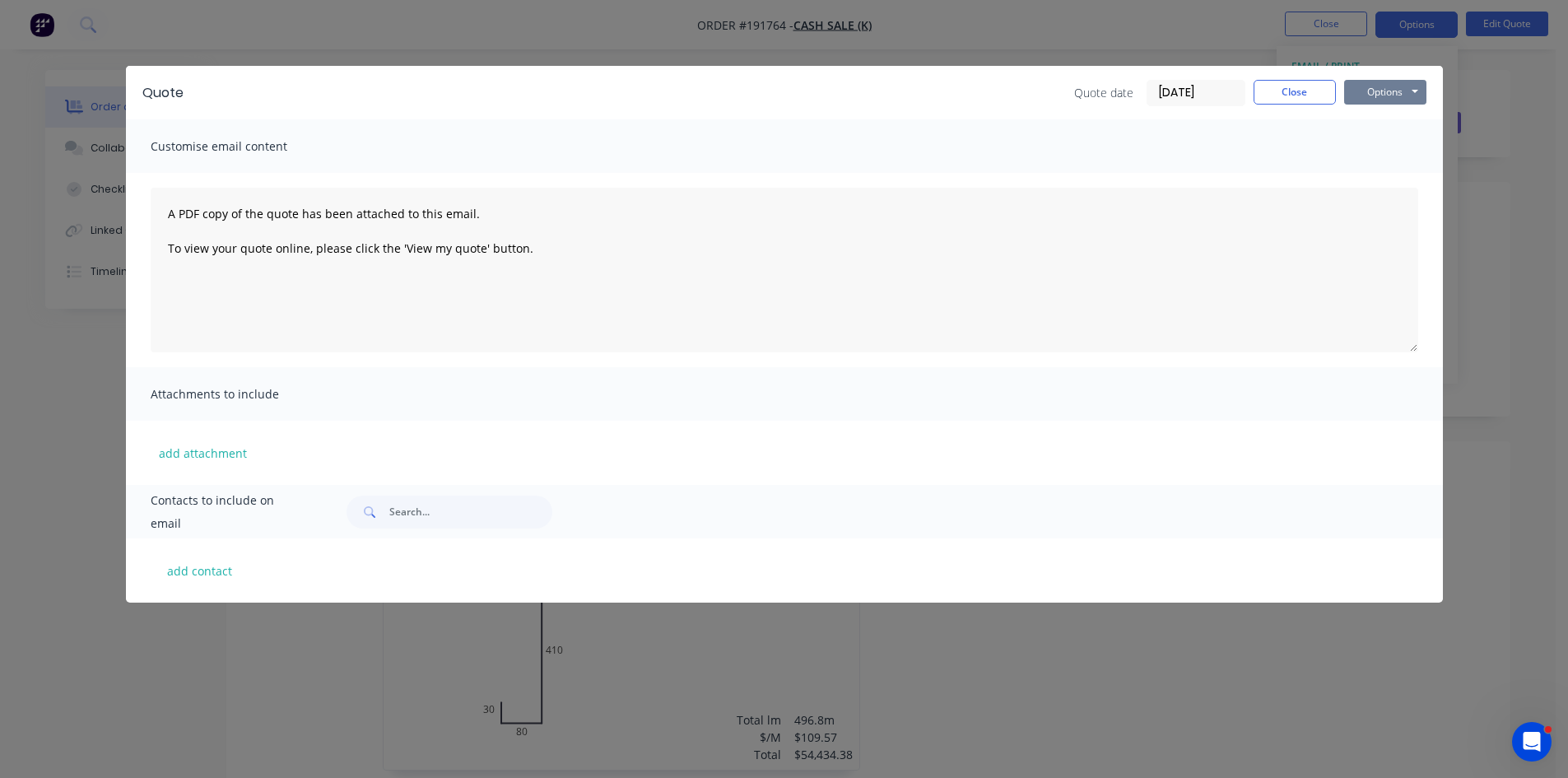
click at [1376, 94] on button "Options" at bounding box center [1386, 92] width 82 height 24
click at [1392, 139] on button "Print" at bounding box center [1396, 149] width 105 height 27
click at [86, 24] on div "Quote Quote date 04/09/25 Close Options Preview Print Email Customise email con…" at bounding box center [784, 389] width 1568 height 778
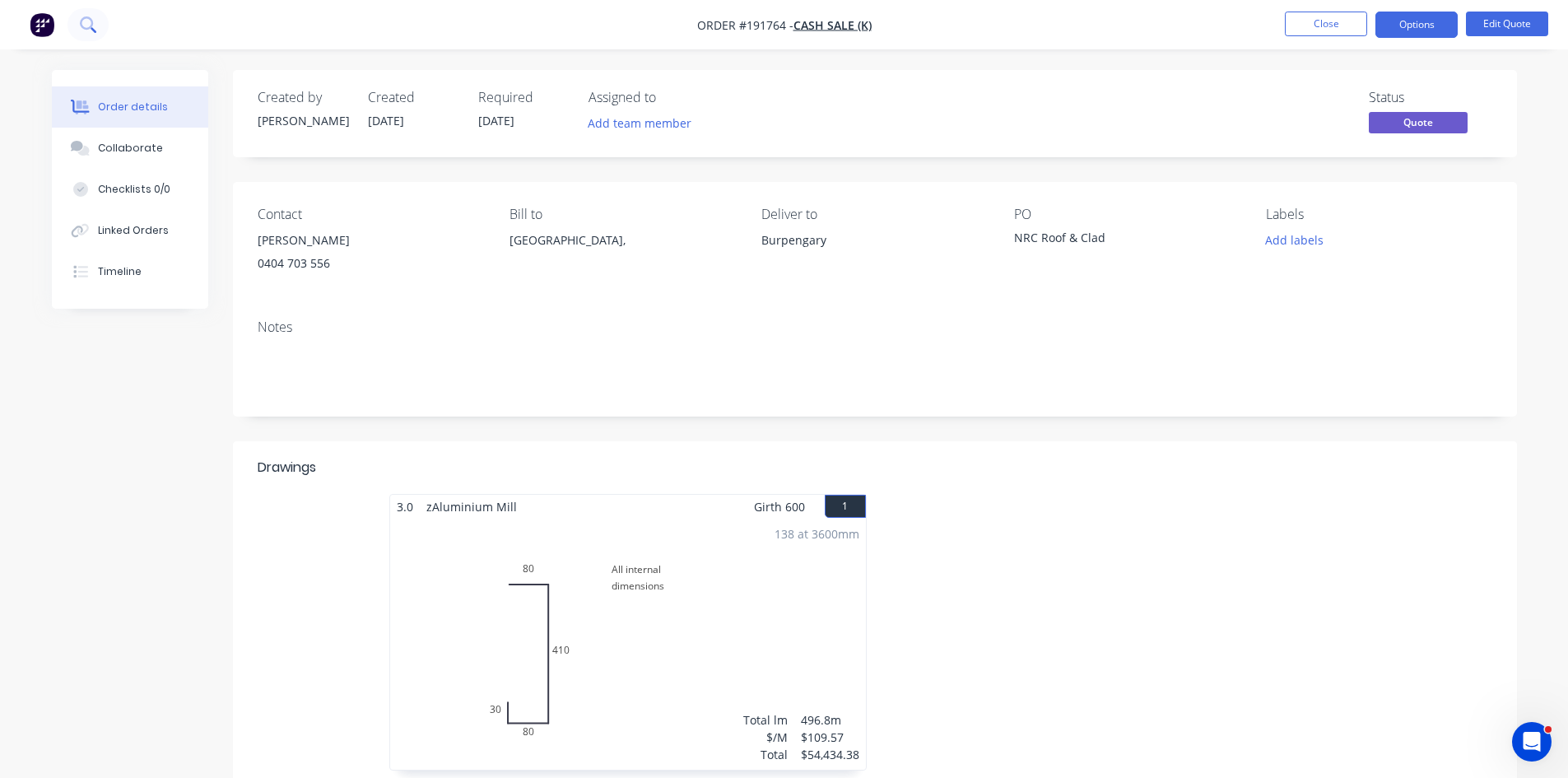
click at [92, 22] on icon at bounding box center [87, 24] width 13 height 13
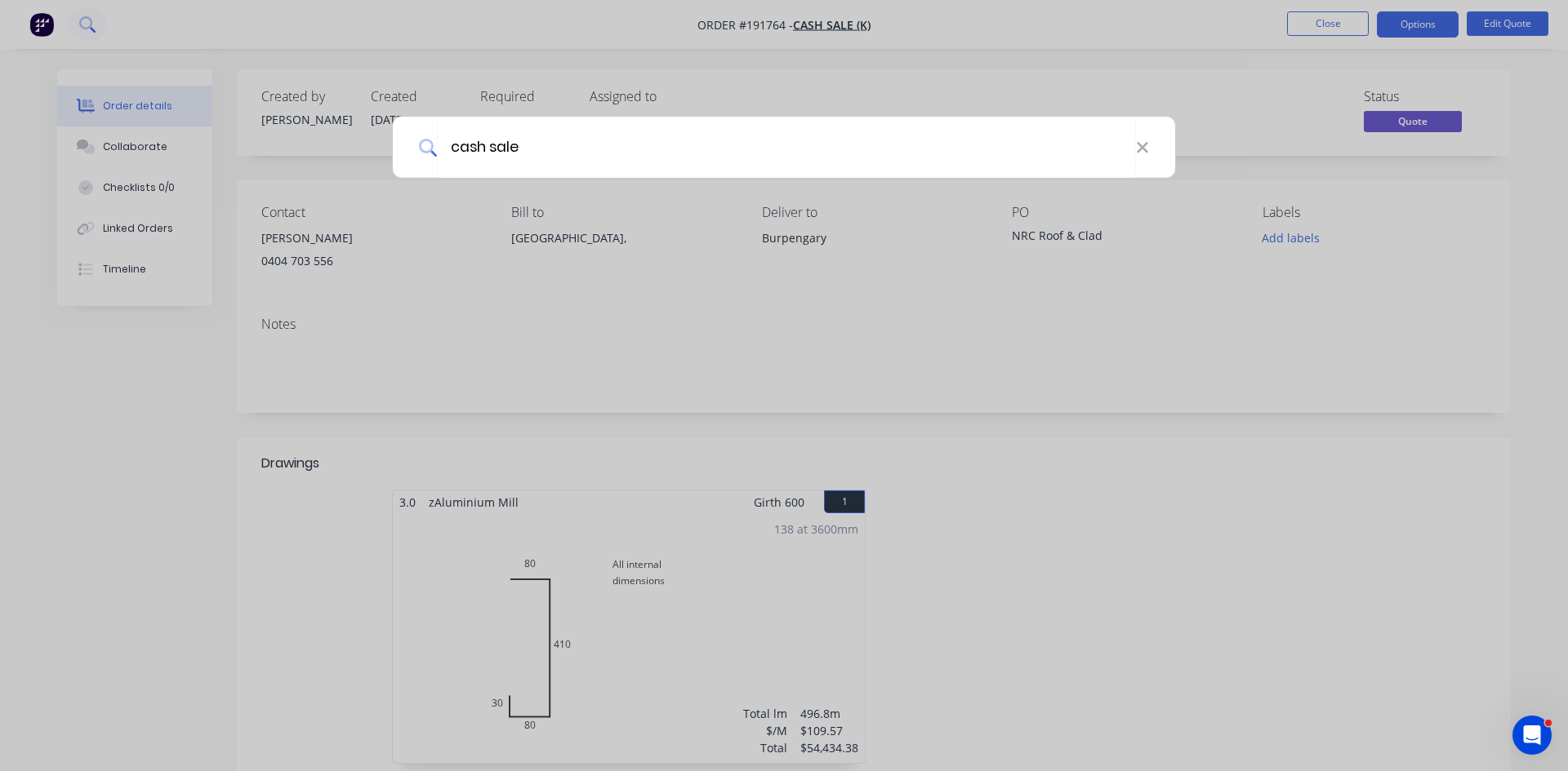
type input "cash sale"
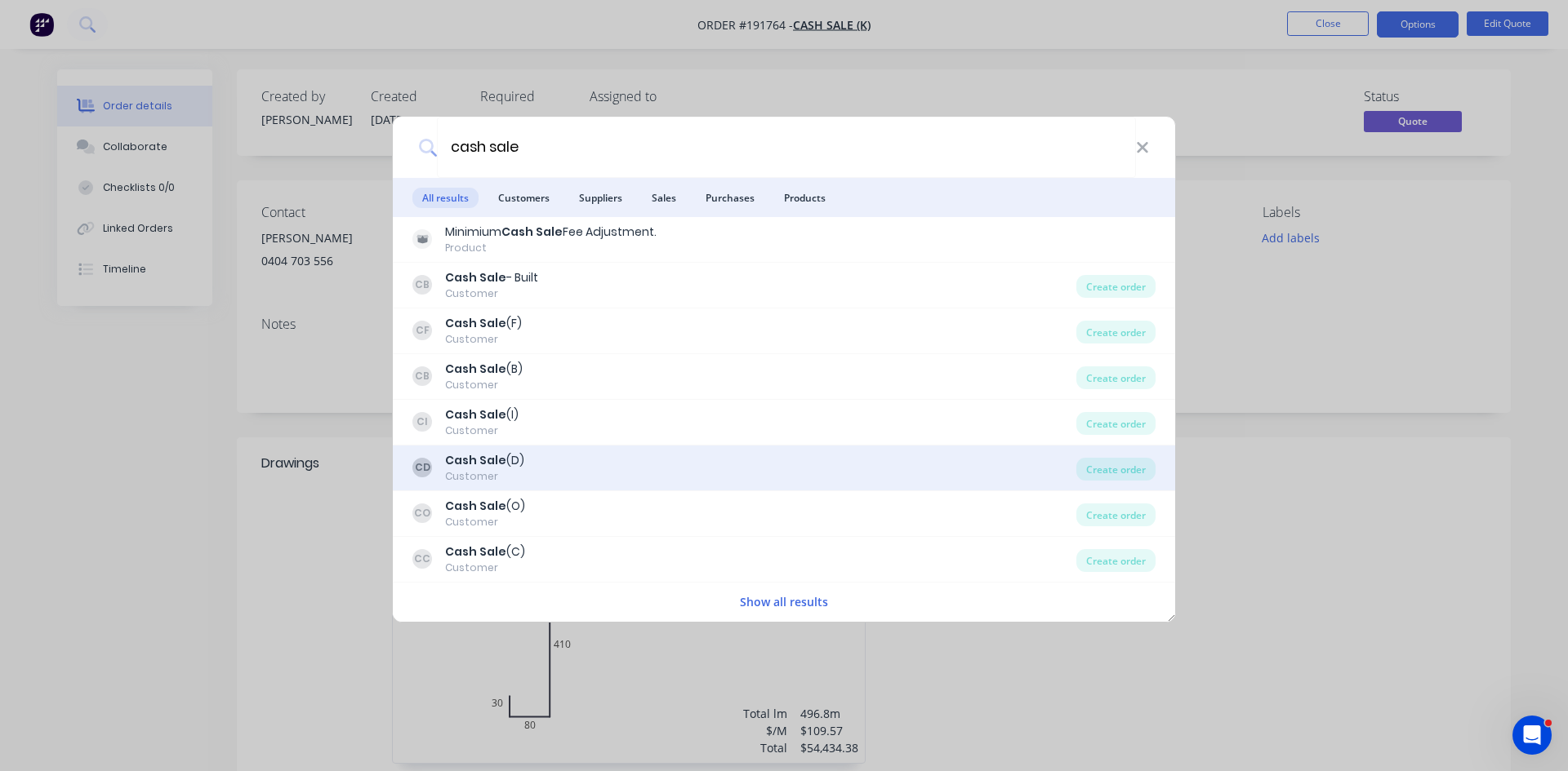
click at [771, 467] on div "CD Cash Sale (D) Customer" at bounding box center [745, 468] width 664 height 32
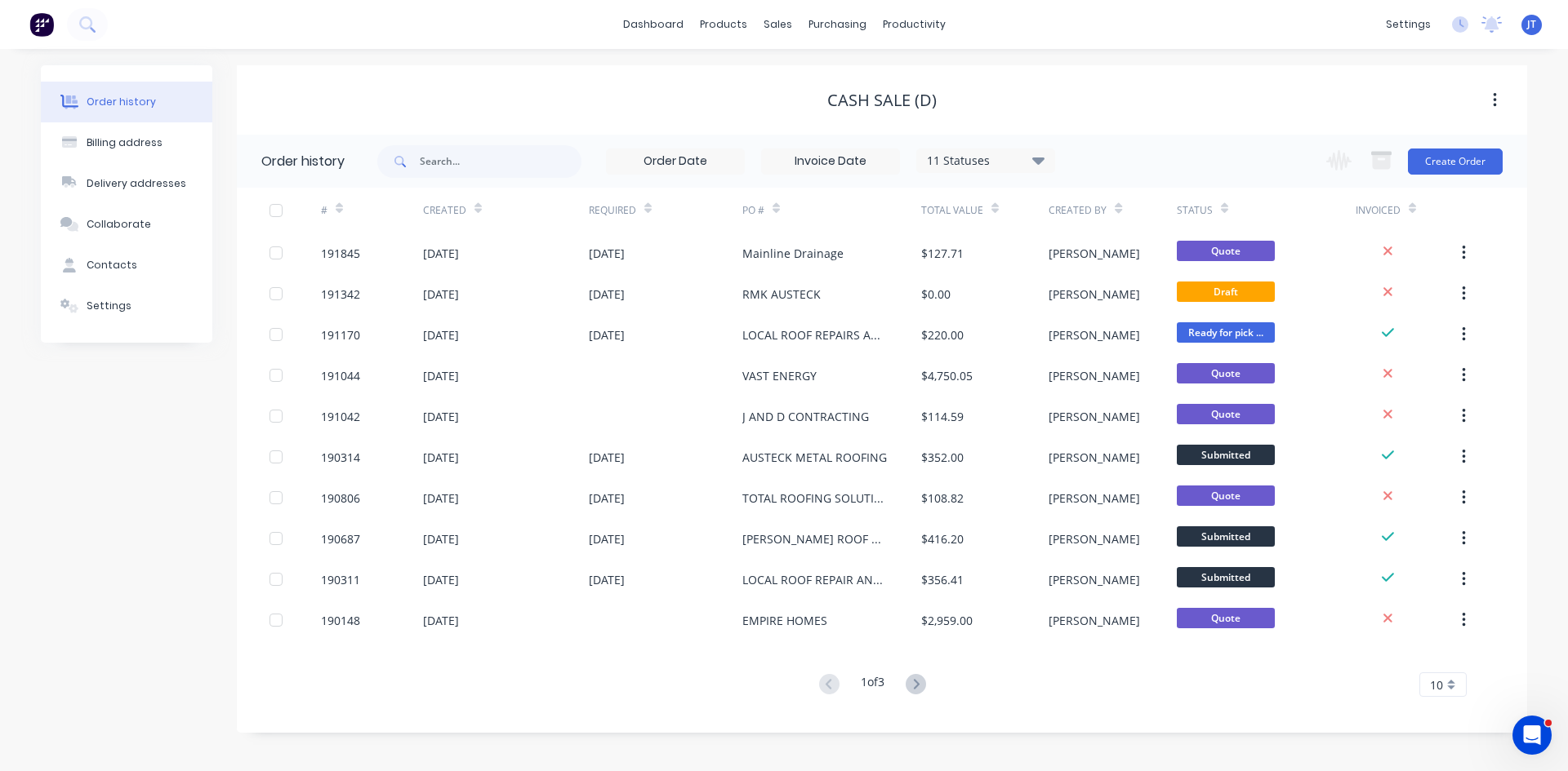
click at [40, 28] on img at bounding box center [41, 24] width 24 height 24
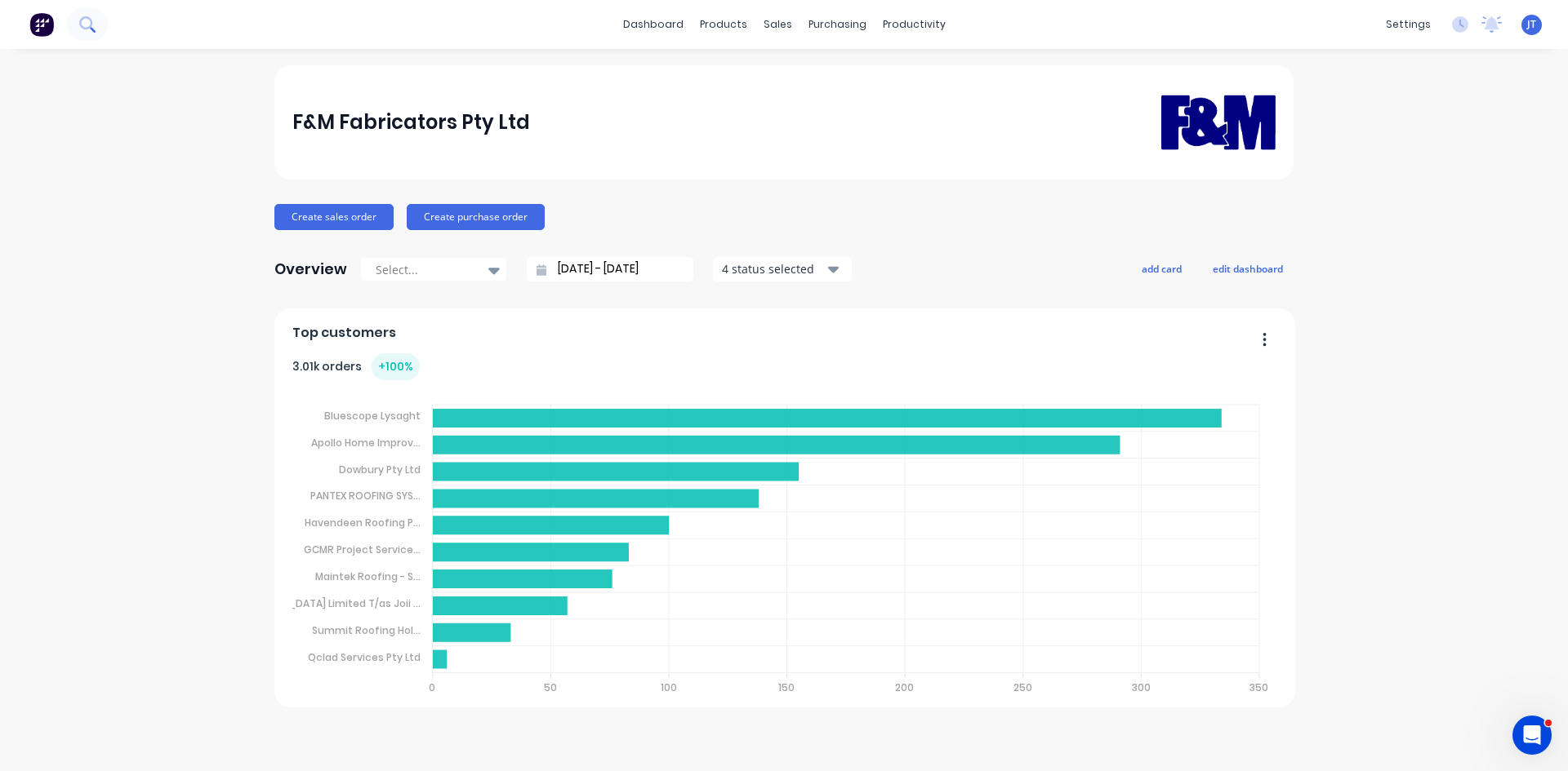
click at [90, 23] on icon at bounding box center [87, 24] width 16 height 16
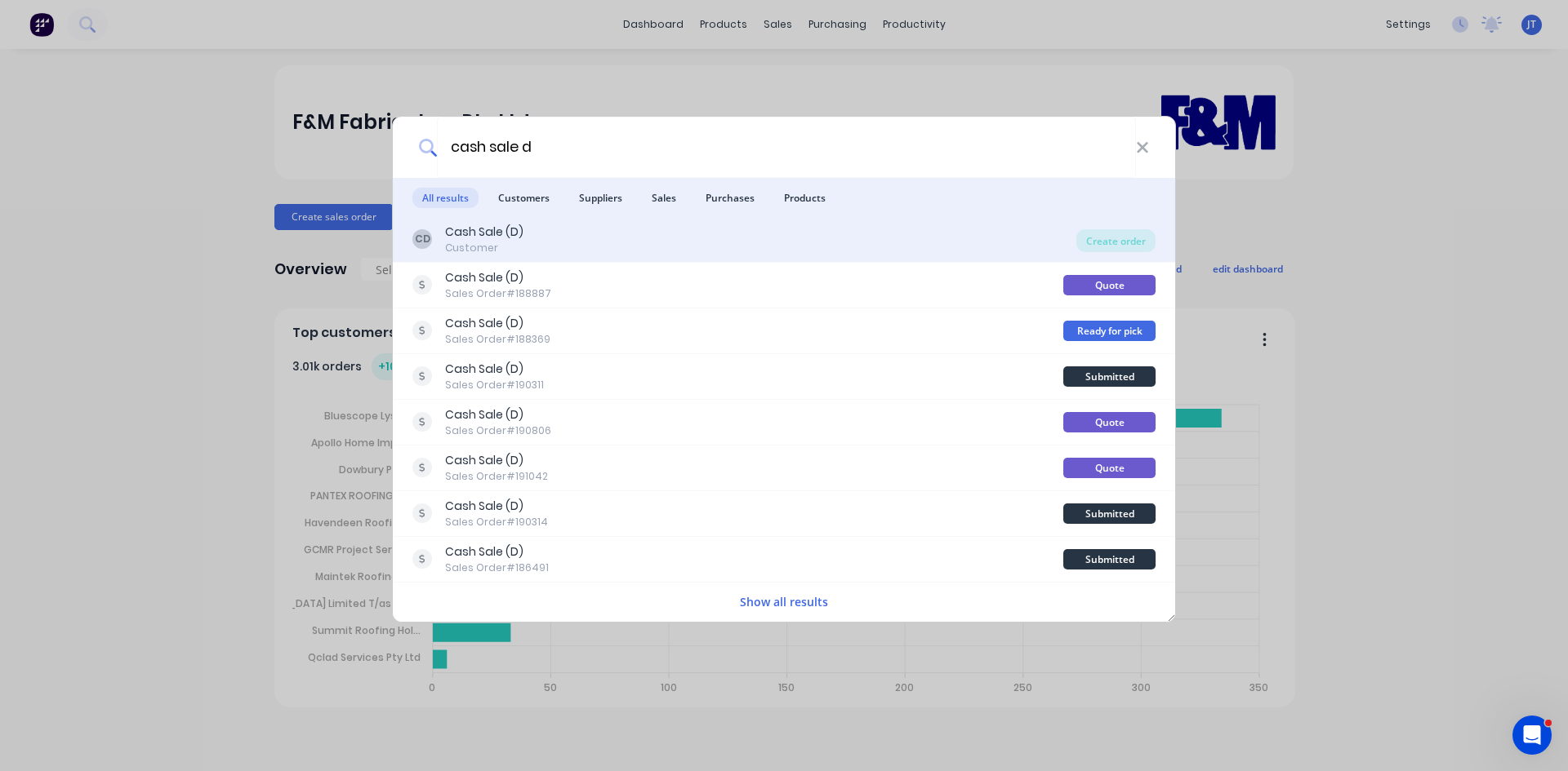
type input "cash sale d"
click at [688, 237] on div "CD Cash Sale (D) Customer" at bounding box center [745, 239] width 664 height 32
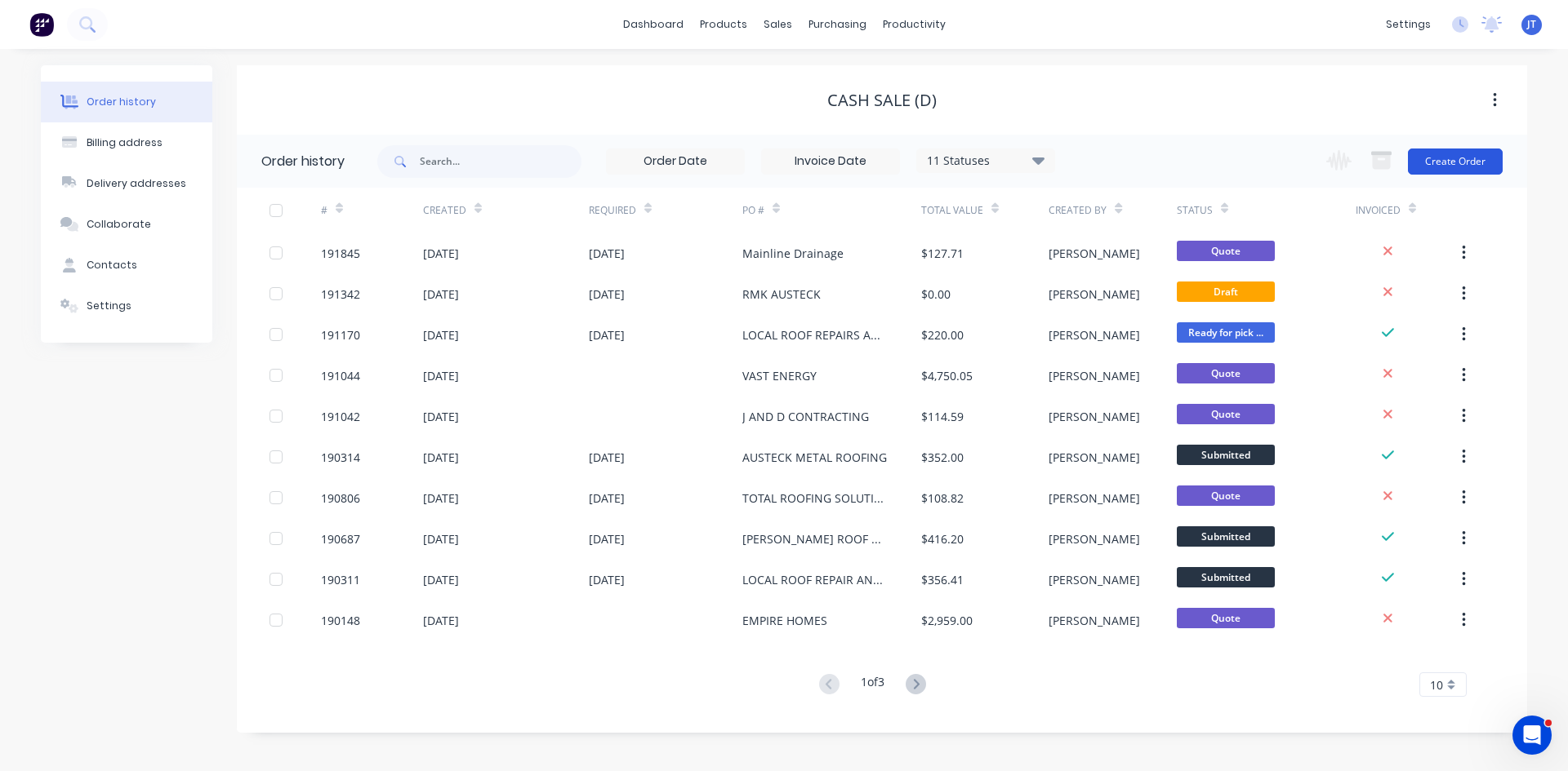
click at [1468, 158] on button "Create Order" at bounding box center [1455, 161] width 95 height 26
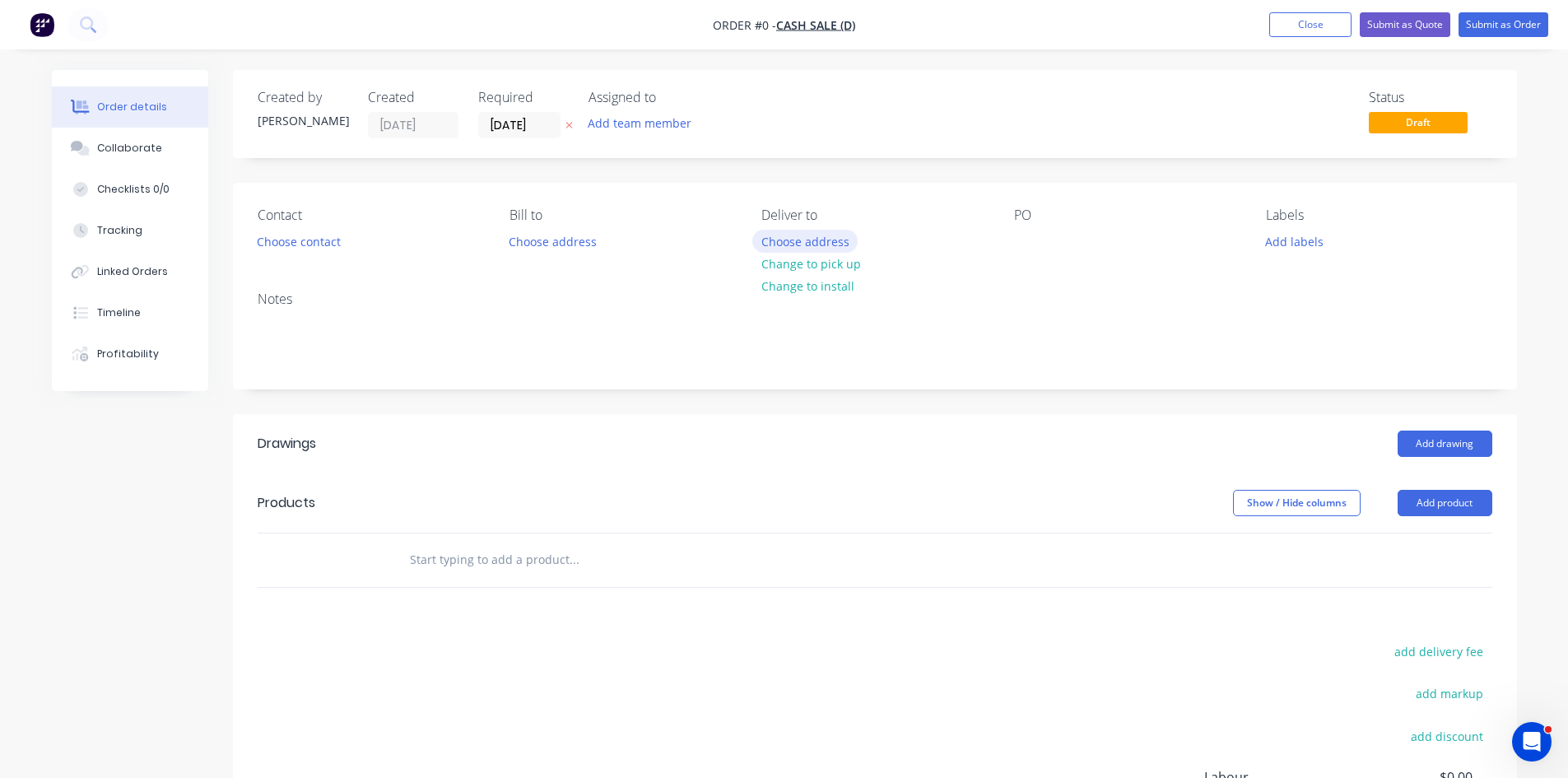
drag, startPoint x: 774, startPoint y: 230, endPoint x: 784, endPoint y: 233, distance: 10.4
click at [784, 233] on button "Choose address" at bounding box center [805, 241] width 105 height 22
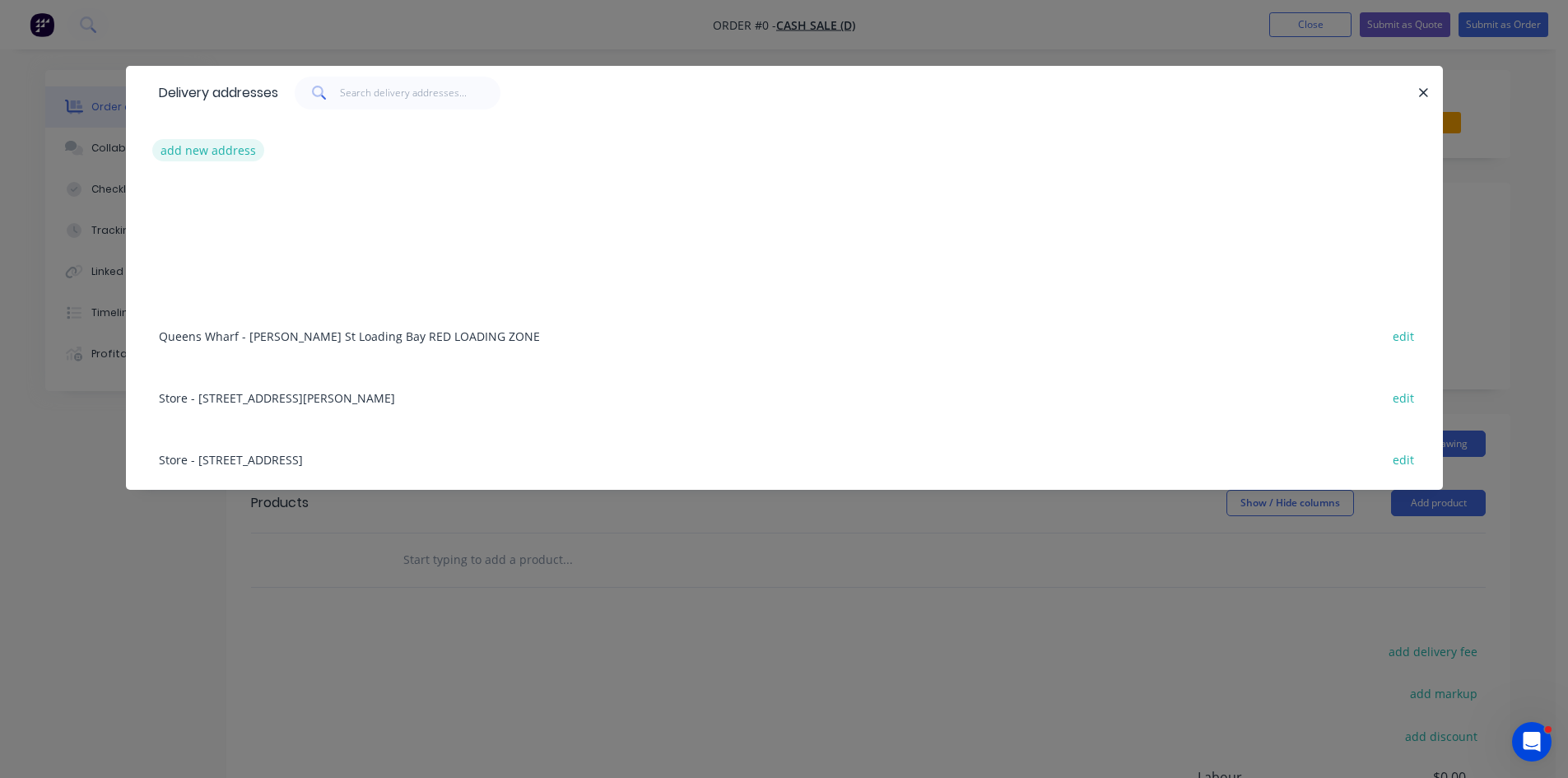
click at [219, 151] on button "add new address" at bounding box center [209, 150] width 113 height 22
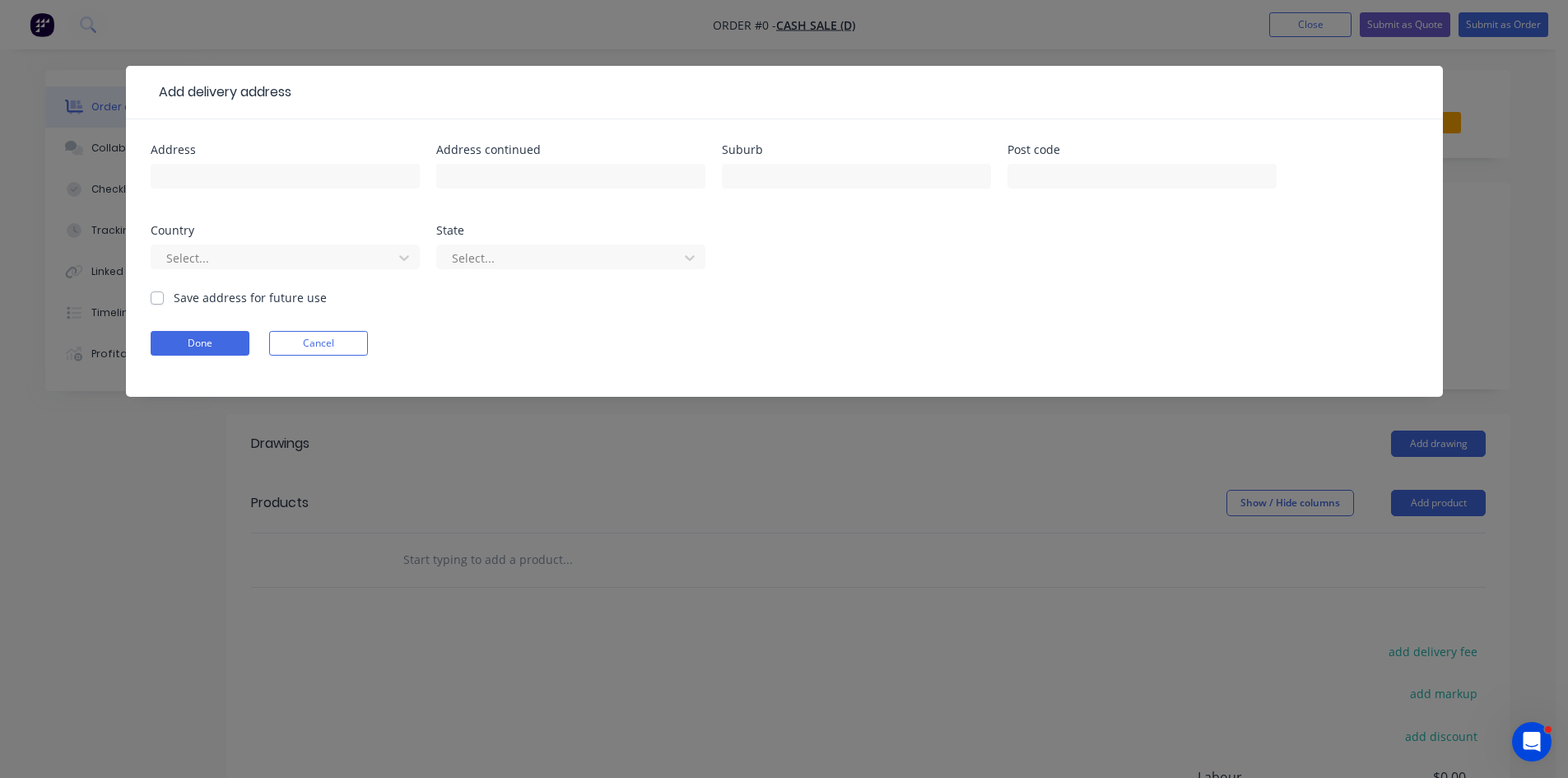
click at [276, 188] on div at bounding box center [285, 184] width 269 height 49
click at [278, 180] on input "text" at bounding box center [285, 176] width 269 height 24
type input "10 Haylett Rise,"
type input "Regents Park"
click at [193, 347] on button "Done" at bounding box center [200, 343] width 99 height 24
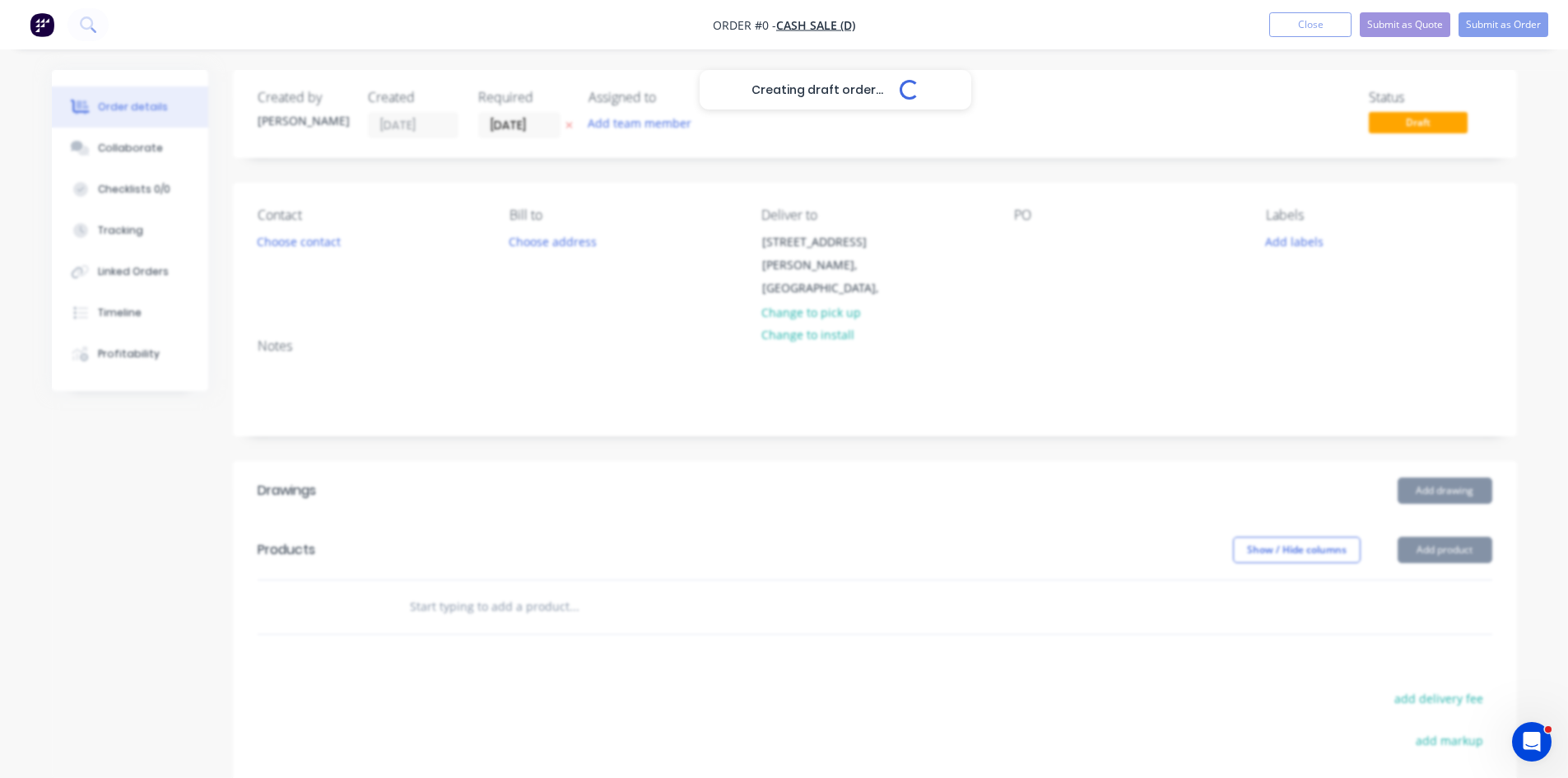
click at [1043, 251] on div "Creating draft order... Loading..." at bounding box center [836, 458] width 1568 height 778
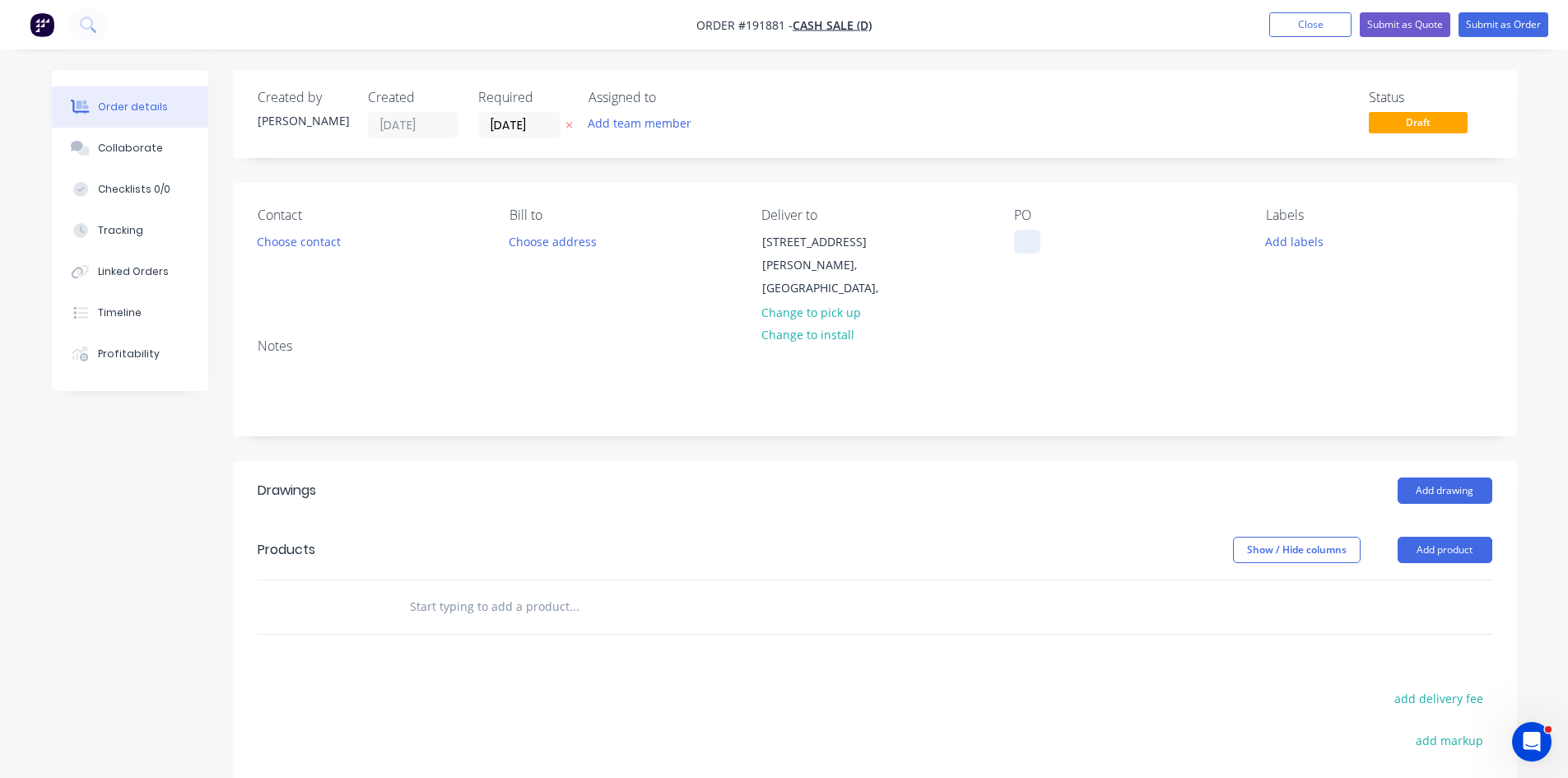
click at [1037, 245] on div at bounding box center [1027, 241] width 26 height 24
click at [293, 254] on div "Contact Choose contact" at bounding box center [371, 254] width 225 height 93
click at [290, 248] on button "Choose contact" at bounding box center [298, 241] width 101 height 22
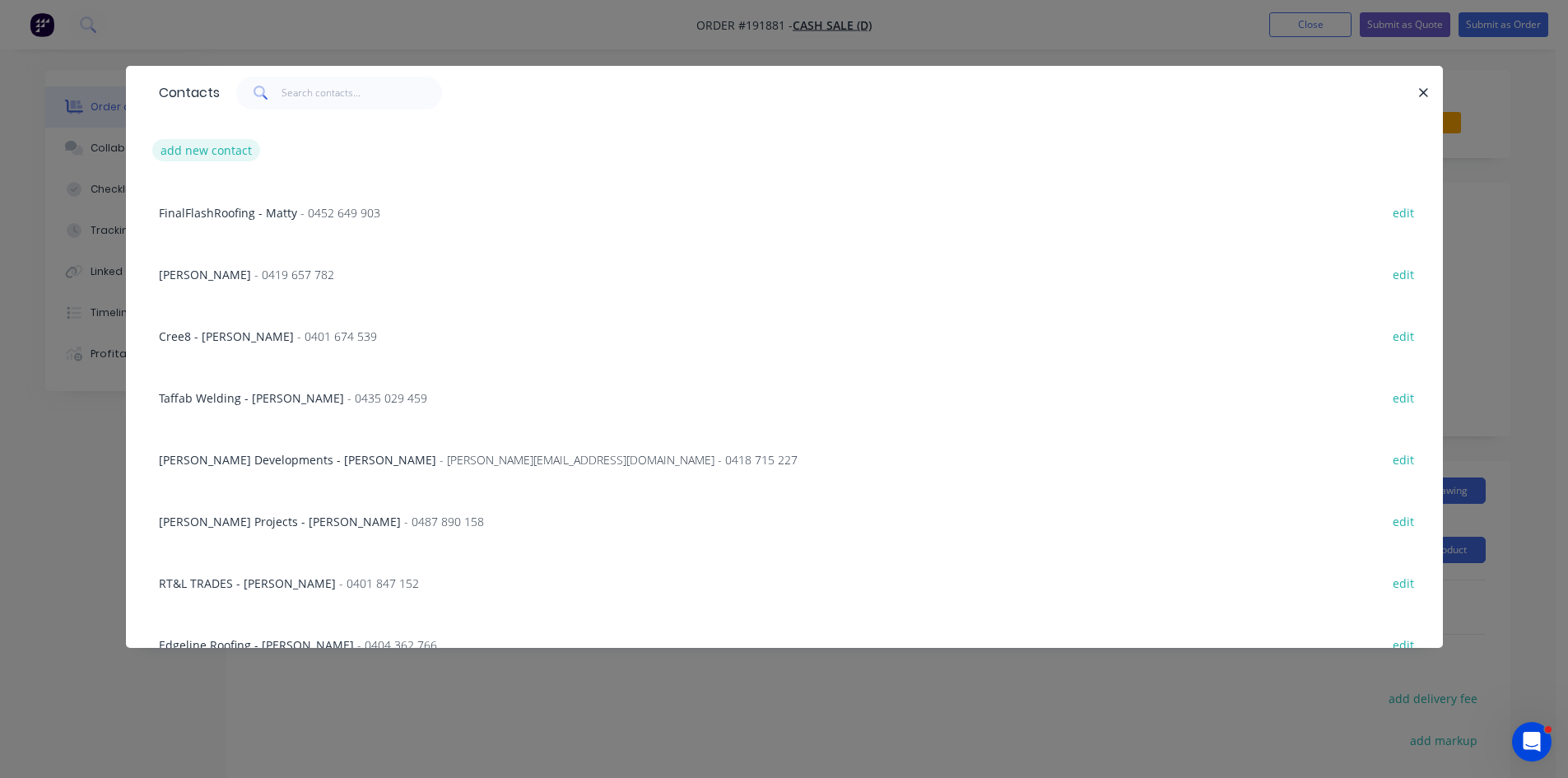
click at [207, 157] on button "add new contact" at bounding box center [206, 150] width 108 height 22
select select "AU"
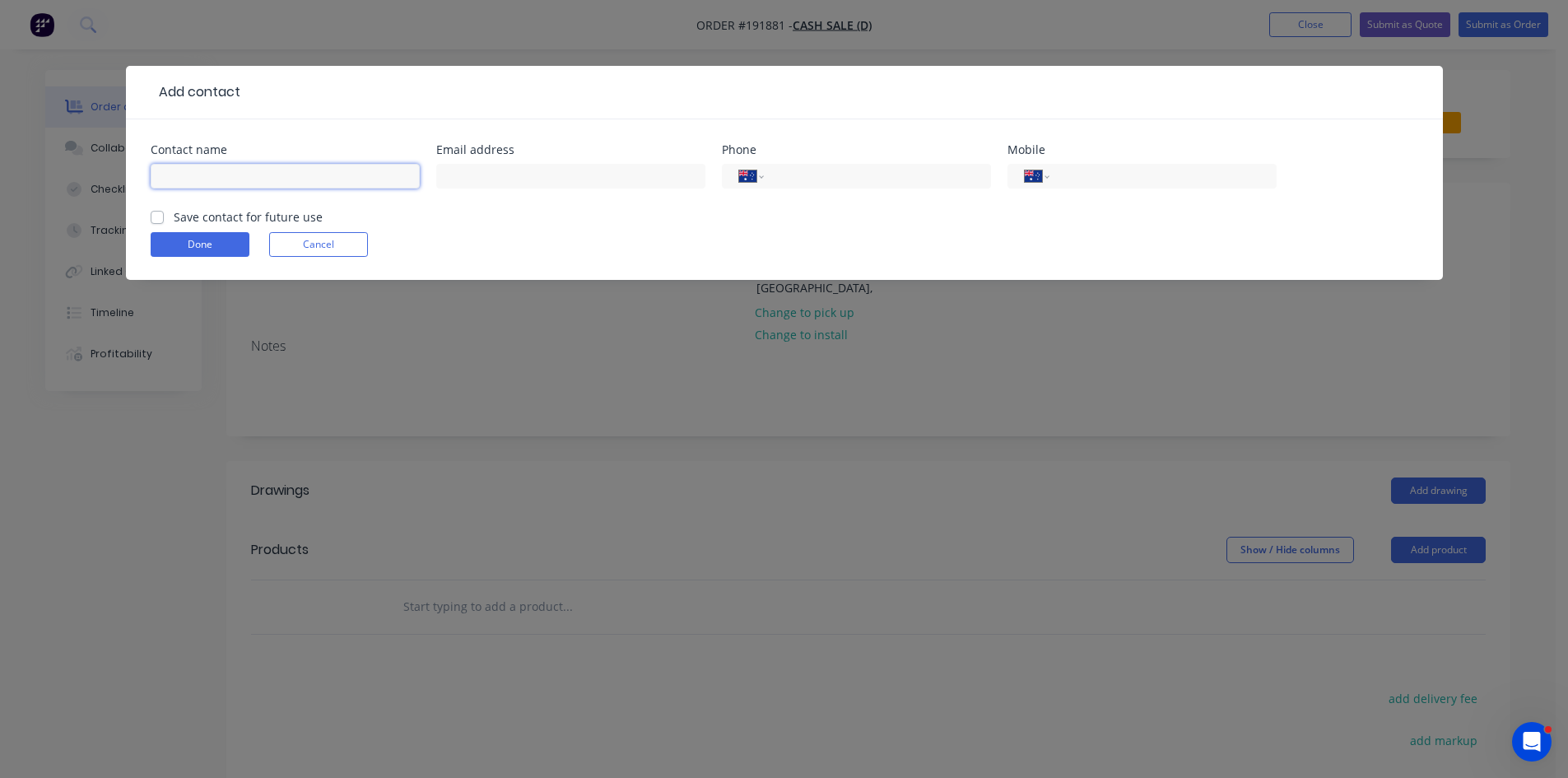
click at [229, 175] on input "text" at bounding box center [285, 176] width 269 height 24
type input "Steve"
type input "0415 406 280"
click at [211, 242] on button "Done" at bounding box center [200, 244] width 99 height 24
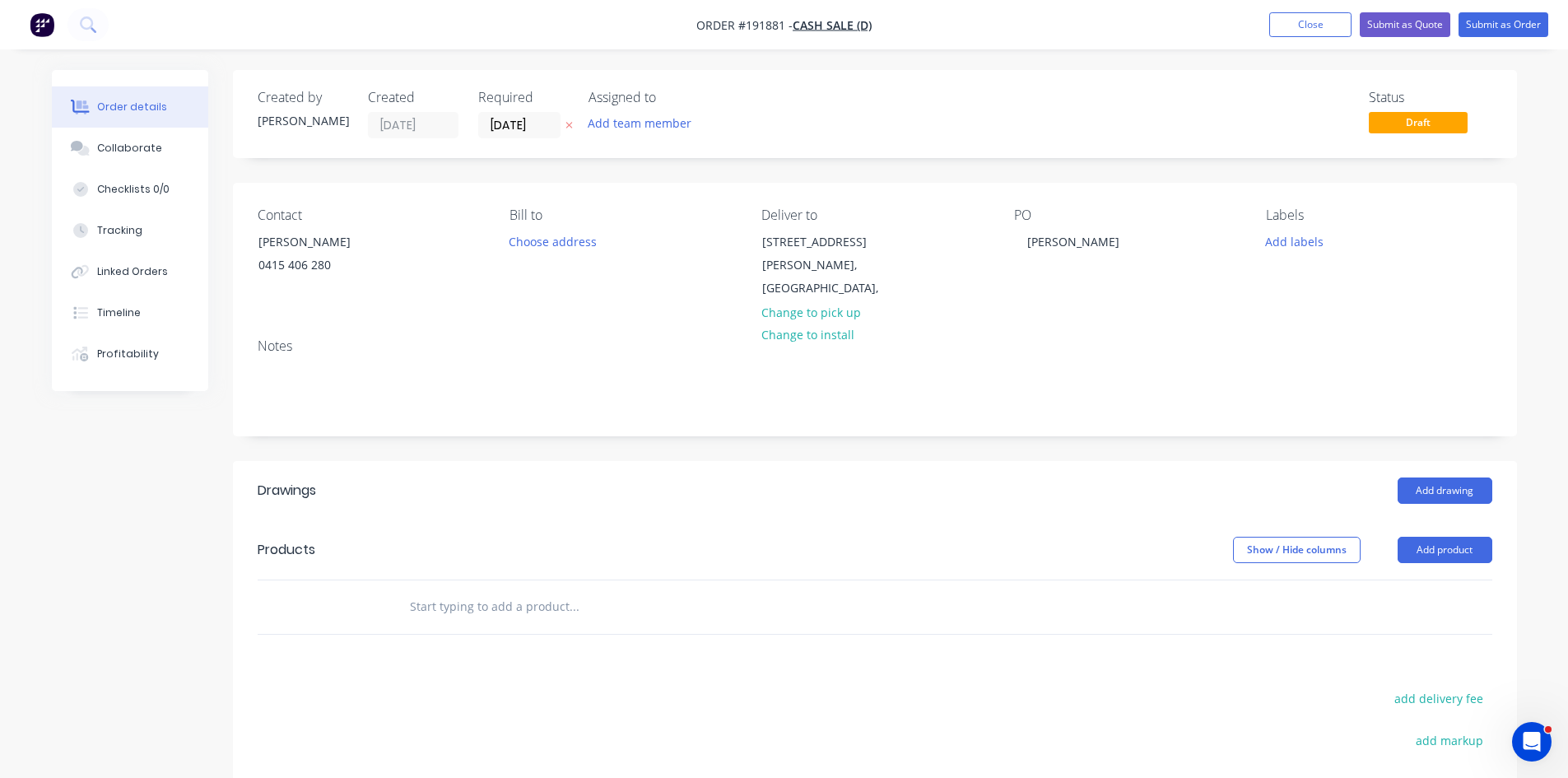
click at [939, 431] on div "Created by John Created 04/09/25 Required 04/09/25 Assigned to Add team member …" at bounding box center [875, 550] width 1285 height 961
click at [792, 478] on div "Add drawing" at bounding box center [1006, 490] width 973 height 26
click at [1410, 537] on button "Add product" at bounding box center [1445, 549] width 95 height 26
click at [1439, 679] on div "Lineal metre product" at bounding box center [1414, 691] width 127 height 24
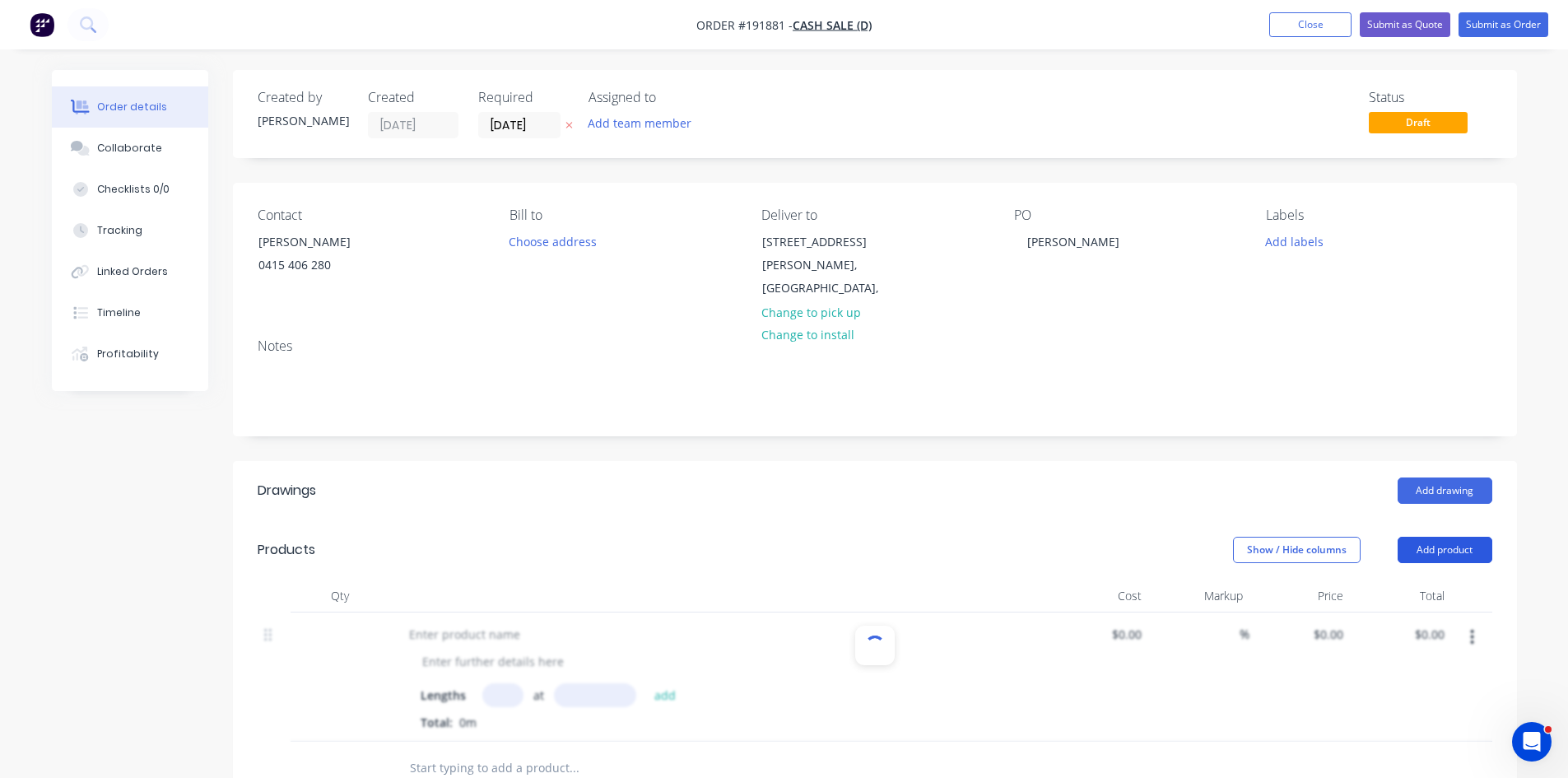
click at [1443, 537] on button "Add product" at bounding box center [1445, 549] width 95 height 26
click at [1429, 580] on div "Product catalogue" at bounding box center [1414, 591] width 127 height 24
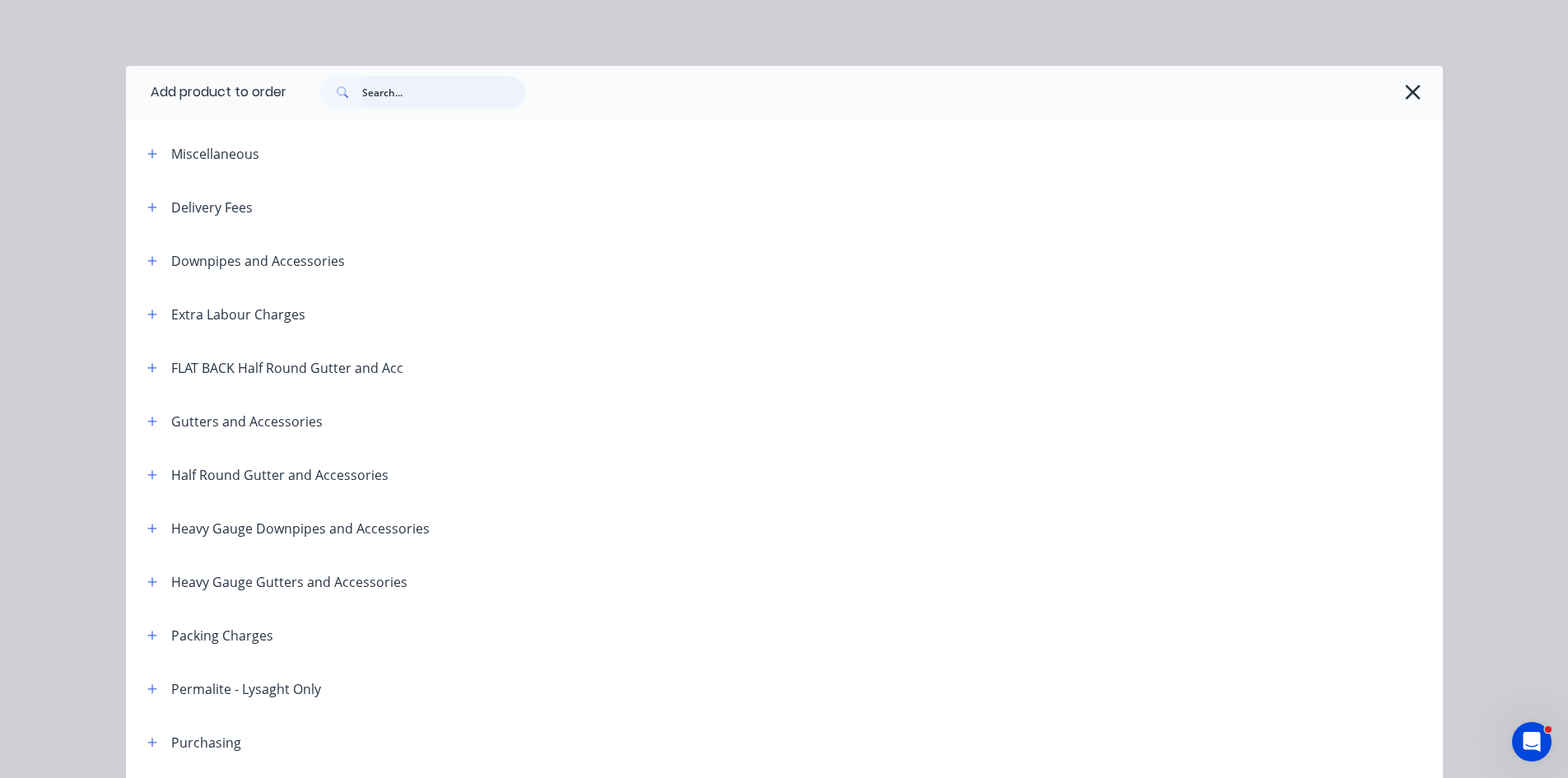
click at [445, 99] on input "text" at bounding box center [444, 92] width 163 height 33
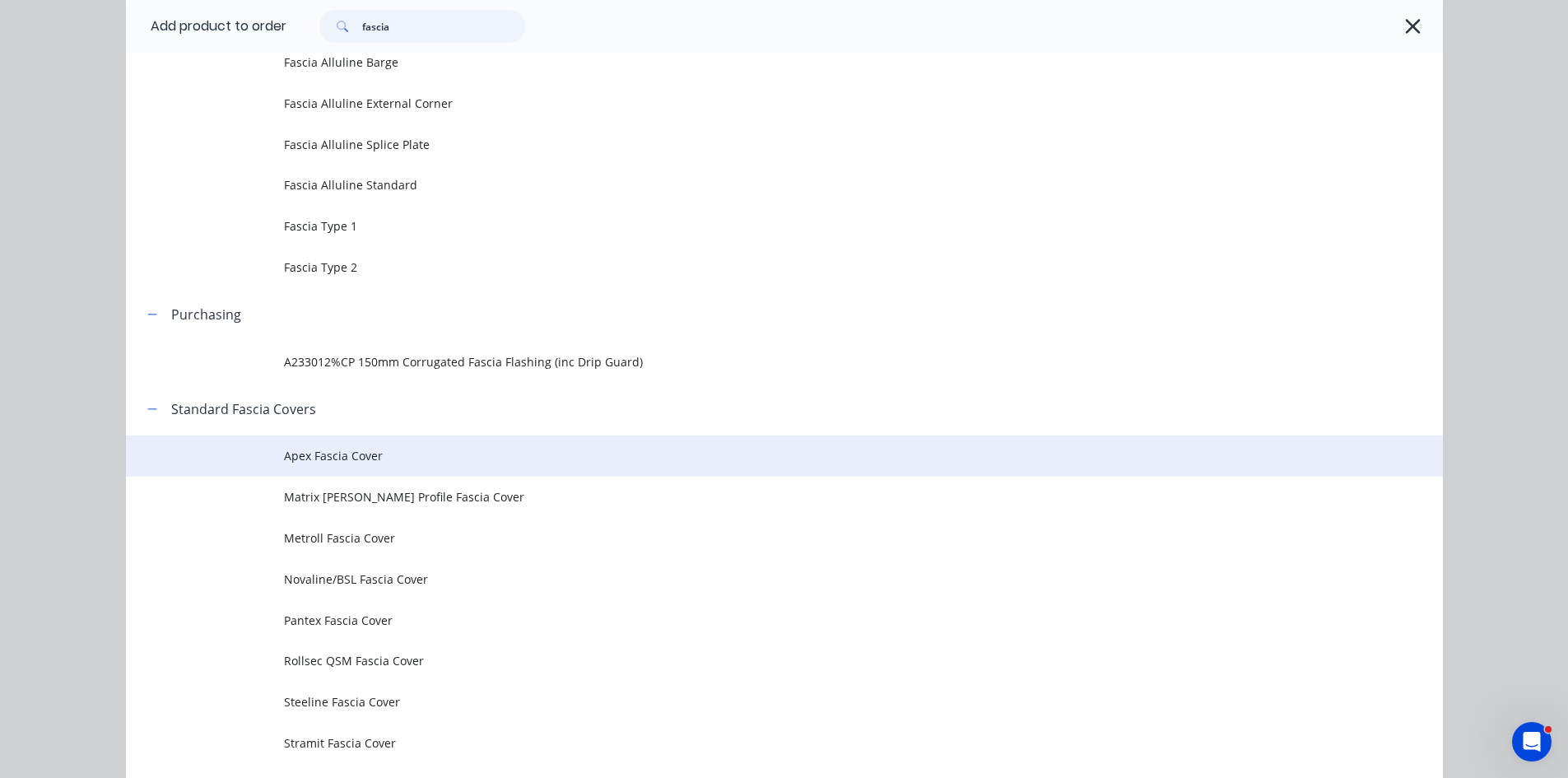
scroll to position [549, 0]
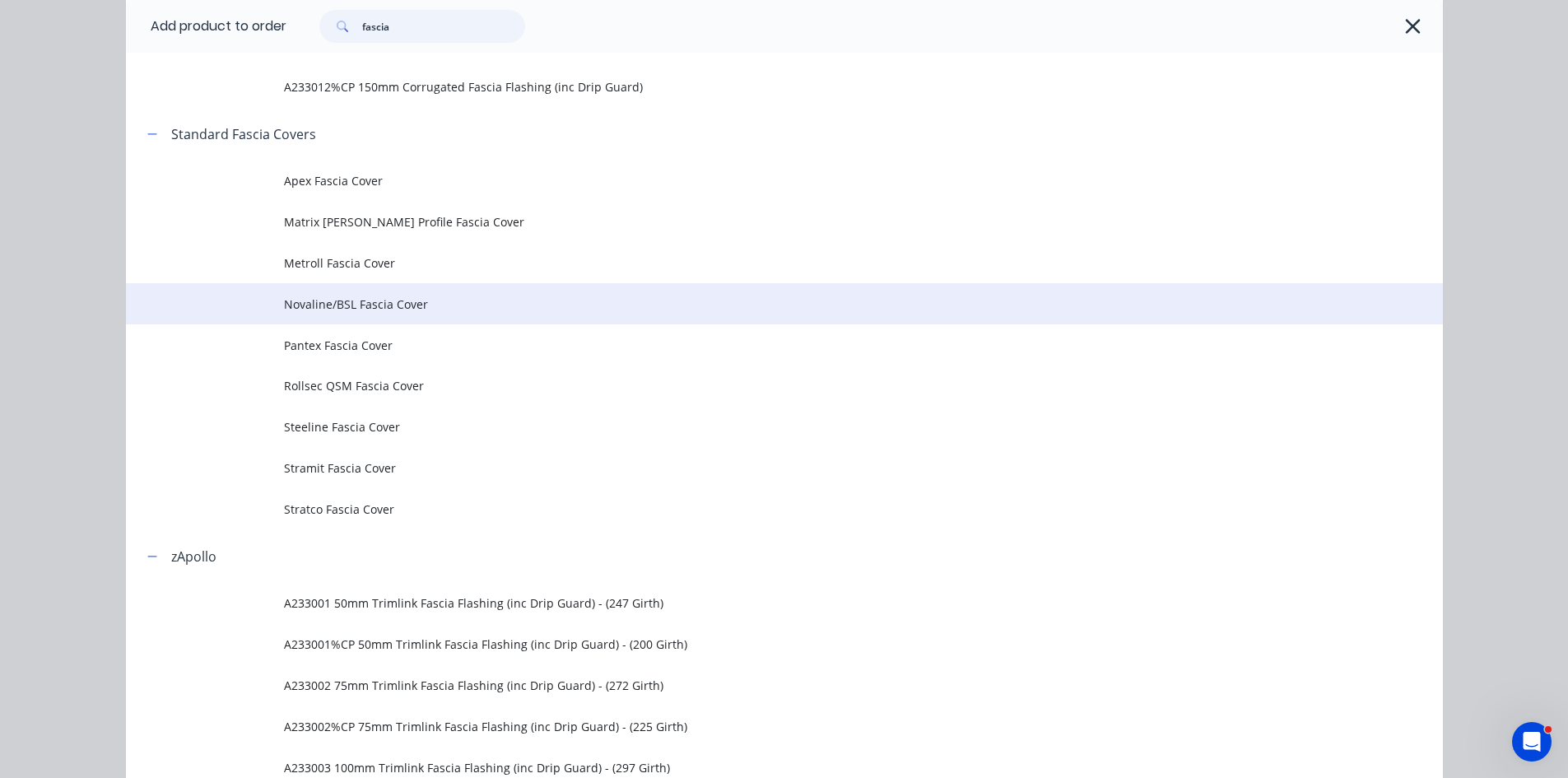
type input "fascia"
click at [473, 300] on span "Novaline/BSL Fascia Cover" at bounding box center [747, 304] width 927 height 18
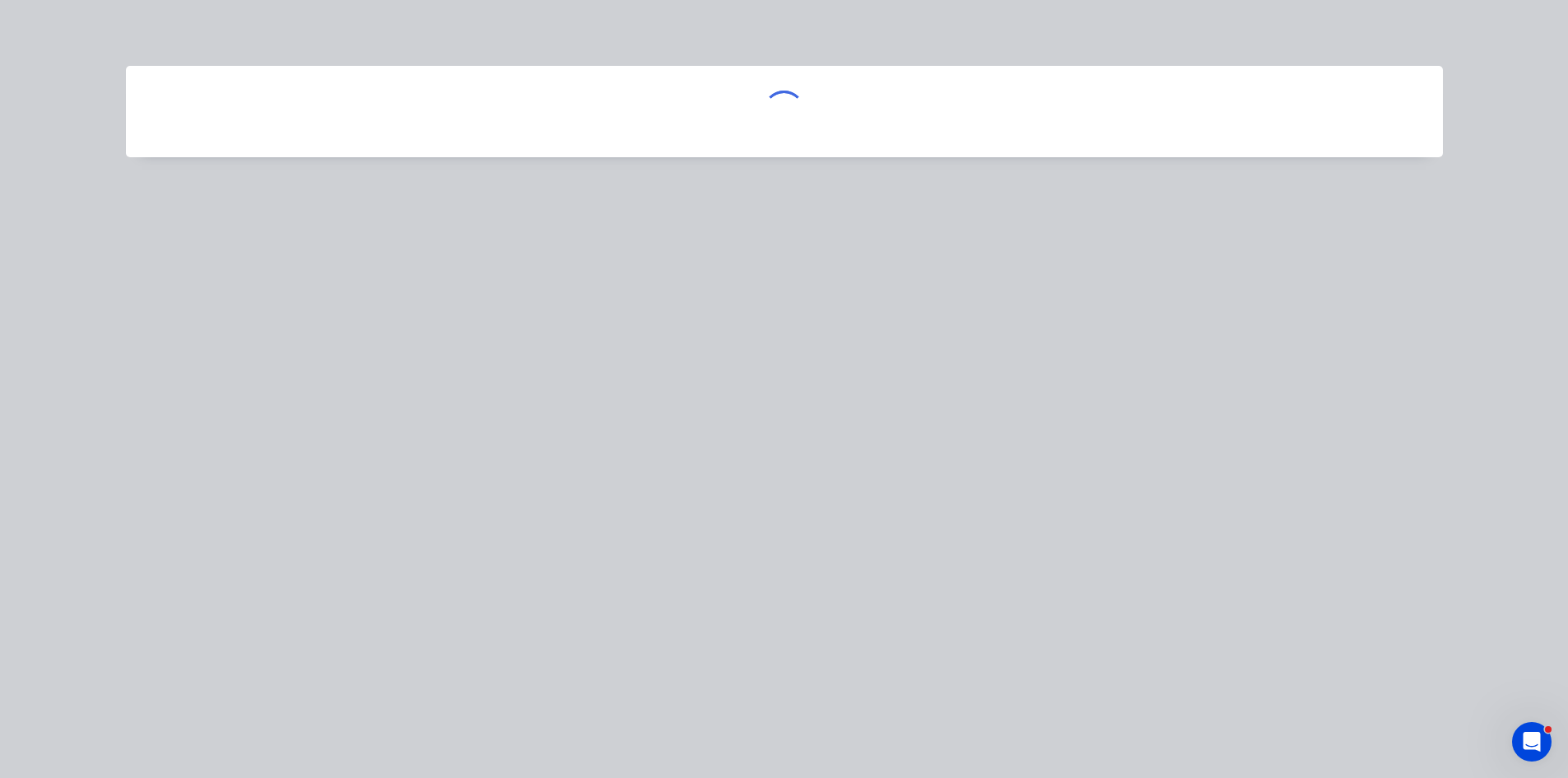
scroll to position [0, 0]
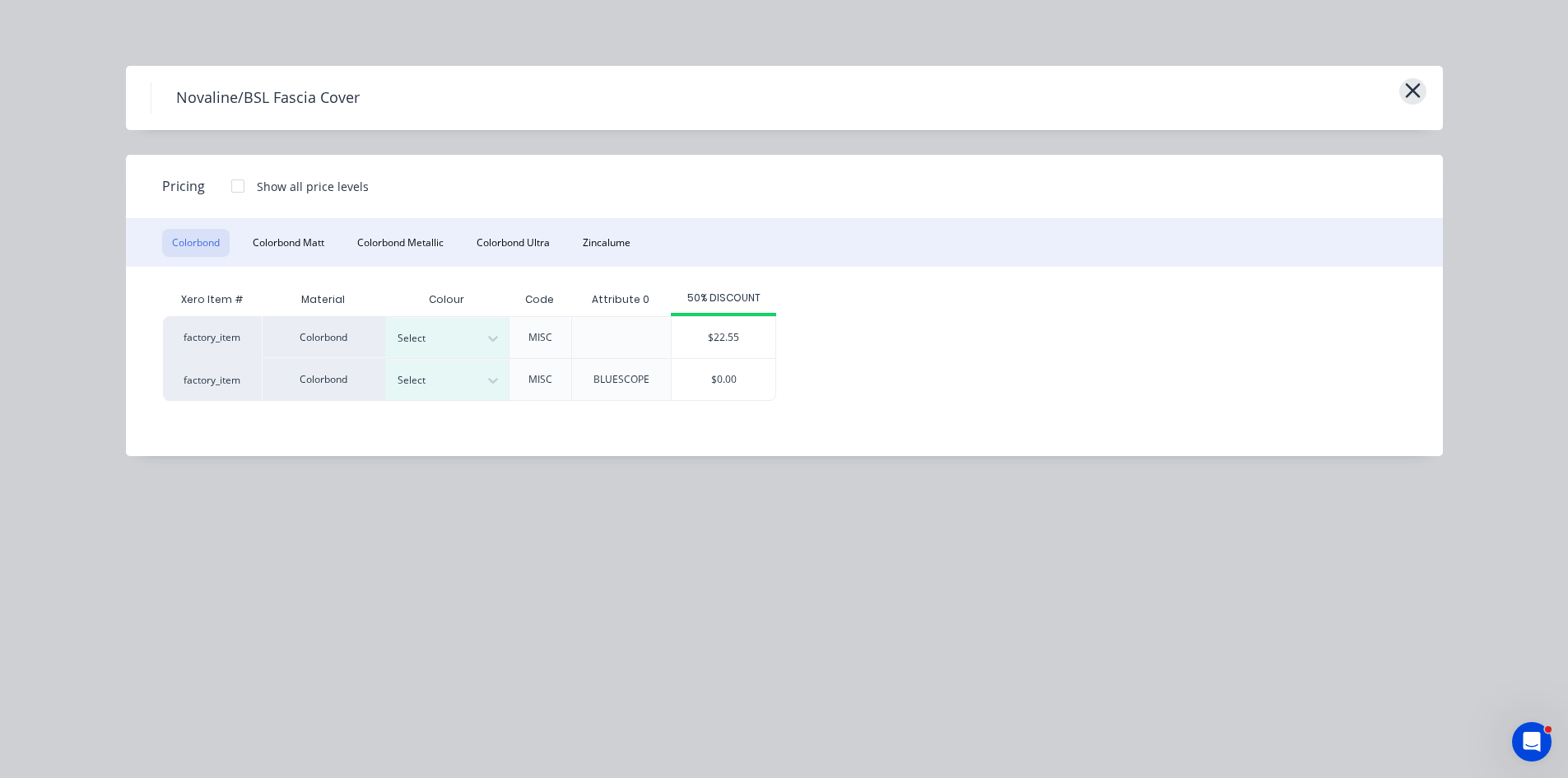
click at [1412, 85] on icon "button" at bounding box center [1413, 90] width 18 height 23
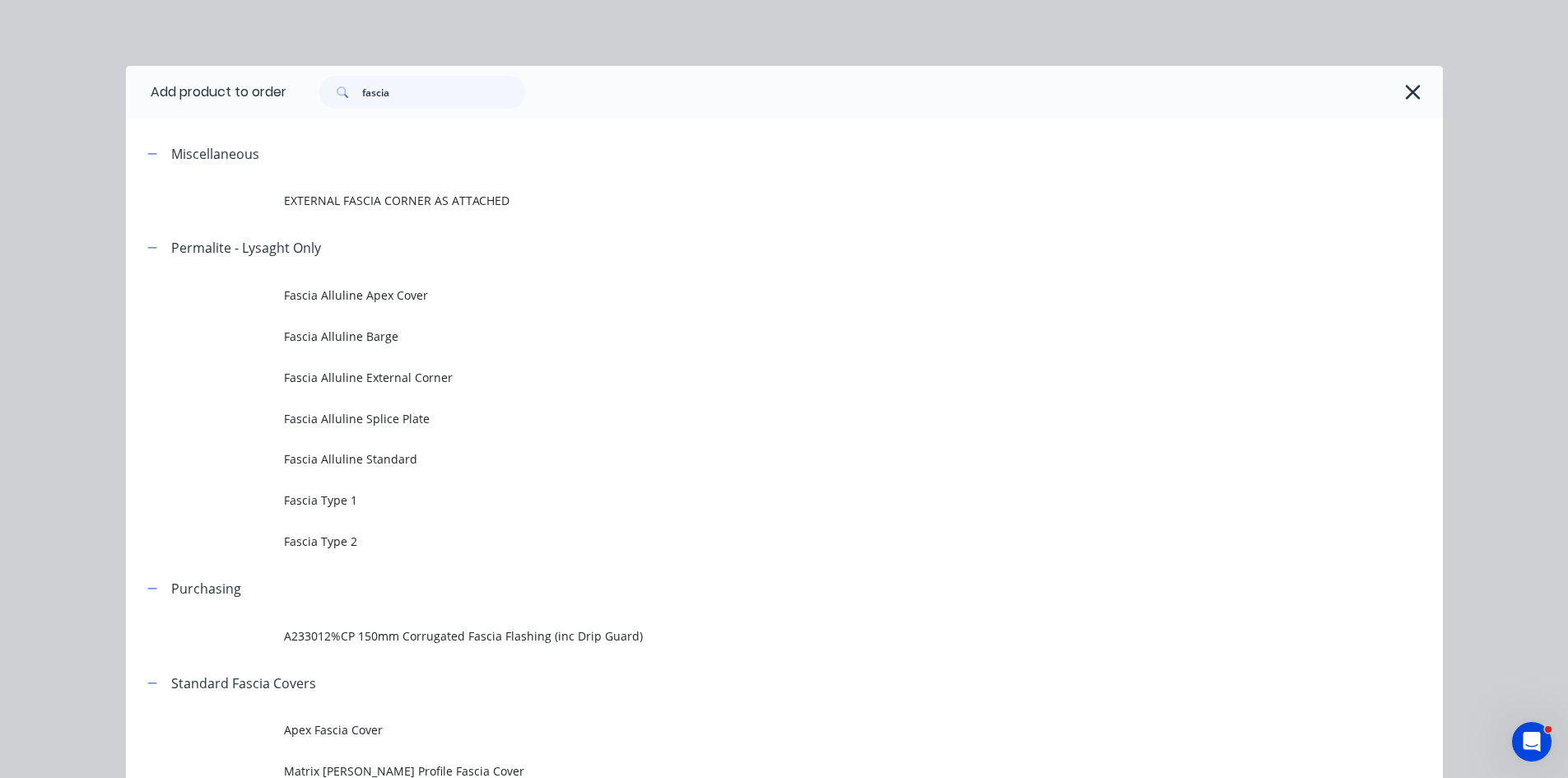
scroll to position [656, 0]
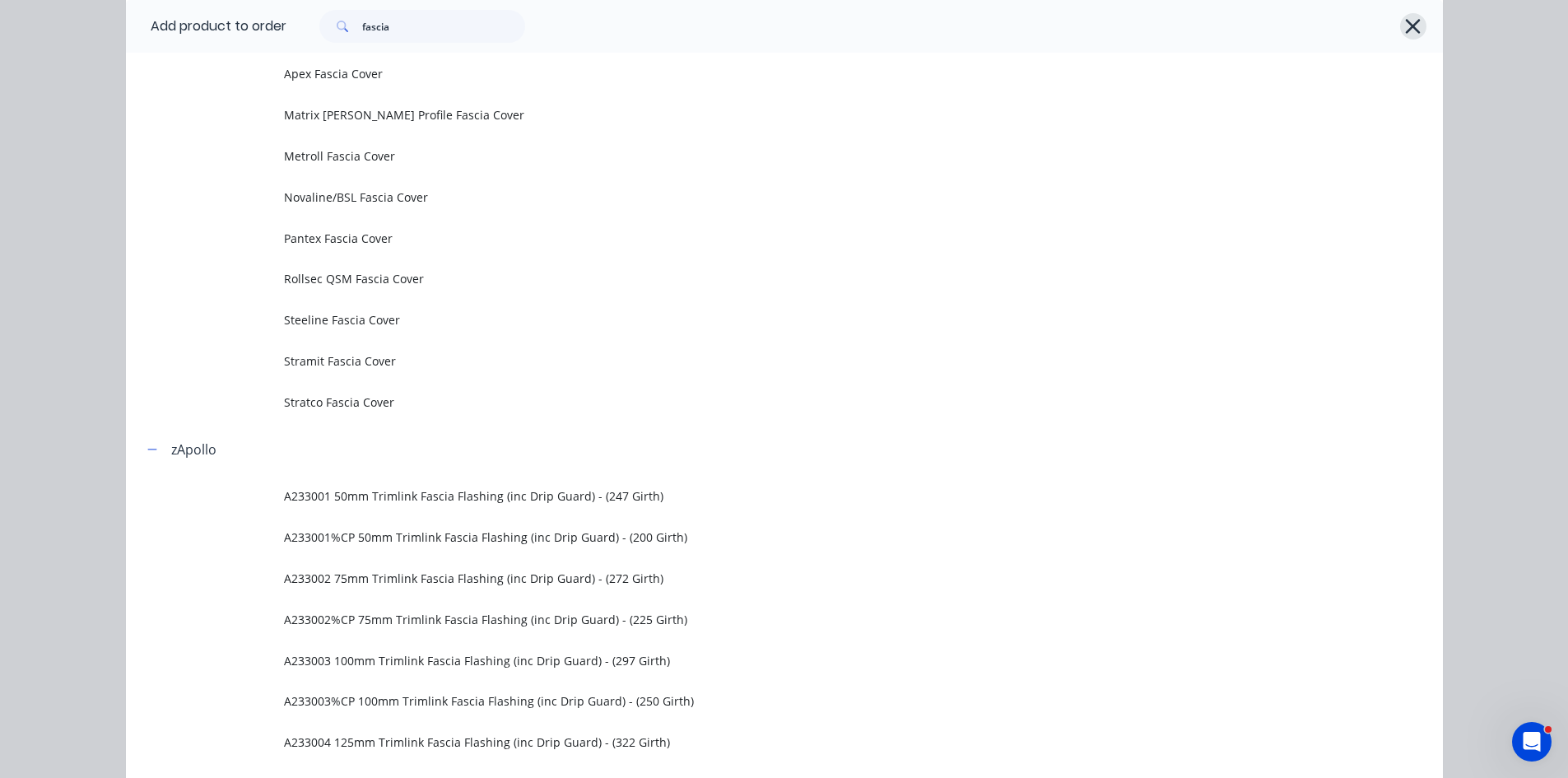
click at [1401, 22] on button "button" at bounding box center [1413, 26] width 26 height 26
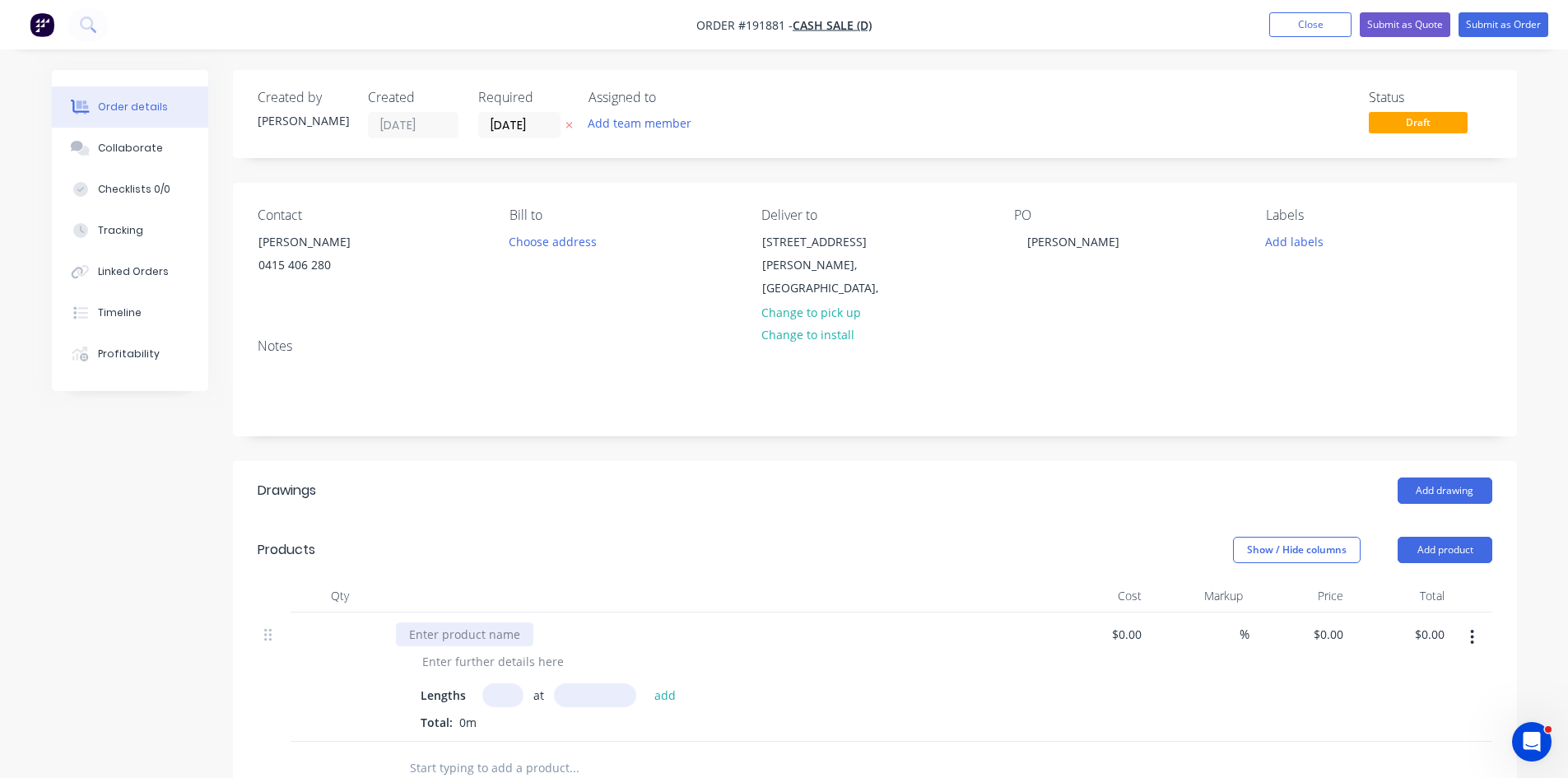
click at [498, 622] on div at bounding box center [465, 634] width 138 height 24
type input "1"
type input "6625"
click at [647, 684] on button "add" at bounding box center [666, 695] width 39 height 22
type input "2"
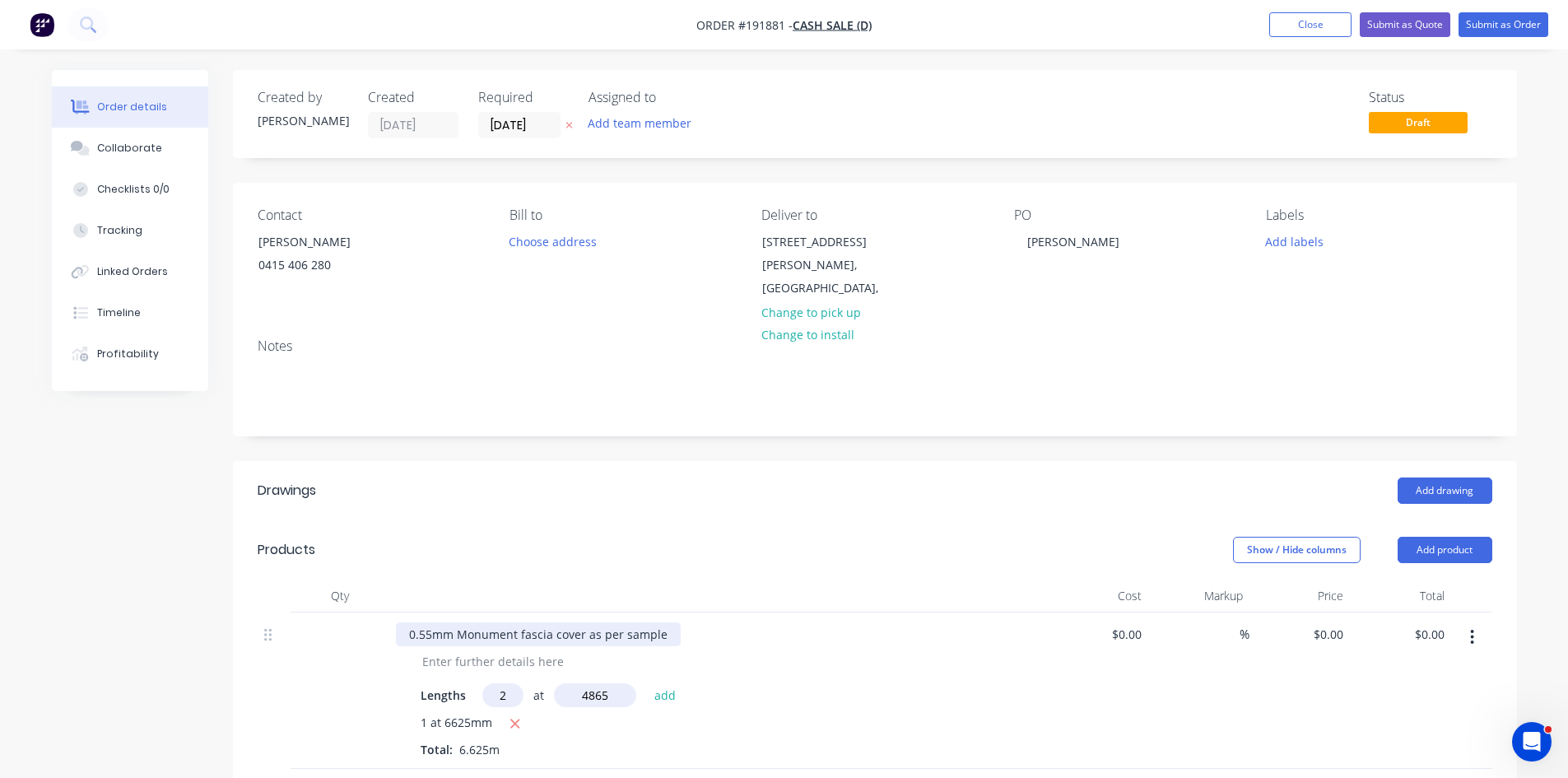
type input "4865"
click at [647, 684] on button "add" at bounding box center [666, 695] width 39 height 22
click at [1323, 614] on div "0 0" at bounding box center [1301, 705] width 101 height 183
type input "$22.55"
type input "$368.81"
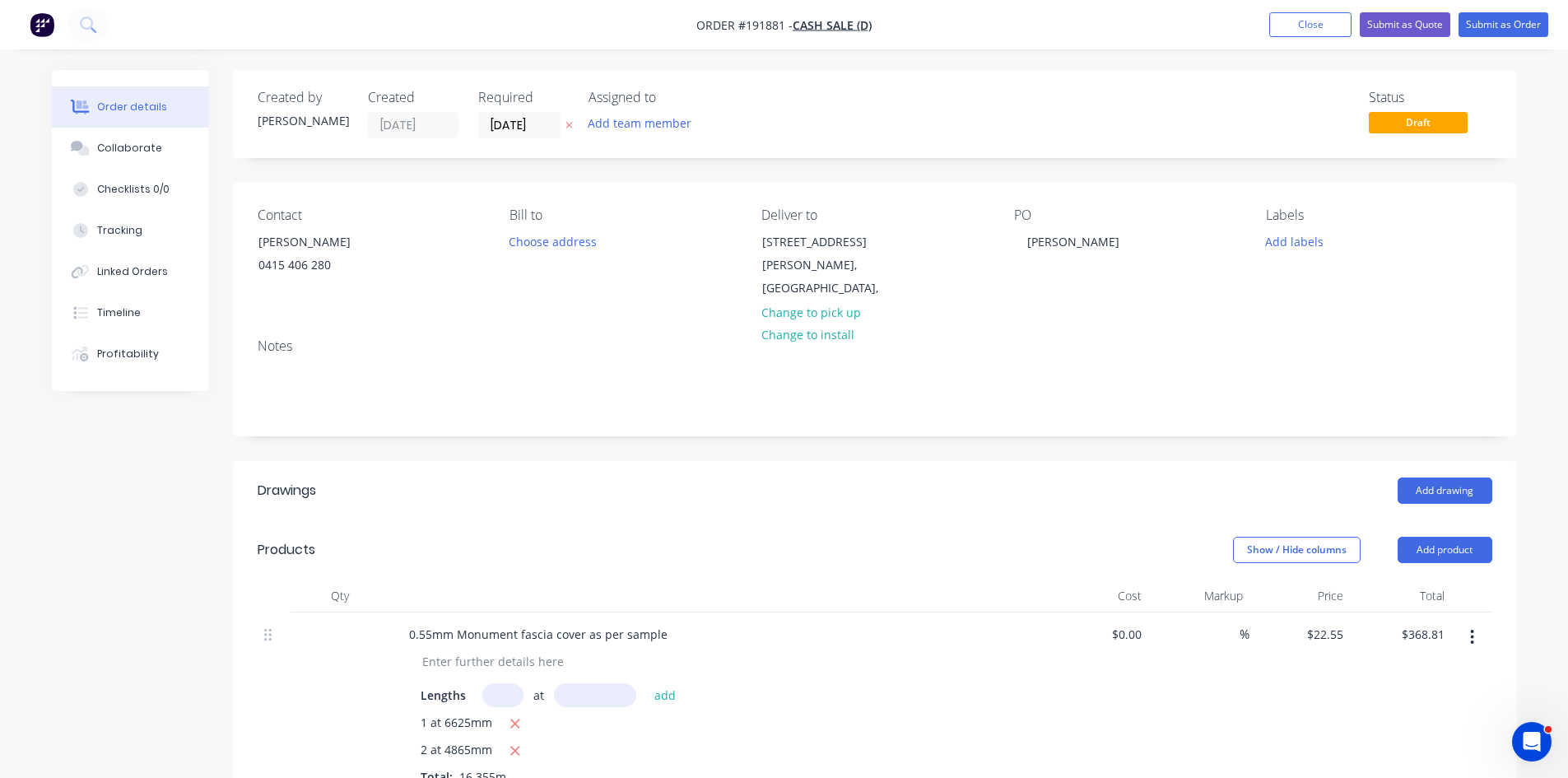
click at [1313, 681] on div "$22.55 $22.55" at bounding box center [1301, 705] width 101 height 183
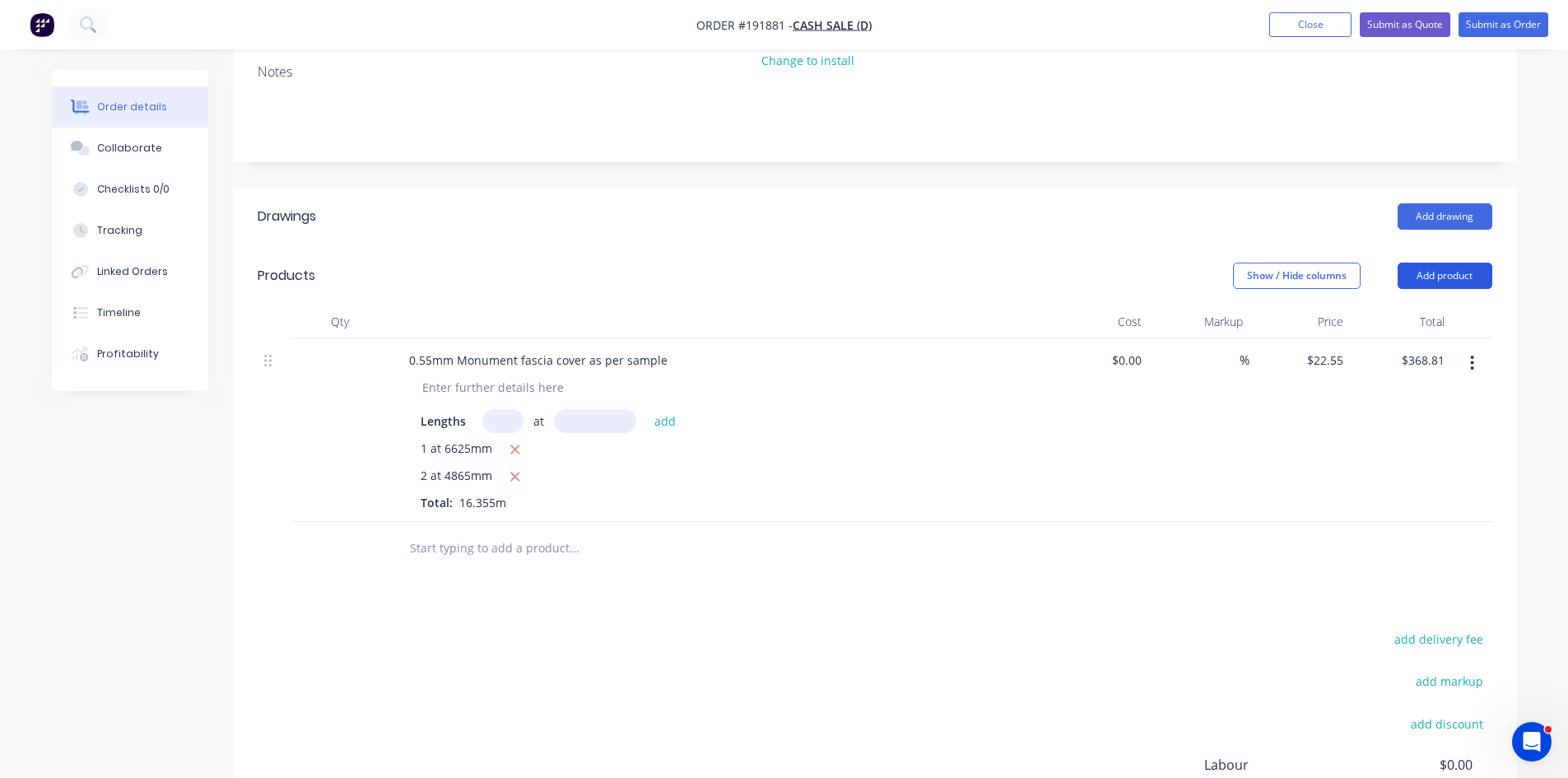
click at [1426, 263] on button "Add product" at bounding box center [1445, 275] width 95 height 26
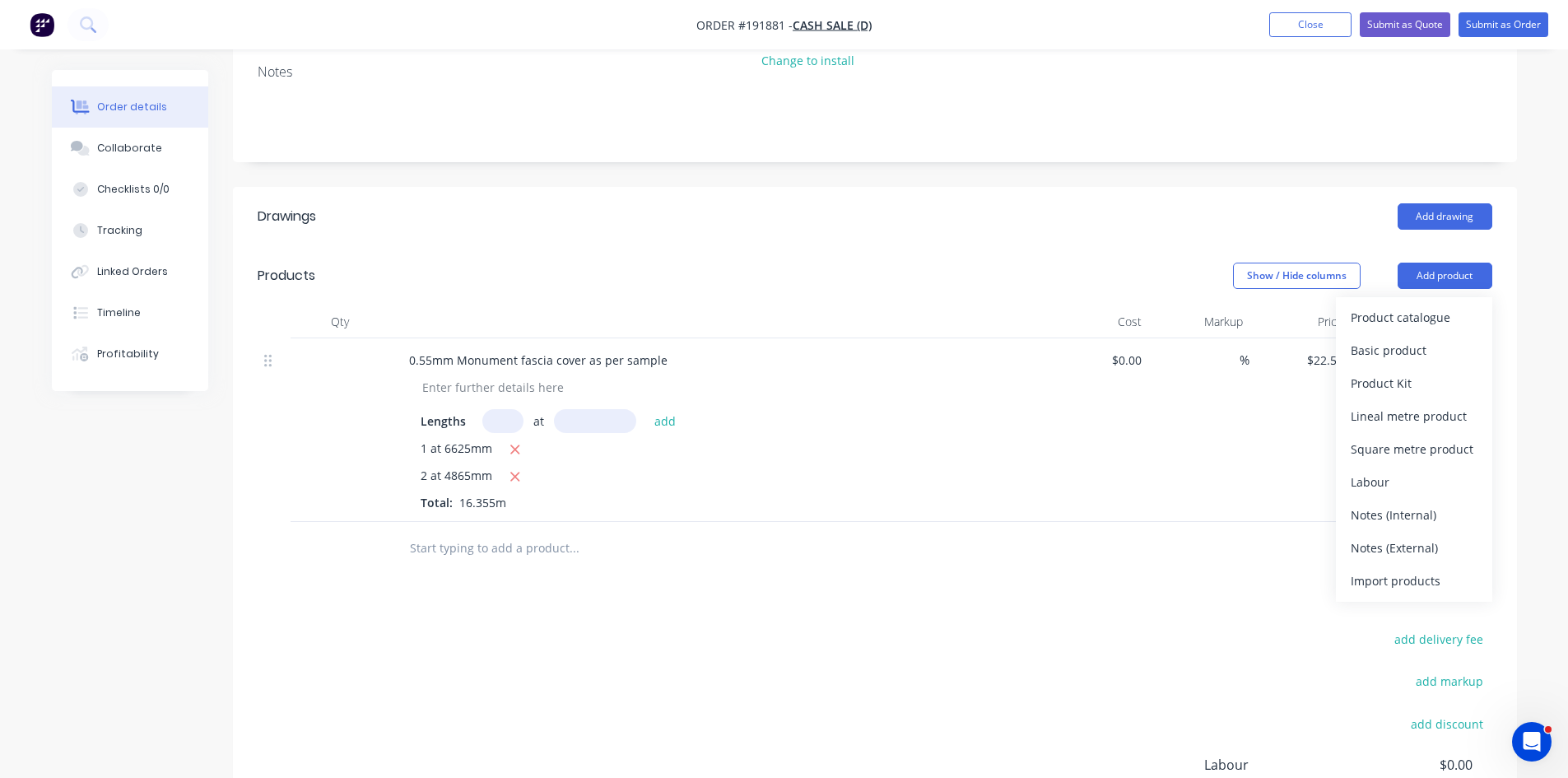
click at [1414, 305] on div "Product catalogue" at bounding box center [1414, 317] width 127 height 24
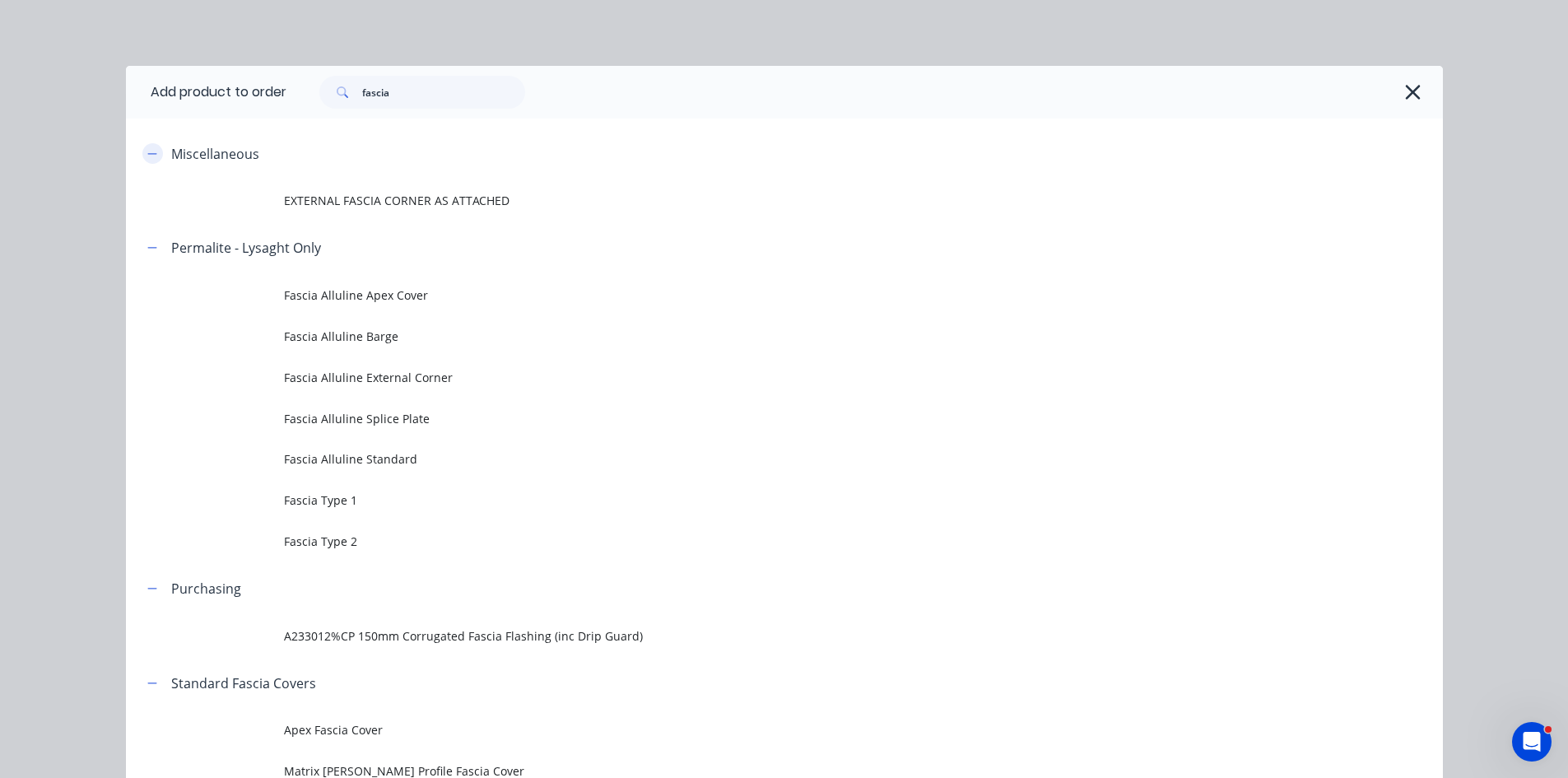
click at [152, 155] on button "button" at bounding box center [152, 153] width 20 height 20
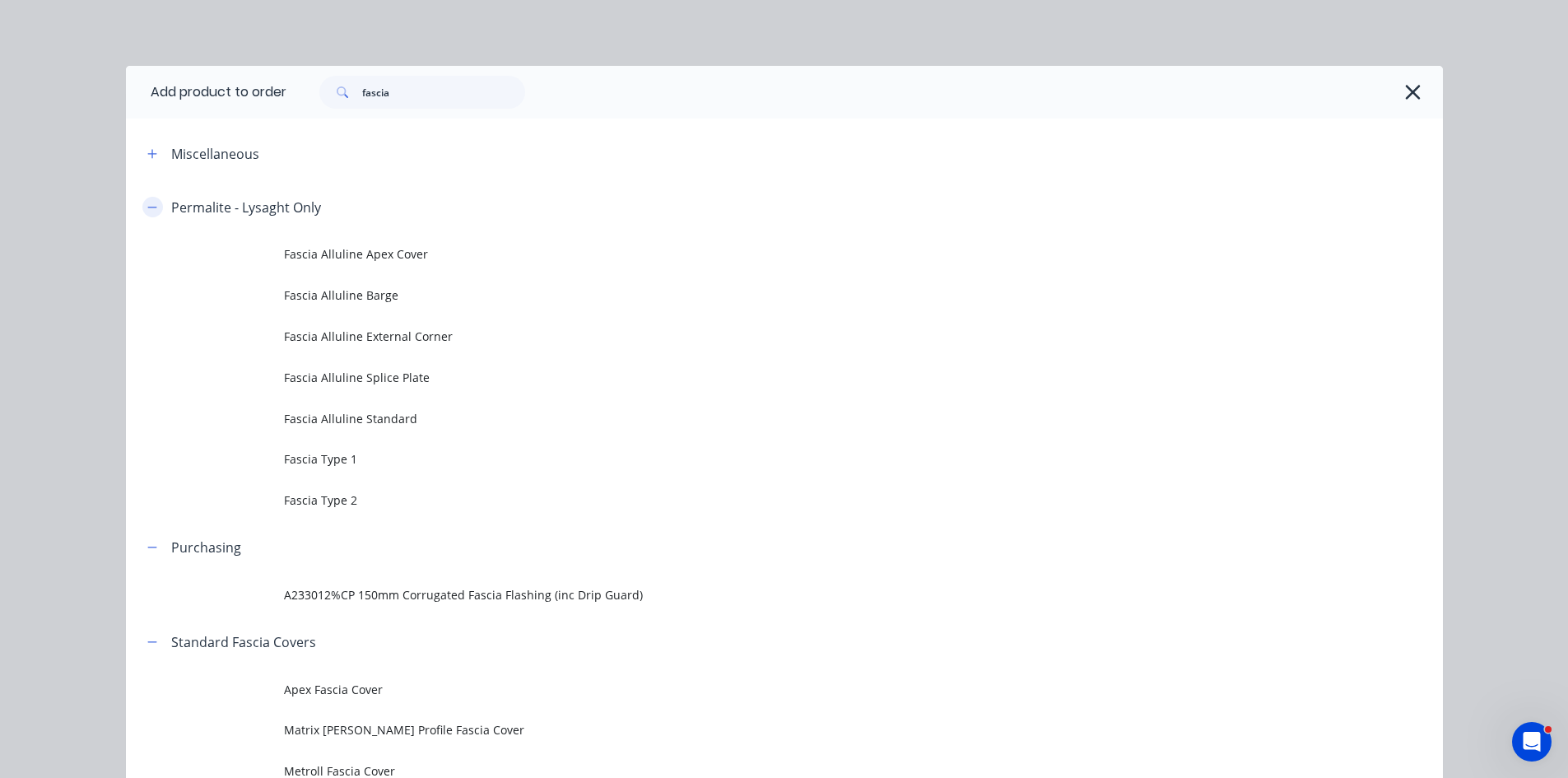
click at [147, 209] on icon "button" at bounding box center [152, 208] width 10 height 12
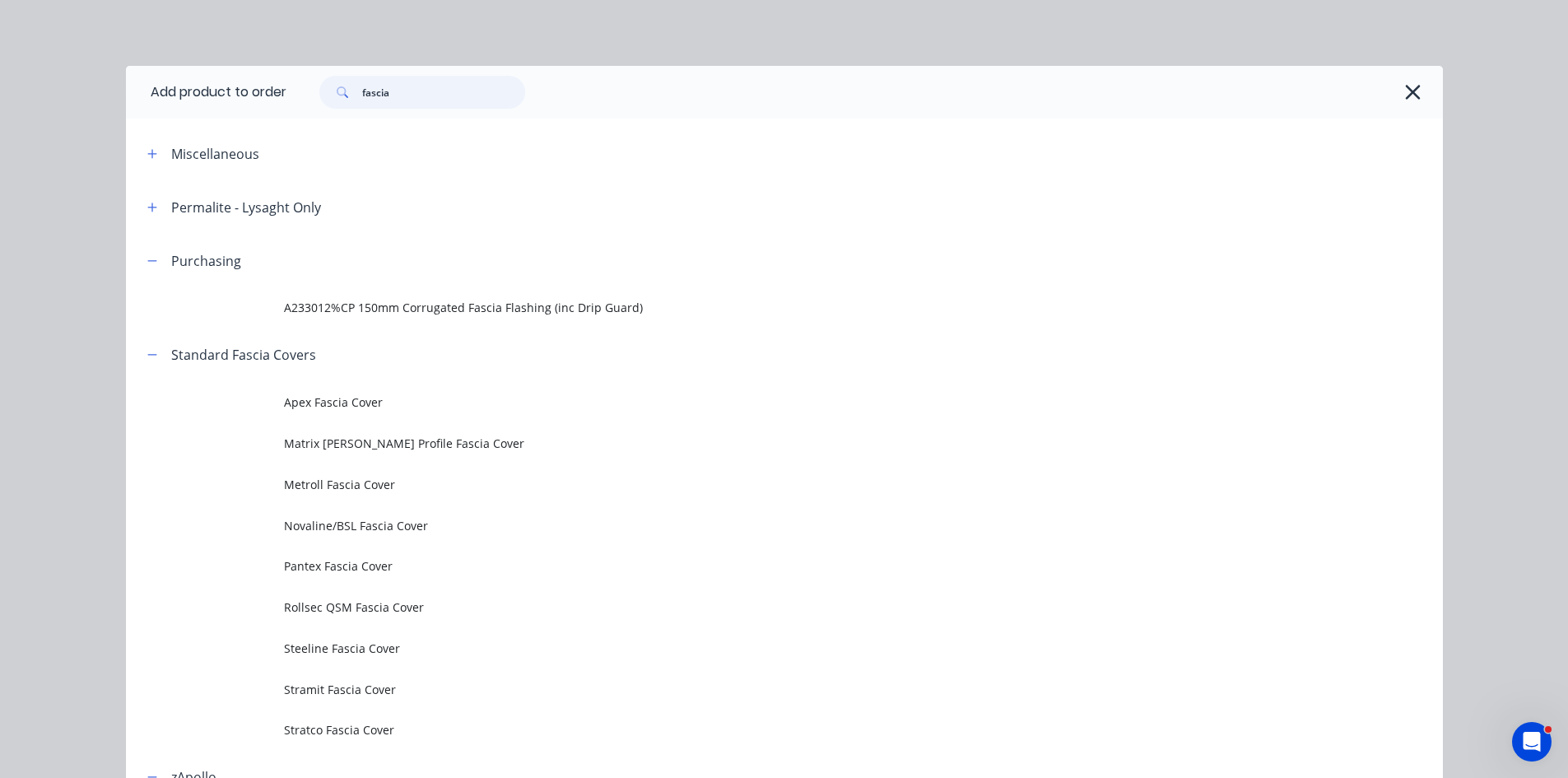
drag, startPoint x: 414, startPoint y: 93, endPoint x: 213, endPoint y: 117, distance: 202.4
click at [214, 116] on header "Add product to order fascia" at bounding box center [784, 92] width 1317 height 53
click at [682, 212] on div at bounding box center [882, 207] width 1122 height 20
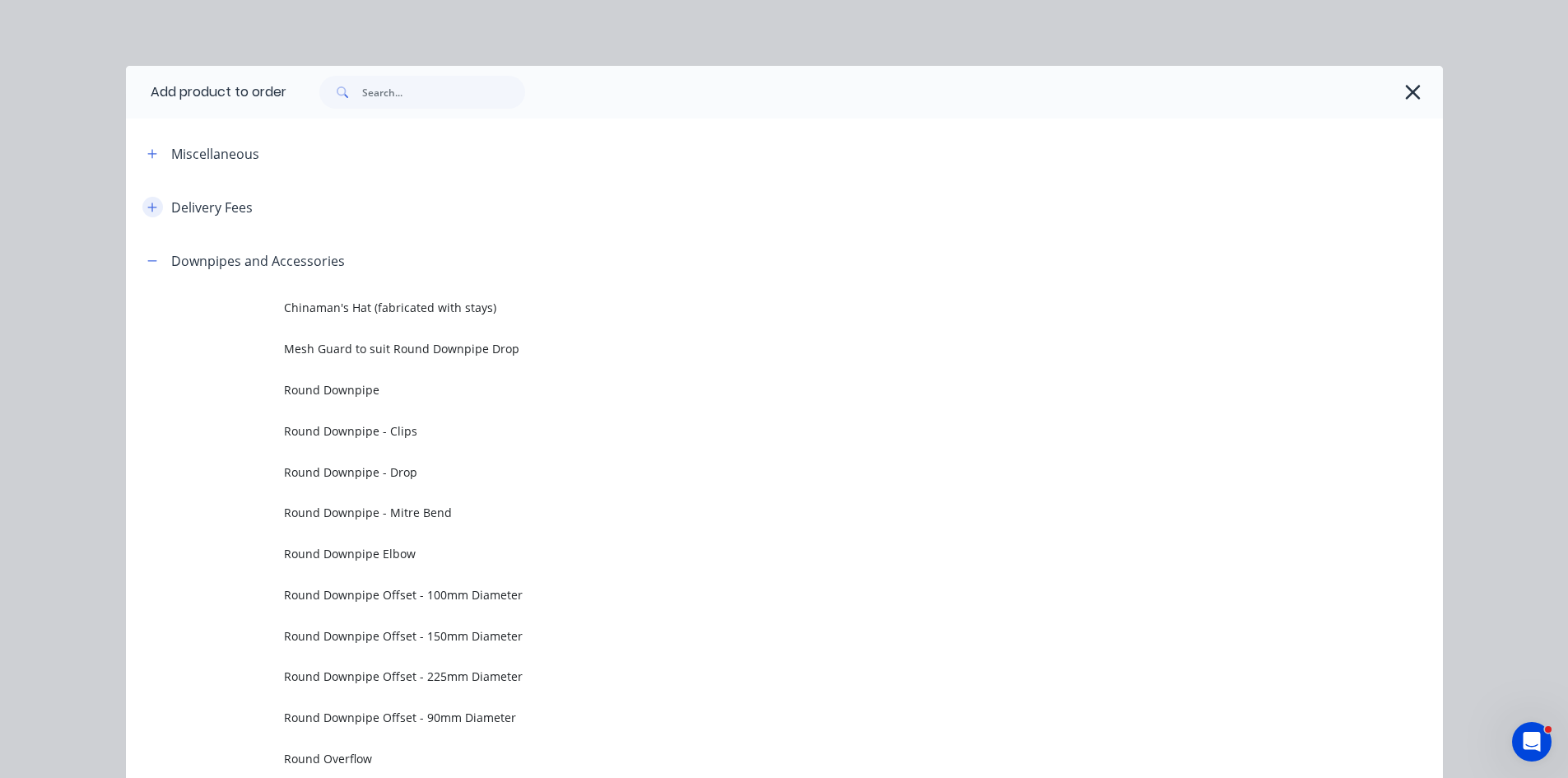
click at [149, 207] on icon "button" at bounding box center [151, 207] width 9 height 9
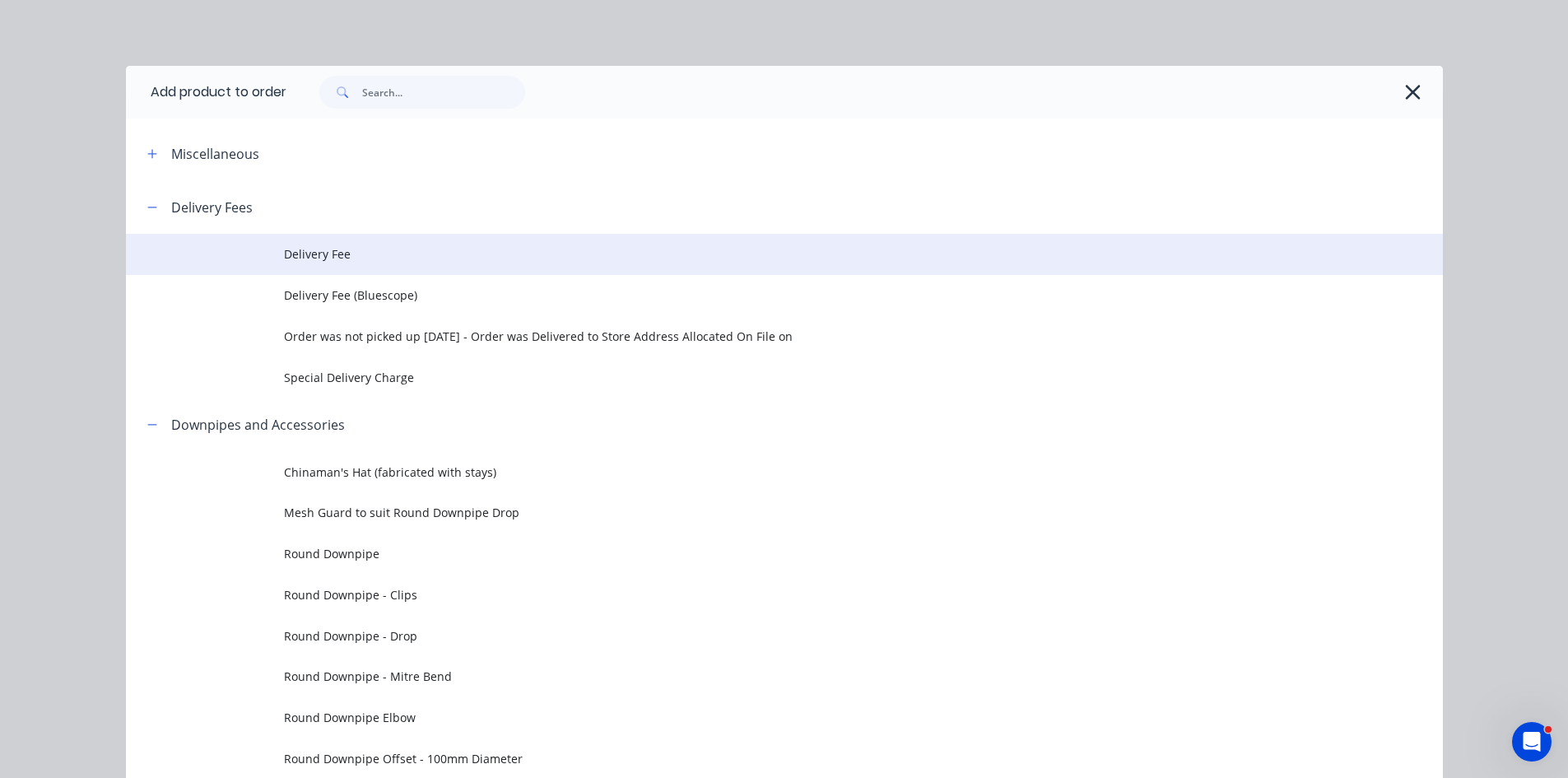
click at [414, 258] on span "Delivery Fee" at bounding box center [747, 254] width 927 height 18
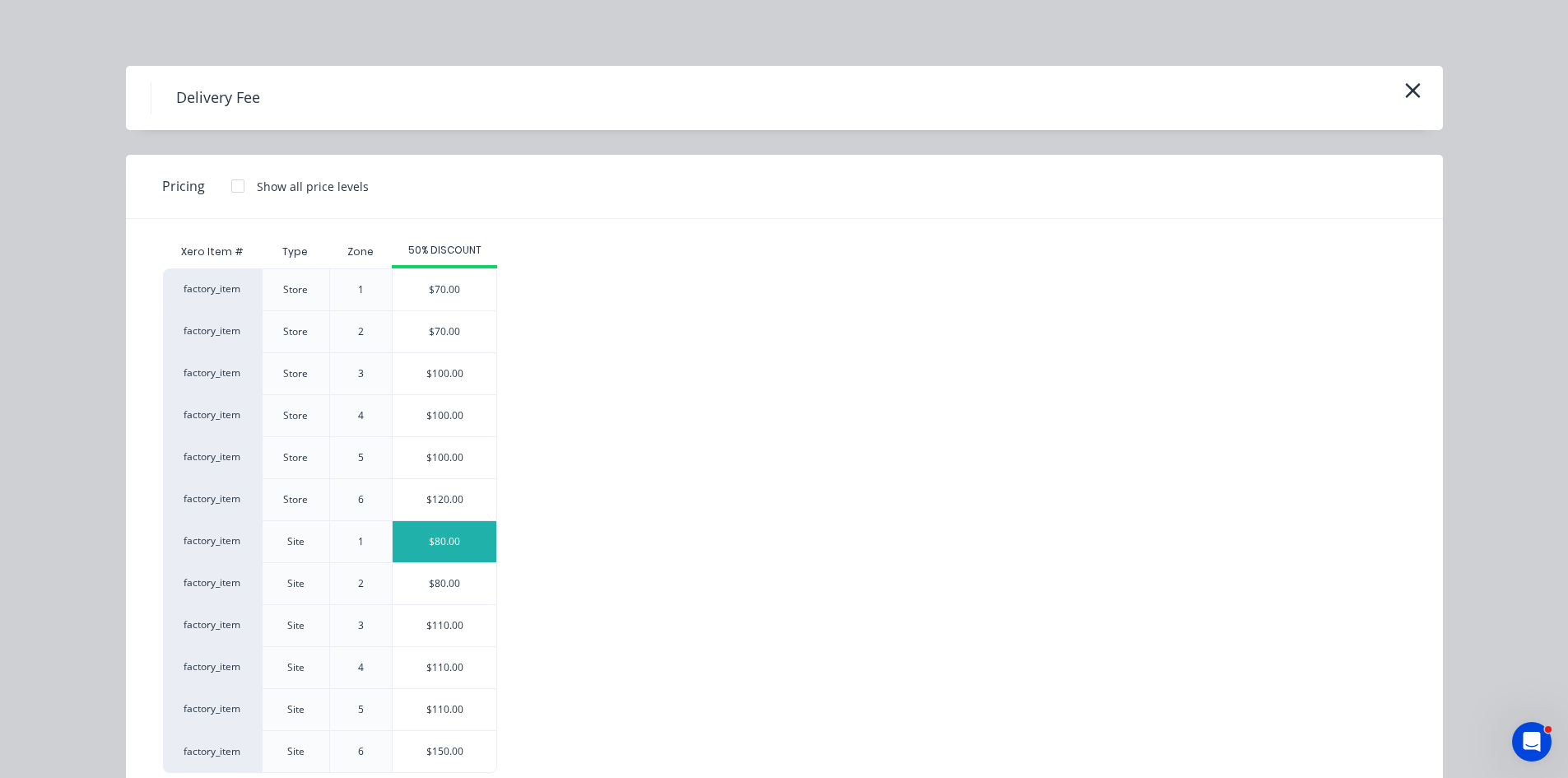
click at [478, 548] on div "$80.00" at bounding box center [444, 542] width 103 height 41
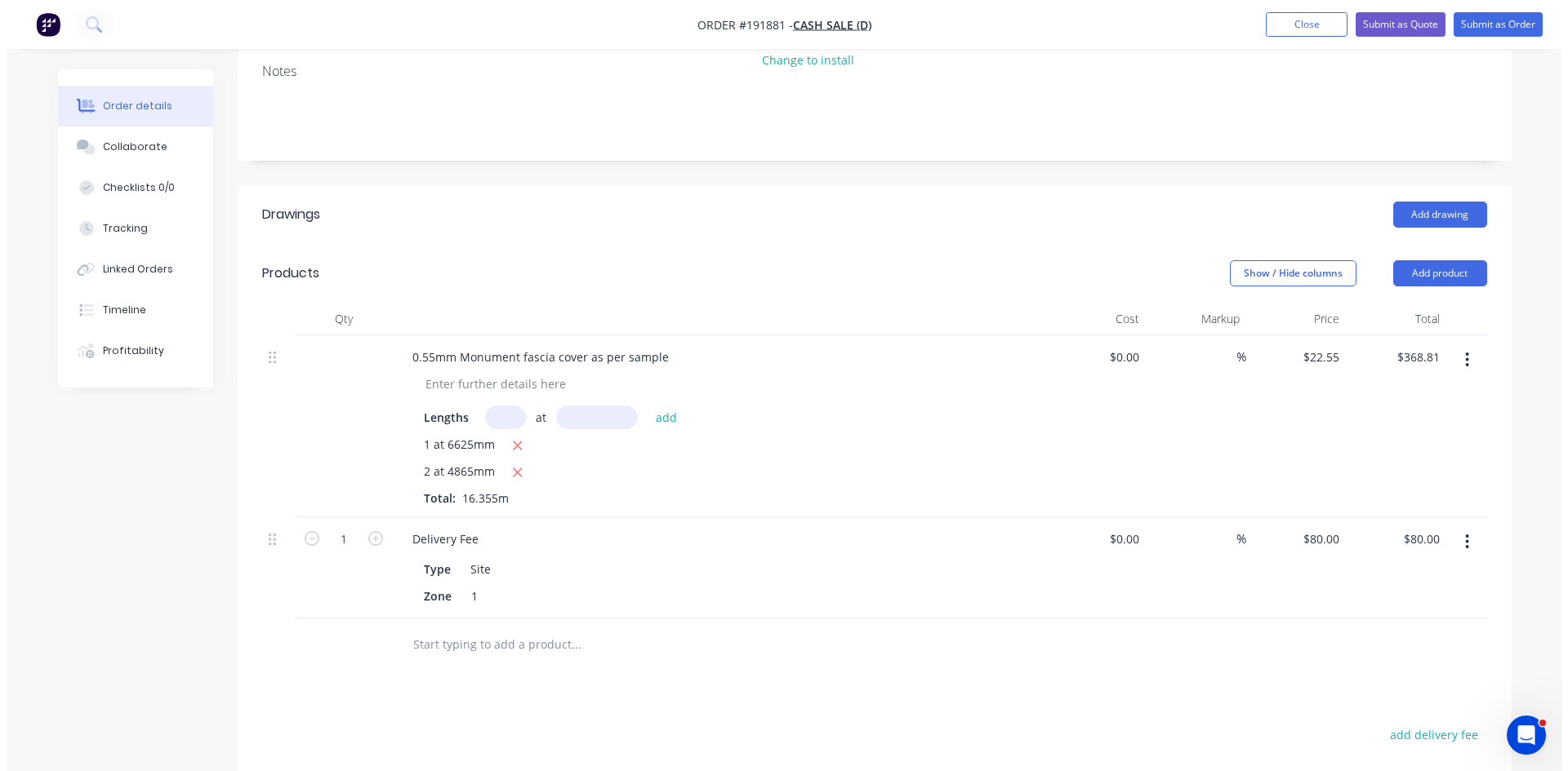
scroll to position [0, 0]
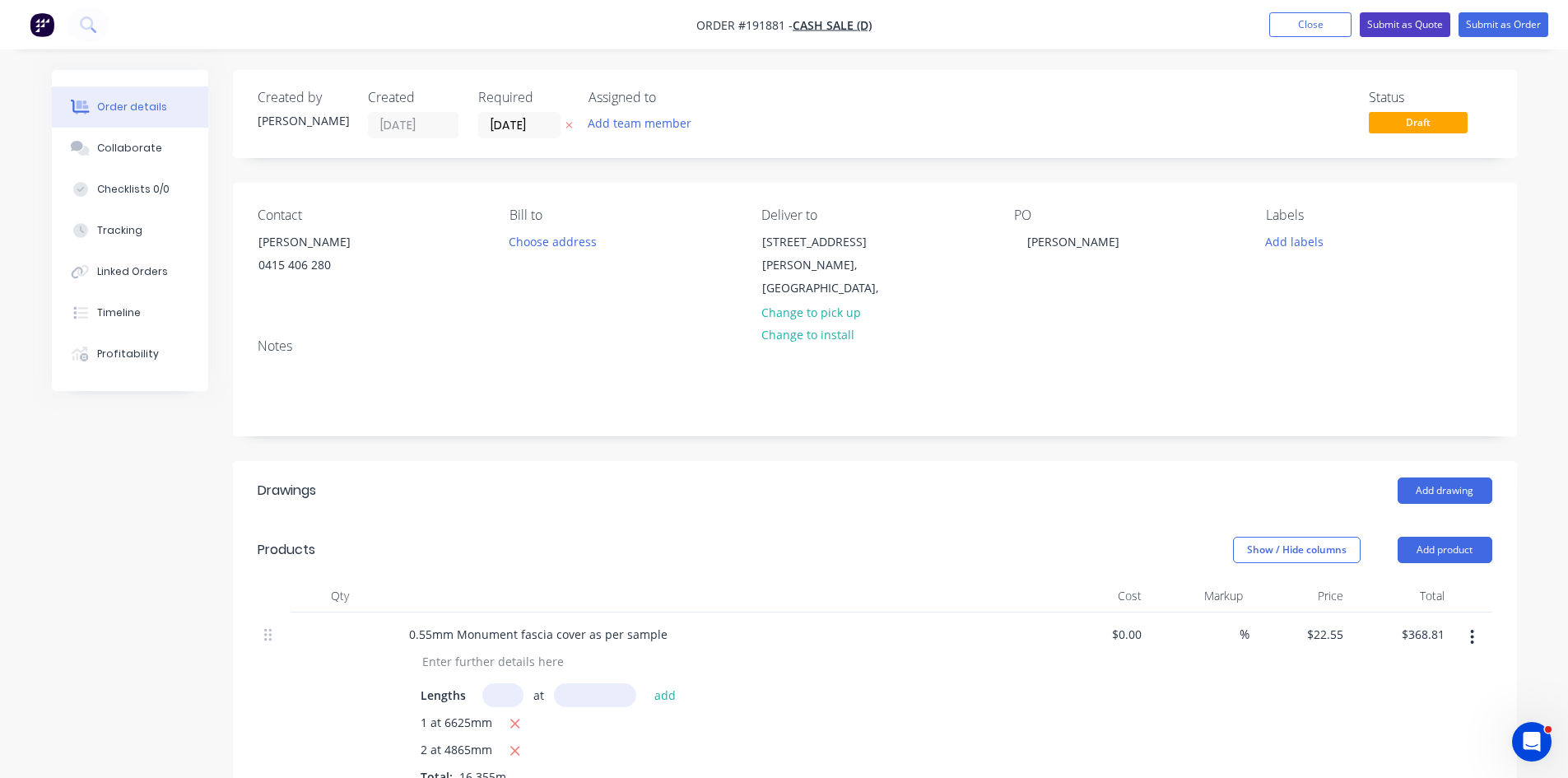
click at [1395, 19] on button "Submit as Quote" at bounding box center [1406, 24] width 91 height 24
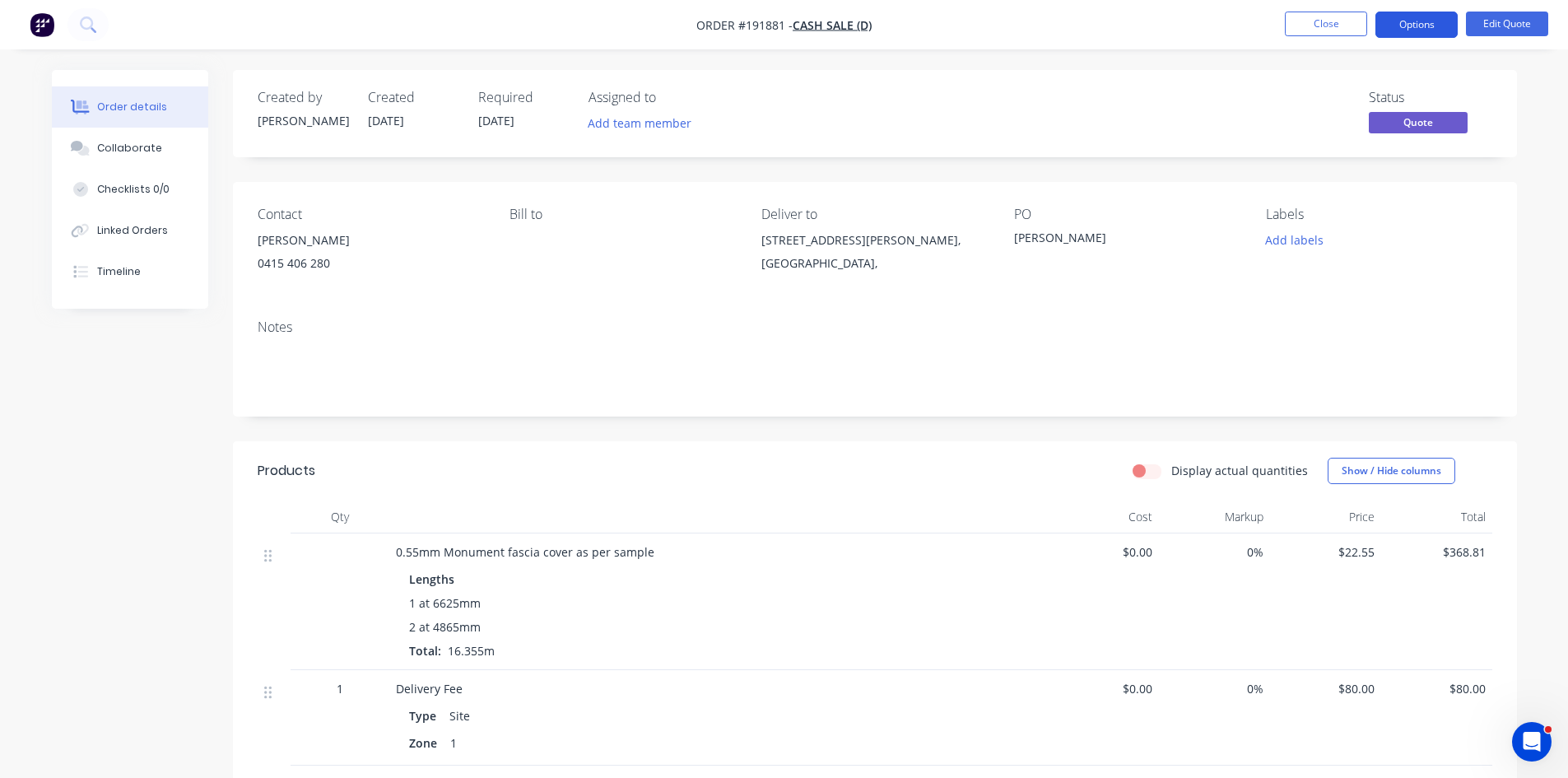
click at [1412, 18] on button "Options" at bounding box center [1417, 24] width 82 height 26
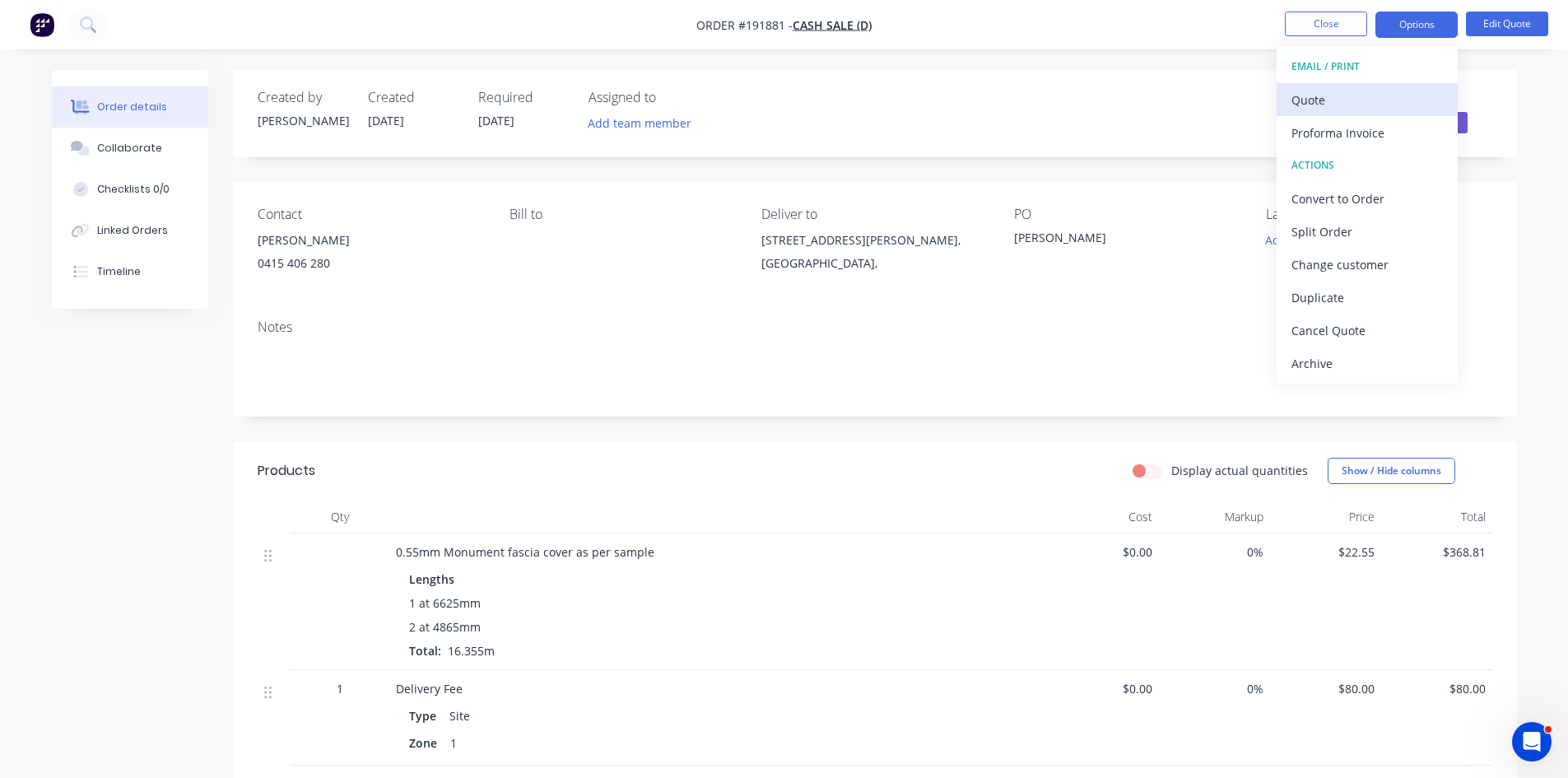
click at [1361, 103] on div "Quote" at bounding box center [1367, 100] width 151 height 24
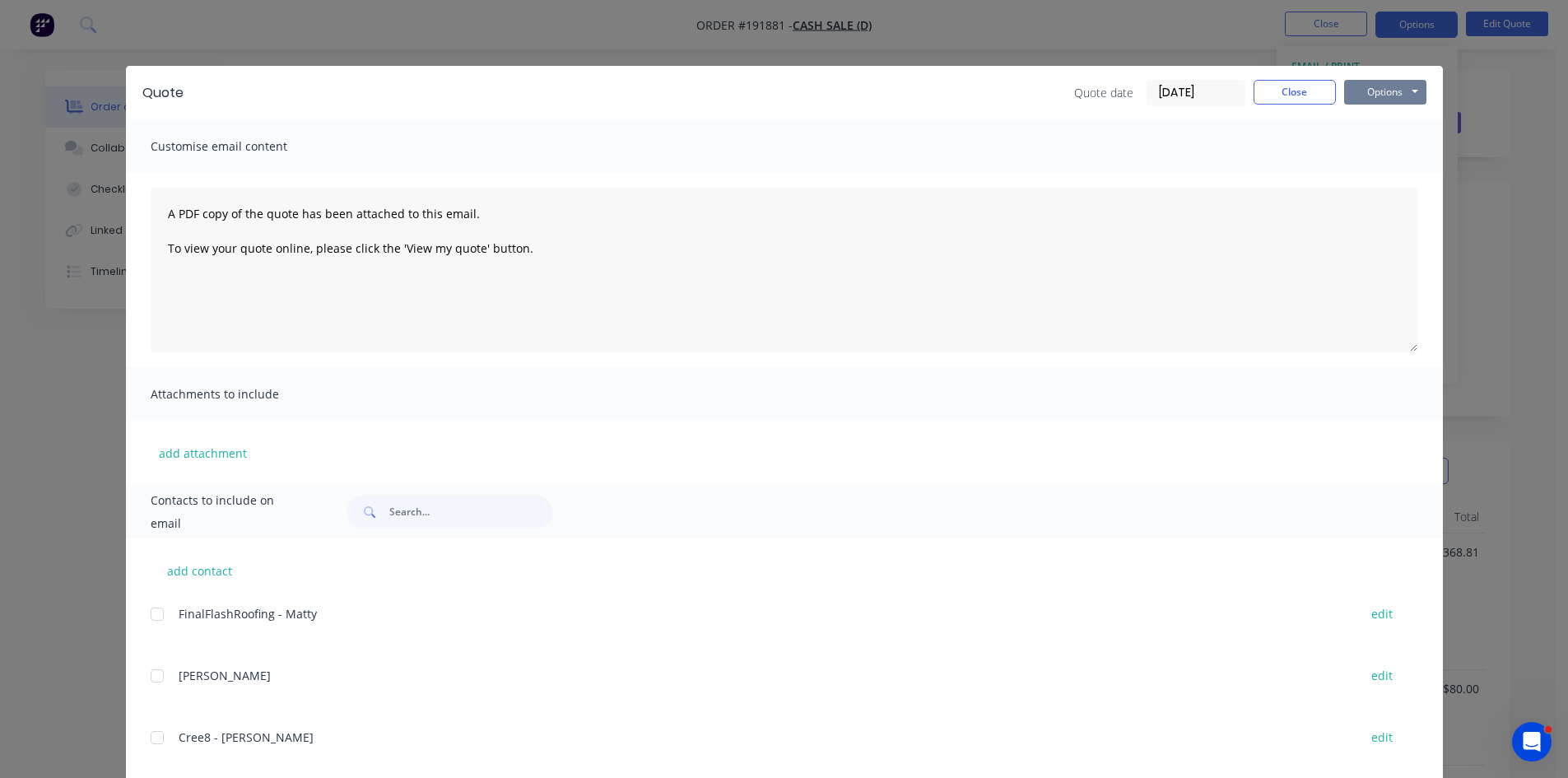
click at [1394, 83] on button "Options" at bounding box center [1386, 92] width 82 height 24
click at [1397, 123] on button "Preview" at bounding box center [1396, 121] width 105 height 27
